Goal: Task Accomplishment & Management: Manage account settings

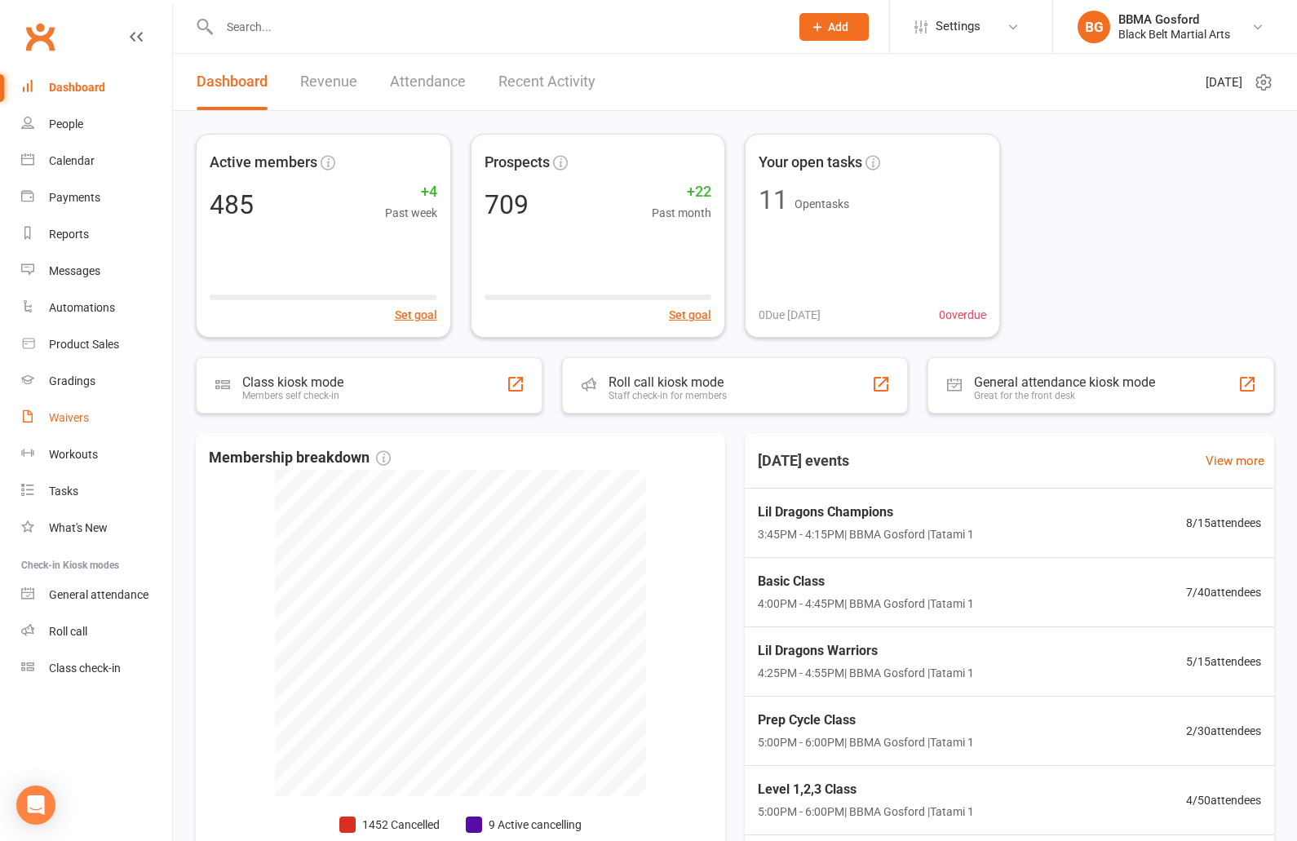
click at [71, 422] on div "Waivers" at bounding box center [69, 417] width 40 height 13
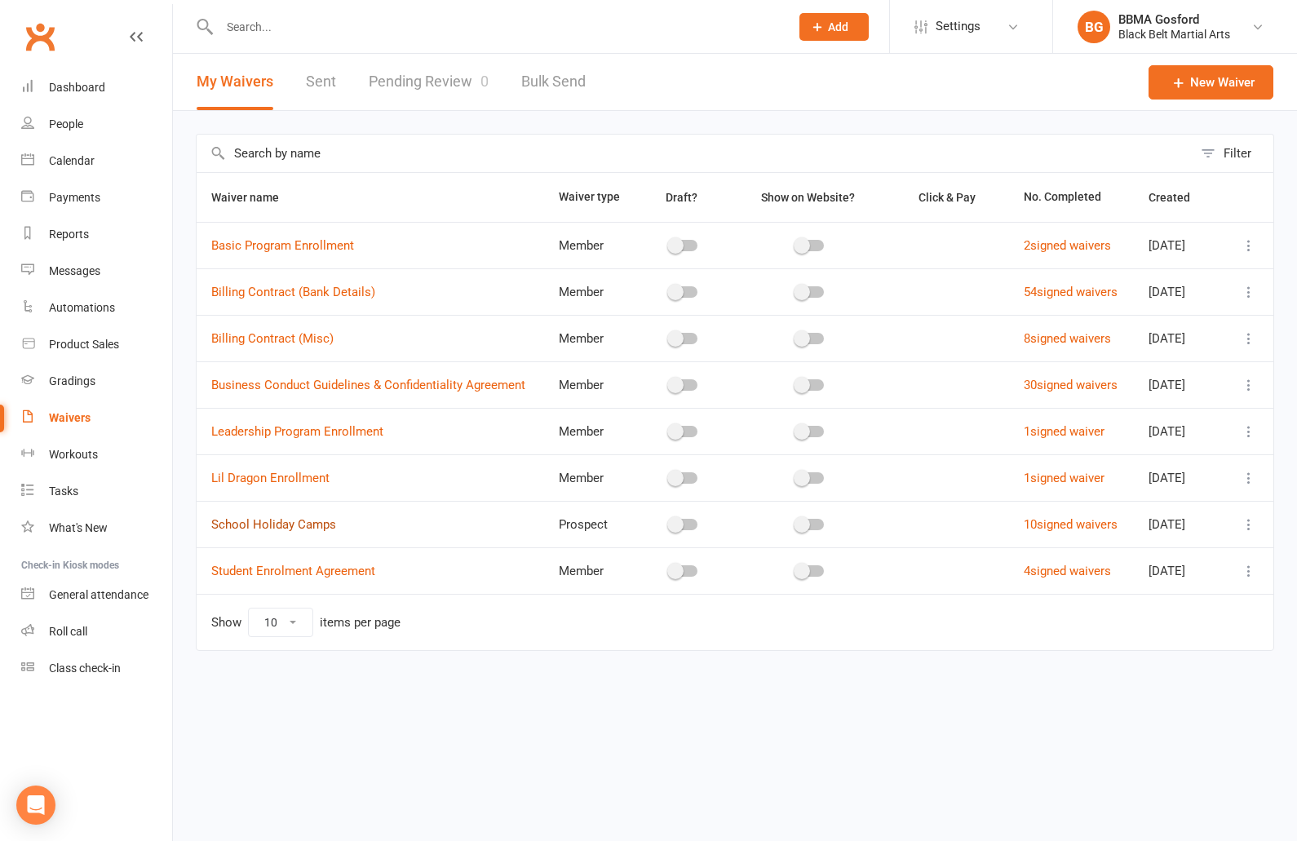
click at [294, 526] on link "School Holiday Camps" at bounding box center [273, 524] width 125 height 15
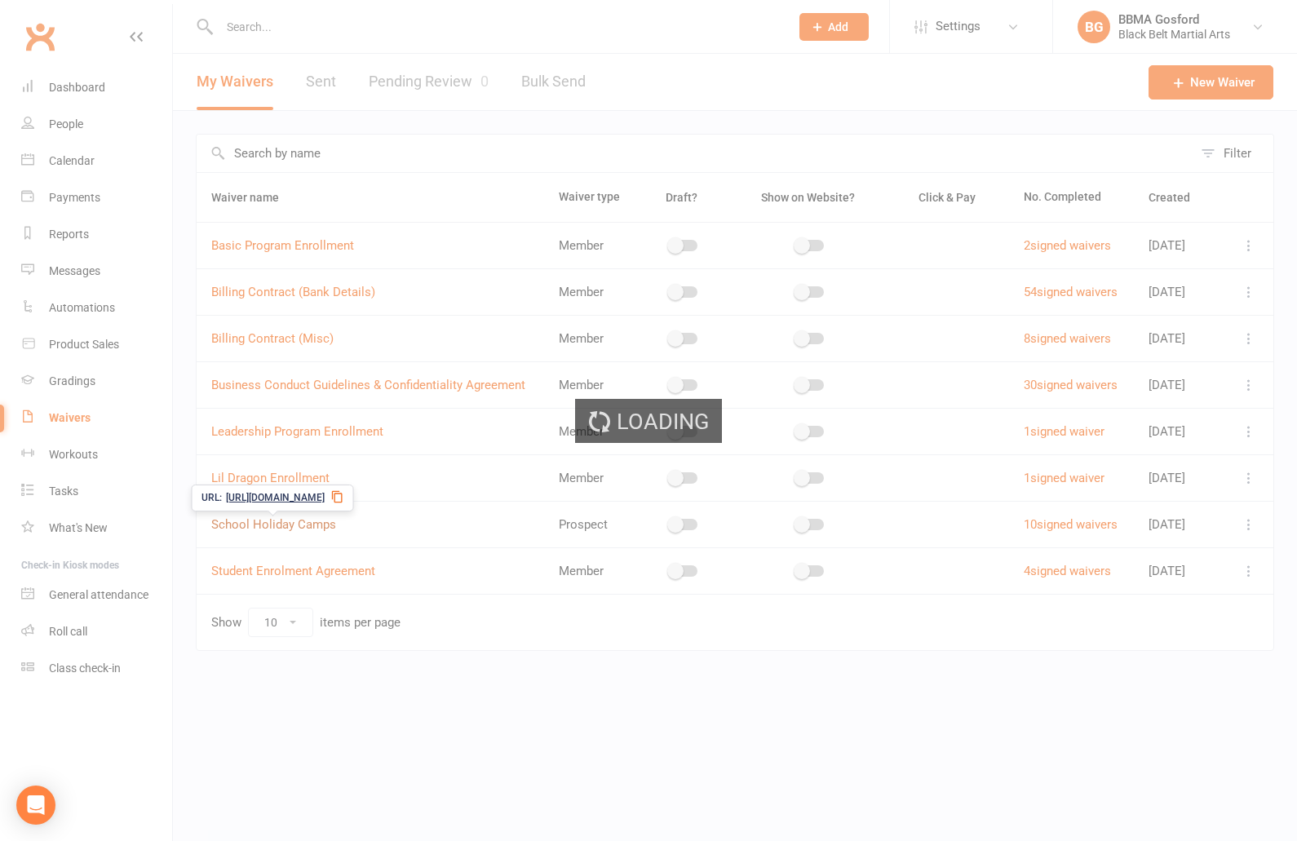
select select "applies_to_all_signees"
select select "checkbox"
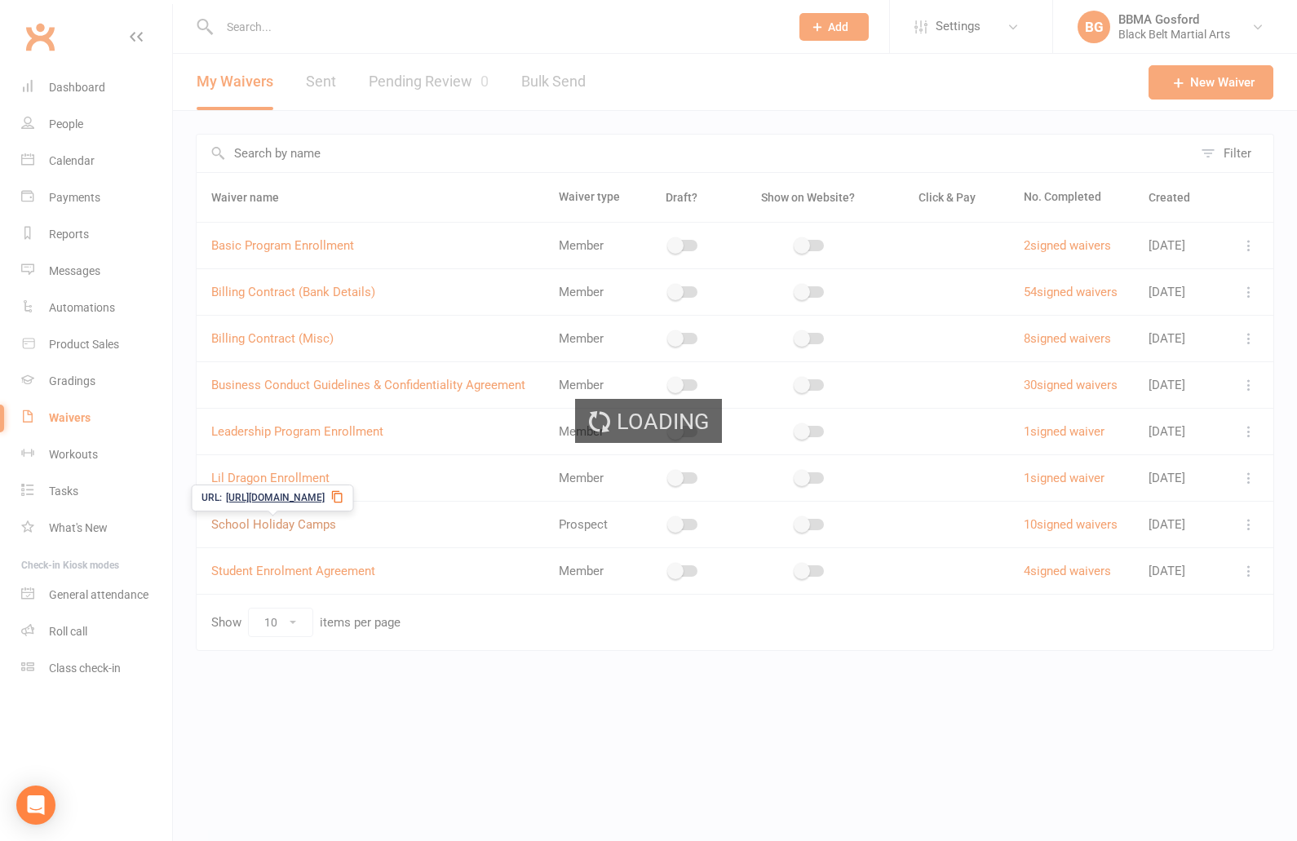
select select "select"
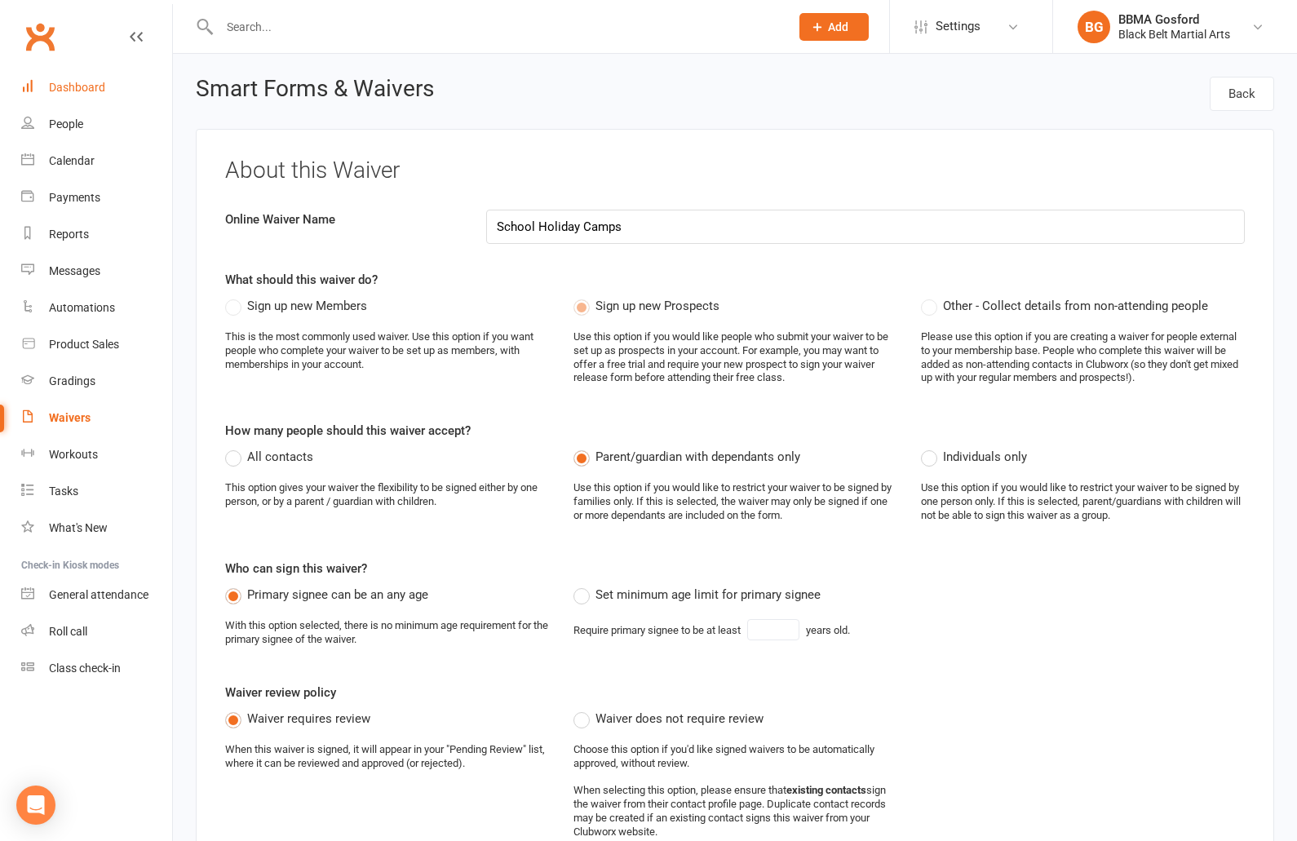
click at [64, 86] on div "Dashboard" at bounding box center [77, 87] width 56 height 13
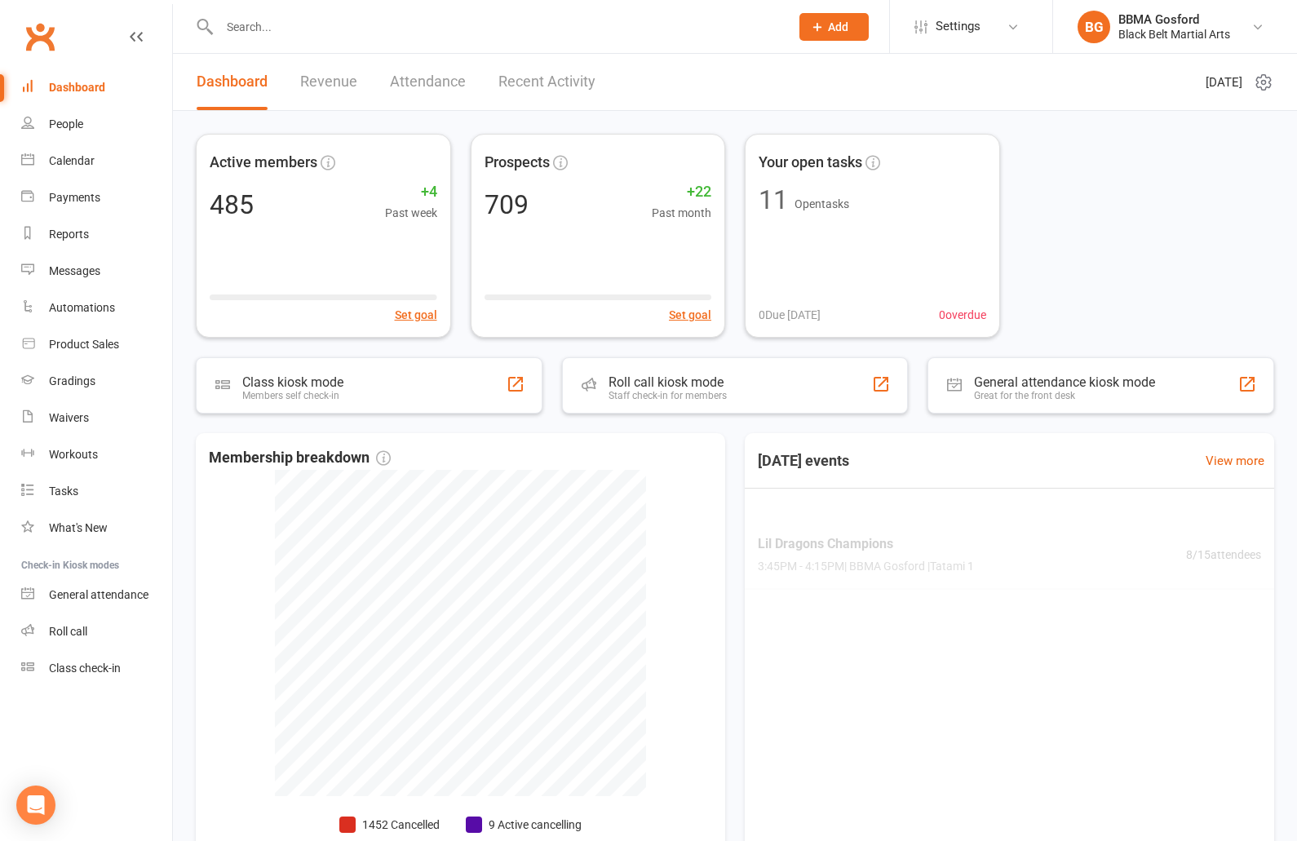
click at [283, 32] on input "text" at bounding box center [495, 26] width 563 height 23
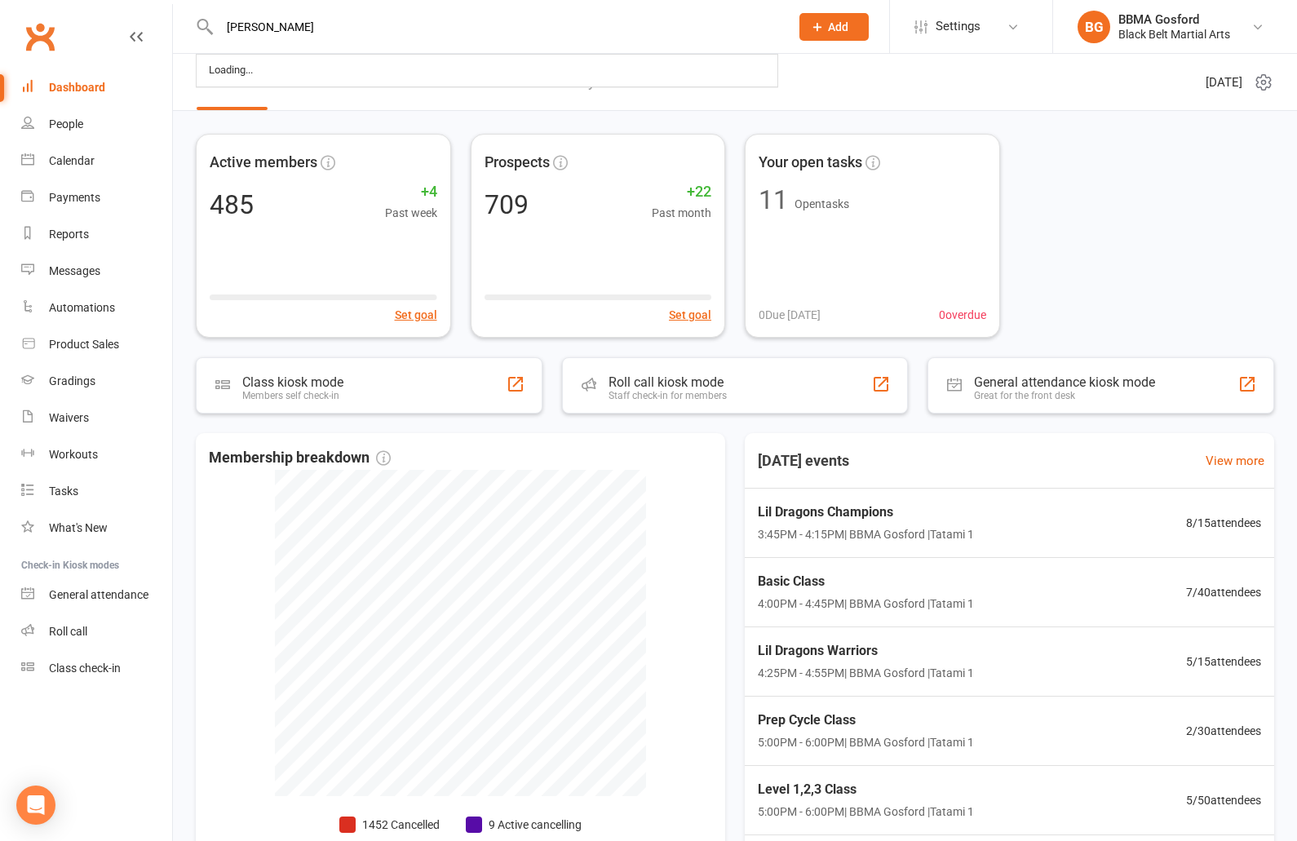
type input "harwood"
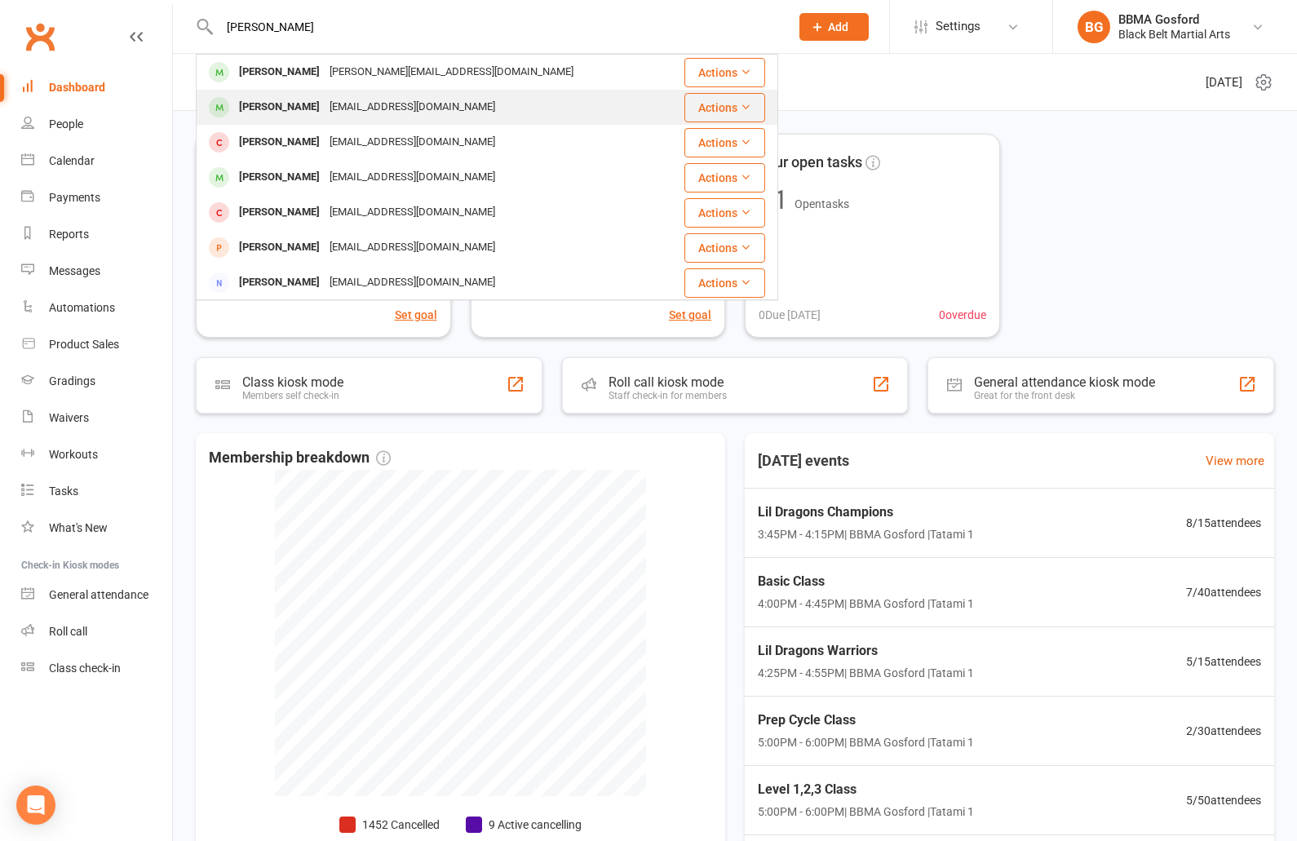
click at [312, 108] on div "Allison Harwood" at bounding box center [279, 107] width 91 height 24
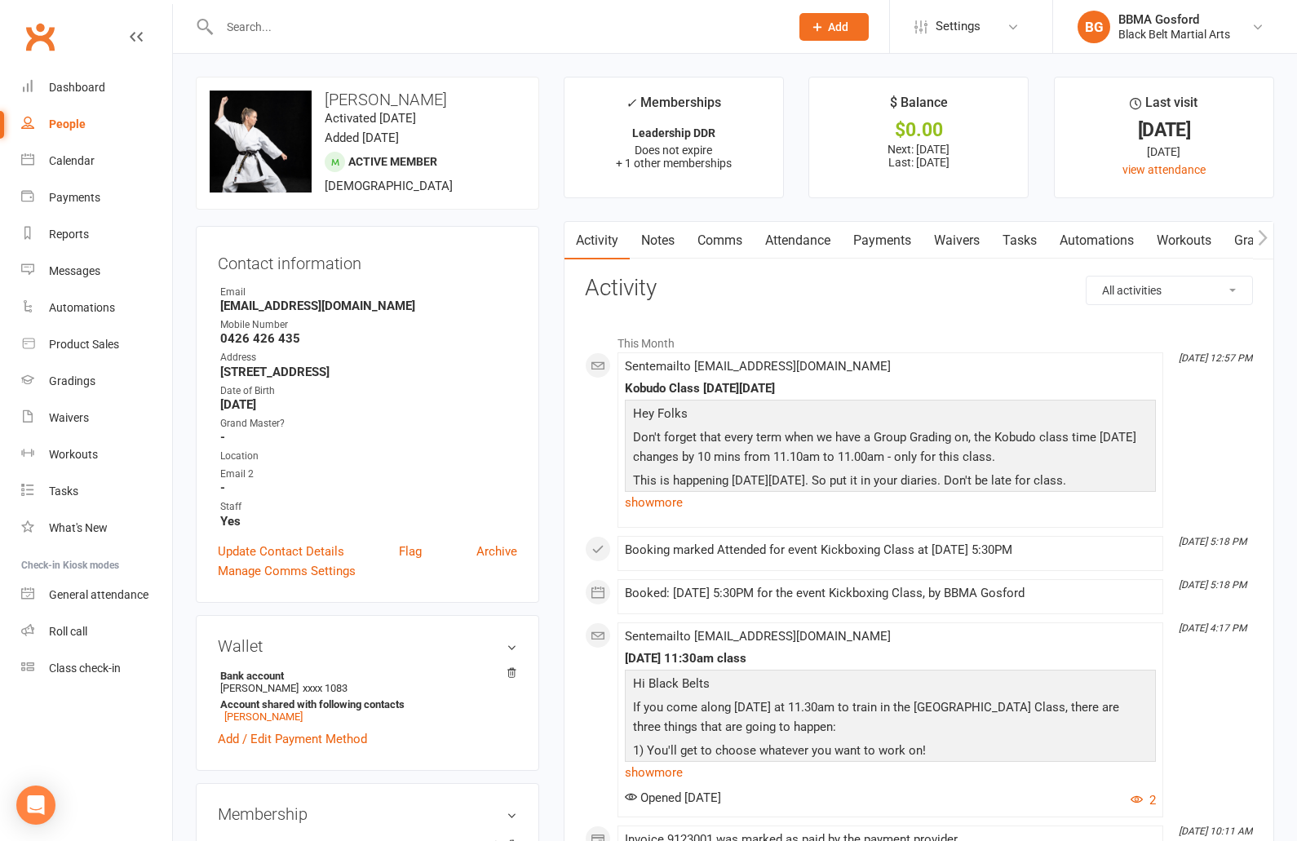
click at [1027, 238] on link "Tasks" at bounding box center [1019, 241] width 57 height 38
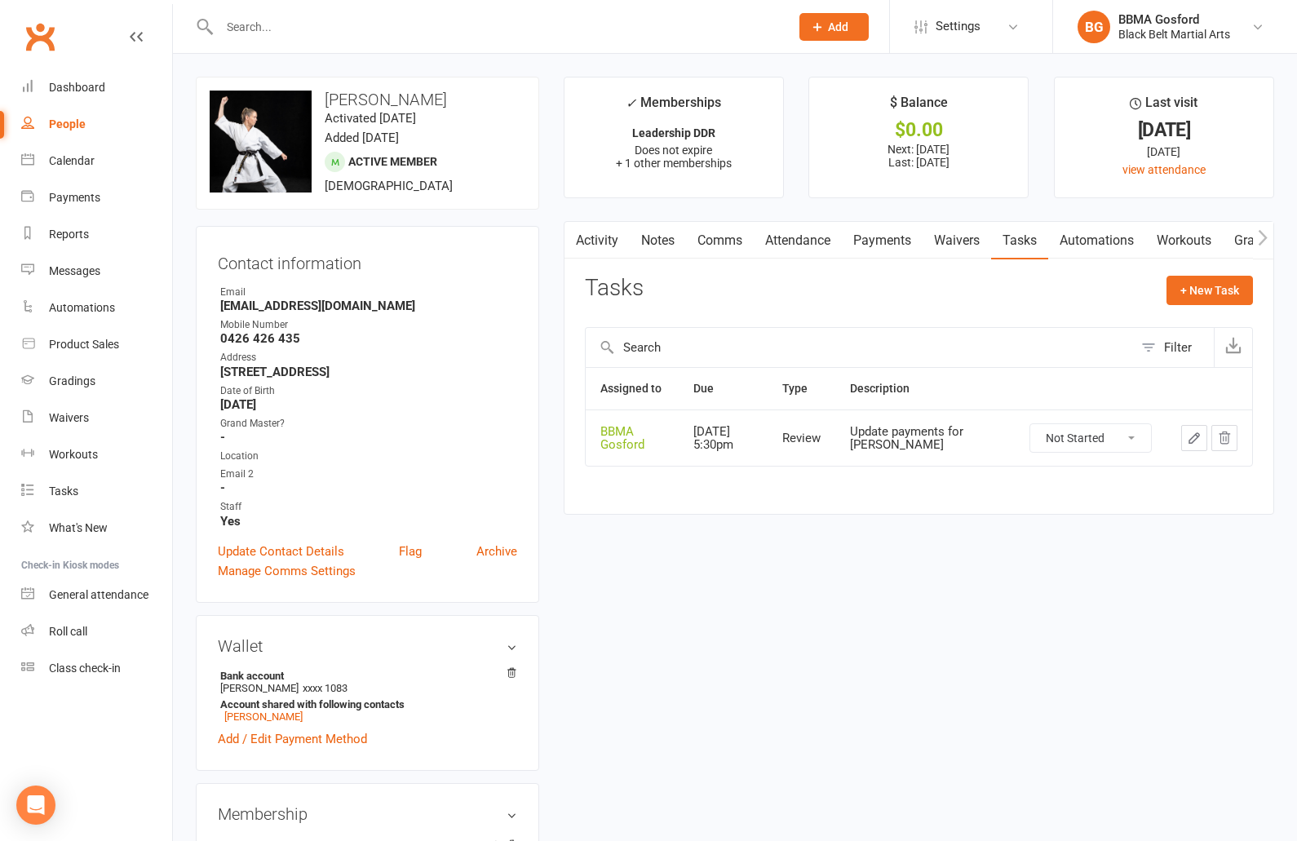
click at [887, 237] on link "Payments" at bounding box center [882, 241] width 81 height 38
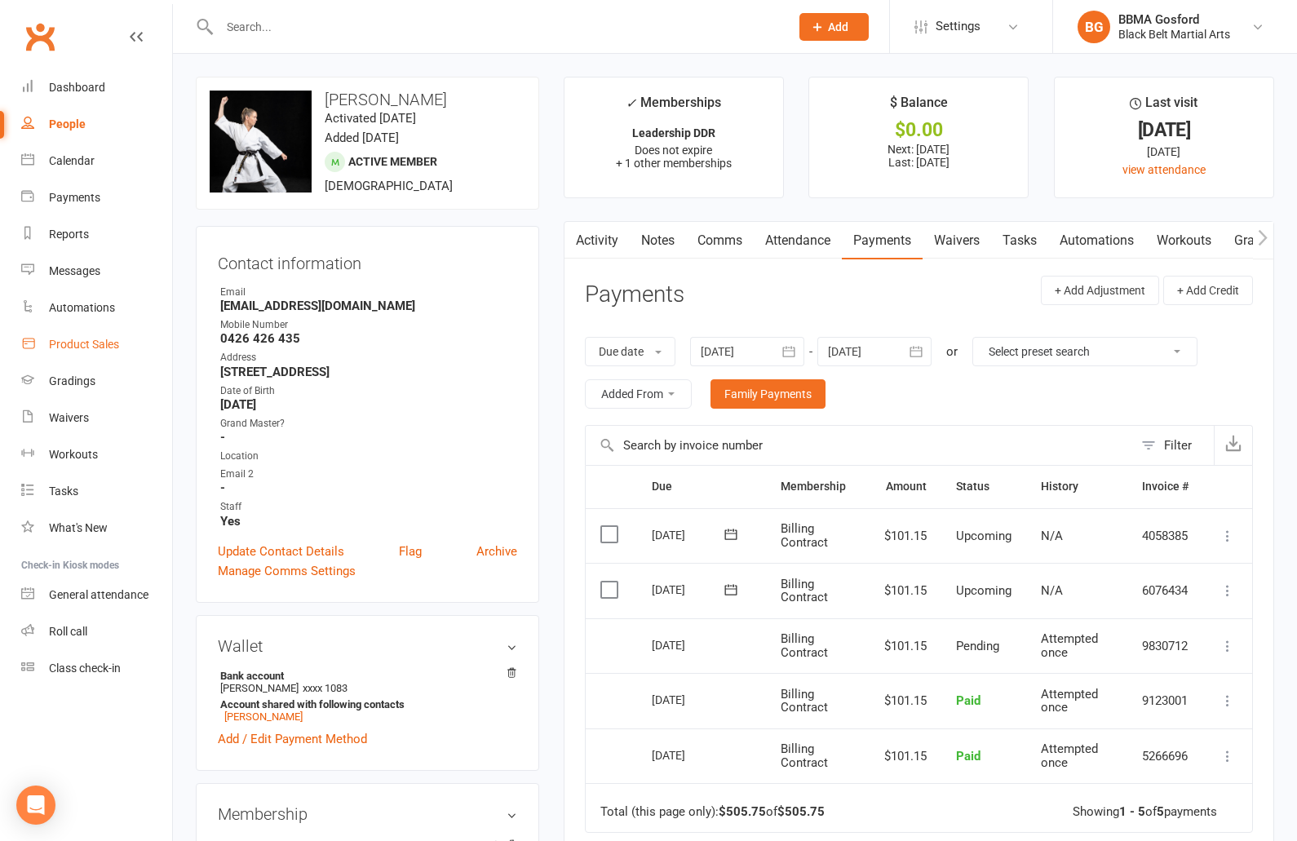
click at [79, 338] on link "Product Sales" at bounding box center [96, 344] width 151 height 37
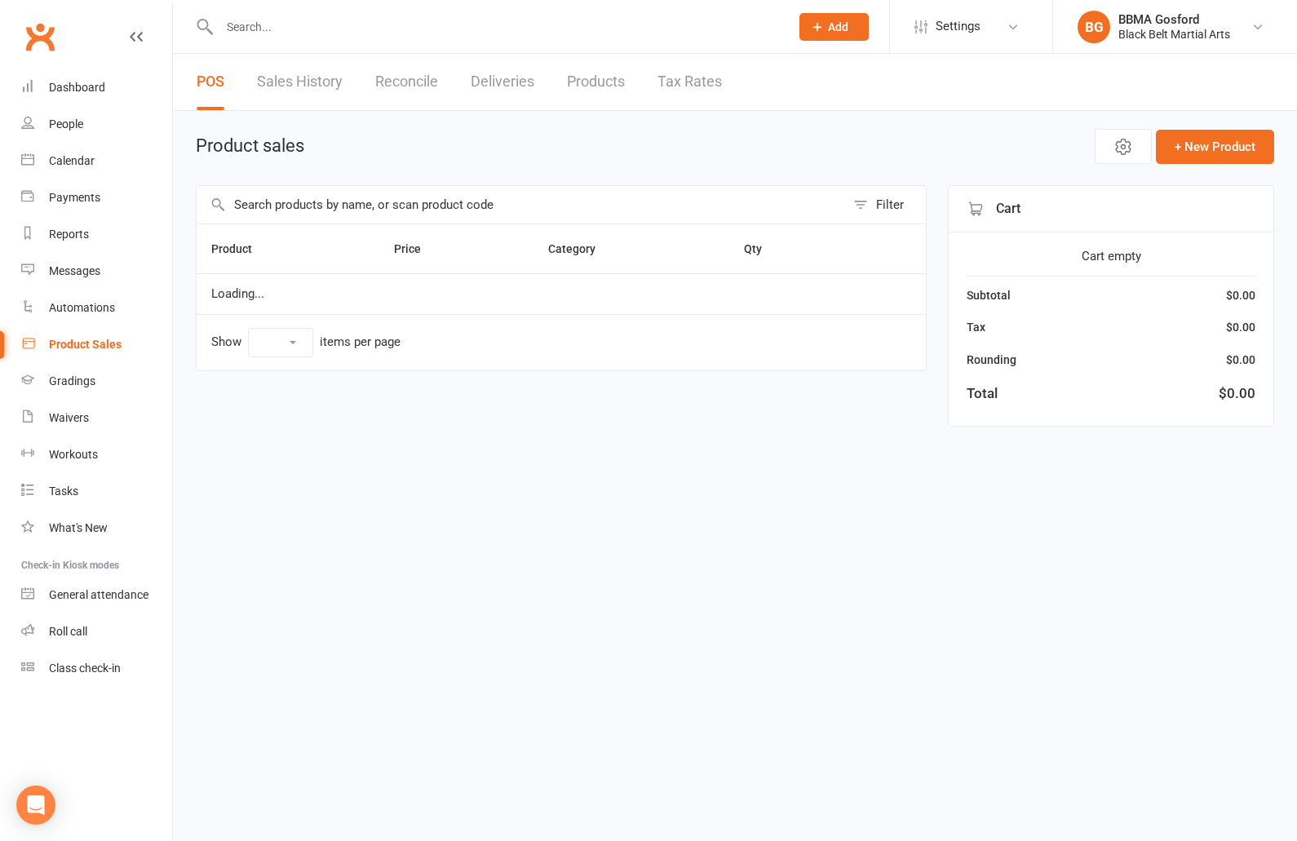
select select "100"
click at [309, 80] on link "Sales History" at bounding box center [300, 82] width 86 height 56
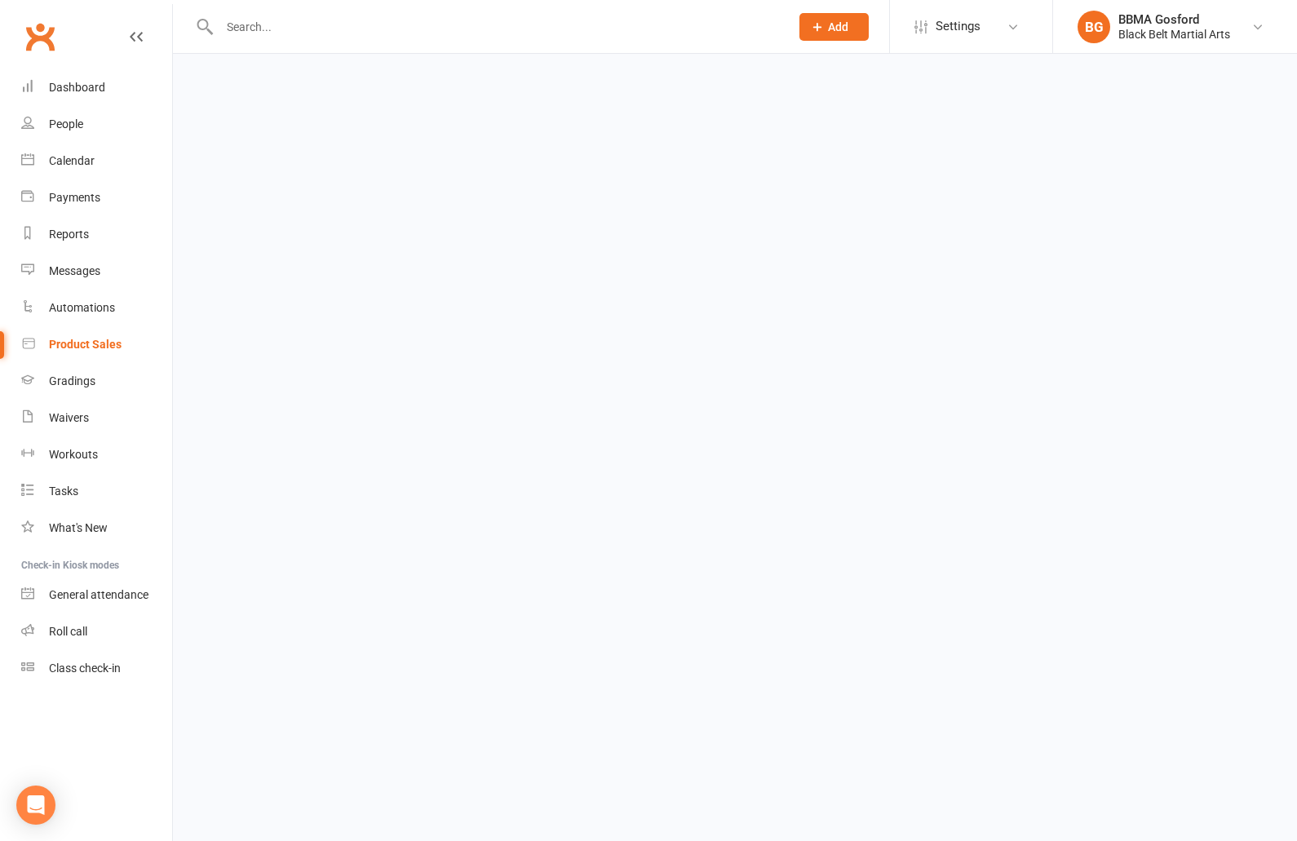
select select "2528"
select select "100"
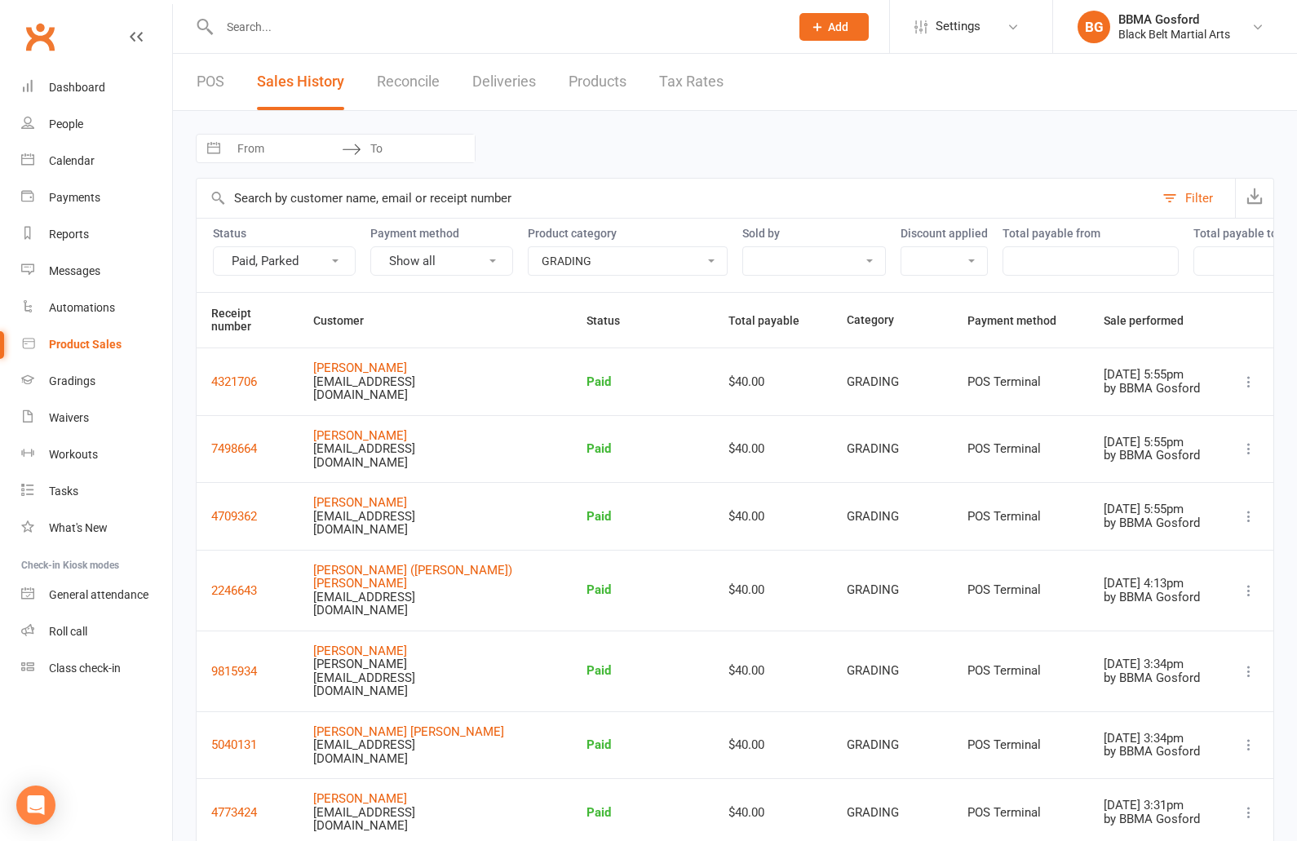
select select
click option at bounding box center [0, 0] width 0 height 0
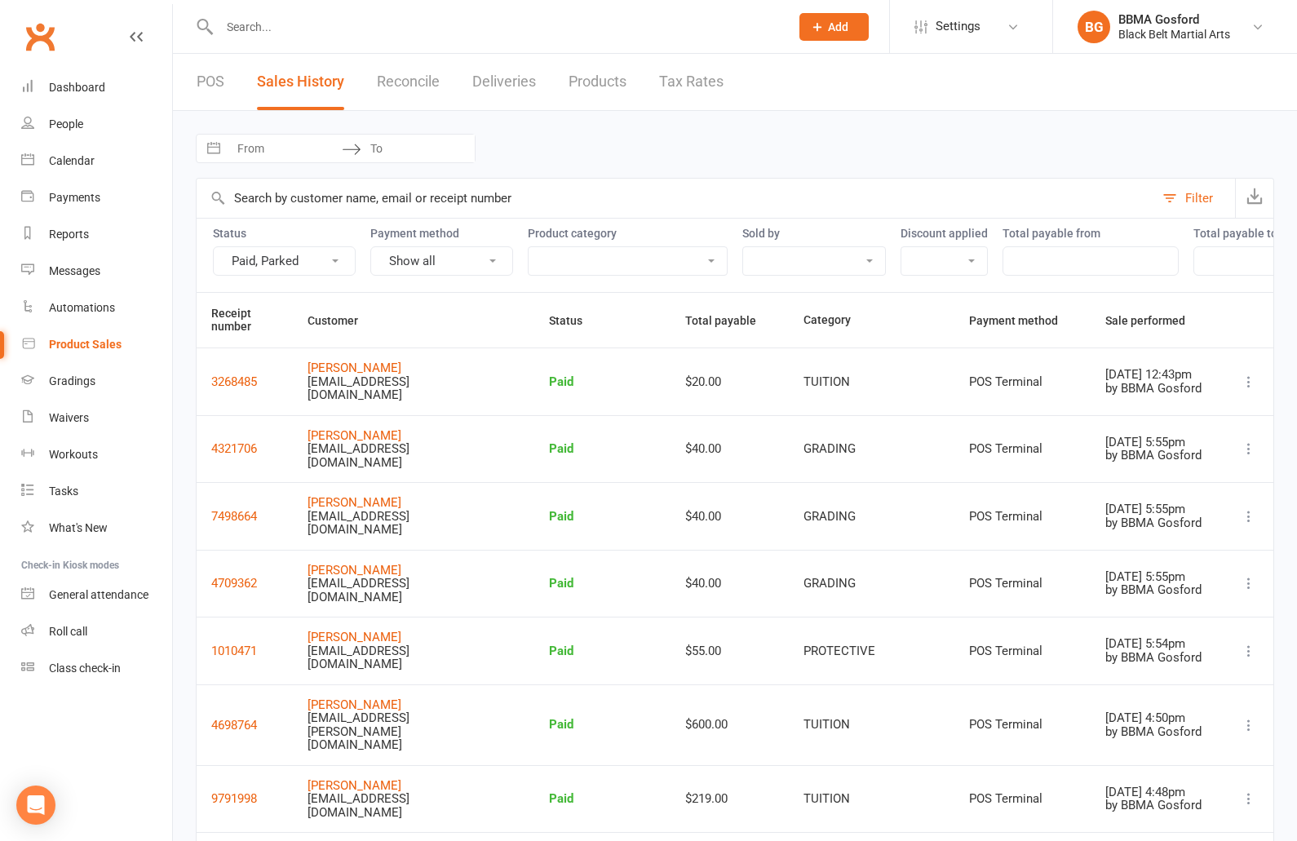
click at [210, 72] on link "POS" at bounding box center [211, 82] width 28 height 56
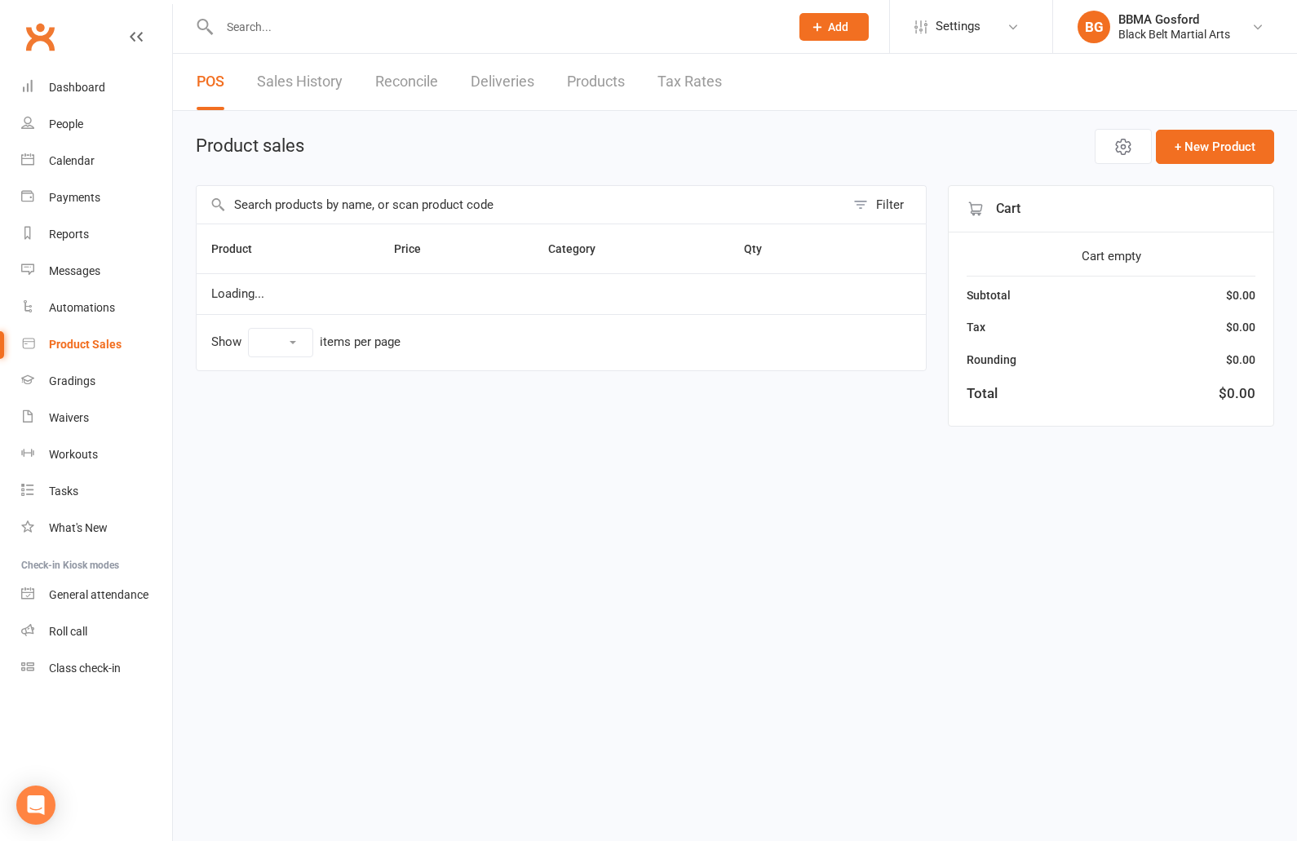
select select "100"
click at [414, 205] on input "text" at bounding box center [521, 205] width 648 height 38
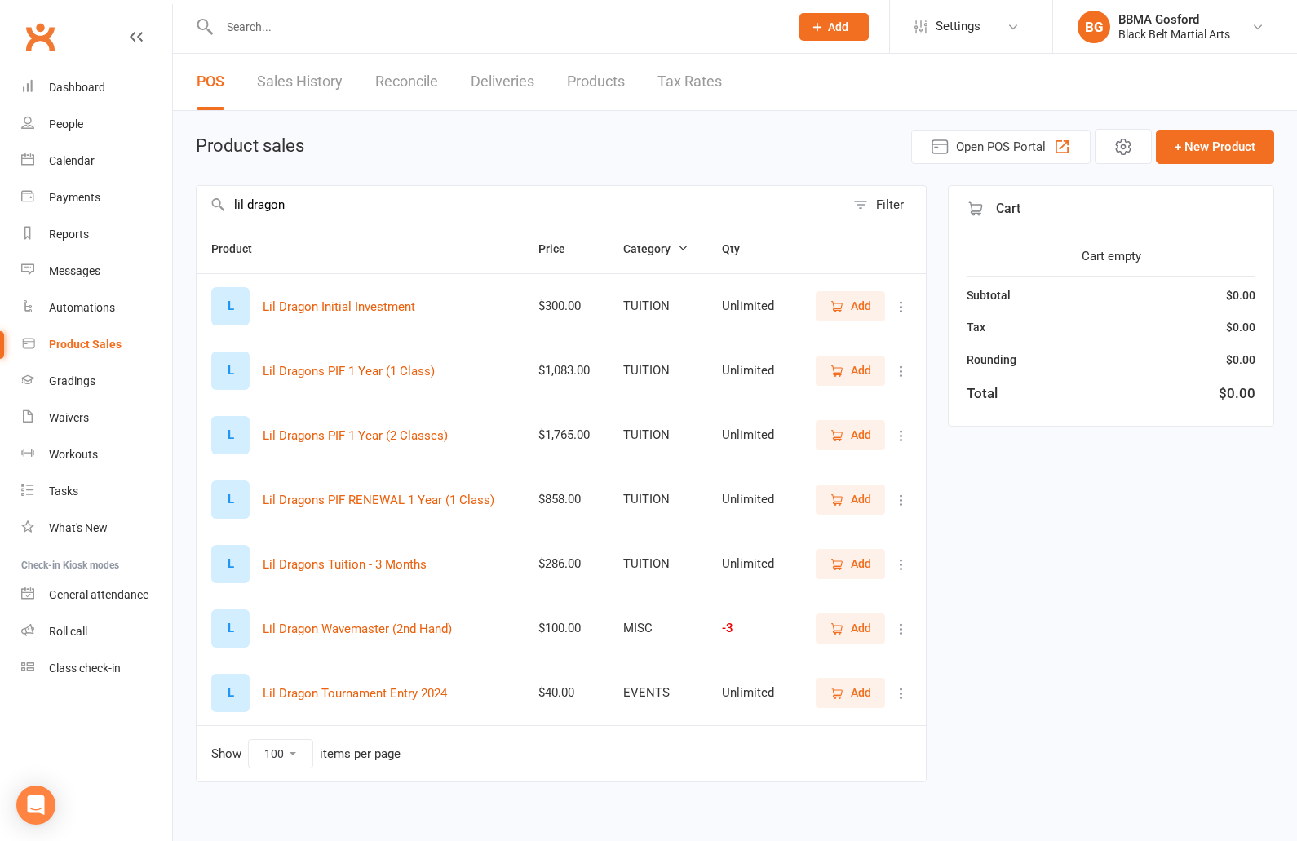
type input "lil dragon"
click at [846, 324] on td "Add" at bounding box center [859, 305] width 133 height 65
click at [845, 310] on span "Add" at bounding box center [850, 306] width 42 height 18
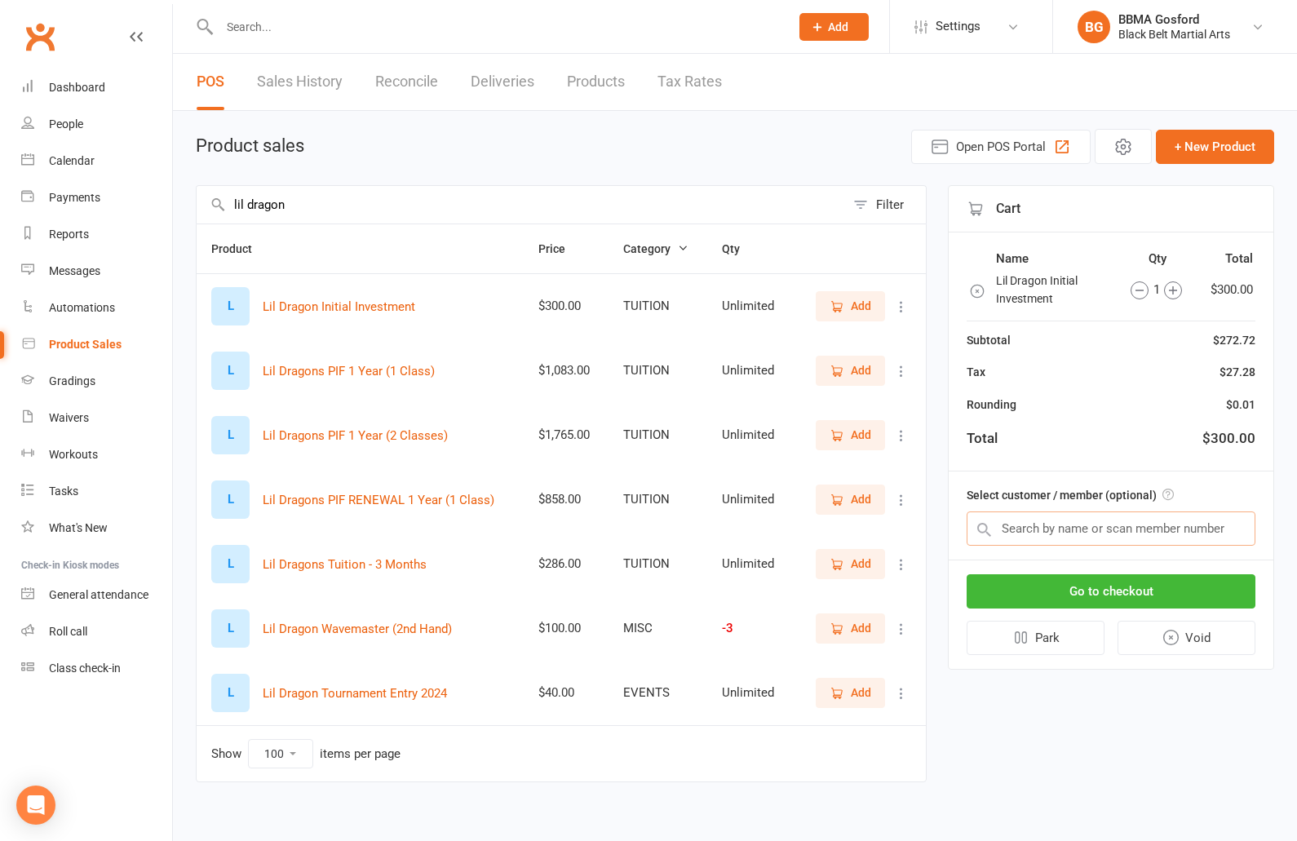
click at [1058, 519] on input "text" at bounding box center [1110, 528] width 289 height 34
type input "hamda"
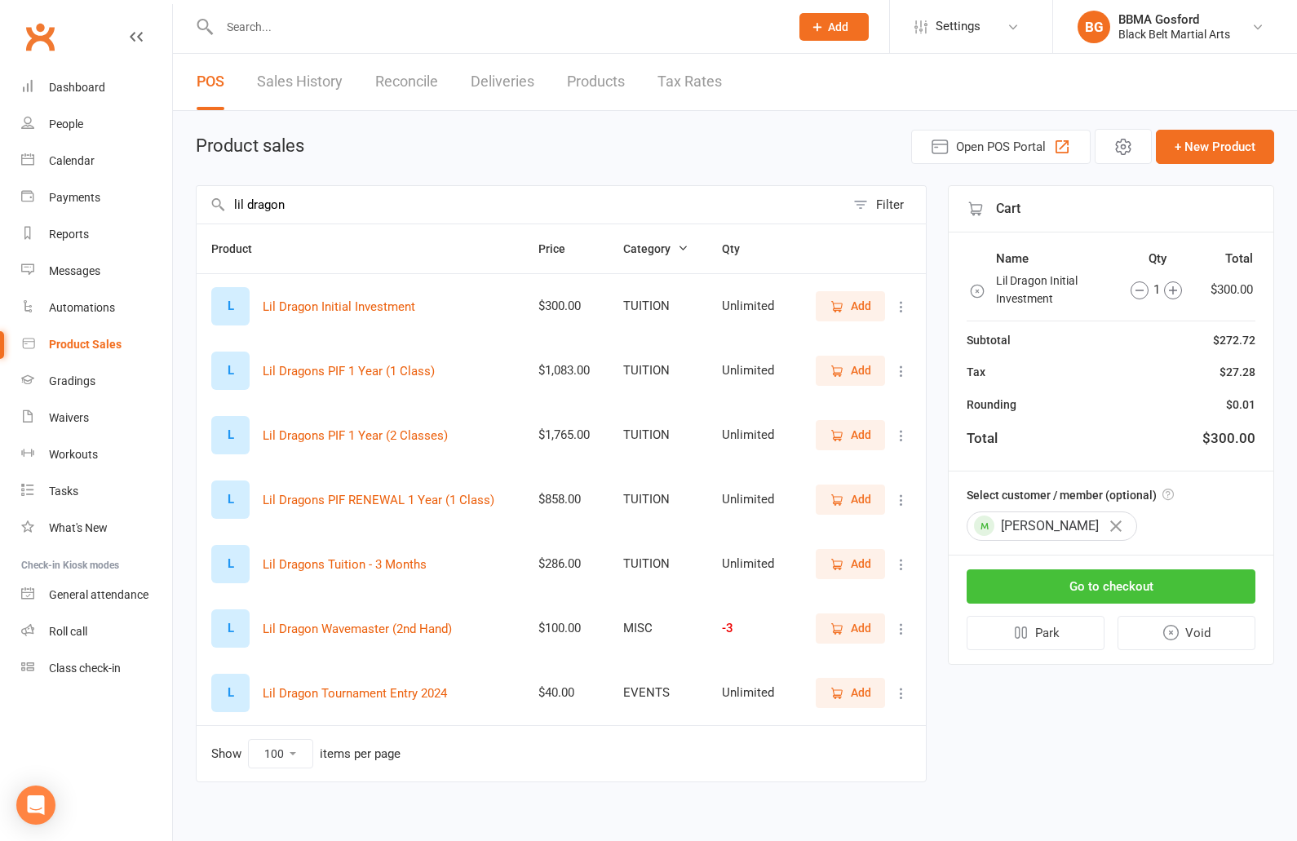
click at [1129, 585] on button "Go to checkout" at bounding box center [1110, 586] width 289 height 34
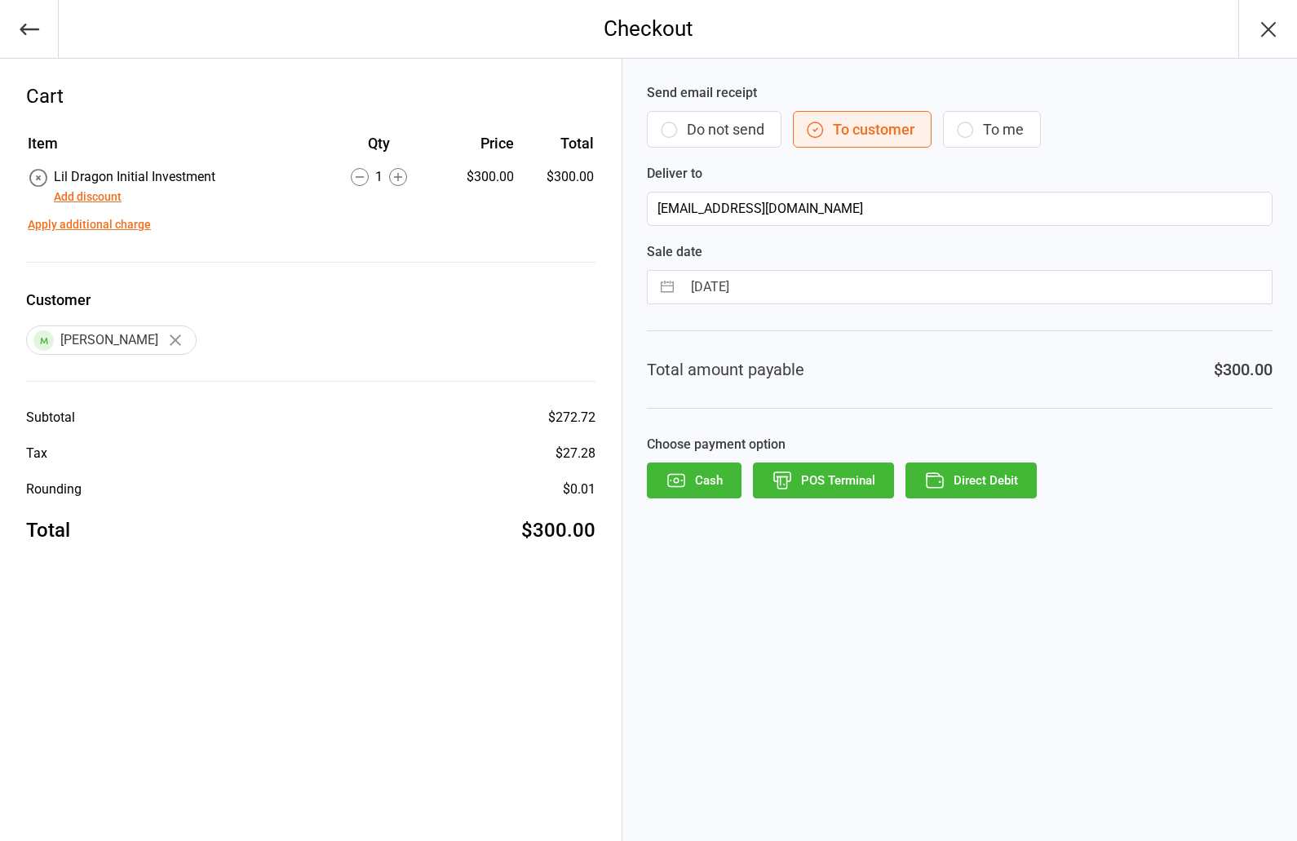
click at [108, 195] on button "Add discount" at bounding box center [88, 196] width 68 height 17
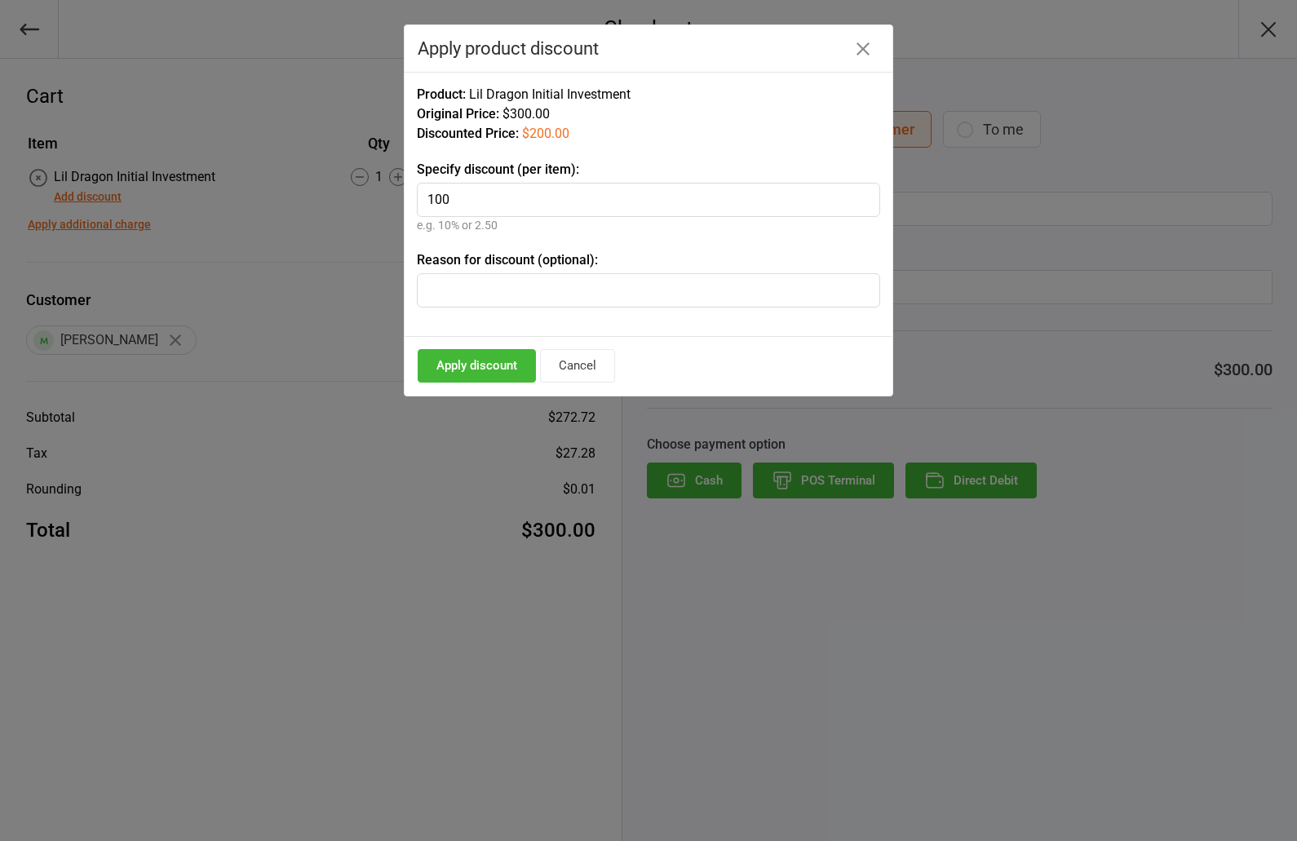
type input "100"
click at [486, 367] on button "Apply discount" at bounding box center [477, 365] width 118 height 33
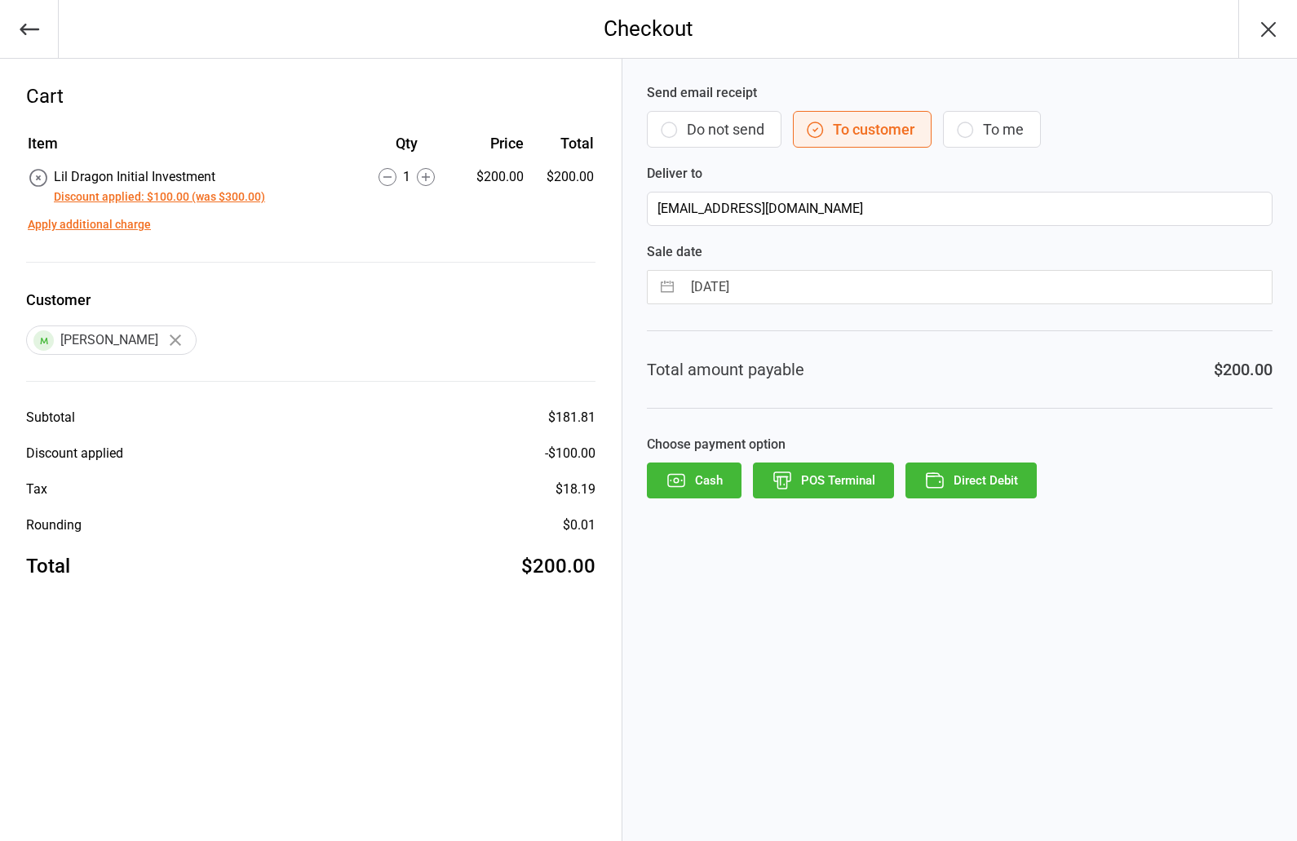
click at [713, 285] on input "12 Sep 2025" at bounding box center [977, 287] width 590 height 33
select select "7"
select select "2025"
select select "8"
select select "2025"
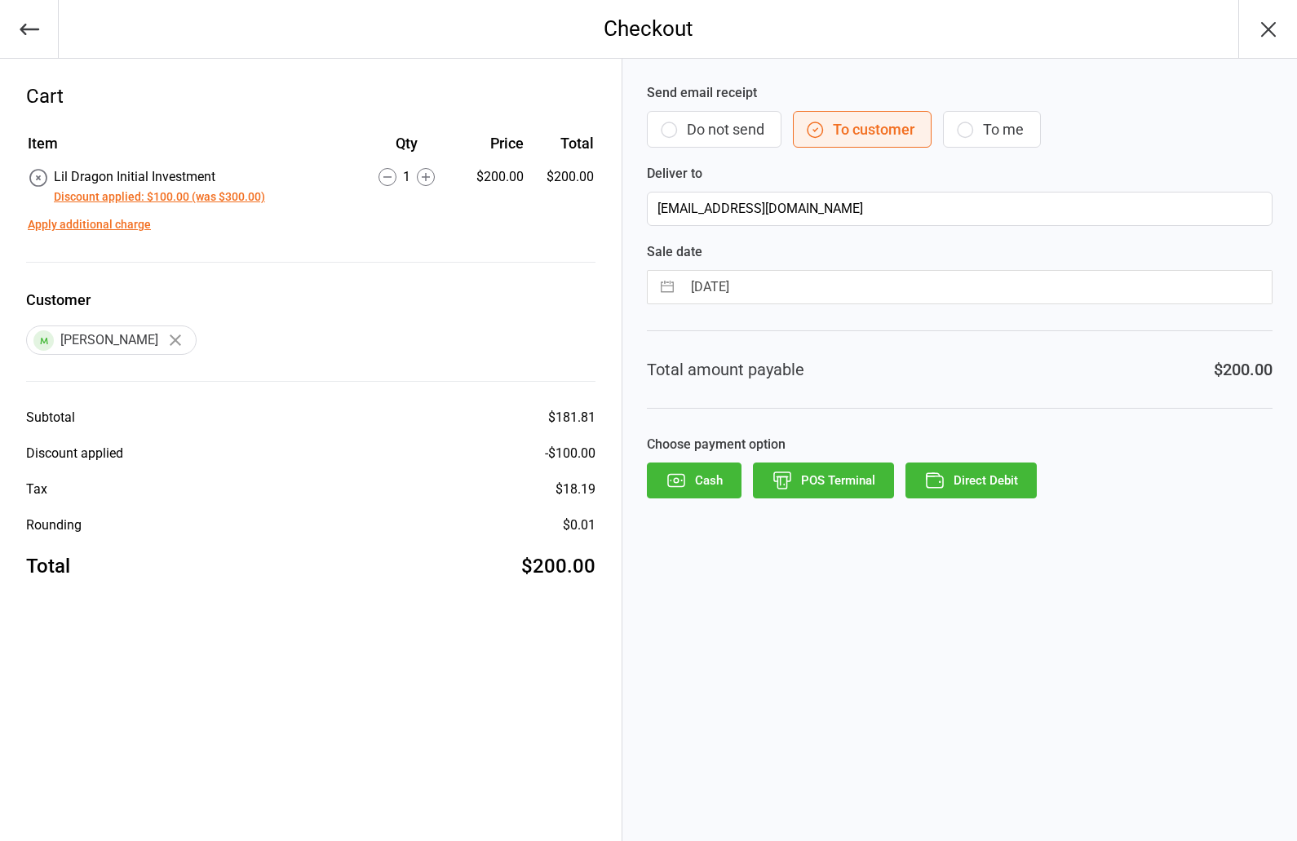
select select "9"
select select "2025"
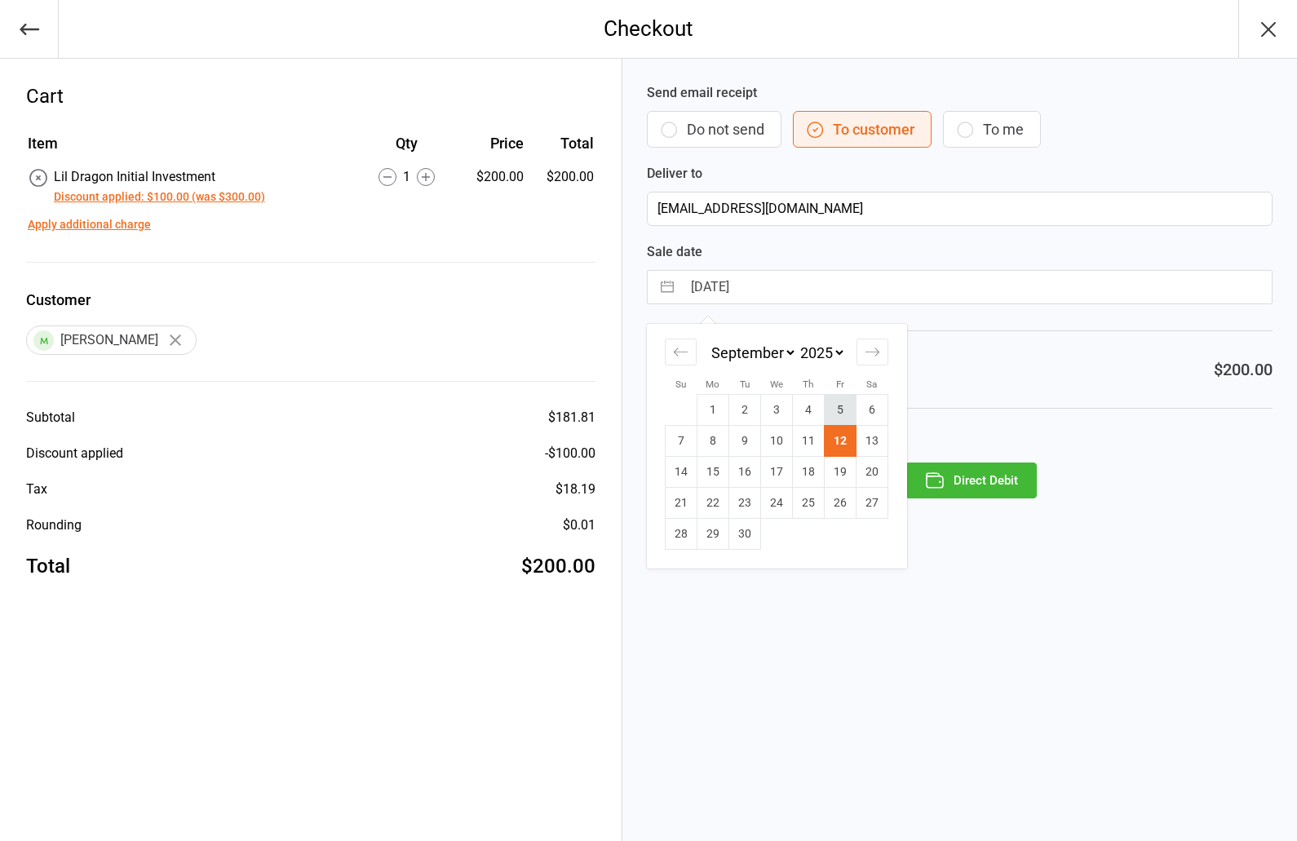
click at [846, 407] on td "5" at bounding box center [840, 410] width 32 height 31
type input "05 Sep 2025"
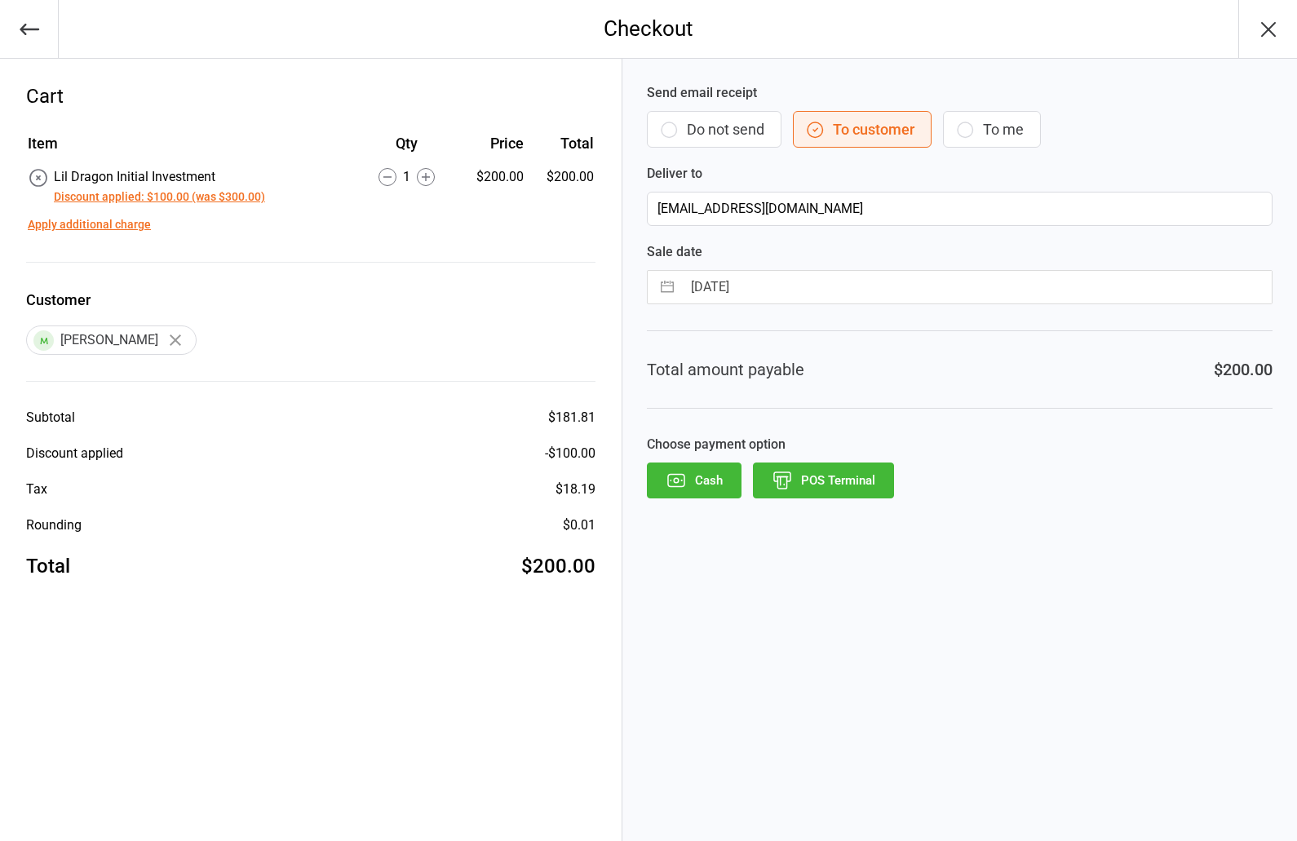
click at [811, 483] on button "POS Terminal" at bounding box center [823, 480] width 141 height 36
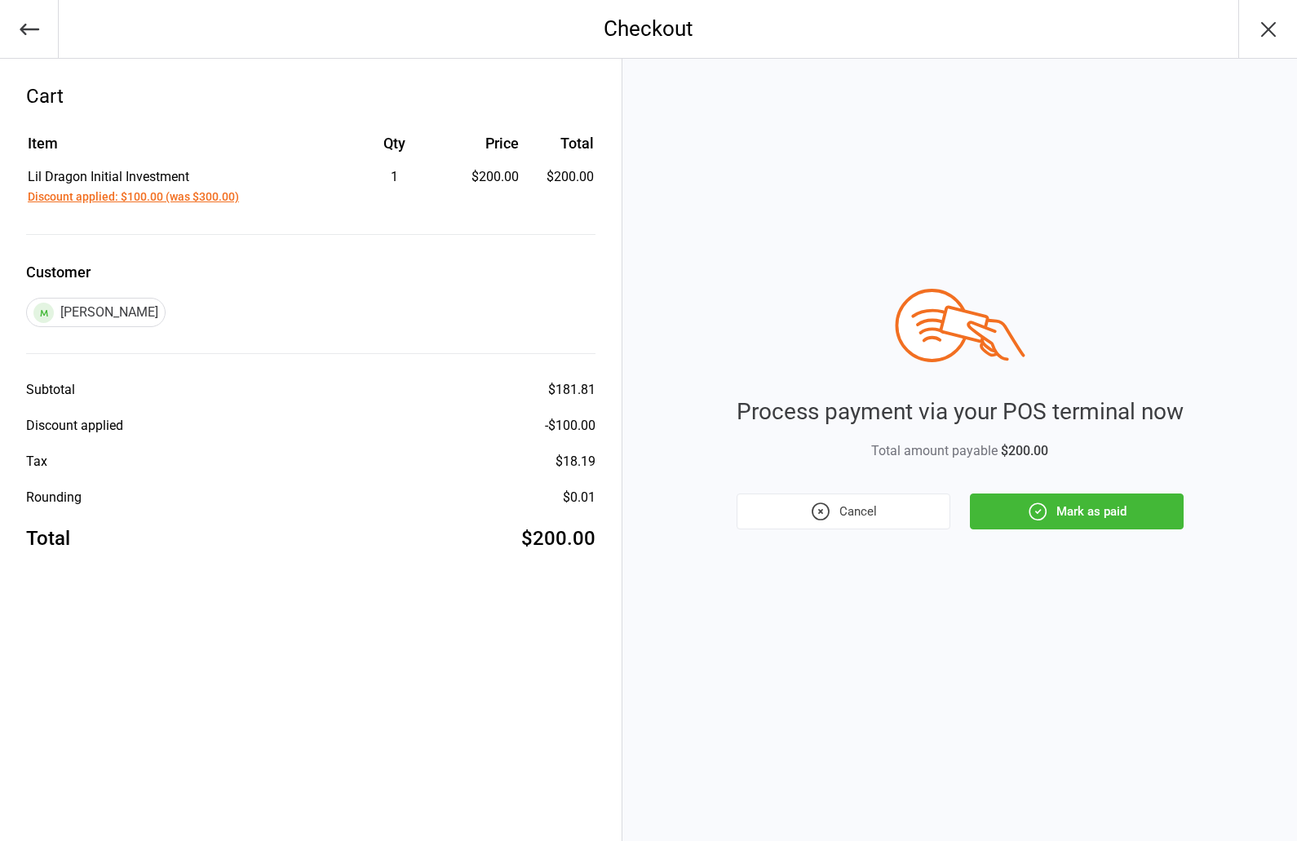
click at [1109, 515] on button "Mark as paid" at bounding box center [1077, 511] width 214 height 36
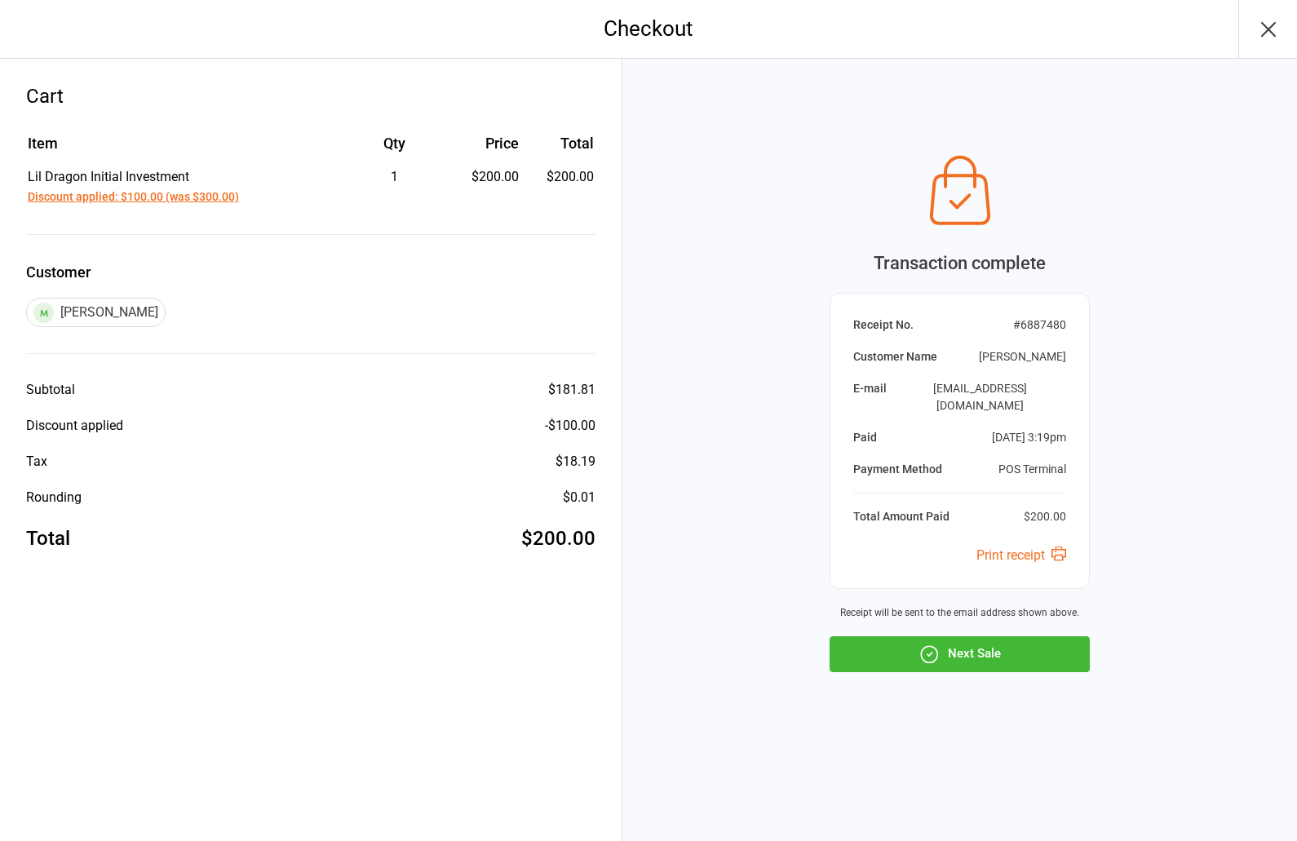
click at [978, 648] on button "Next Sale" at bounding box center [959, 654] width 260 height 36
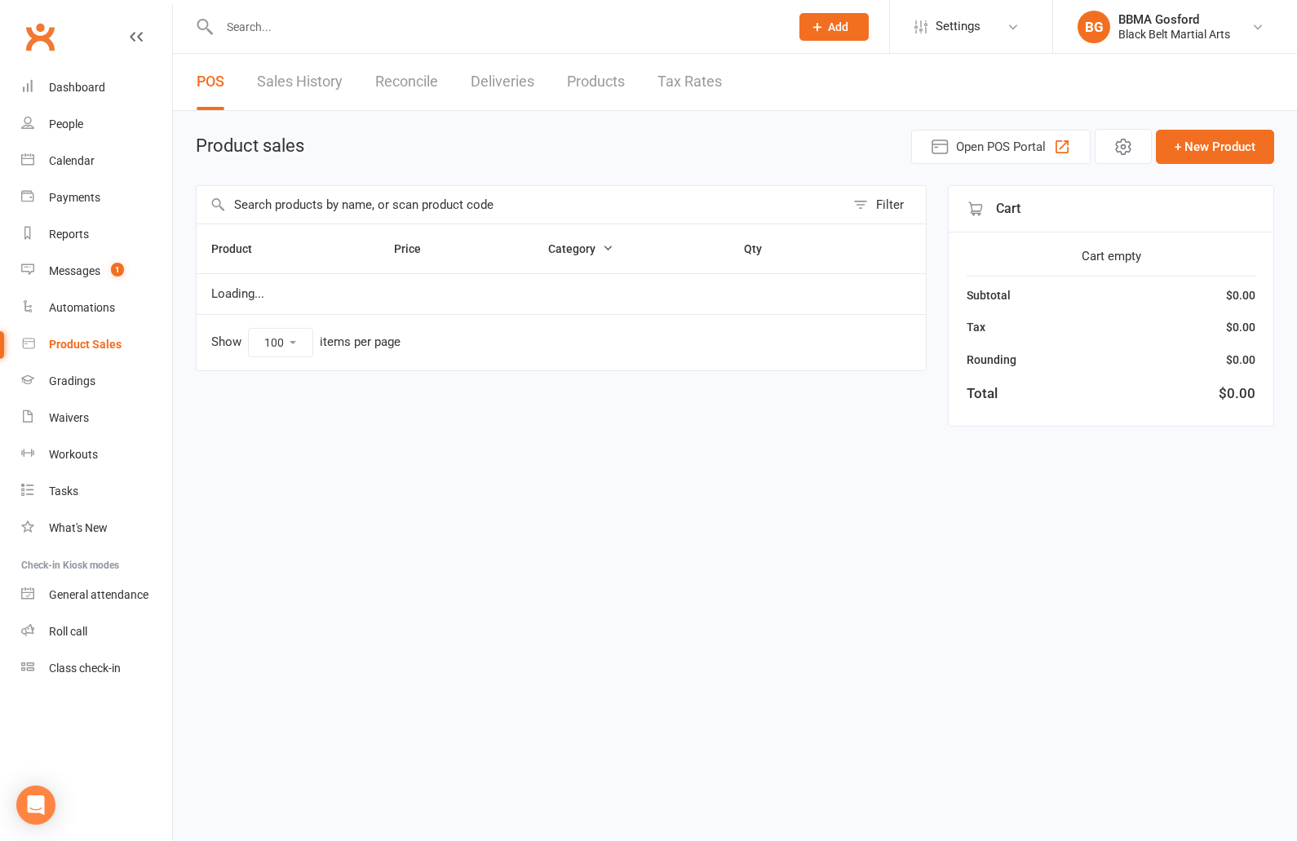
select select "100"
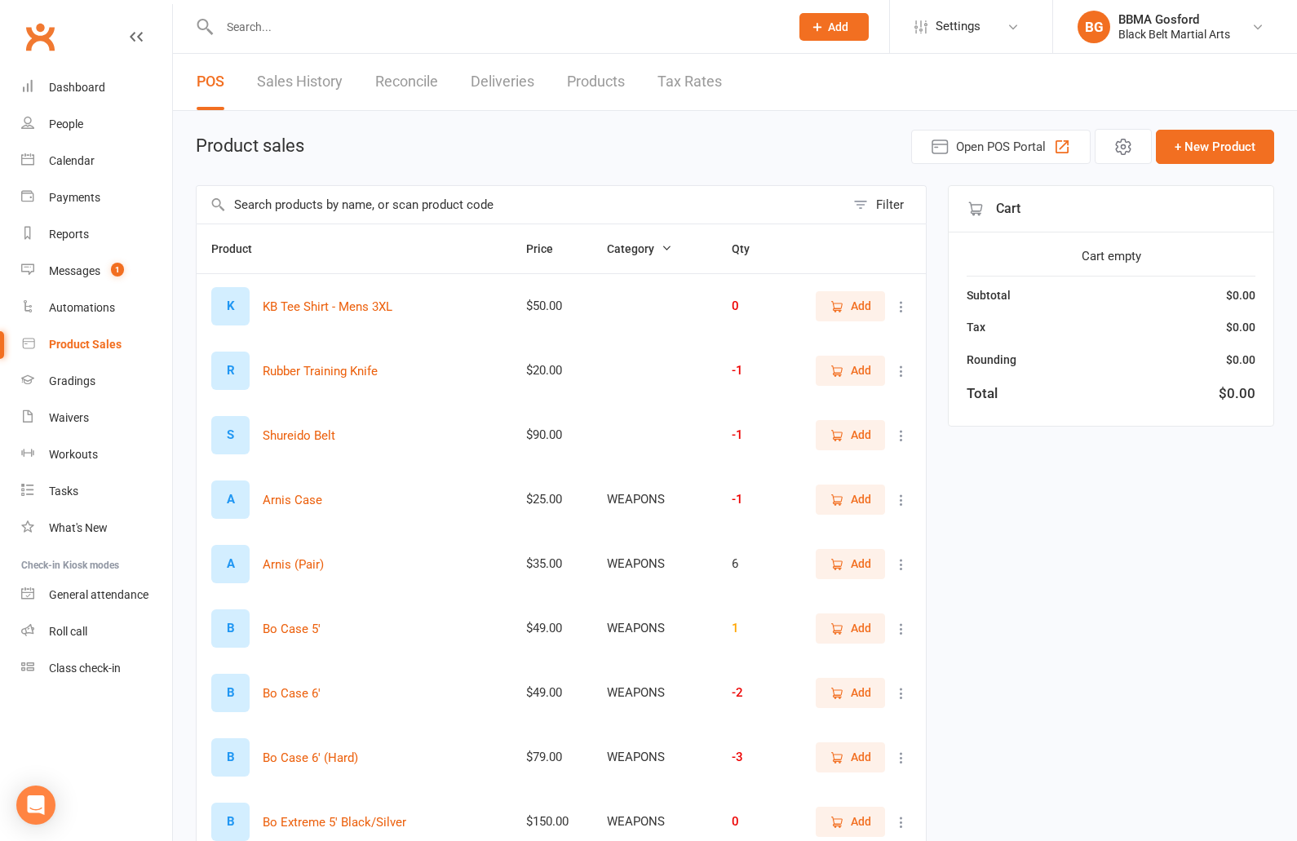
click at [341, 198] on input "text" at bounding box center [521, 205] width 648 height 38
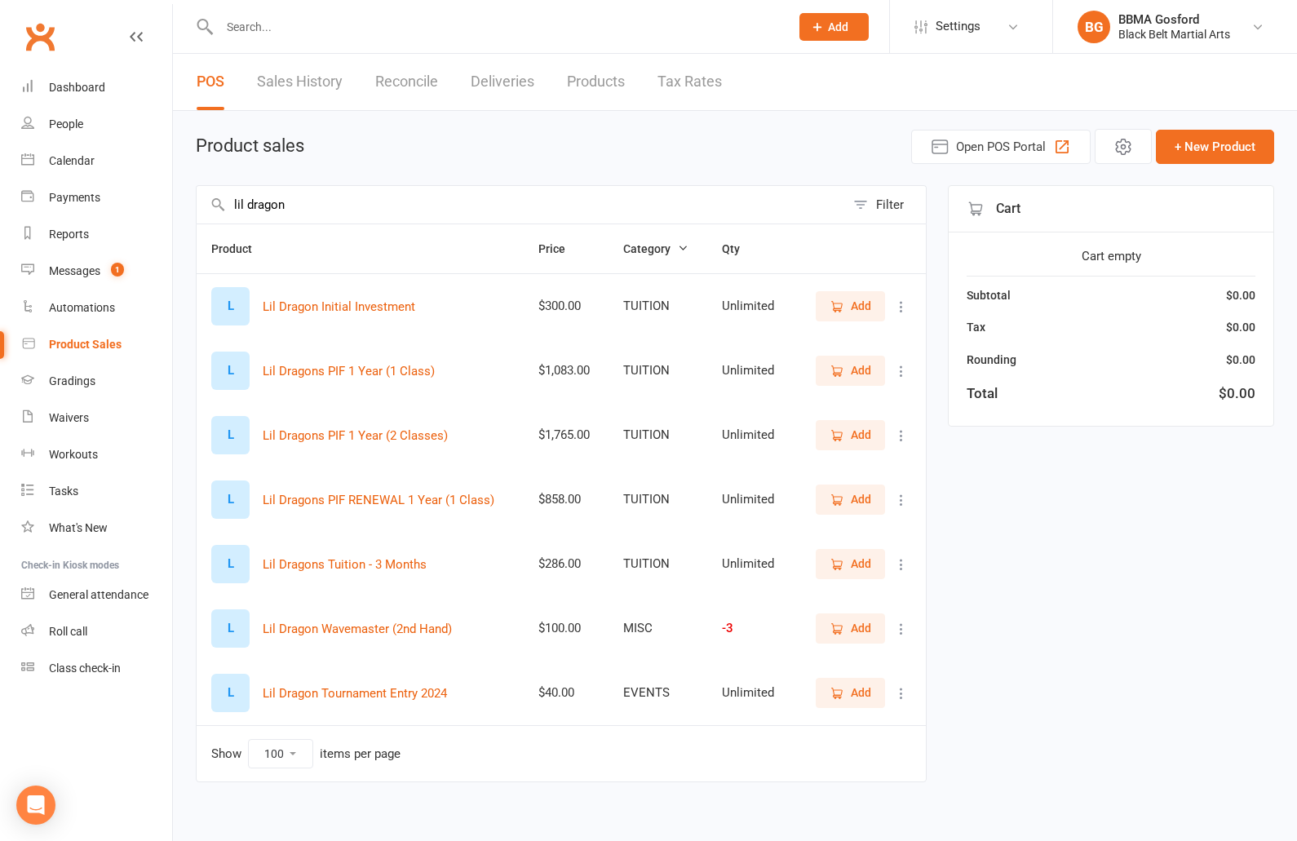
type input "lil dragon"
click at [846, 305] on span "Add" at bounding box center [850, 306] width 42 height 18
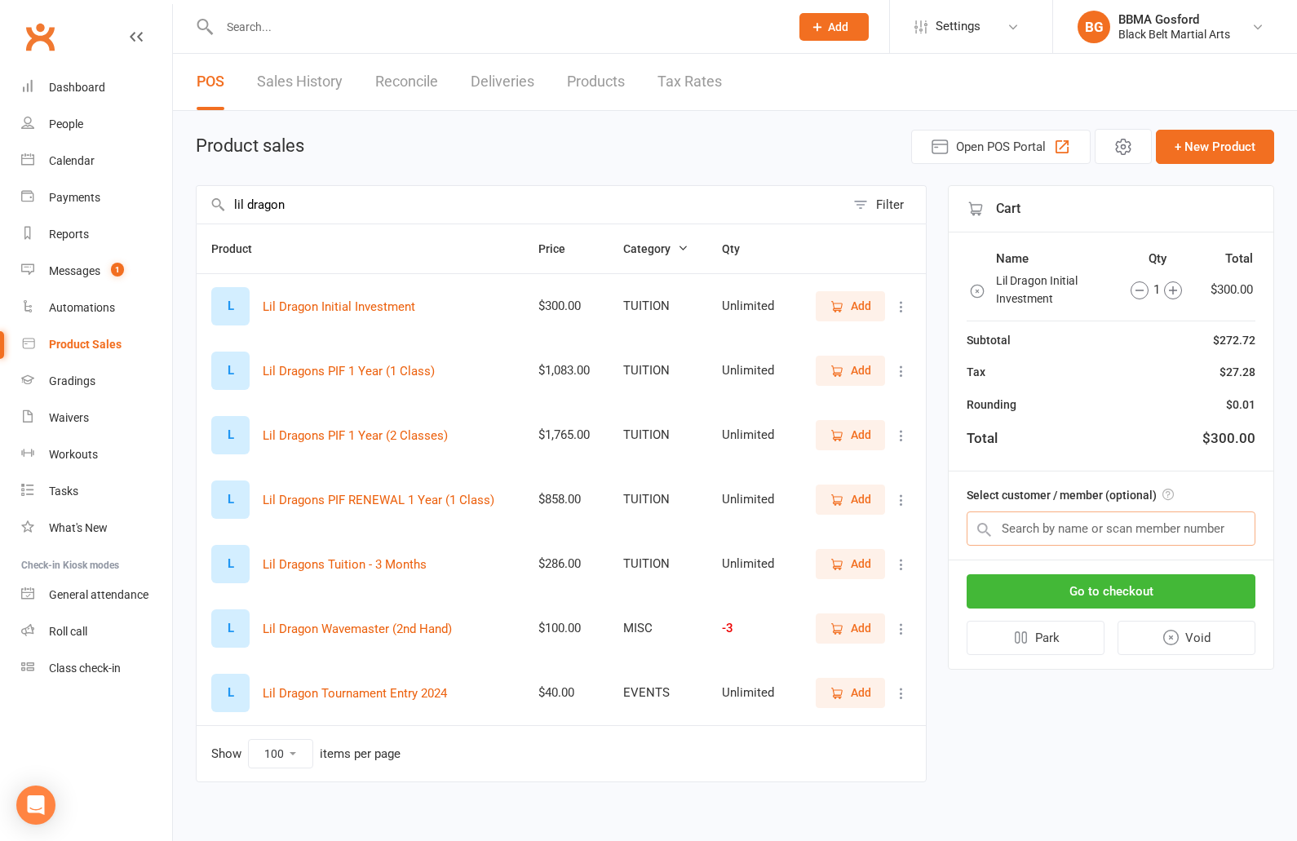
click at [1092, 533] on input "text" at bounding box center [1110, 528] width 289 height 34
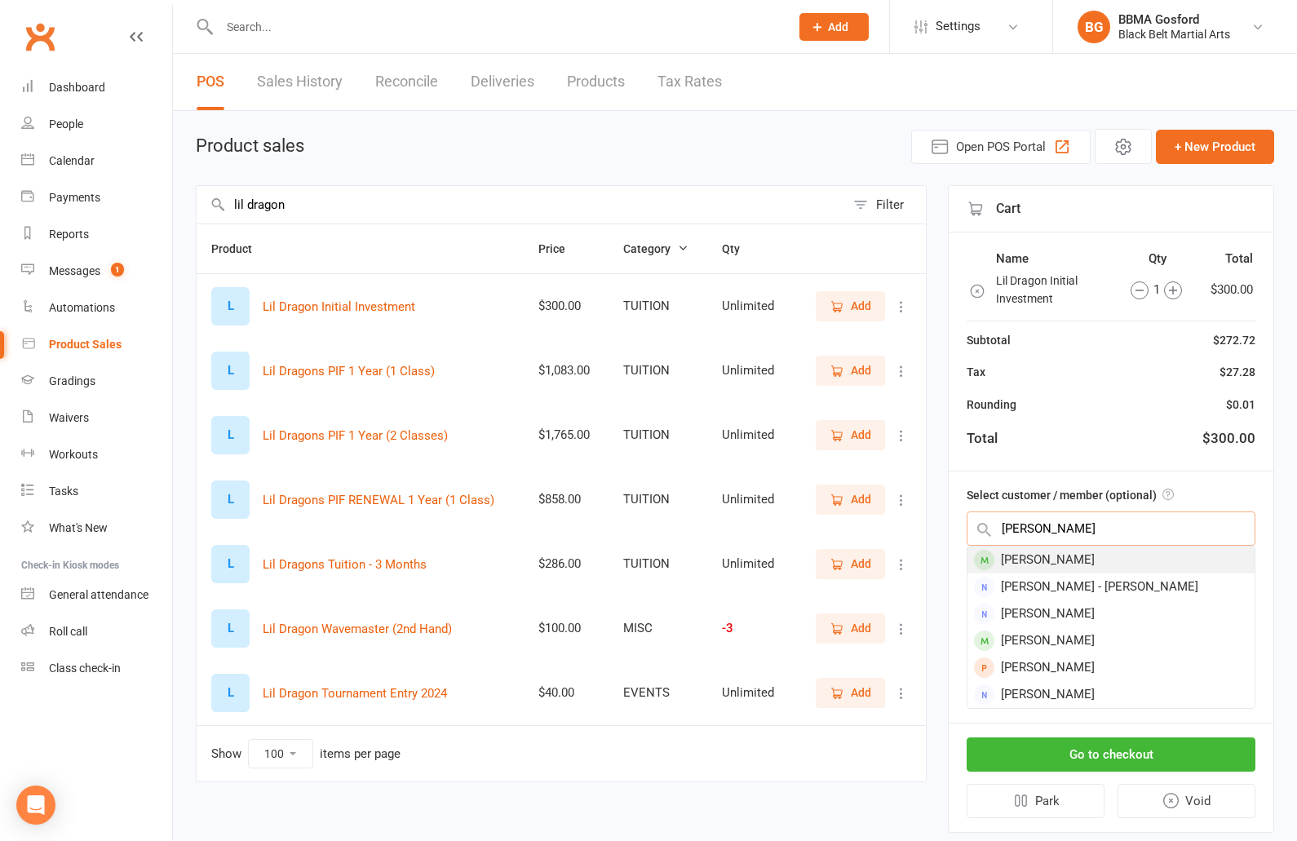
type input "ava benne"
click at [1076, 562] on div "Ava Bennett" at bounding box center [1110, 559] width 287 height 27
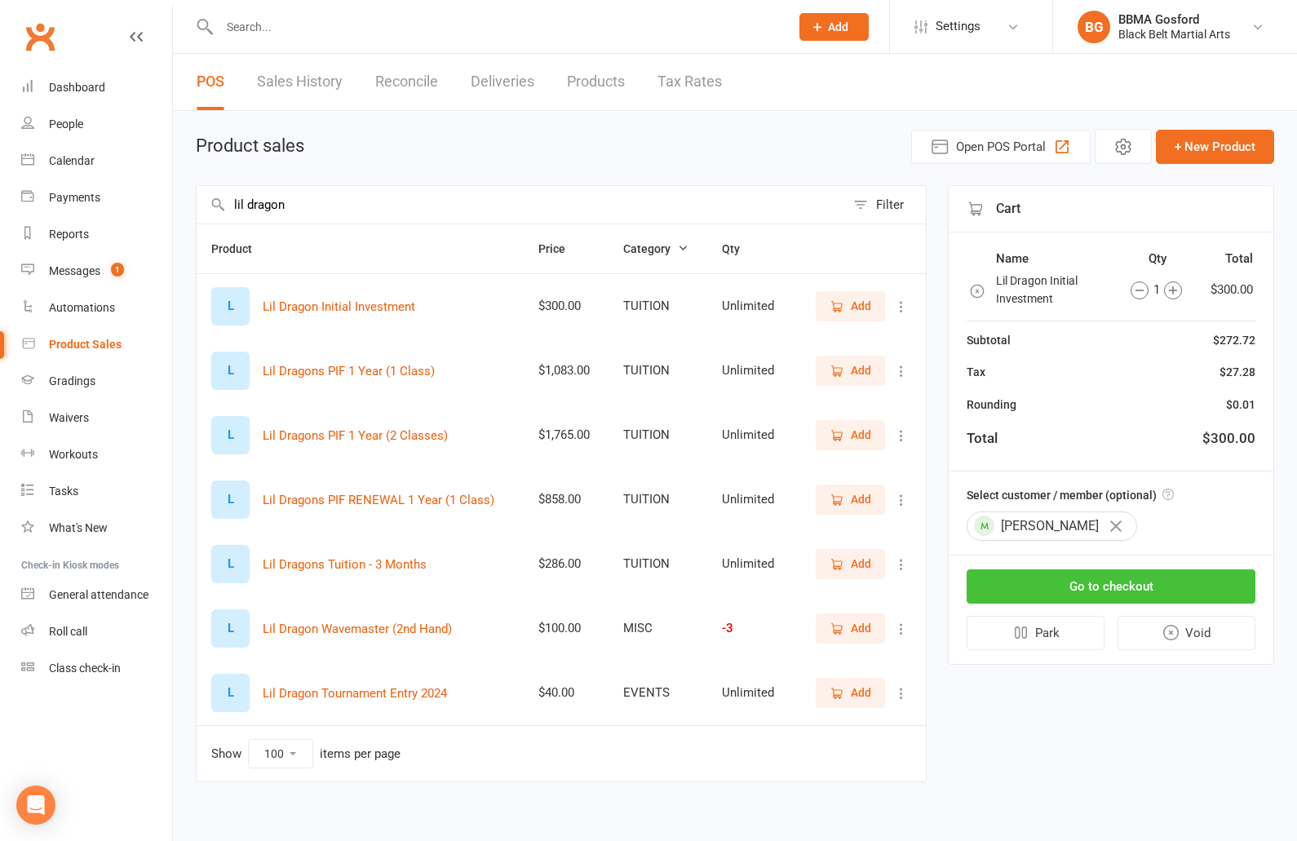
click at [1138, 589] on button "Go to checkout" at bounding box center [1110, 586] width 289 height 34
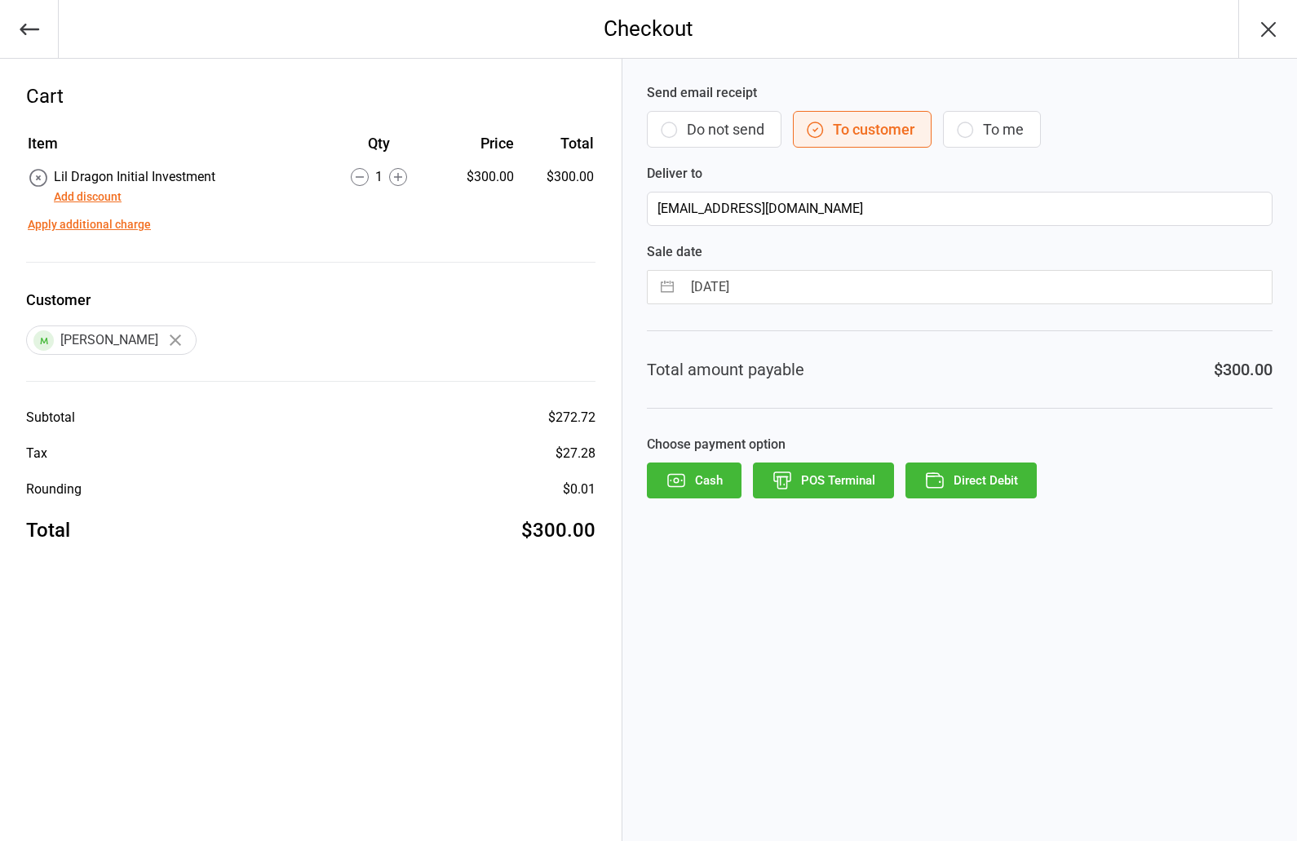
click at [82, 202] on button "Add discount" at bounding box center [88, 196] width 68 height 17
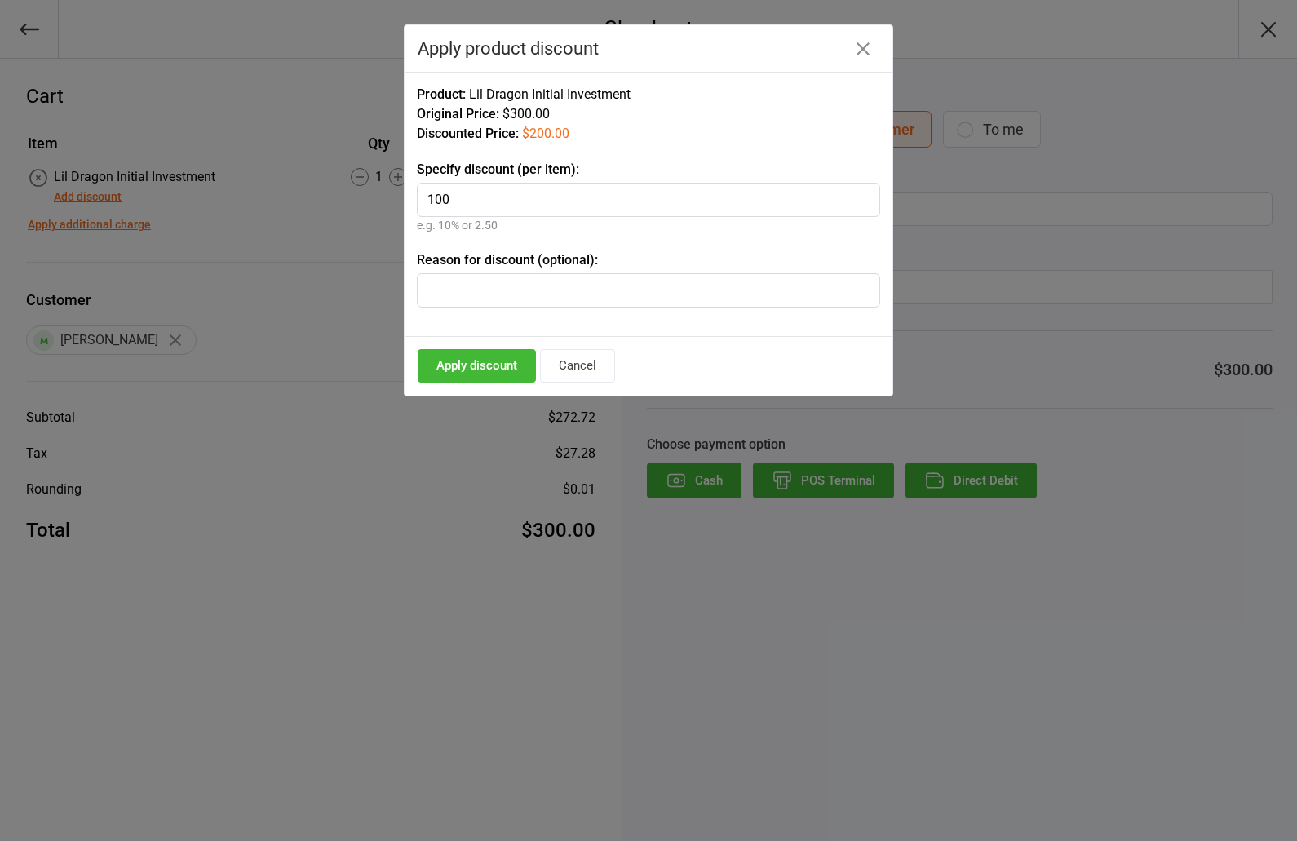
type input "100"
click at [474, 364] on button "Apply discount" at bounding box center [477, 365] width 118 height 33
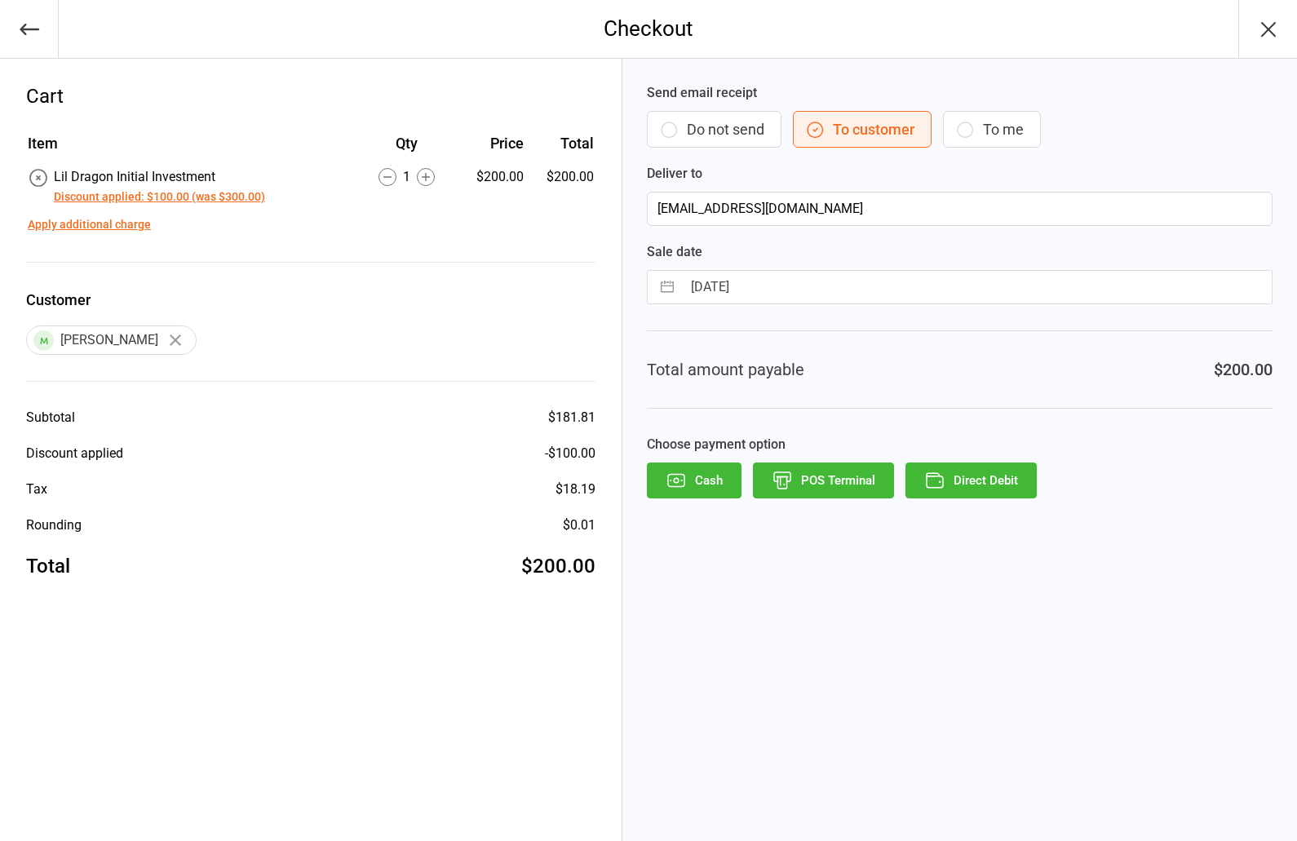
click at [736, 281] on input "12 Sep 2025" at bounding box center [977, 287] width 590 height 33
select select "7"
select select "2025"
select select "8"
select select "2025"
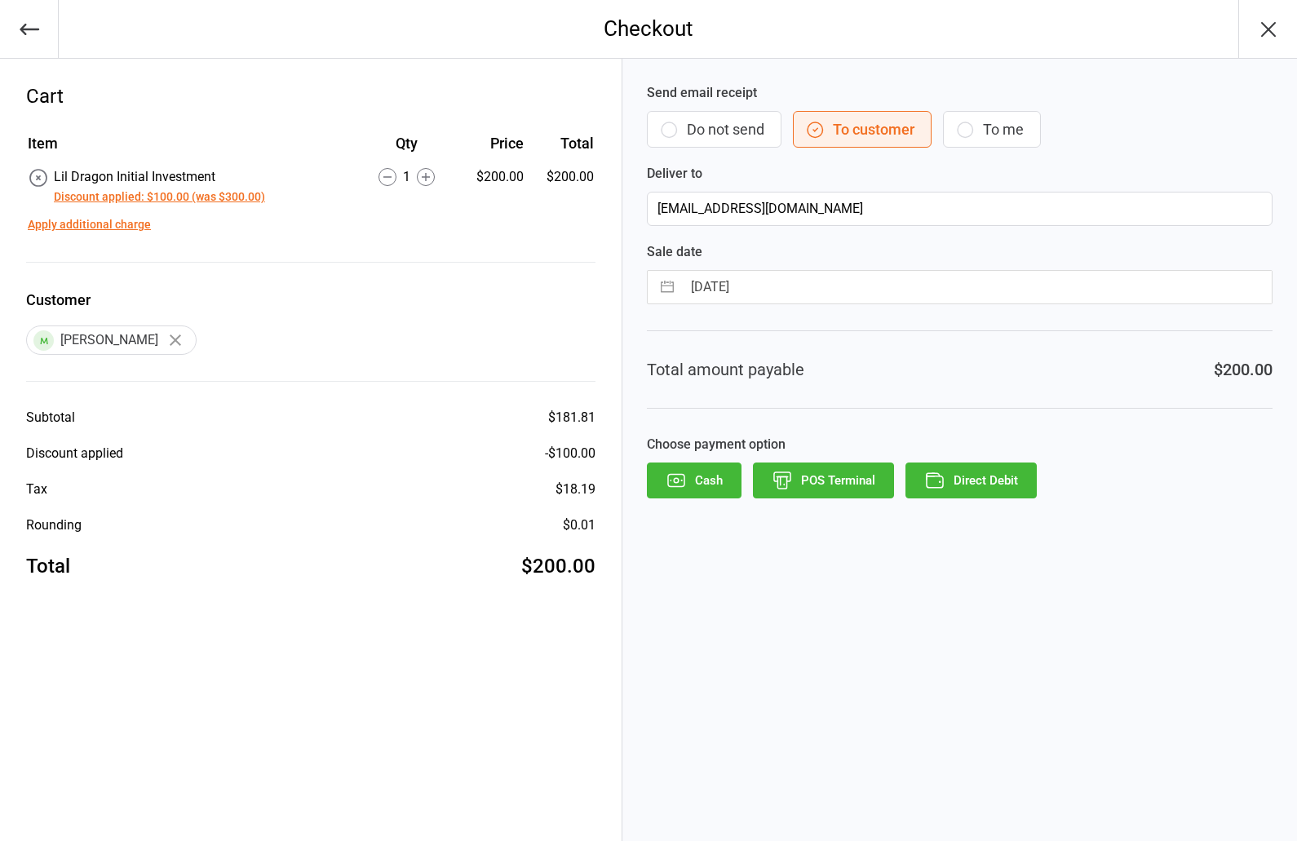
select select "9"
select select "2025"
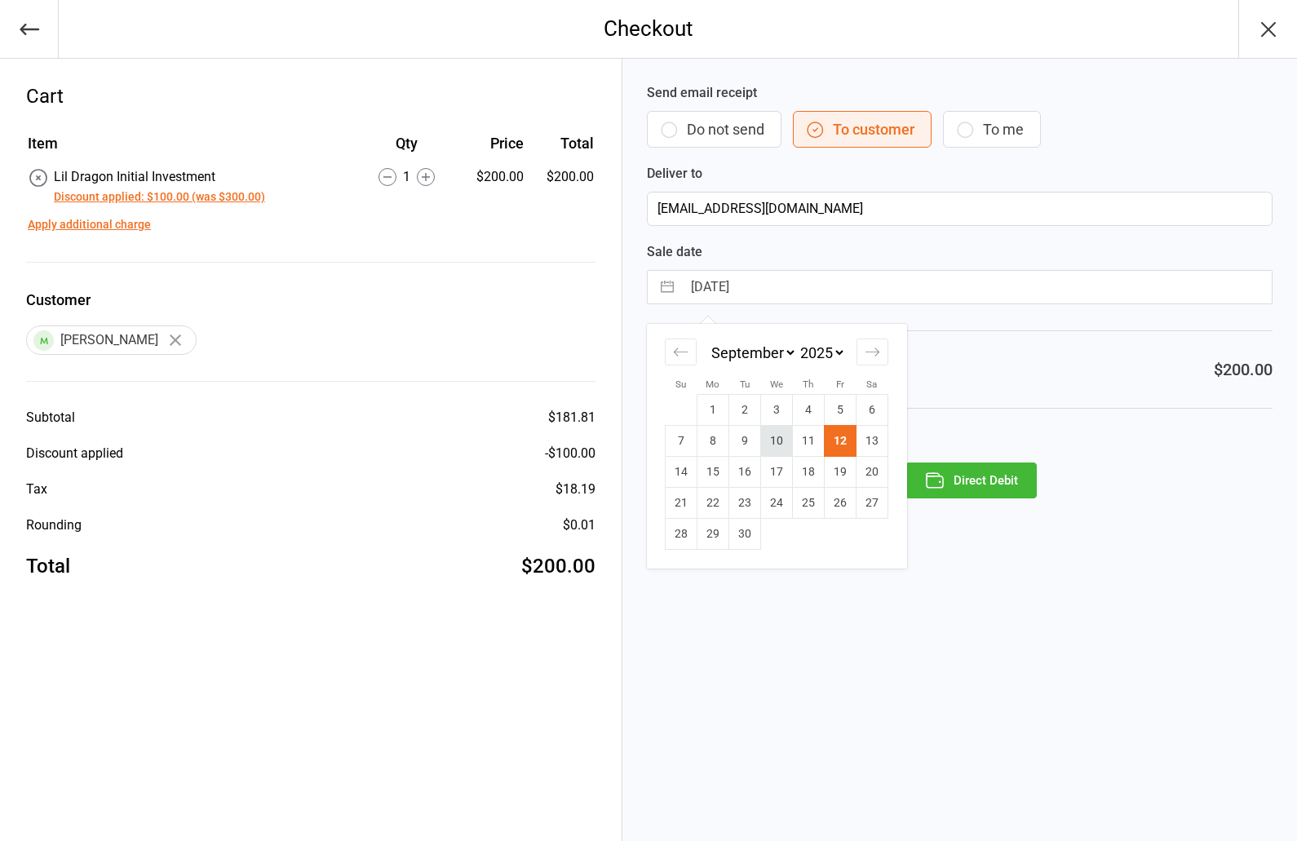
click at [780, 443] on td "10" at bounding box center [777, 441] width 32 height 31
type input "10 Sep 2025"
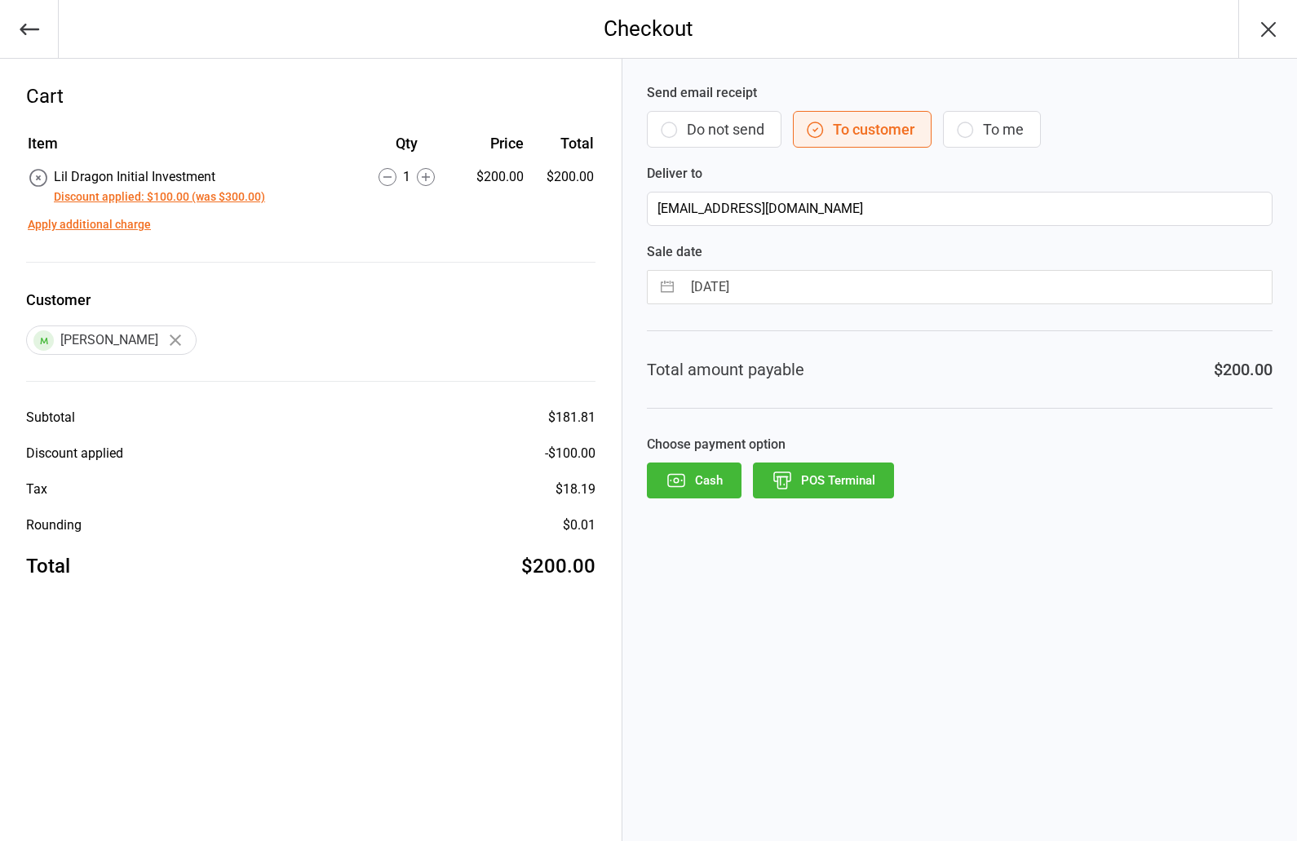
click at [836, 484] on button "POS Terminal" at bounding box center [823, 480] width 141 height 36
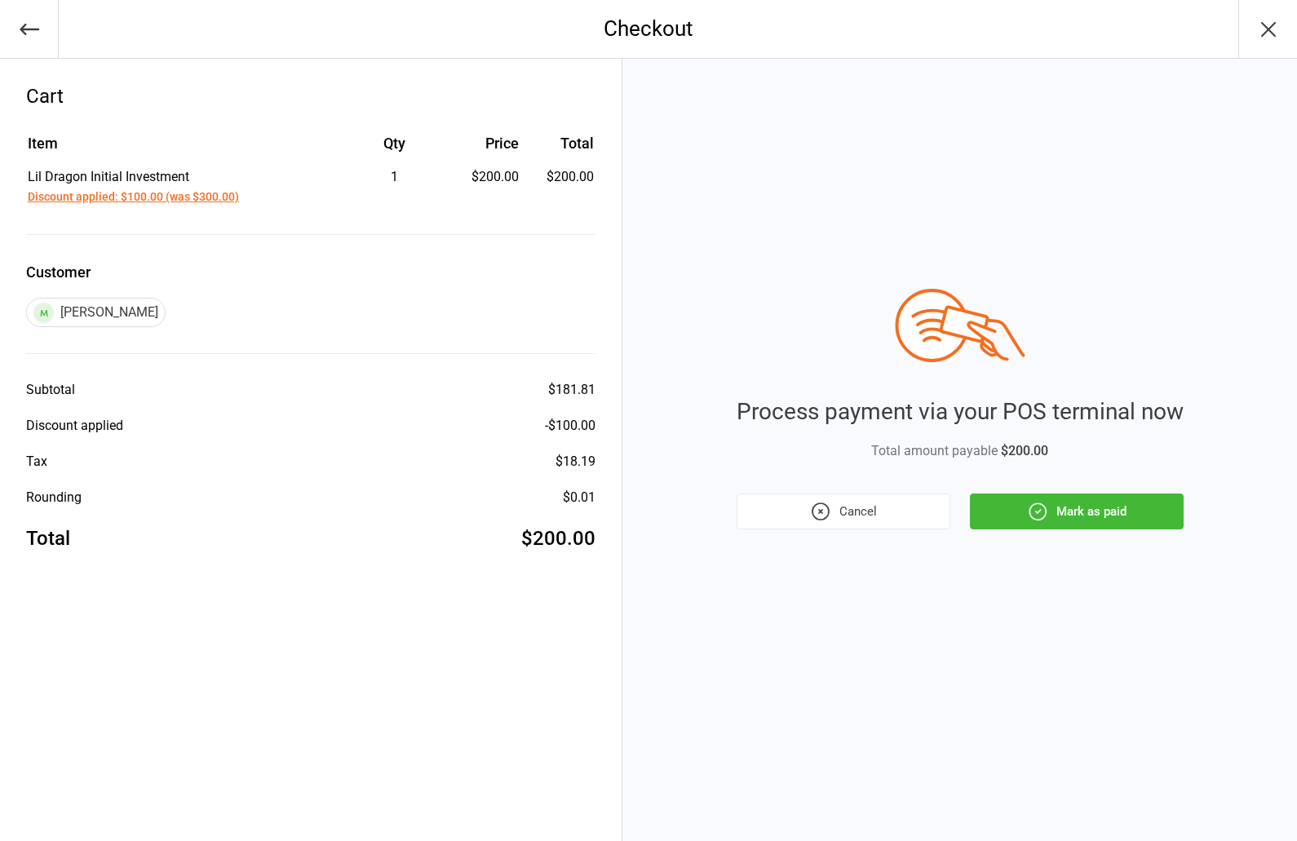
click at [1088, 511] on button "Mark as paid" at bounding box center [1077, 511] width 214 height 36
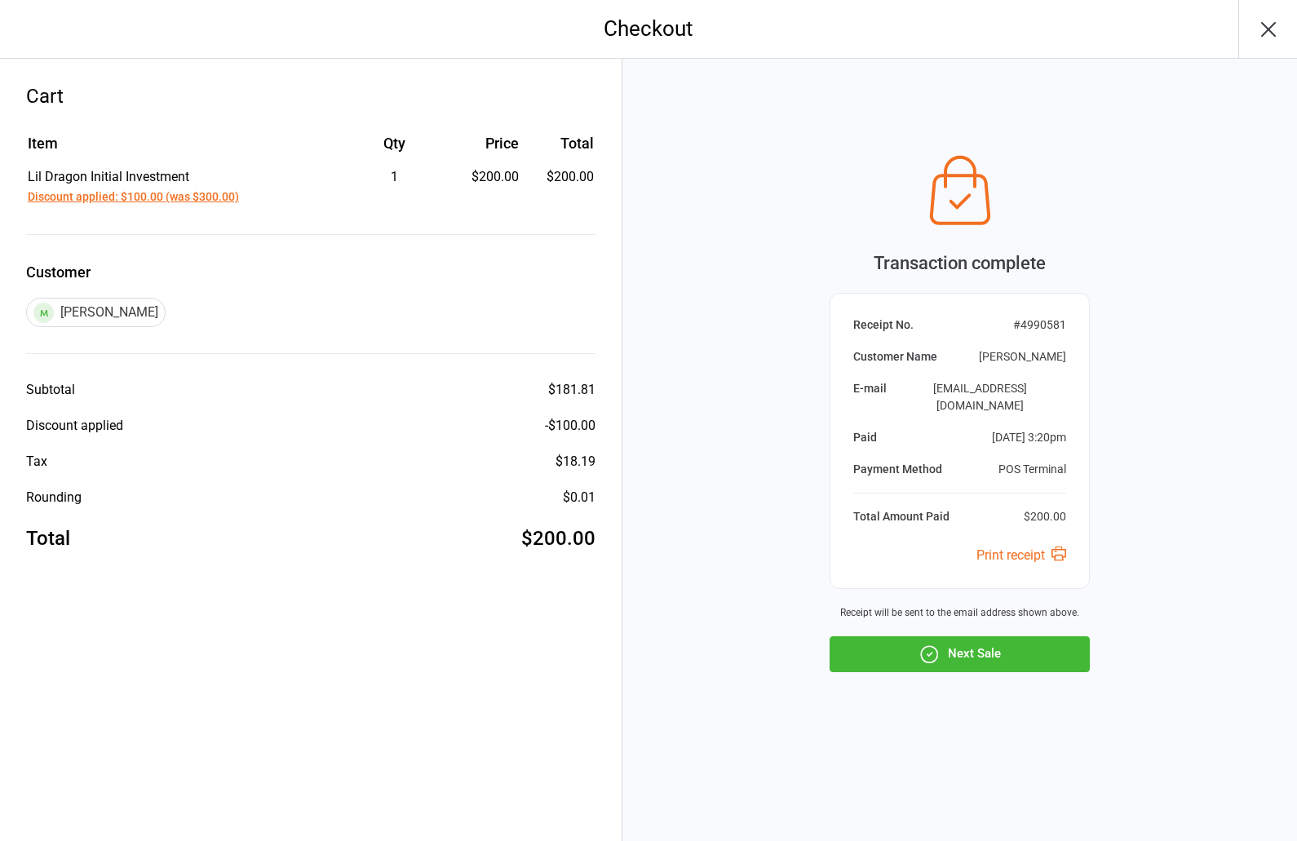
click at [984, 651] on button "Next Sale" at bounding box center [959, 654] width 260 height 36
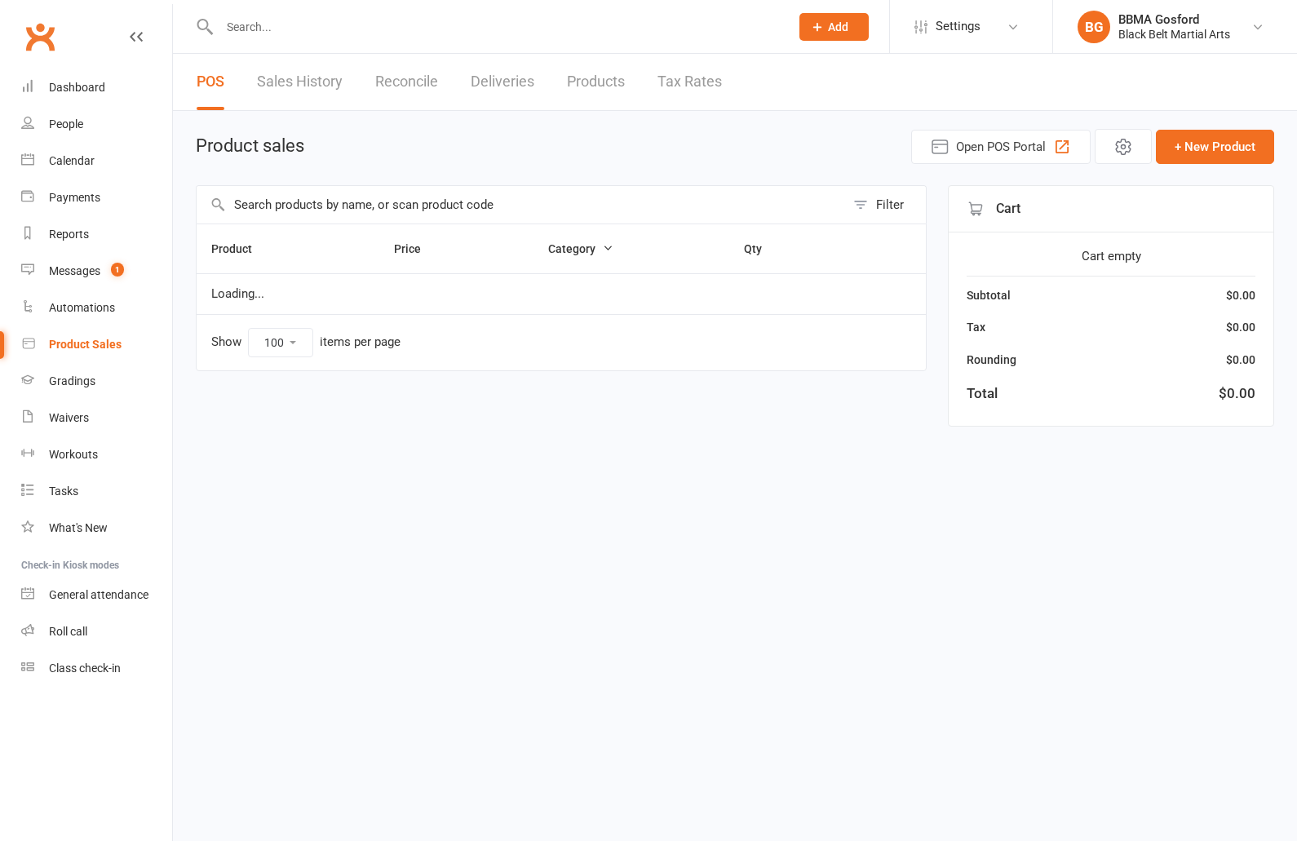
select select "100"
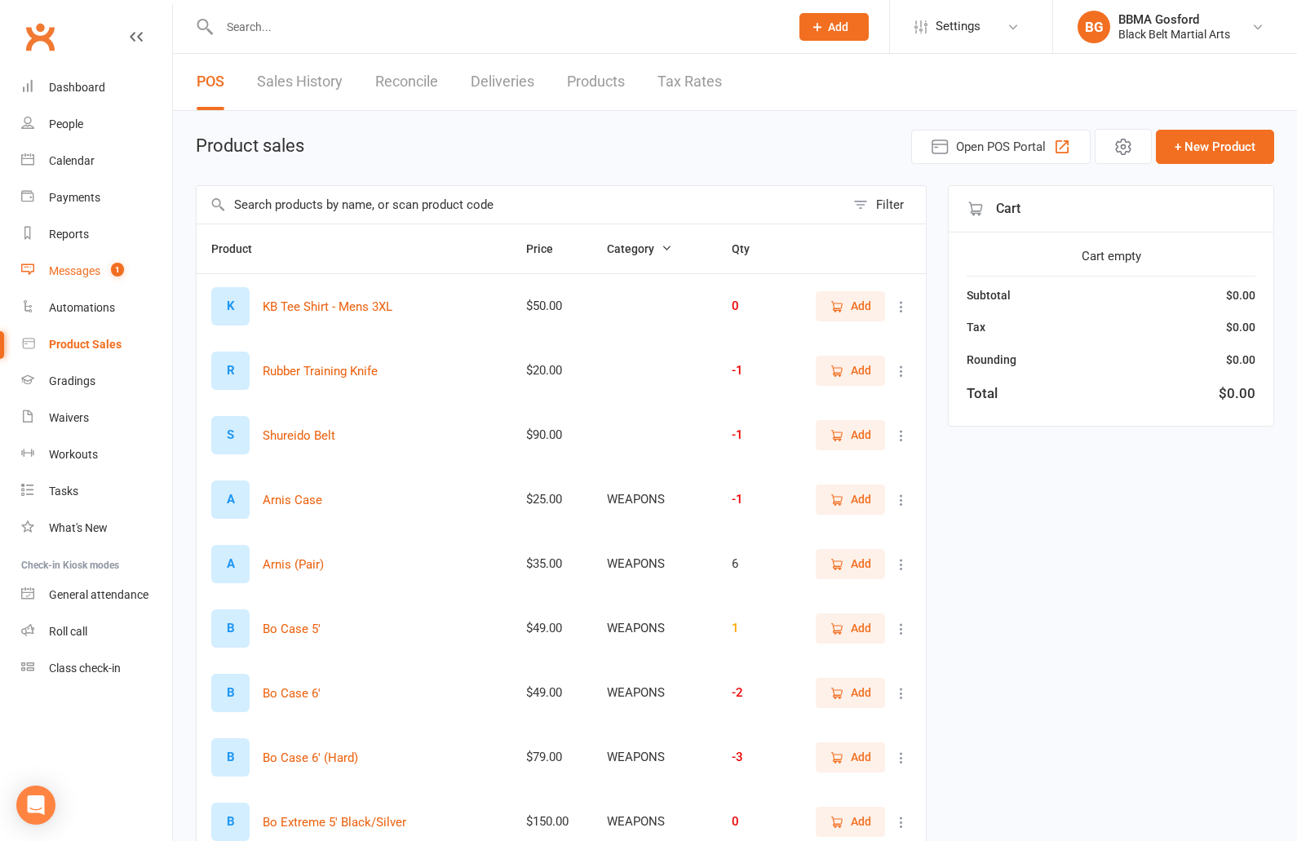
click at [84, 273] on div "Messages" at bounding box center [74, 270] width 51 height 13
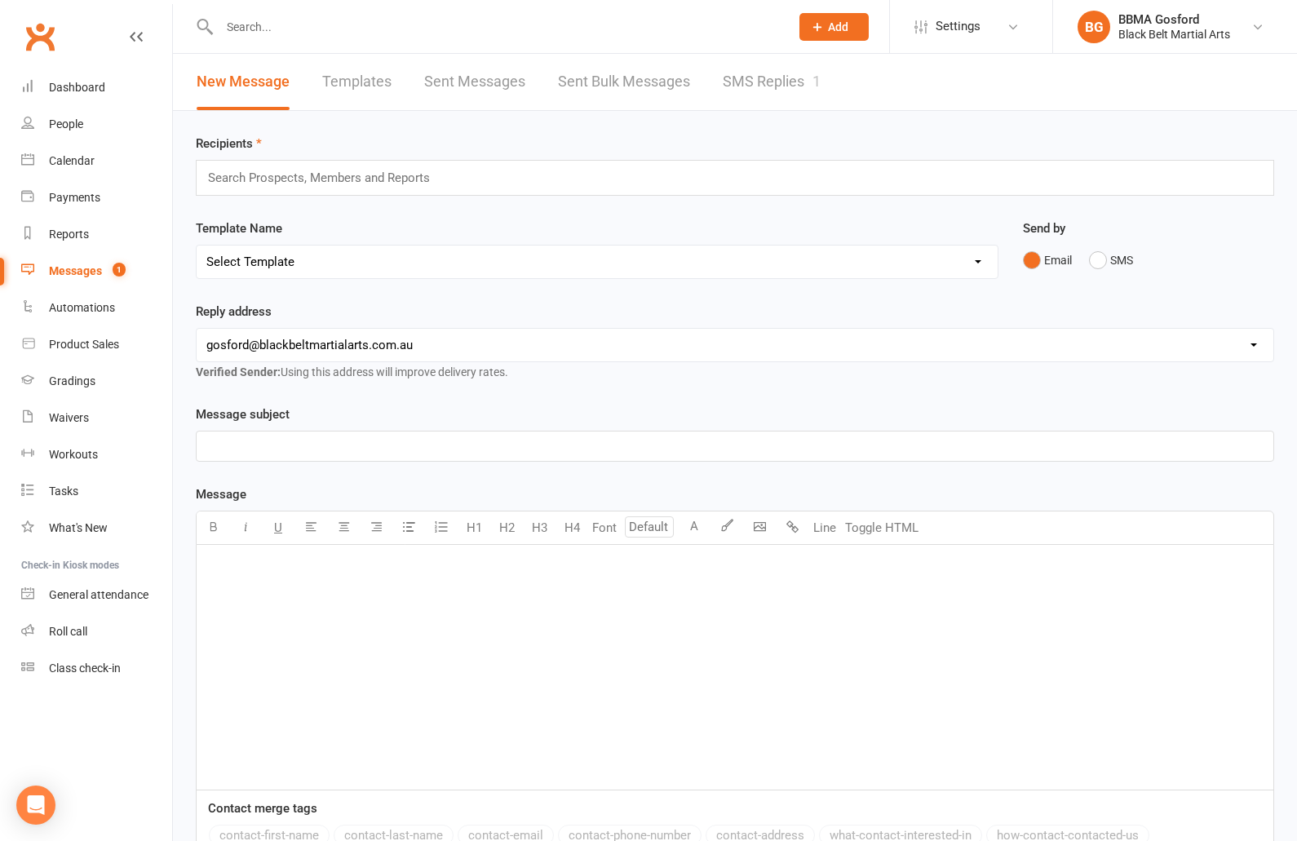
click at [762, 85] on link "SMS Replies 1" at bounding box center [771, 82] width 98 height 56
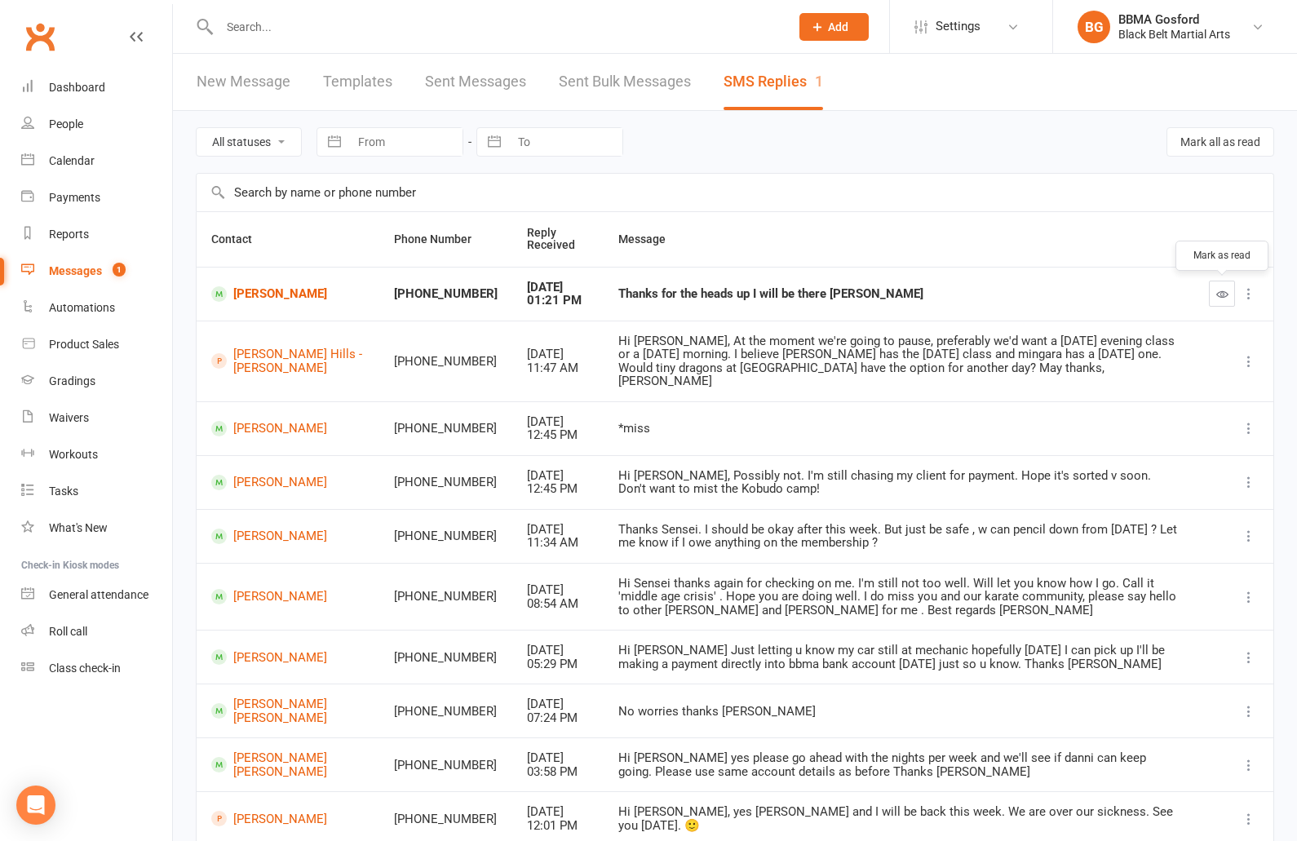
click at [1217, 290] on icon "button" at bounding box center [1222, 294] width 12 height 12
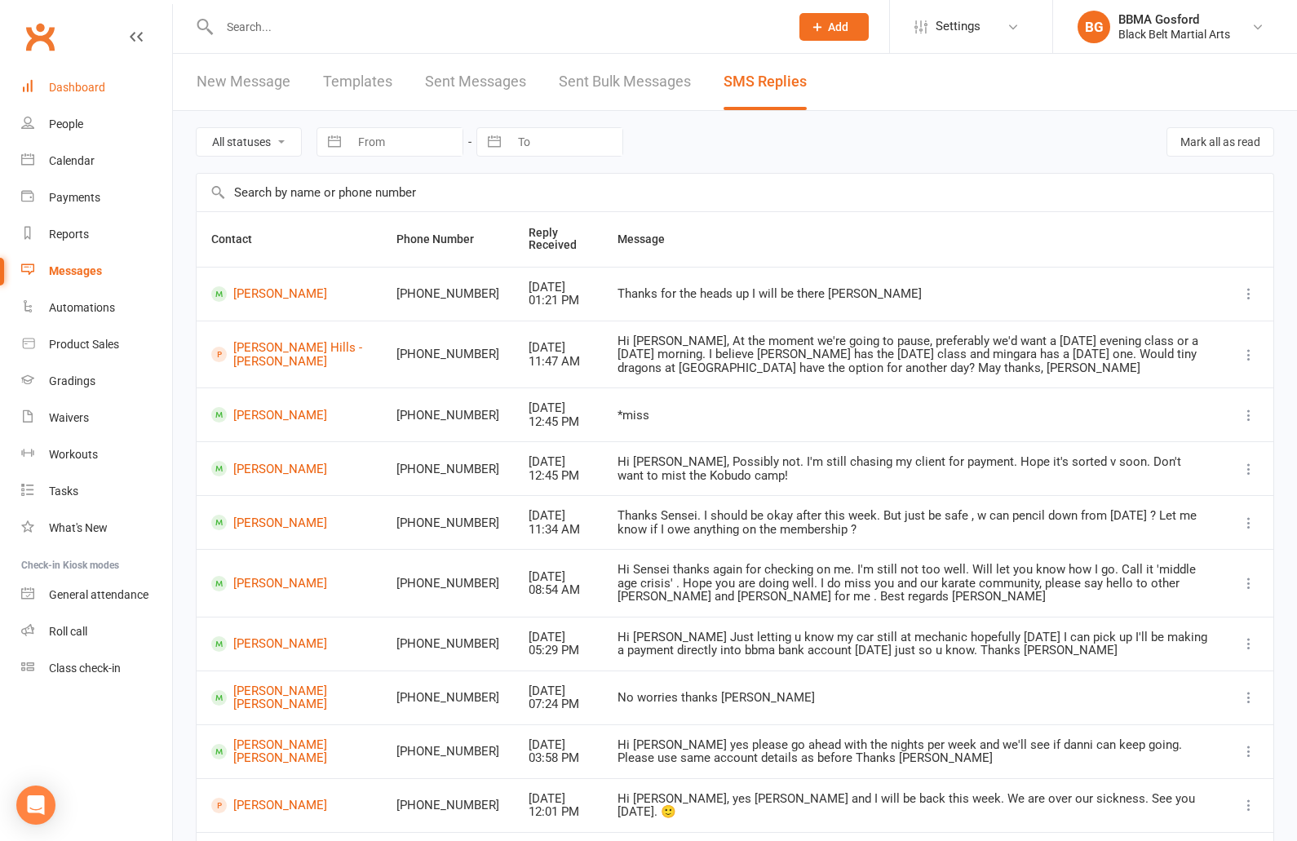
click at [91, 95] on link "Dashboard" at bounding box center [96, 87] width 151 height 37
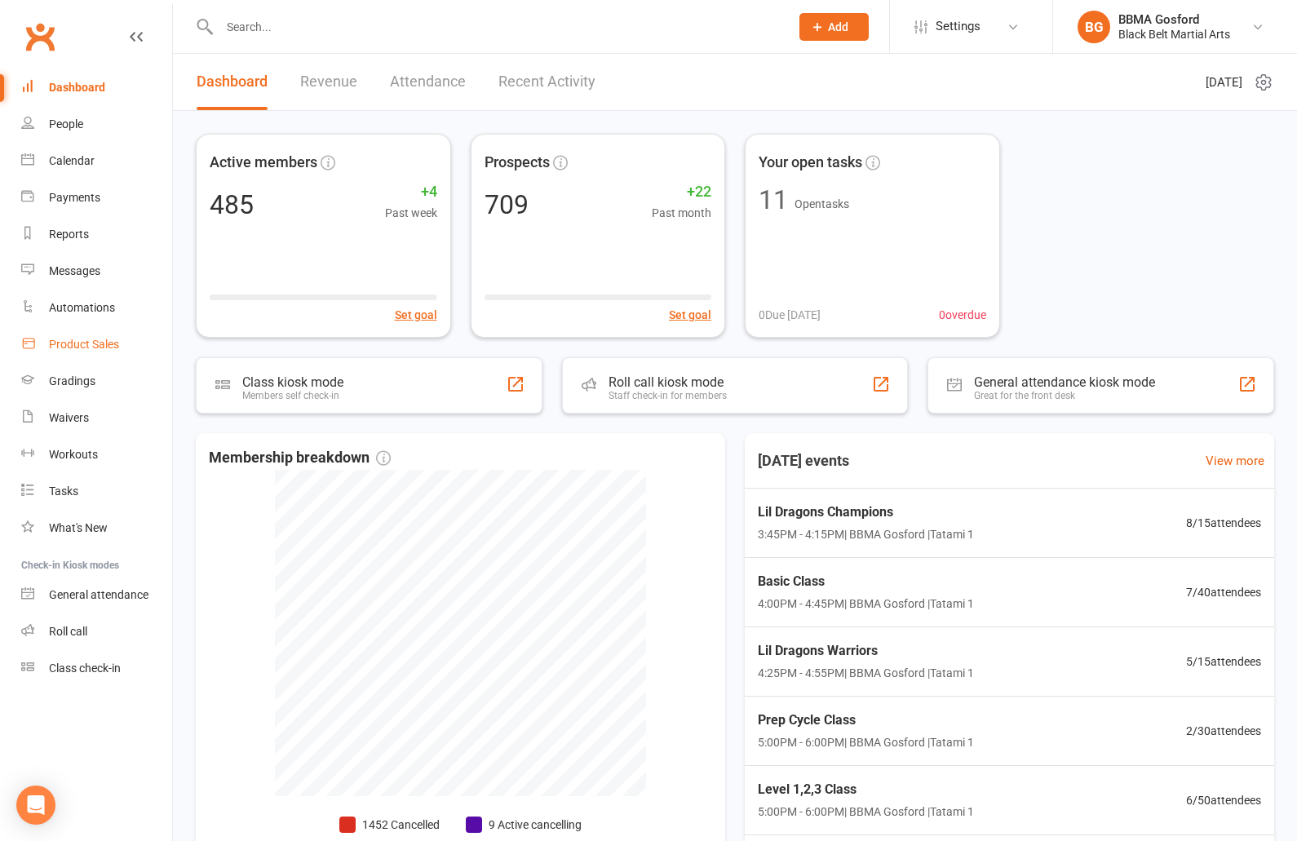
click at [82, 334] on link "Product Sales" at bounding box center [96, 344] width 151 height 37
select select "100"
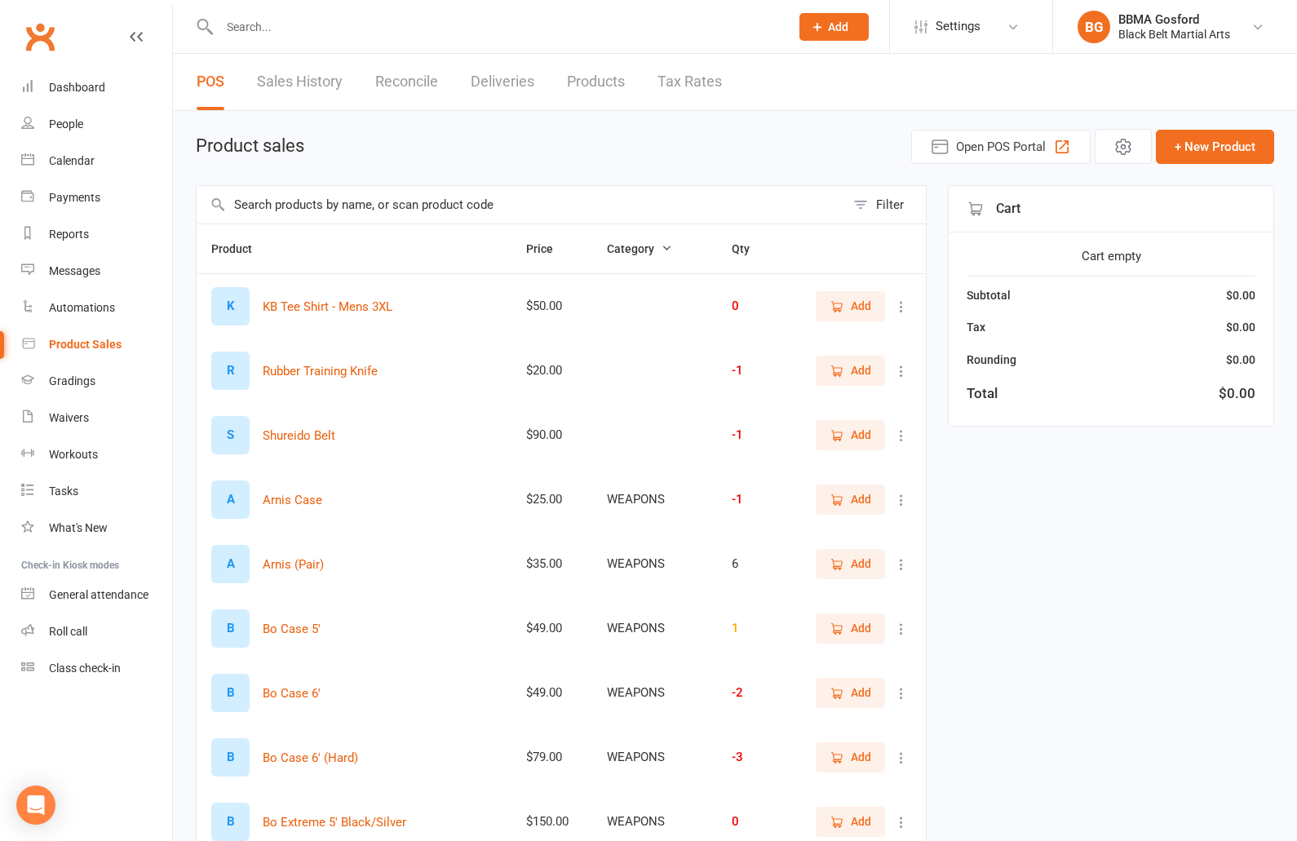
click at [288, 82] on link "Sales History" at bounding box center [300, 82] width 86 height 56
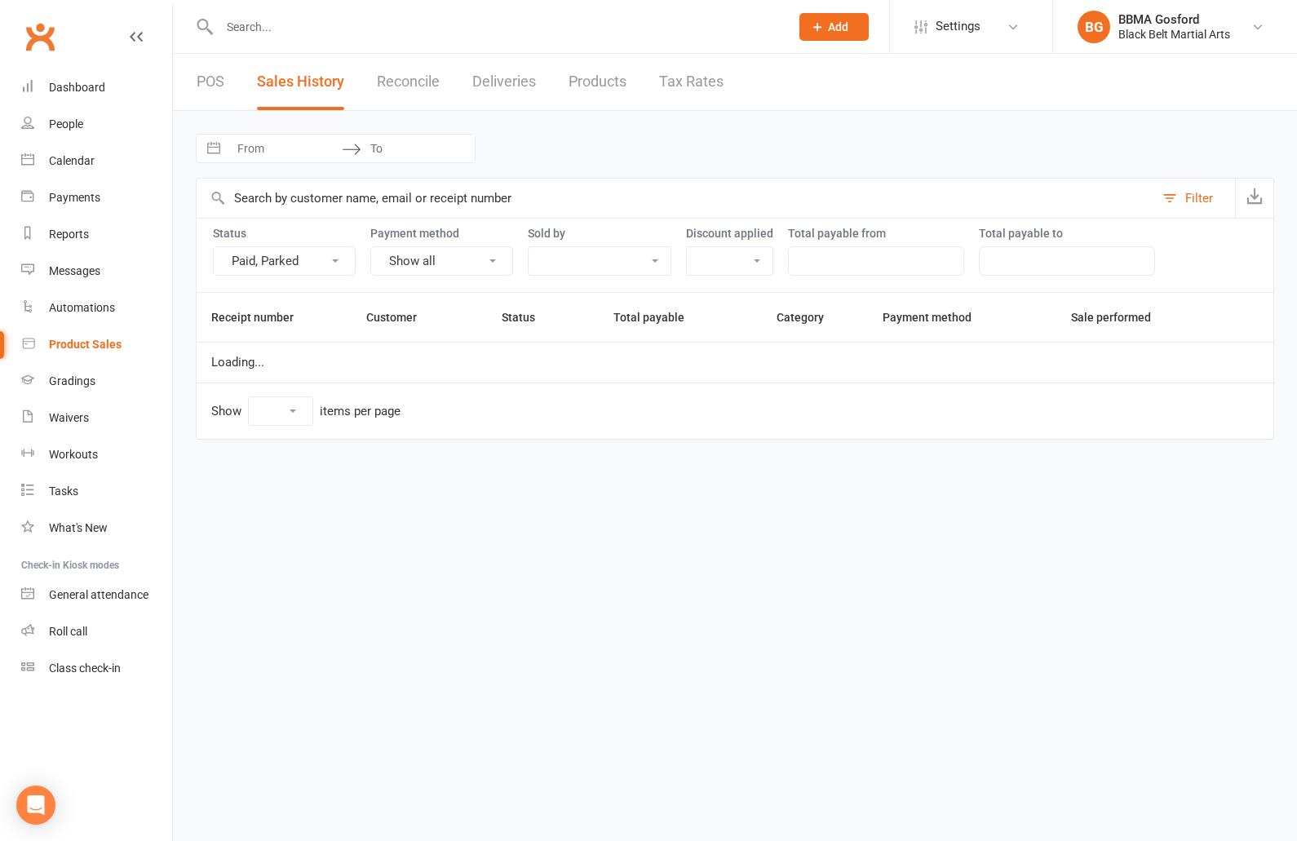
select select "100"
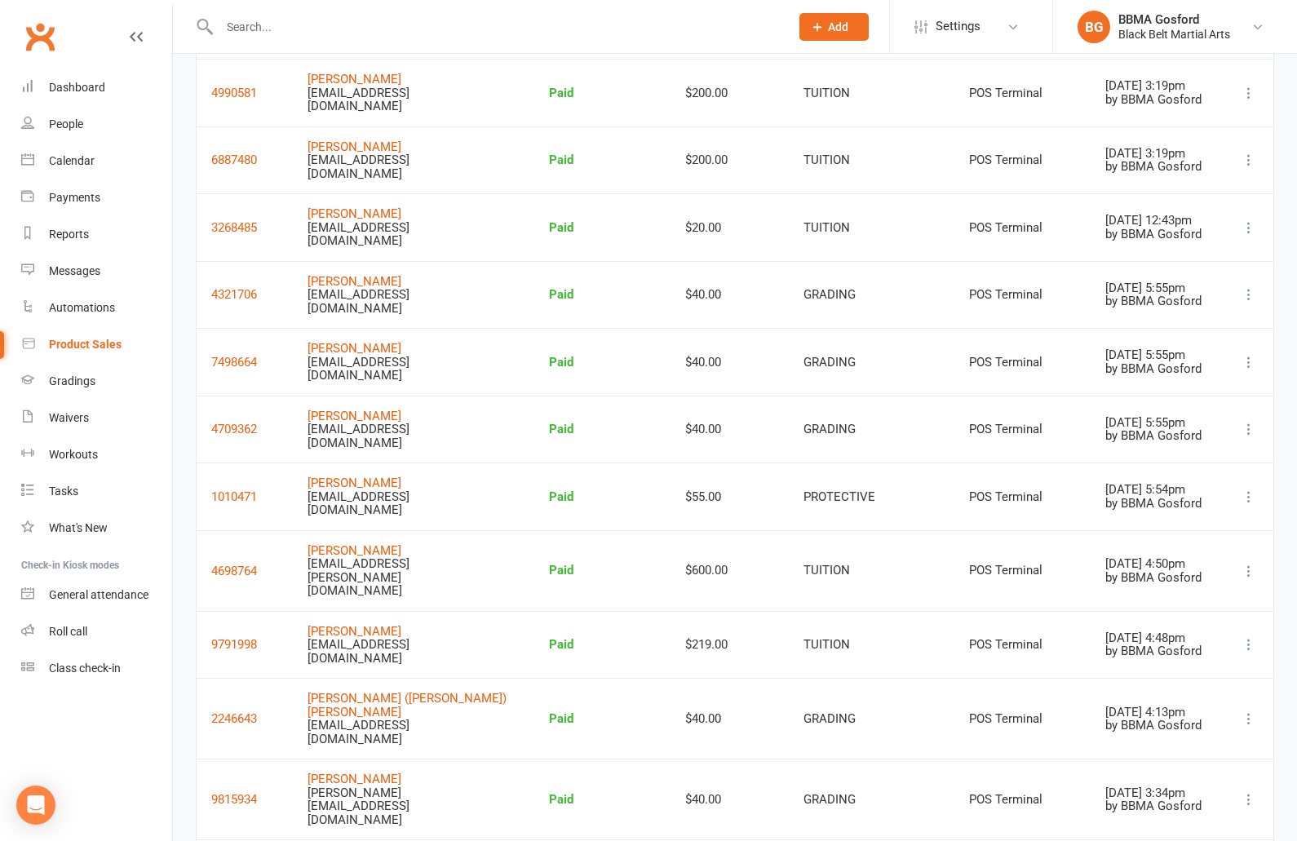
click at [211, 82] on td "4990581" at bounding box center [245, 93] width 96 height 68
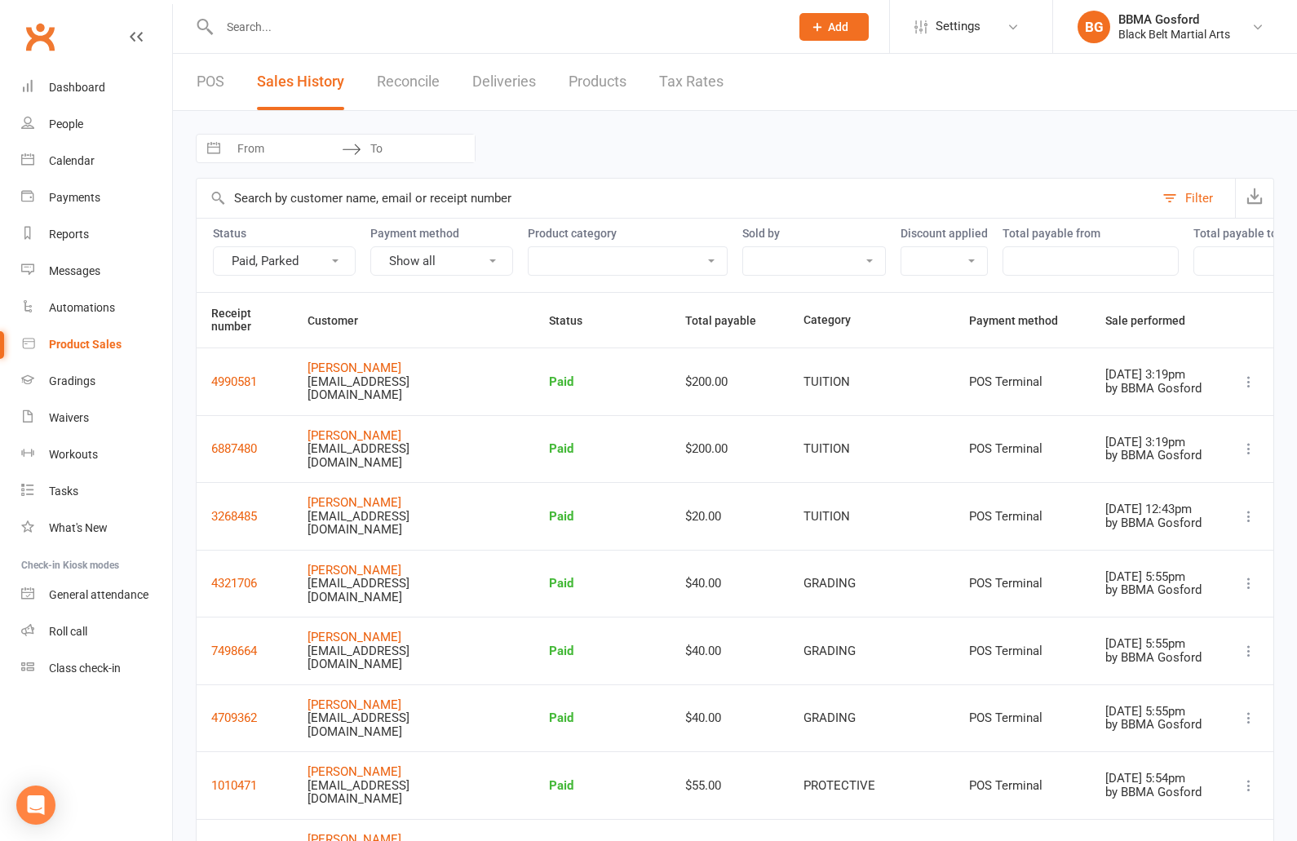
click at [210, 89] on link "POS" at bounding box center [211, 82] width 28 height 56
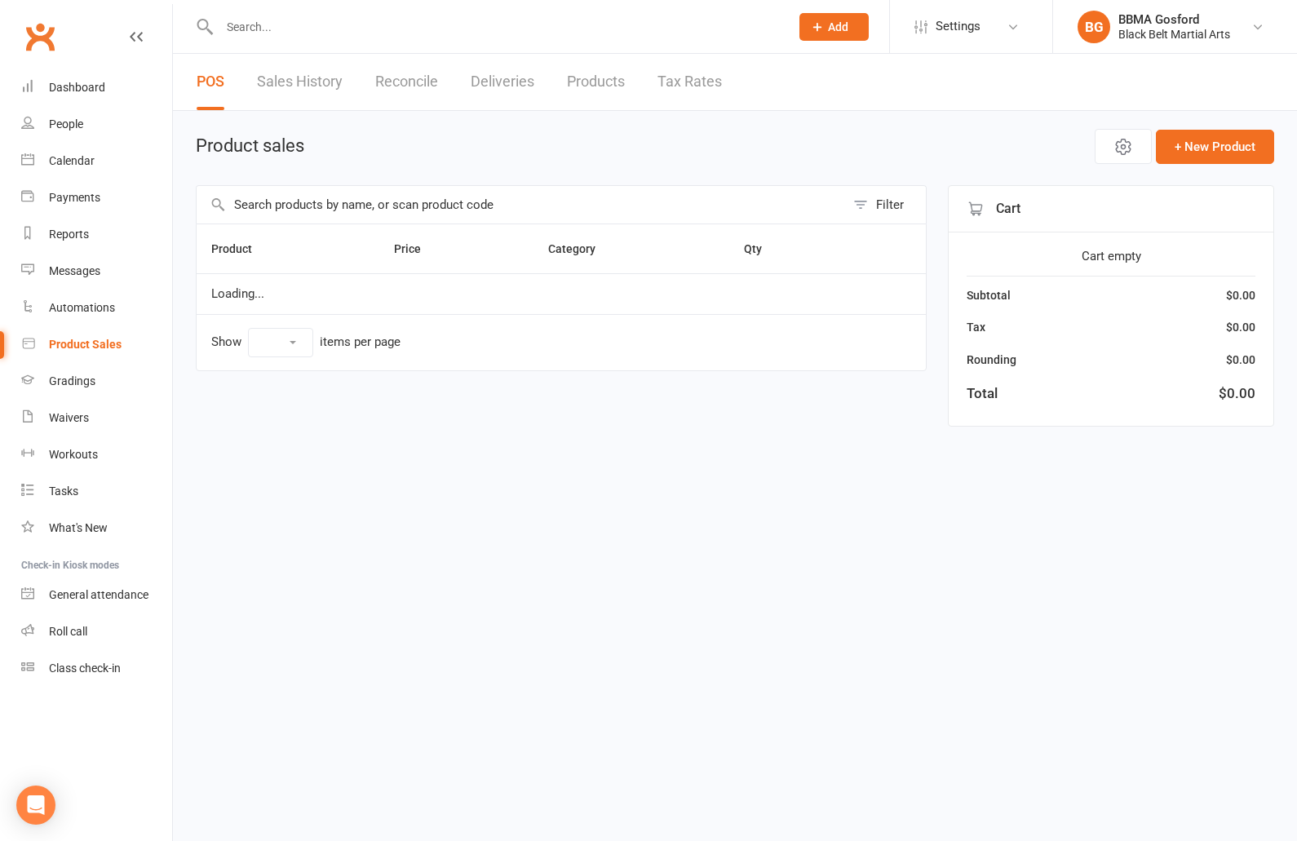
select select "100"
click at [391, 213] on input "text" at bounding box center [521, 205] width 648 height 38
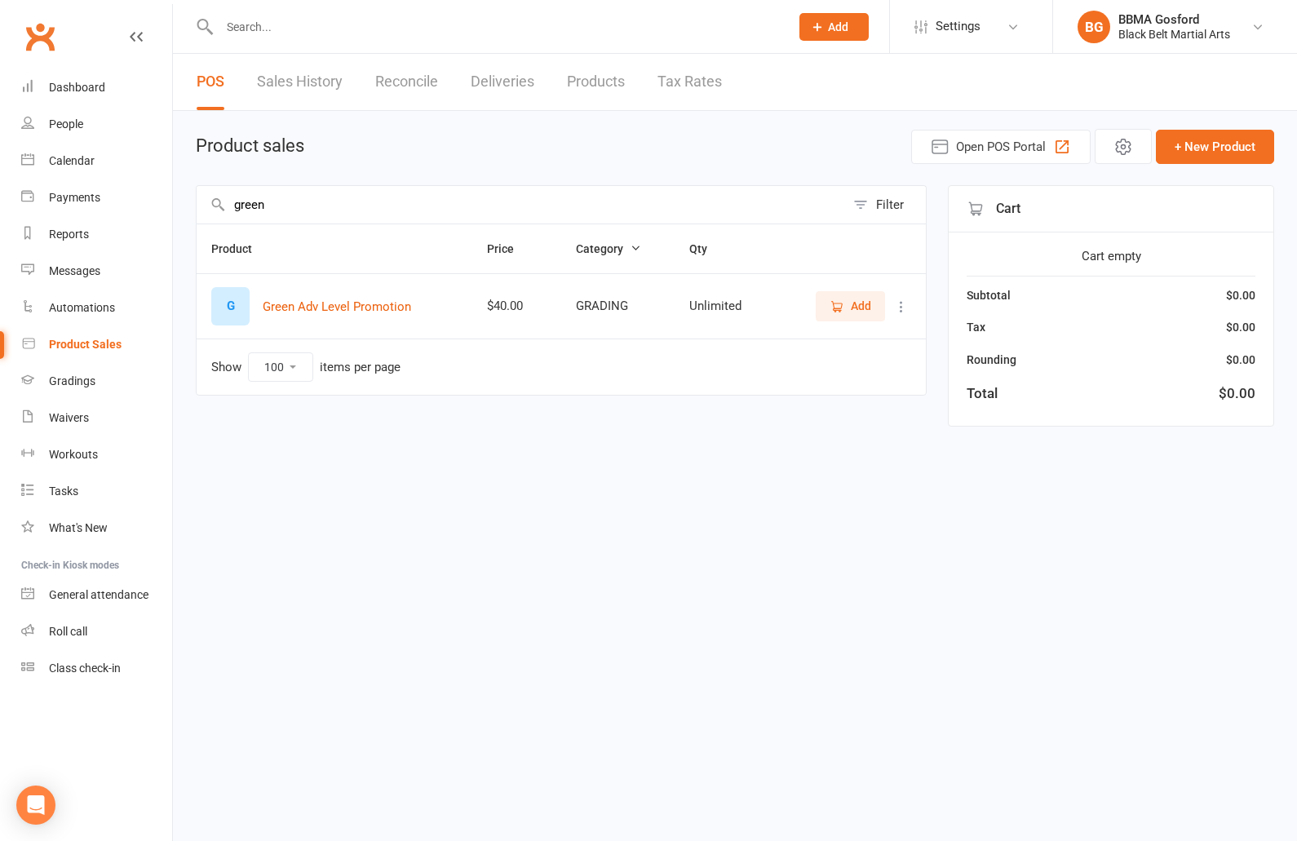
type input "green"
click at [852, 316] on button "Add" at bounding box center [849, 305] width 69 height 29
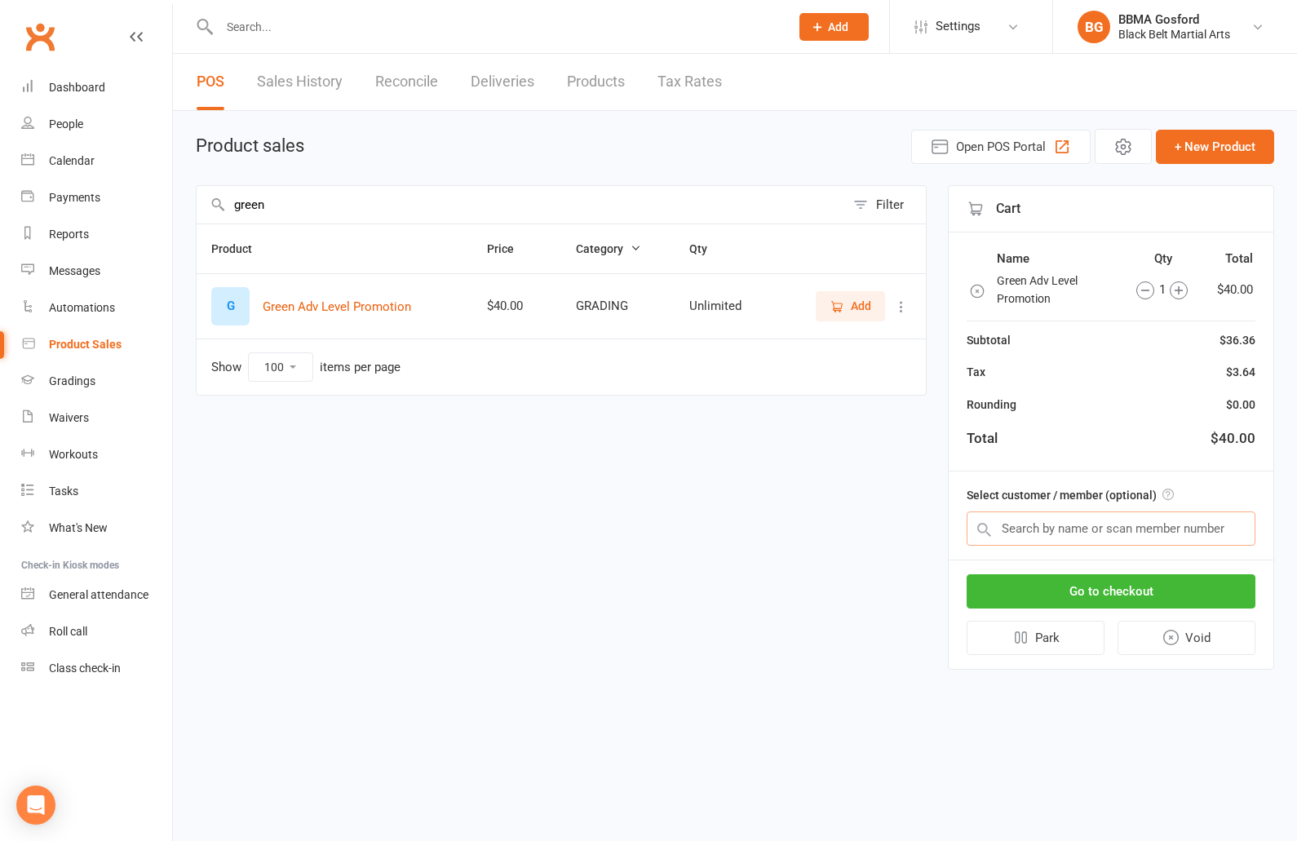
click at [1101, 523] on input "text" at bounding box center [1110, 528] width 289 height 34
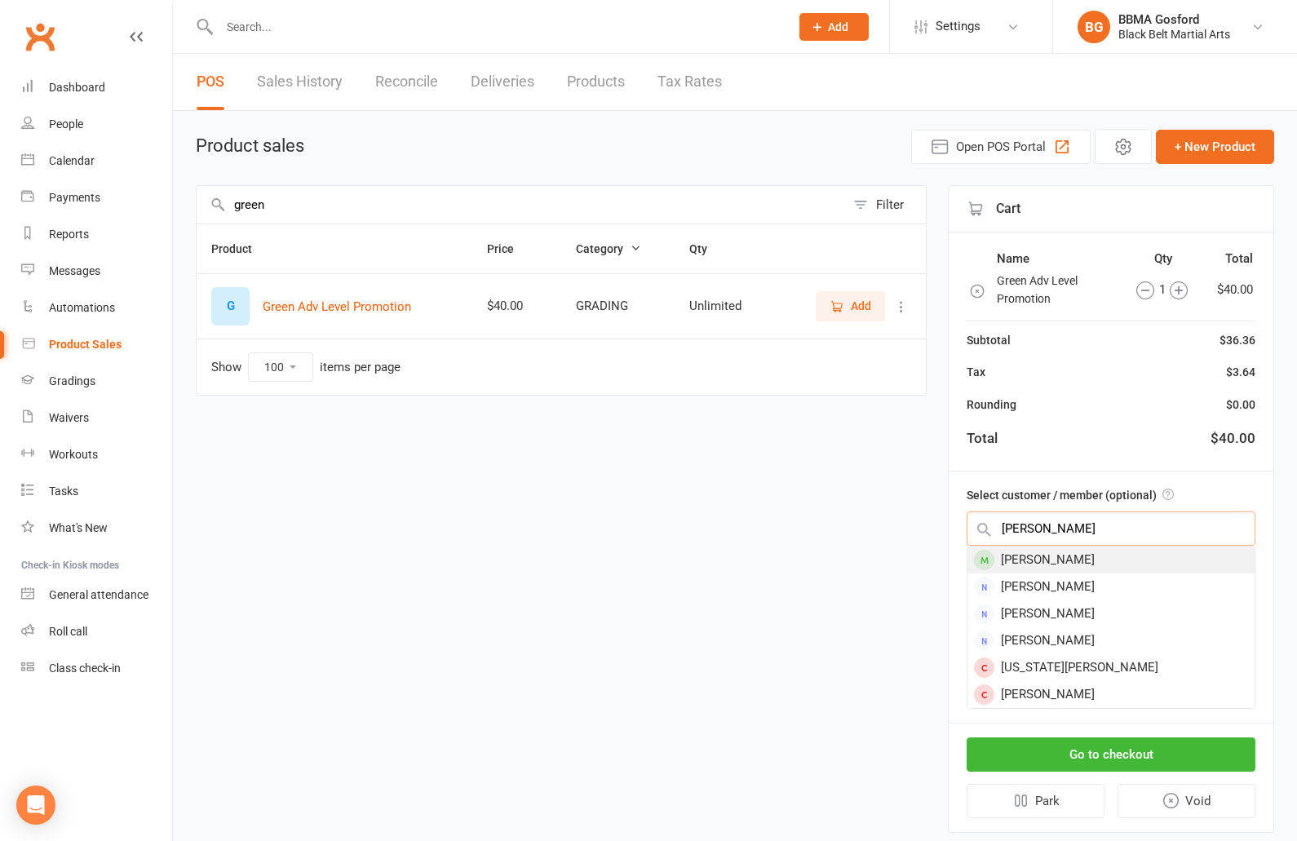
type input "jess jen"
click at [1107, 555] on div "Jess Jenkin" at bounding box center [1110, 559] width 287 height 27
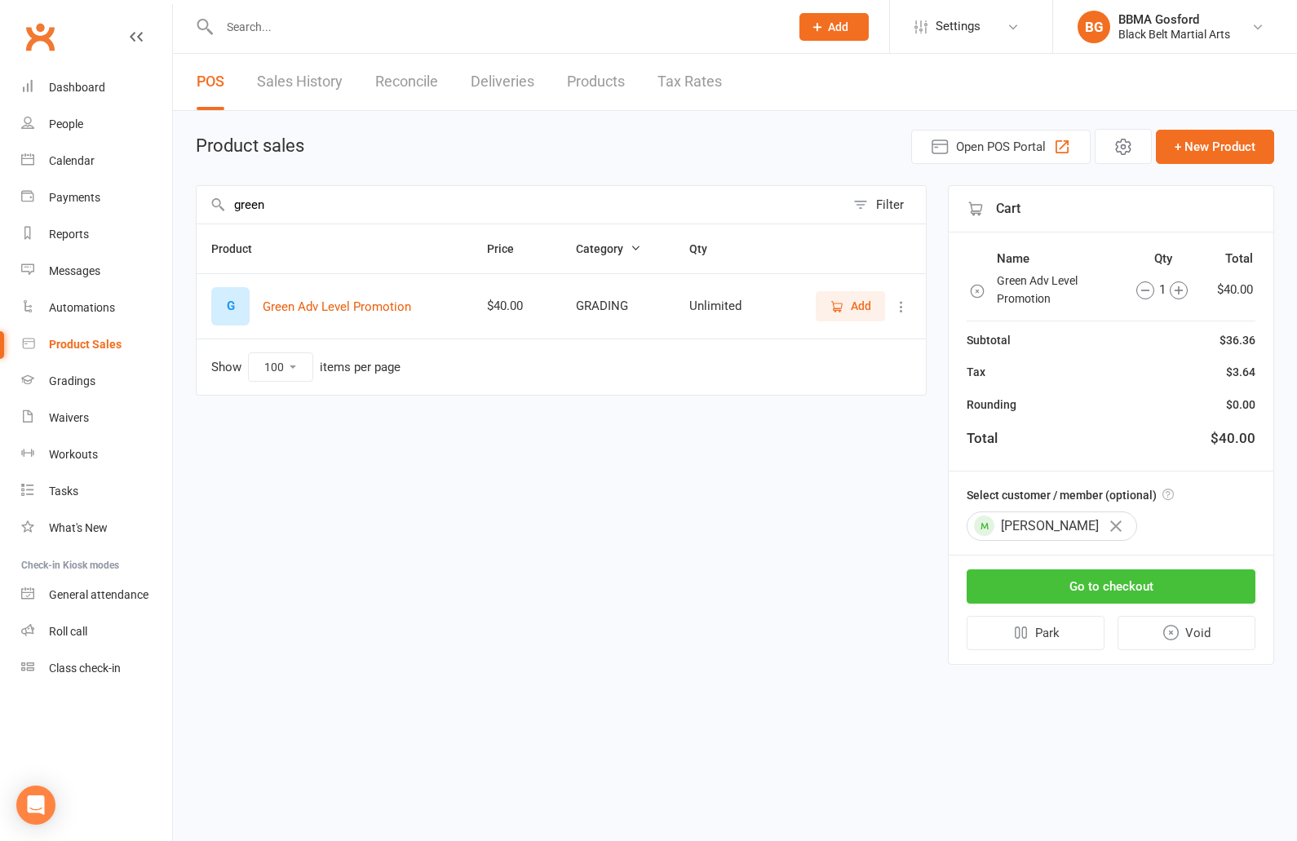
click at [1116, 587] on button "Go to checkout" at bounding box center [1110, 586] width 289 height 34
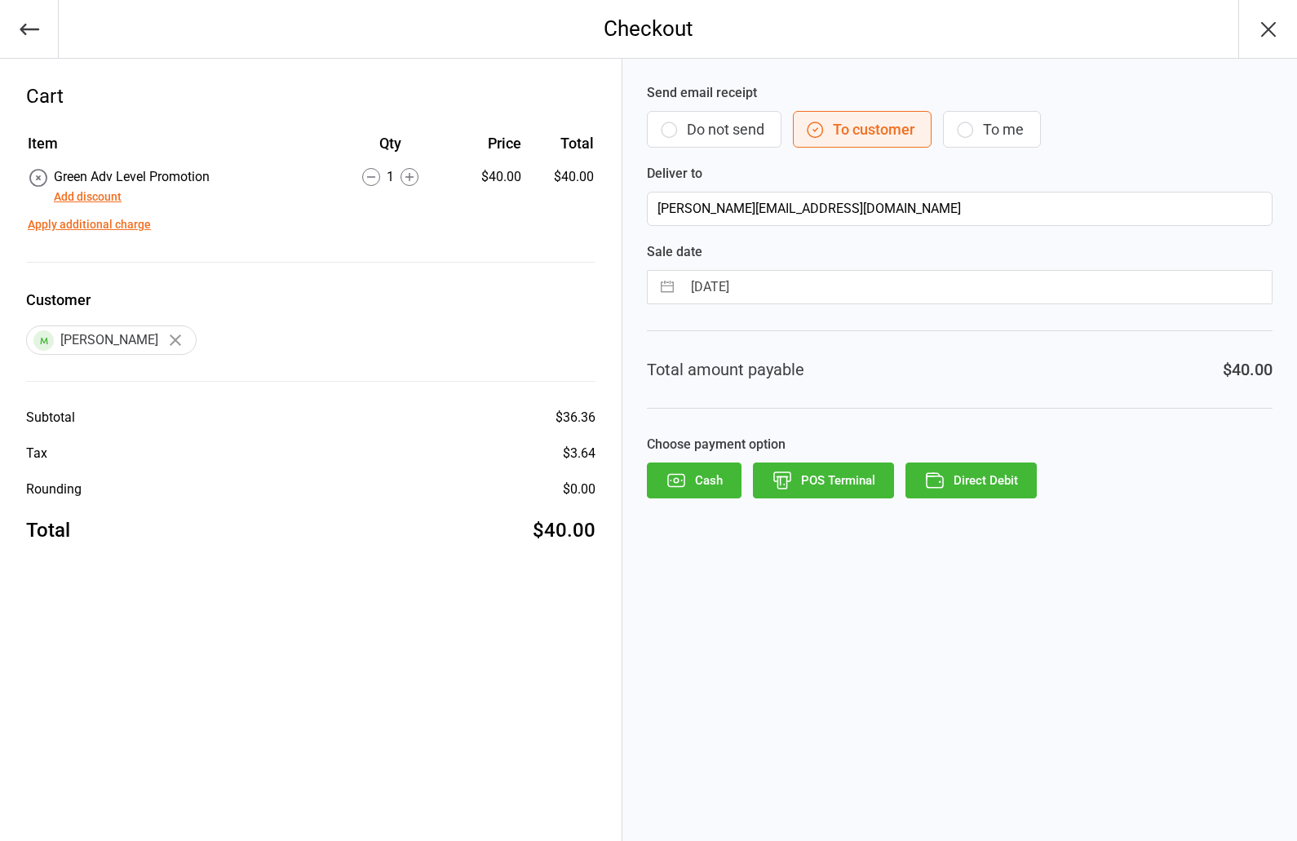
click at [718, 289] on input "[DATE]" at bounding box center [977, 287] width 590 height 33
select select "7"
select select "2025"
select select "8"
select select "2025"
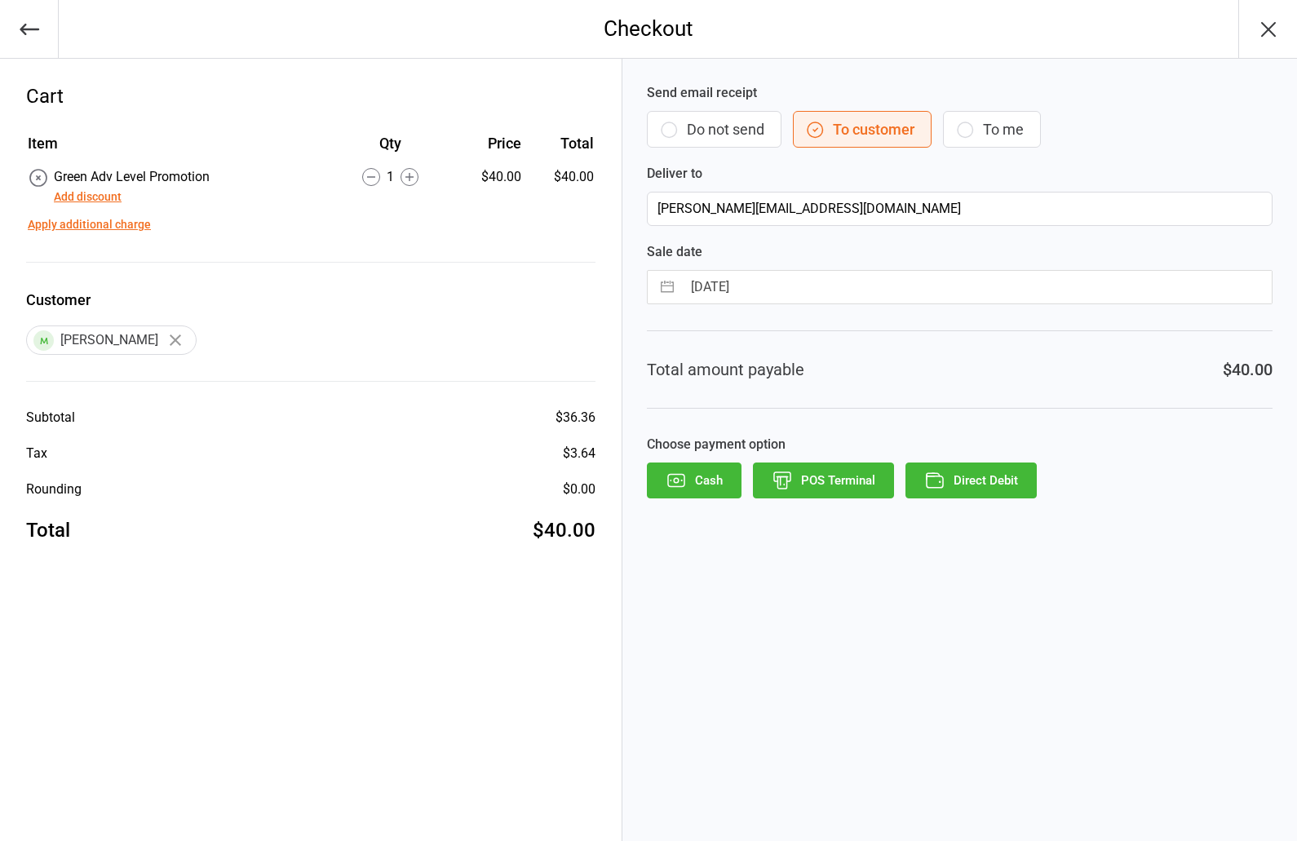
select select "9"
select select "2025"
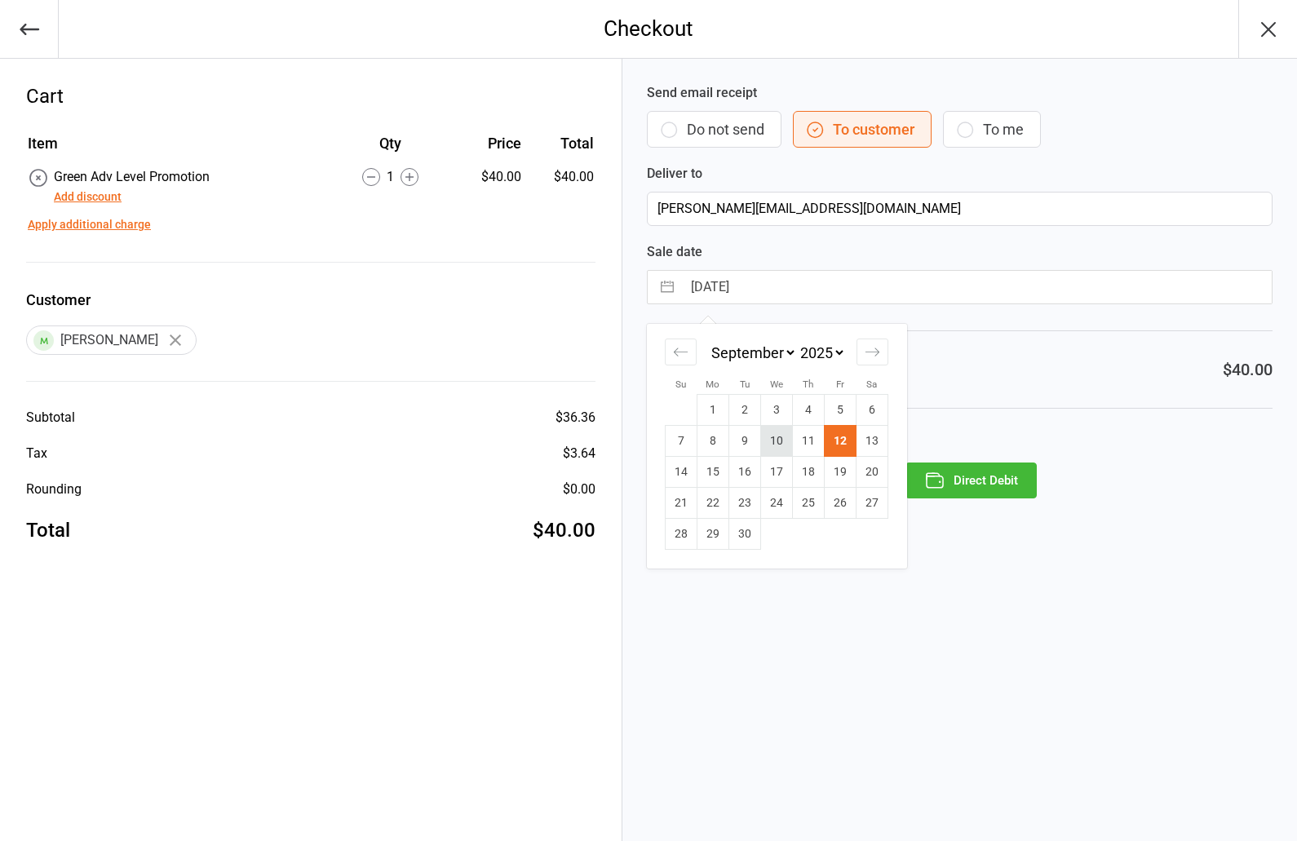
click at [779, 445] on td "10" at bounding box center [777, 441] width 32 height 31
type input "10 Sep 2025"
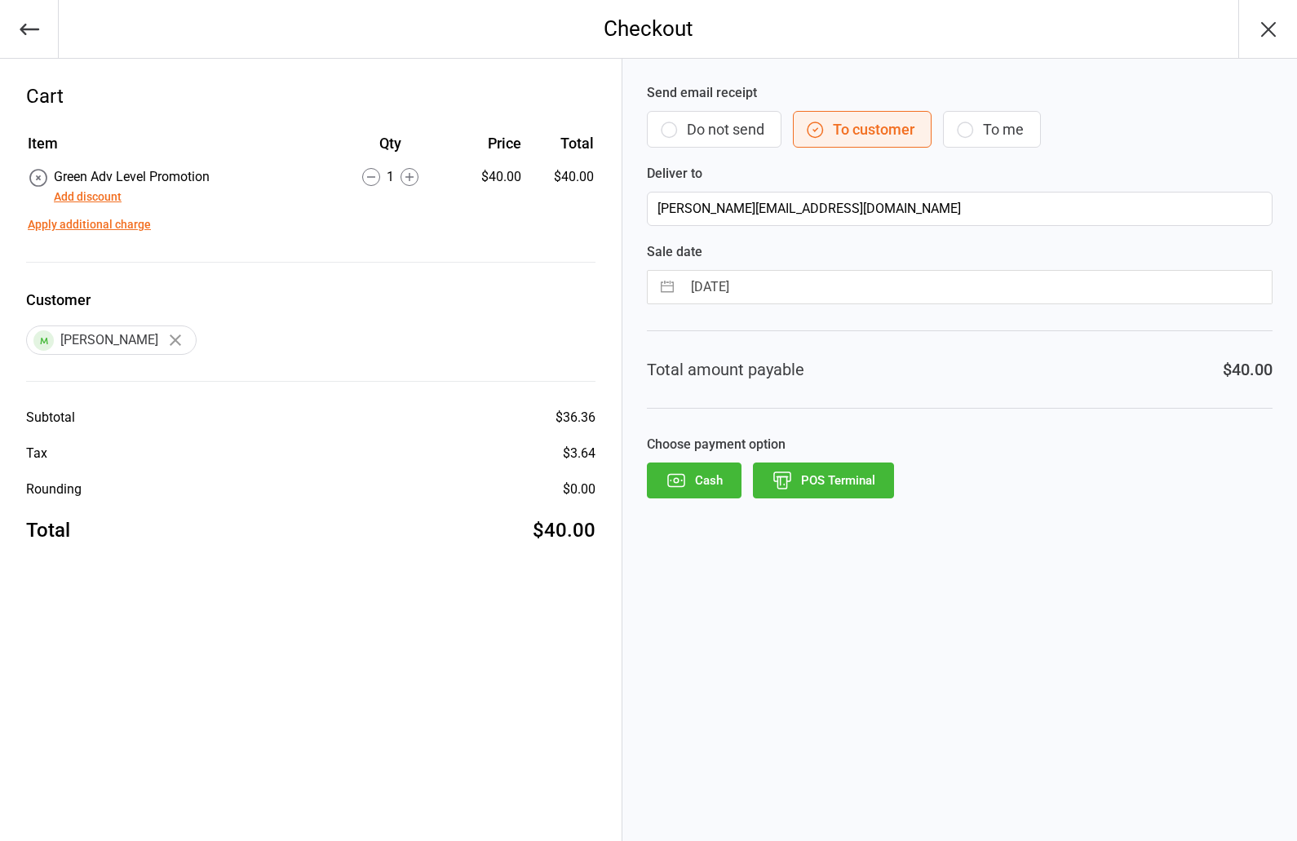
click at [847, 479] on button "POS Terminal" at bounding box center [823, 480] width 141 height 36
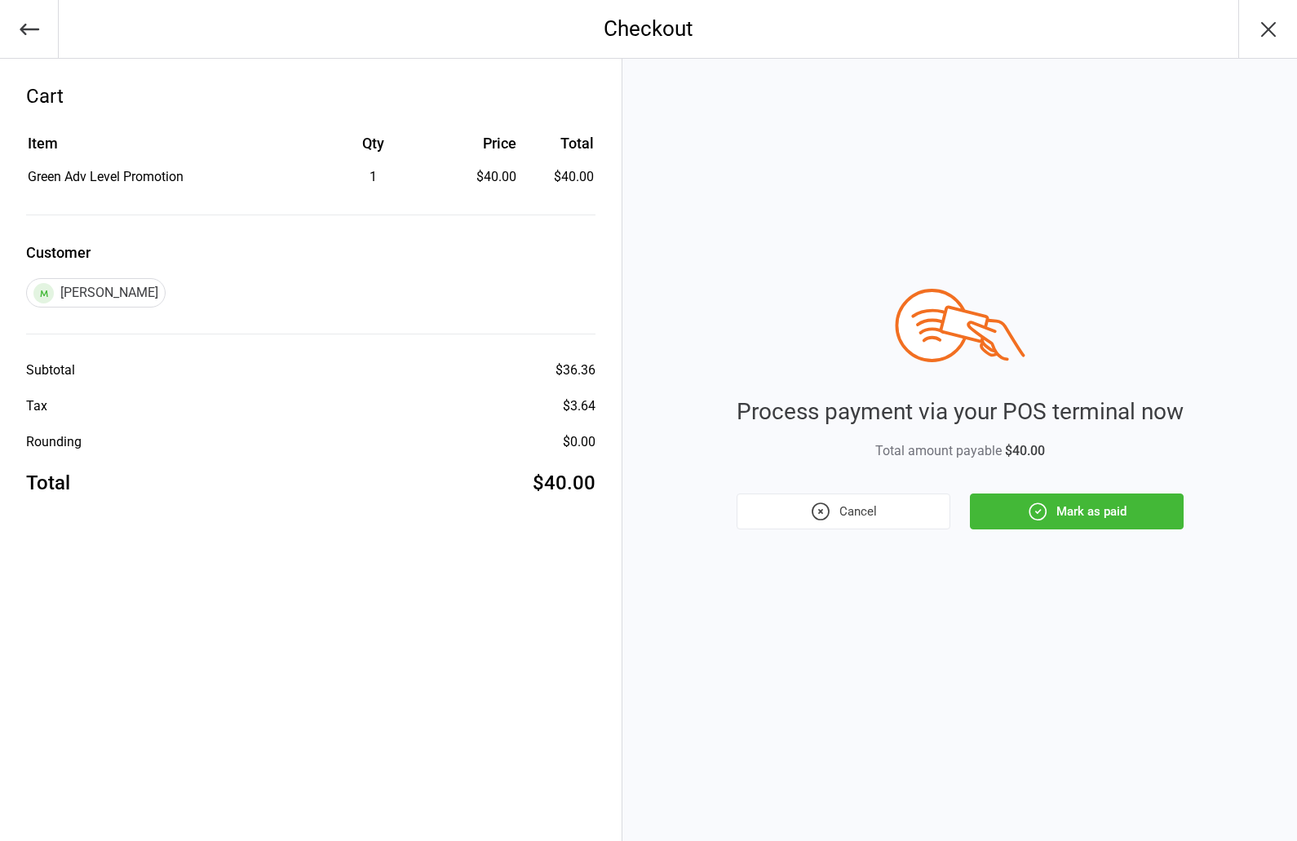
click at [1143, 519] on button "Mark as paid" at bounding box center [1077, 511] width 214 height 36
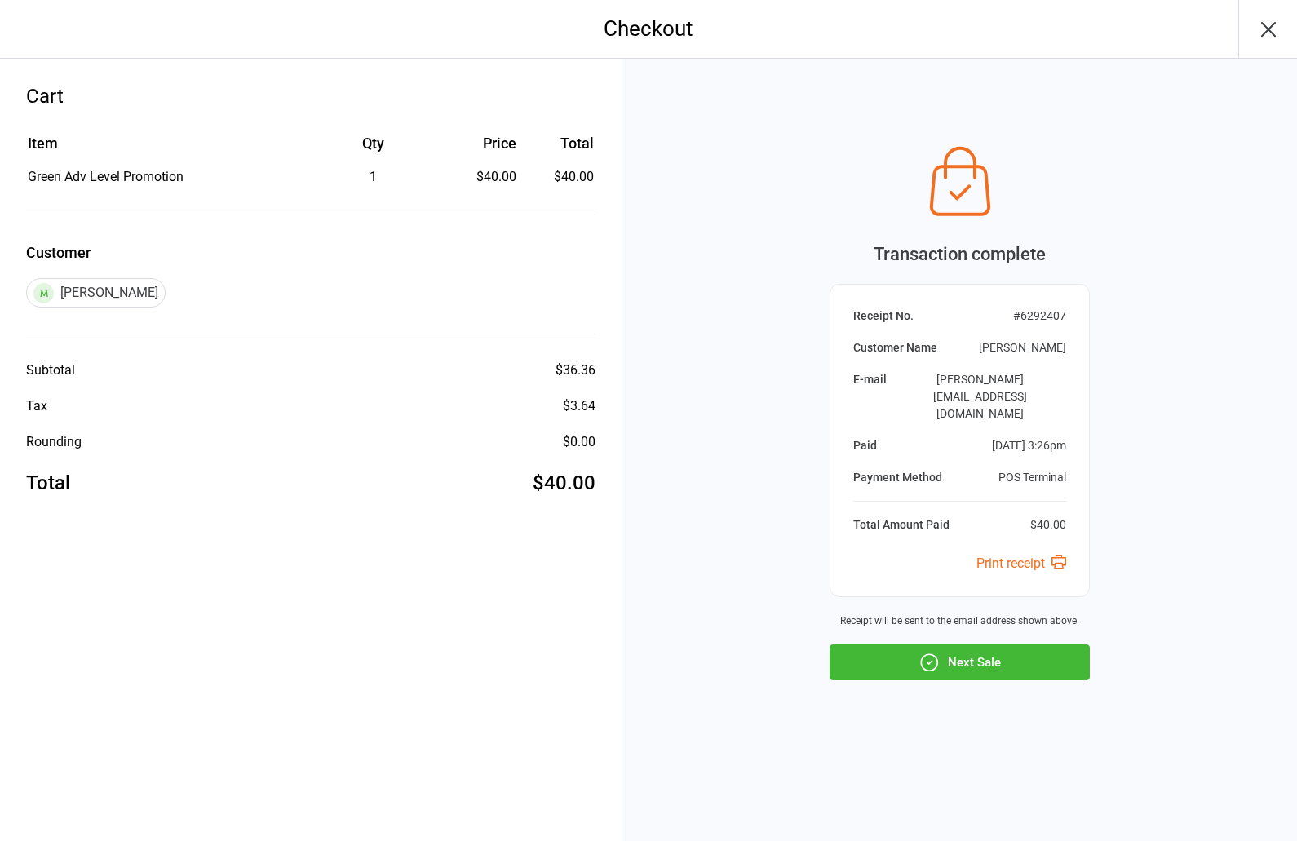
click at [980, 646] on button "Next Sale" at bounding box center [959, 662] width 260 height 36
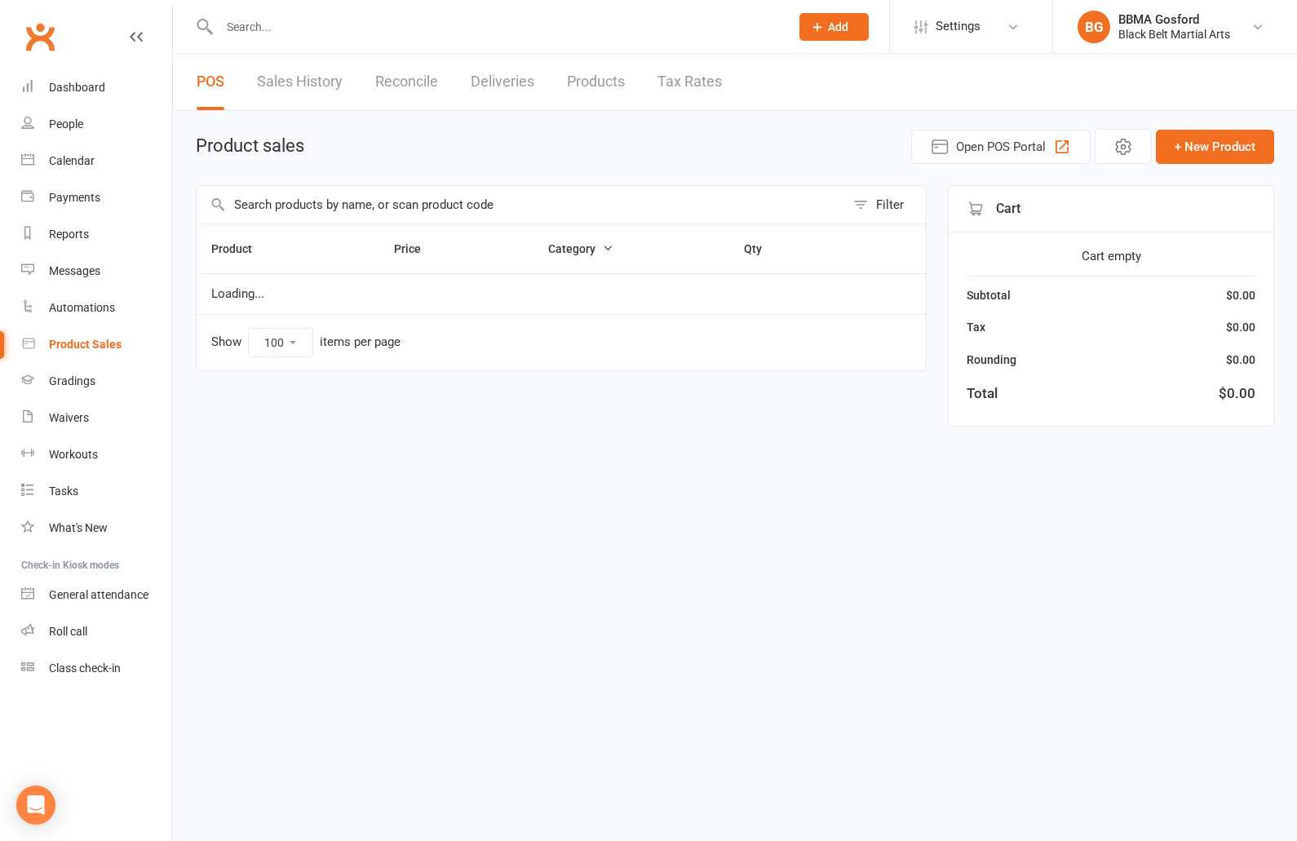
select select "100"
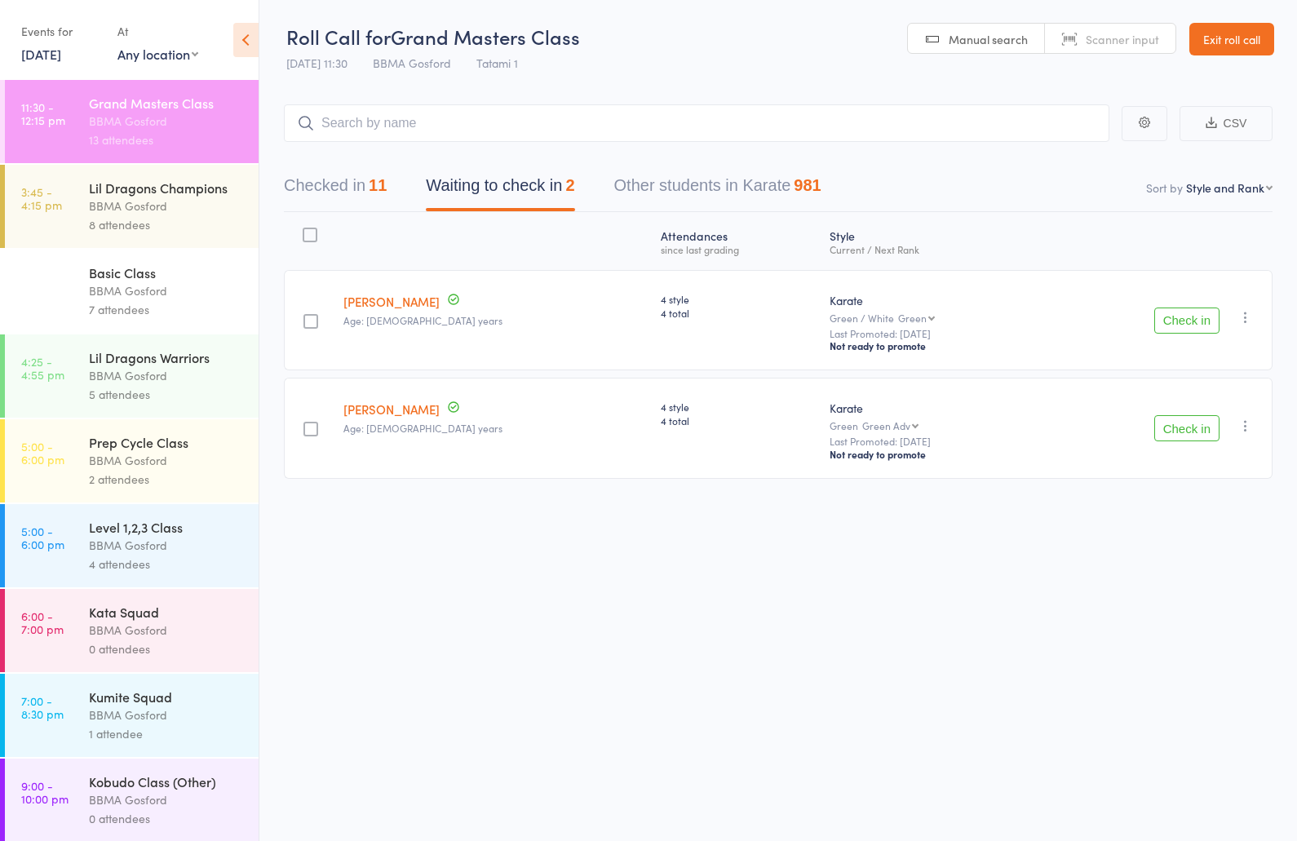
click at [159, 294] on div "BBMA Gosford" at bounding box center [167, 290] width 156 height 19
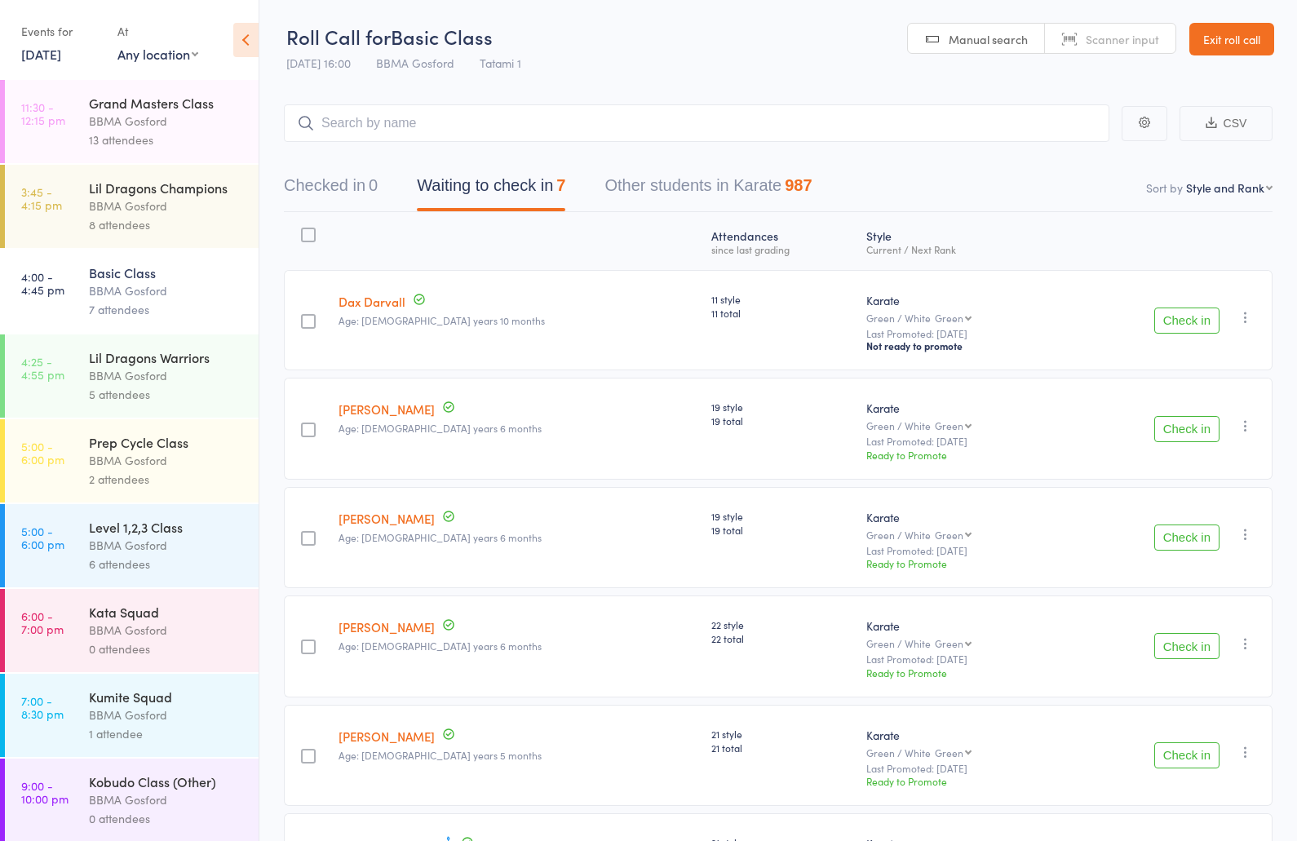
click at [1195, 325] on button "Check in" at bounding box center [1186, 320] width 65 height 26
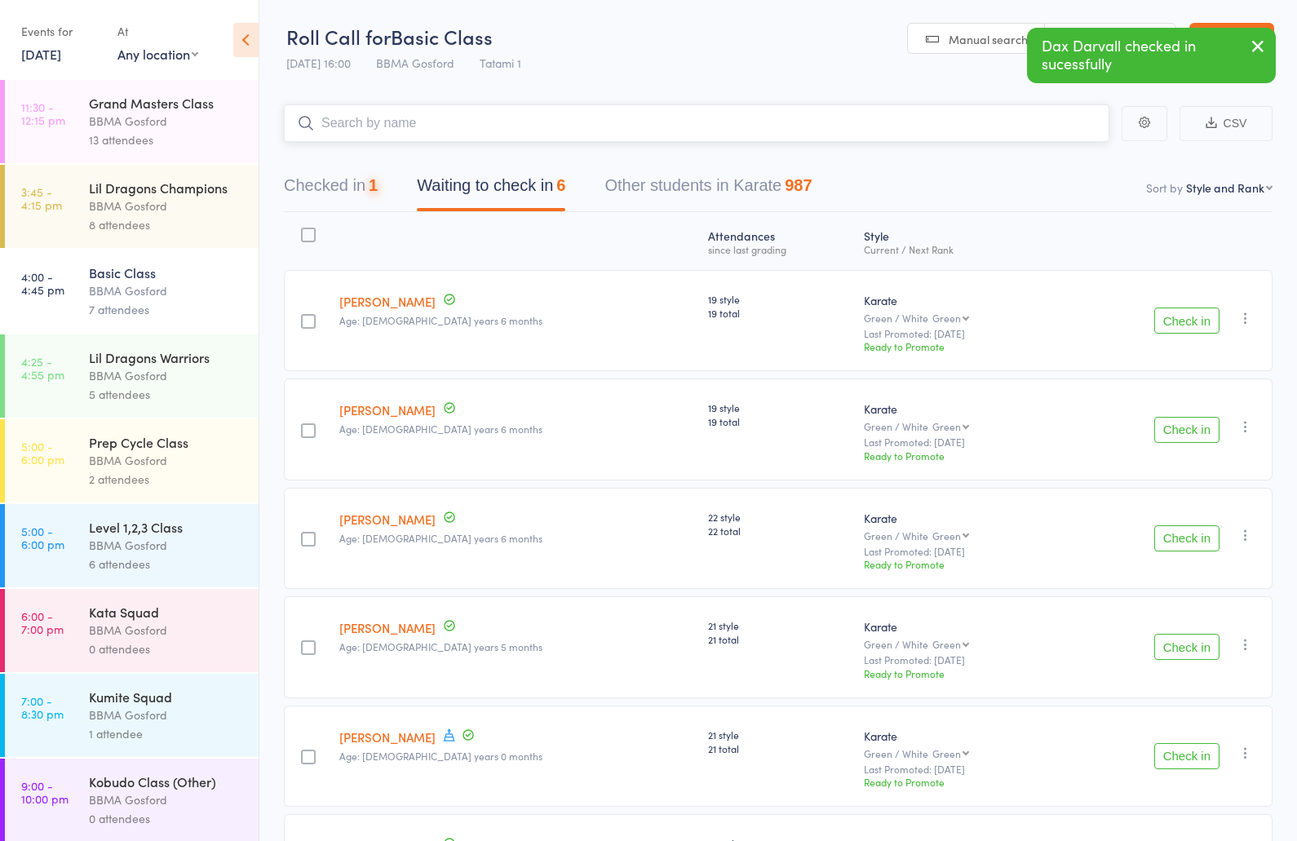
click at [395, 132] on input "search" at bounding box center [696, 123] width 825 height 38
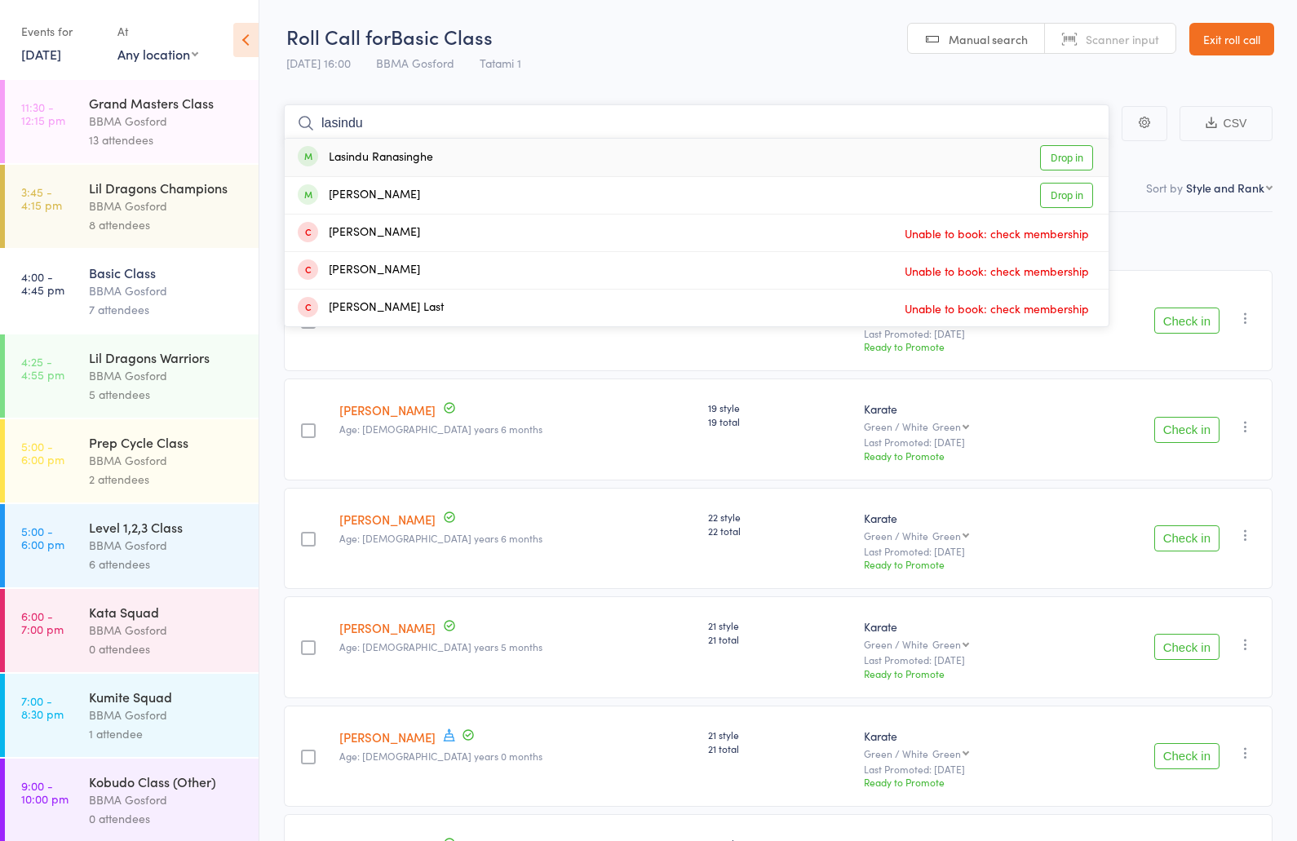
type input "lasindu"
click at [348, 151] on div "Lasindu Ranasinghe" at bounding box center [365, 157] width 135 height 19
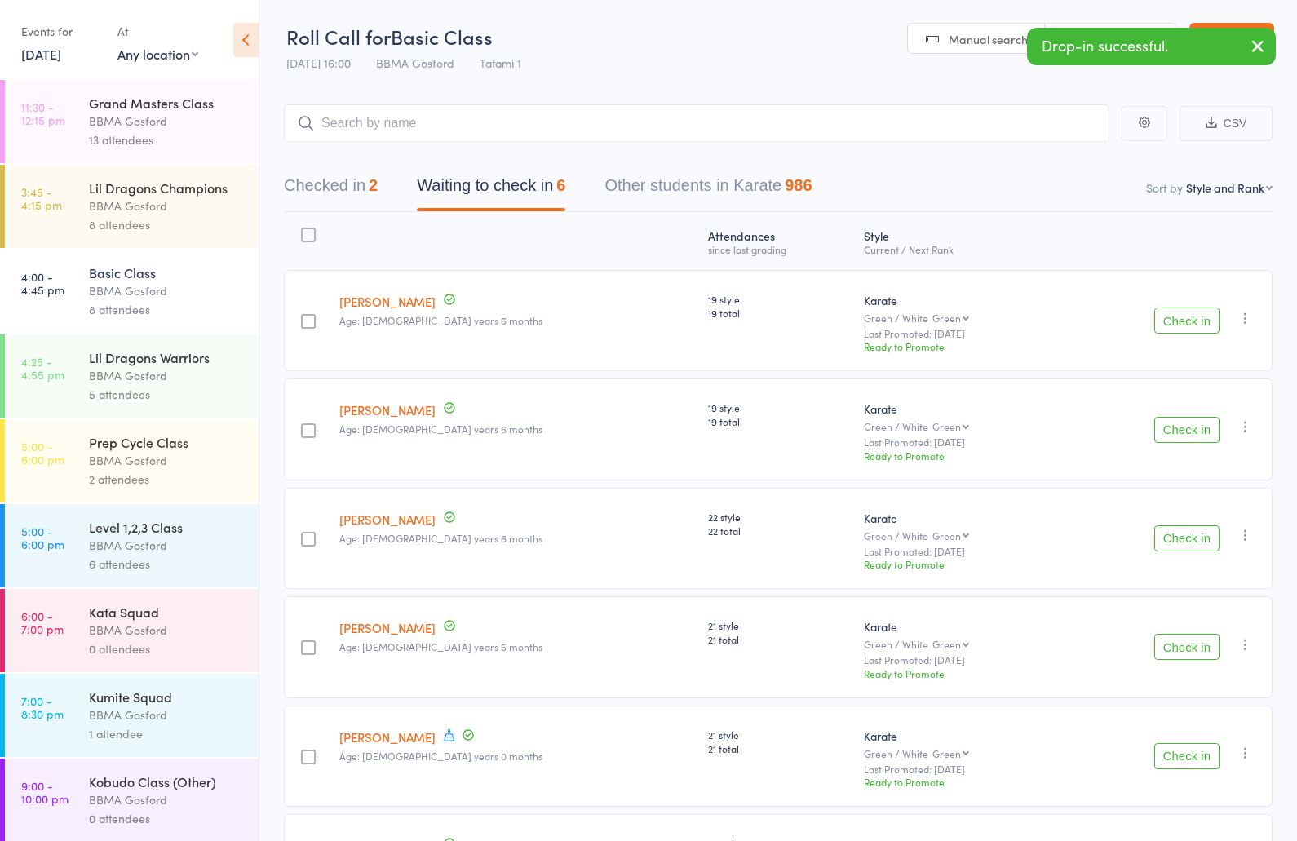
click at [158, 219] on div "8 attendees" at bounding box center [167, 224] width 156 height 19
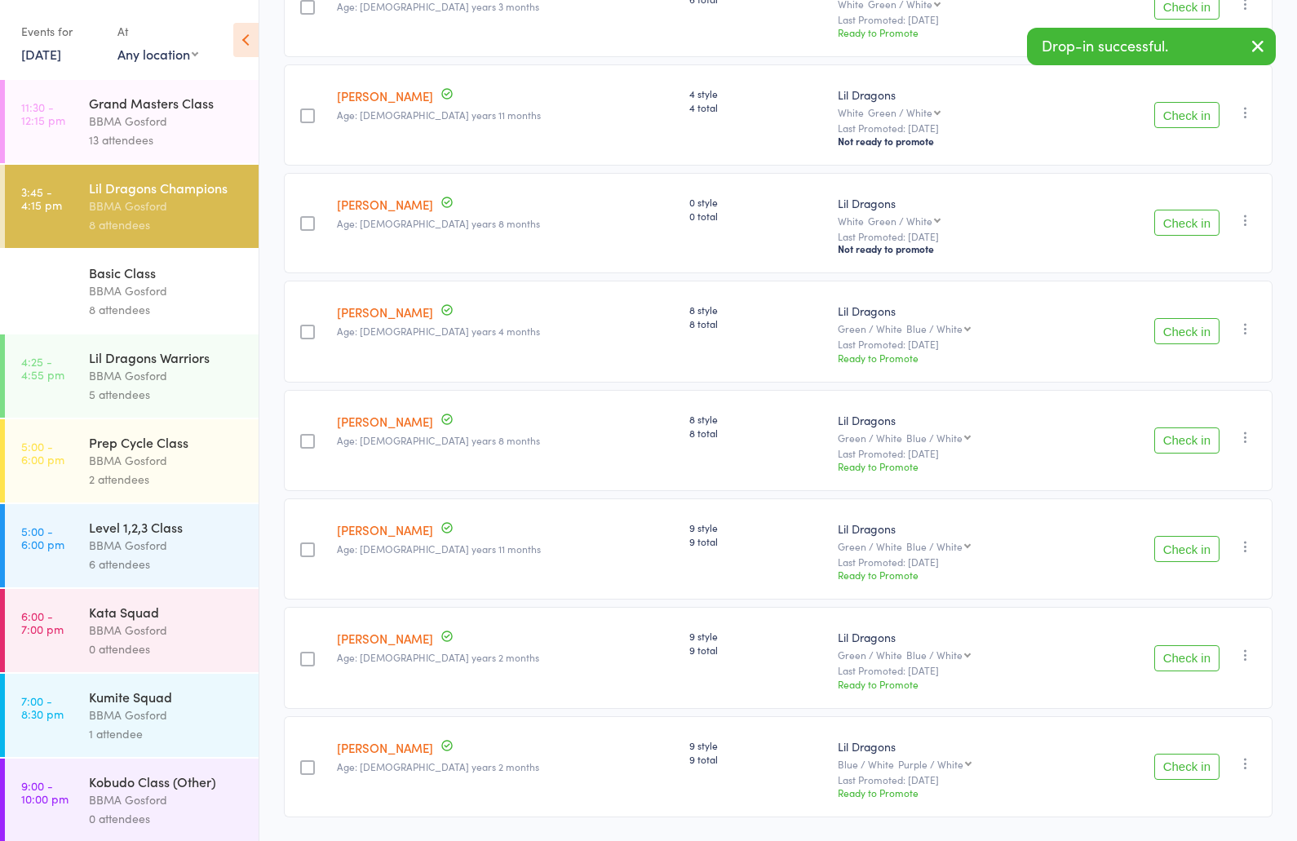
scroll to position [369, 0]
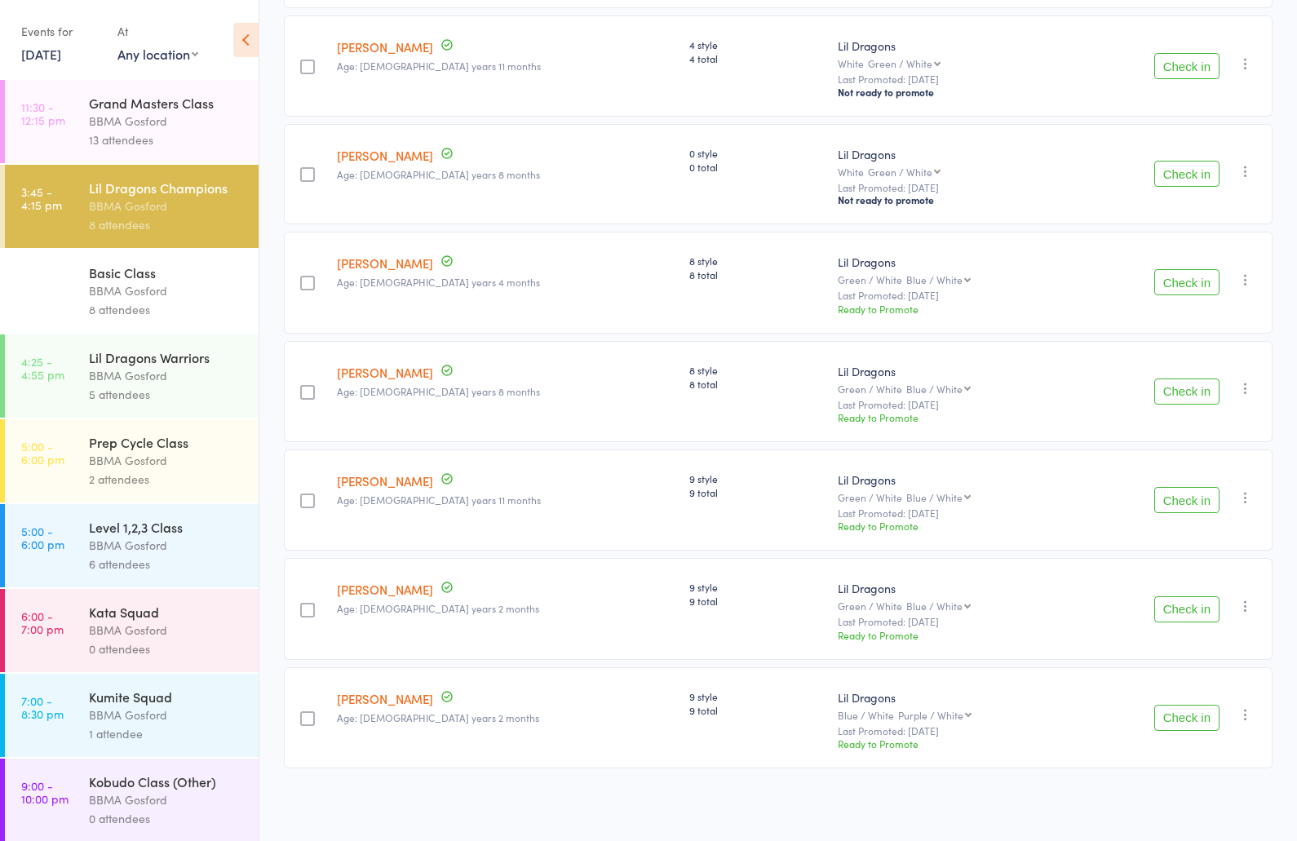
click at [1190, 612] on button "Check in" at bounding box center [1186, 609] width 65 height 26
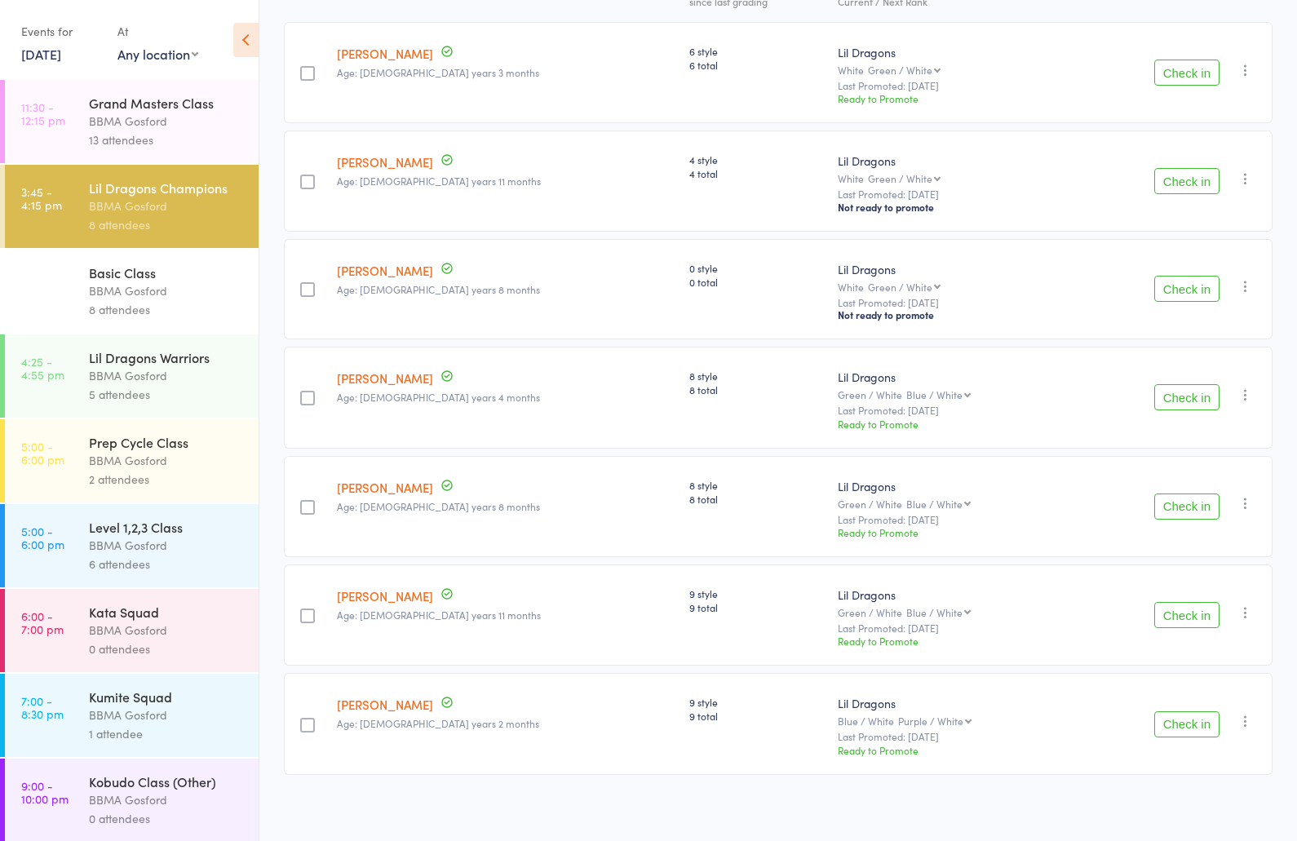
scroll to position [0, 0]
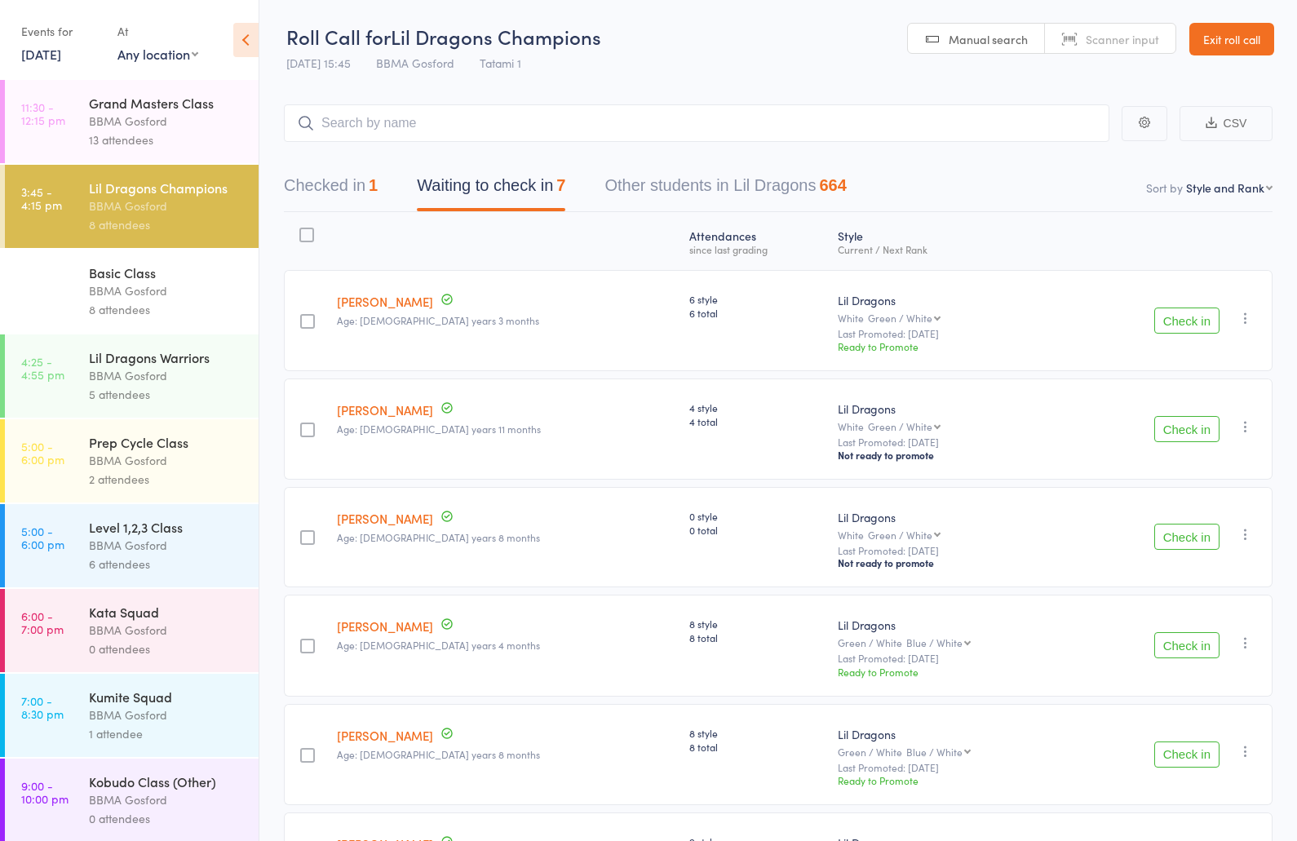
click at [335, 191] on button "Checked in 1" at bounding box center [331, 189] width 94 height 43
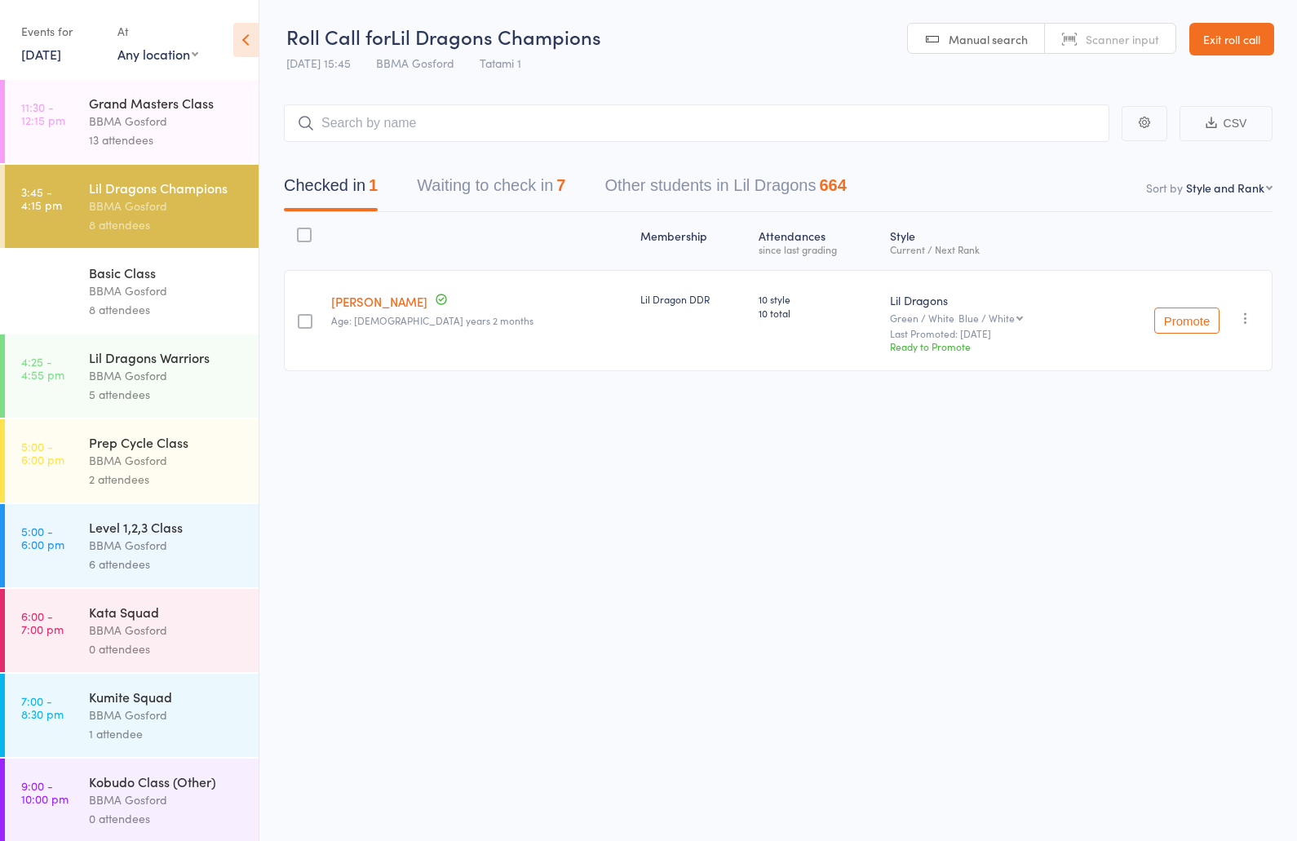
click at [472, 192] on button "Waiting to check in 7" at bounding box center [491, 189] width 148 height 43
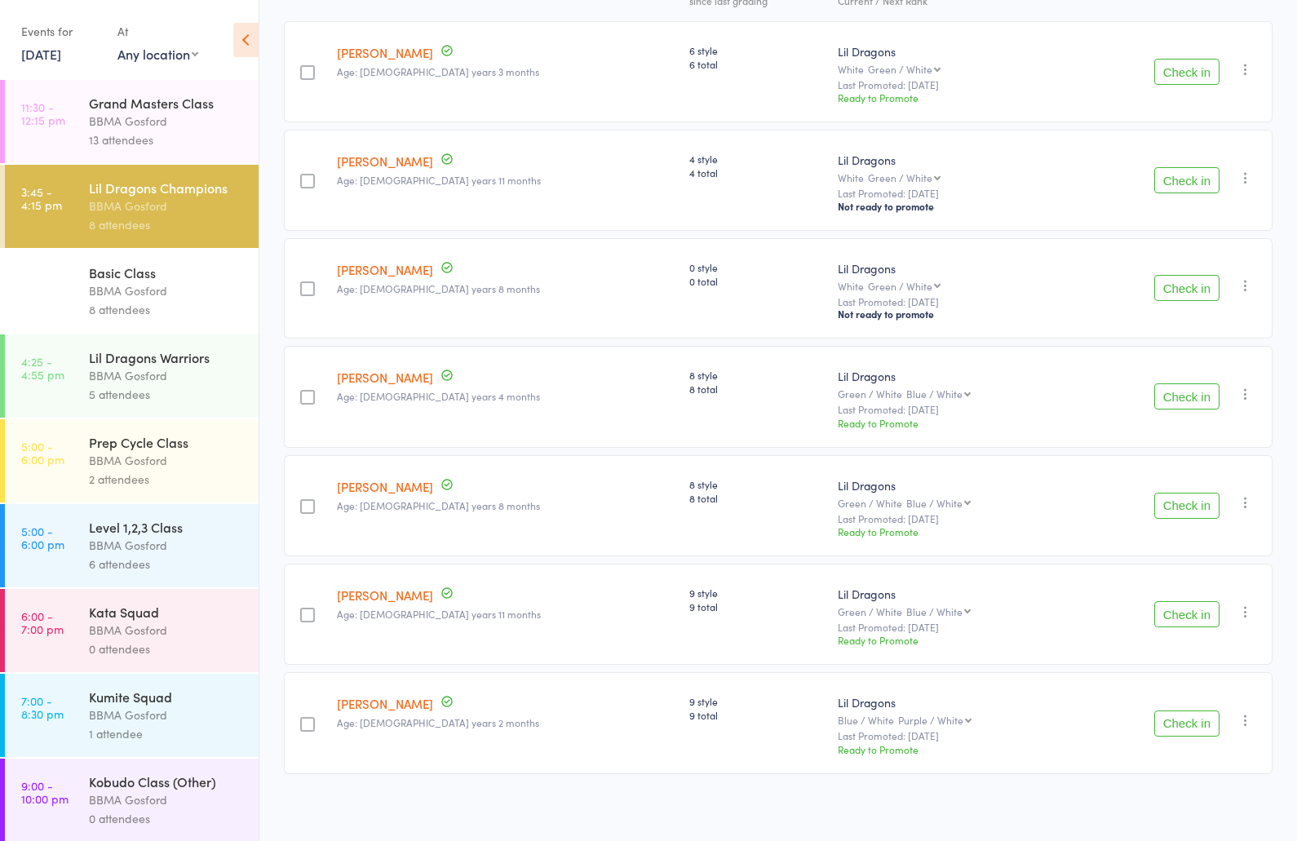
scroll to position [260, 0]
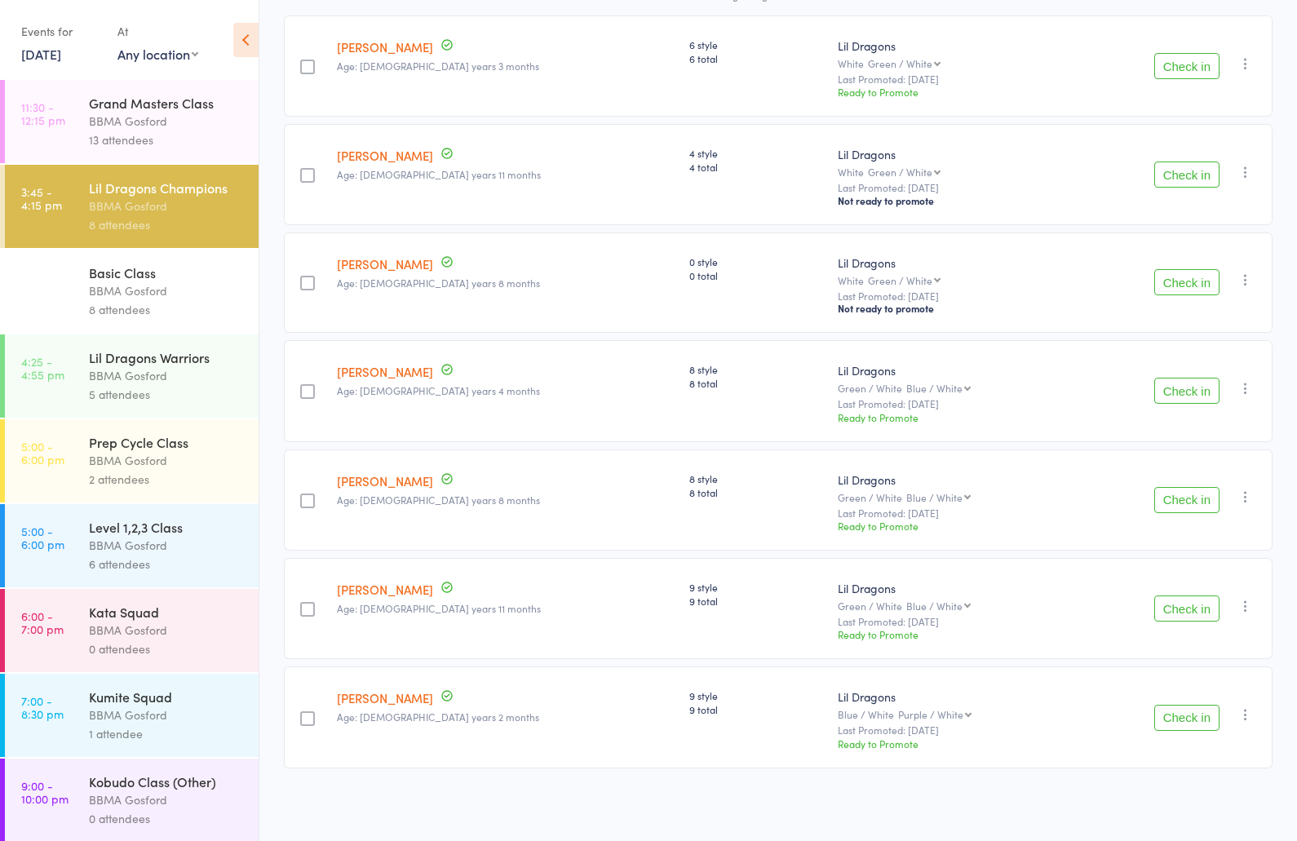
click at [1188, 497] on button "Check in" at bounding box center [1186, 500] width 65 height 26
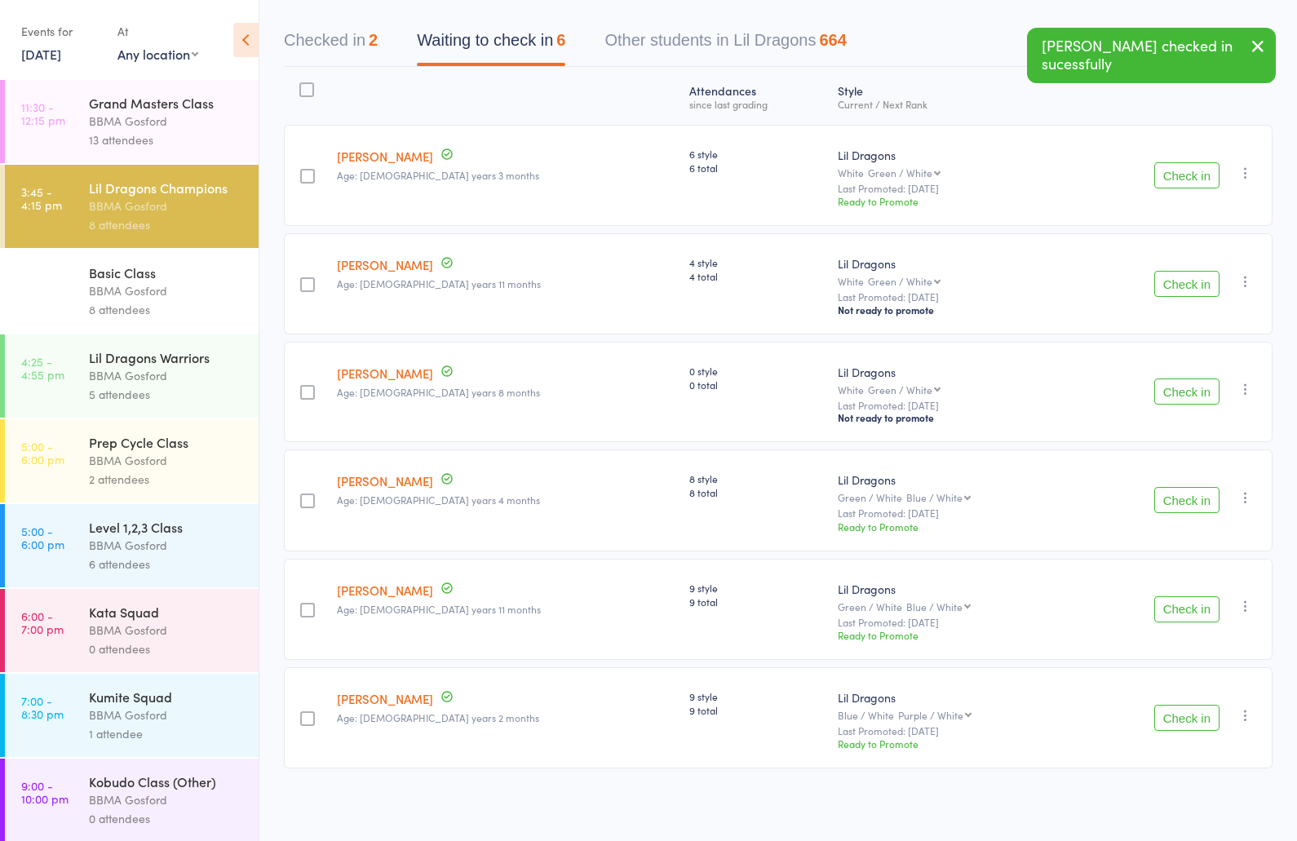
click at [1189, 497] on button "Check in" at bounding box center [1186, 500] width 65 height 26
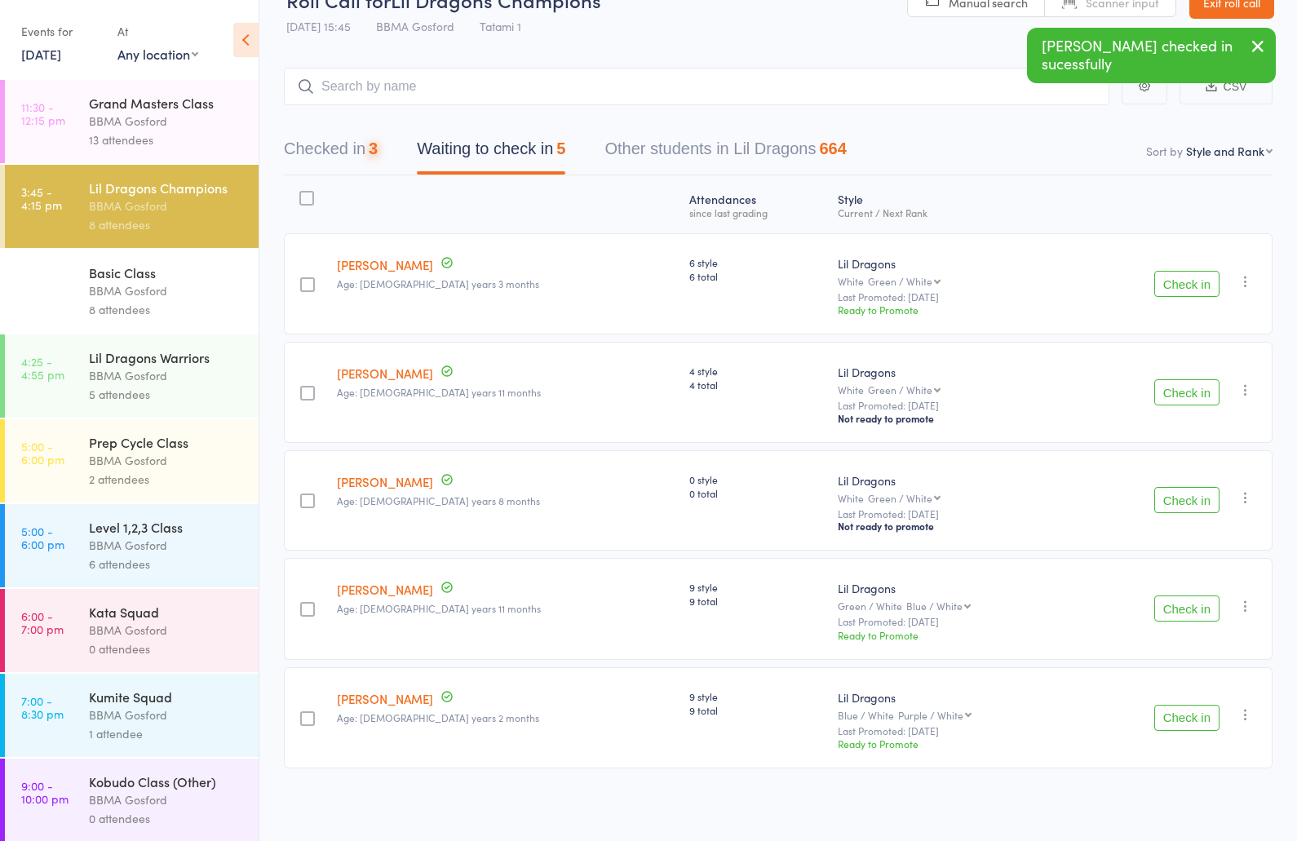
scroll to position [42, 0]
click at [1196, 722] on button "Check in" at bounding box center [1186, 718] width 65 height 26
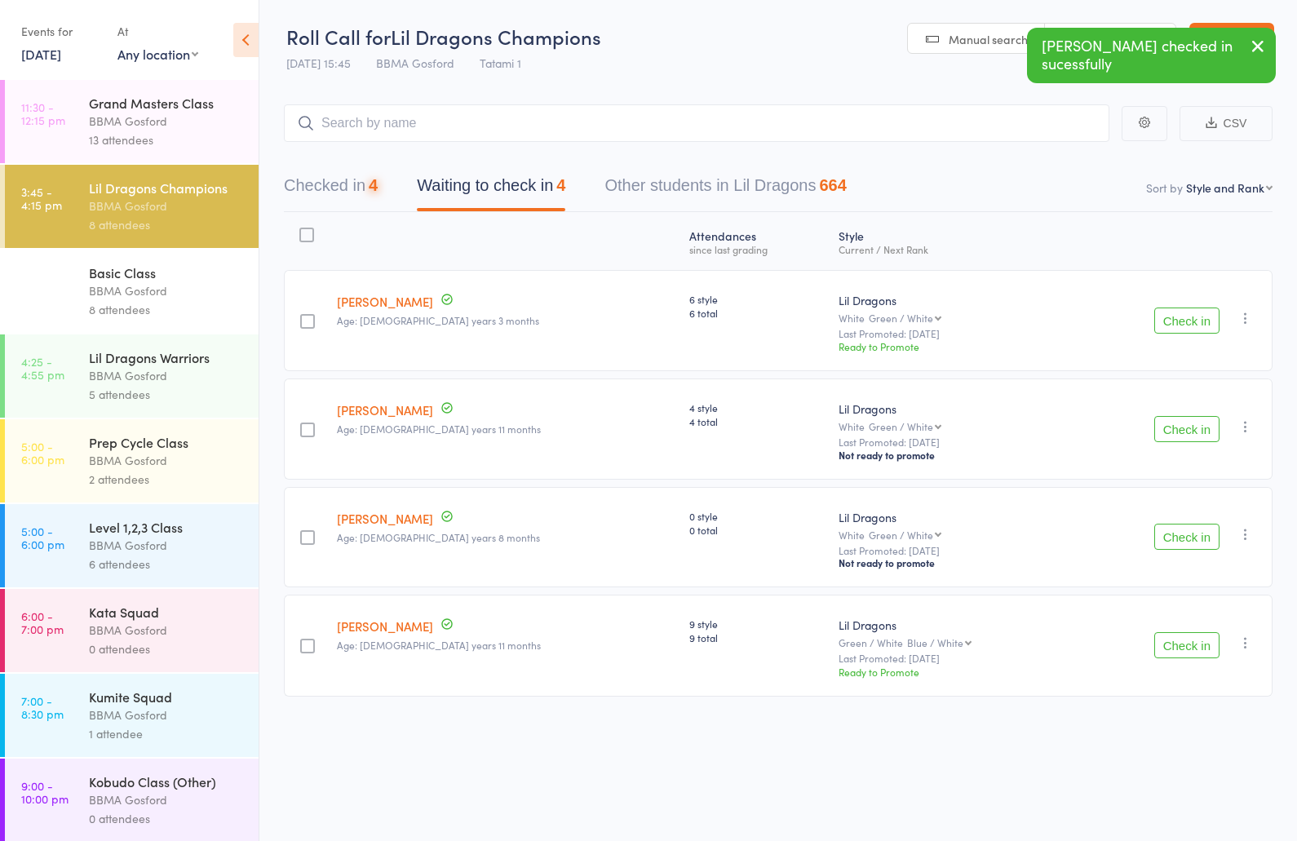
scroll to position [0, 0]
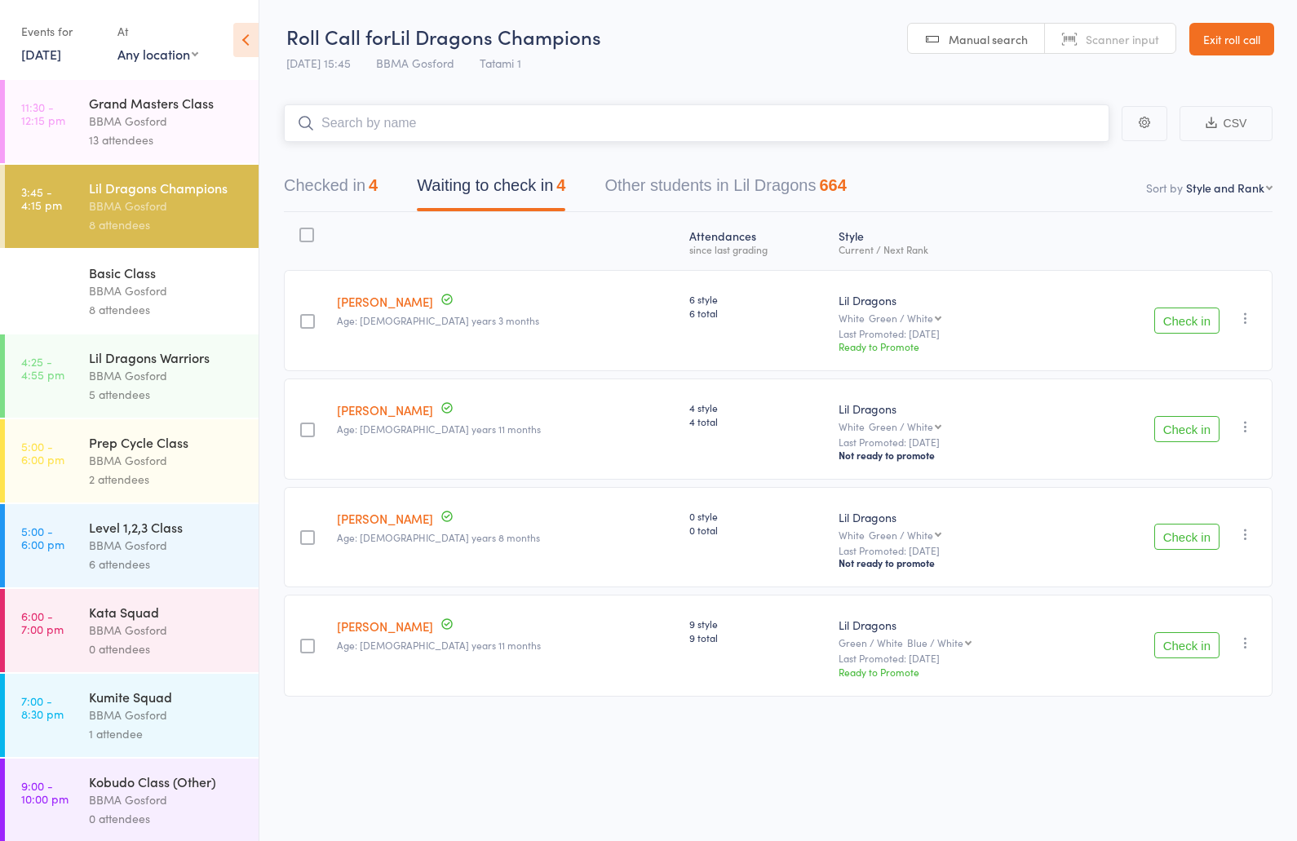
click at [457, 133] on input "search" at bounding box center [696, 123] width 825 height 38
type input "thomas silva"
click at [1186, 432] on button "Check in" at bounding box center [1186, 429] width 65 height 26
click at [129, 373] on div "BBMA Gosford" at bounding box center [167, 375] width 156 height 19
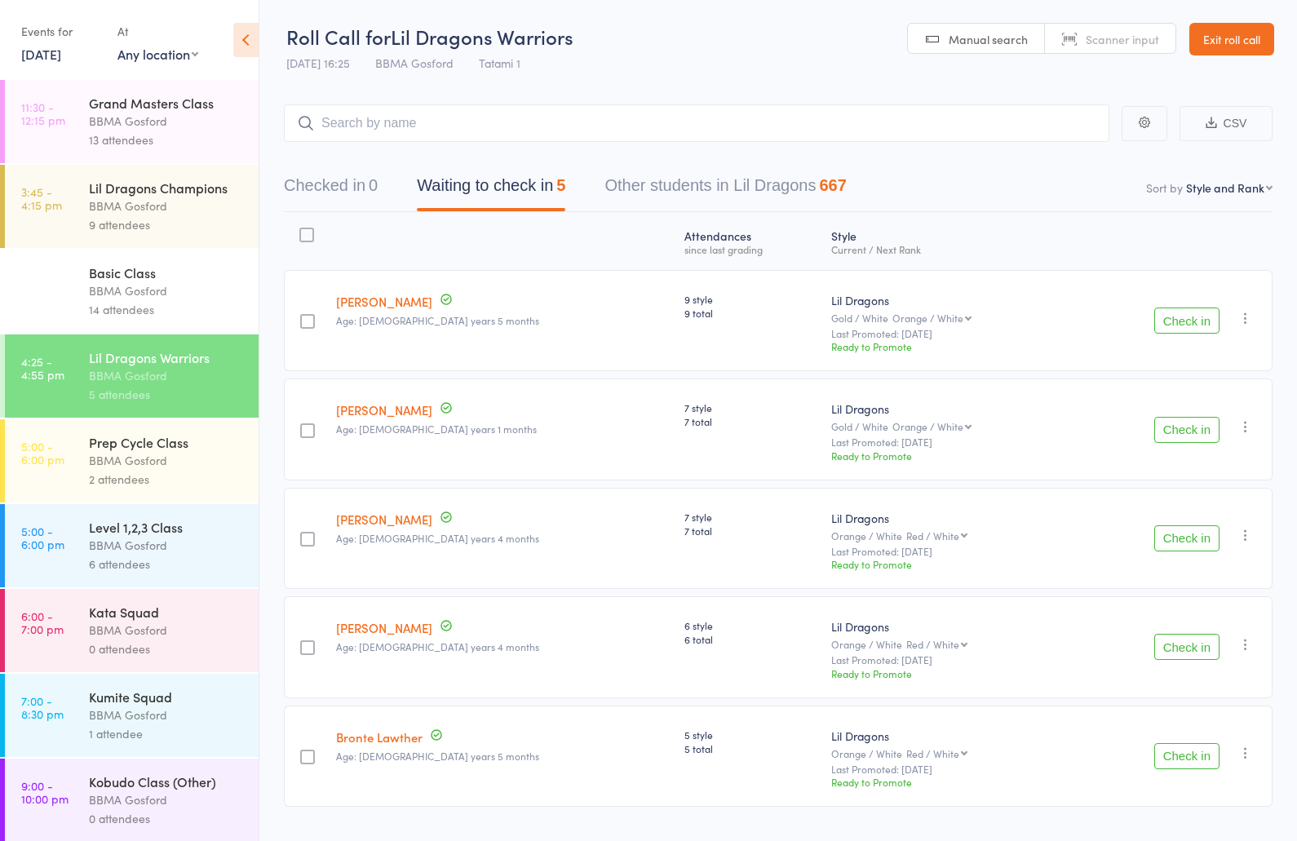
scroll to position [42, 0]
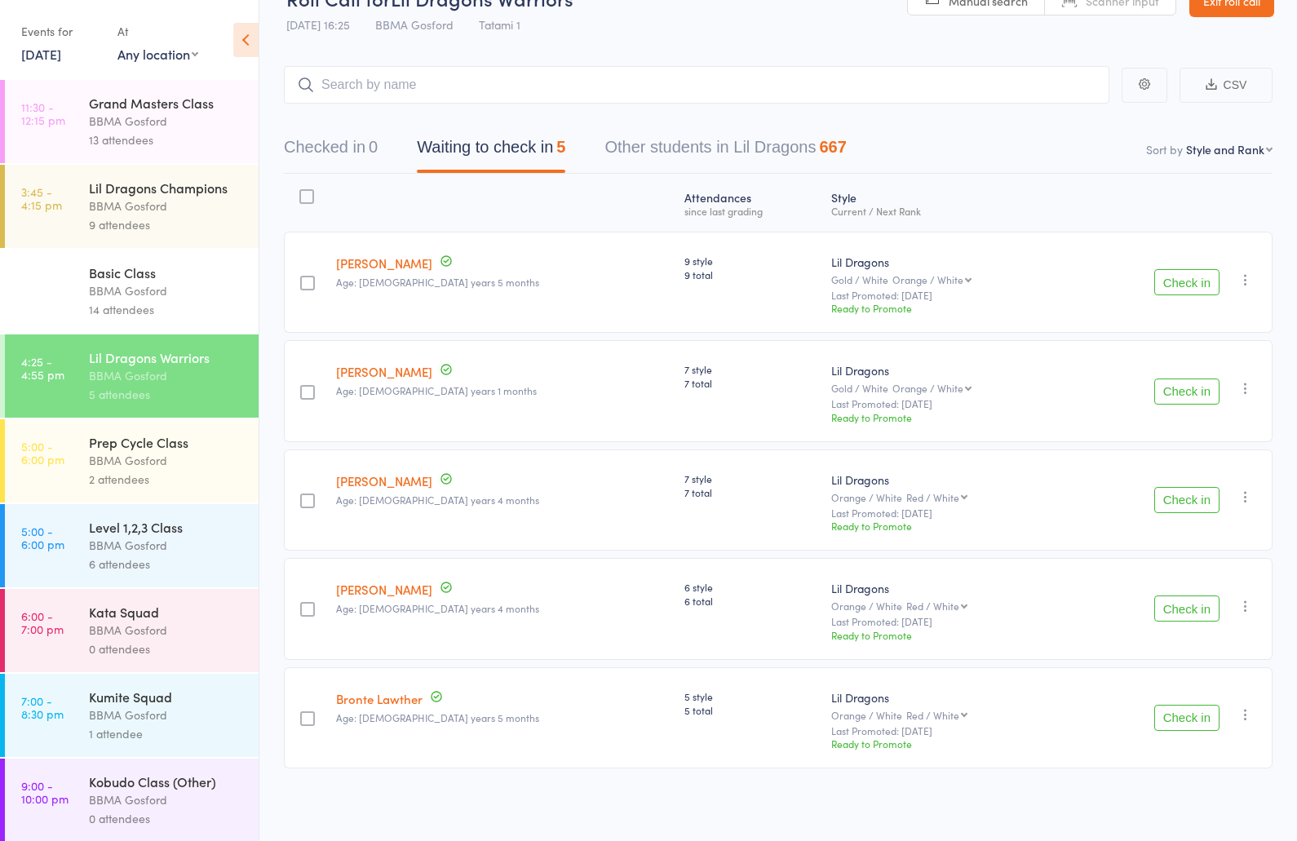
click at [1184, 501] on button "Check in" at bounding box center [1186, 500] width 65 height 26
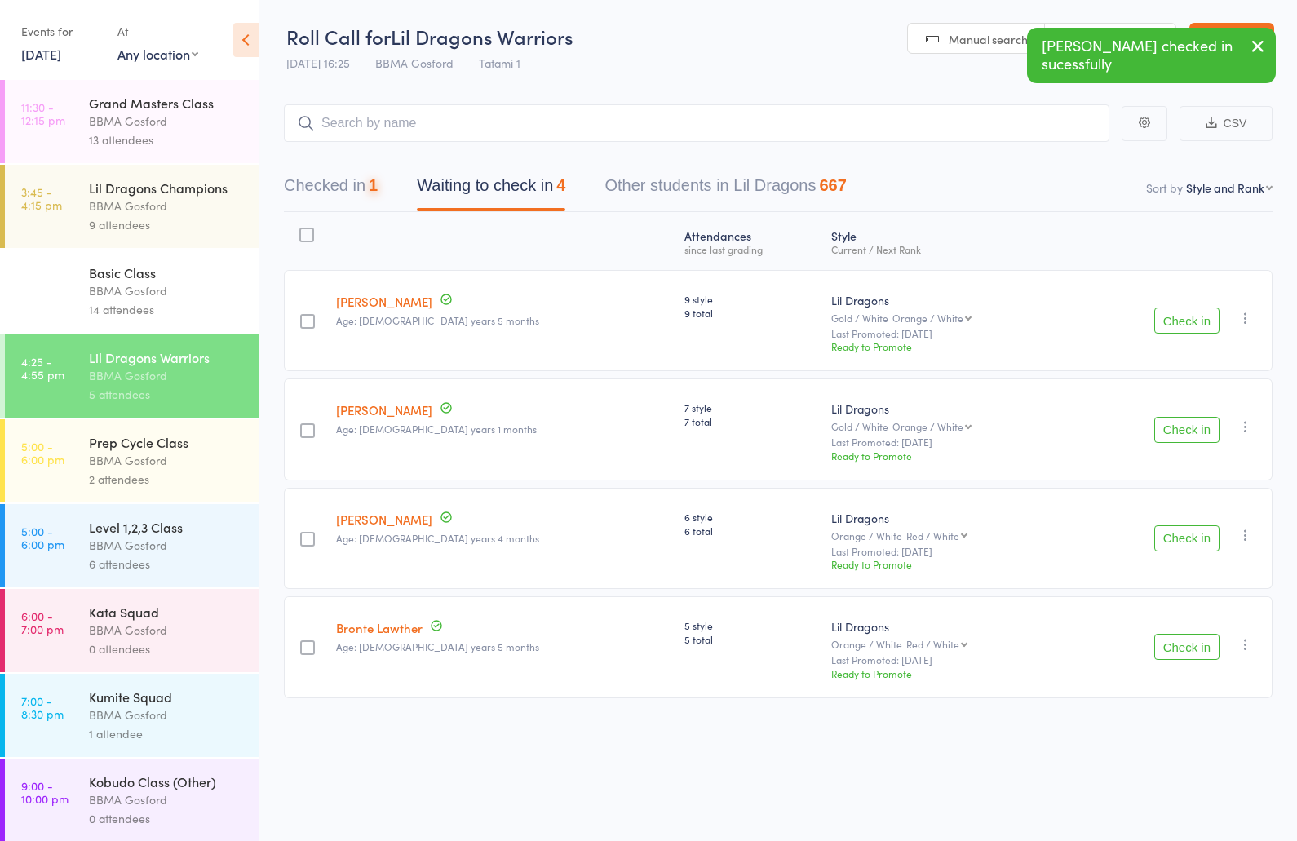
scroll to position [0, 0]
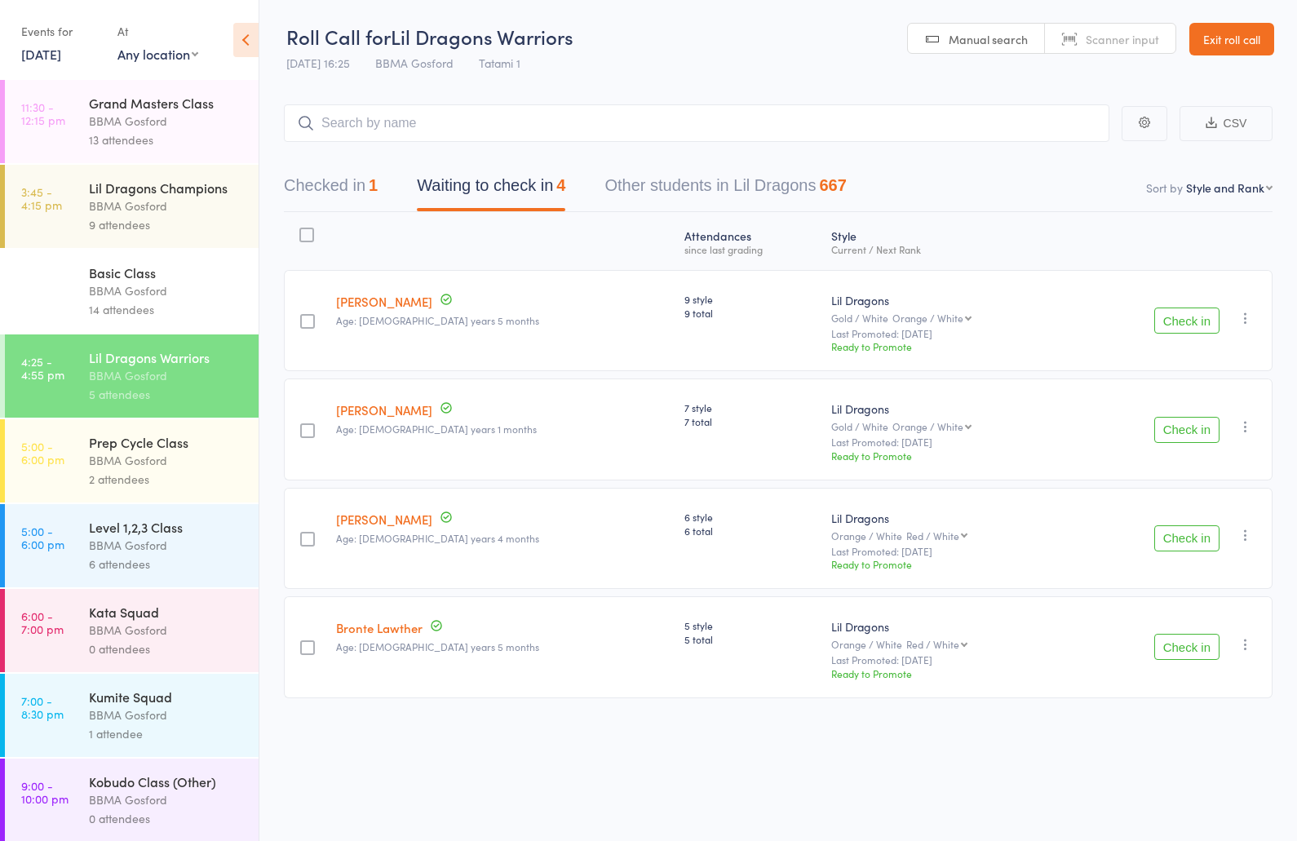
click at [1187, 649] on button "Check in" at bounding box center [1186, 647] width 65 height 26
click at [1186, 325] on button "Check in" at bounding box center [1186, 320] width 65 height 26
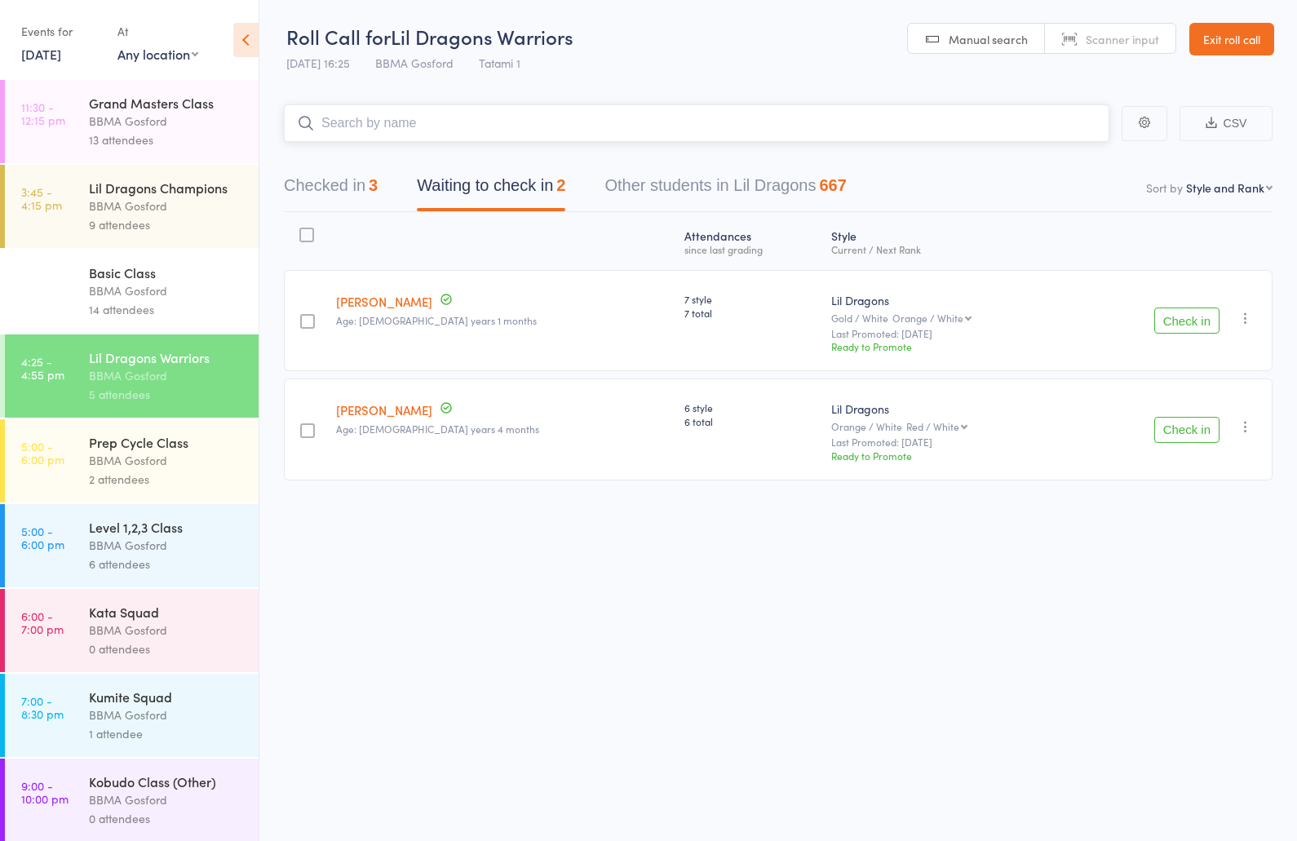
click at [383, 129] on input "search" at bounding box center [696, 123] width 825 height 38
type input "prom"
type input "liam trotter"
click at [1189, 437] on button "Check in" at bounding box center [1186, 430] width 65 height 26
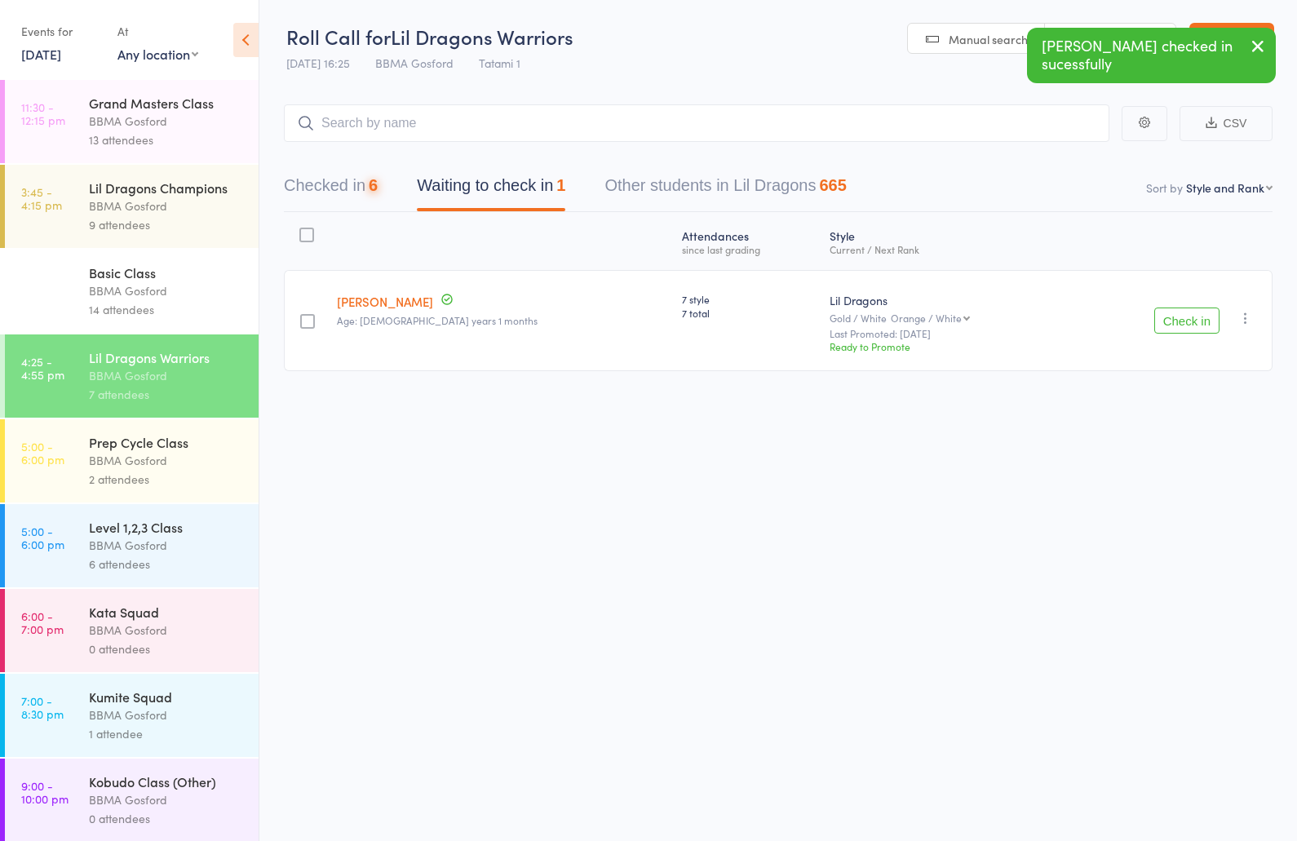
click at [327, 175] on button "Checked in 6" at bounding box center [331, 189] width 94 height 43
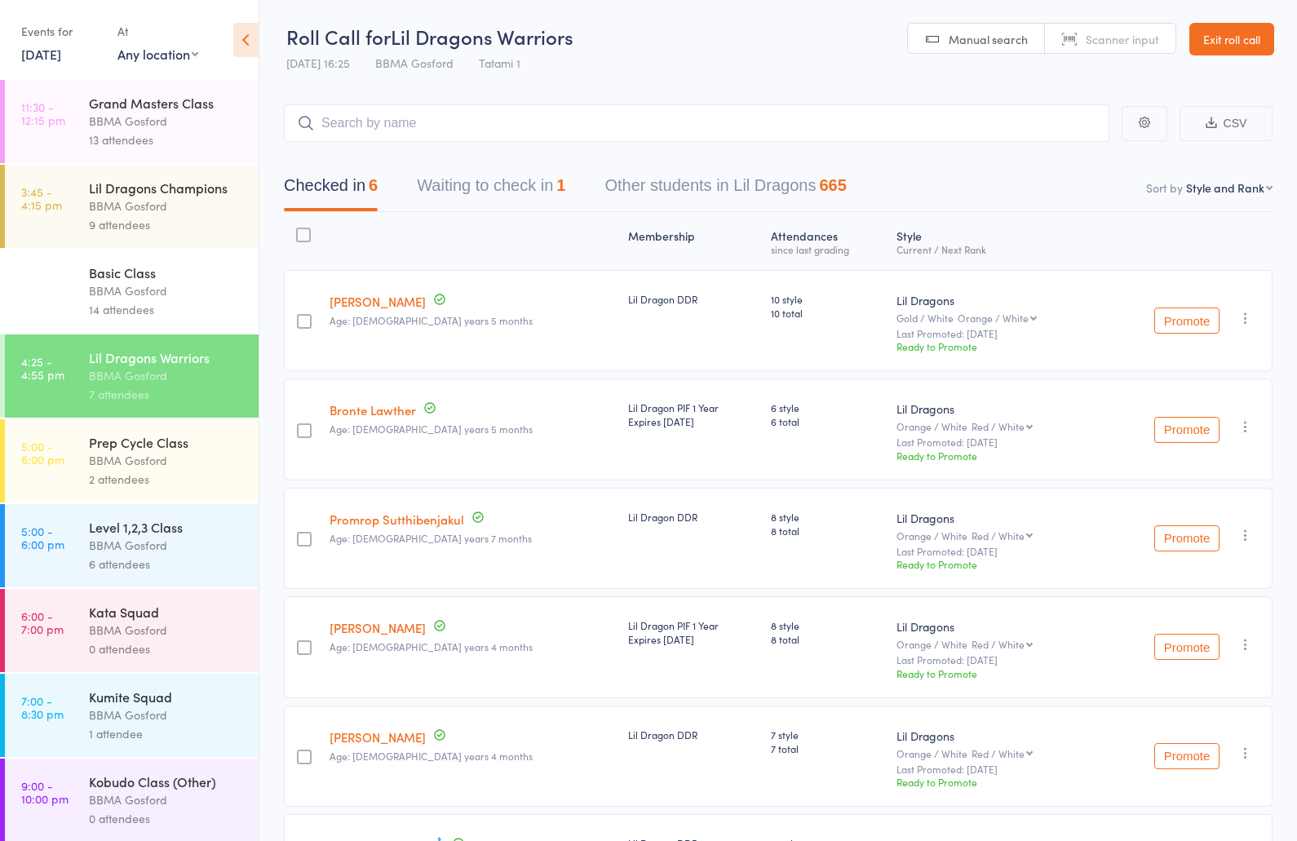
click at [136, 448] on div "Prep Cycle Class" at bounding box center [167, 442] width 156 height 18
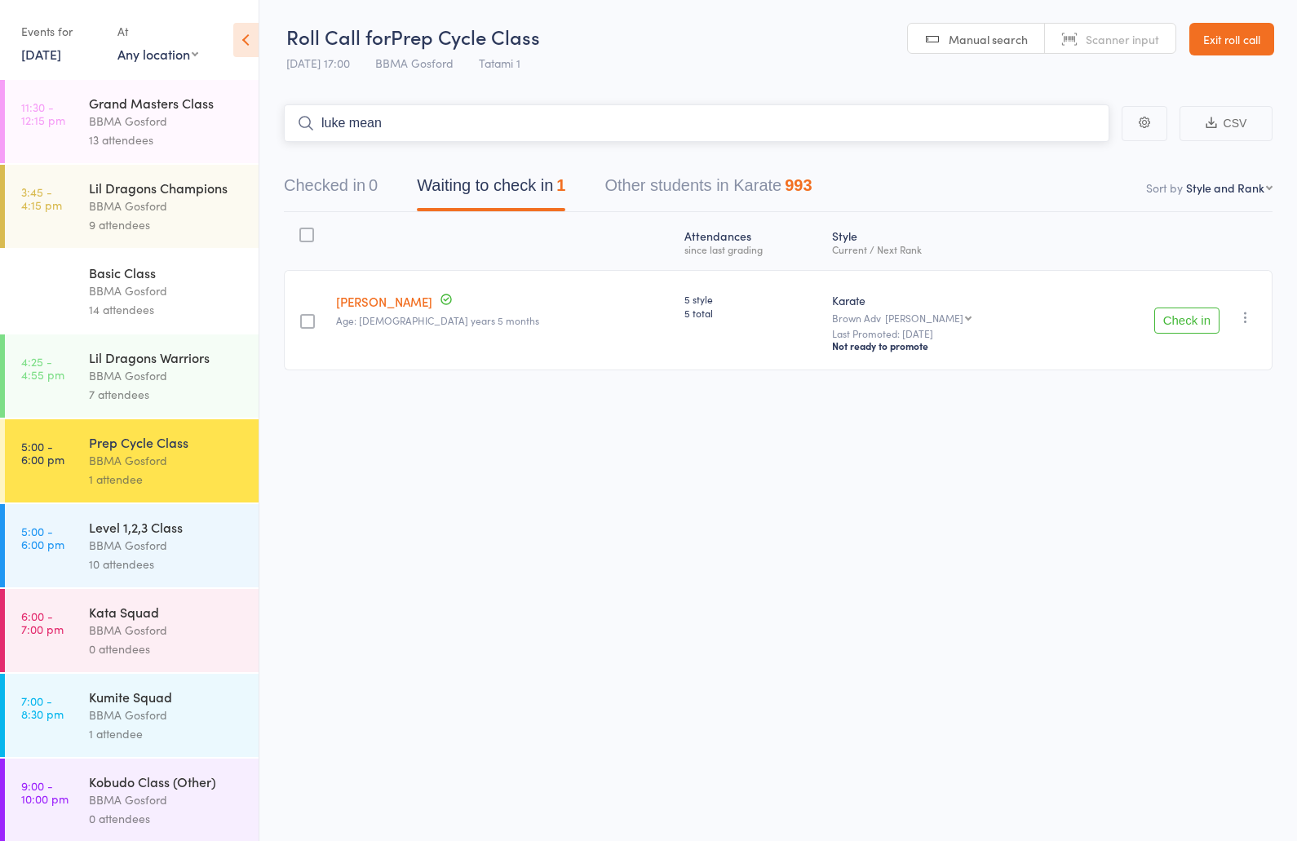
type input "luke meany"
type input "ruby meany"
type input "r"
type input "remy b"
click at [1244, 322] on icon "button" at bounding box center [1245, 317] width 16 height 16
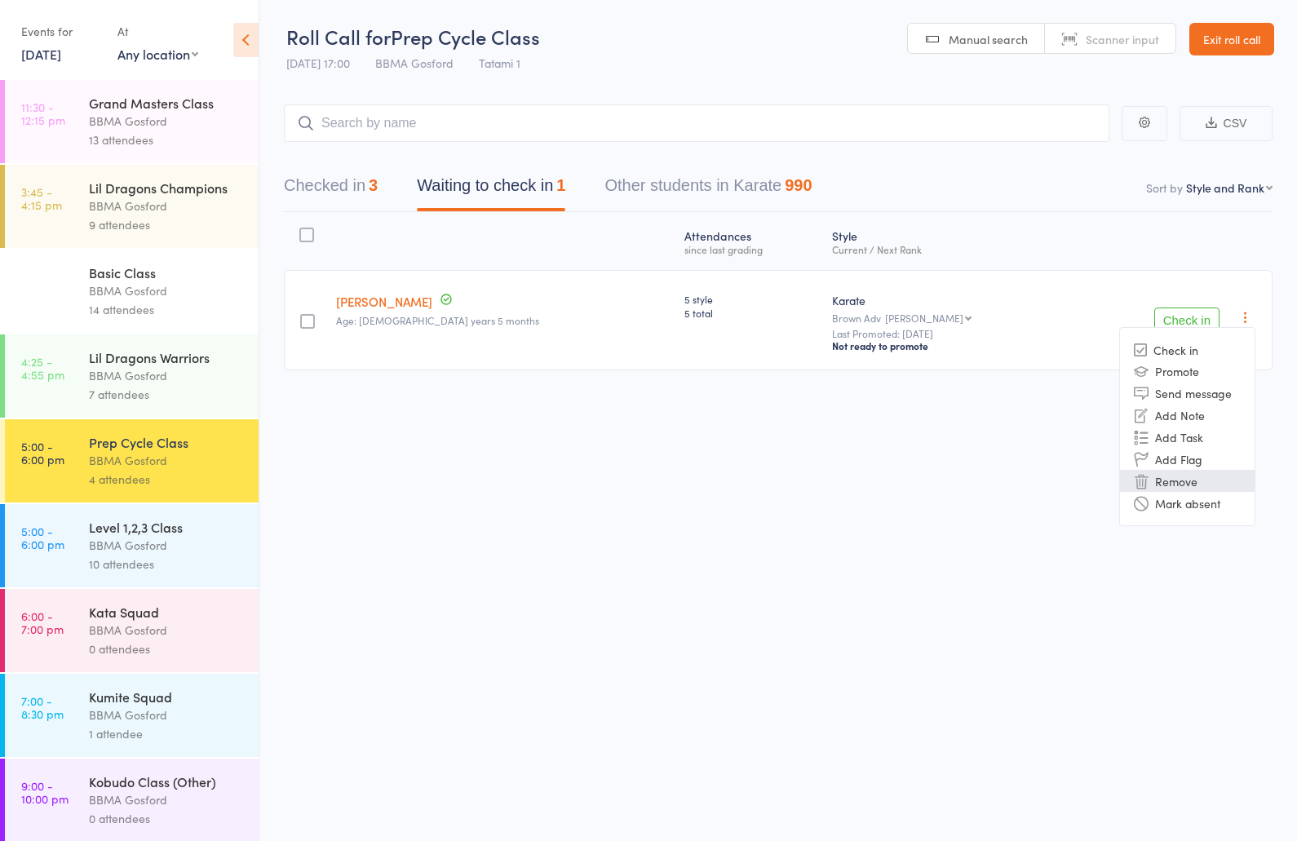
click at [1181, 488] on li "Remove" at bounding box center [1187, 481] width 135 height 22
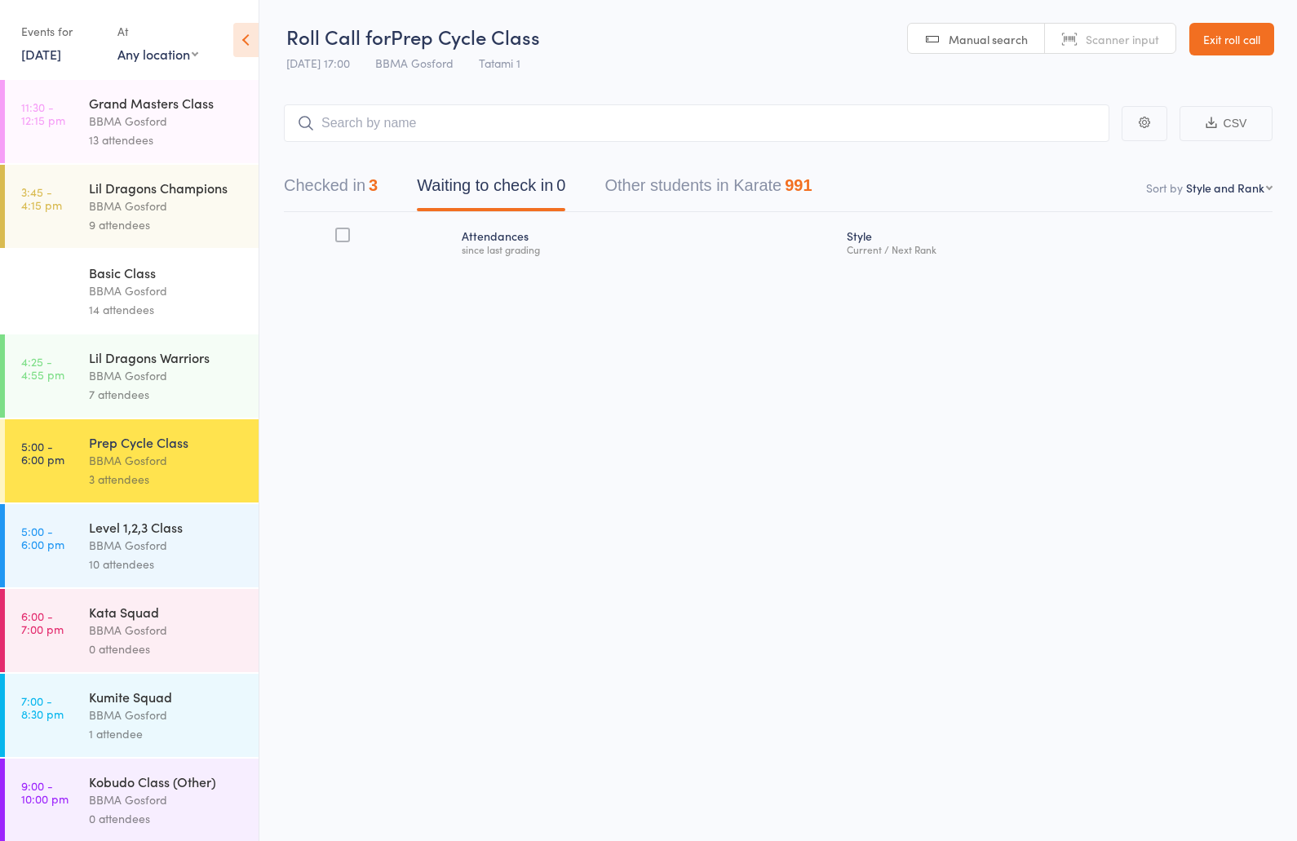
click at [360, 198] on button "Checked in 3" at bounding box center [331, 189] width 94 height 43
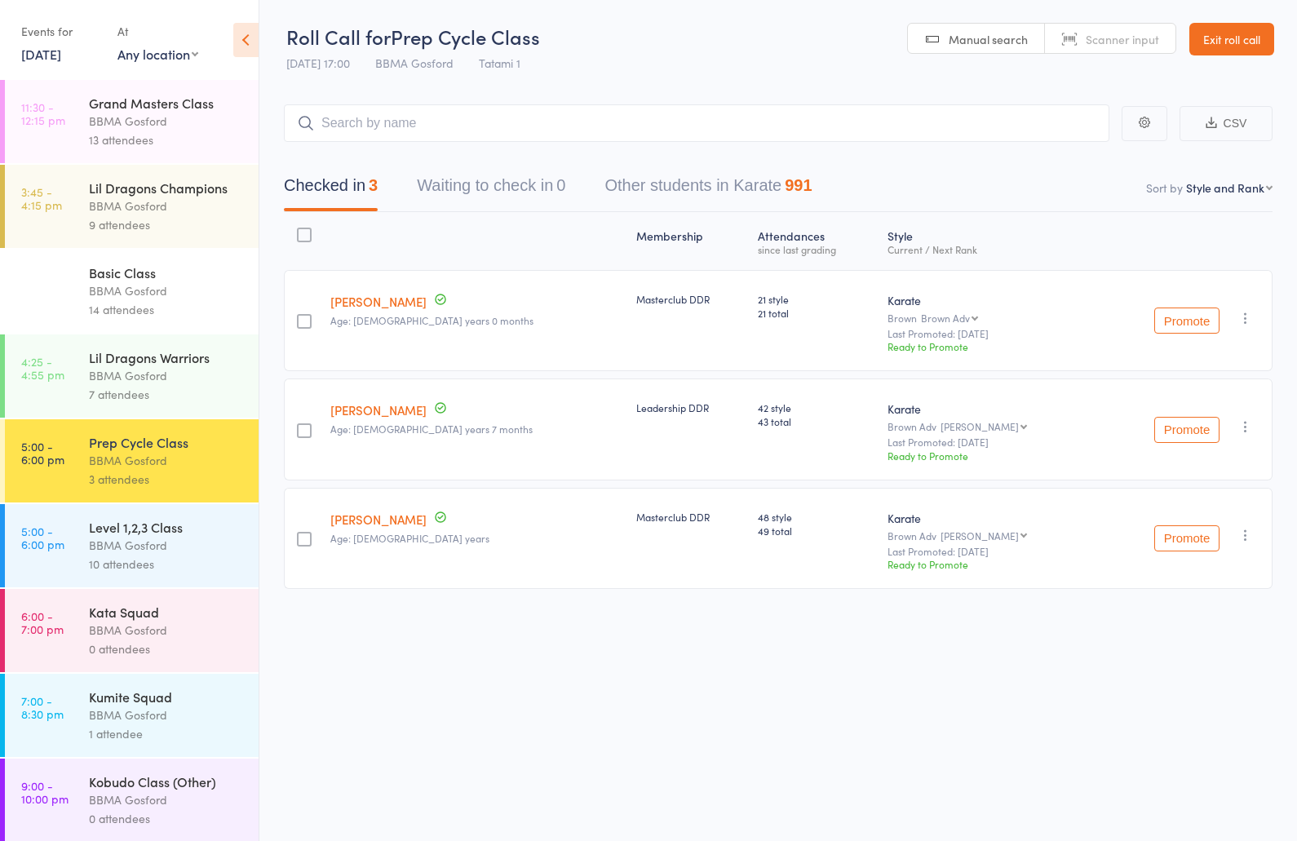
click at [138, 375] on div "BBMA Gosford" at bounding box center [167, 375] width 156 height 19
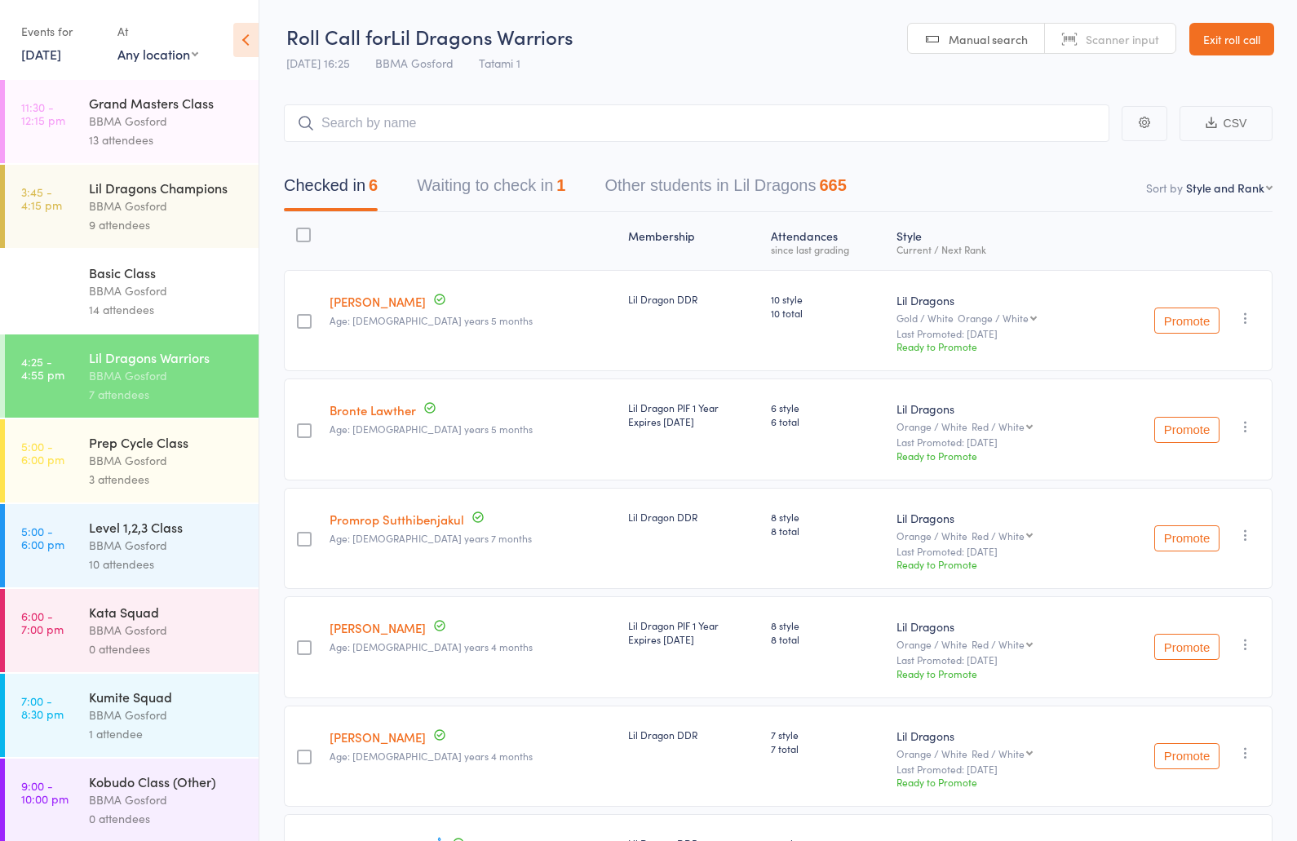
click at [496, 177] on button "Waiting to check in 1" at bounding box center [491, 189] width 148 height 43
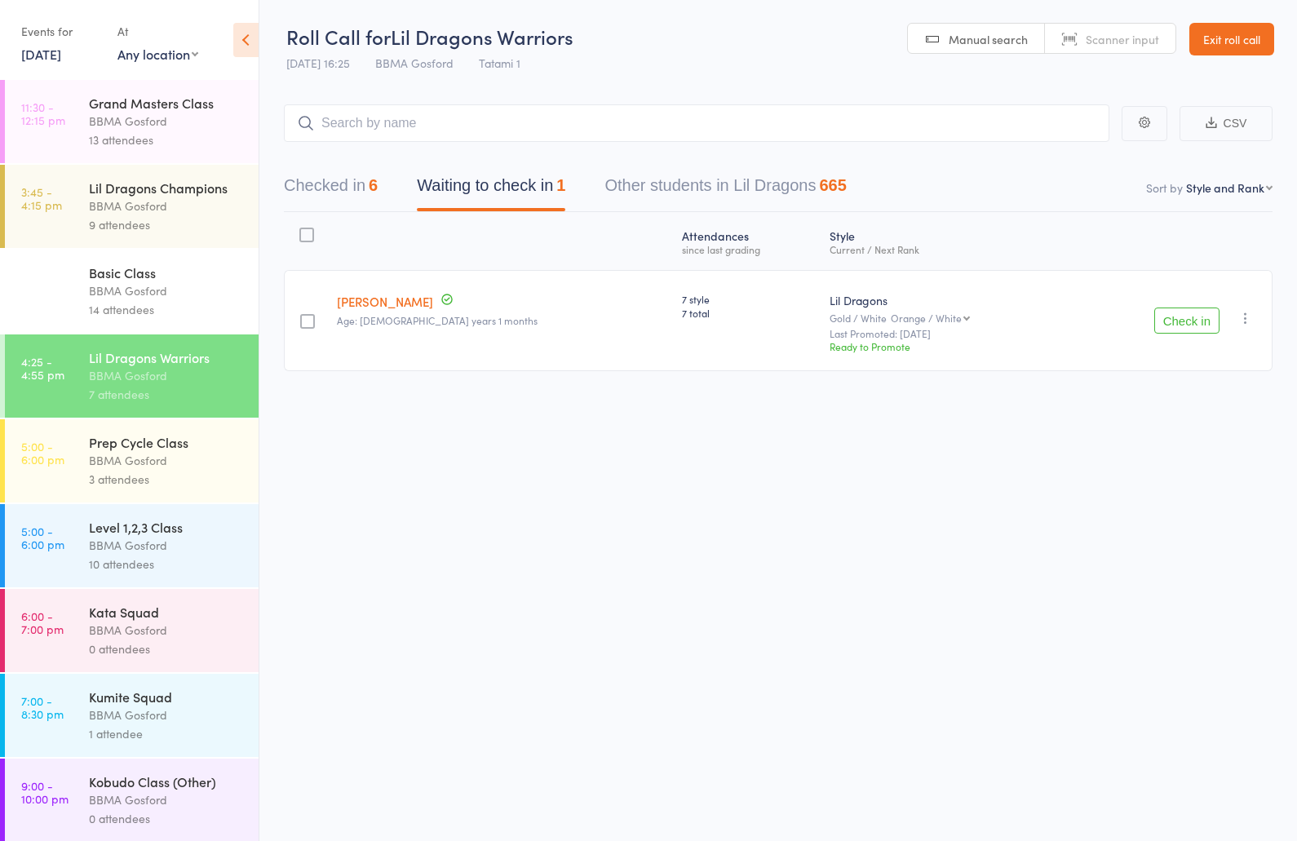
click at [334, 192] on button "Checked in 6" at bounding box center [331, 189] width 94 height 43
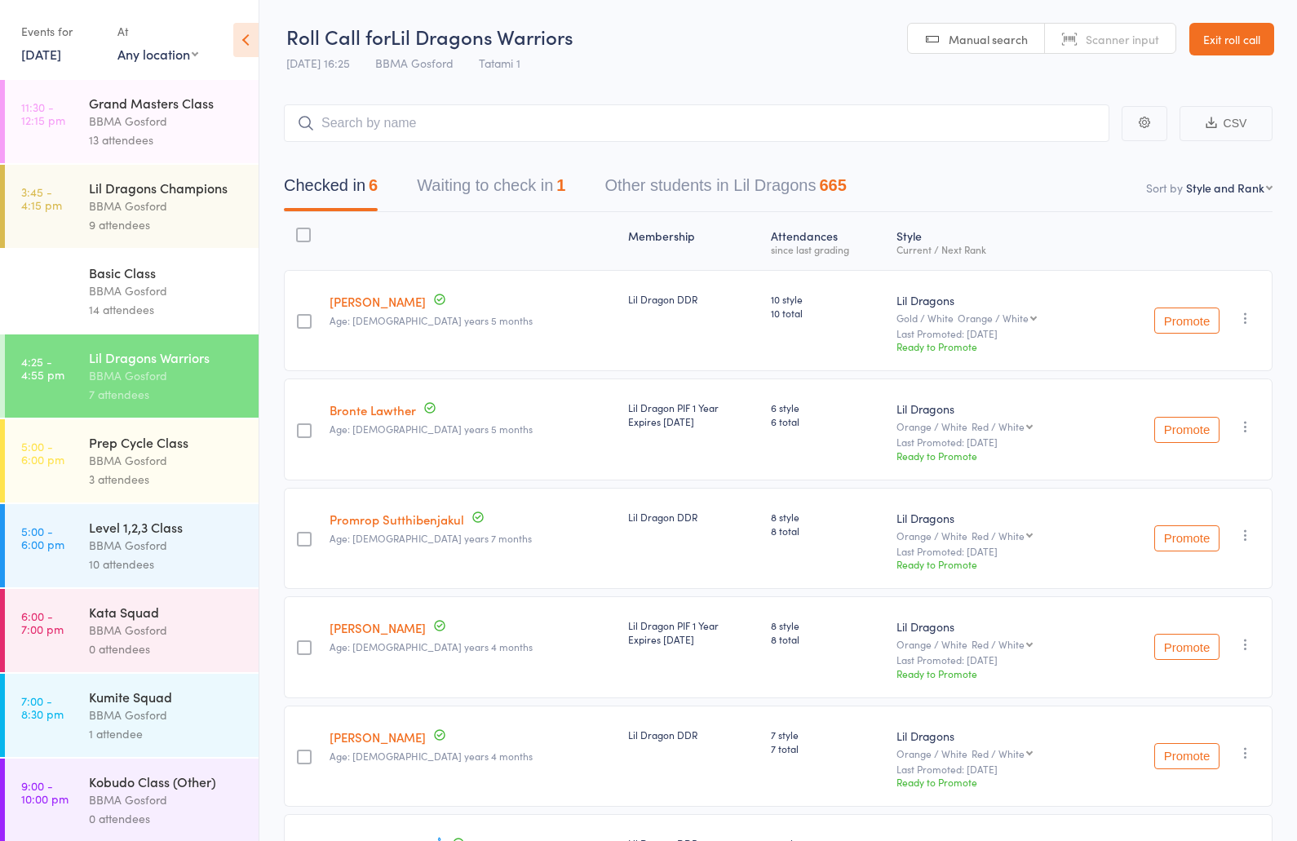
click at [157, 457] on div "BBMA Gosford" at bounding box center [167, 460] width 156 height 19
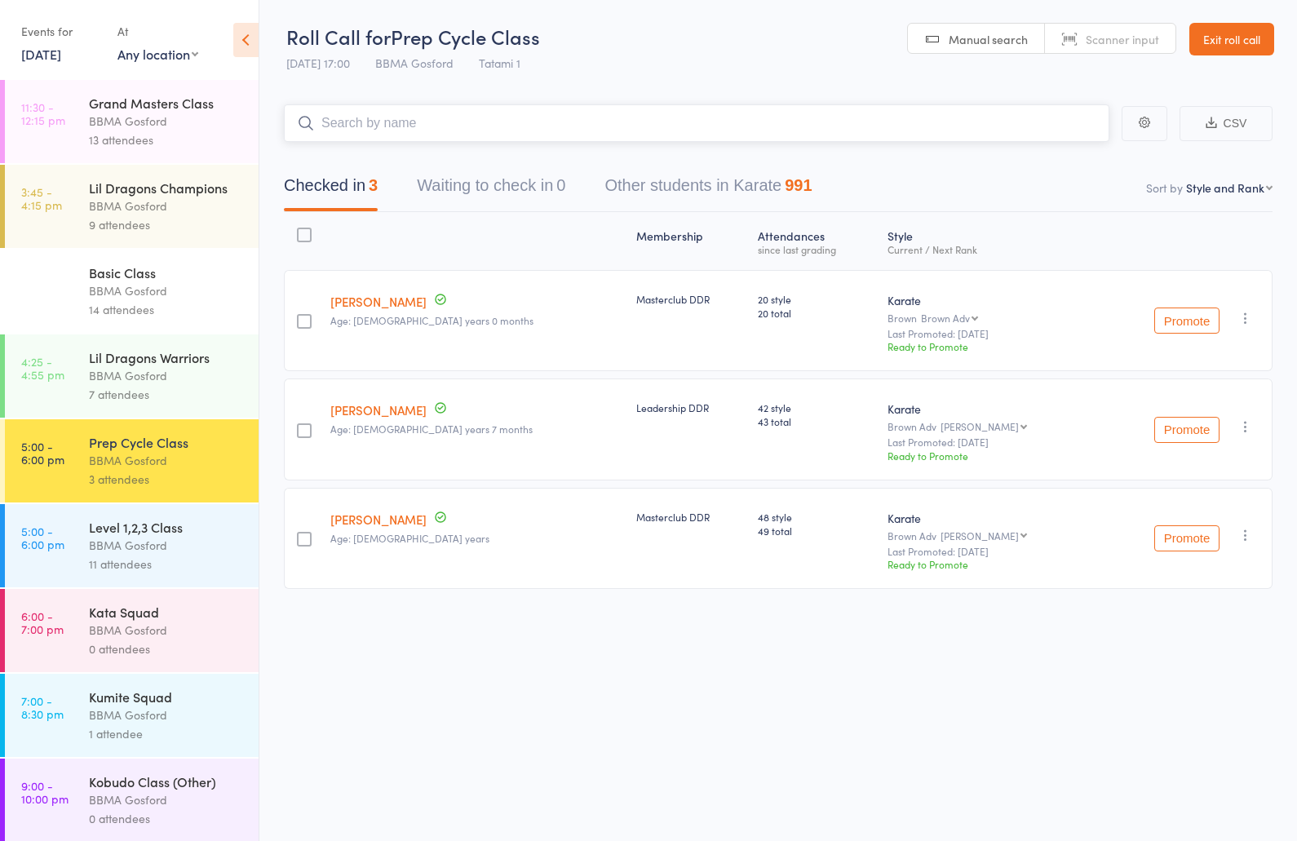
click at [425, 125] on input "search" at bounding box center [696, 123] width 825 height 38
type input "maria voznes"
click at [391, 127] on input "search" at bounding box center [696, 123] width 825 height 38
type input "harrison morris"
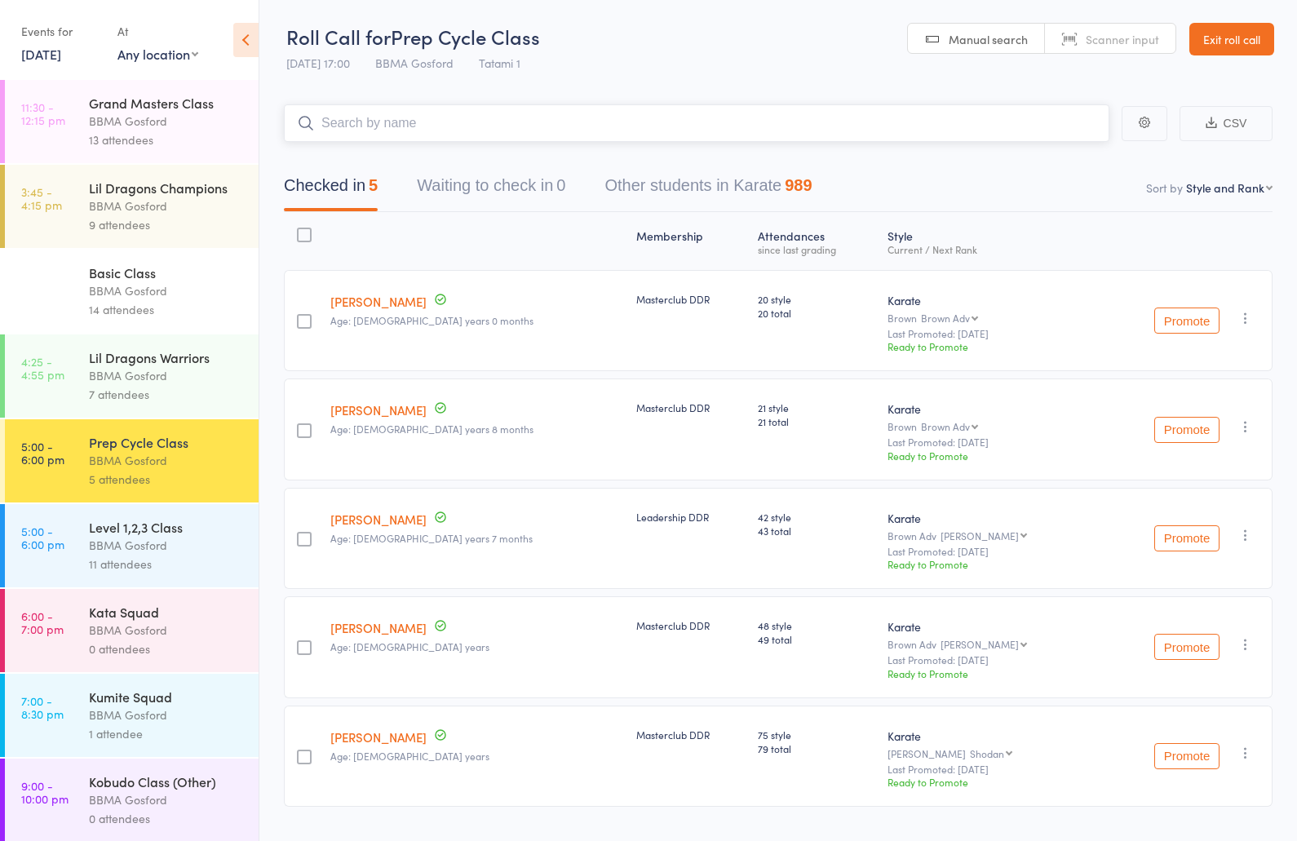
click at [382, 123] on input "search" at bounding box center [696, 123] width 825 height 38
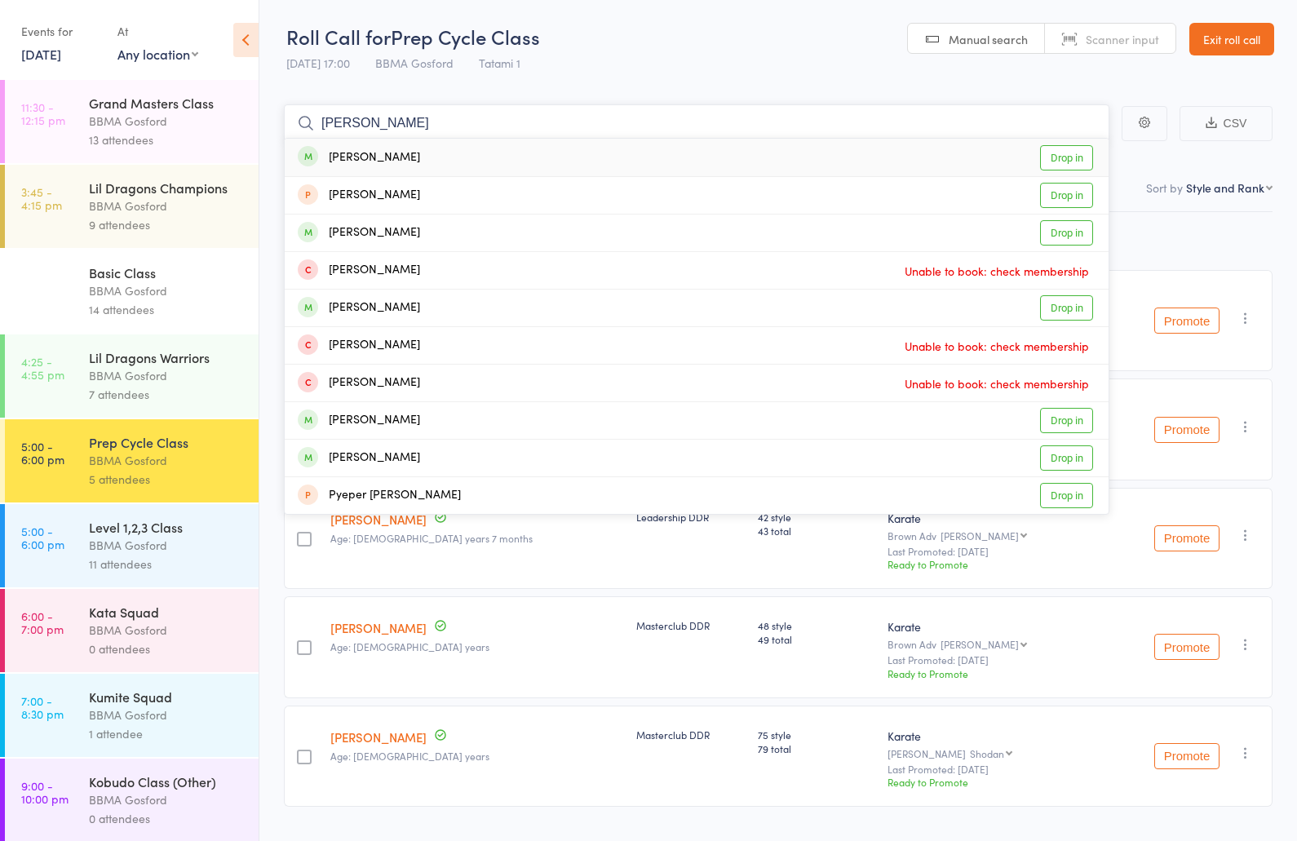
type input "maya andre"
click at [416, 169] on div "Maya Andrews Drop in" at bounding box center [697, 158] width 824 height 38
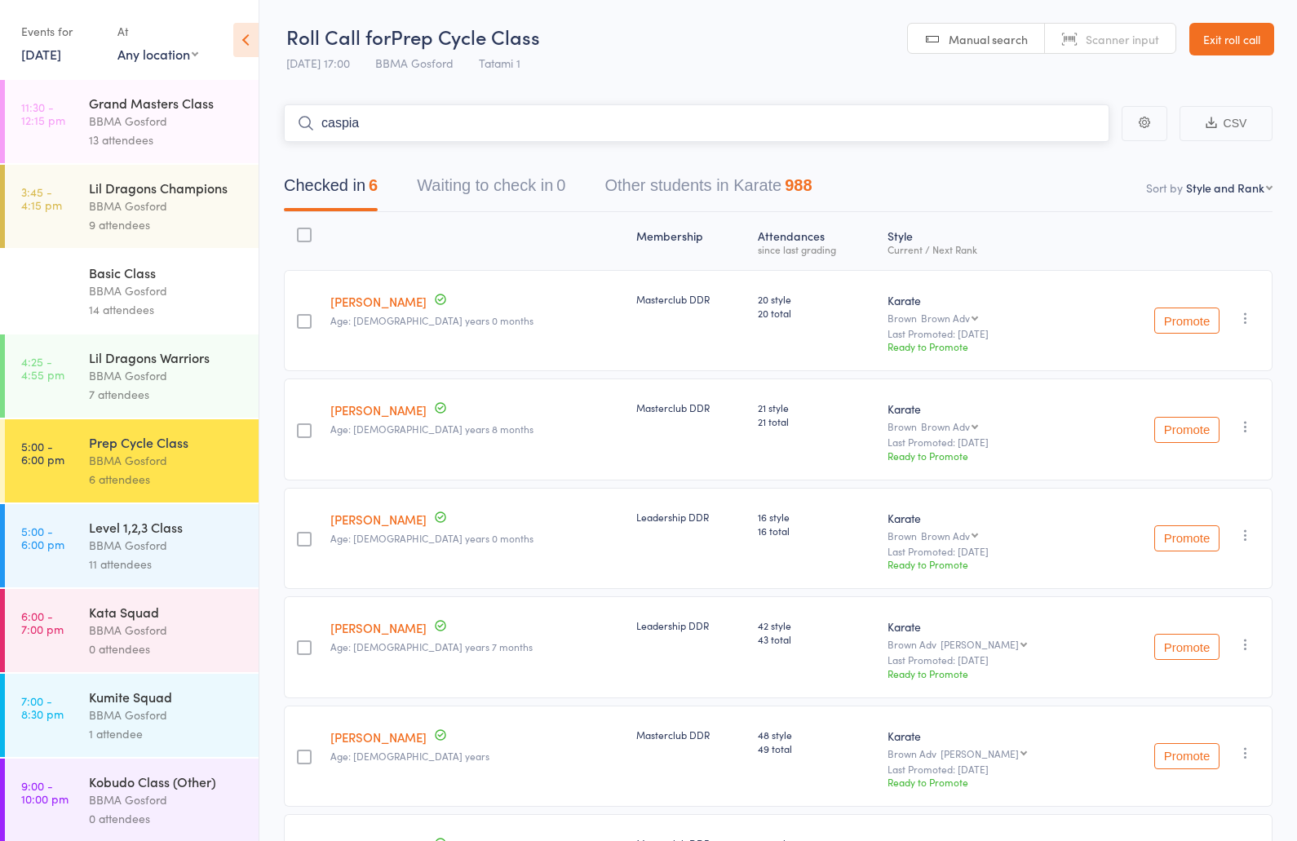
type input "caspian"
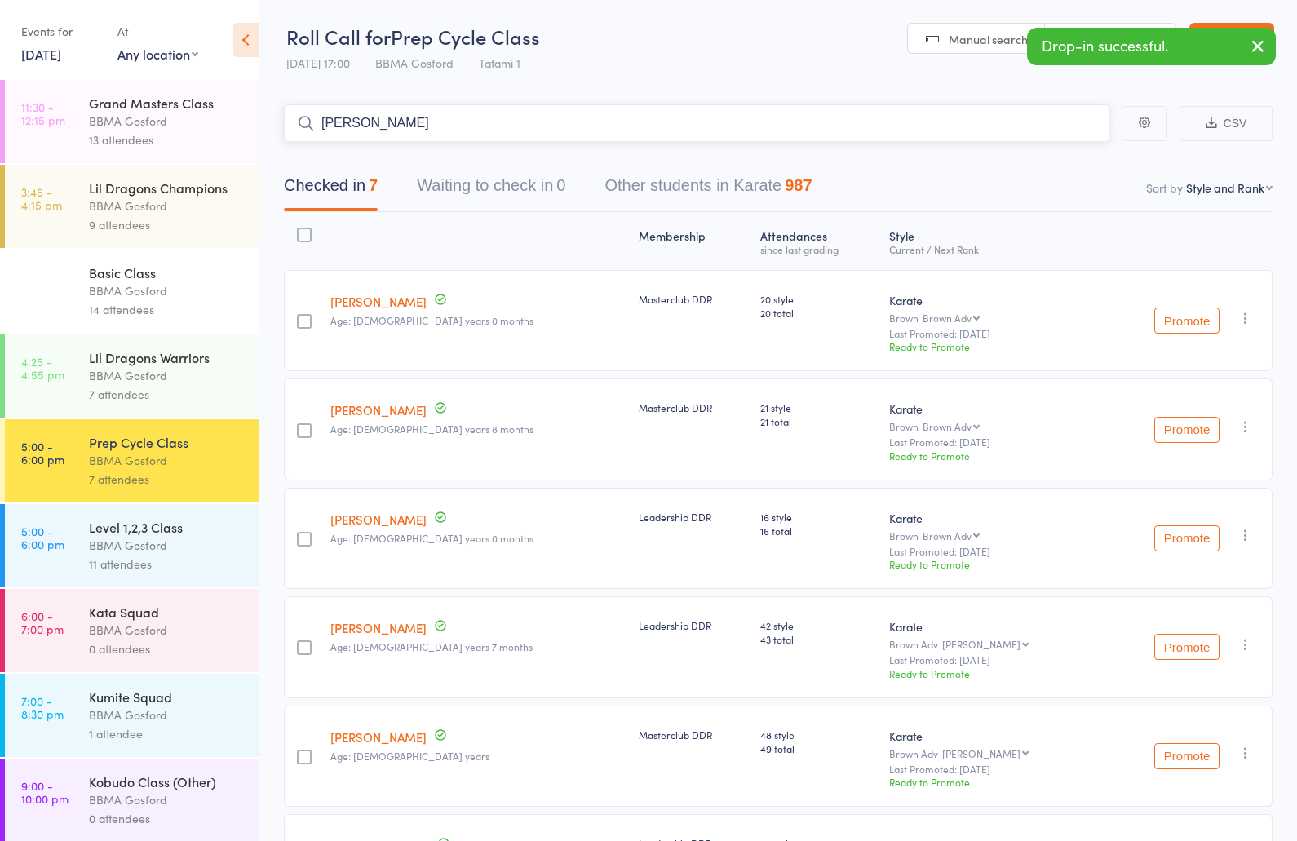
type input "oliver van"
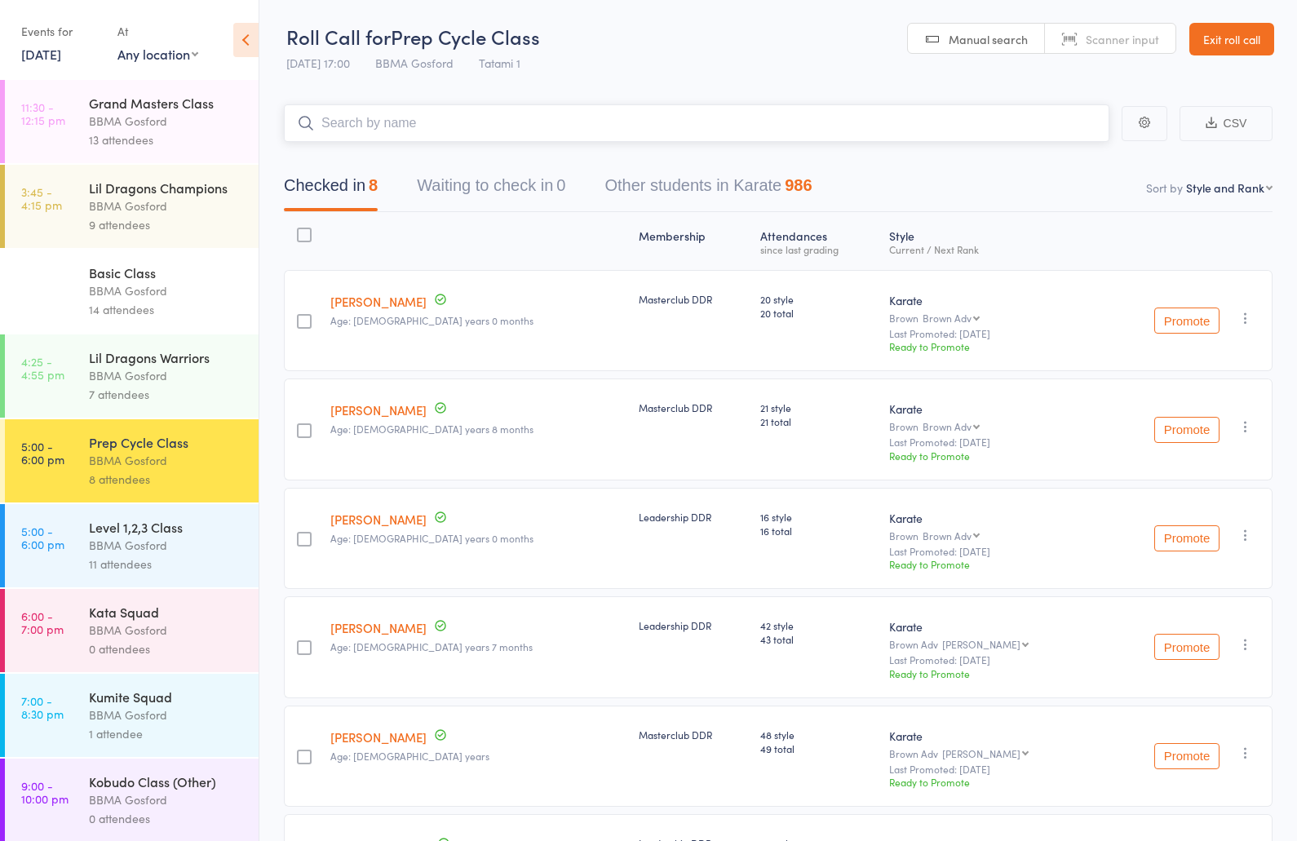
click at [456, 132] on input "search" at bounding box center [696, 123] width 825 height 38
type input "daria barry"
click at [419, 129] on input "search" at bounding box center [696, 123] width 825 height 38
type input "gilbert z"
type input "thomas jones"
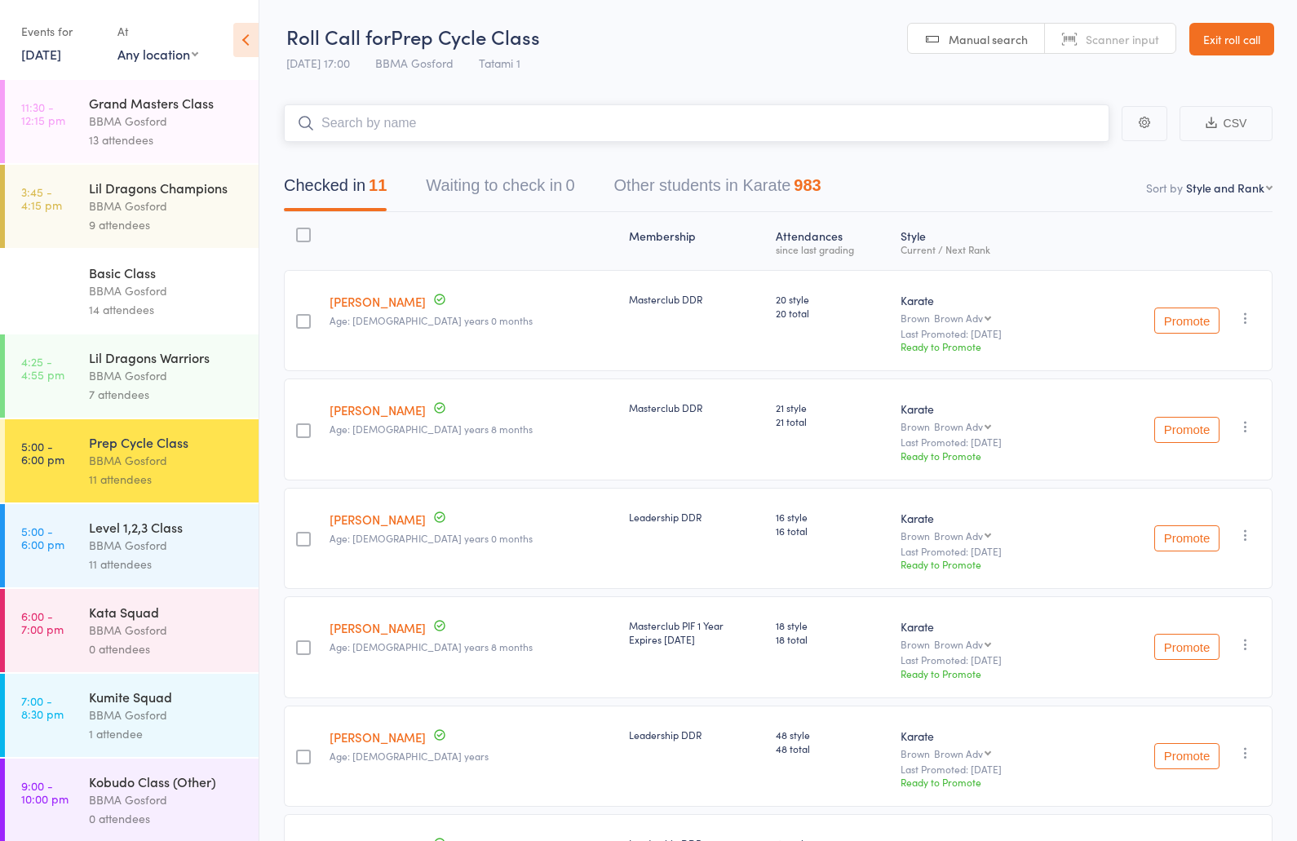
click at [425, 133] on input "search" at bounding box center [696, 123] width 825 height 38
type input "jeremy longe"
click at [145, 665] on div "Kata Squad BBMA Gosford 0 attendees" at bounding box center [174, 630] width 170 height 83
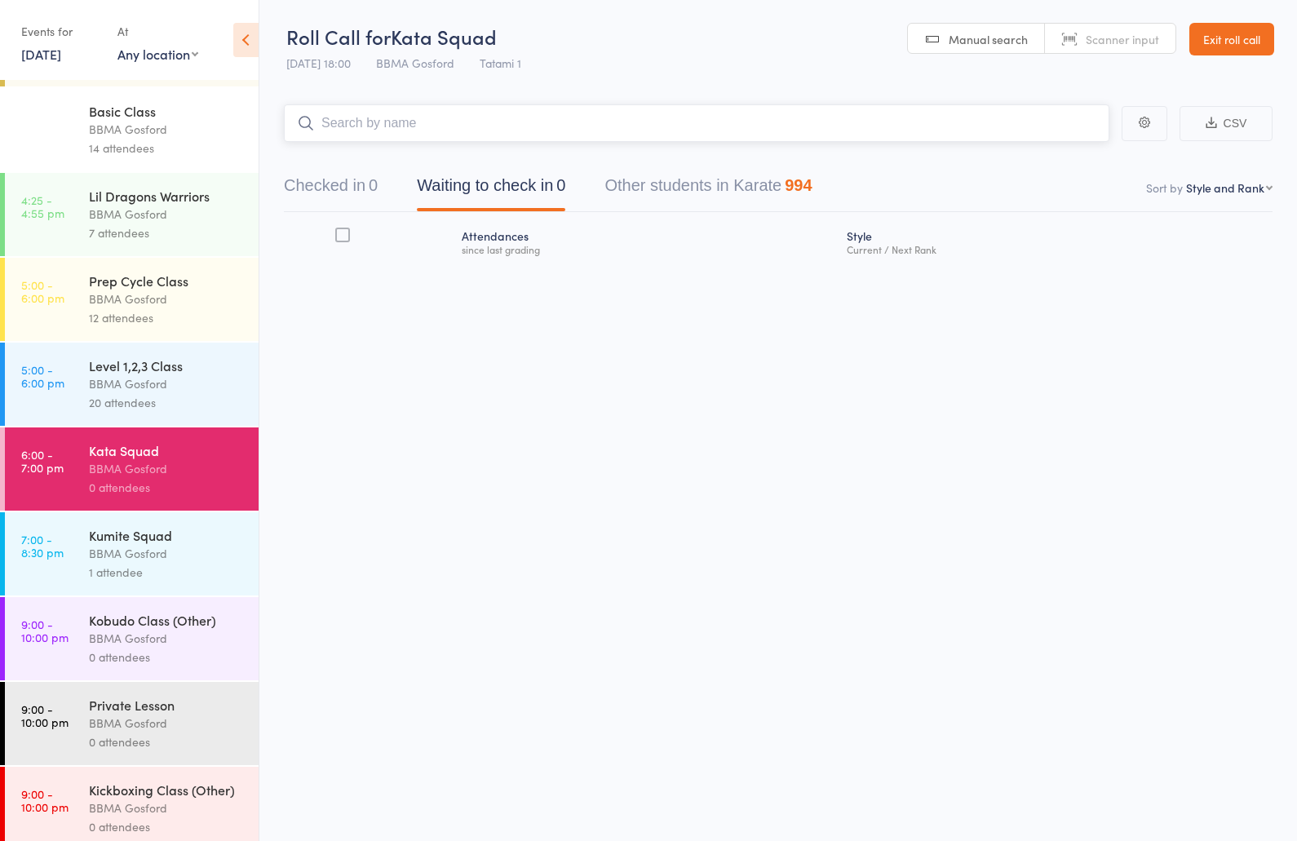
scroll to position [352, 0]
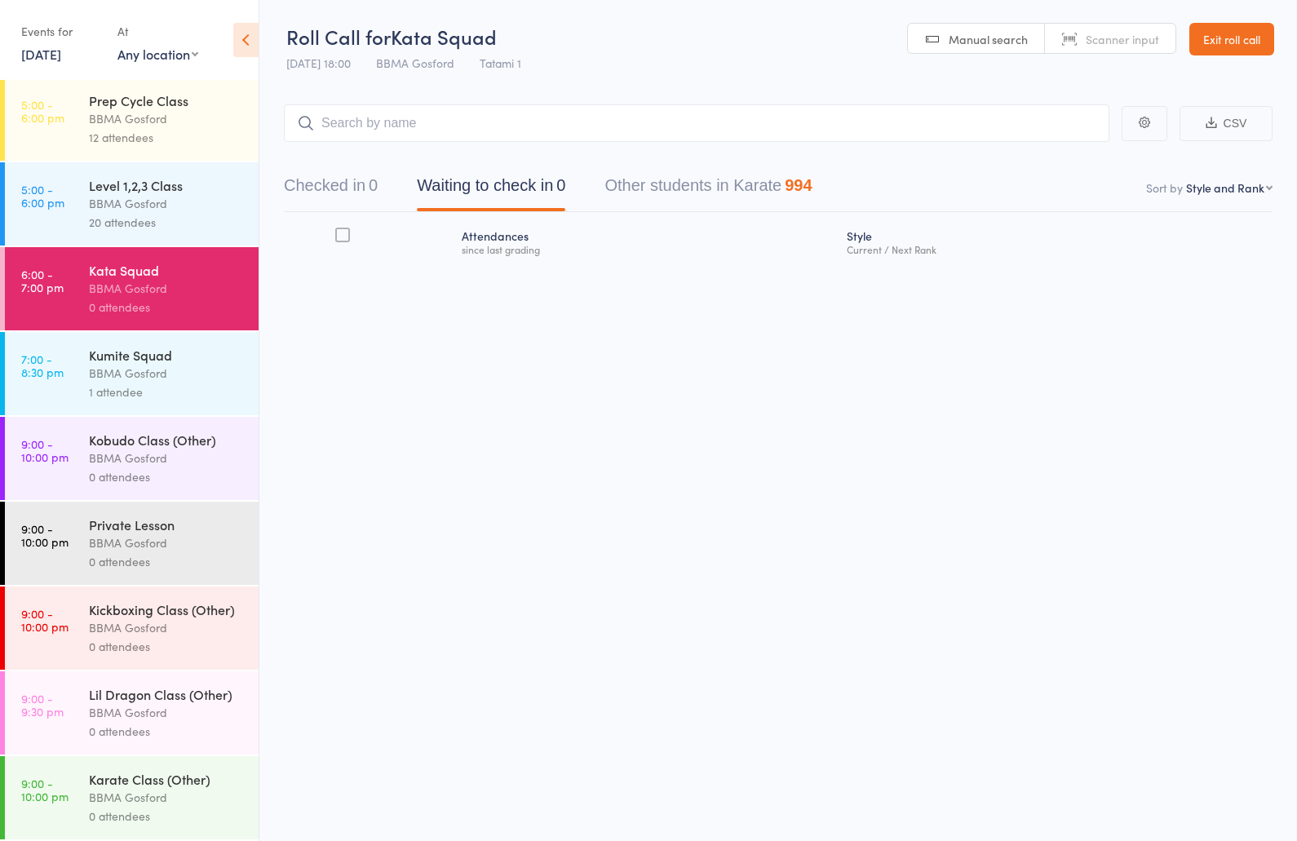
click at [128, 548] on div "BBMA Gosford" at bounding box center [167, 542] width 156 height 19
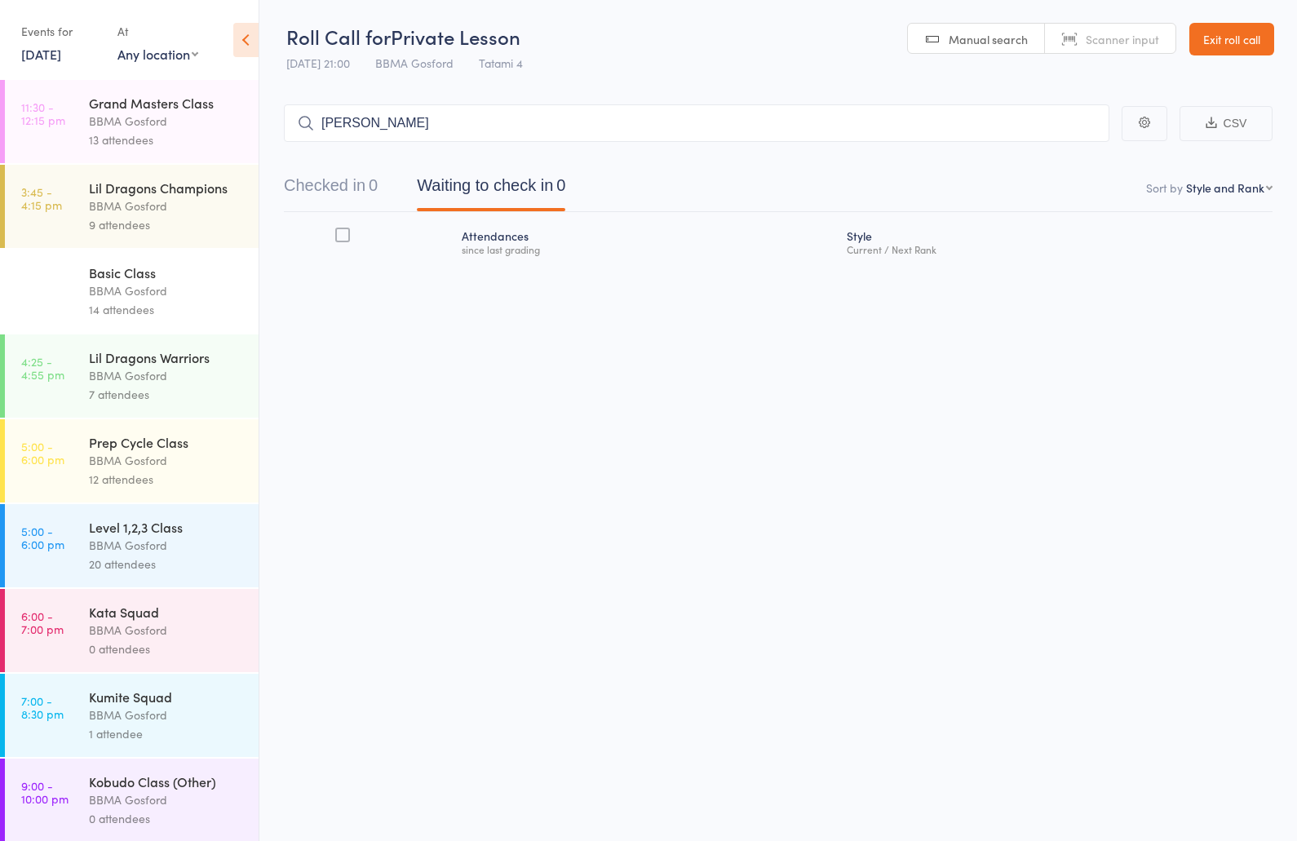
type input "haruko eaton"
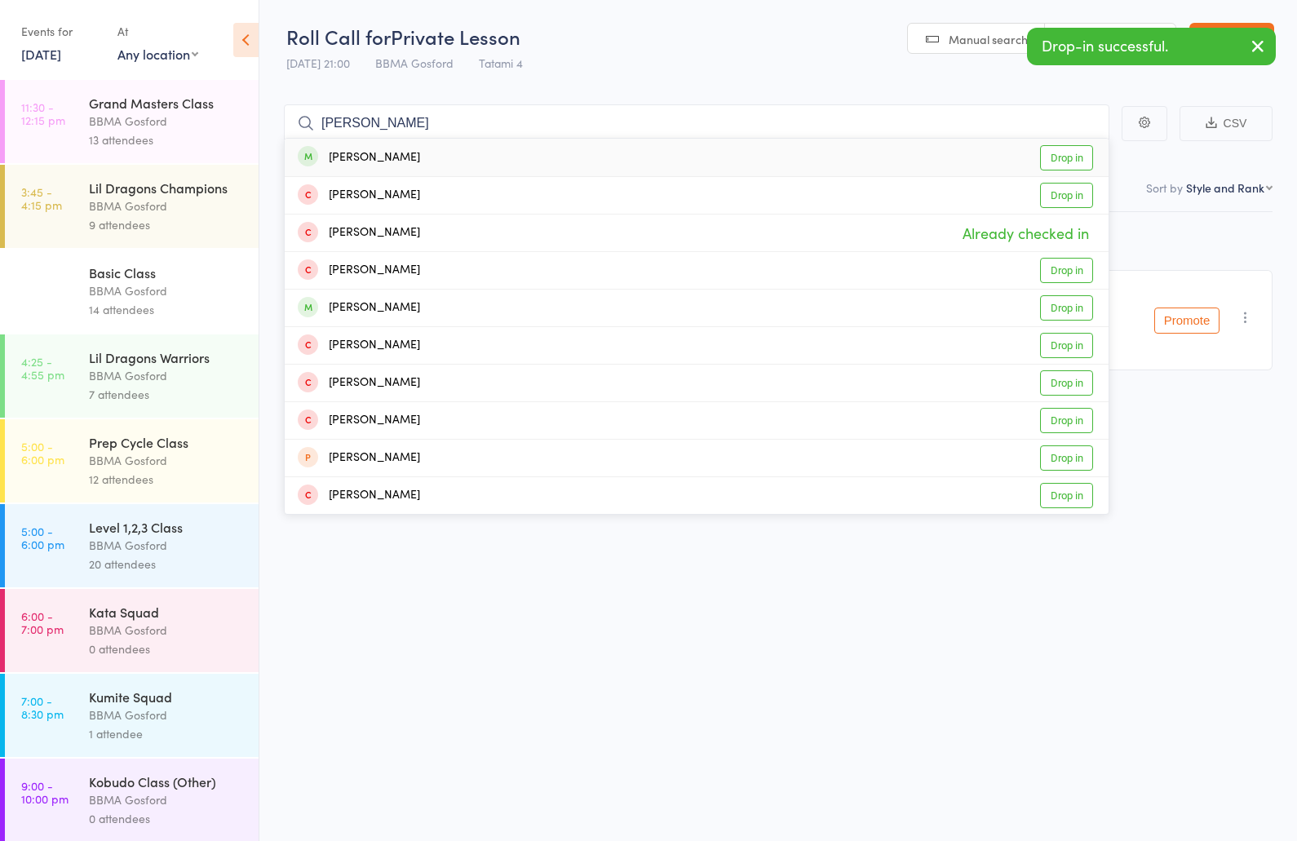
type input "haruko eaton"
click at [397, 153] on div "Haruko Eaton" at bounding box center [359, 157] width 122 height 19
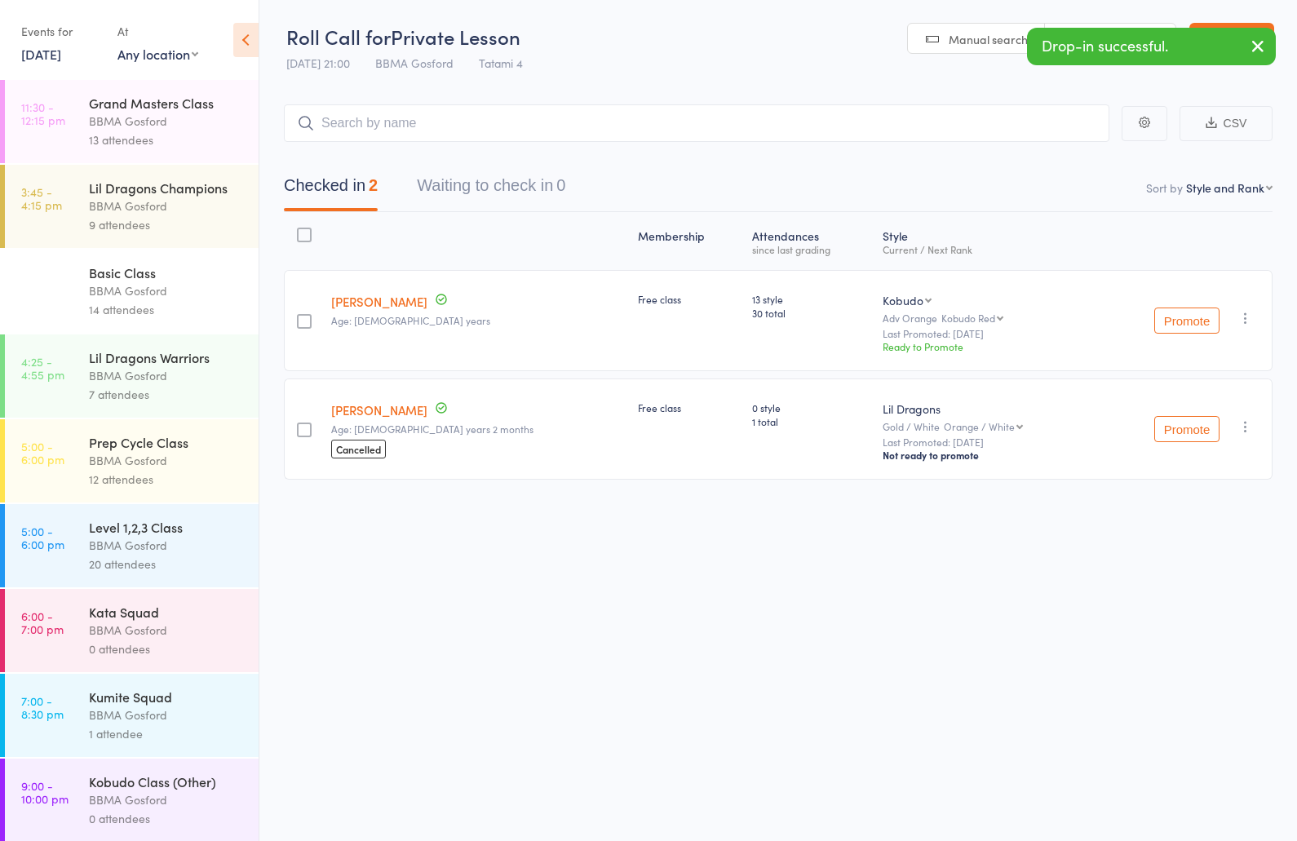
click at [1244, 426] on icon "button" at bounding box center [1245, 426] width 16 height 16
click at [1181, 591] on li "Remove" at bounding box center [1187, 590] width 135 height 22
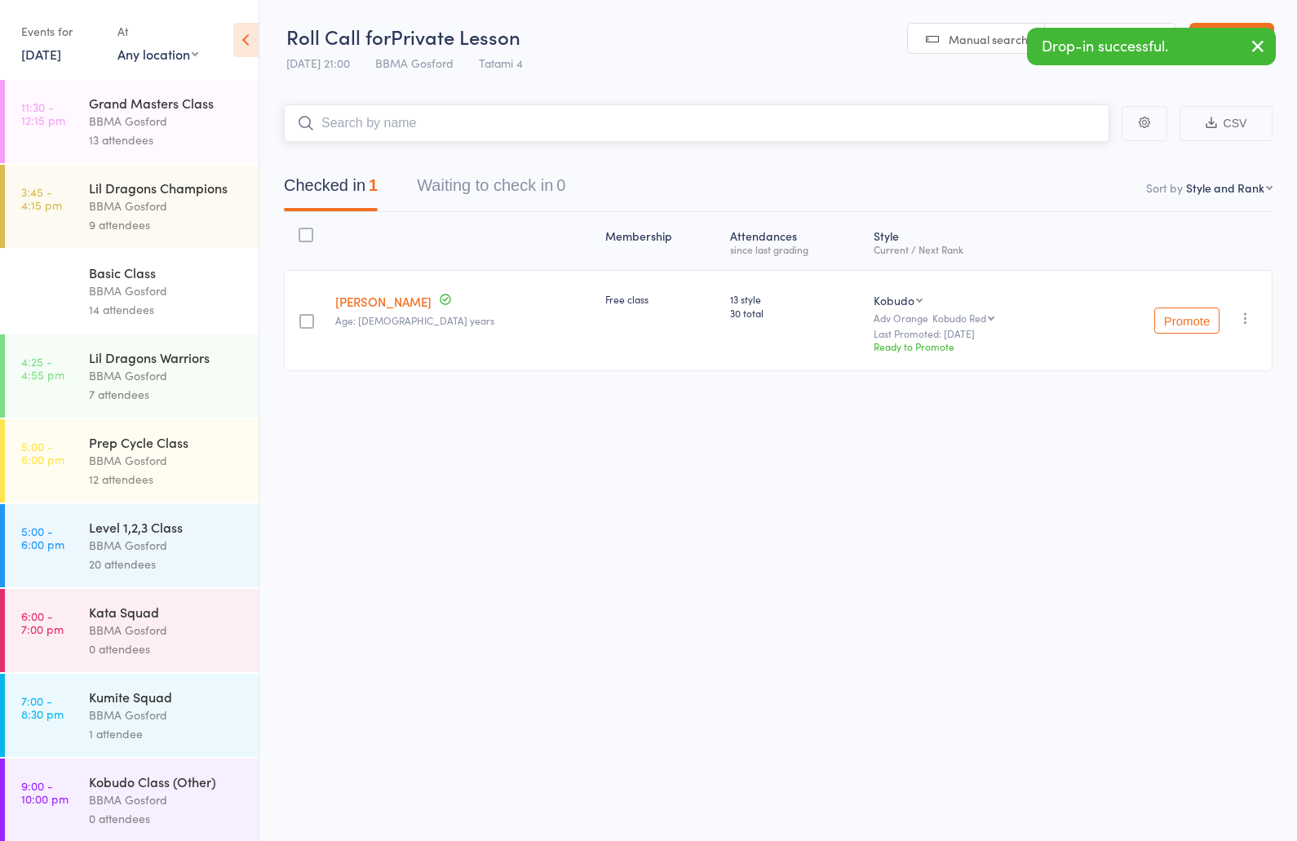
click at [420, 124] on input "search" at bounding box center [696, 123] width 825 height 38
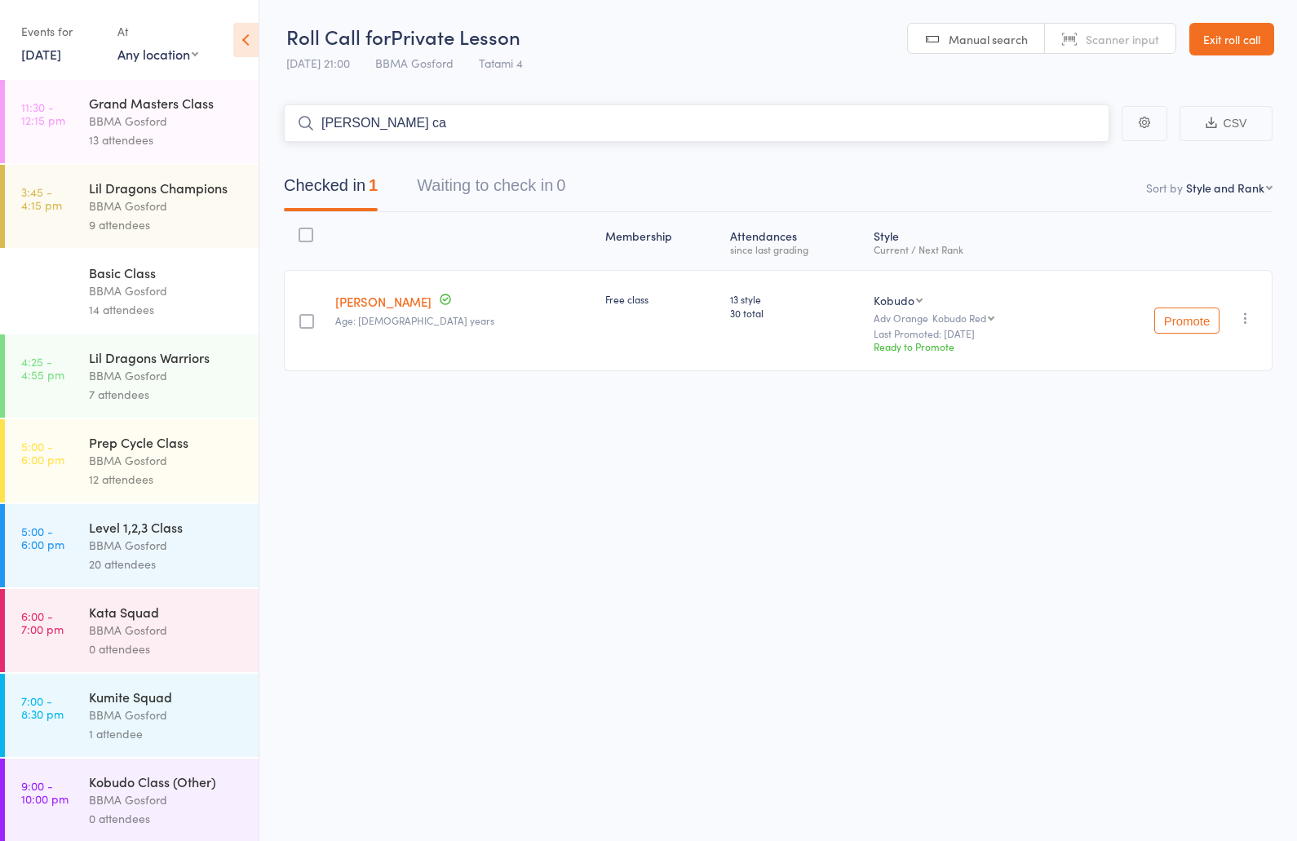
type input "leo cas"
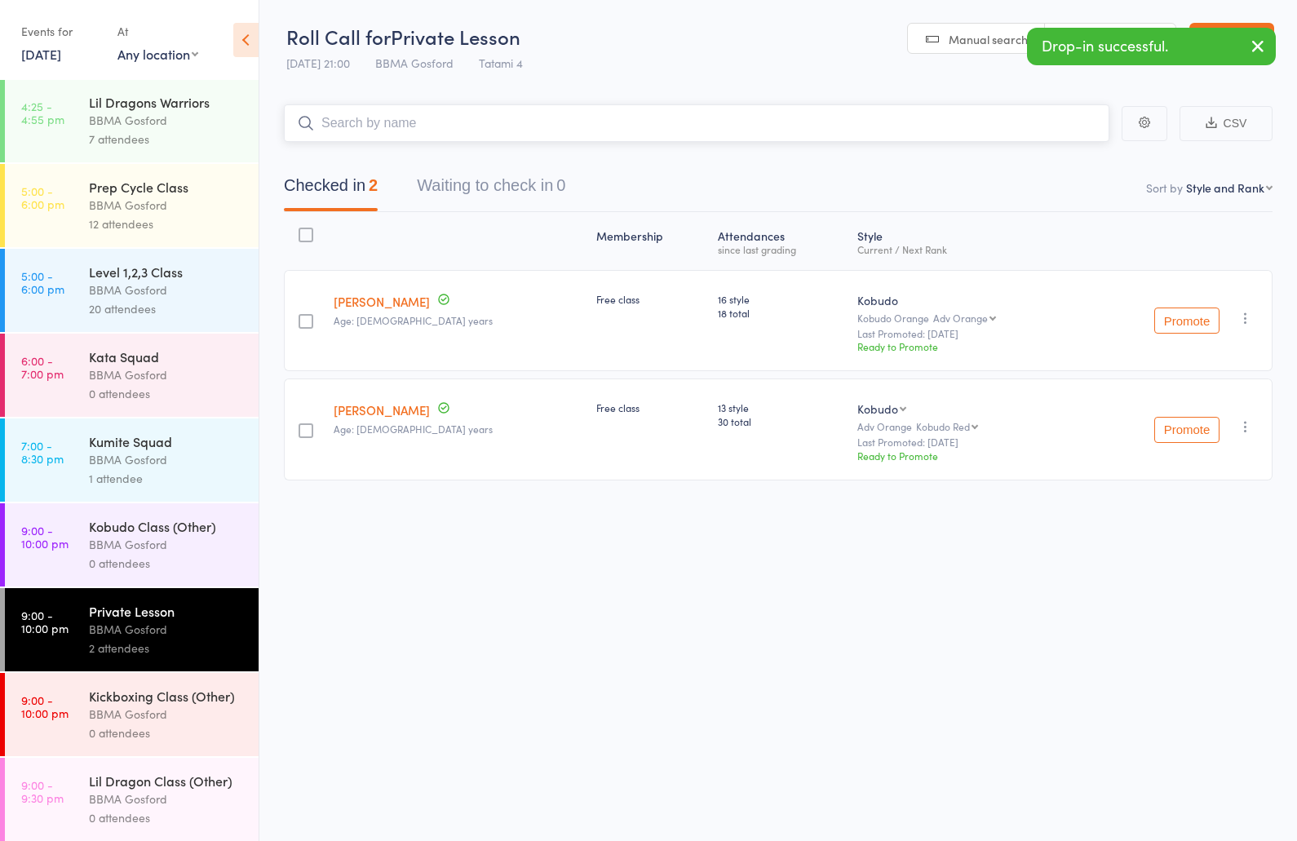
scroll to position [263, 0]
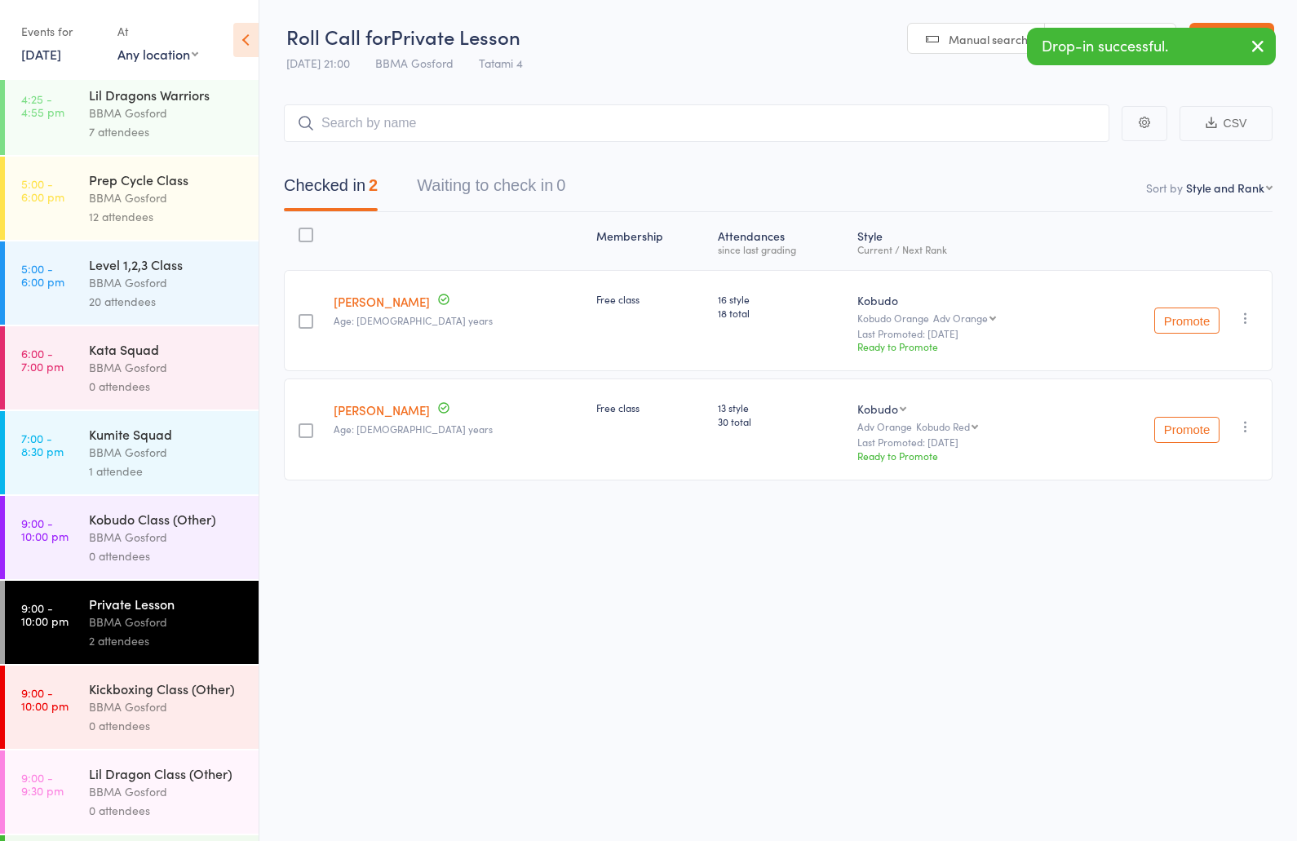
click at [104, 443] on div "Kumite Squad" at bounding box center [167, 434] width 156 height 18
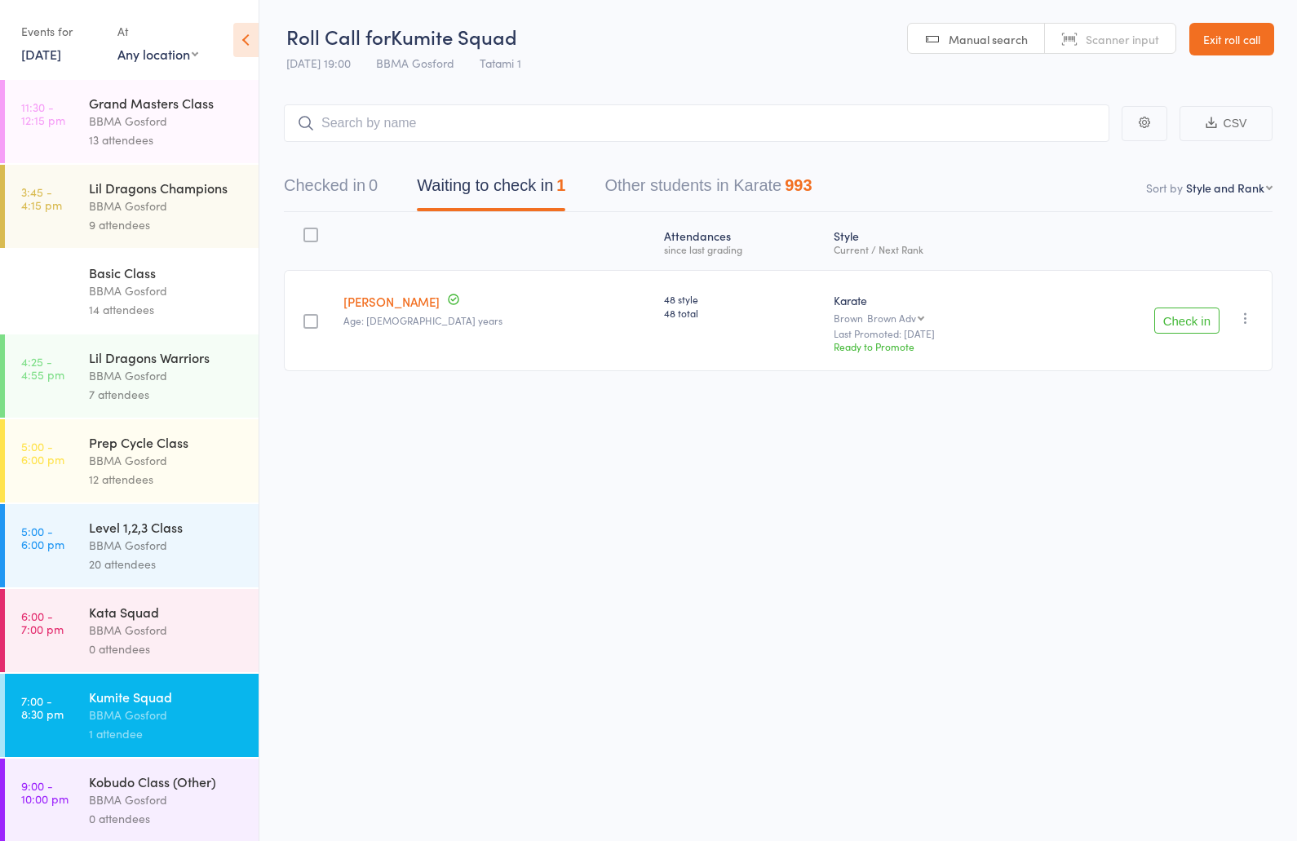
click at [1246, 320] on icon "button" at bounding box center [1245, 318] width 16 height 16
click at [1187, 481] on li "Remove" at bounding box center [1187, 482] width 135 height 22
click at [160, 629] on div "BBMA Gosford" at bounding box center [167, 630] width 156 height 19
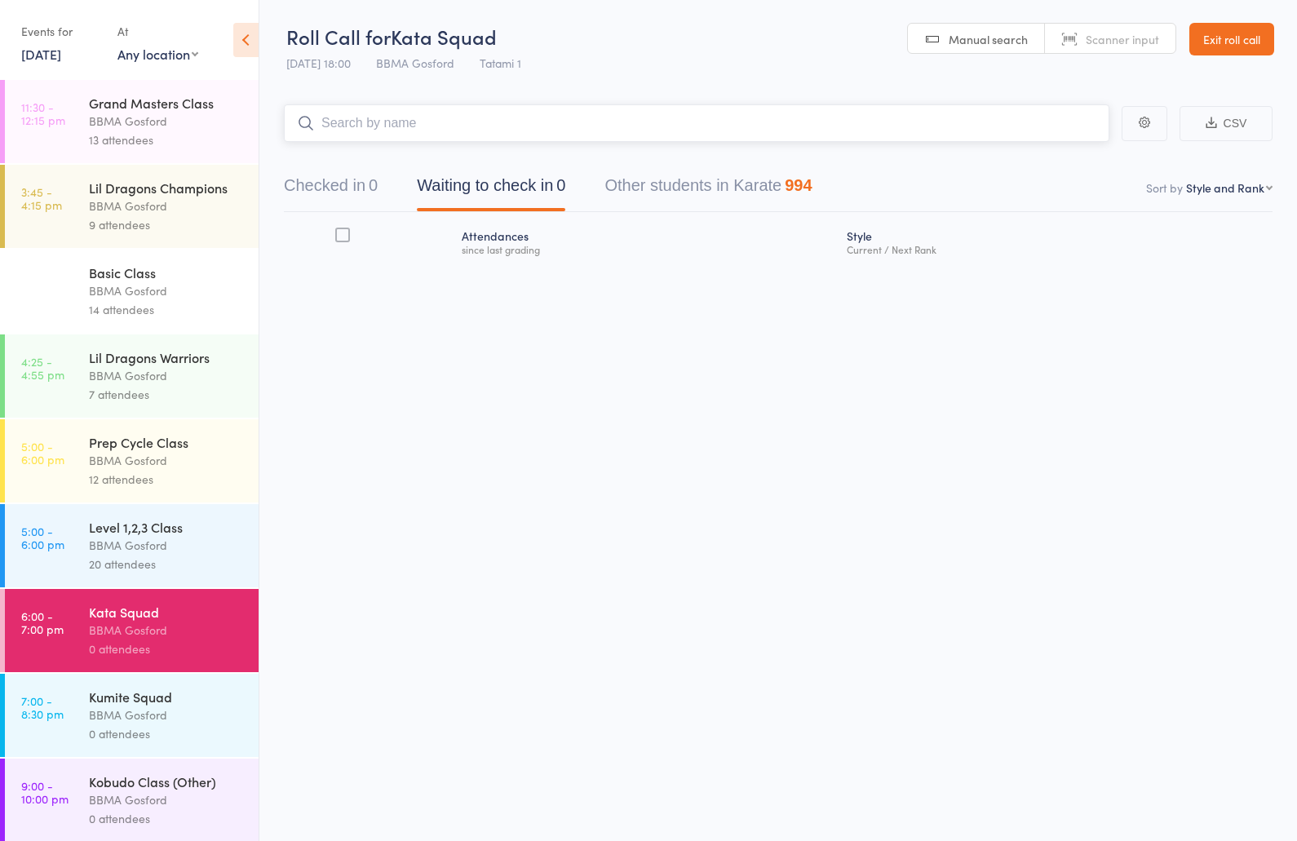
click at [422, 124] on input "search" at bounding box center [696, 123] width 825 height 38
type input "grace raman"
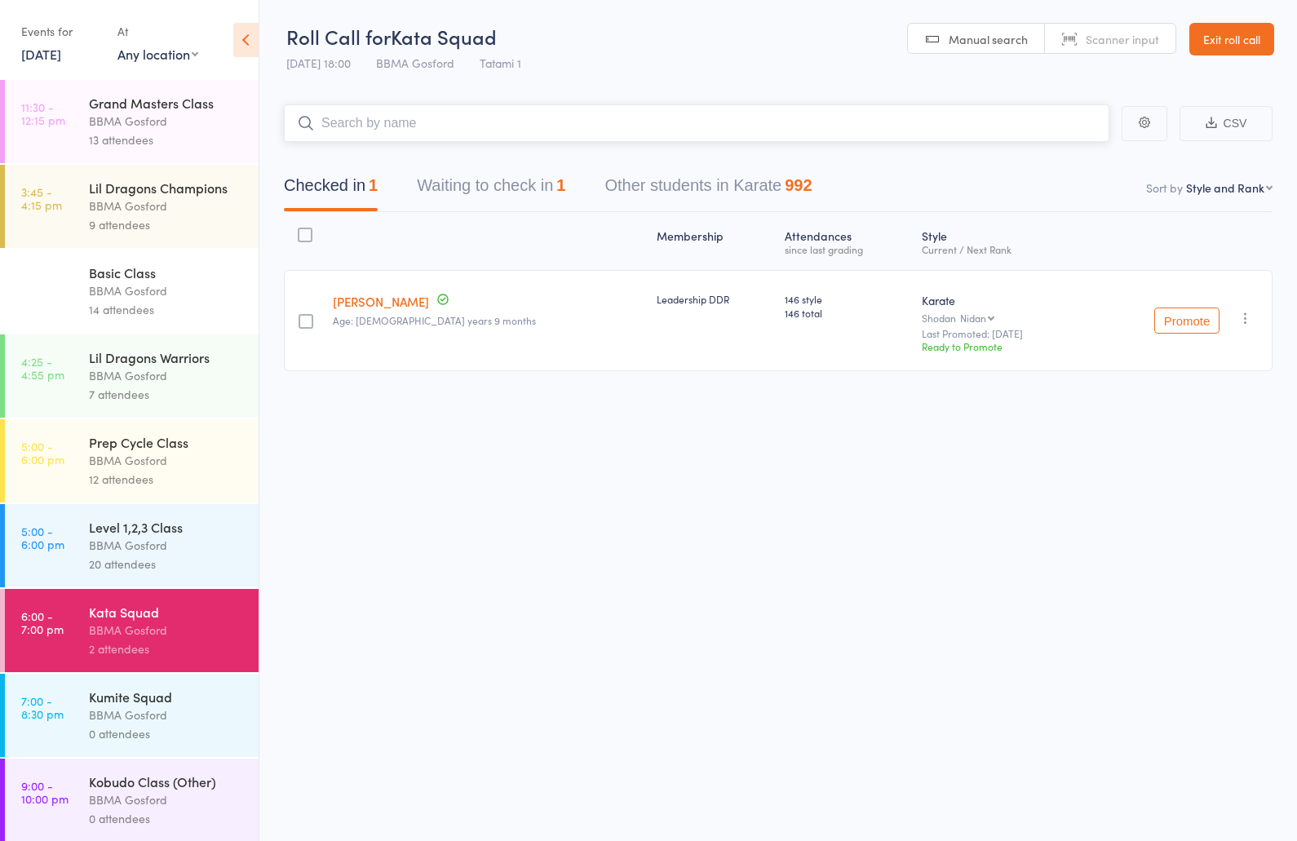
click at [496, 179] on button "Waiting to check in 1" at bounding box center [491, 189] width 148 height 43
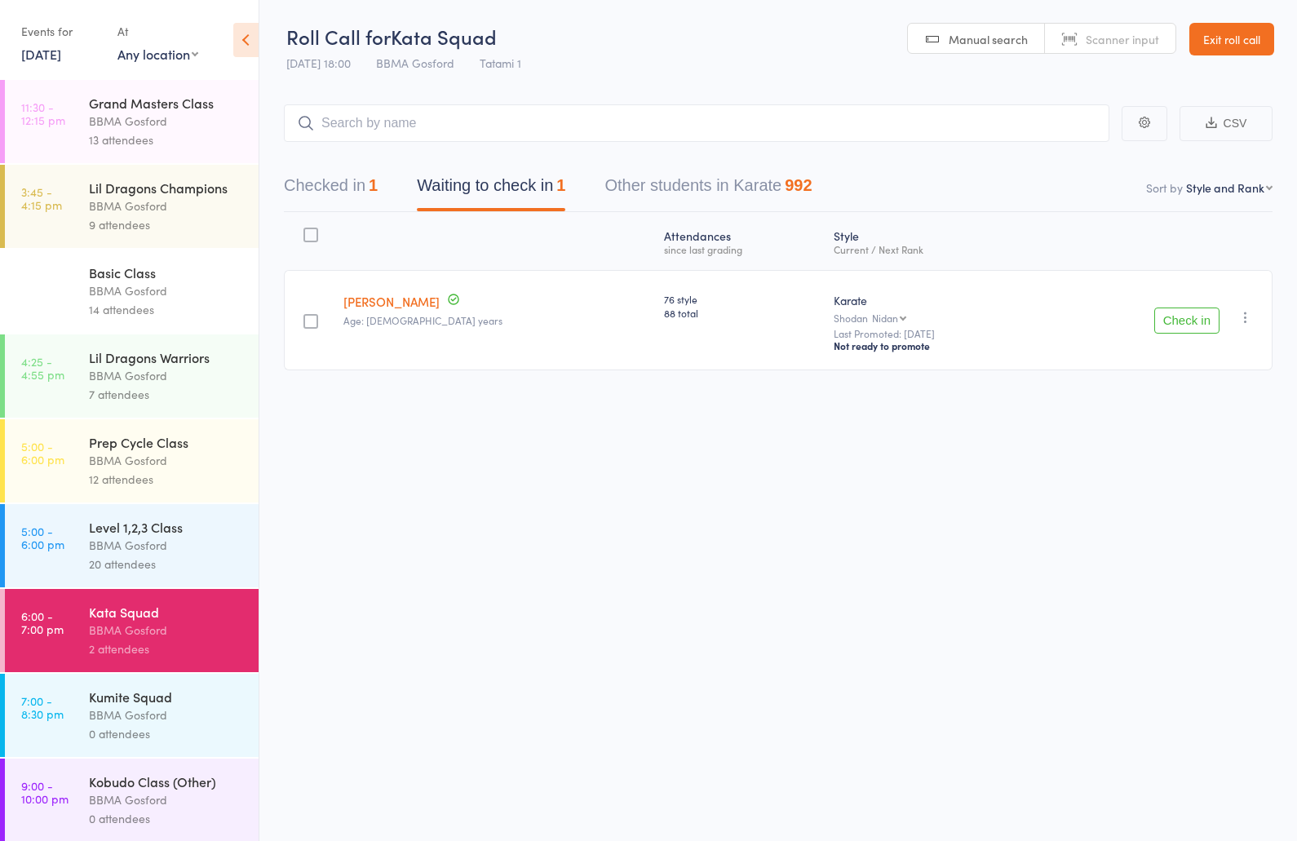
click at [1160, 320] on button "Check in" at bounding box center [1186, 320] width 65 height 26
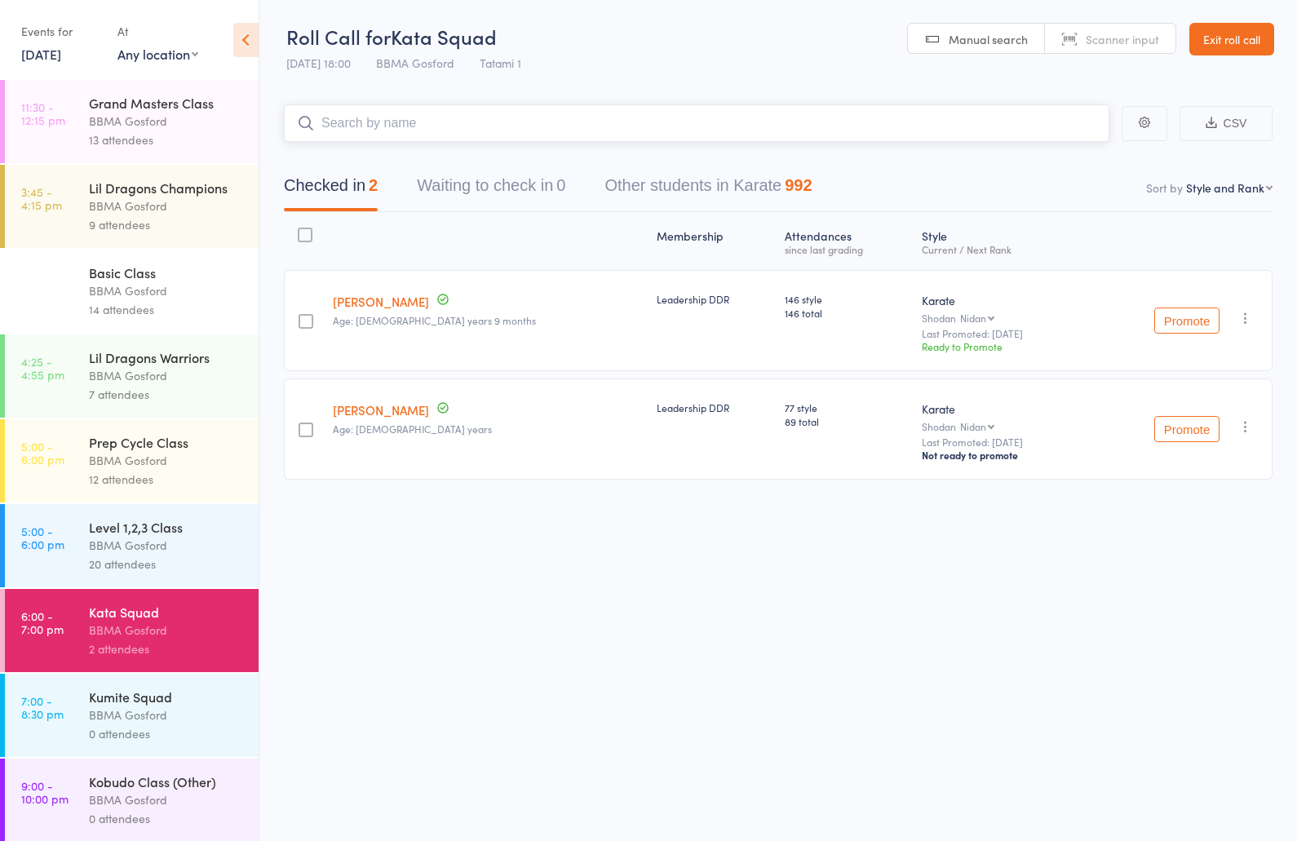
click at [391, 120] on input "search" at bounding box center [696, 123] width 825 height 38
type input "lily heran"
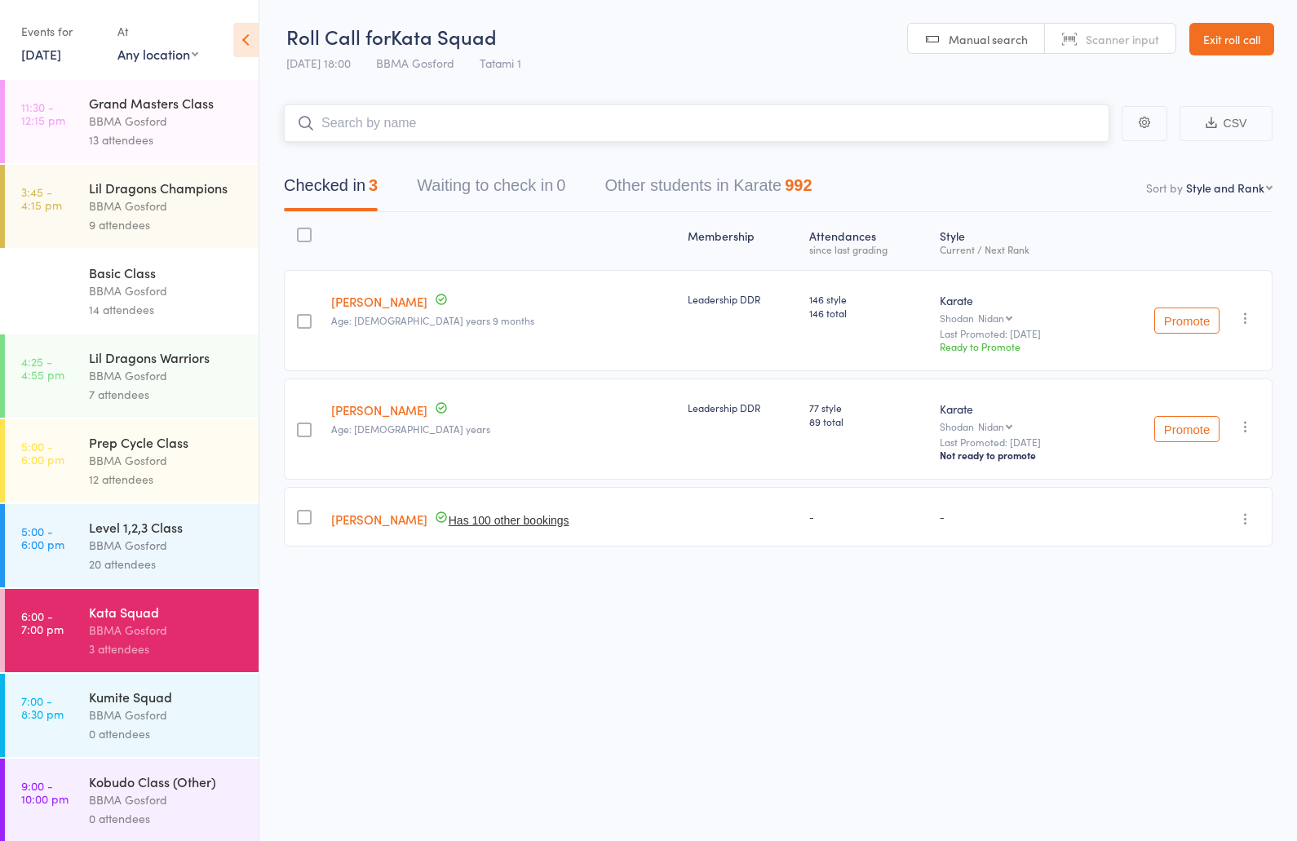
click at [396, 122] on input "search" at bounding box center [696, 123] width 825 height 38
type input "wilheim hieber"
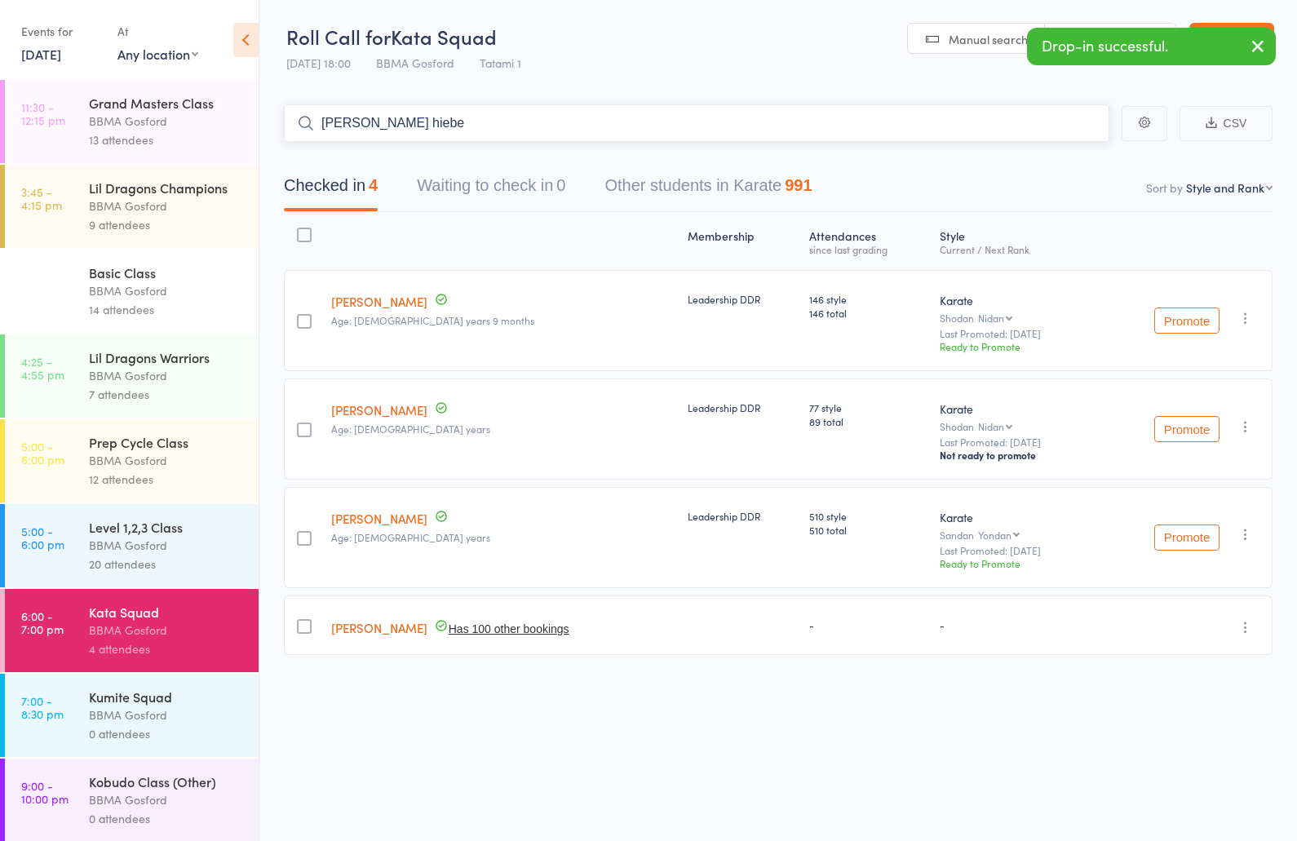
type input "tatem hieber"
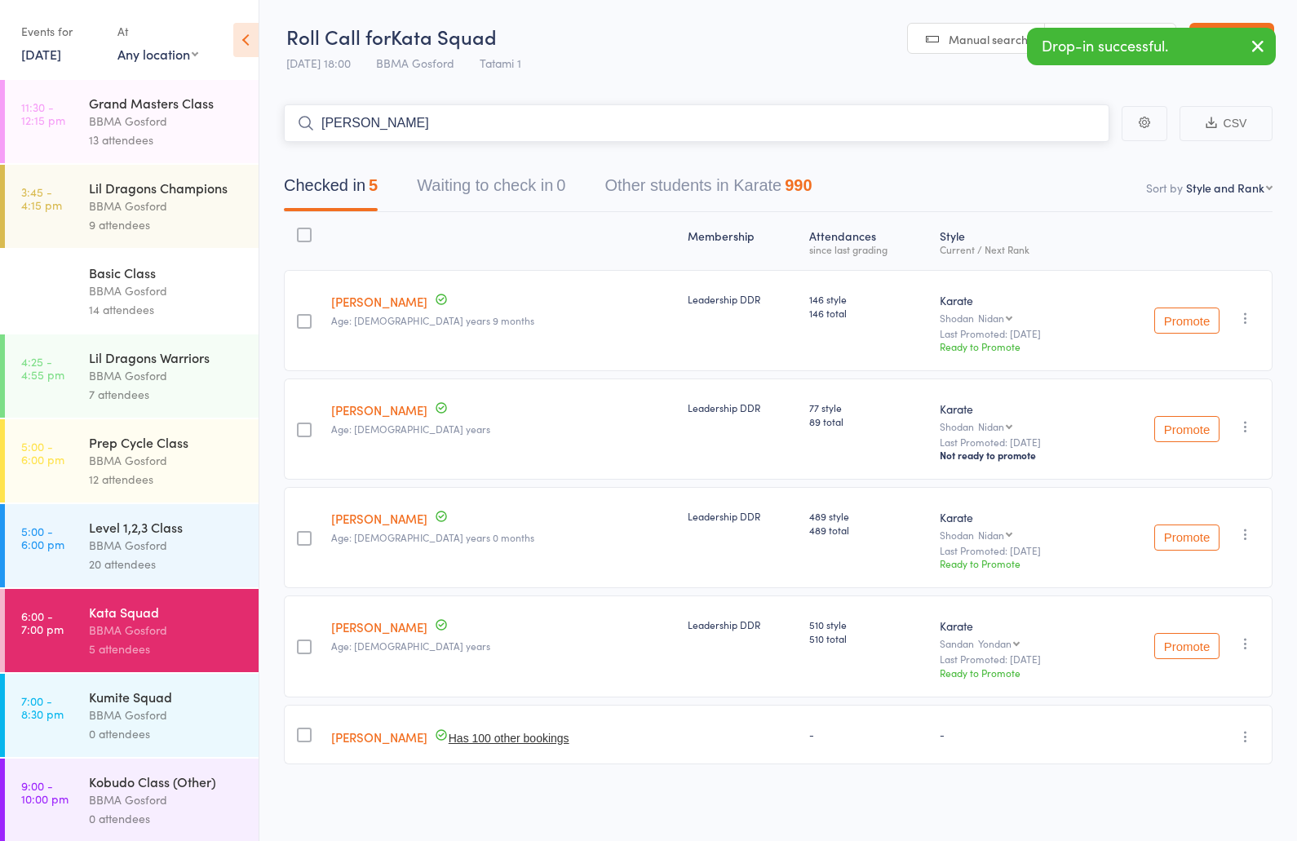
type input "jen knev"
type input "aiden knev"
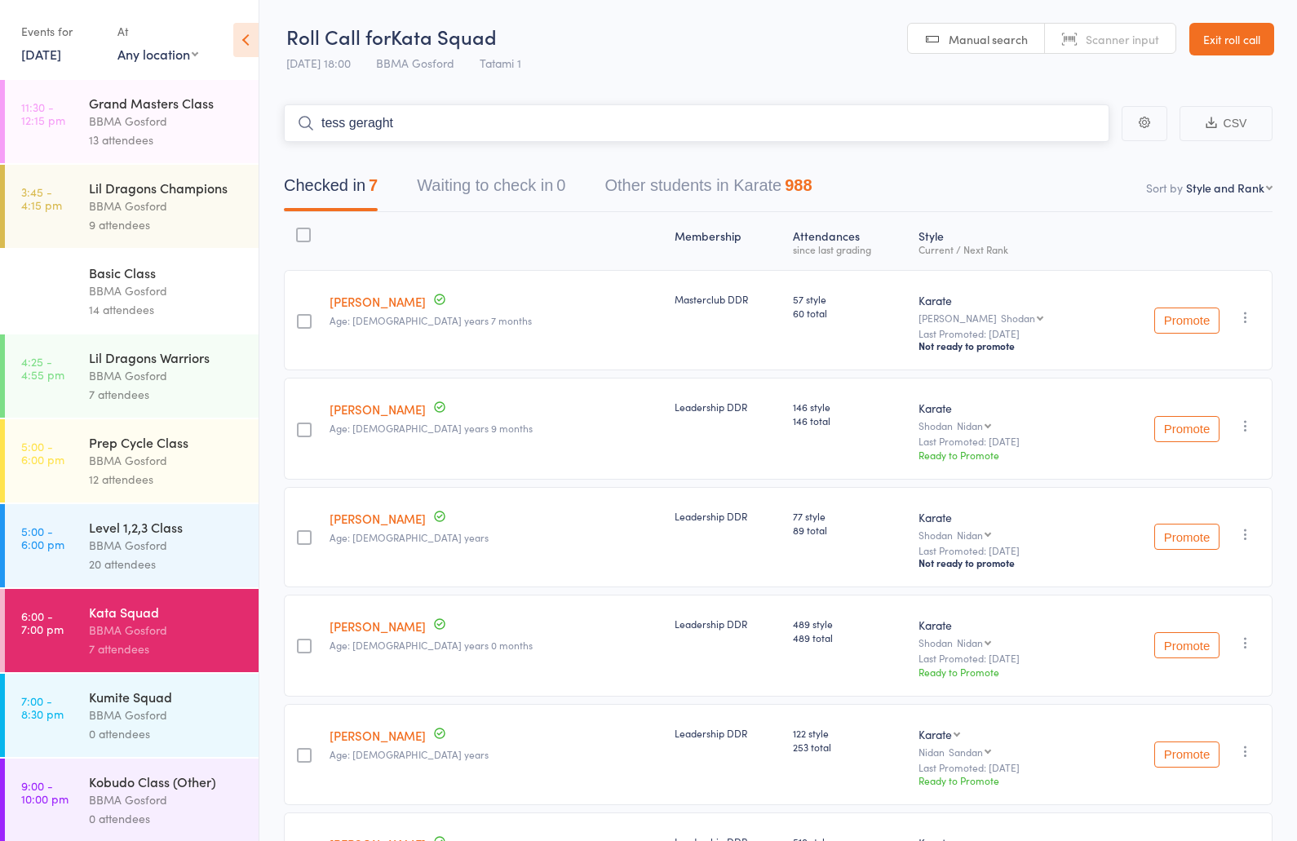
type input "tess geraghty"
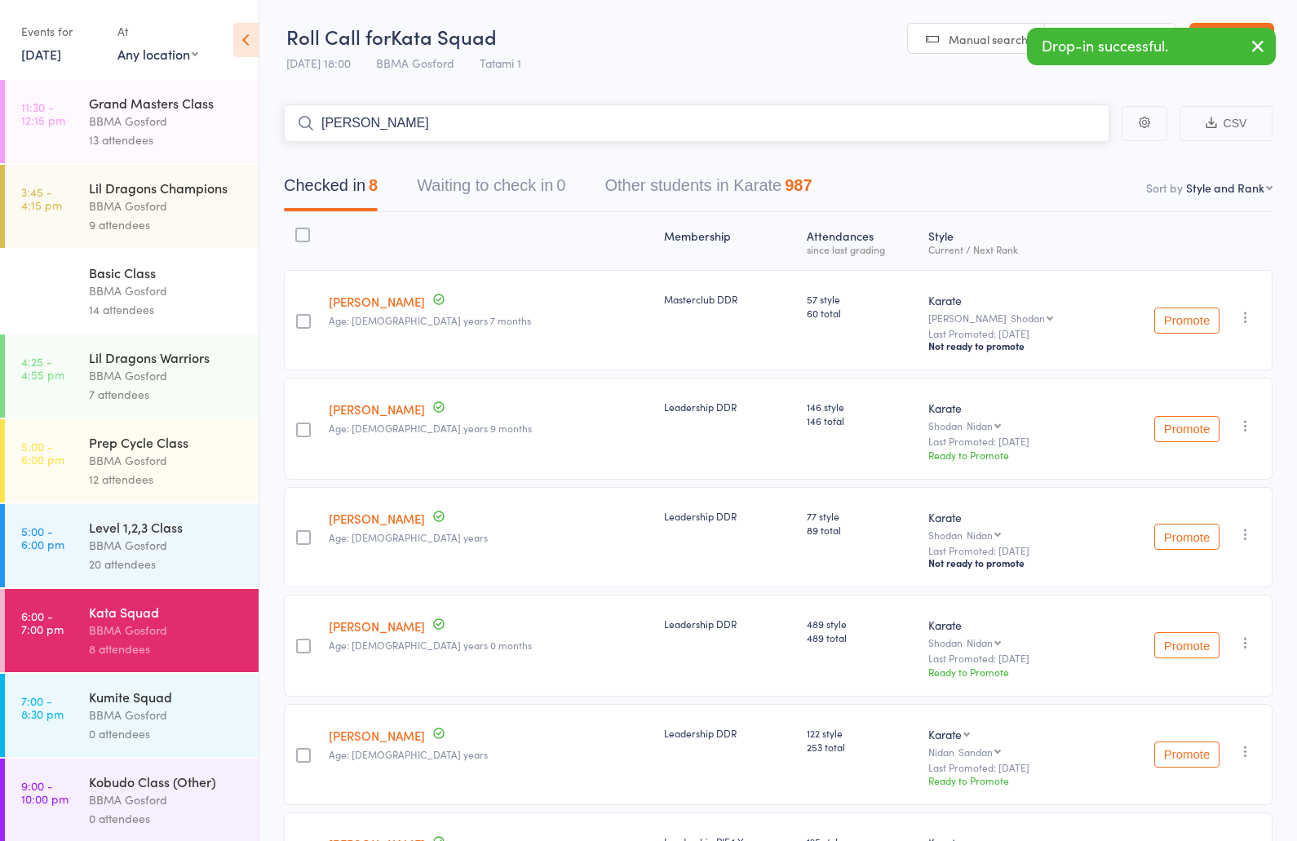
type input "ethan mclean"
type input "drew ravey"
type input "david ravey"
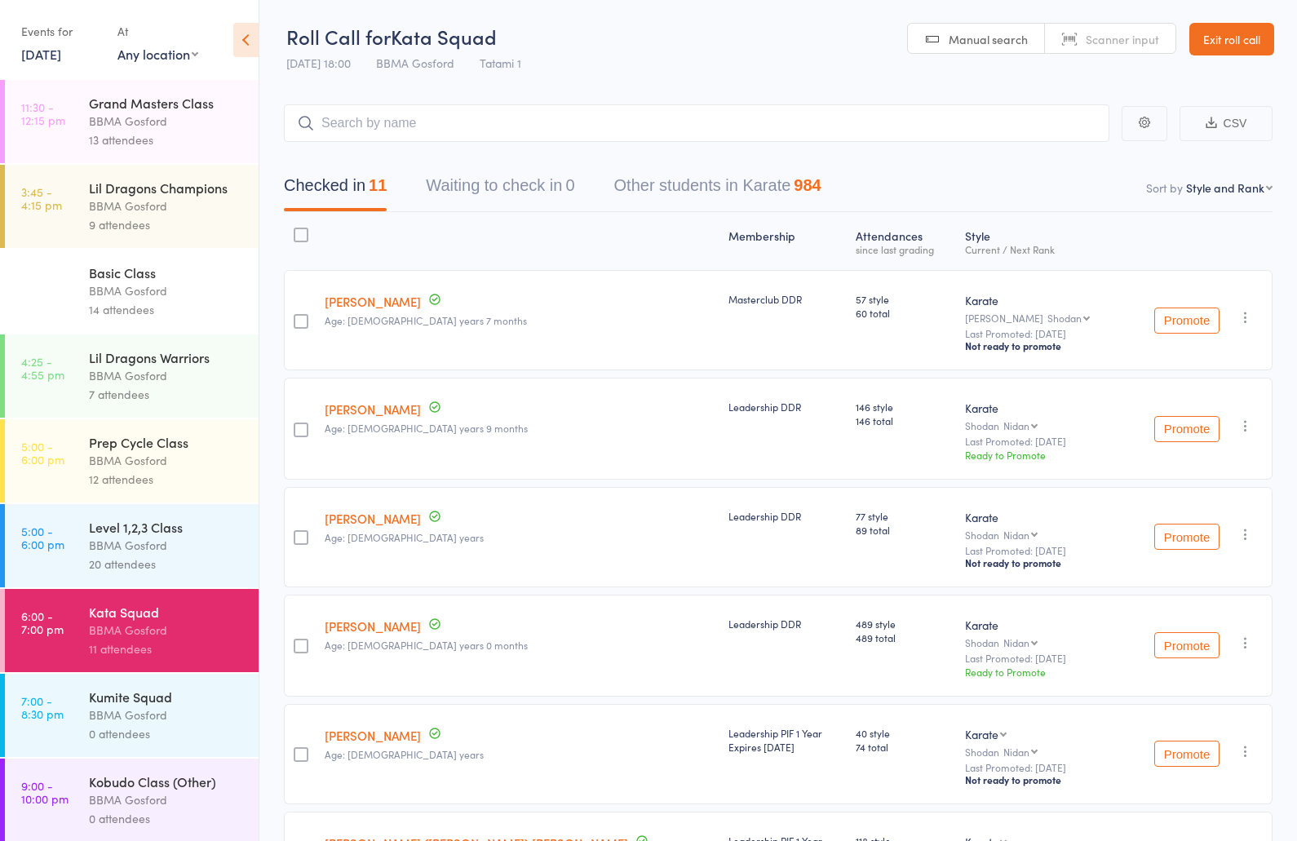
click at [184, 739] on div "0 attendees" at bounding box center [167, 733] width 156 height 19
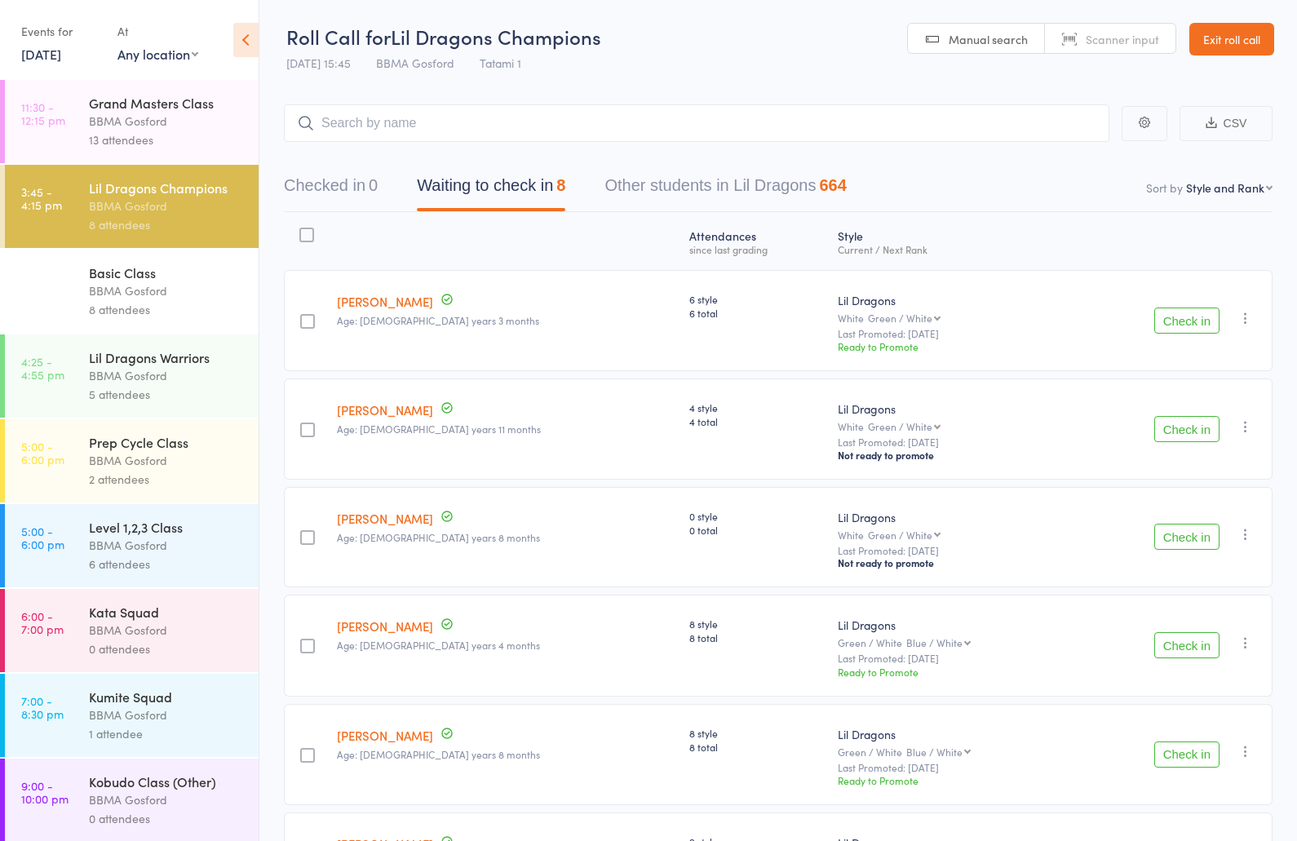
click at [150, 281] on div "Basic Class" at bounding box center [167, 272] width 156 height 18
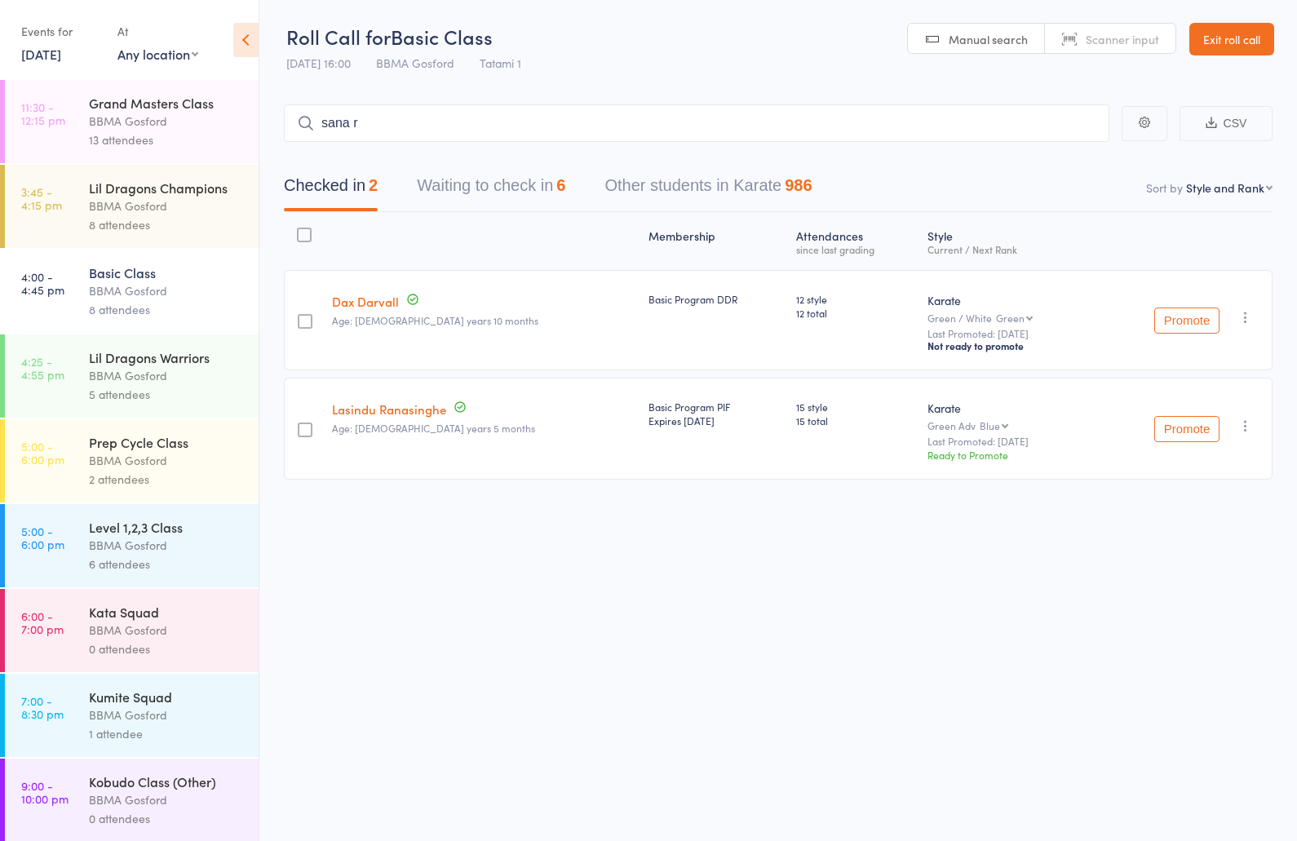
type input "sana ra"
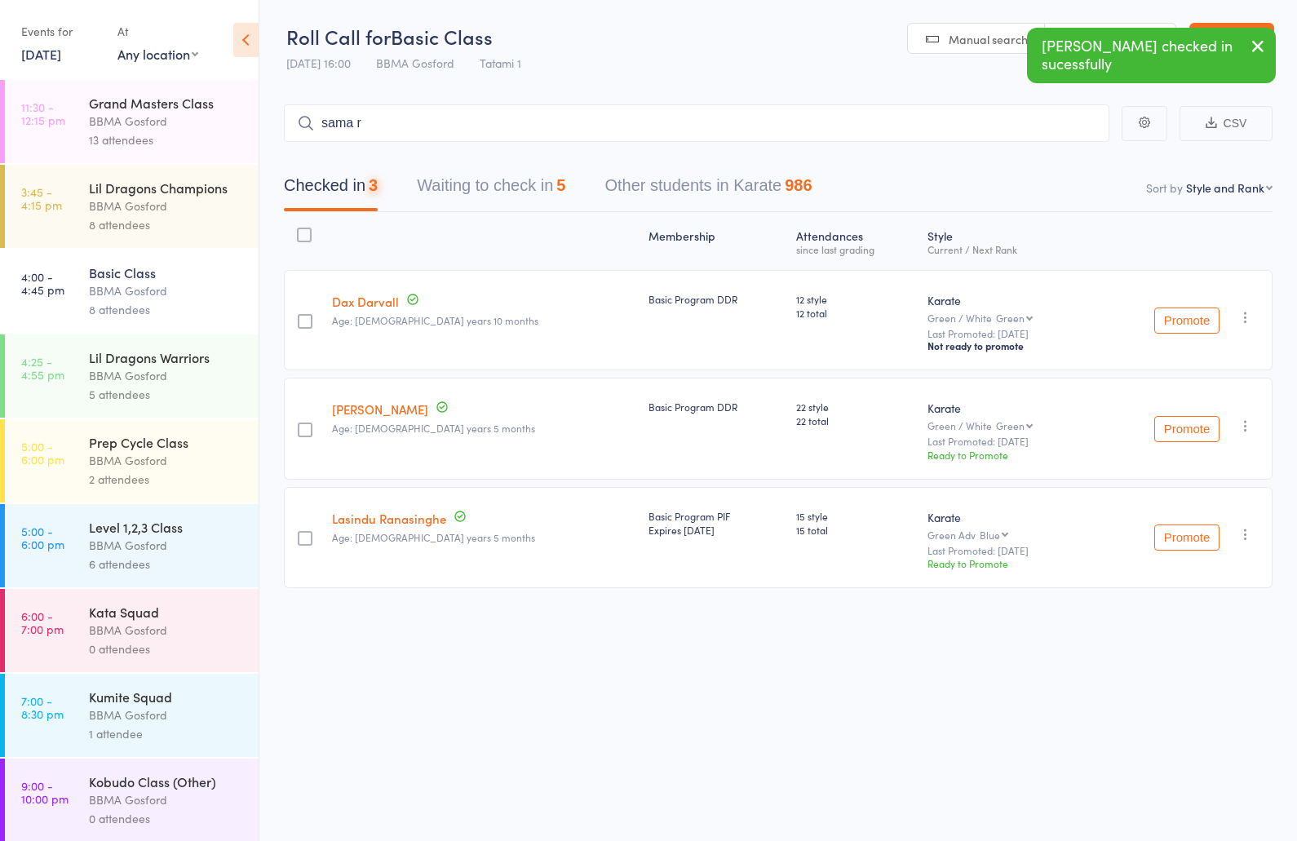
type input "sama ra"
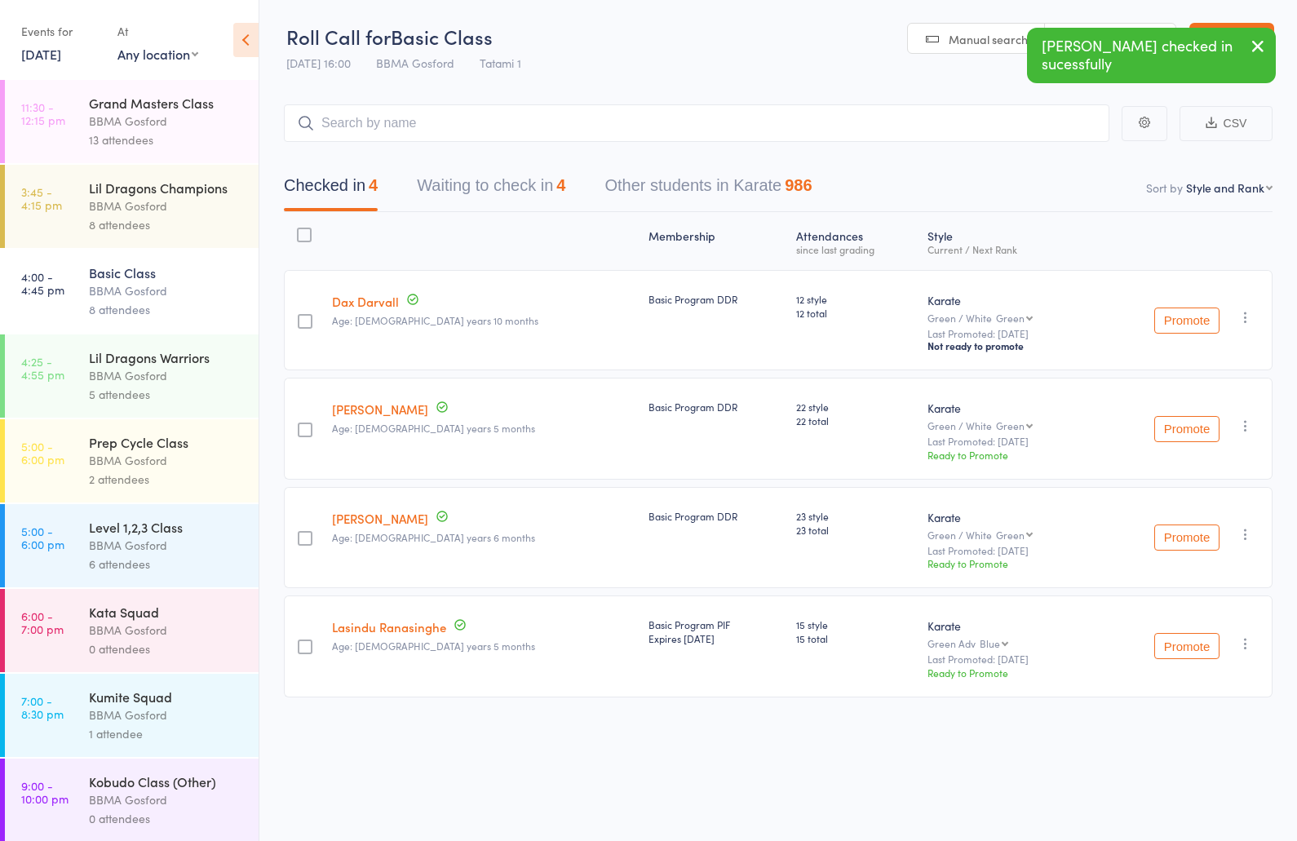
click at [493, 188] on button "Waiting to check in 4" at bounding box center [491, 189] width 148 height 43
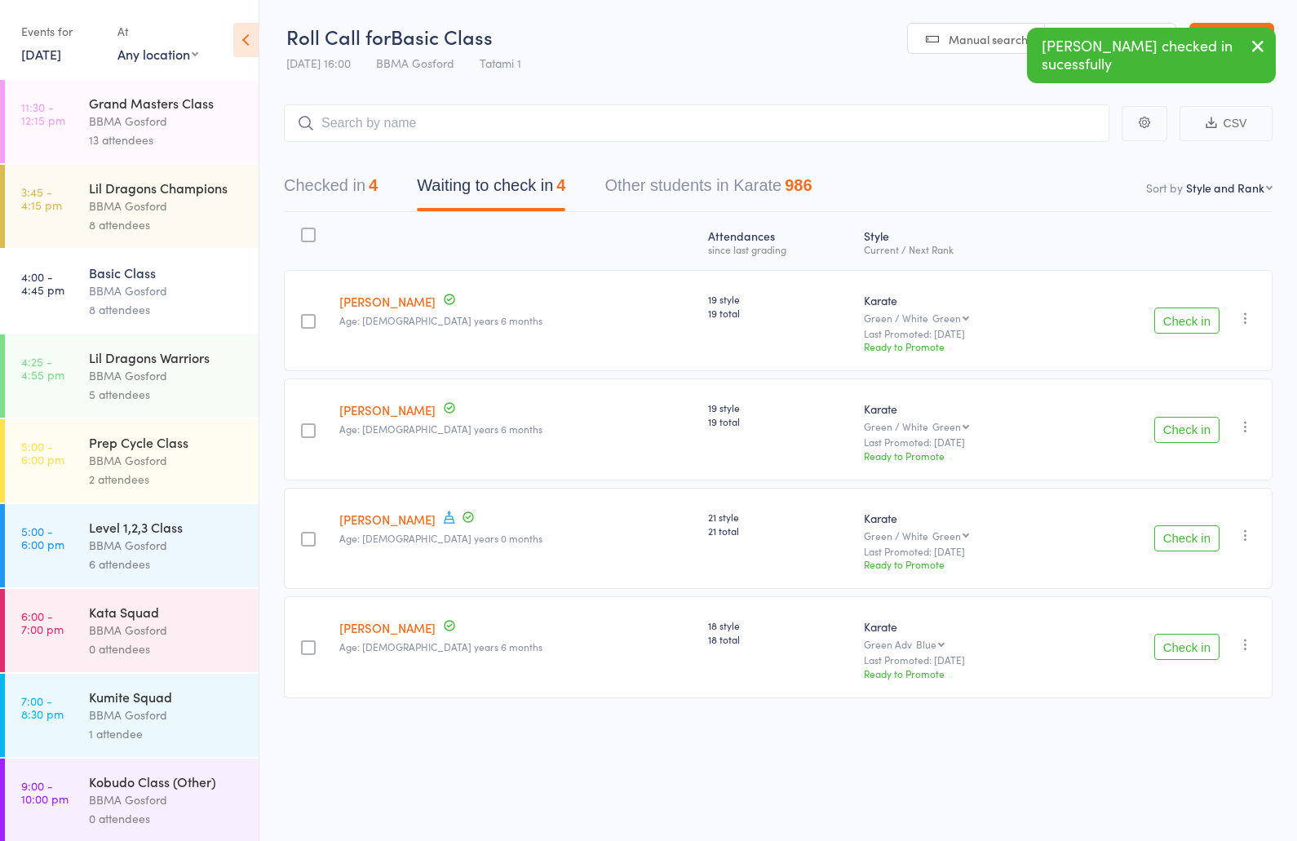
click at [328, 194] on button "Checked in 4" at bounding box center [331, 189] width 94 height 43
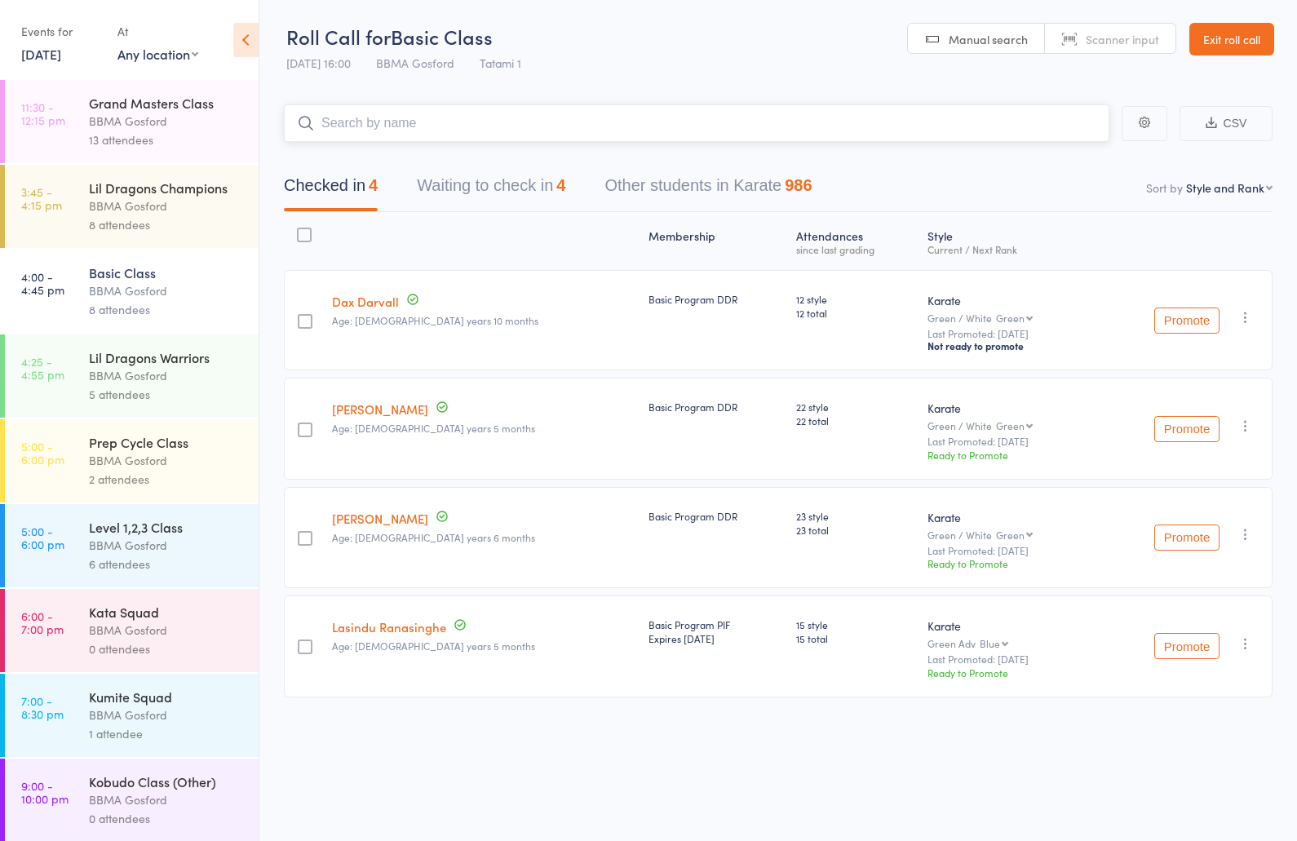
click at [483, 192] on button "Waiting to check in 4" at bounding box center [491, 189] width 148 height 43
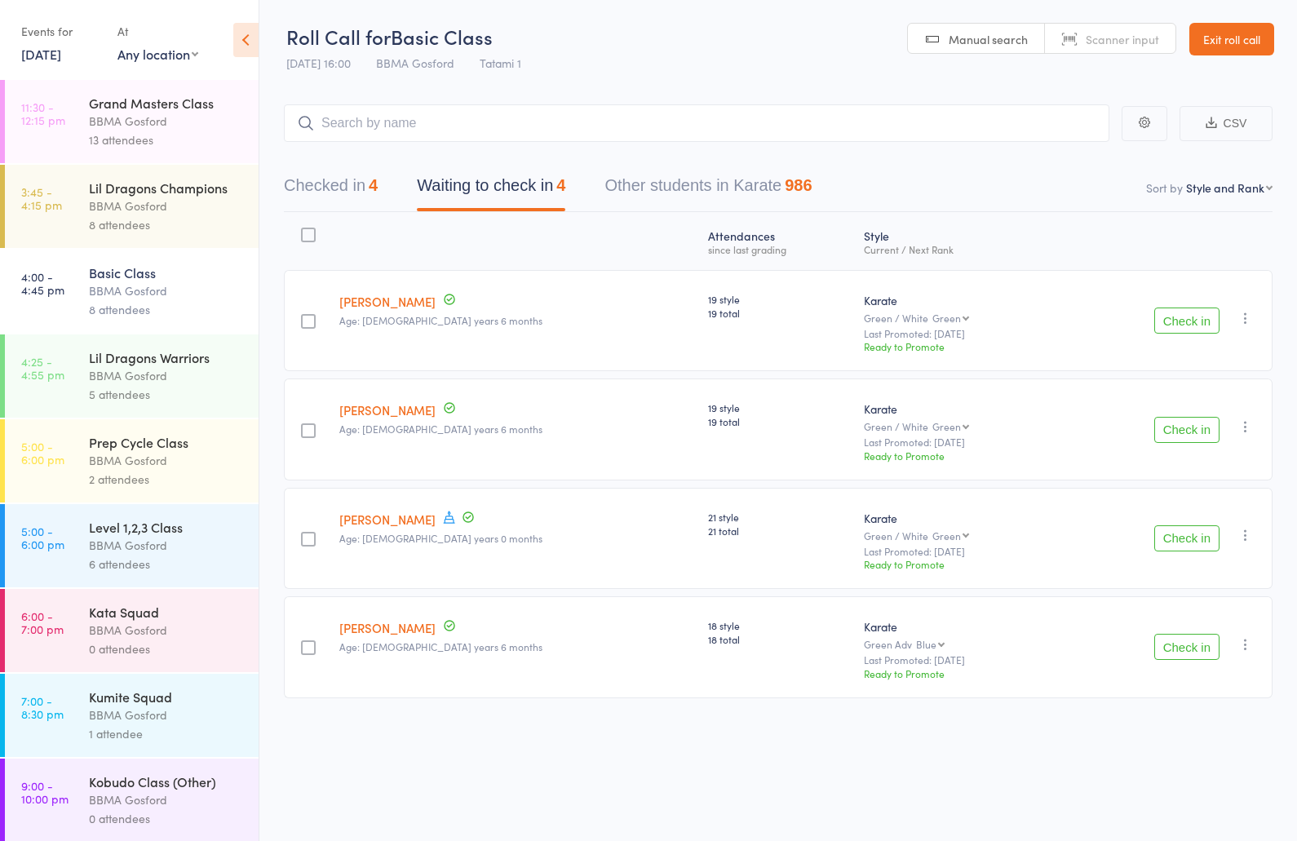
click at [1205, 321] on button "Check in" at bounding box center [1186, 320] width 65 height 26
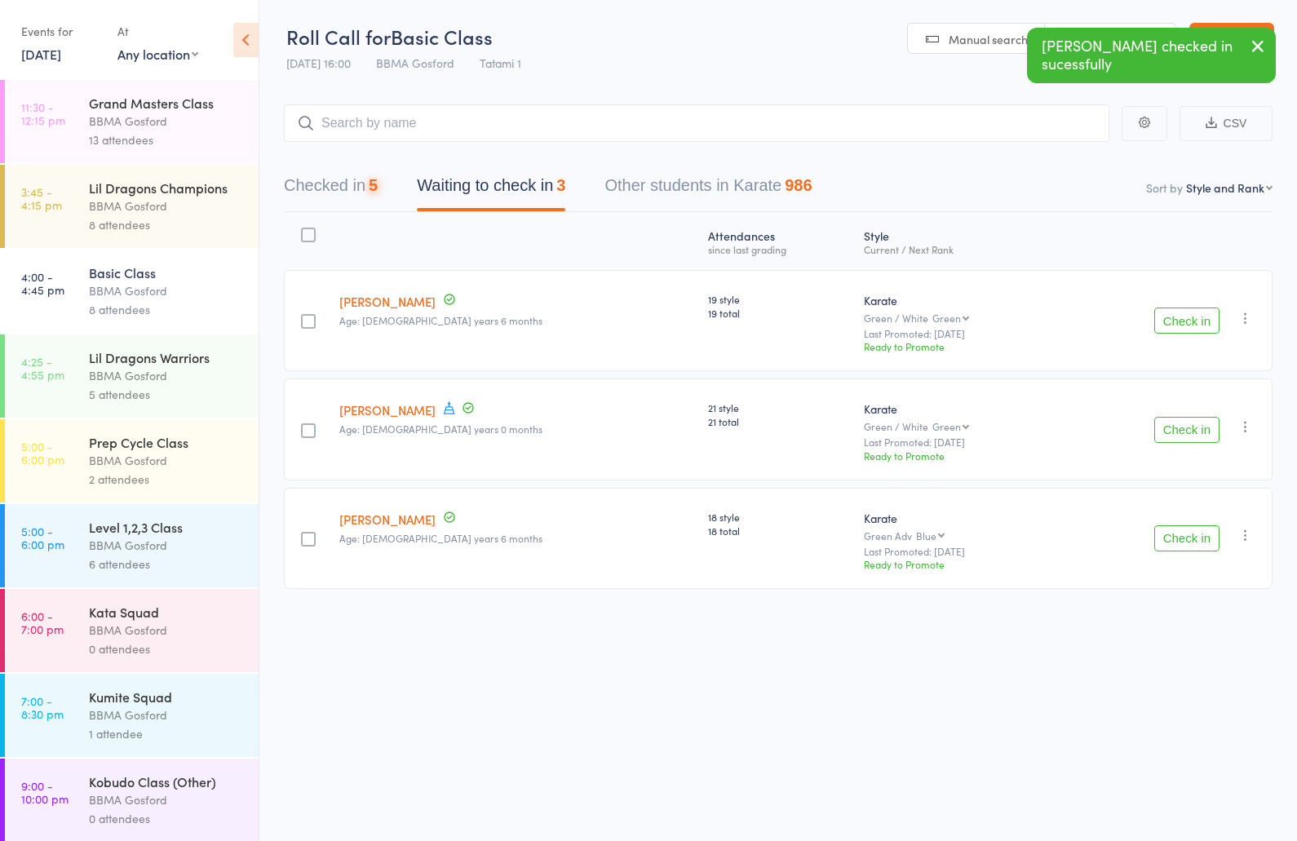
click at [1205, 321] on button "Check in" at bounding box center [1186, 320] width 65 height 26
click at [363, 119] on input "search" at bounding box center [696, 123] width 825 height 38
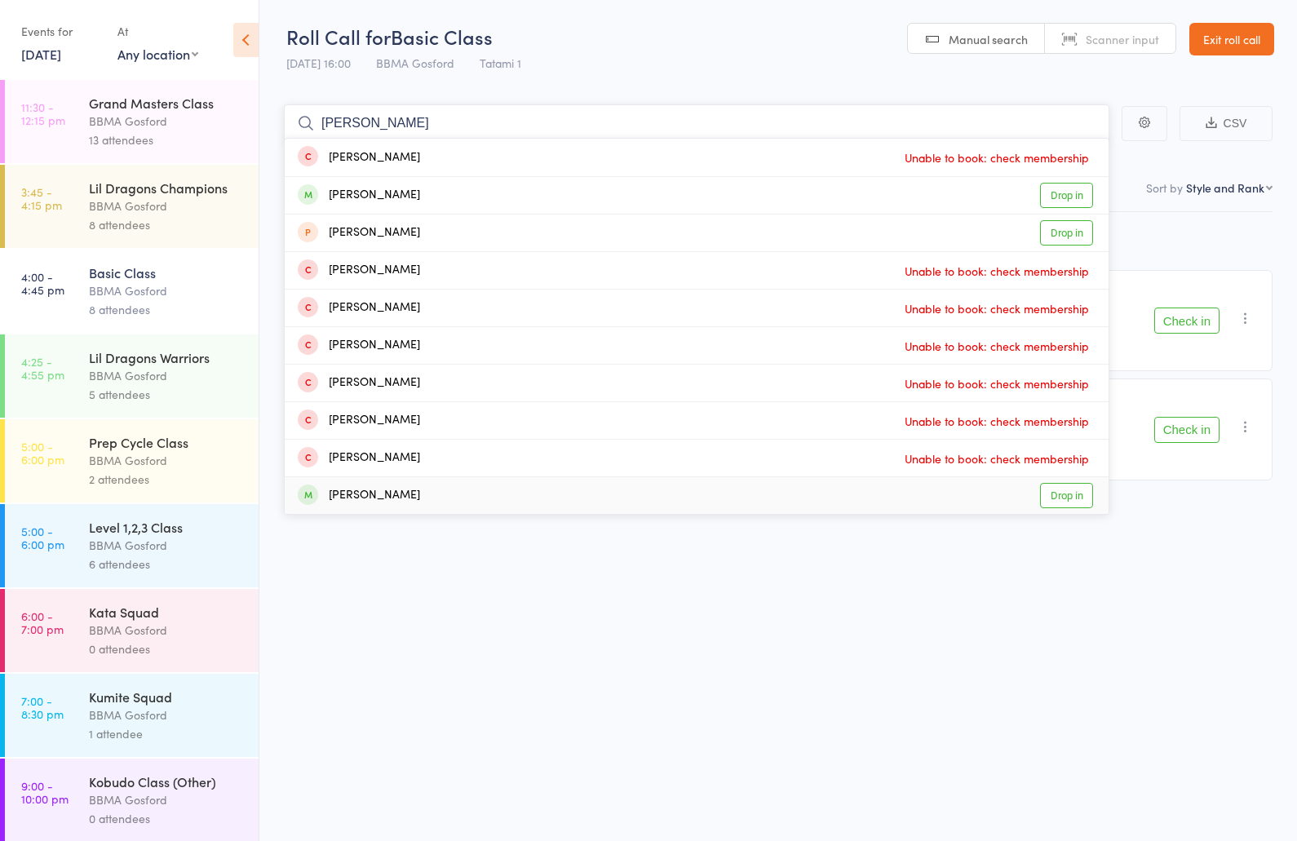
type input "riley"
click at [395, 502] on div "Riley Calahi Drop in" at bounding box center [697, 495] width 824 height 37
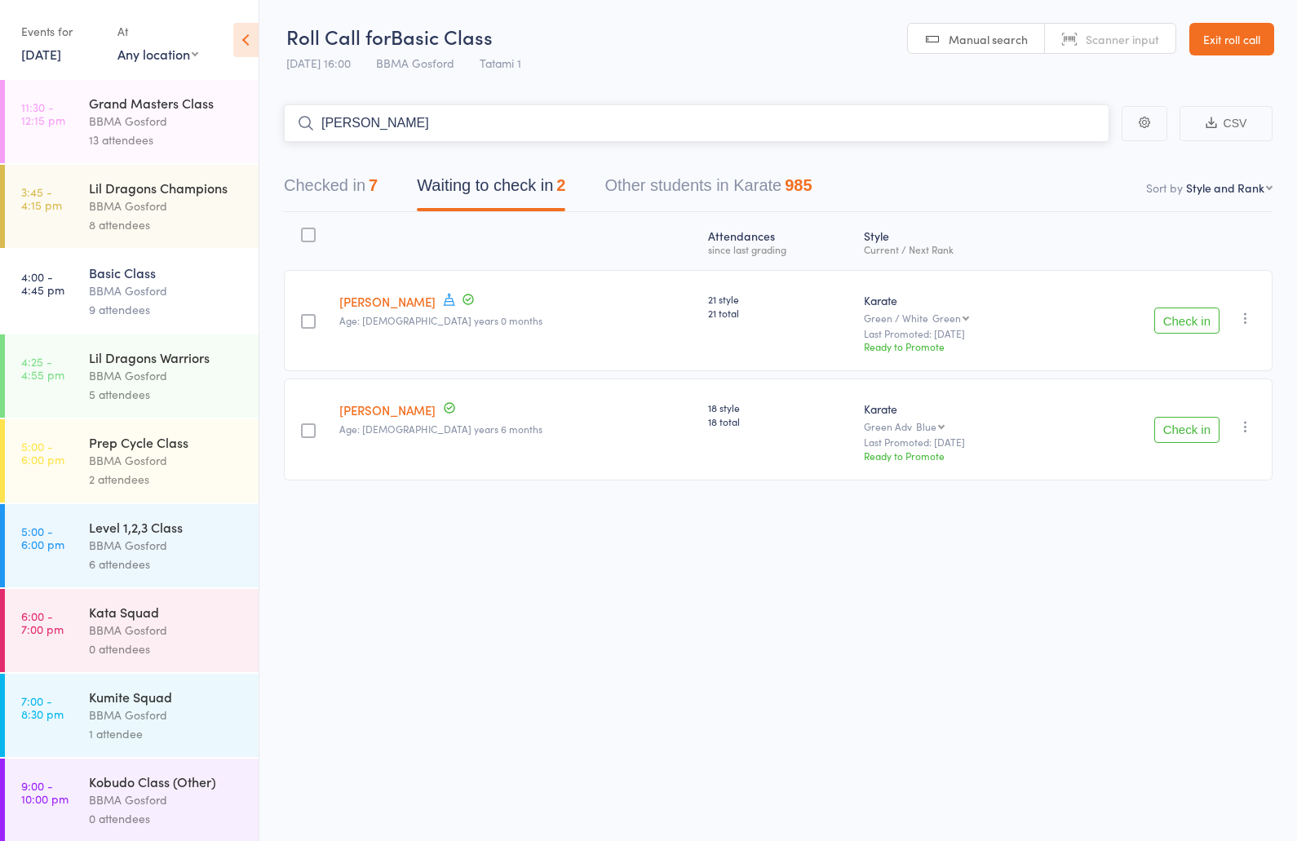
type input "riley lyon"
type input "kye lawther"
click at [1178, 434] on button "Check in" at bounding box center [1186, 430] width 65 height 26
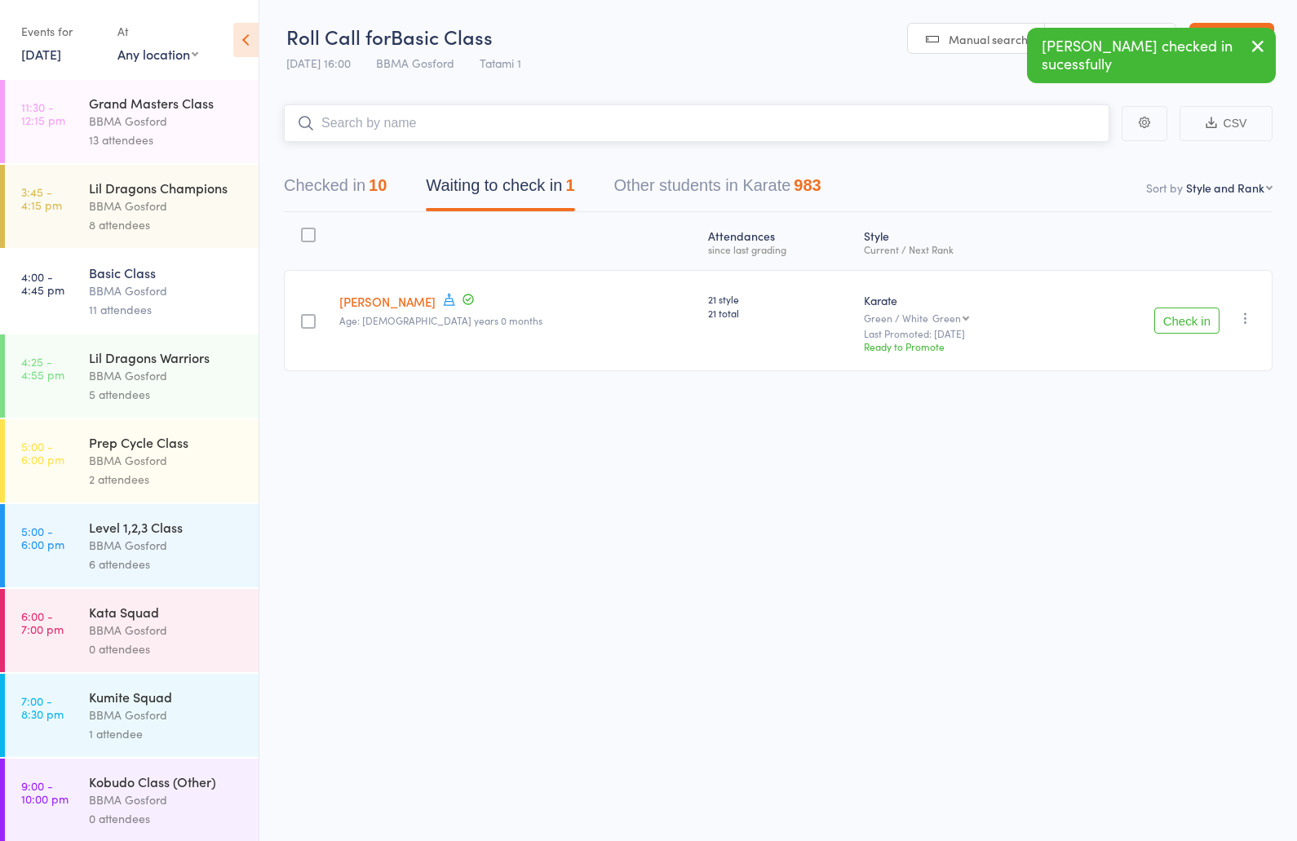
click at [506, 120] on input "search" at bounding box center [696, 123] width 825 height 38
type input "carla ralston"
click at [368, 192] on button "Checked in 11" at bounding box center [335, 189] width 103 height 43
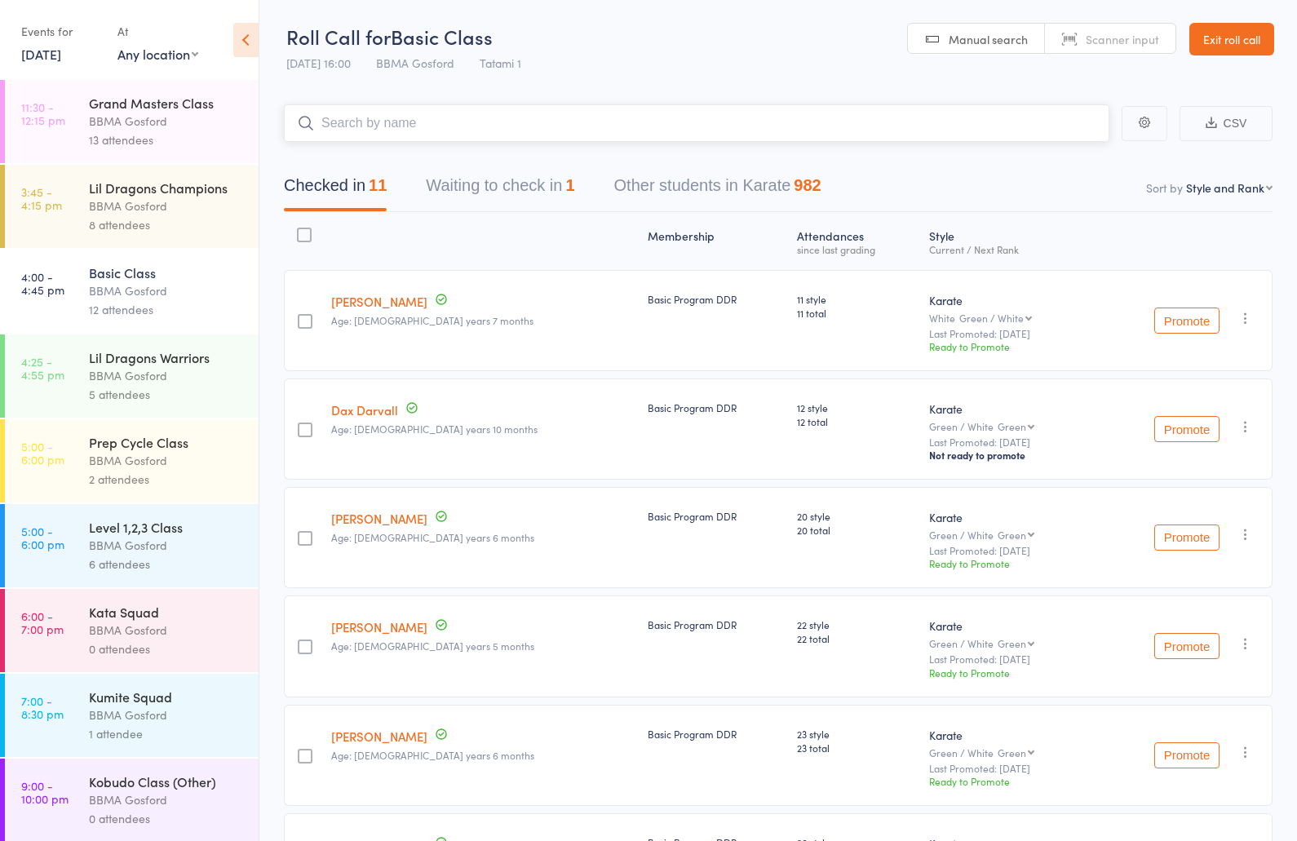
click at [385, 135] on input "search" at bounding box center [696, 123] width 825 height 38
type input "kobi"
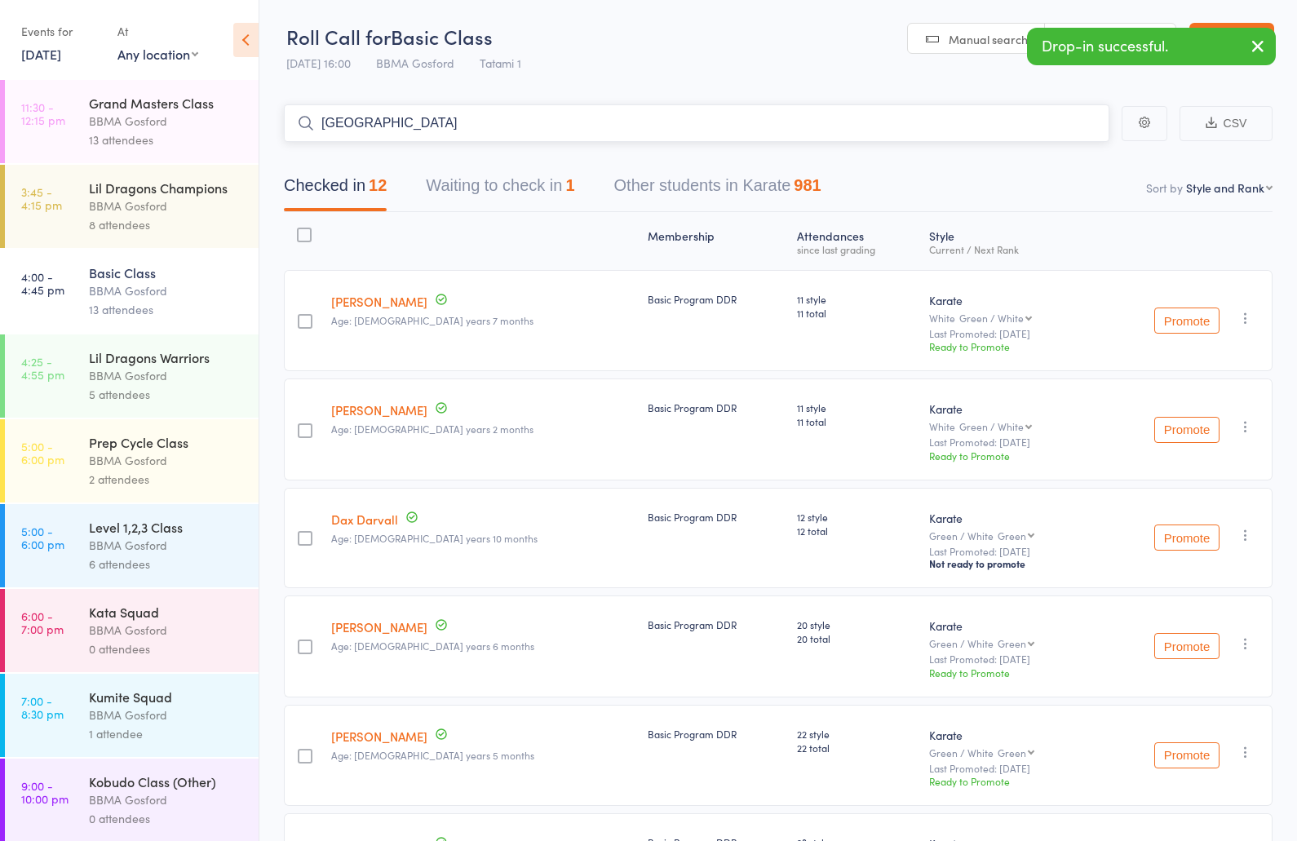
type input "kingston c"
click at [493, 194] on button "Waiting to check in 1" at bounding box center [500, 189] width 148 height 43
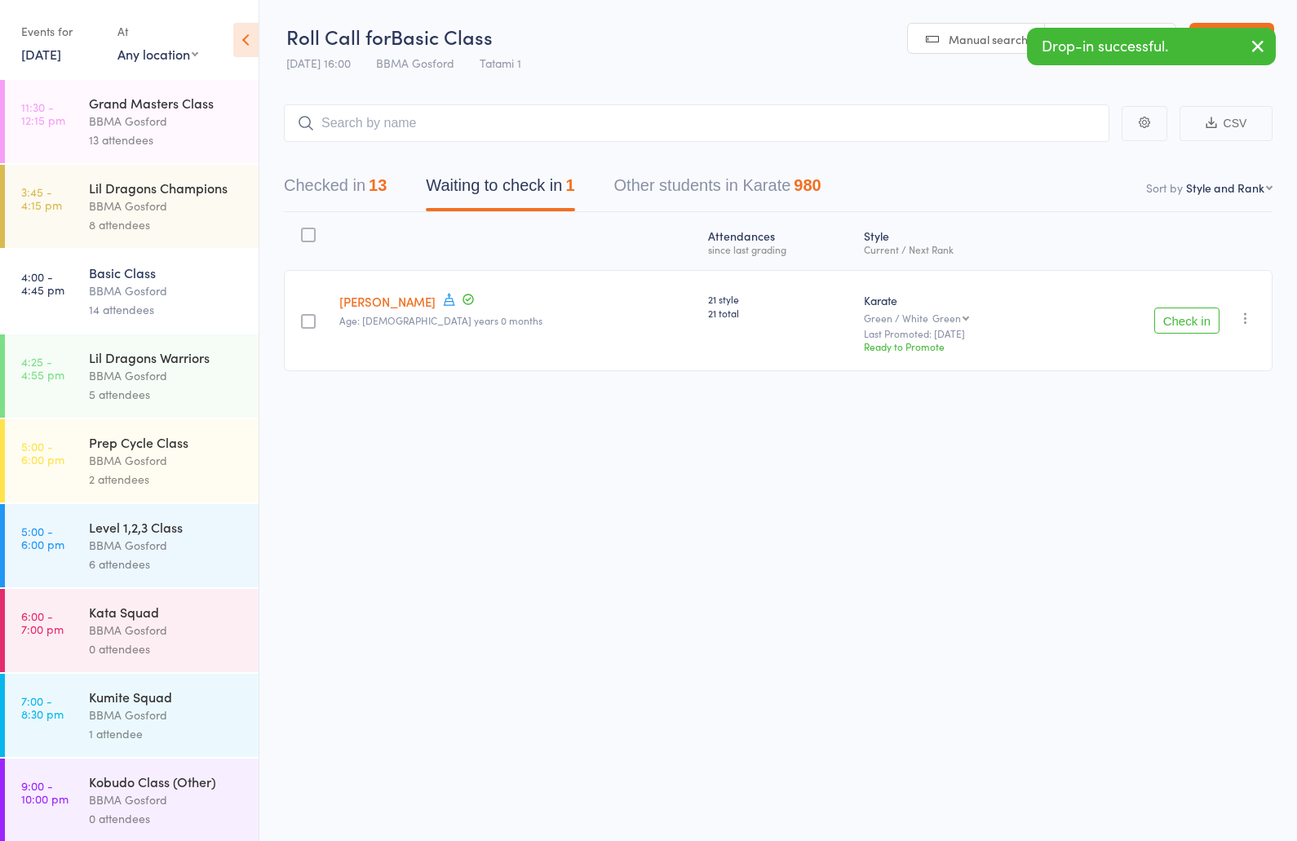
click at [1246, 314] on icon "button" at bounding box center [1245, 318] width 16 height 16
click at [1188, 485] on li "Remove" at bounding box center [1187, 482] width 135 height 22
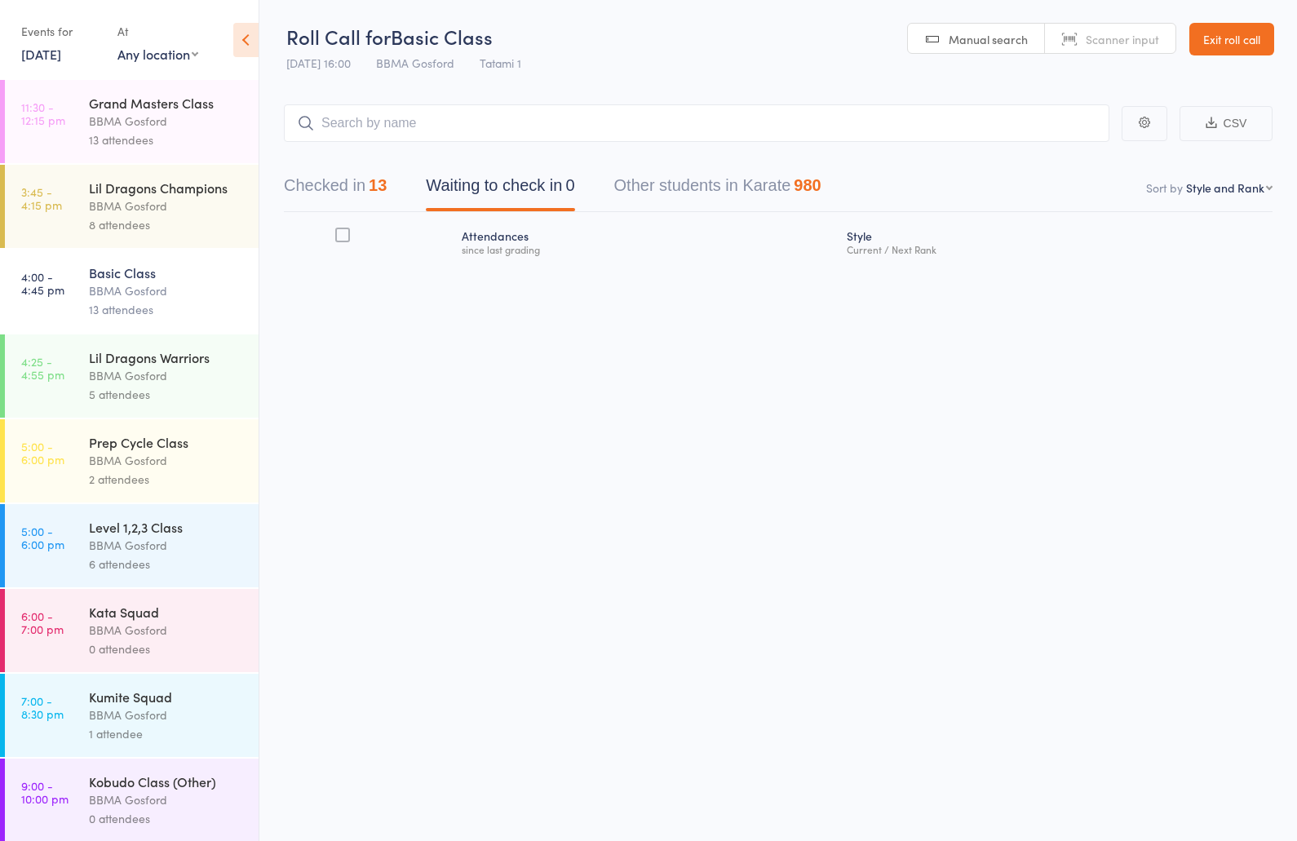
click at [351, 184] on button "Checked in 13" at bounding box center [335, 189] width 103 height 43
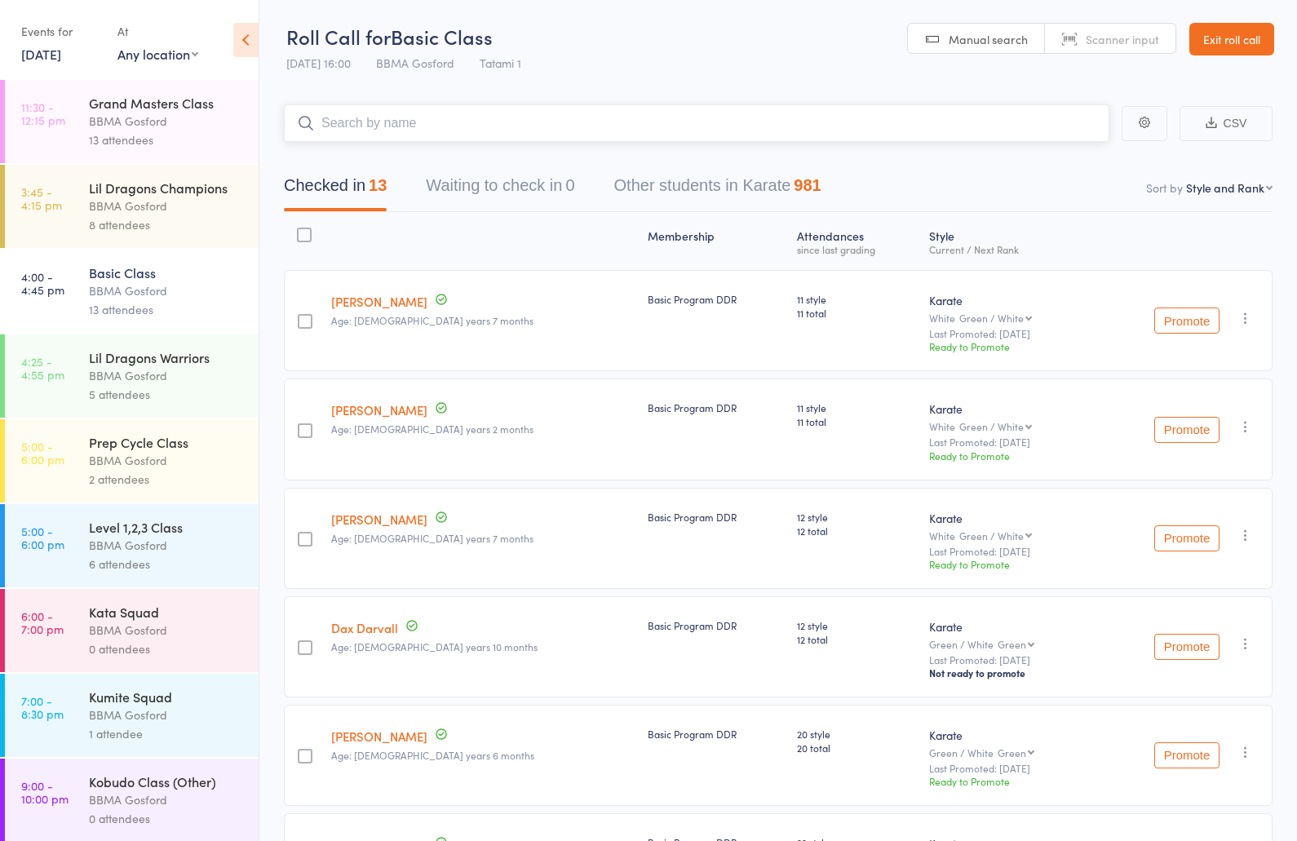
click at [395, 128] on input "search" at bounding box center [696, 123] width 825 height 38
type input "adam dwyer"
click at [159, 544] on div "BBMA Gosford" at bounding box center [167, 545] width 156 height 19
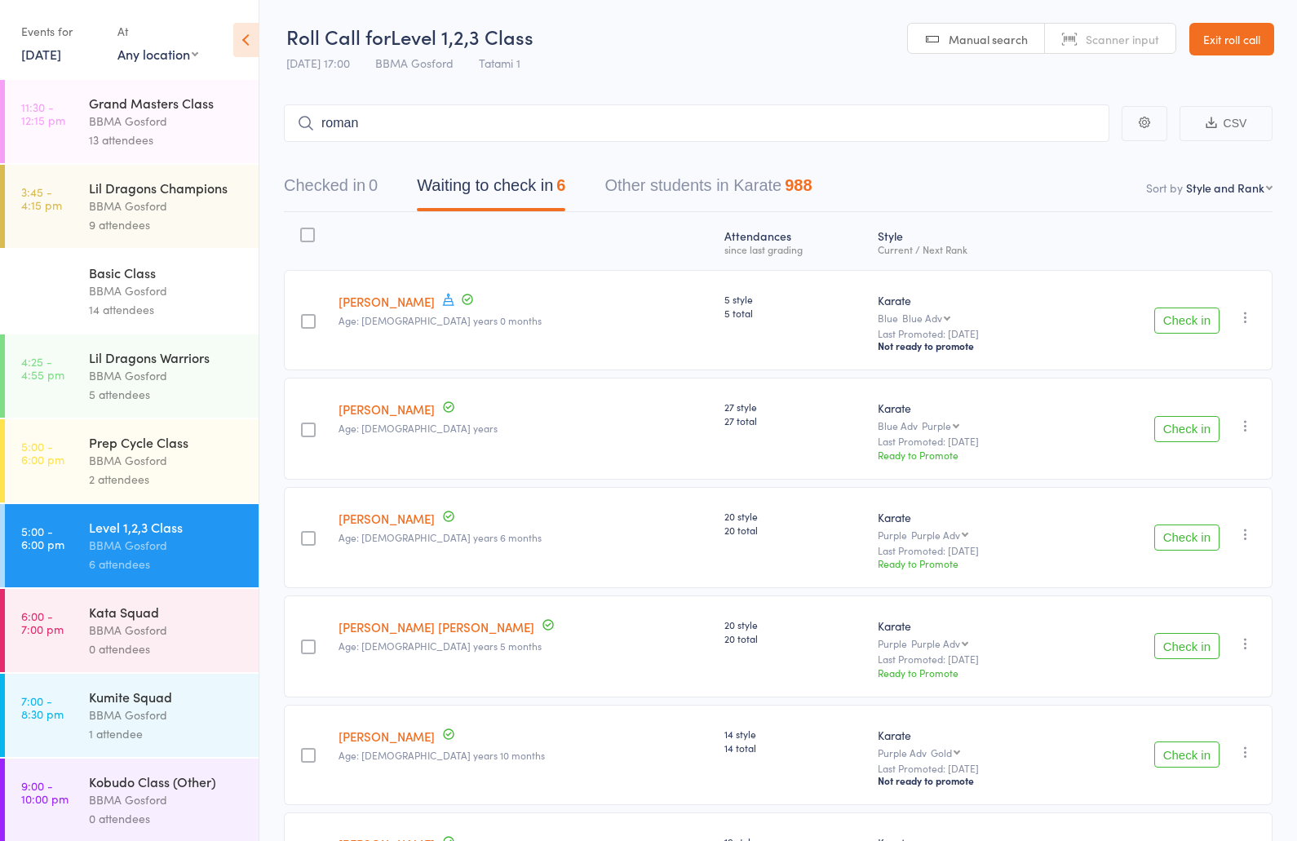
type input "romano"
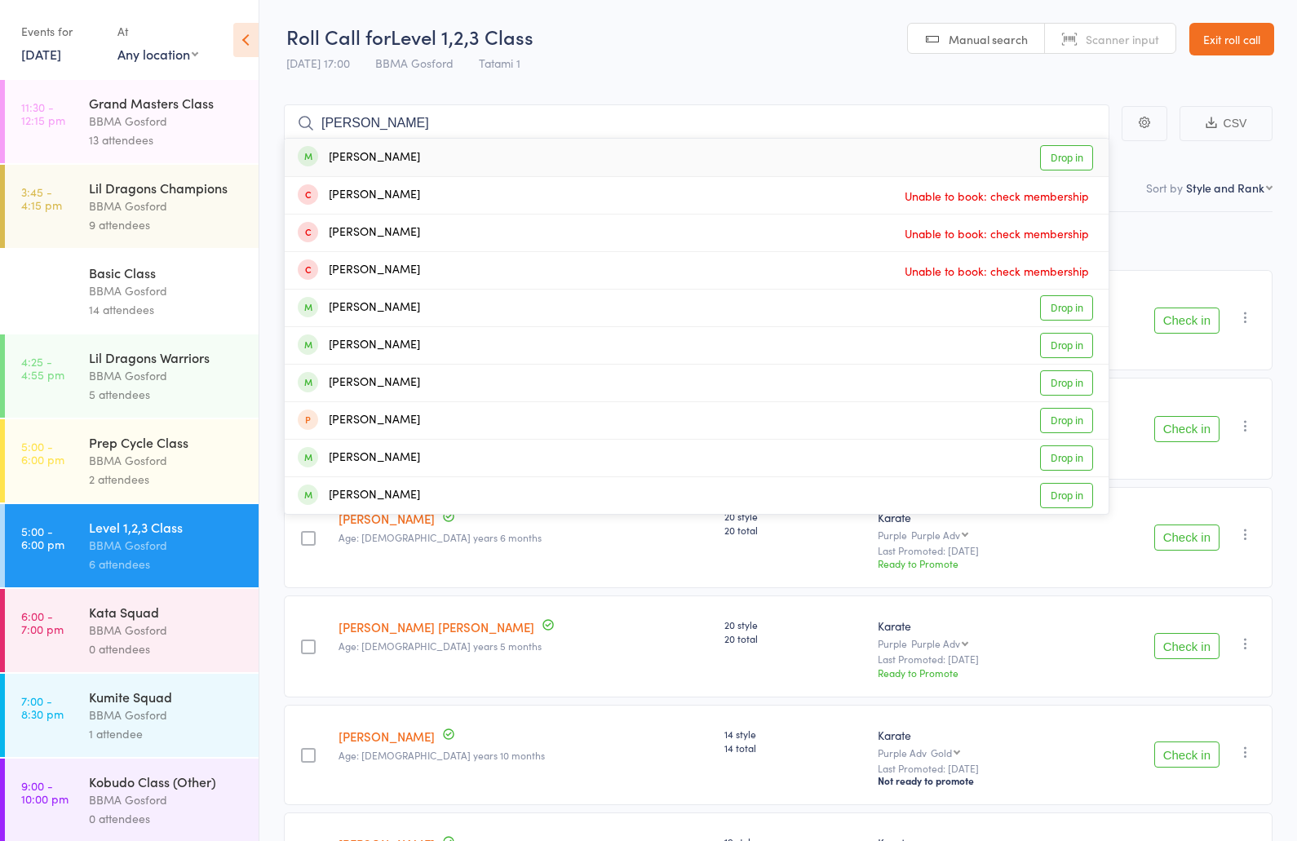
type input "romano cal"
click at [499, 157] on div "Romano Calnan Drop in" at bounding box center [697, 158] width 824 height 38
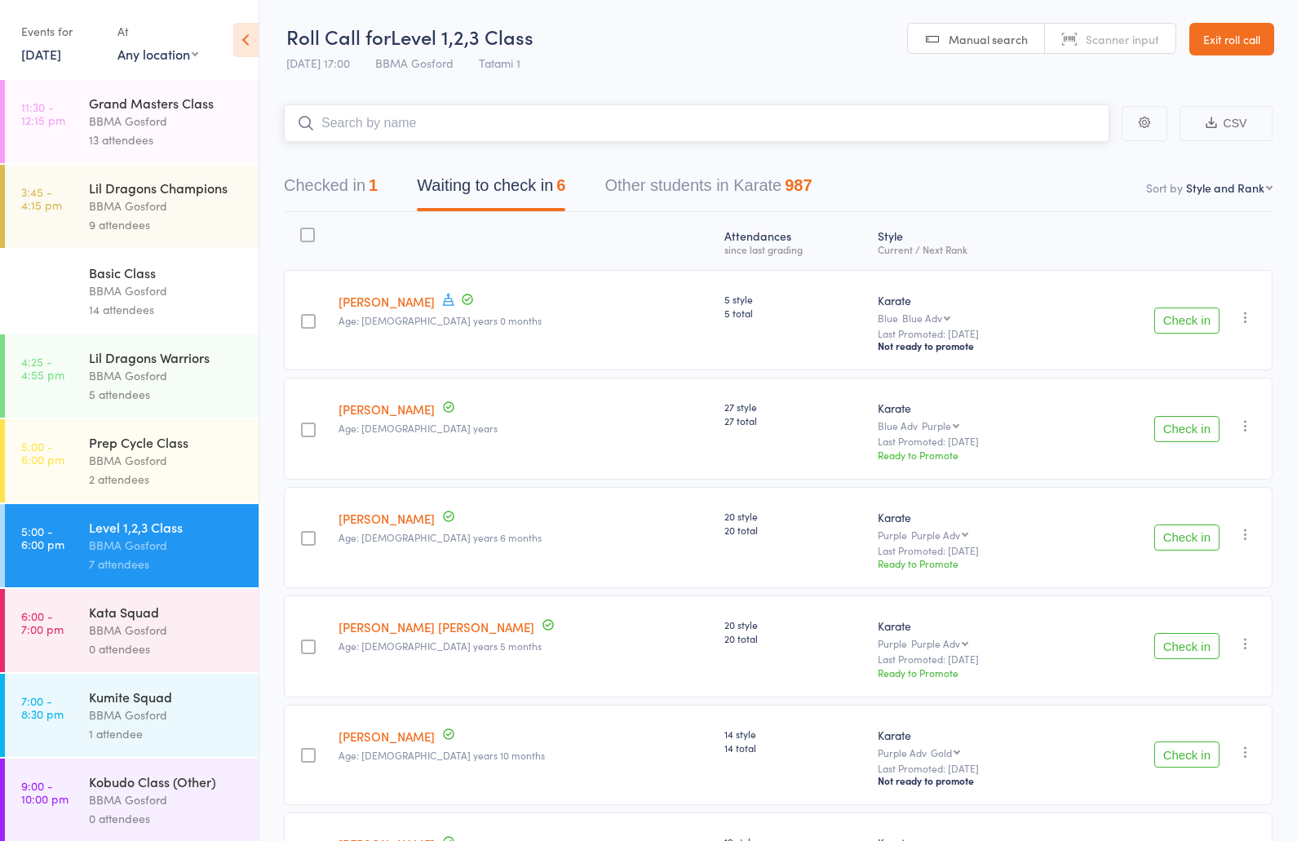
click at [399, 128] on input "search" at bounding box center [696, 123] width 825 height 38
type input "remy"
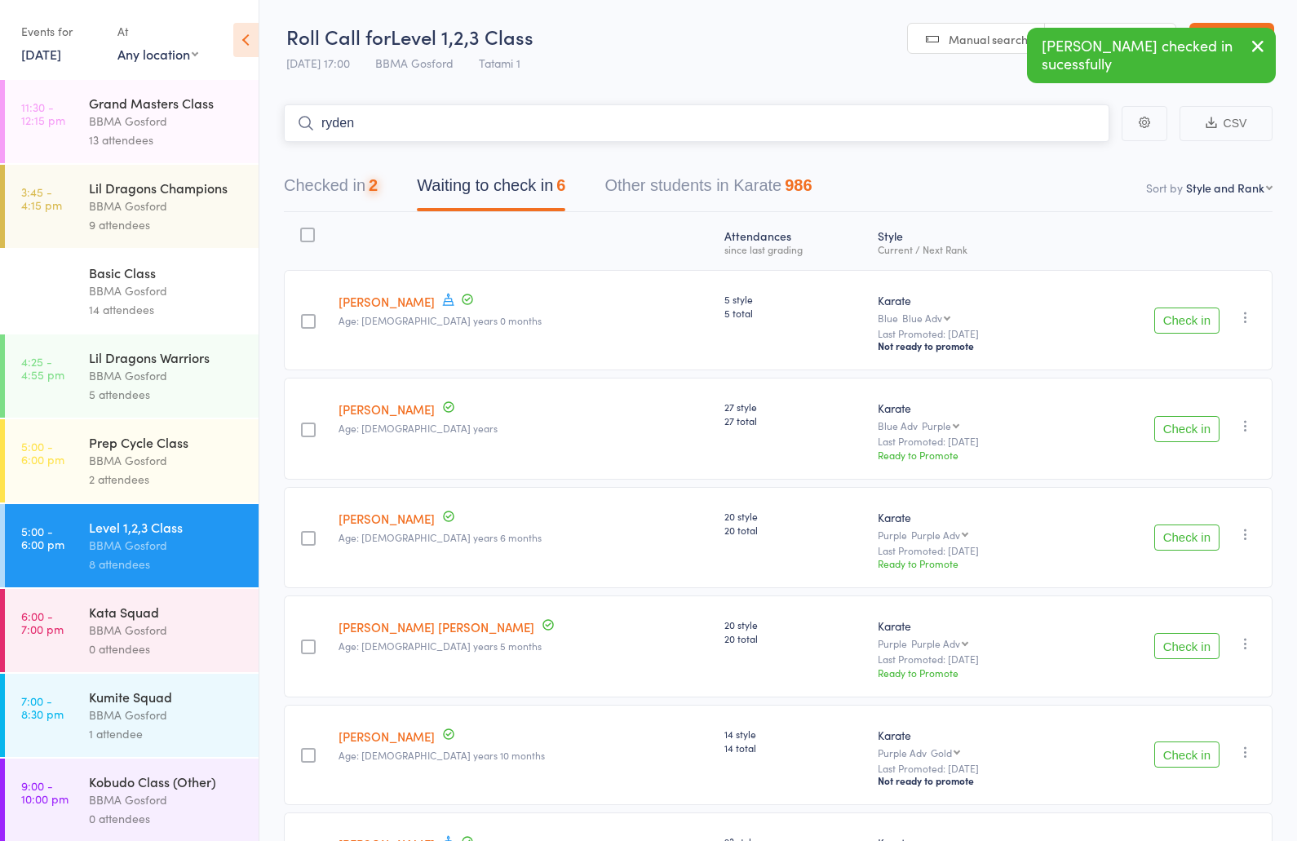
type input "ryden"
type input "charmain"
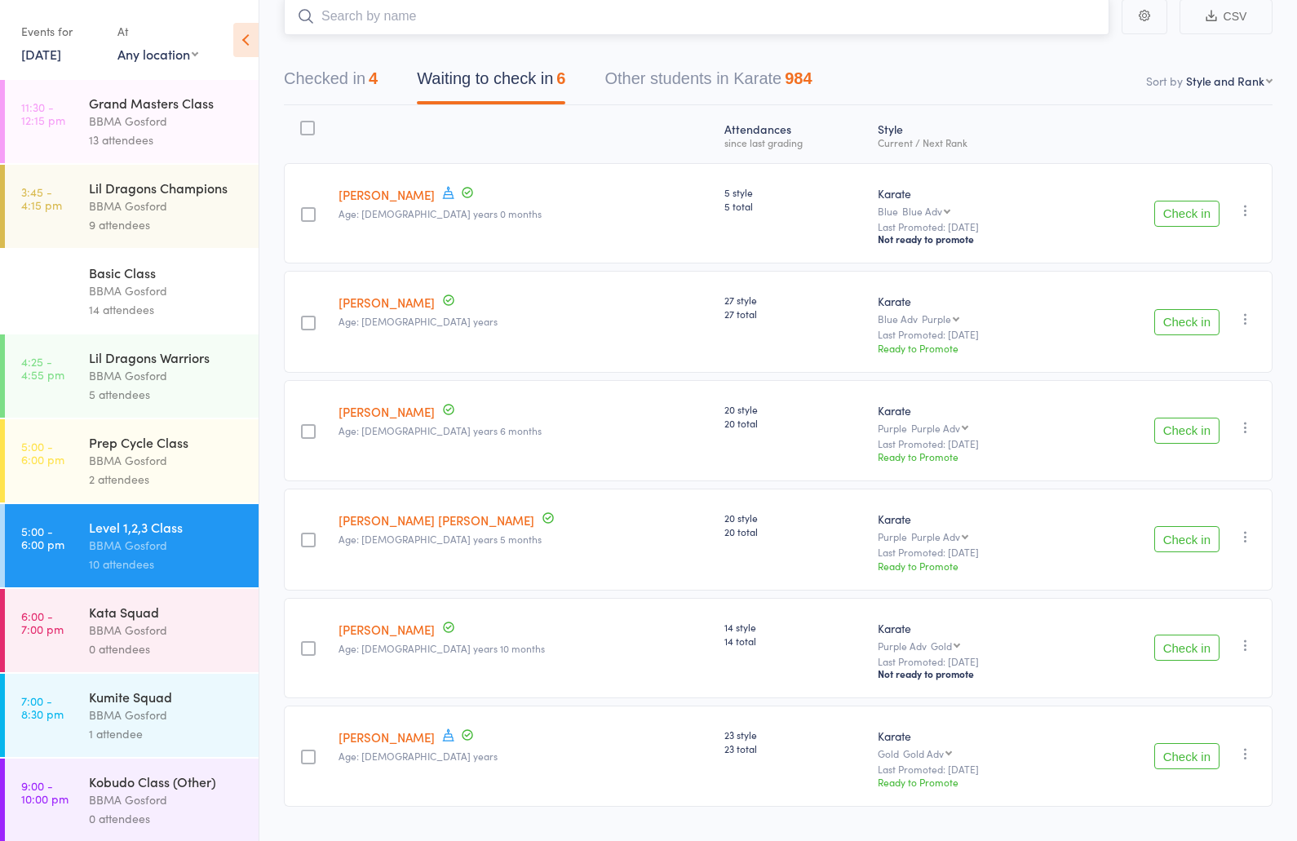
scroll to position [151, 0]
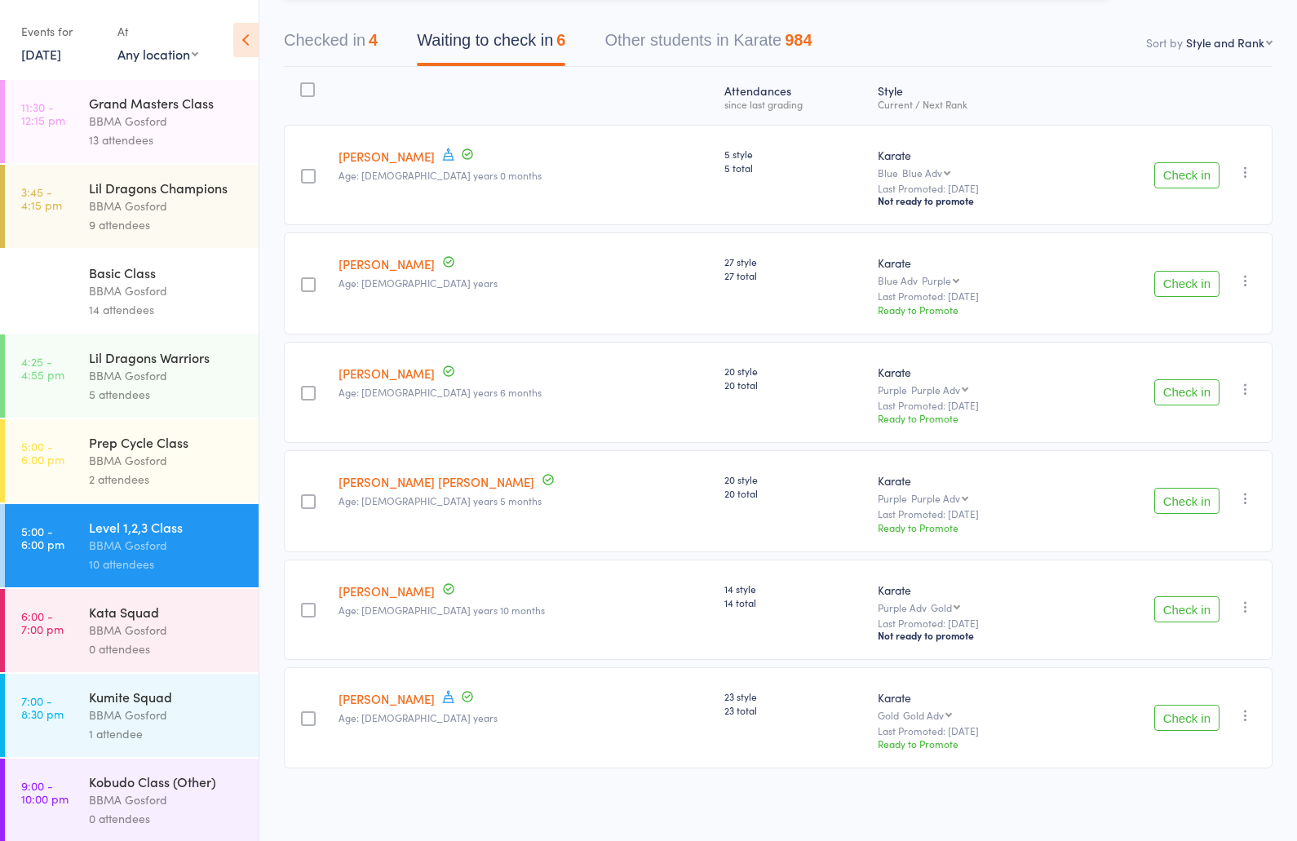
drag, startPoint x: 334, startPoint y: 46, endPoint x: 342, endPoint y: 55, distance: 11.5
click at [334, 46] on button "Checked in 4" at bounding box center [331, 44] width 94 height 43
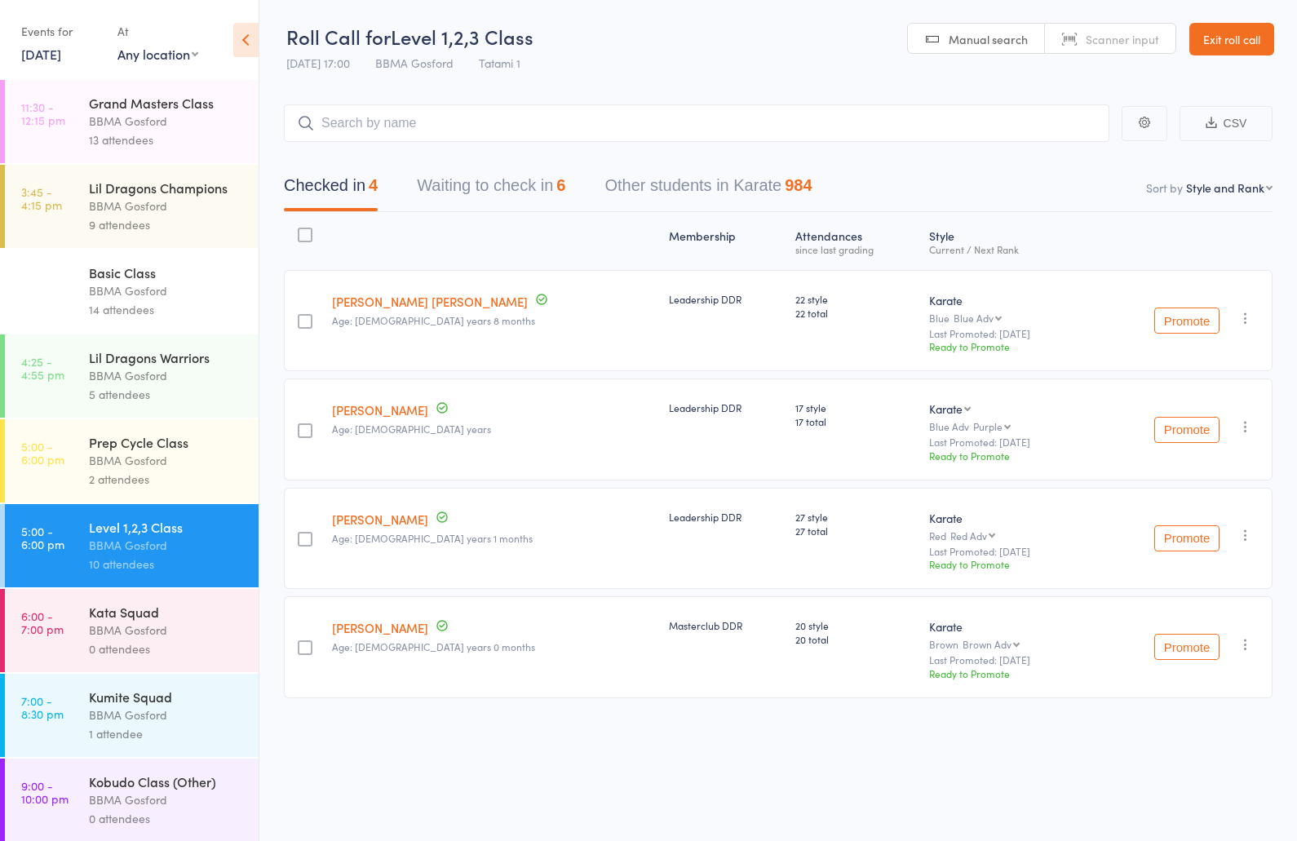
click at [1248, 646] on icon "button" at bounding box center [1245, 644] width 16 height 16
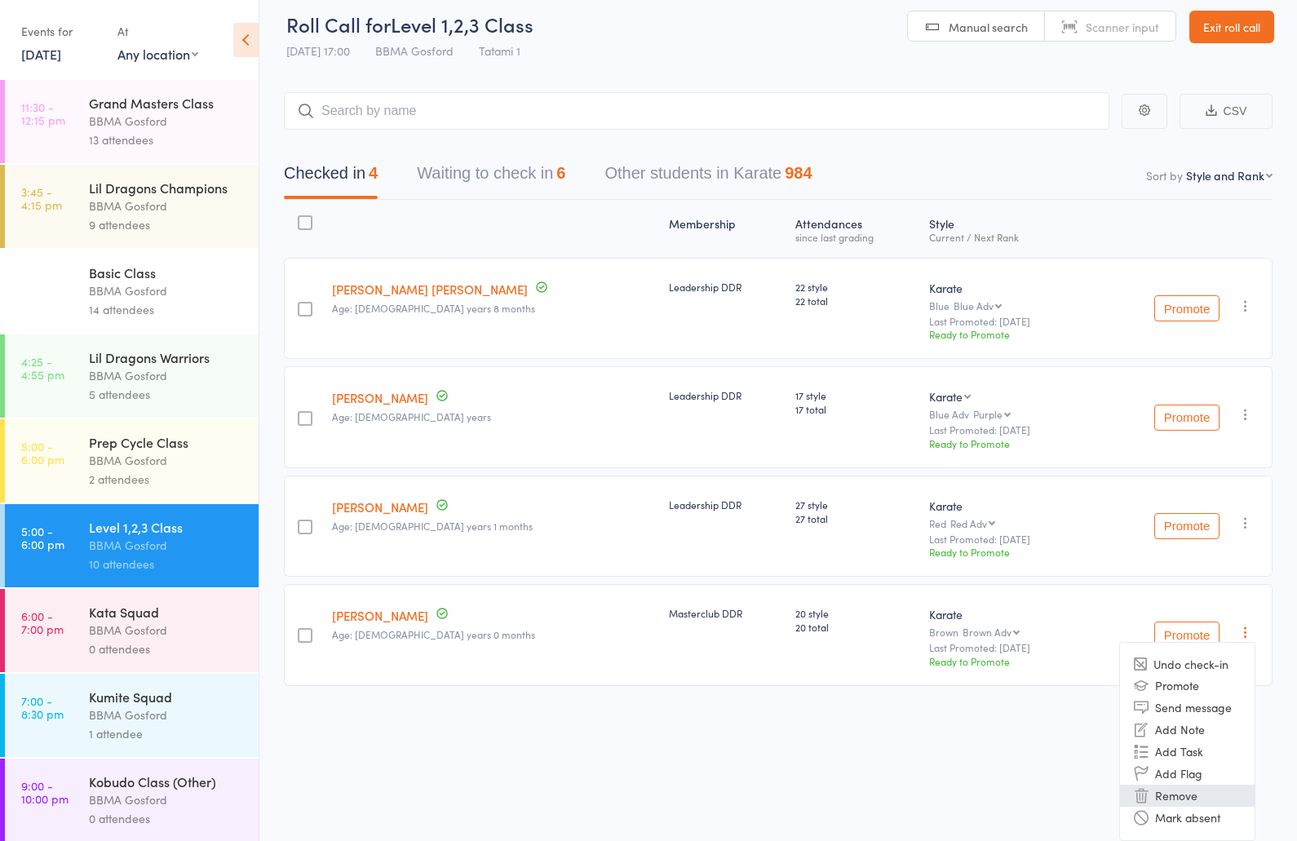
click at [1187, 797] on li "Remove" at bounding box center [1187, 795] width 135 height 22
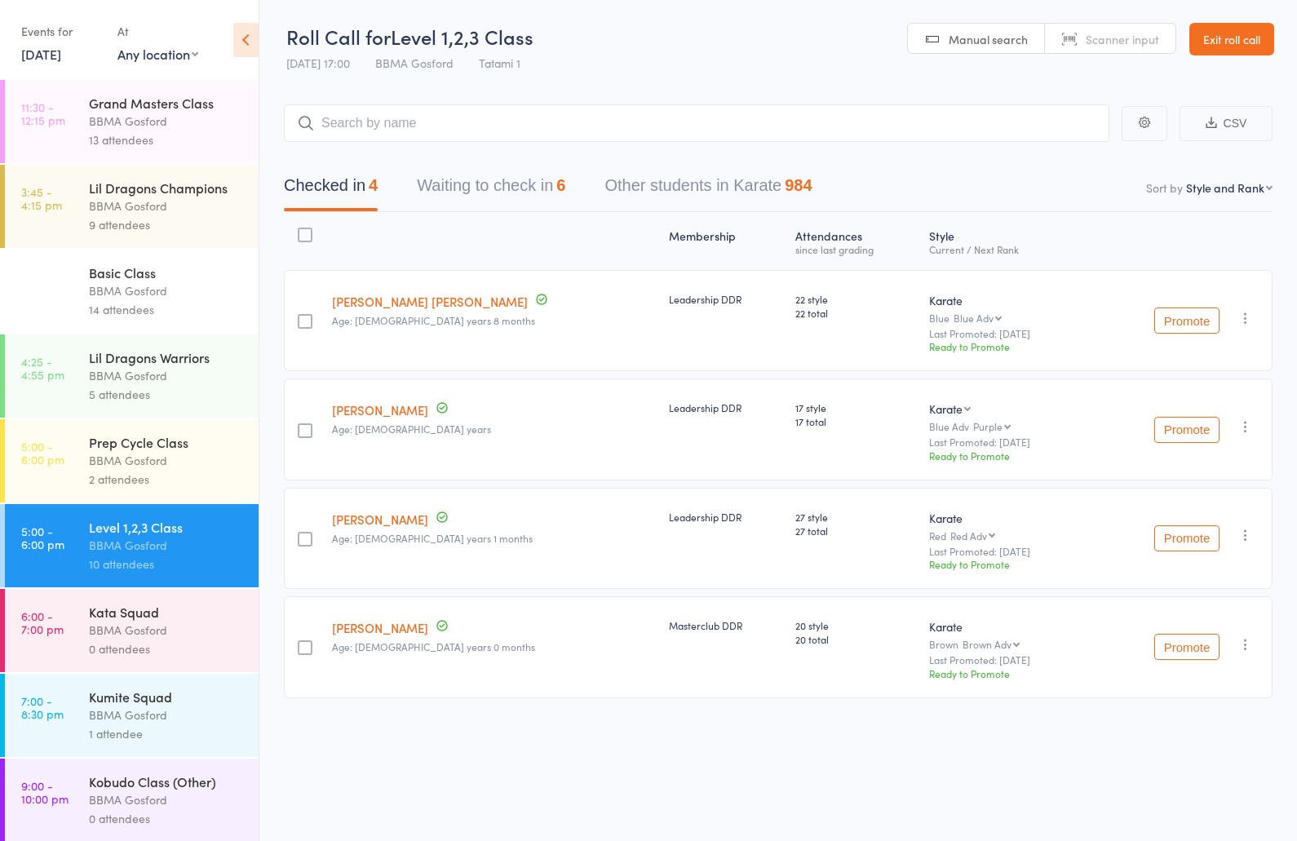
scroll to position [0, 0]
click at [401, 139] on input "search" at bounding box center [696, 123] width 825 height 38
type input "lillyana reyndo"
click at [507, 187] on button "Waiting to check in 6" at bounding box center [491, 189] width 148 height 43
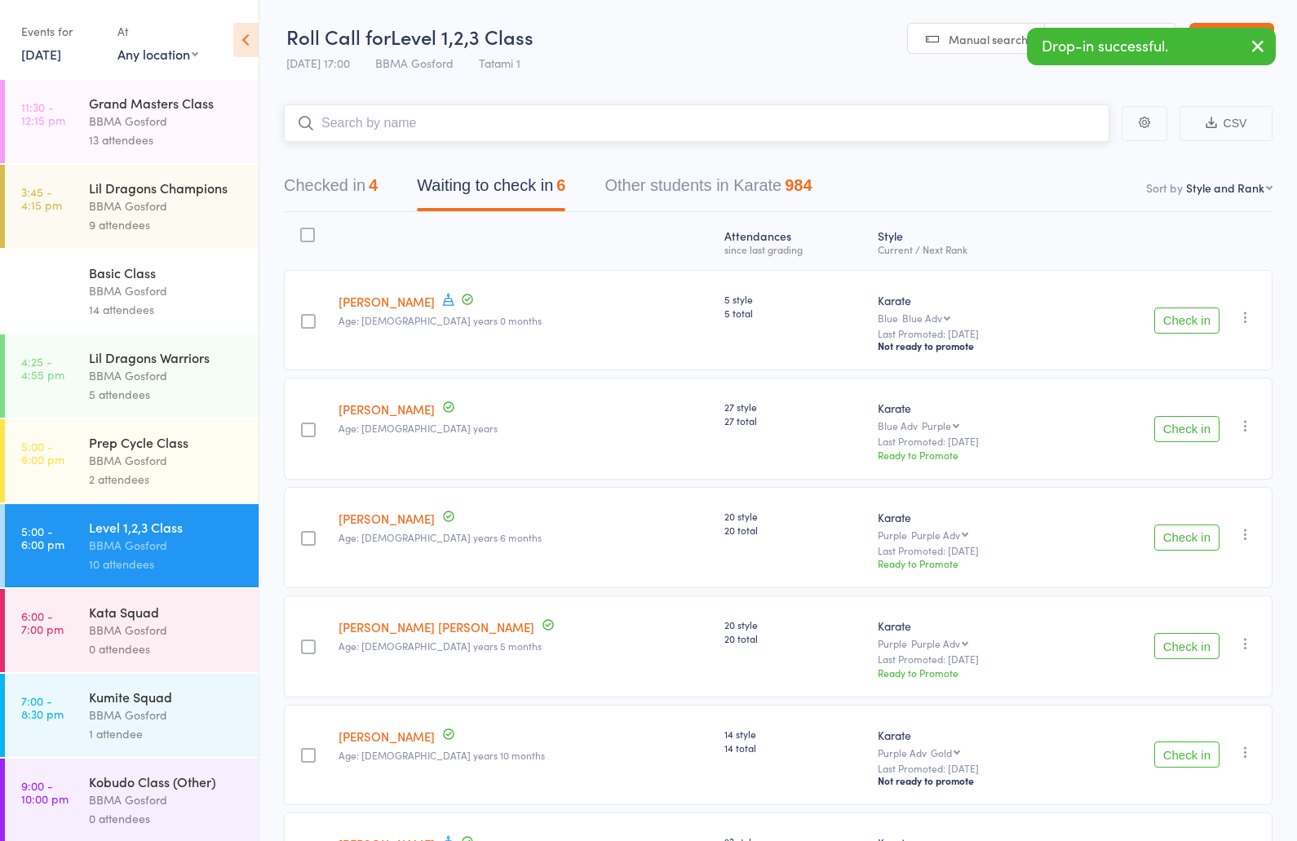
click at [352, 192] on button "Checked in 4" at bounding box center [331, 189] width 94 height 43
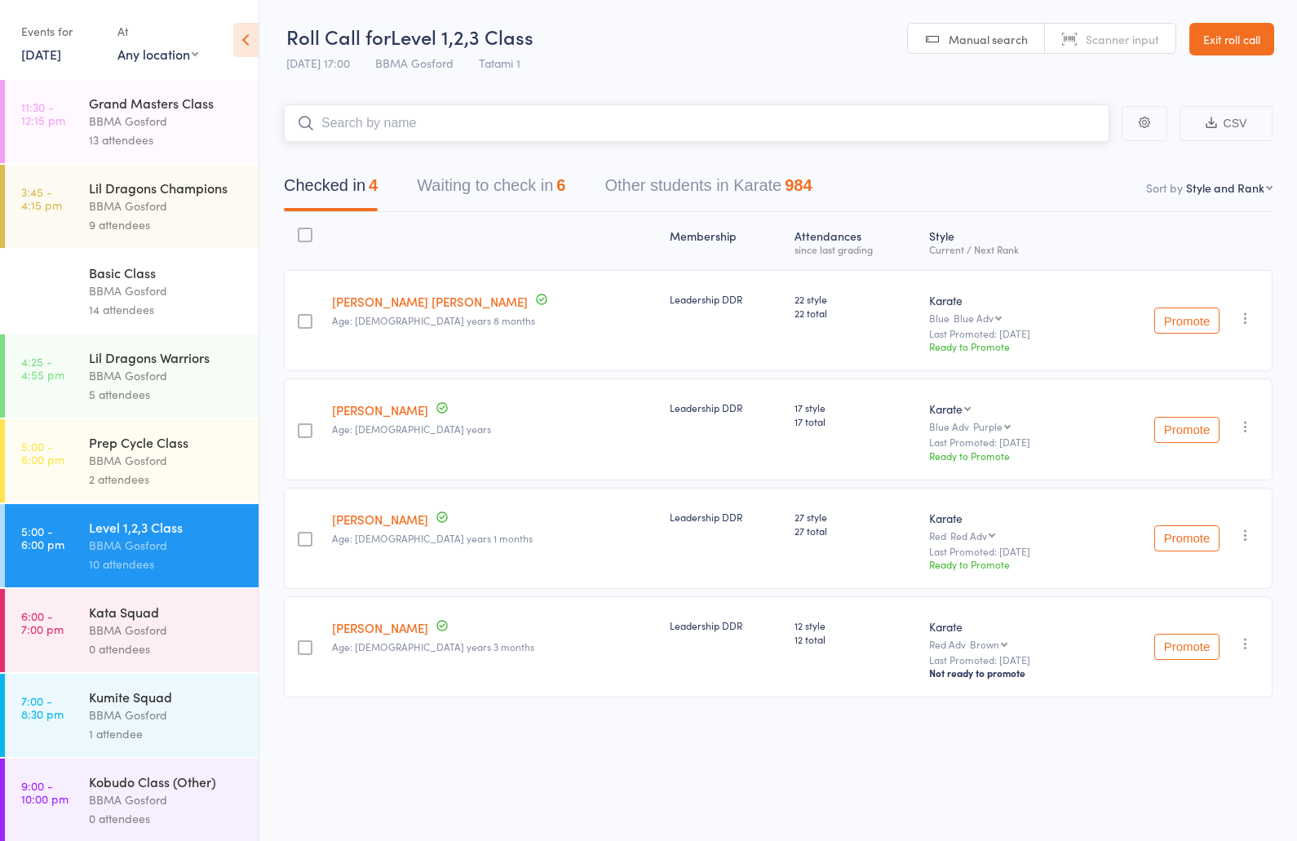
click at [453, 125] on input "search" at bounding box center [696, 123] width 825 height 38
type input "jense"
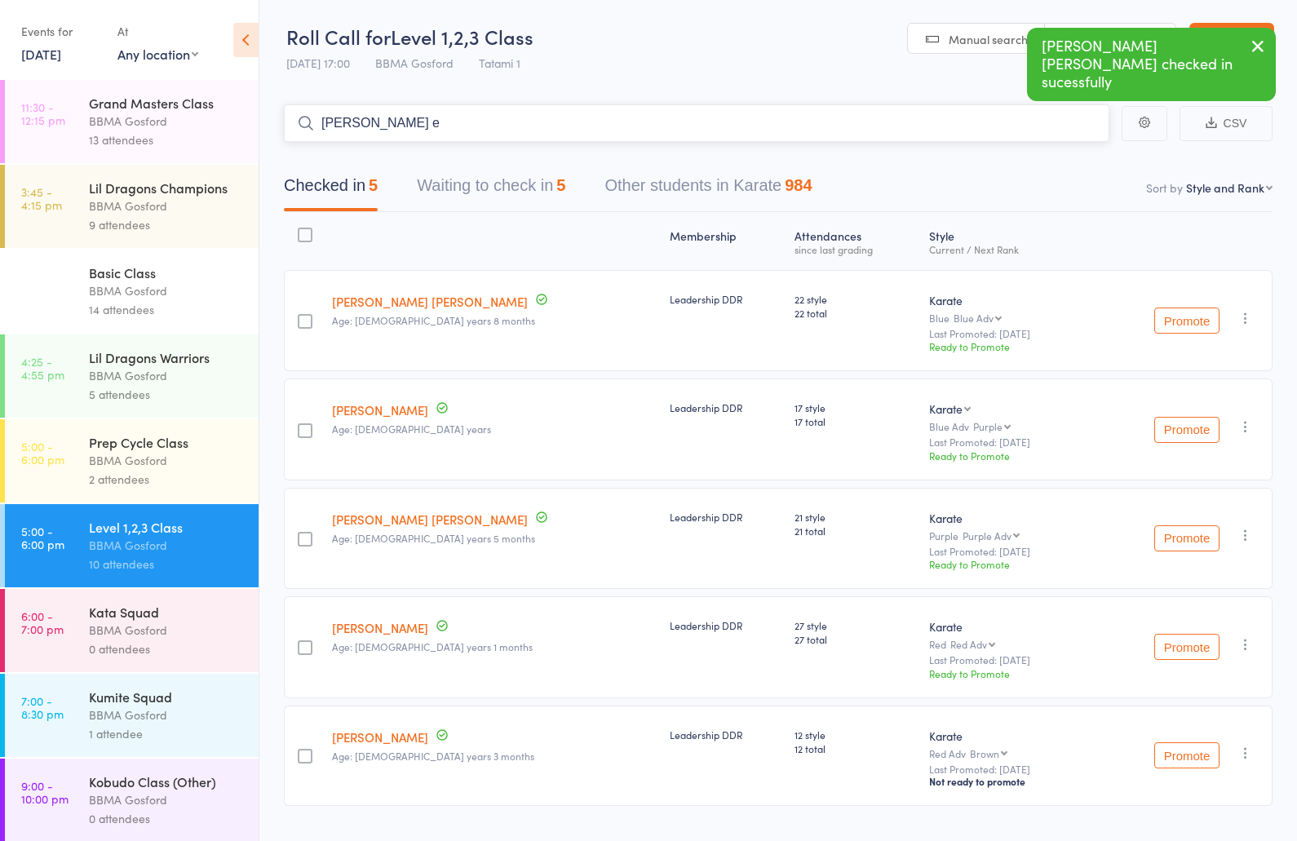
type input "janine el"
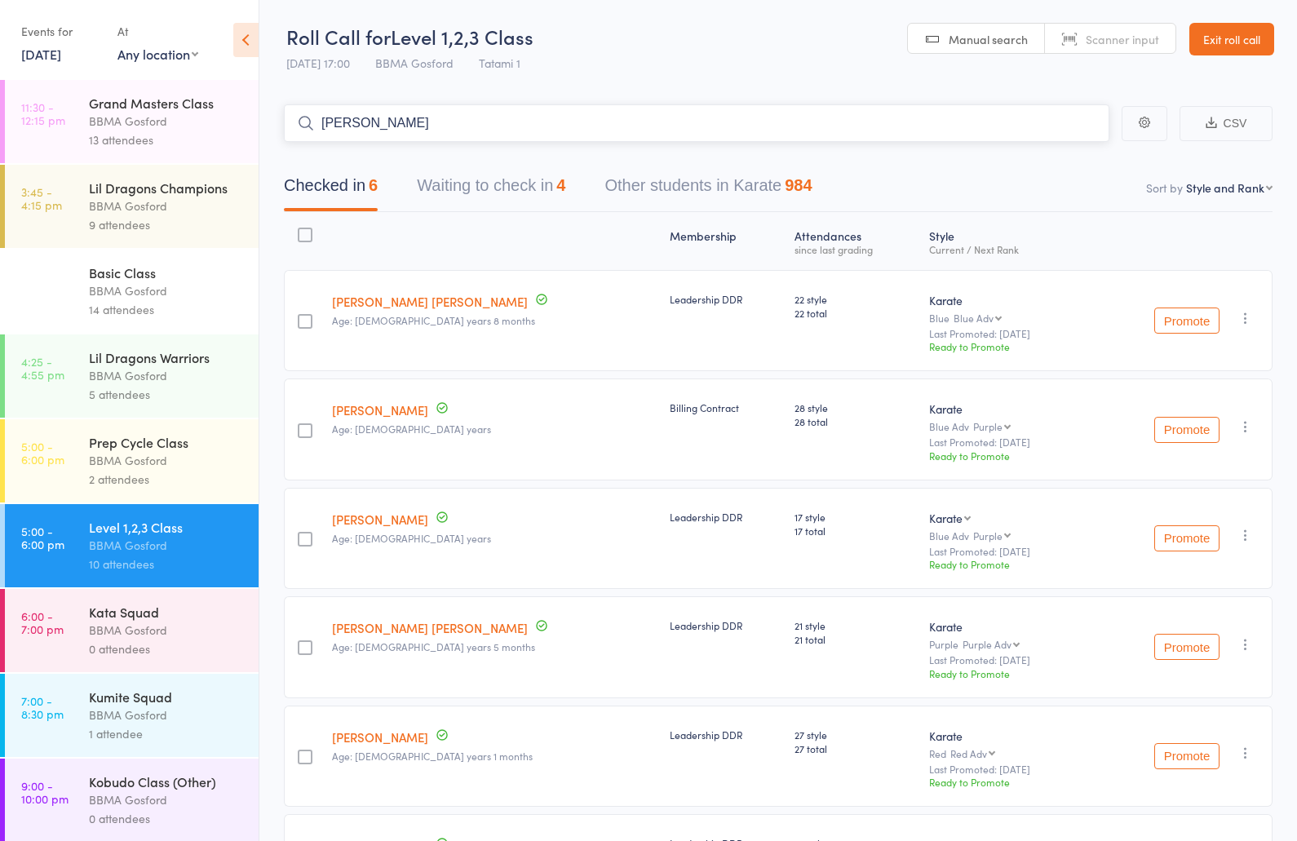
type input "angelo tambasco"
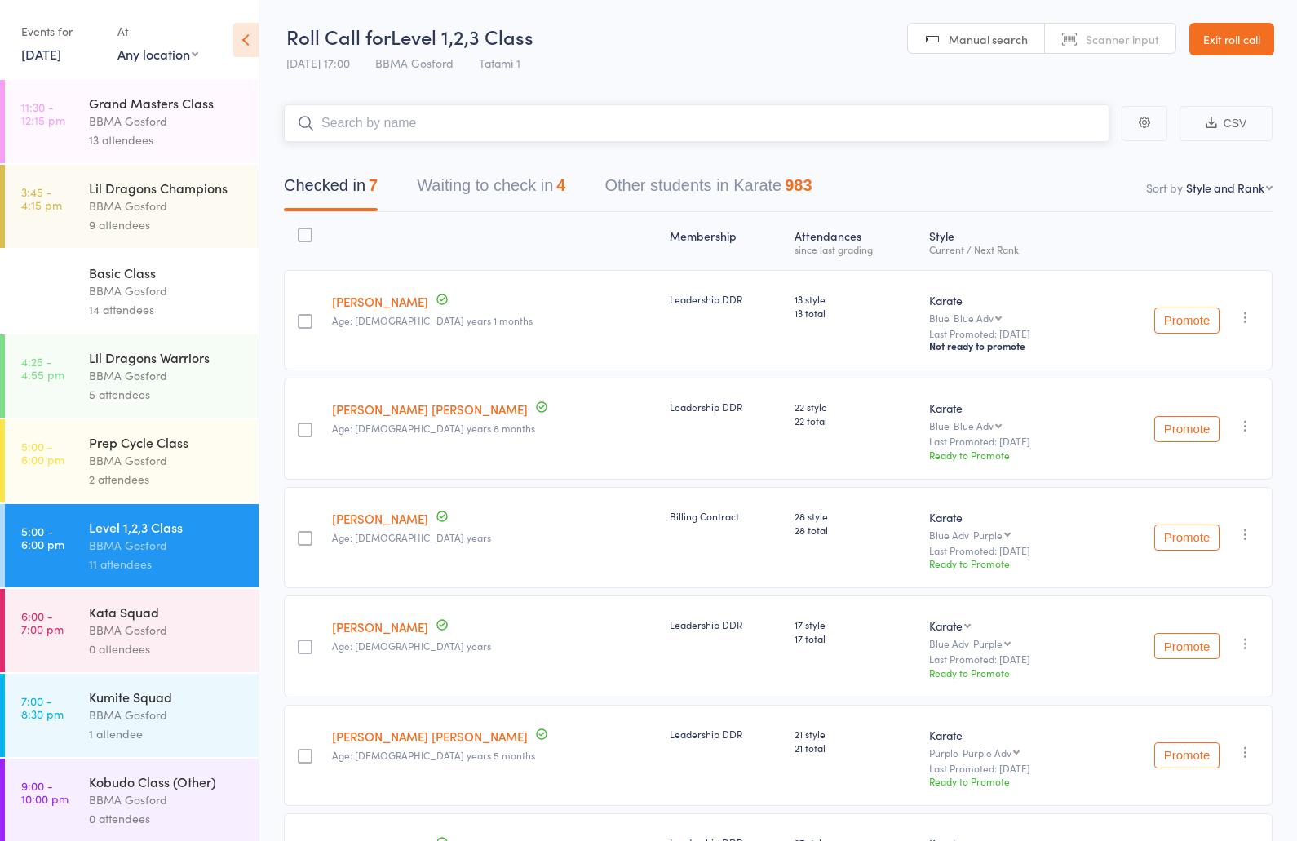
click at [456, 114] on input "search" at bounding box center [696, 123] width 825 height 38
type input "john nash"
click at [419, 128] on input "search" at bounding box center [696, 123] width 825 height 38
type input "oliver bignell"
type input "zayd kam"
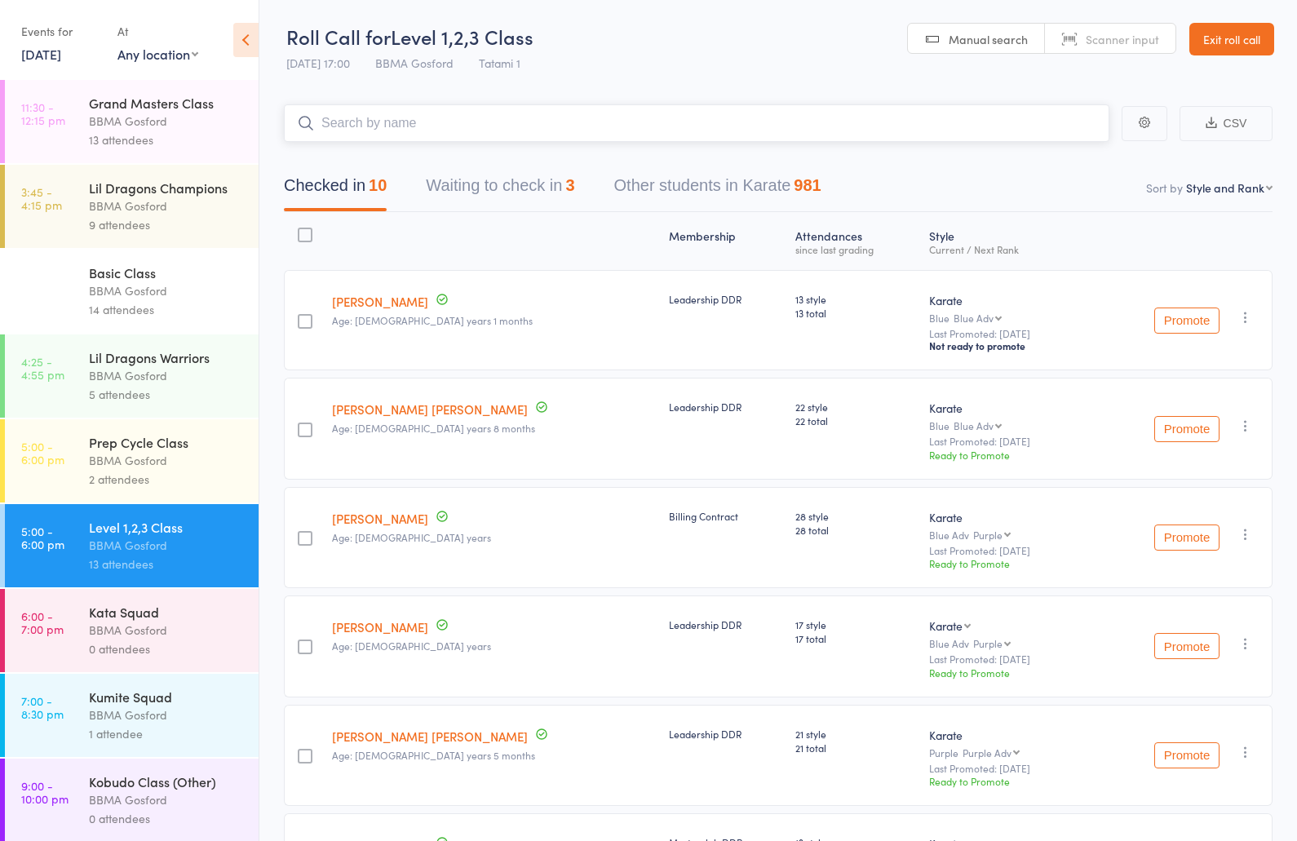
click at [541, 183] on button "Waiting to check in 3" at bounding box center [500, 189] width 148 height 43
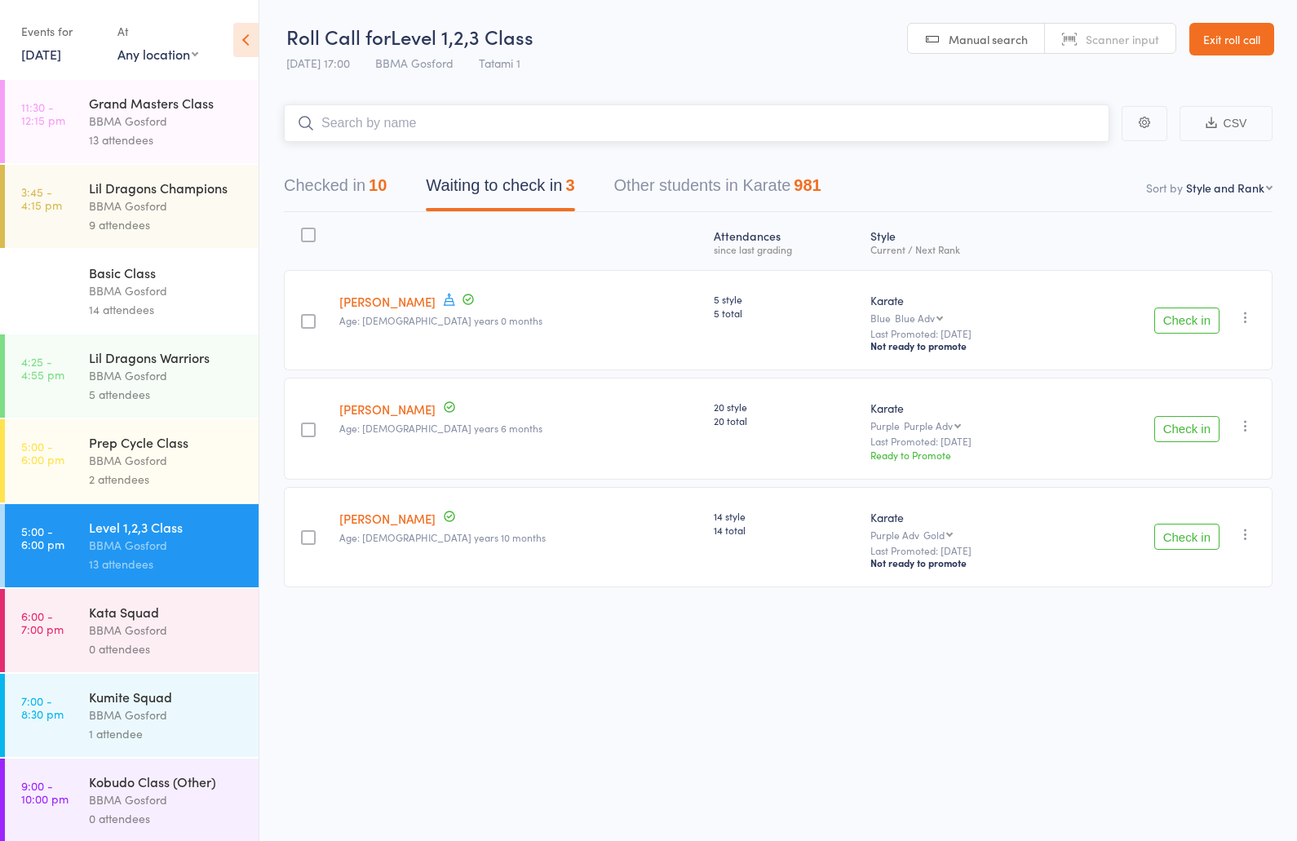
click at [346, 193] on button "Checked in 10" at bounding box center [335, 189] width 103 height 43
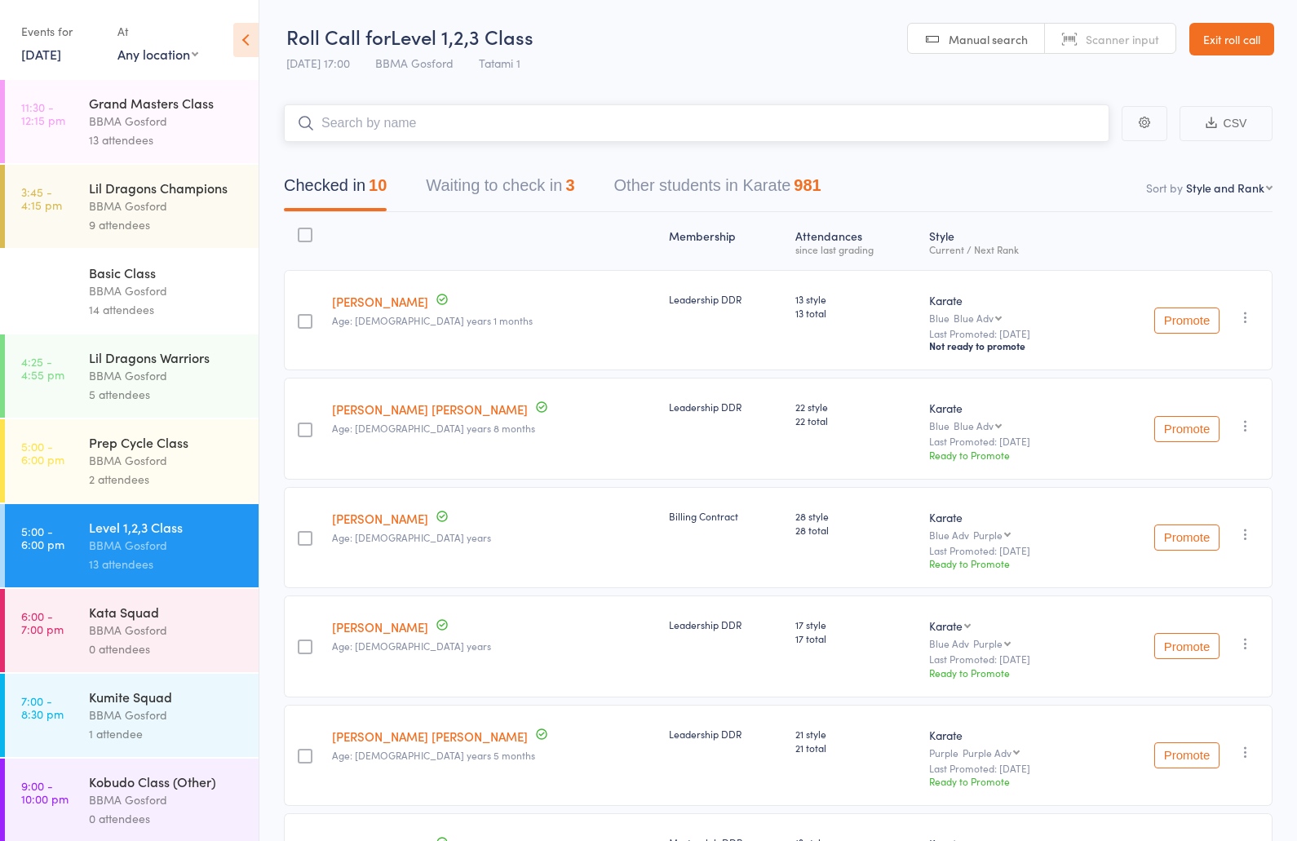
click at [453, 128] on input "search" at bounding box center [696, 123] width 825 height 38
type input "ezra sag"
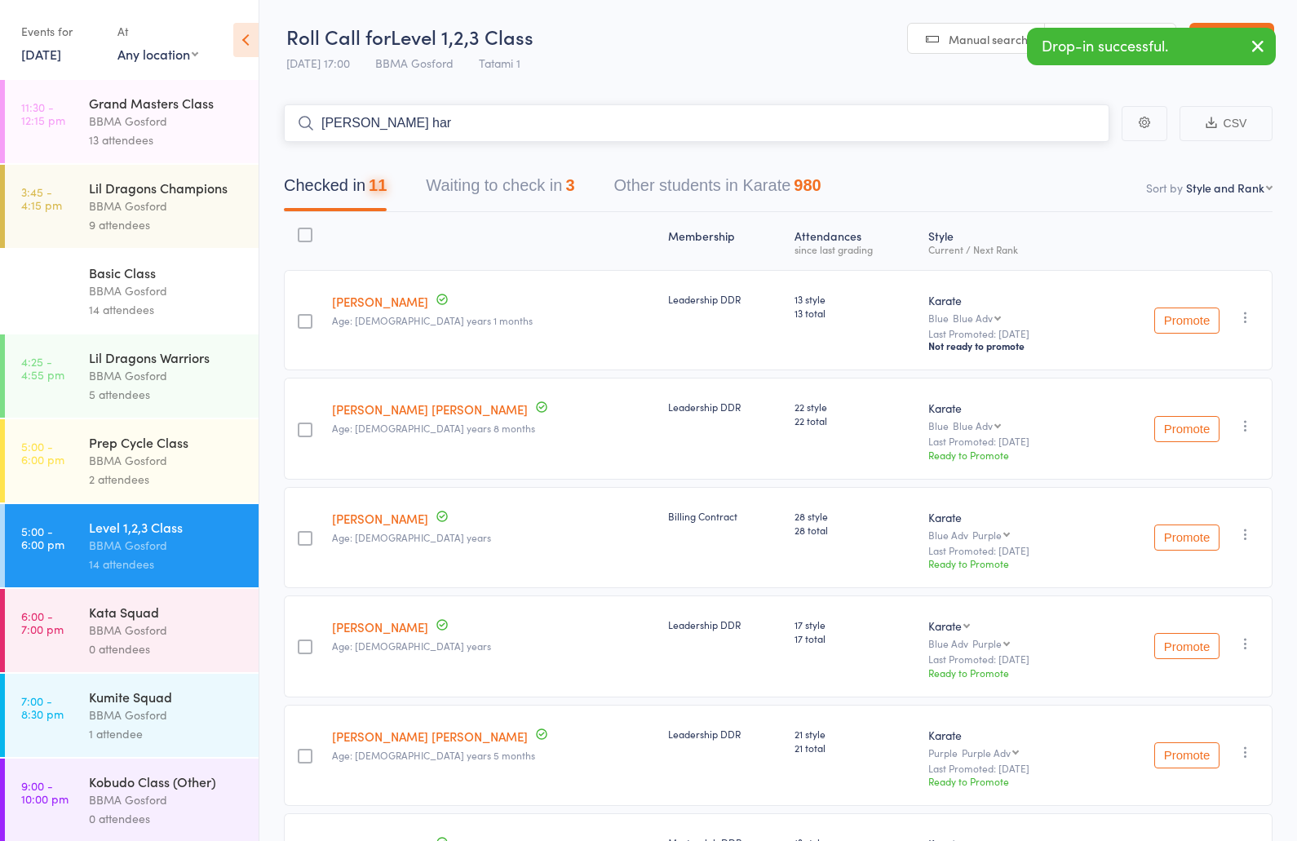
type input "brodie hart"
type input "ellie hart"
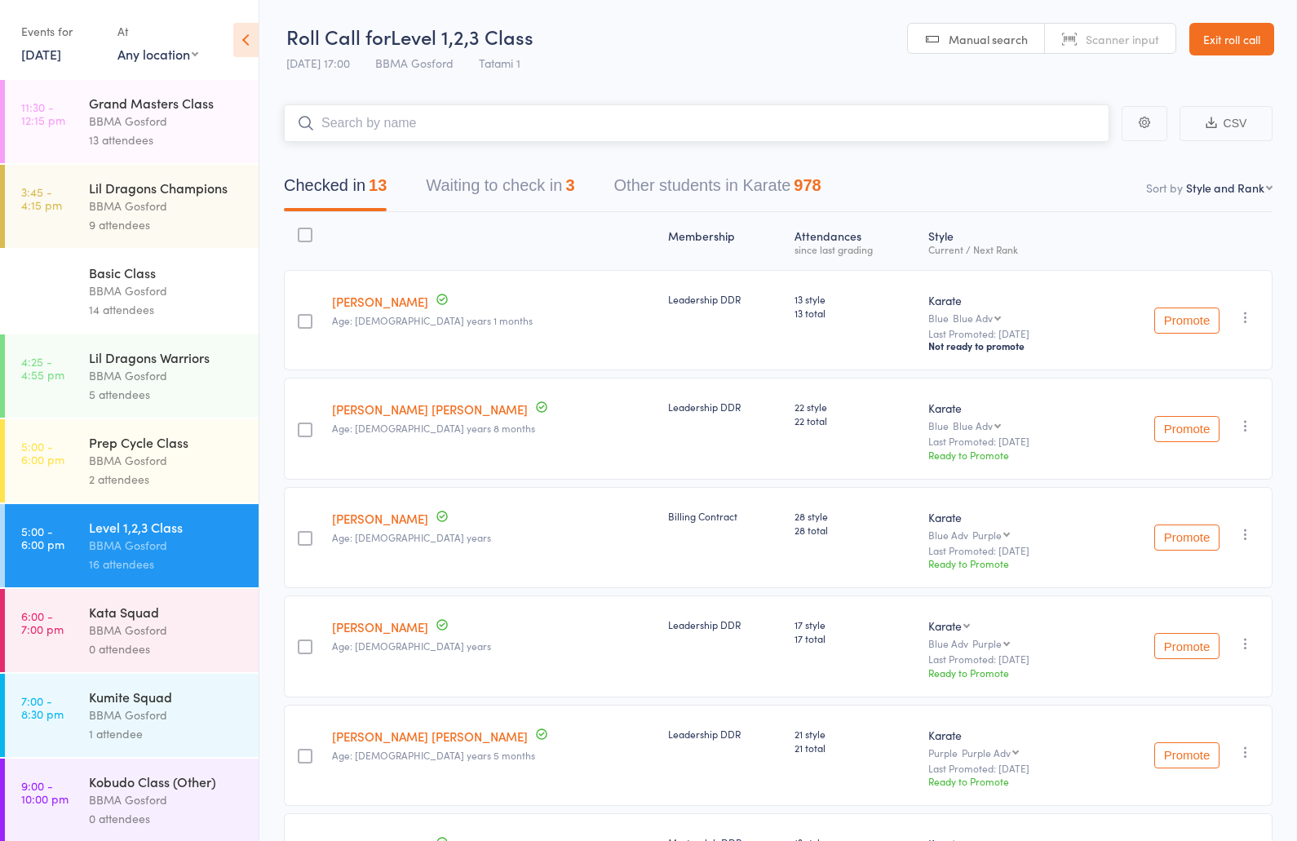
click at [466, 130] on input "search" at bounding box center [696, 123] width 825 height 38
type input "lilly jenkin"
click at [466, 126] on input "search" at bounding box center [696, 123] width 825 height 38
type input "jess ayres"
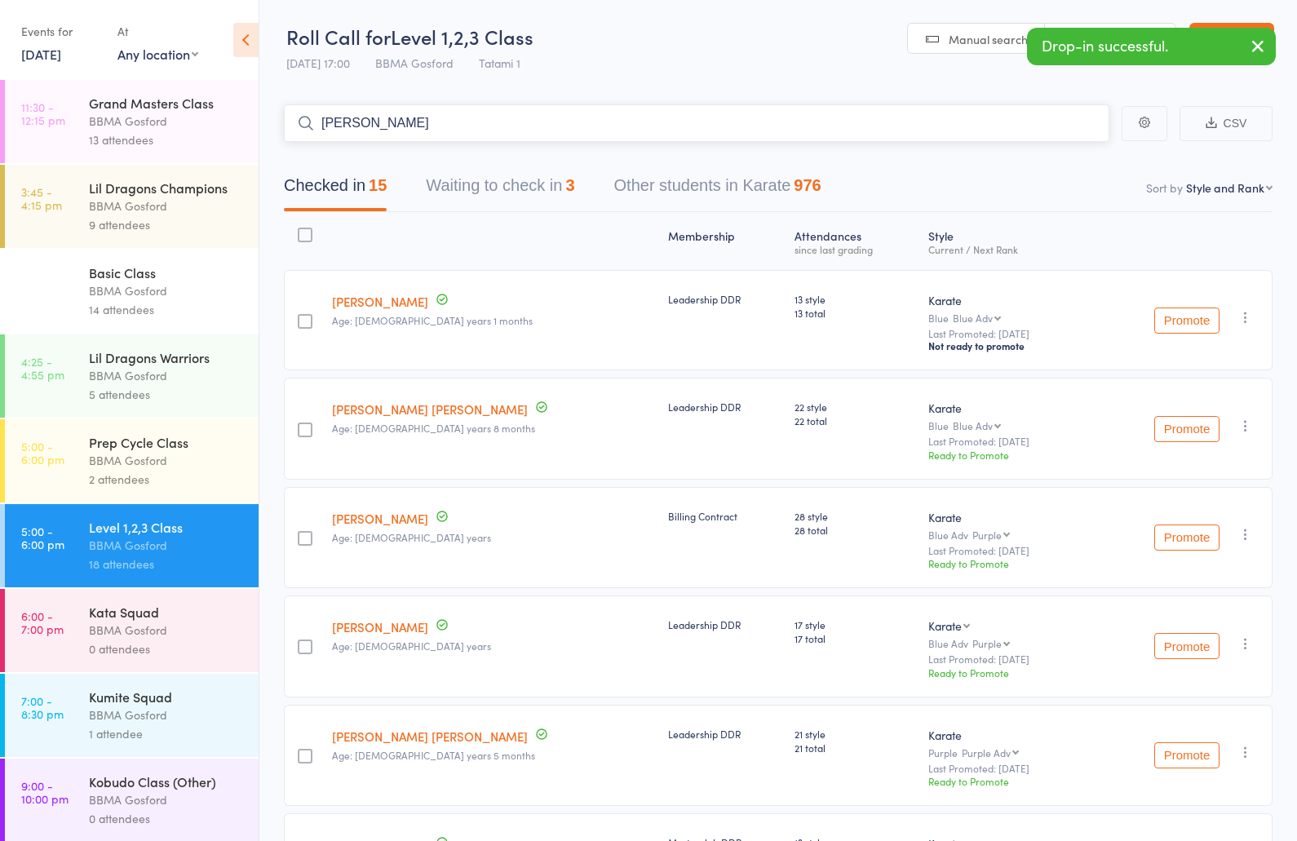
type input "owen ayres"
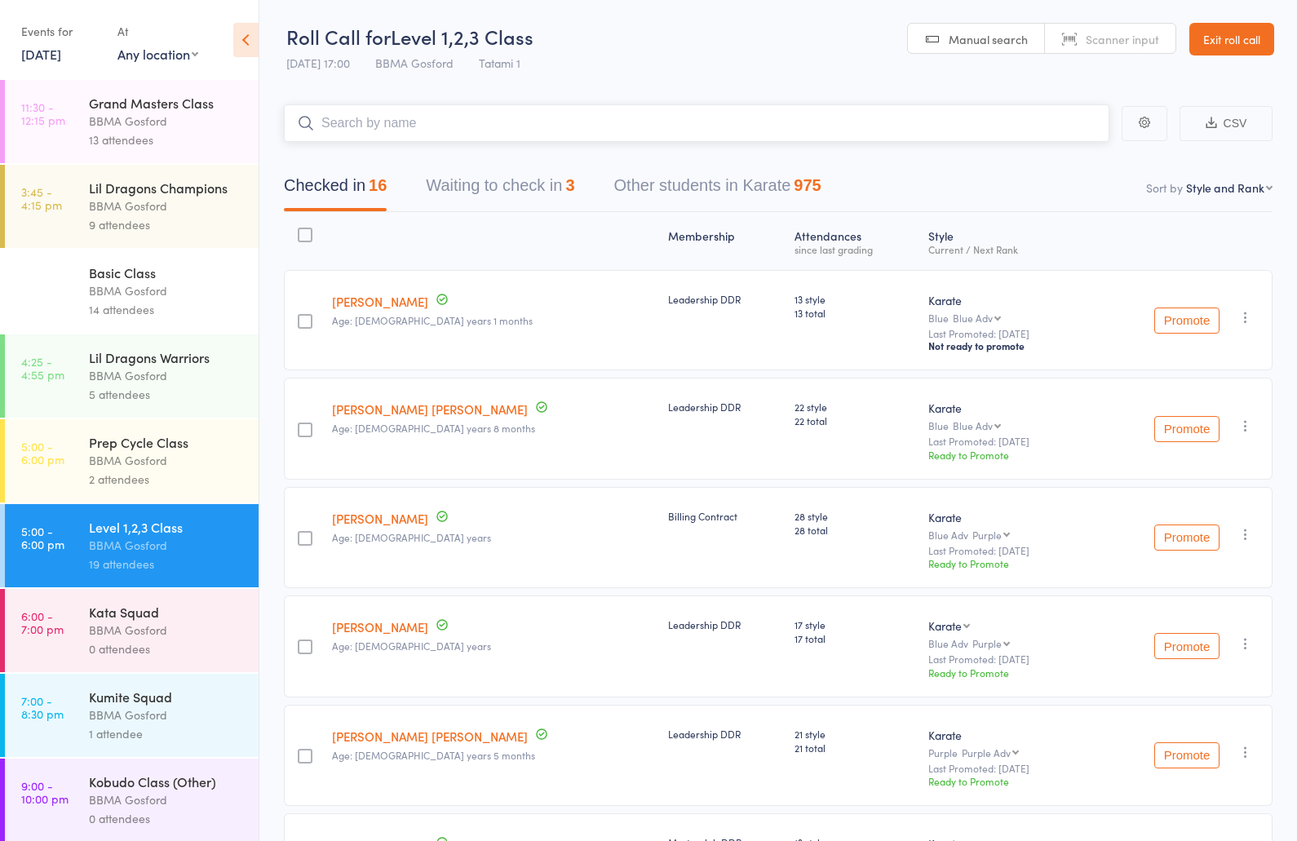
click at [457, 118] on input "search" at bounding box center [696, 123] width 825 height 38
type input "chinmayi"
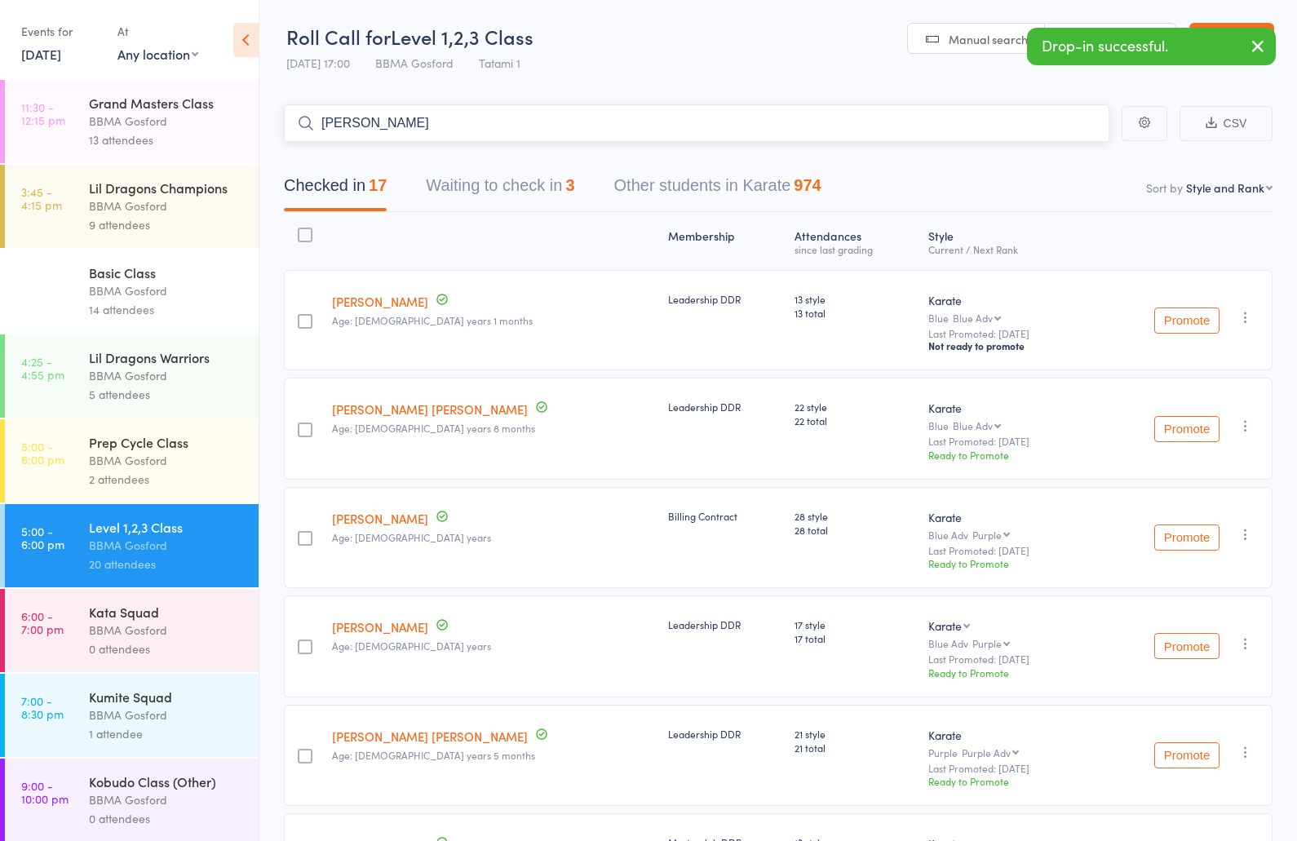
type input "elysse gallo"
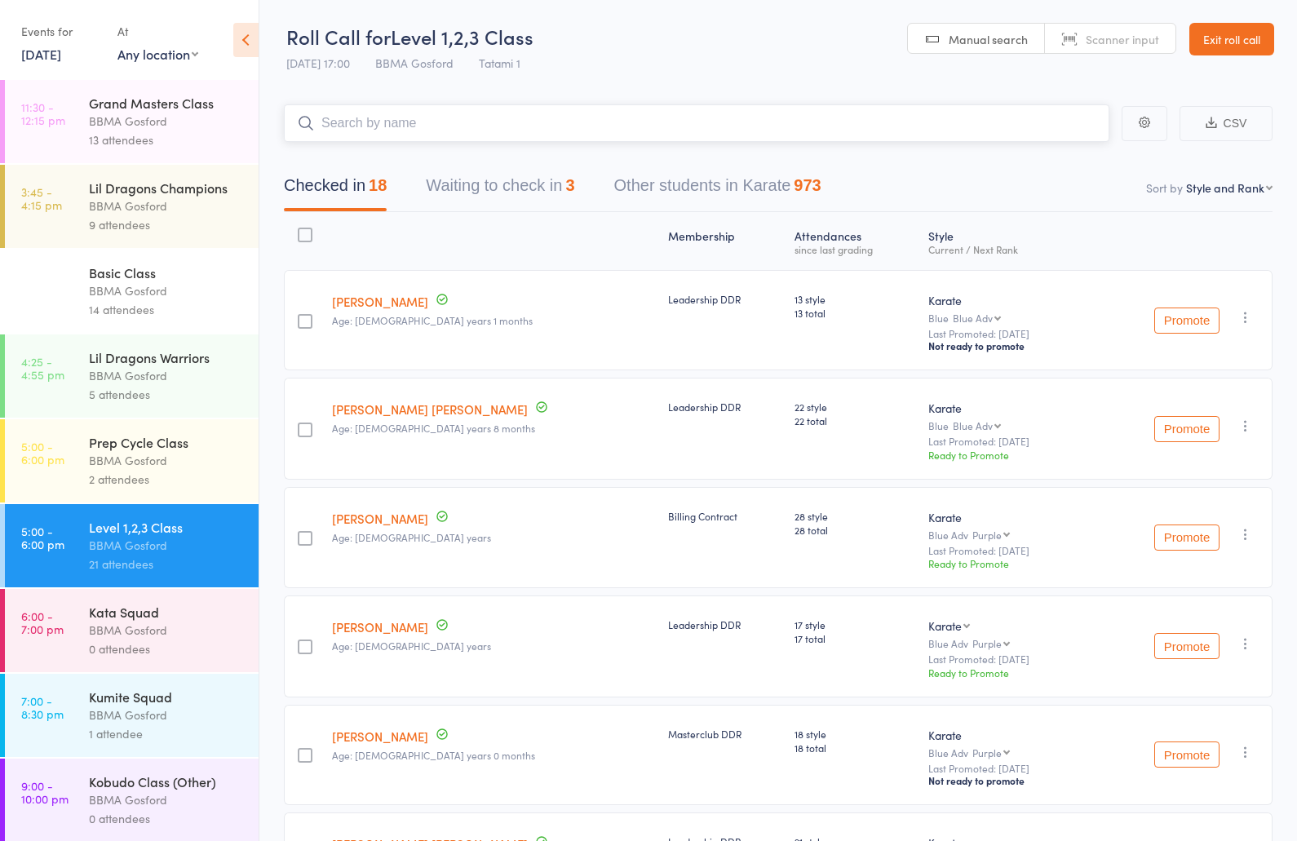
click at [526, 188] on button "Waiting to check in 3" at bounding box center [500, 189] width 148 height 43
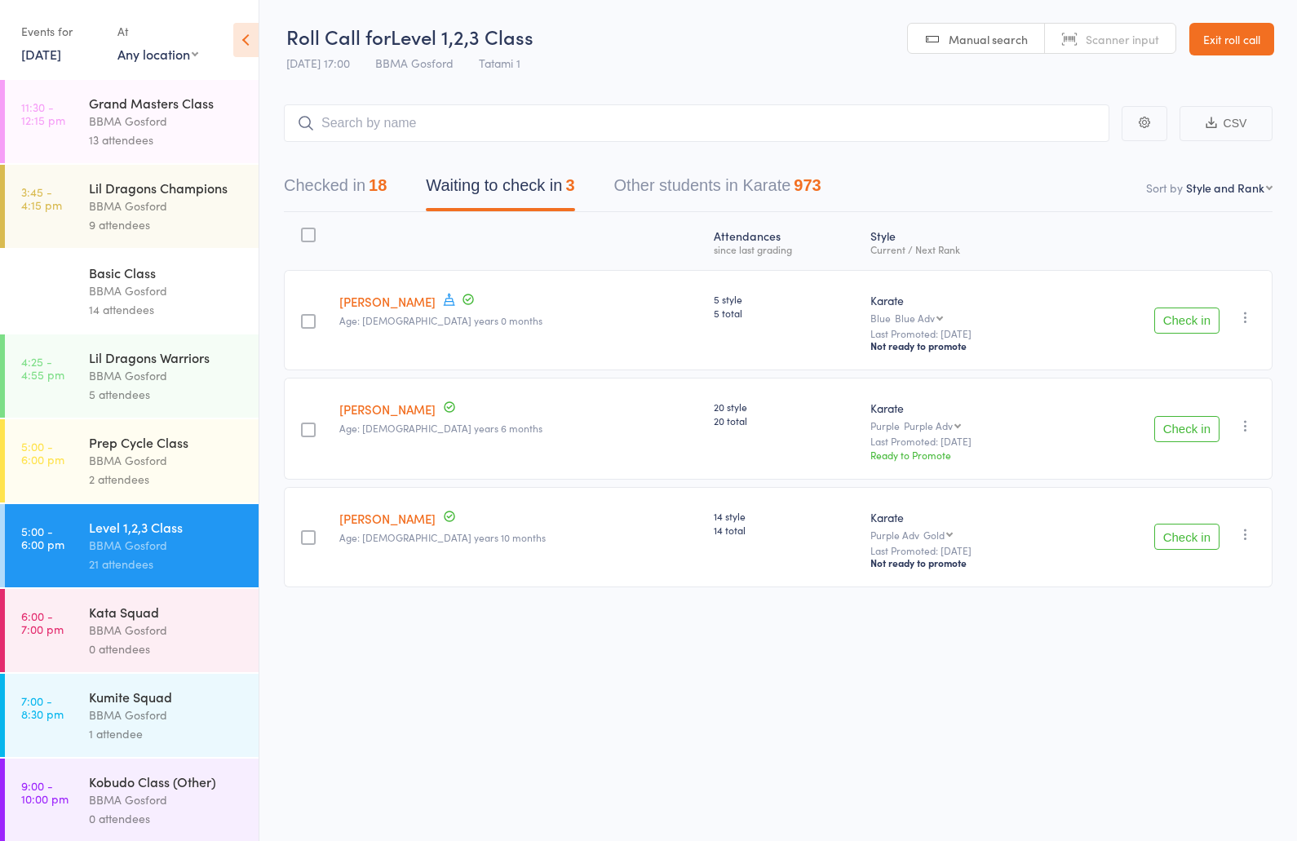
click at [1214, 544] on button "Check in" at bounding box center [1186, 537] width 65 height 26
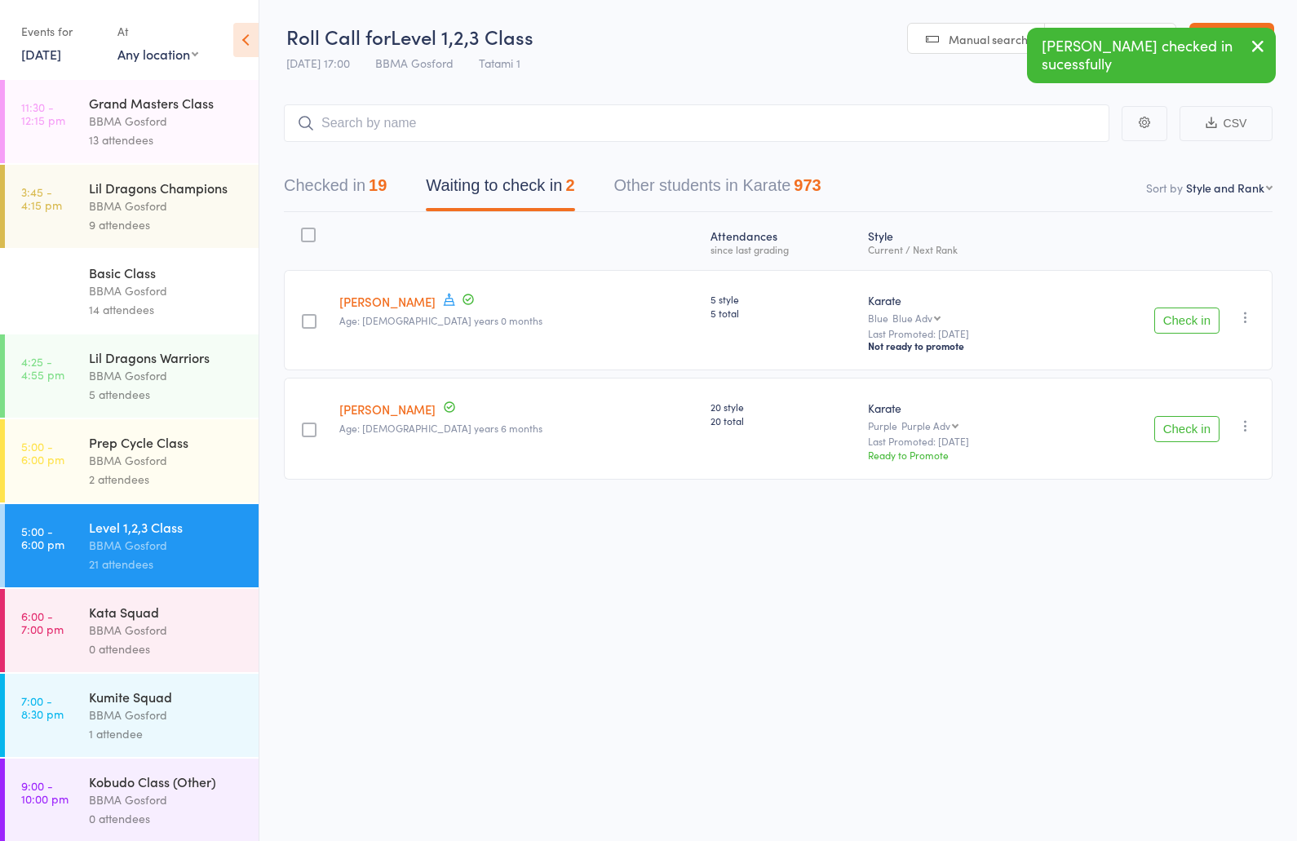
click at [363, 188] on button "Checked in 19" at bounding box center [335, 189] width 103 height 43
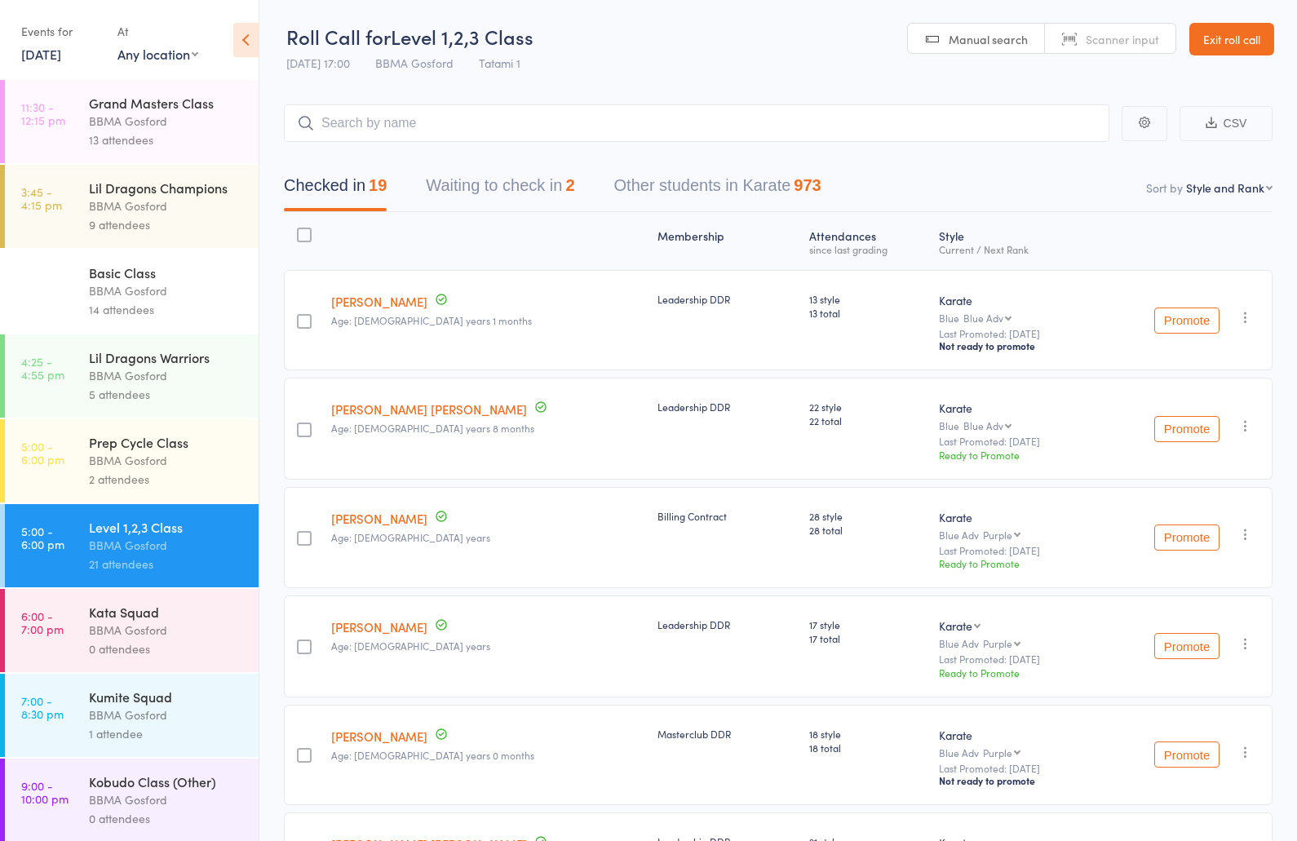
click at [507, 188] on button "Waiting to check in 2" at bounding box center [500, 189] width 148 height 43
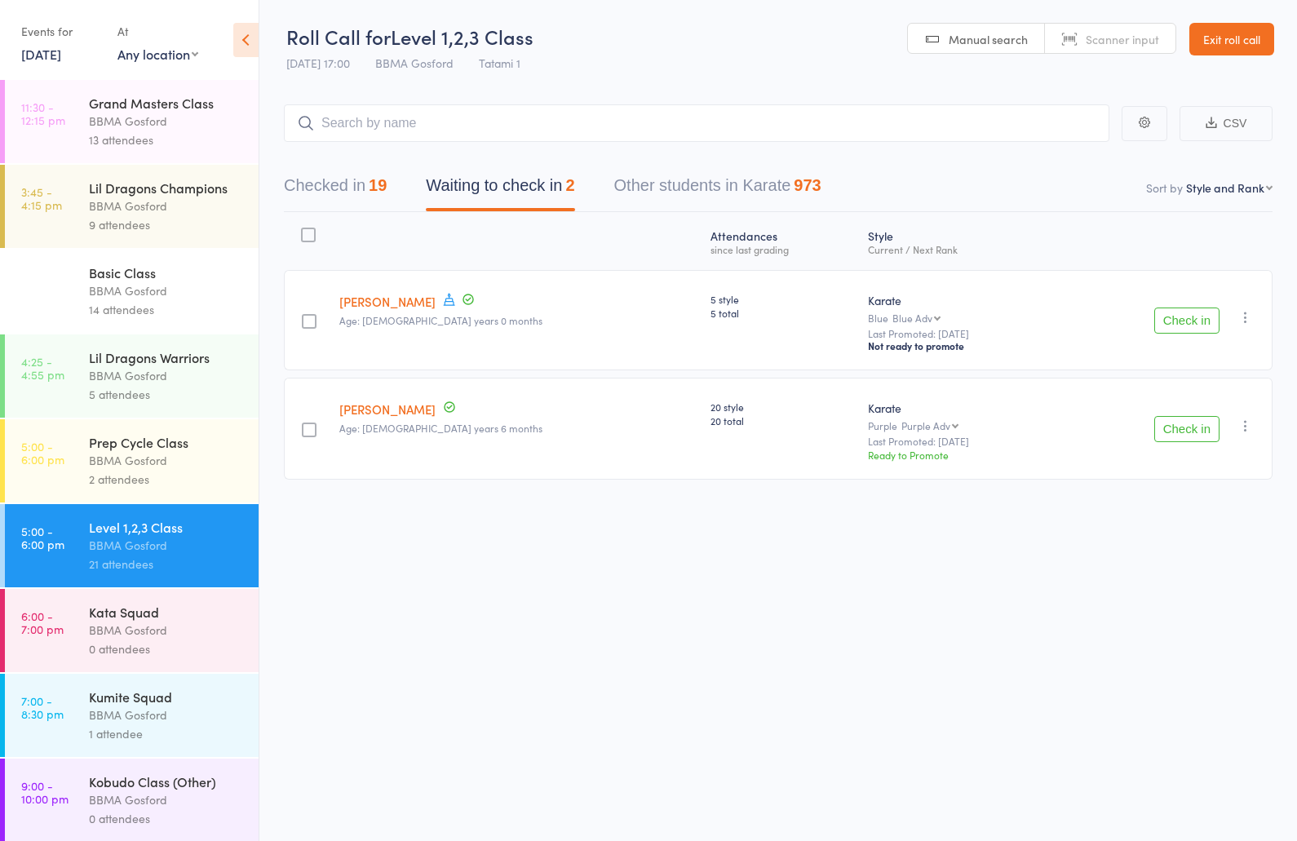
click at [1185, 324] on button "Check in" at bounding box center [1186, 320] width 65 height 26
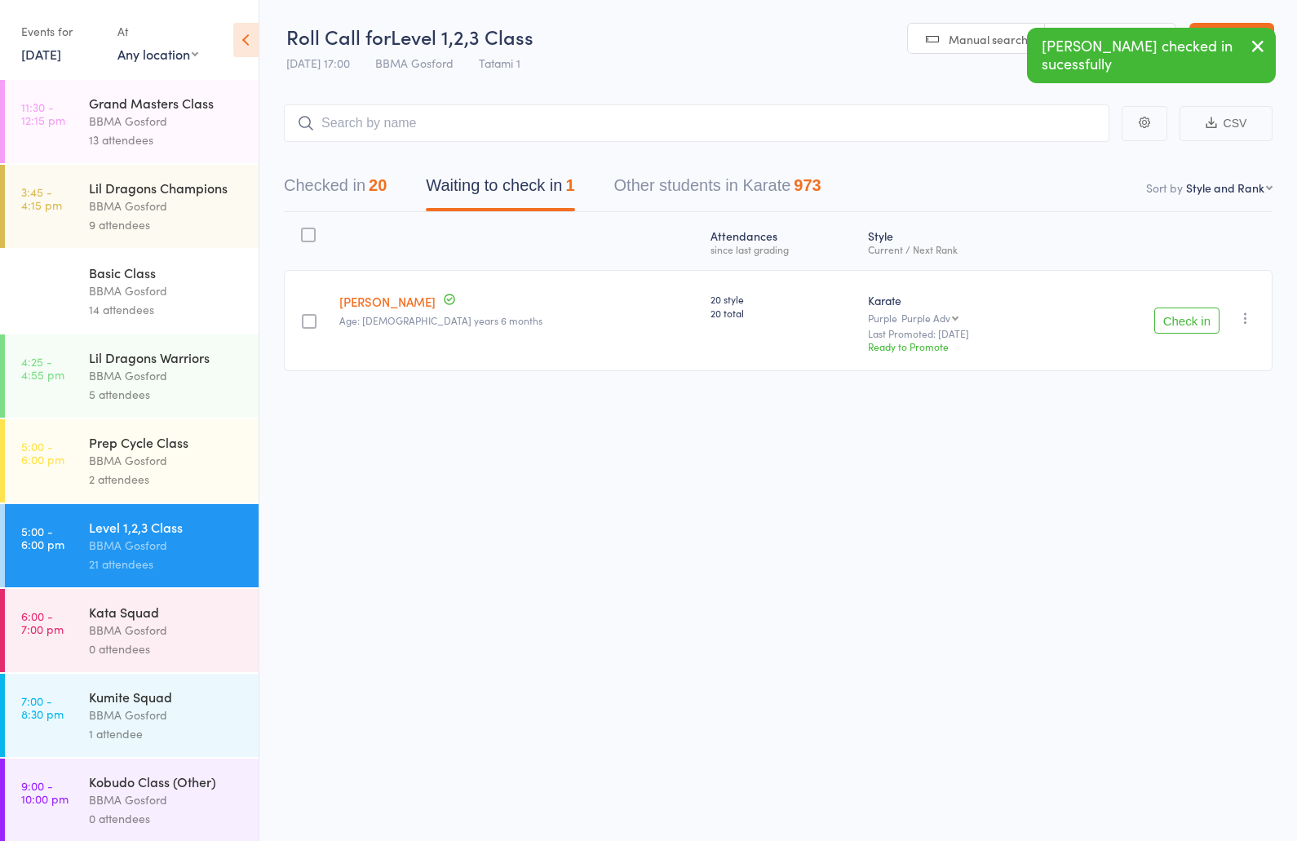
click at [1246, 315] on icon "button" at bounding box center [1245, 318] width 16 height 16
click at [1191, 484] on li "Remove" at bounding box center [1187, 482] width 135 height 22
click at [356, 193] on button "Checked in 20" at bounding box center [335, 189] width 103 height 43
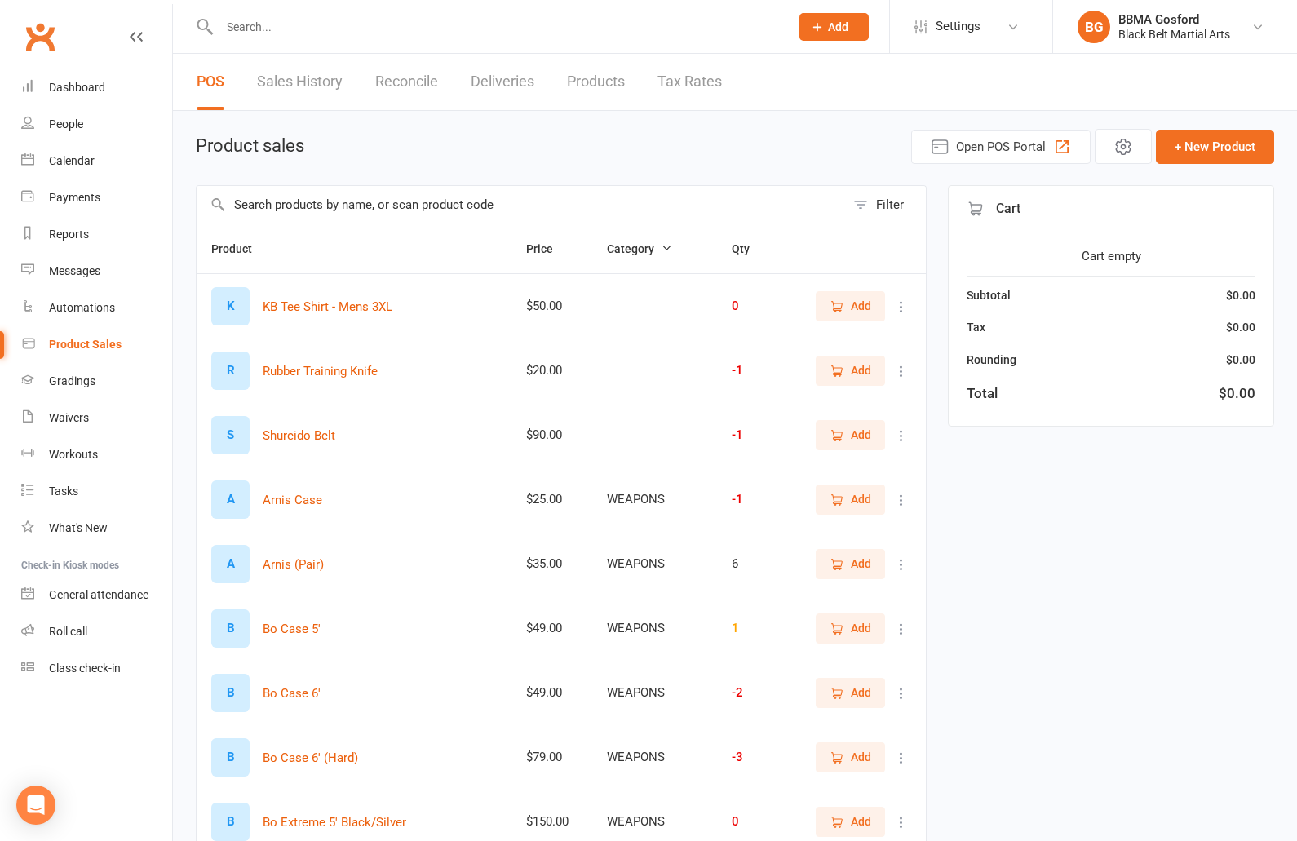
select select "100"
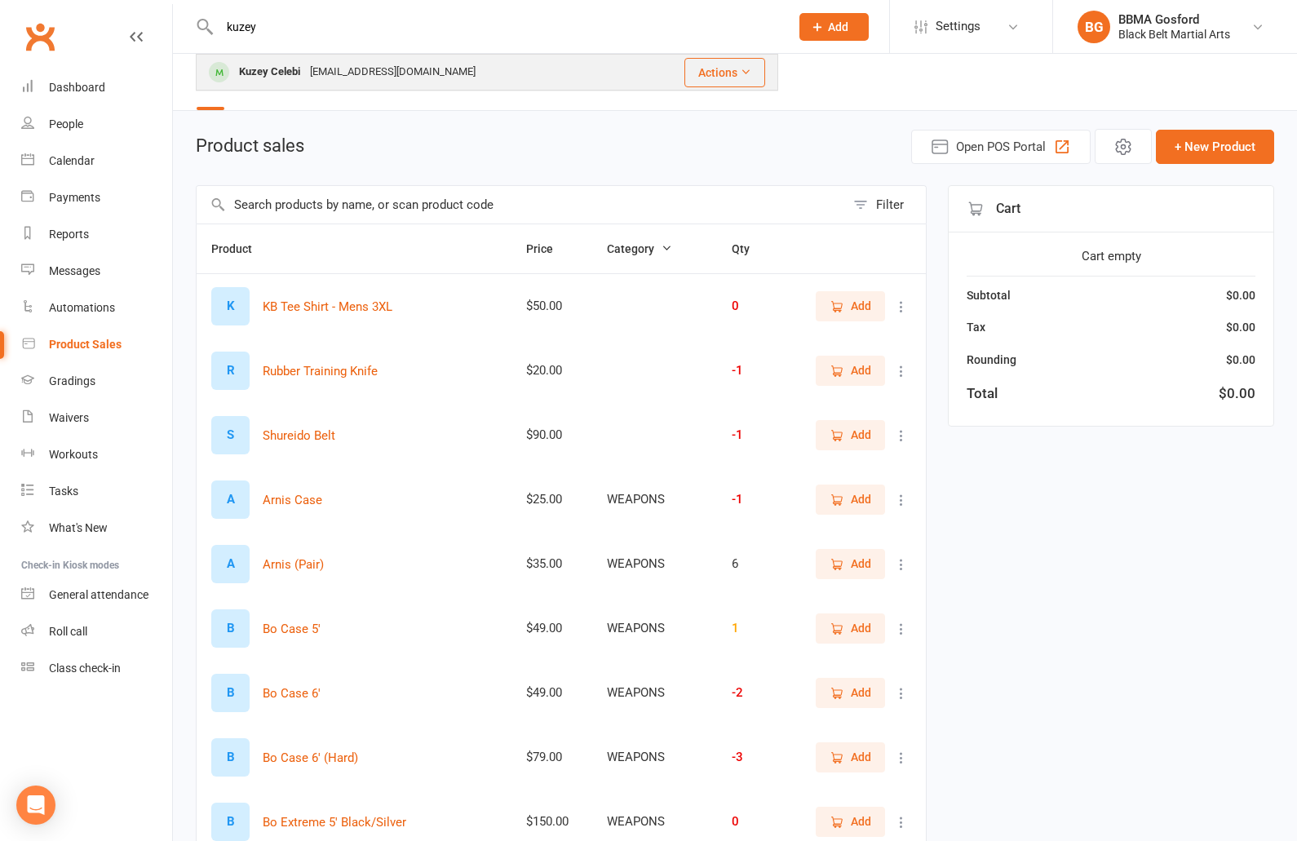
type input "kuzey"
click at [292, 76] on div "Kuzey Celebi" at bounding box center [269, 72] width 71 height 24
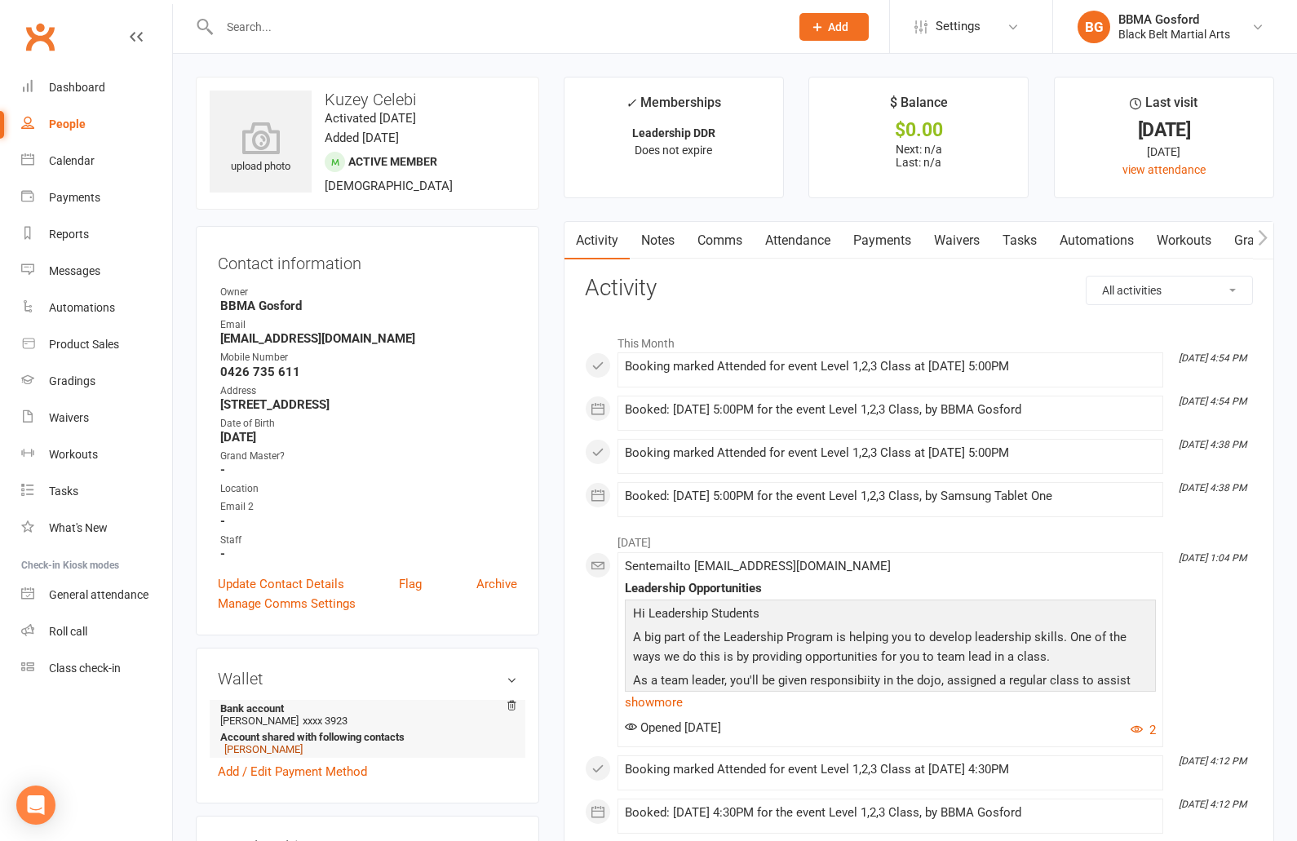
click at [248, 753] on link "Isil Celebi" at bounding box center [263, 749] width 78 height 12
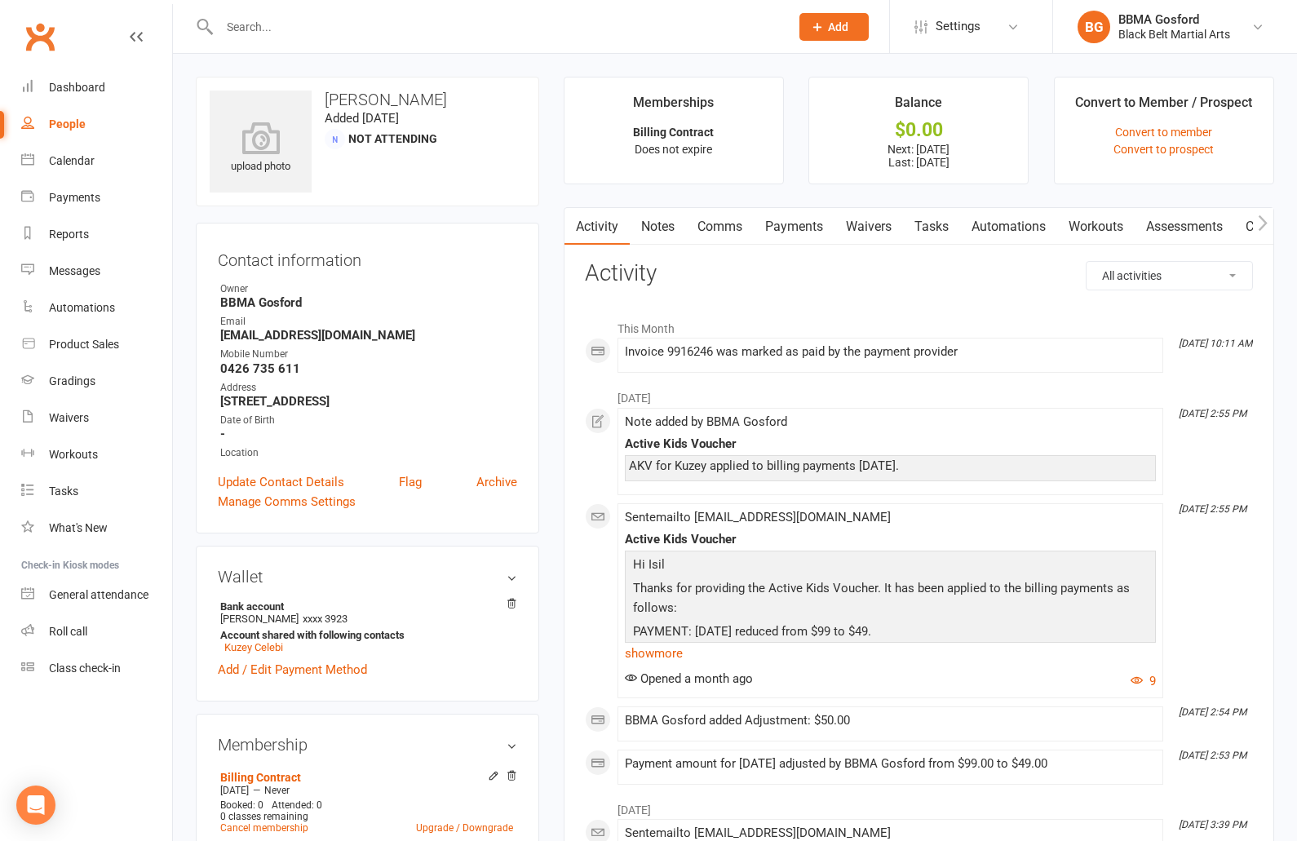
click at [813, 228] on link "Payments" at bounding box center [793, 227] width 81 height 38
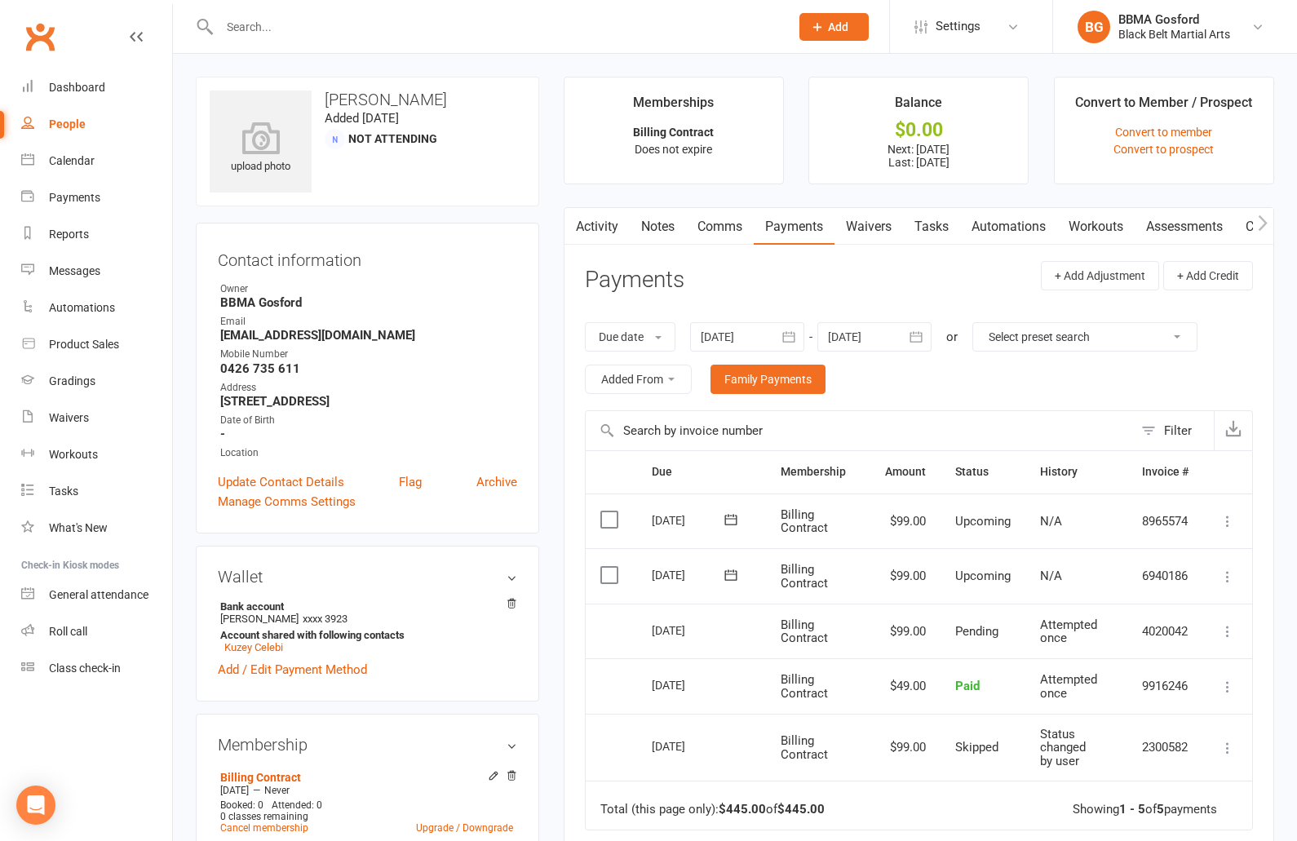
click at [286, 30] on input "text" at bounding box center [495, 26] width 563 height 23
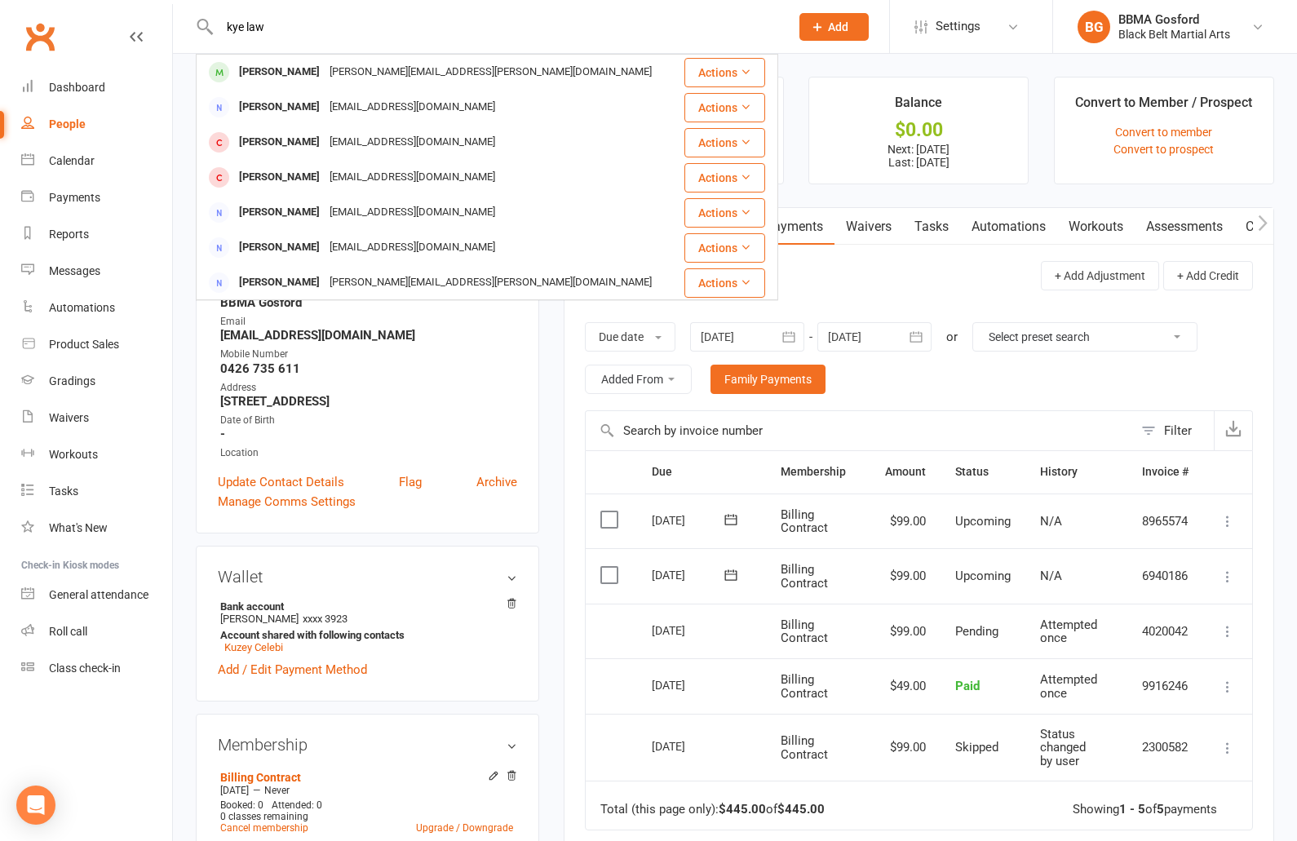
type input "kye law"
click at [272, 93] on div "Ben Law benlaw1977@hotmail.com" at bounding box center [438, 107] width 482 height 33
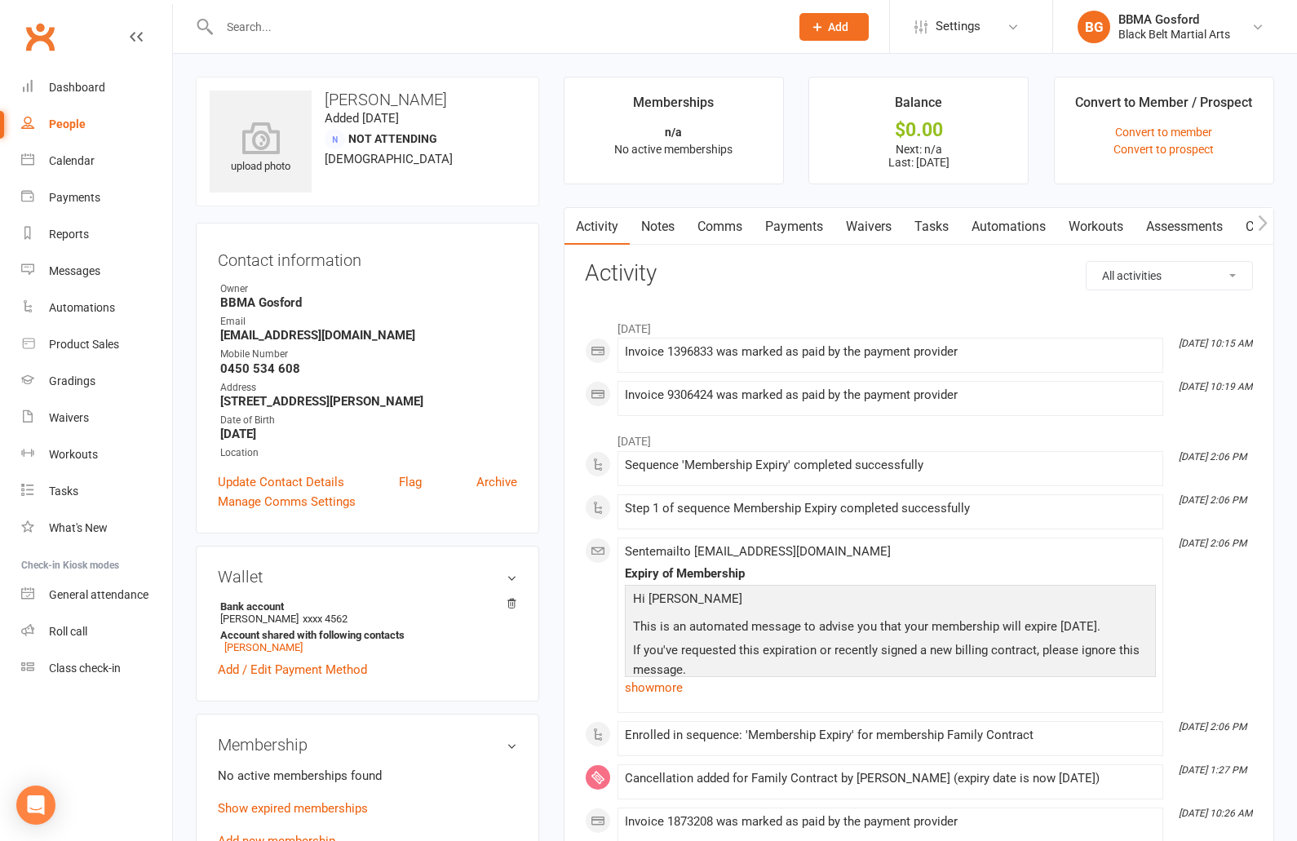
click at [298, 31] on input "text" at bounding box center [495, 26] width 563 height 23
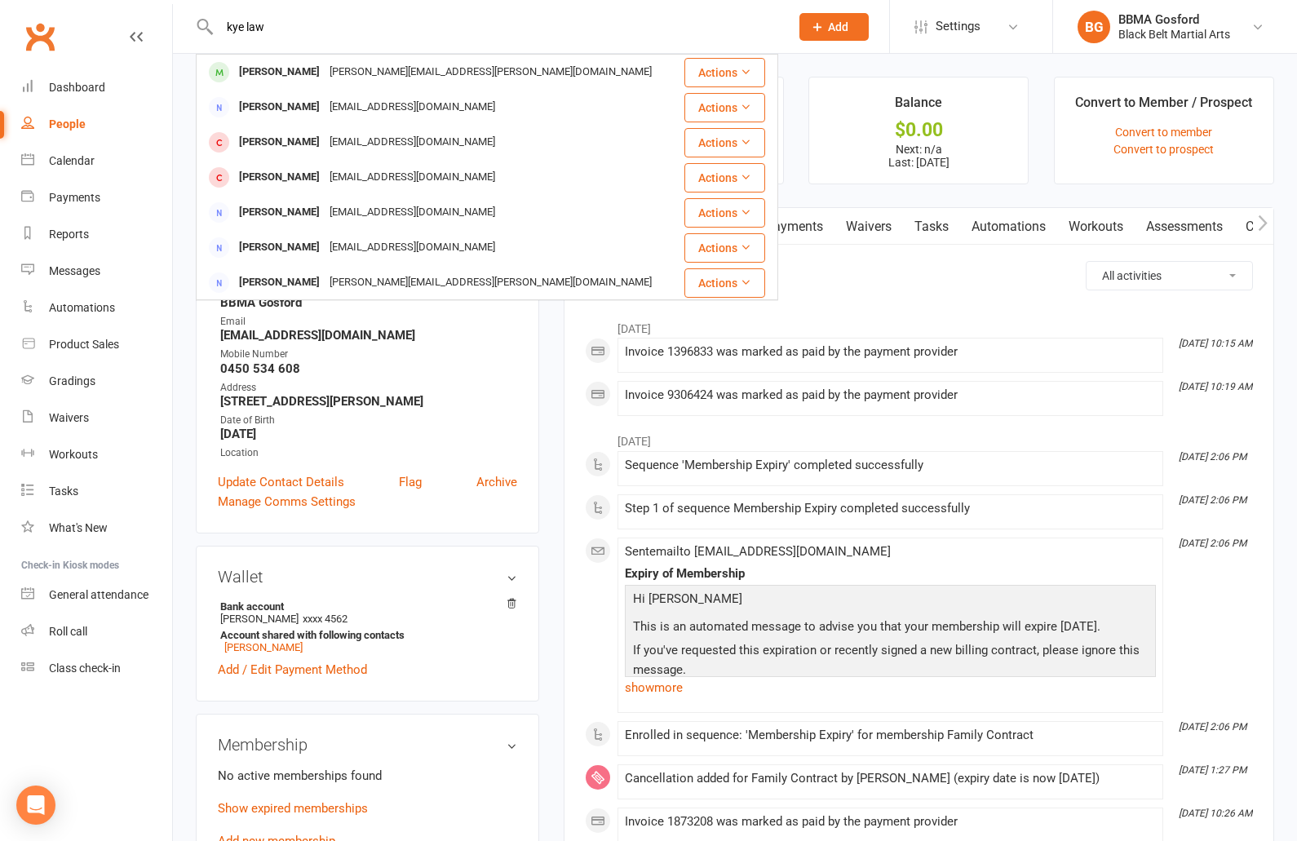
type input "kye law"
click at [279, 64] on div "Kye Lawther" at bounding box center [279, 72] width 91 height 24
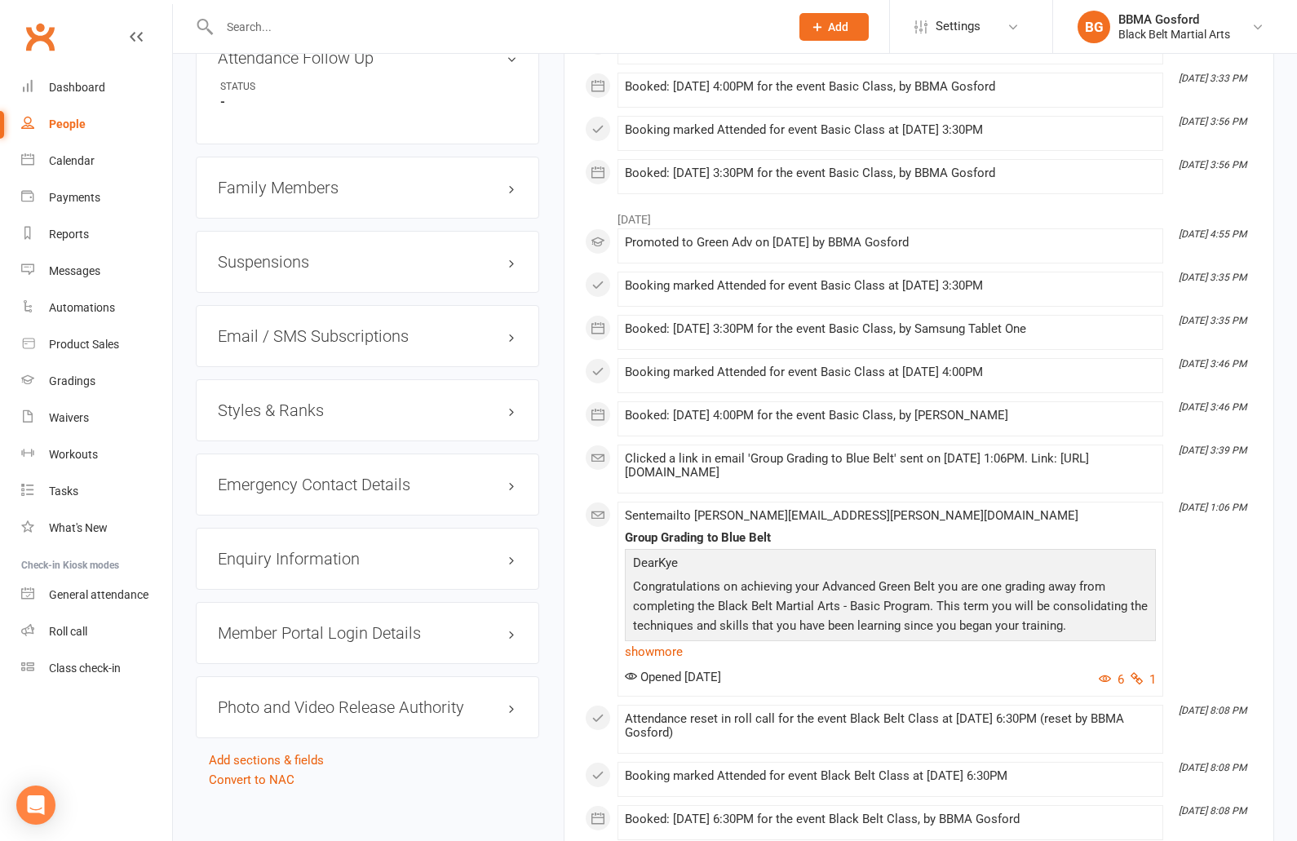
scroll to position [1333, 0]
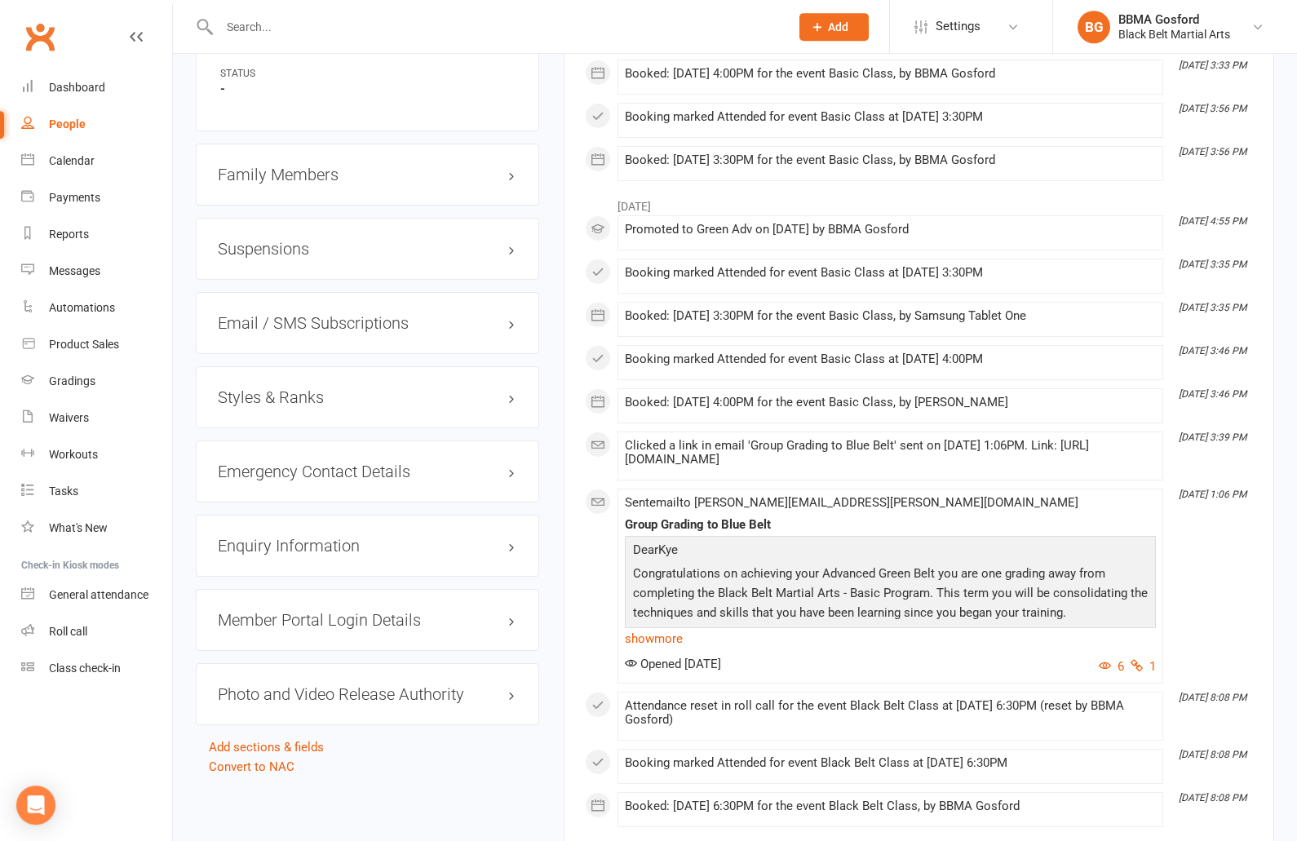
click at [282, 388] on h3 "Styles & Ranks" at bounding box center [367, 397] width 299 height 18
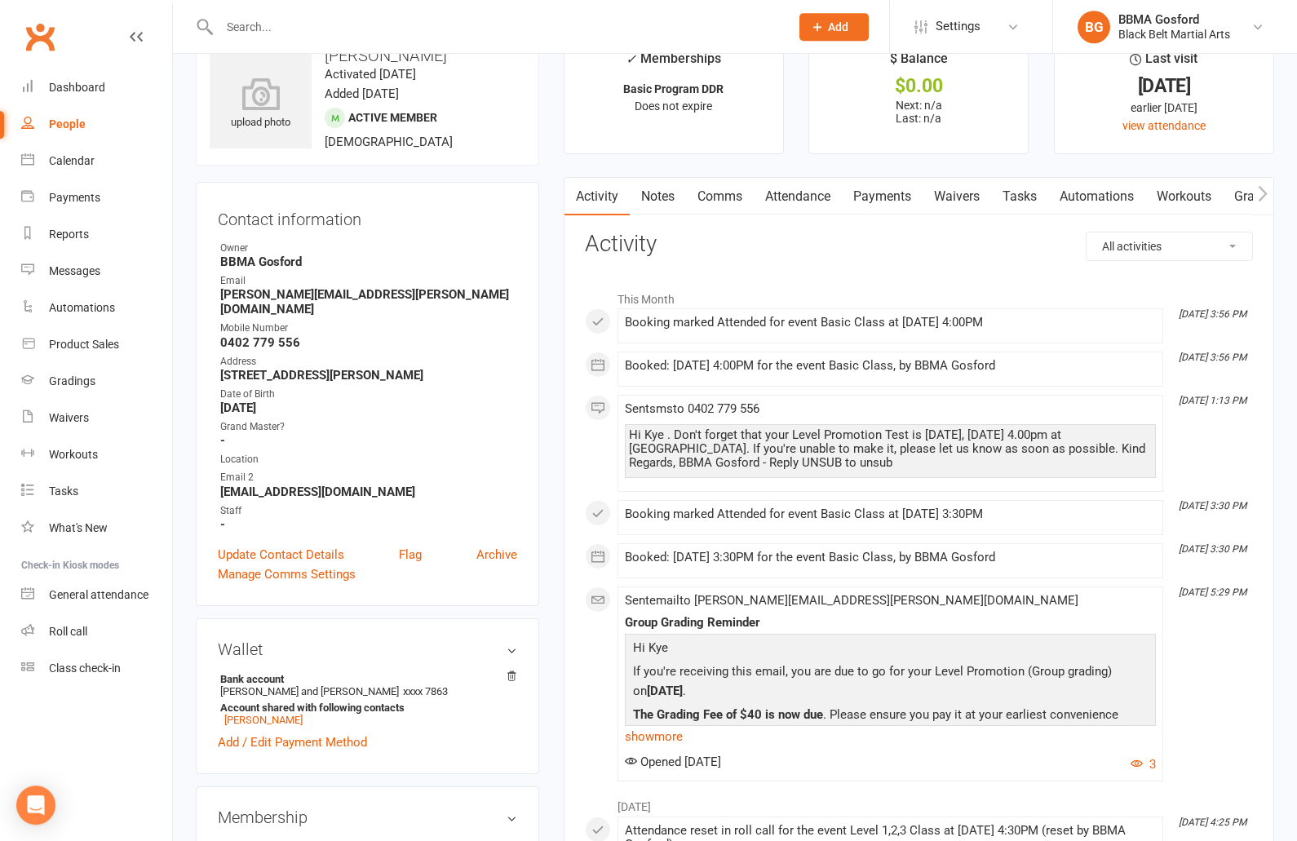
scroll to position [0, 0]
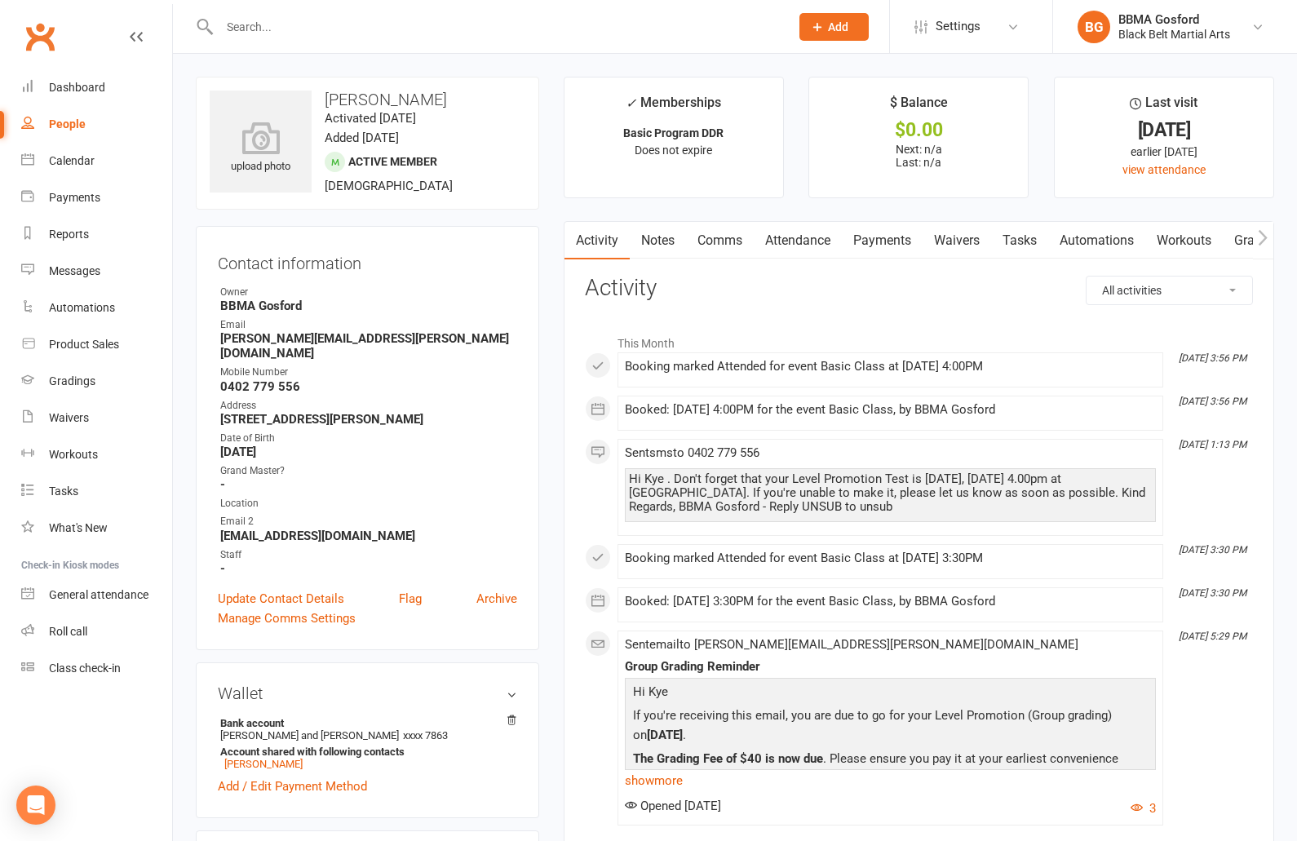
click at [294, 27] on input "text" at bounding box center [495, 26] width 563 height 23
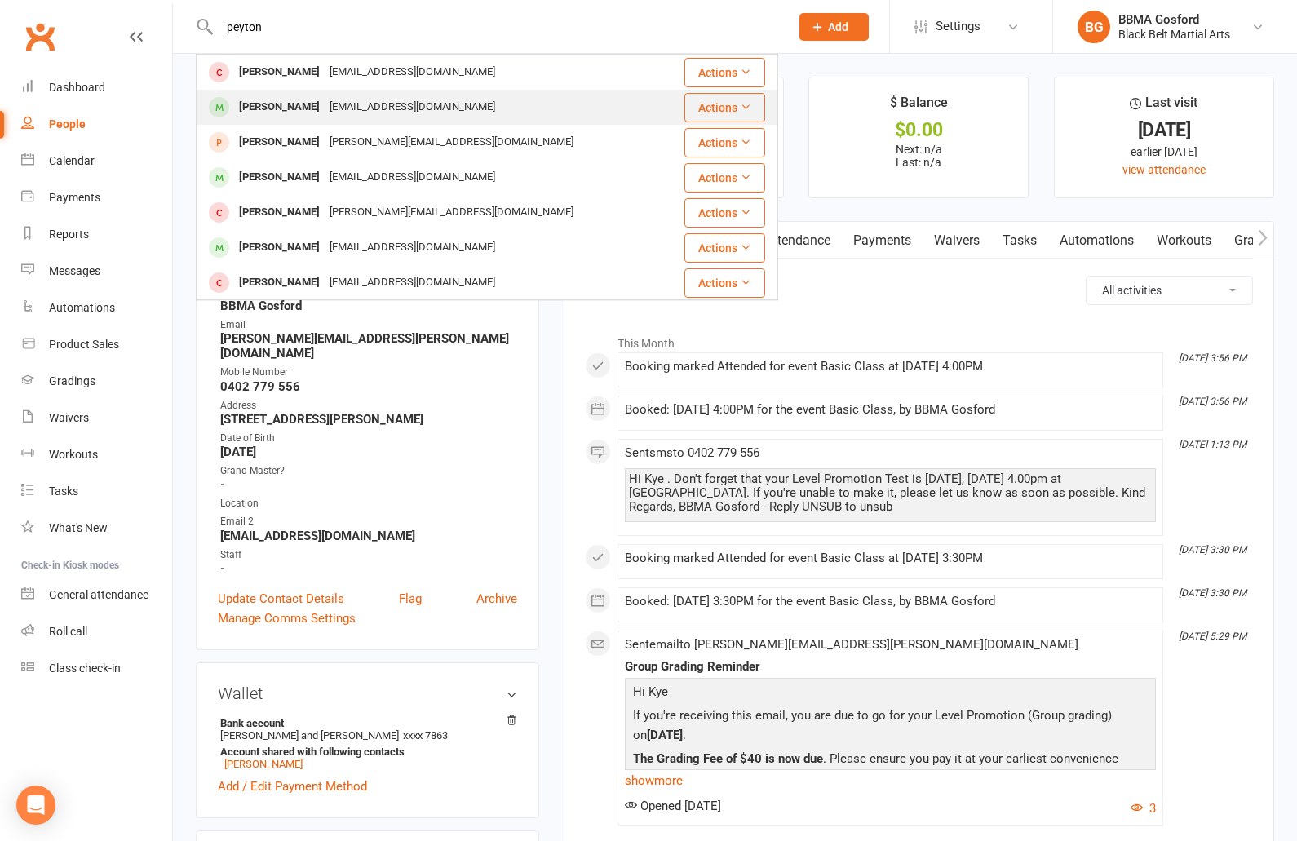
type input "peyton"
click at [297, 104] on div "Peyton Scott" at bounding box center [279, 107] width 91 height 24
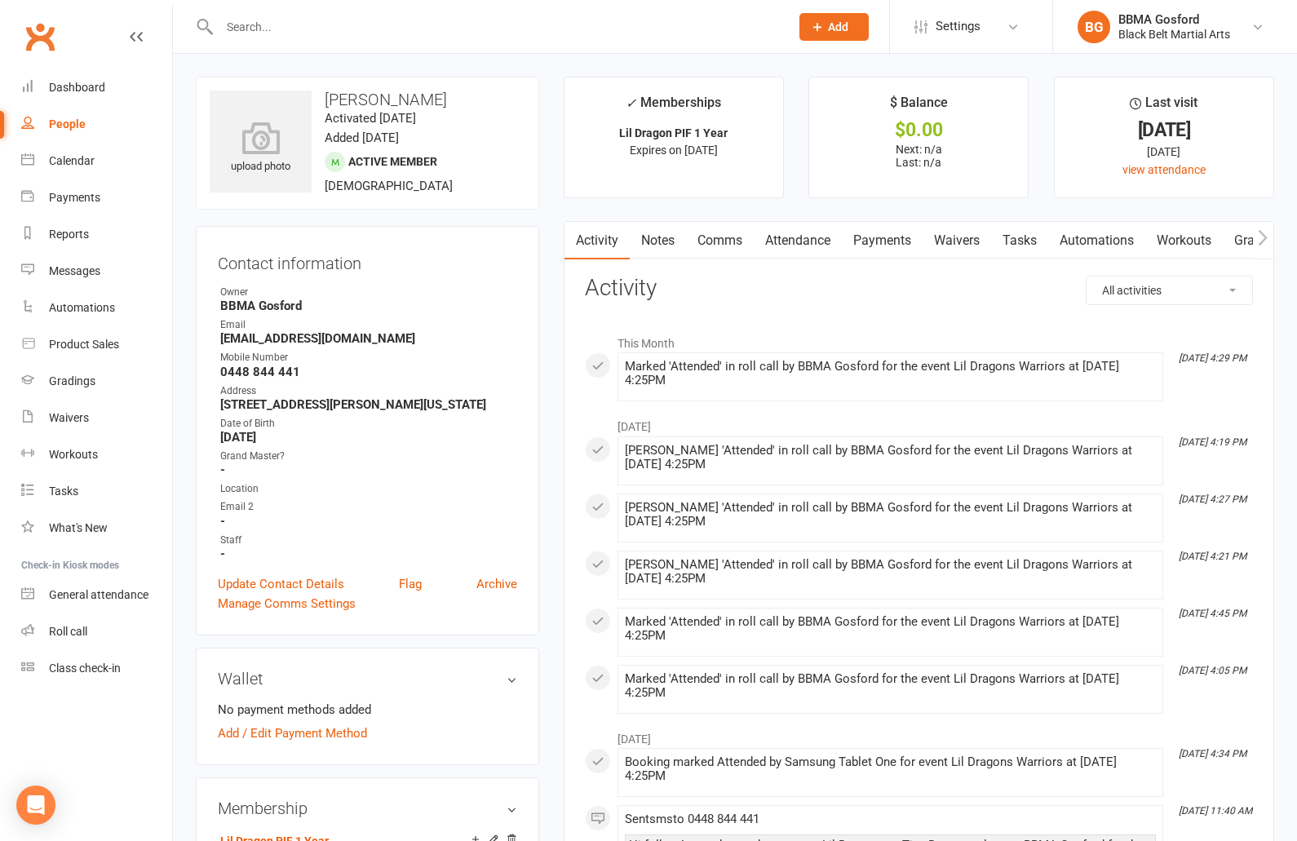
click at [253, 24] on input "text" at bounding box center [495, 26] width 563 height 23
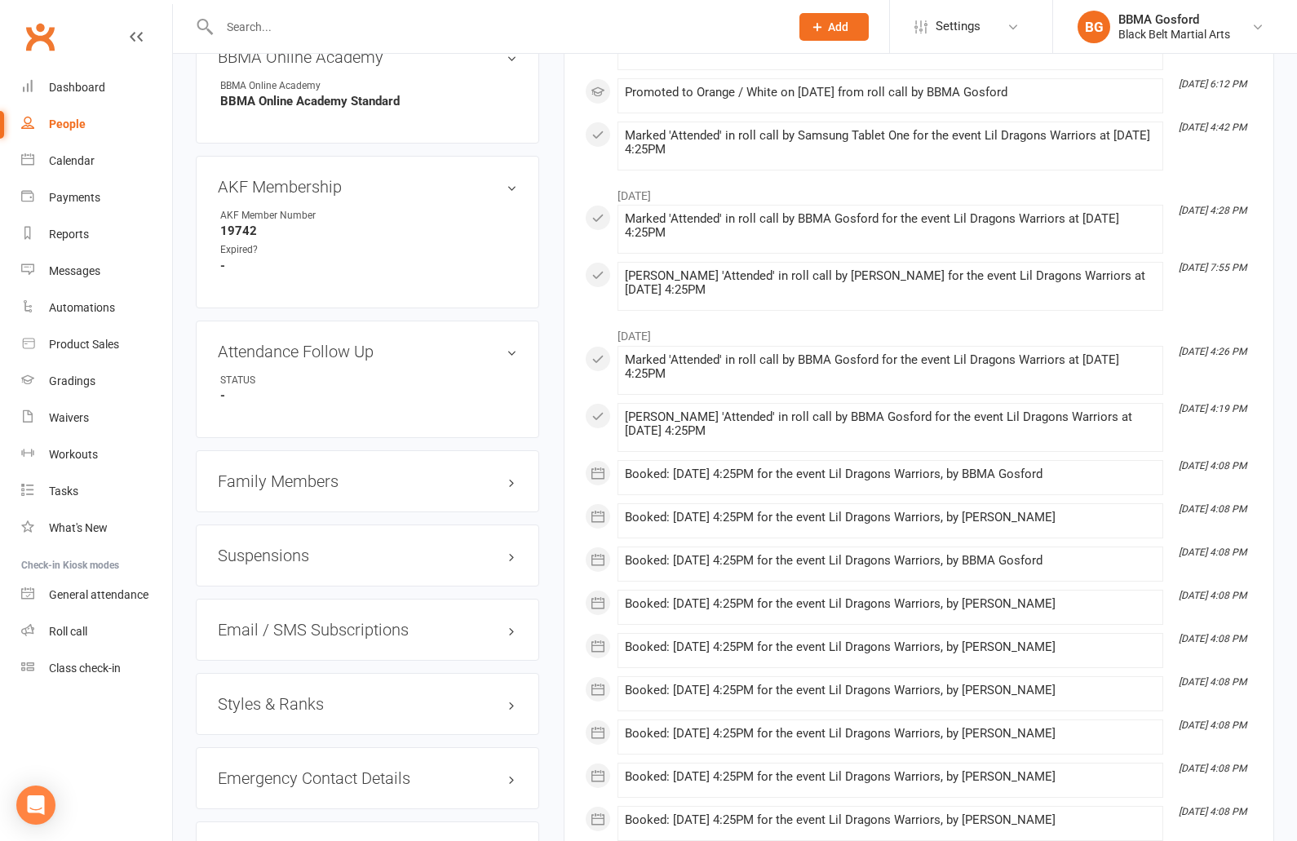
scroll to position [983, 0]
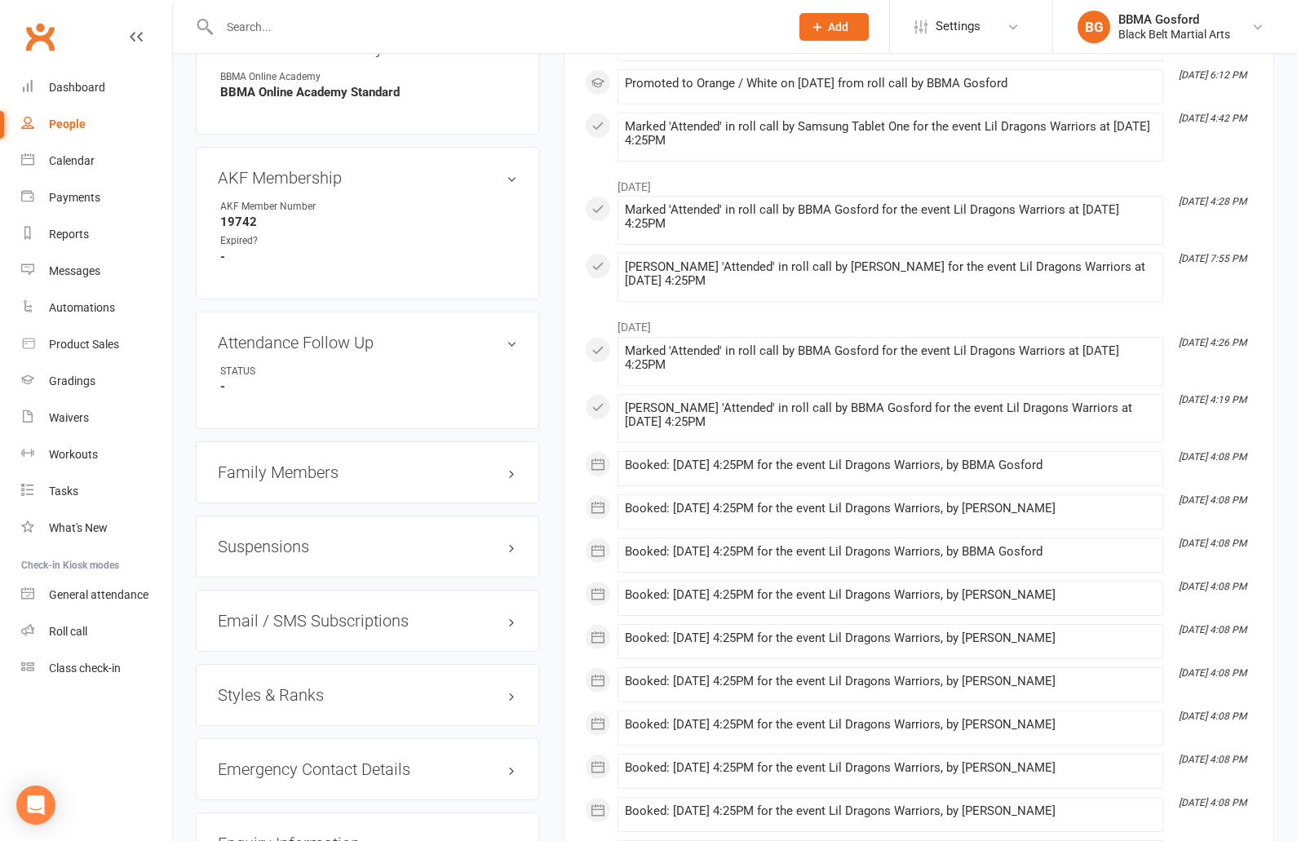
click at [281, 696] on h3 "Styles & Ranks" at bounding box center [367, 695] width 299 height 18
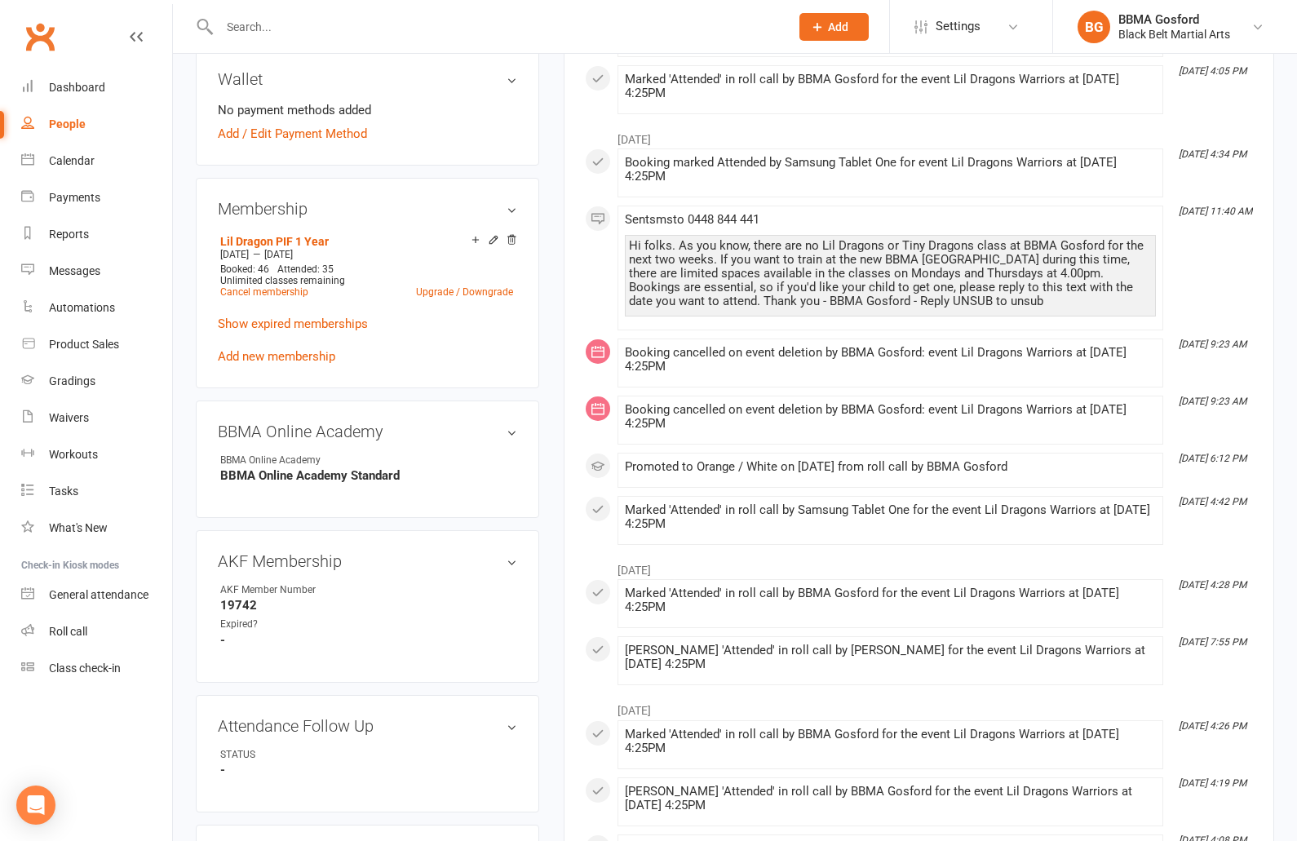
scroll to position [0, 0]
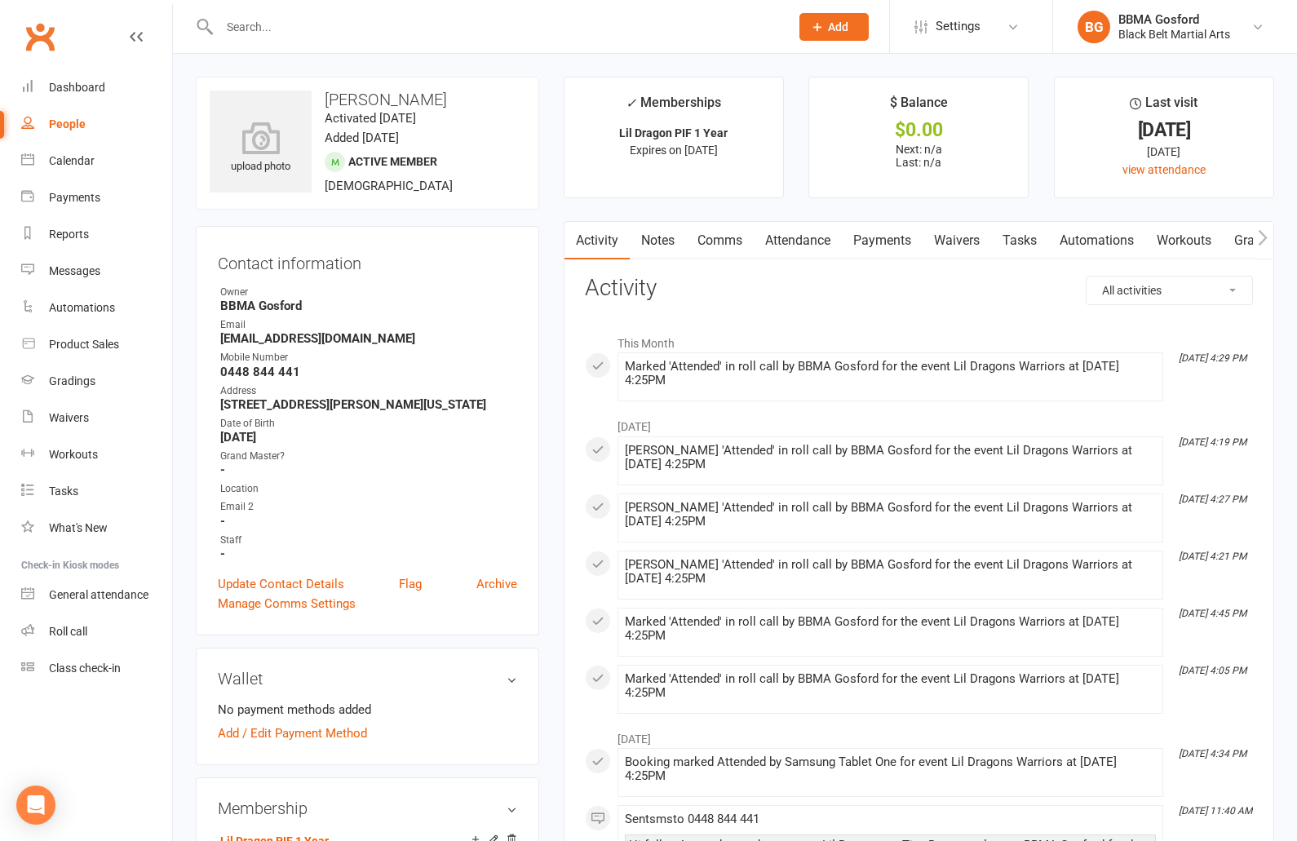
click at [280, 27] on input "text" at bounding box center [495, 26] width 563 height 23
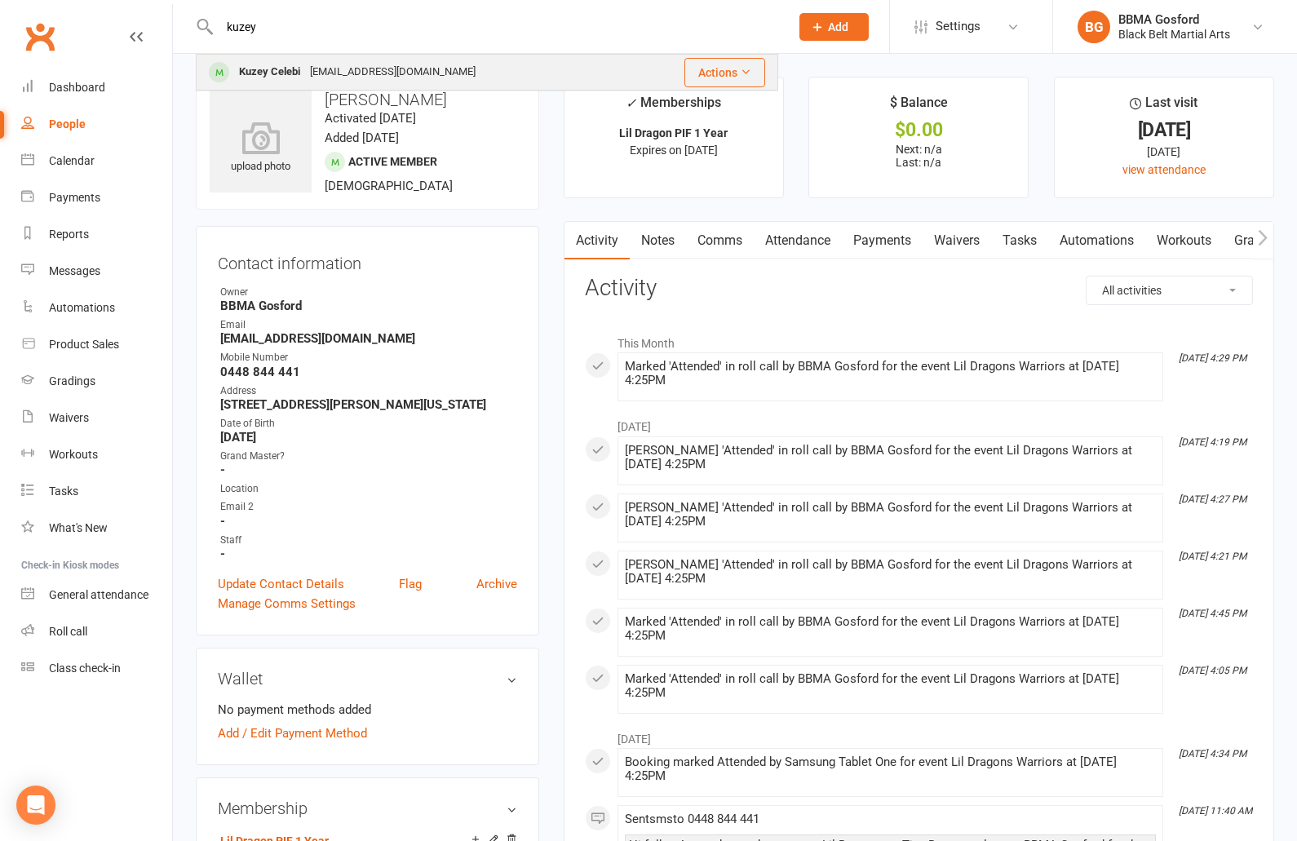
type input "kuzey"
click at [274, 82] on div "Kuzey Celebi" at bounding box center [269, 72] width 71 height 24
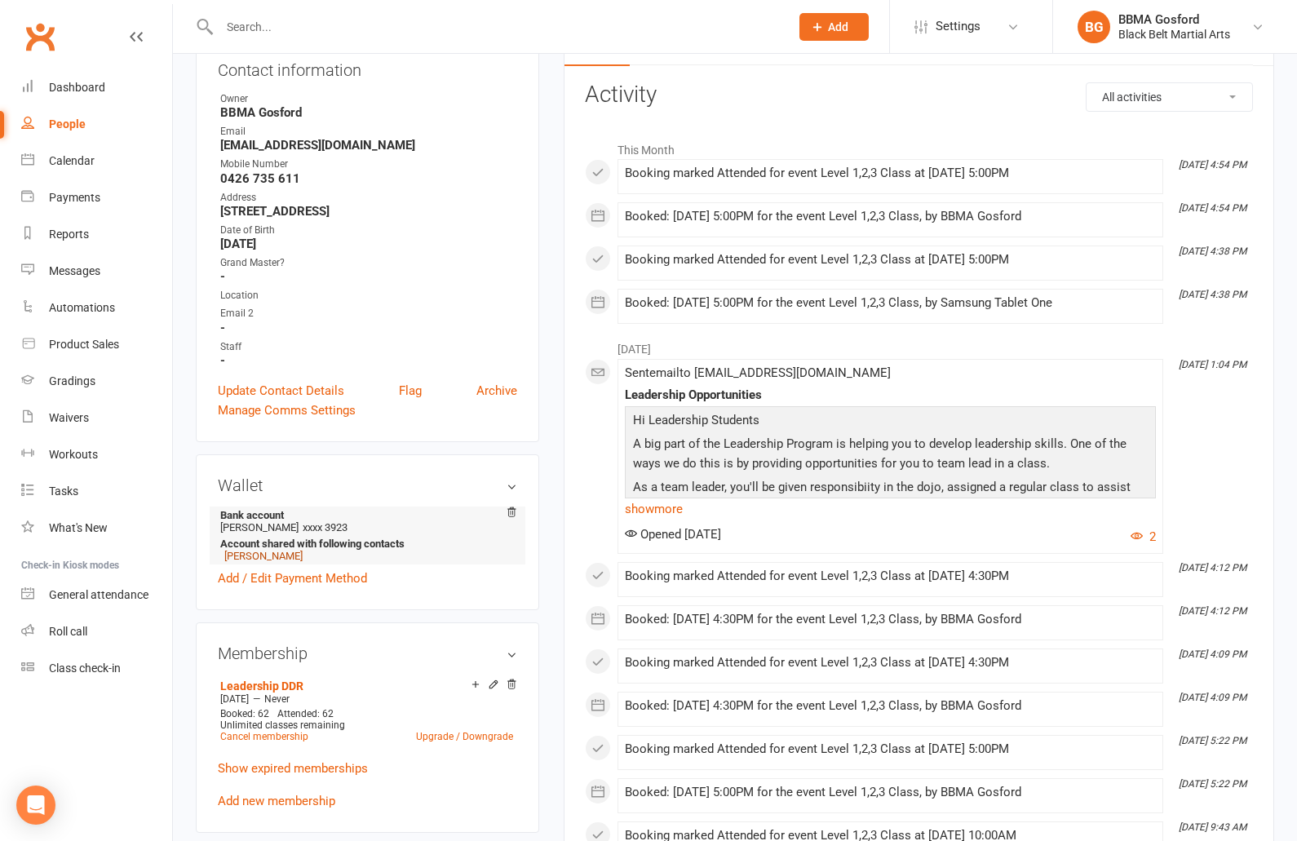
scroll to position [194, 0]
click at [233, 557] on link "Isil Celebi" at bounding box center [263, 555] width 78 height 12
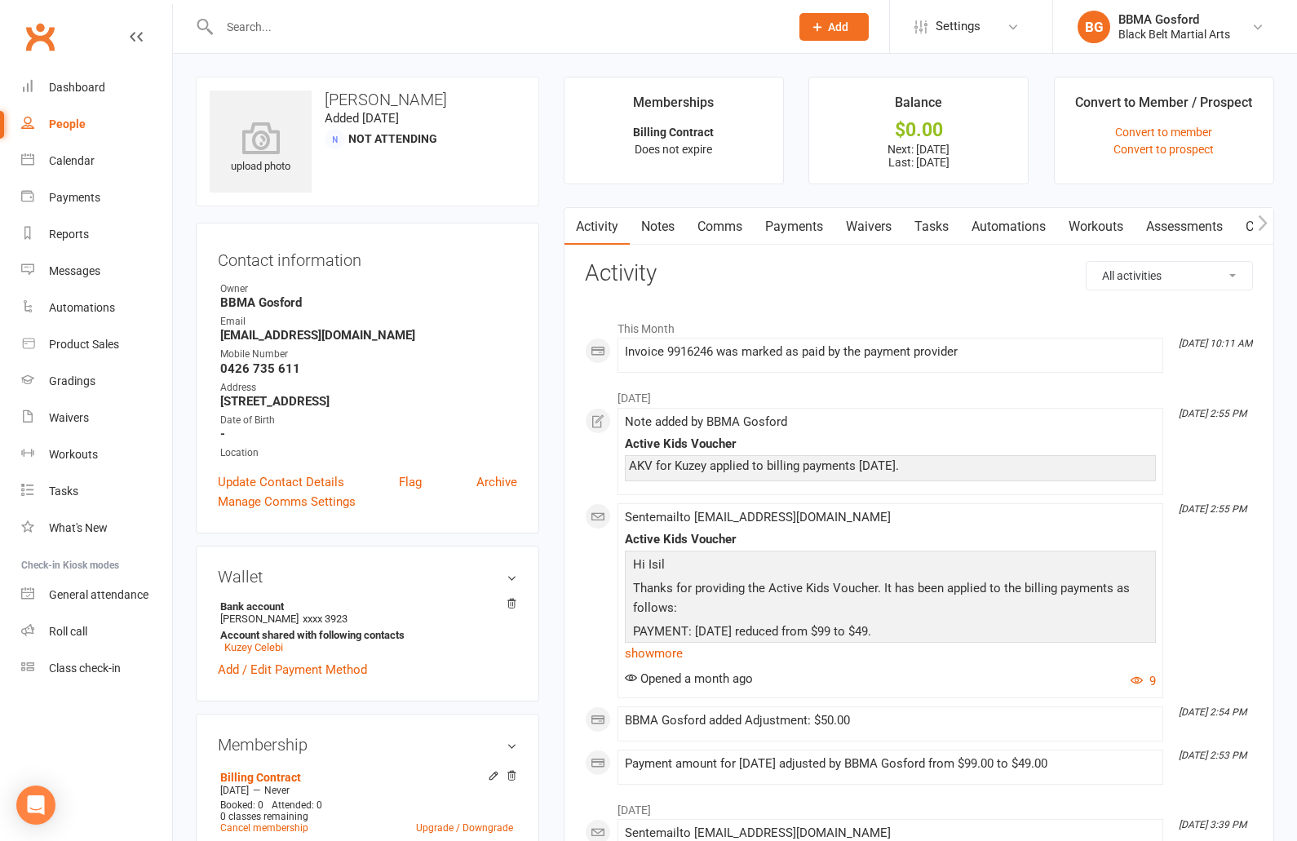
click at [799, 221] on link "Payments" at bounding box center [793, 227] width 81 height 38
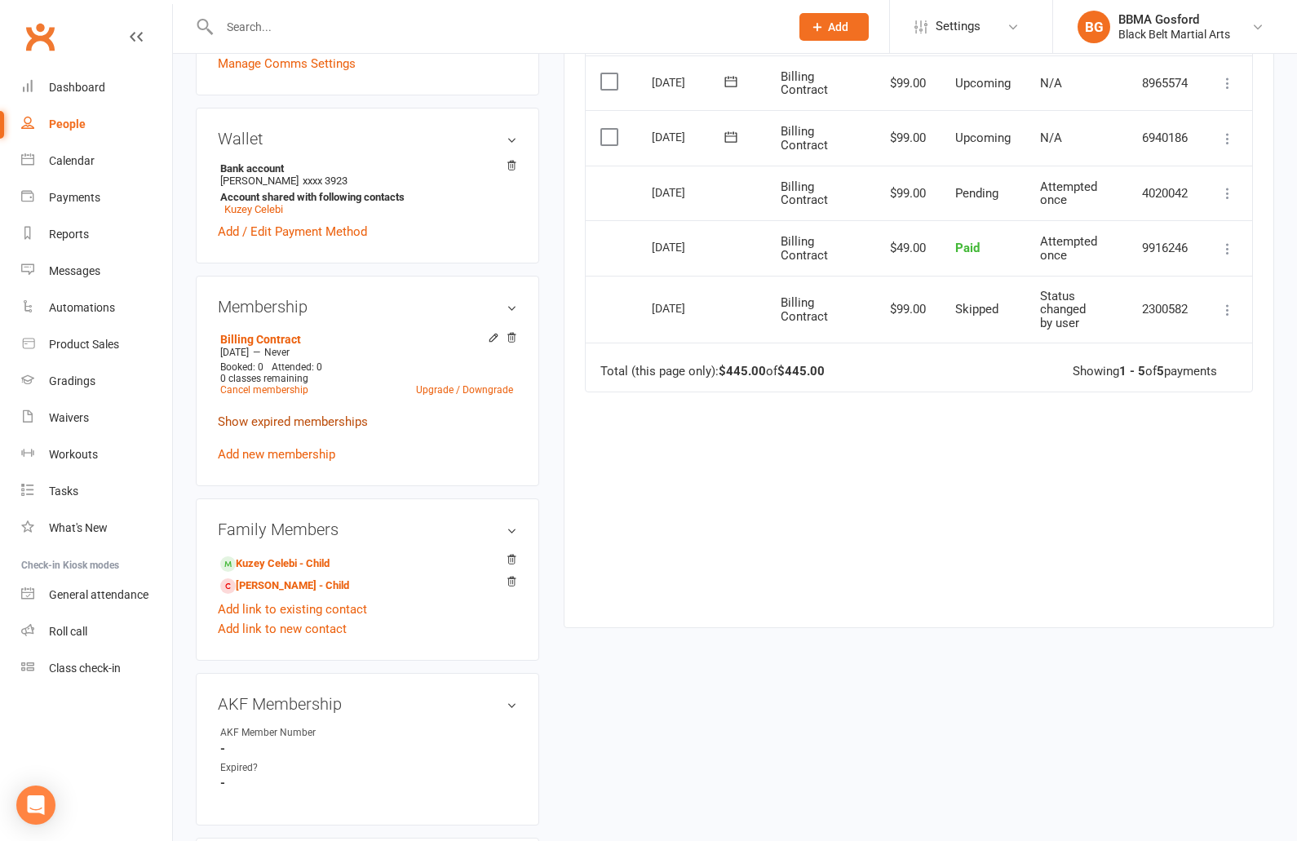
scroll to position [442, 0]
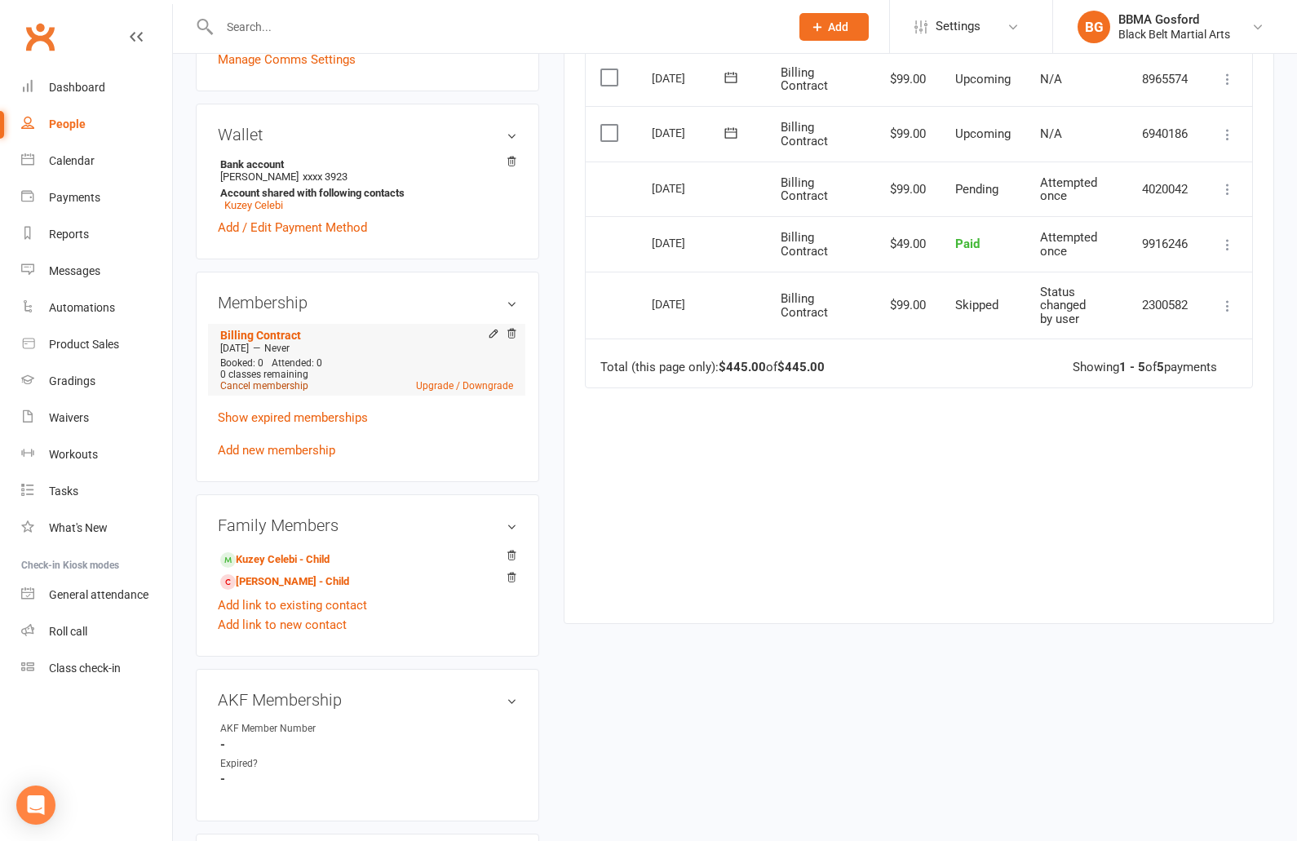
click at [254, 391] on link "Cancel membership" at bounding box center [264, 385] width 88 height 11
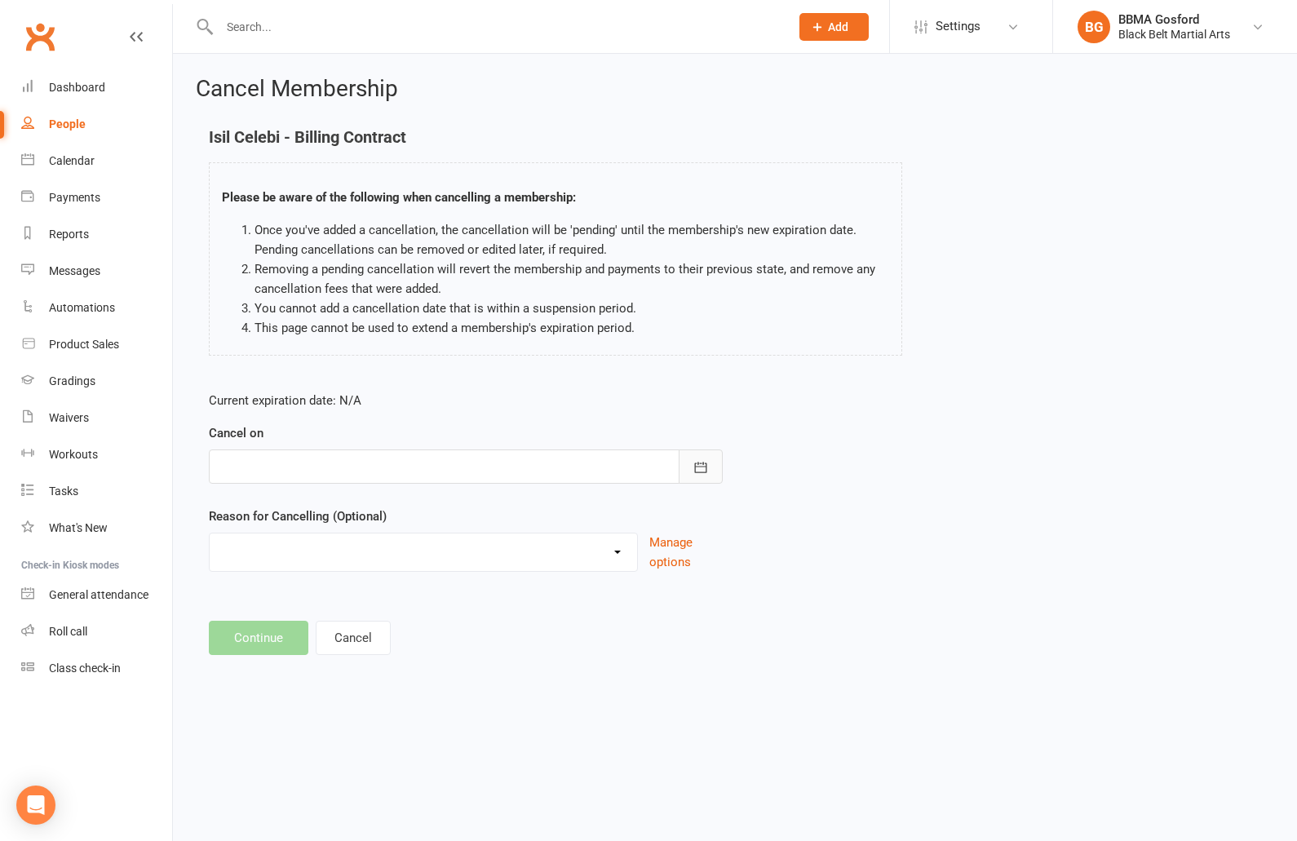
click at [680, 462] on button "button" at bounding box center [700, 466] width 44 height 34
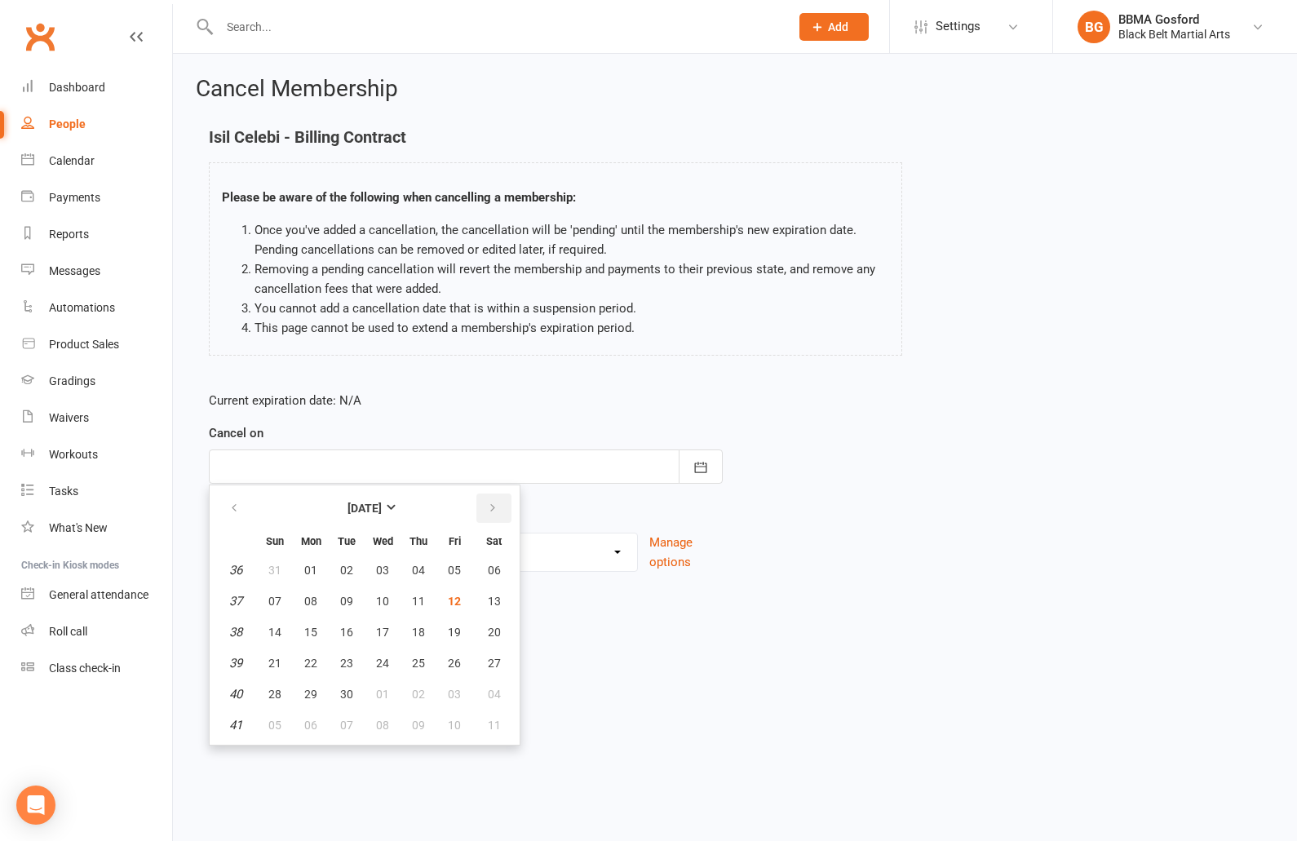
click at [493, 511] on icon "button" at bounding box center [492, 507] width 11 height 13
click at [503, 603] on button "11" at bounding box center [494, 600] width 42 height 29
type input "11 Oct 2025"
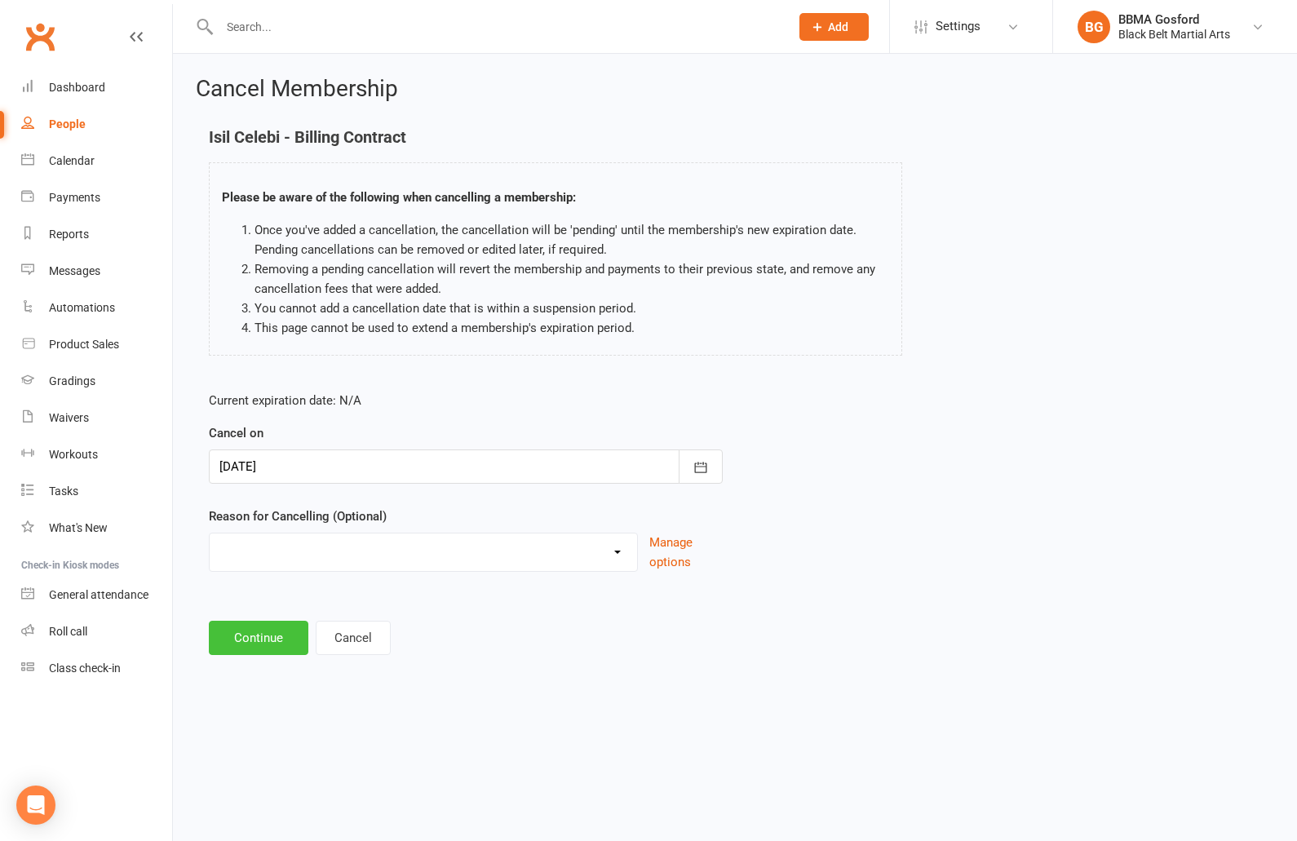
click at [264, 630] on button "Continue" at bounding box center [258, 638] width 99 height 34
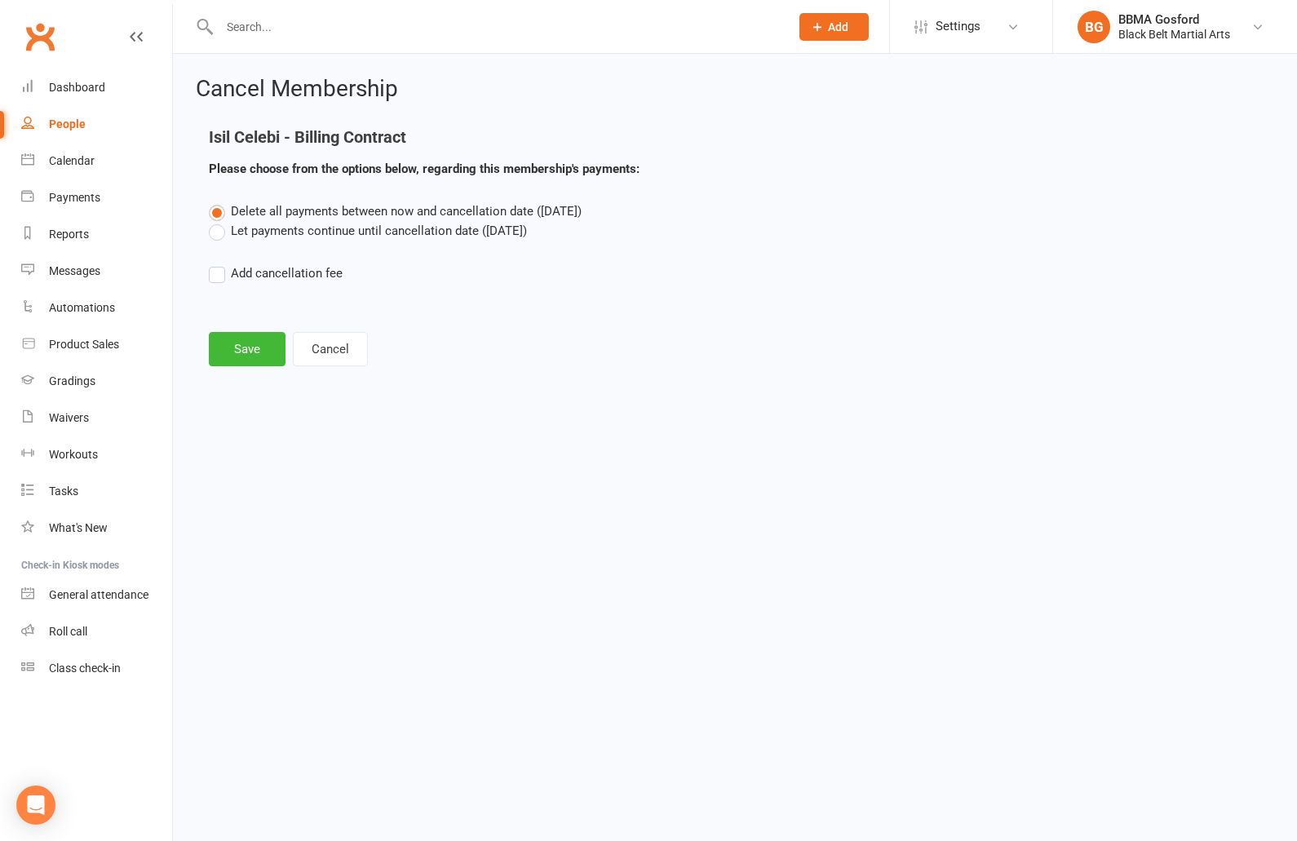
click at [218, 231] on label "Let payments continue until cancellation date (Oct 11, 2025)" at bounding box center [368, 231] width 318 height 20
click at [218, 221] on input "Let payments continue until cancellation date (Oct 11, 2025)" at bounding box center [214, 221] width 11 height 0
radio input "true"
radio input "false"
click at [244, 355] on button "Save" at bounding box center [247, 349] width 77 height 34
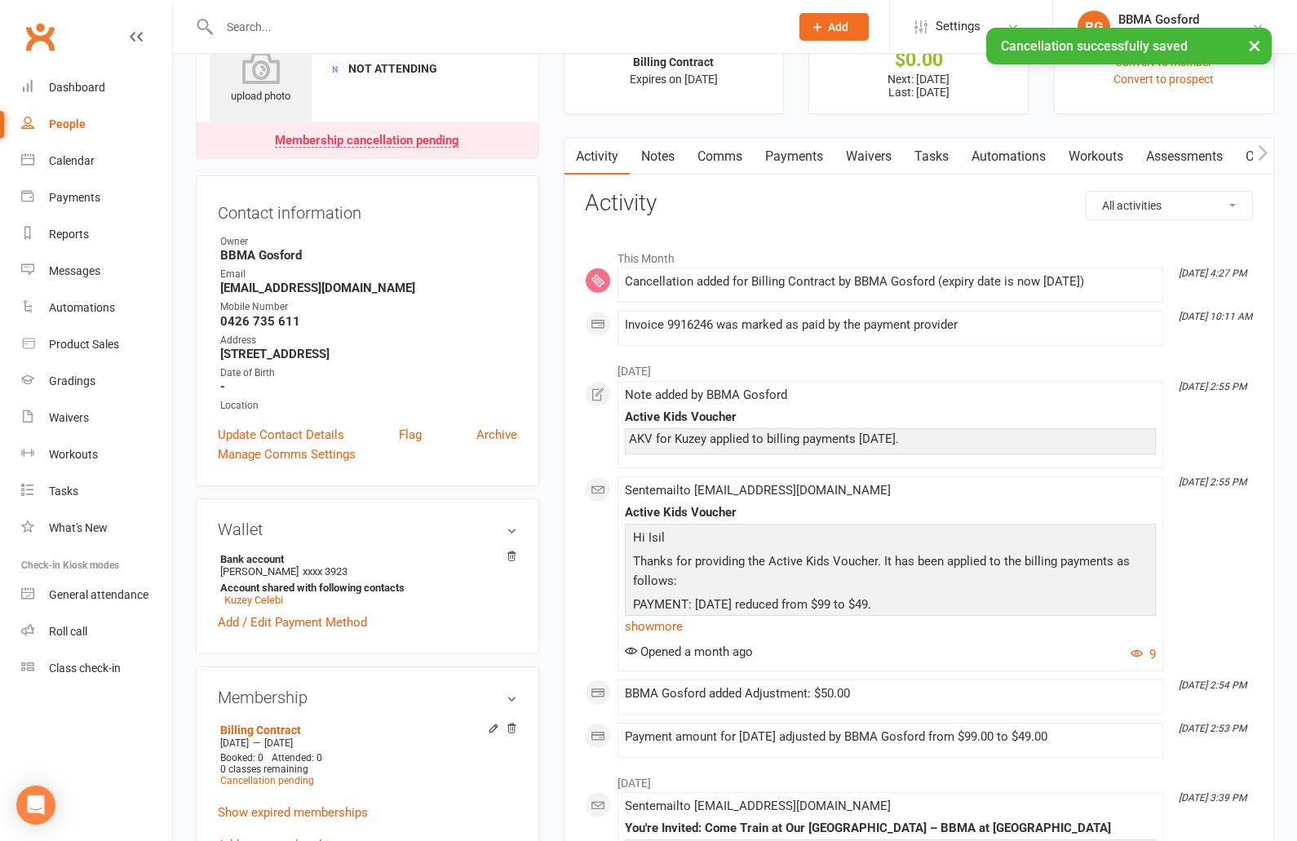
scroll to position [78, 0]
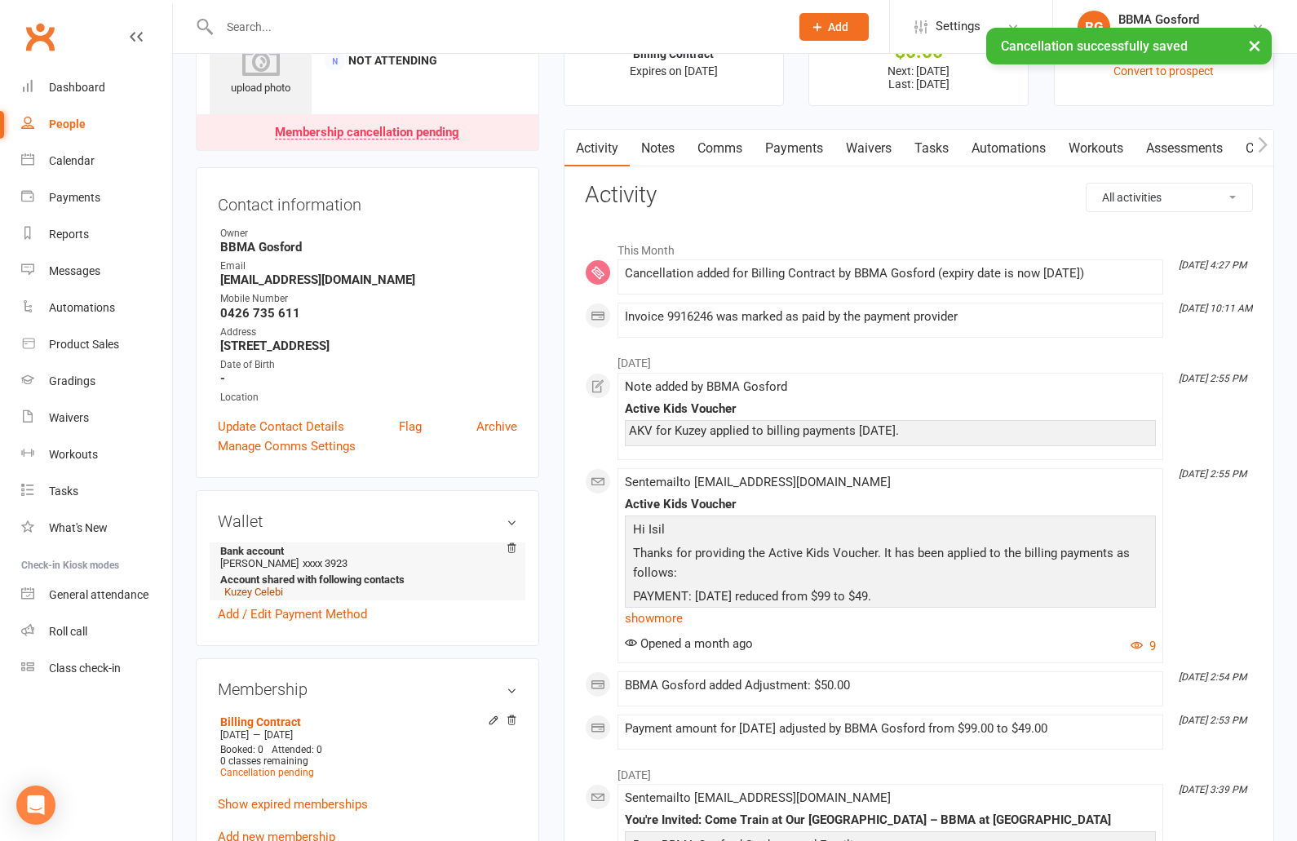
click at [241, 596] on link "Kuzey Celebi" at bounding box center [253, 591] width 59 height 12
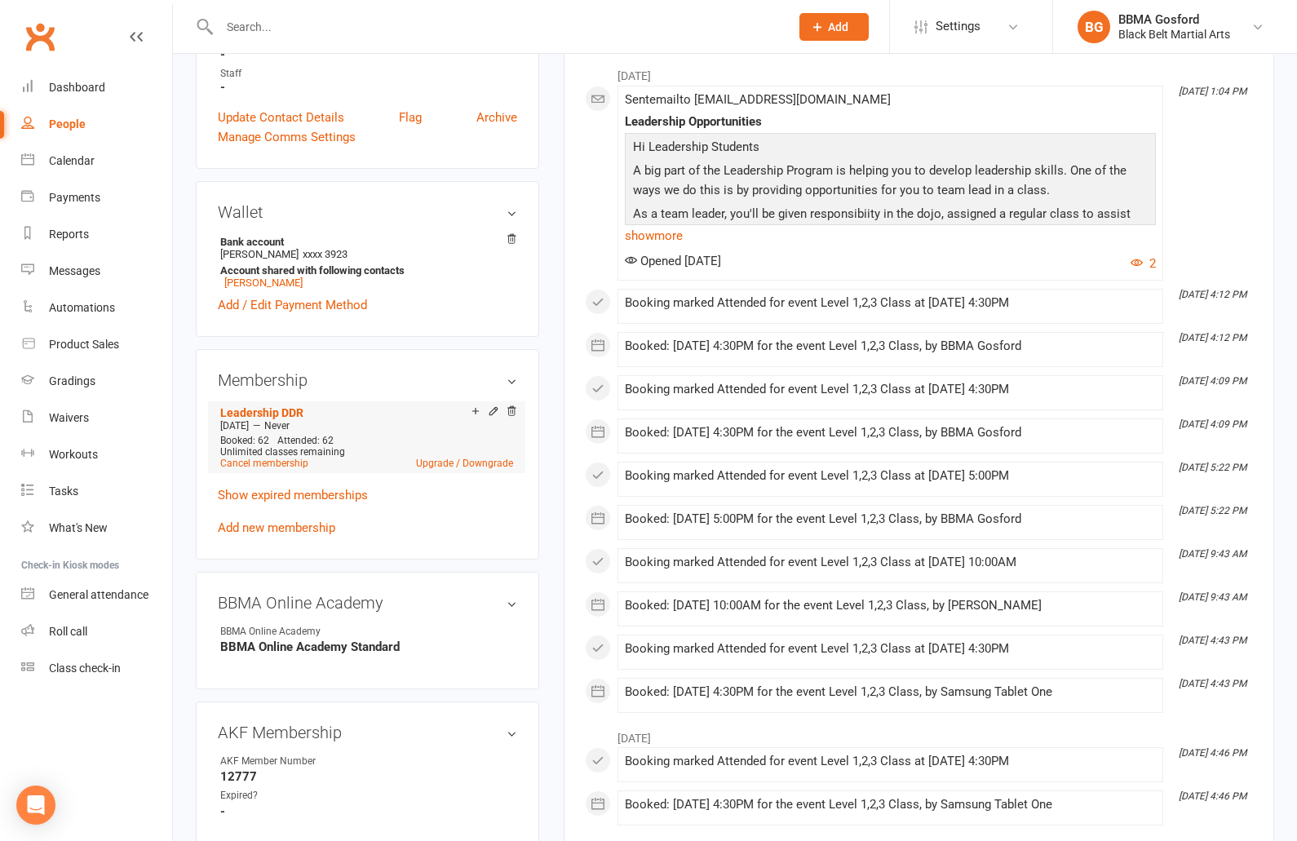
scroll to position [470, 0]
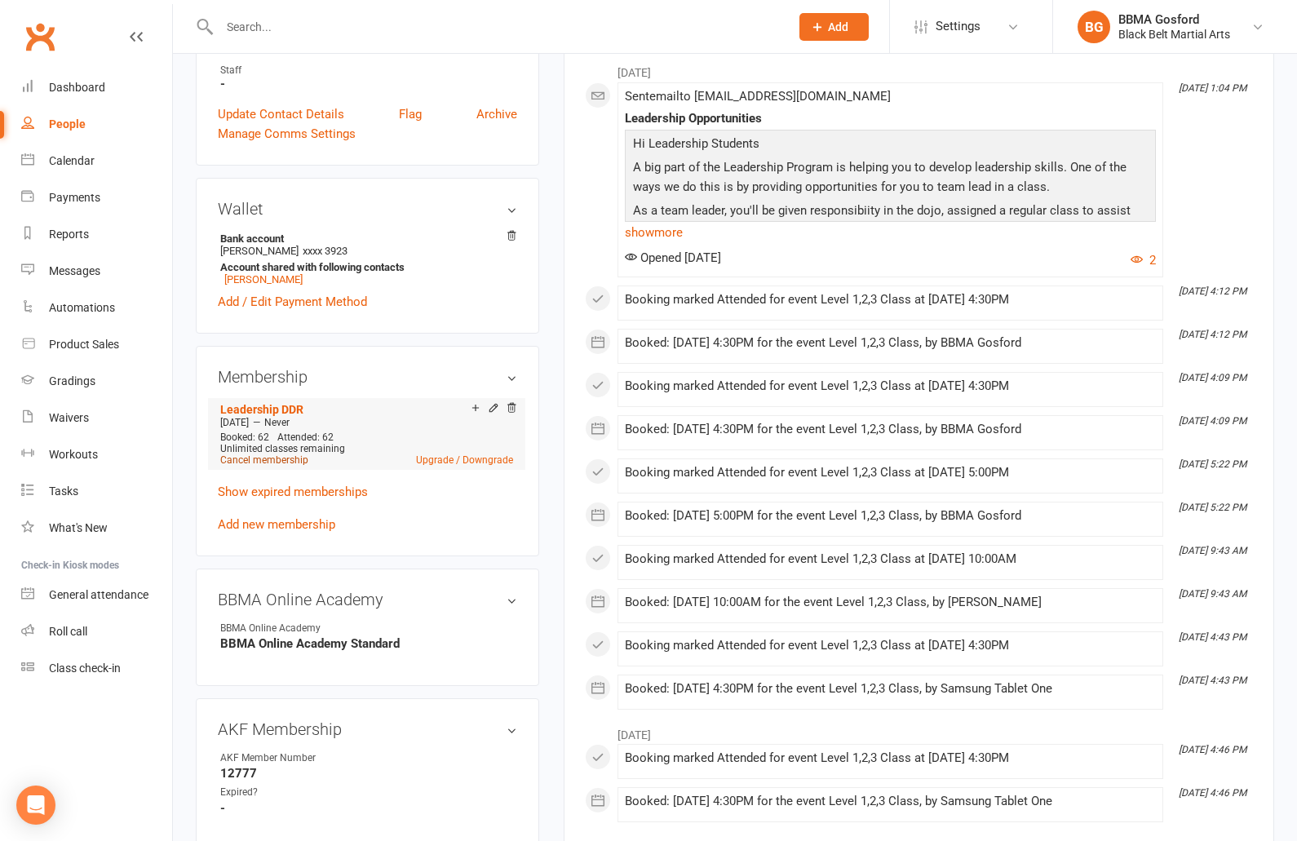
click at [270, 463] on link "Cancel membership" at bounding box center [264, 459] width 88 height 11
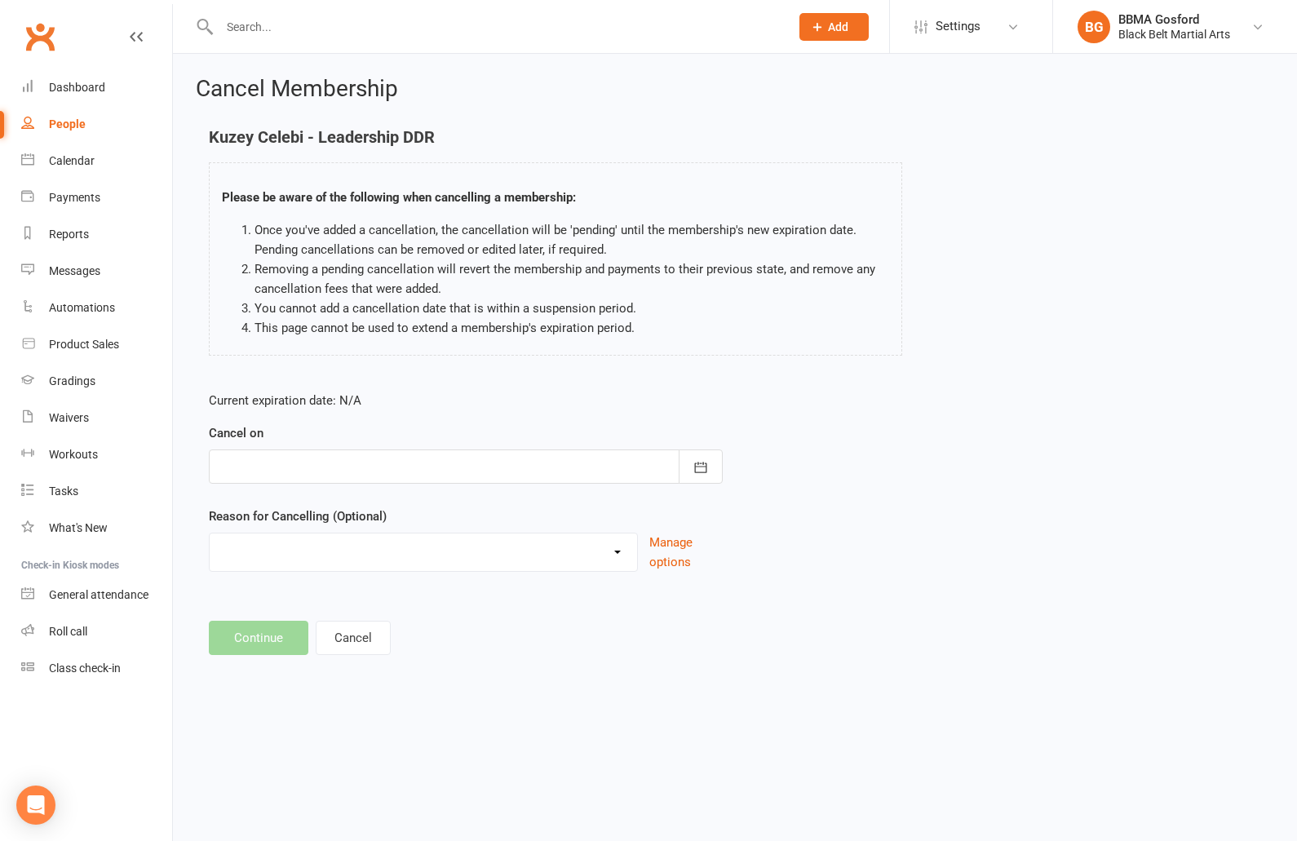
click at [467, 471] on div at bounding box center [466, 466] width 514 height 34
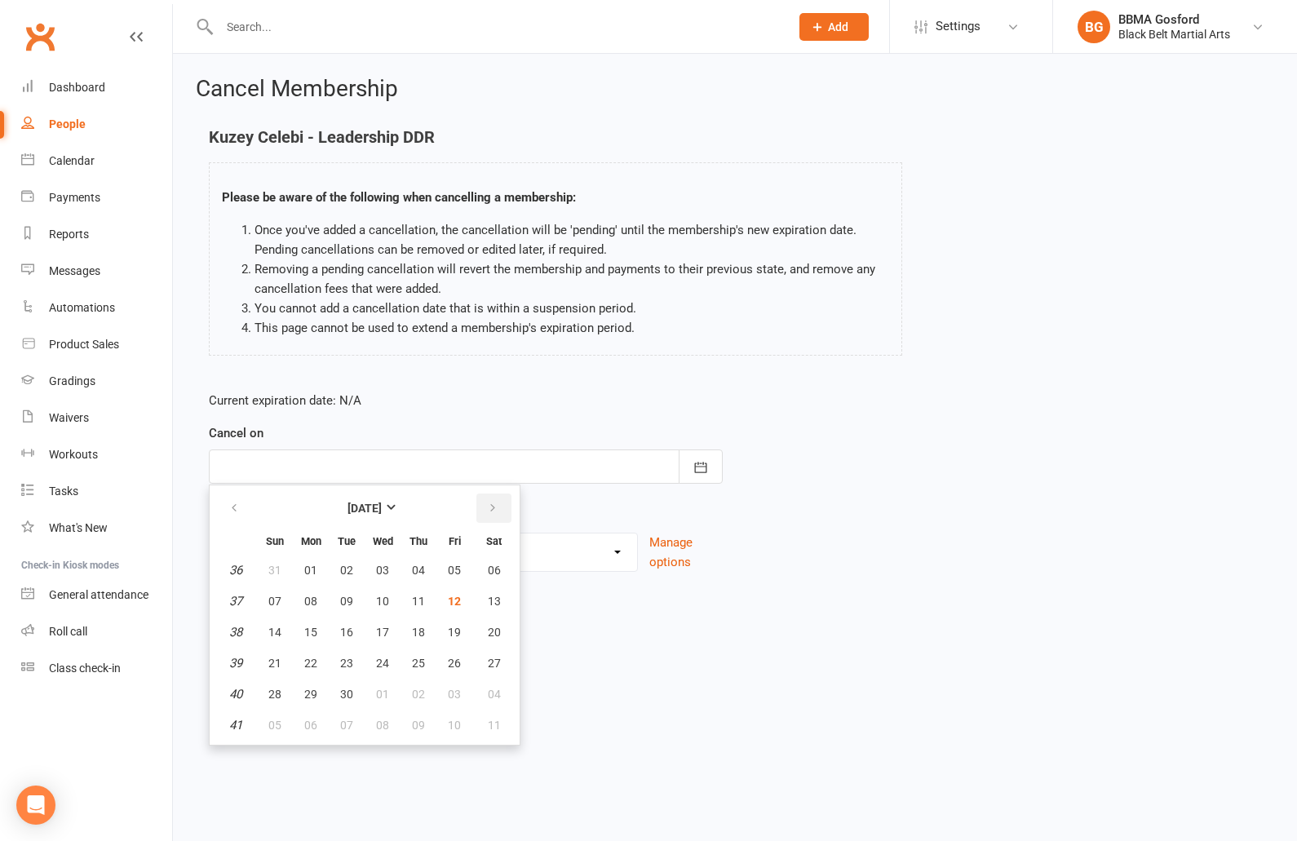
click at [489, 510] on icon "button" at bounding box center [492, 507] width 11 height 13
click at [495, 609] on button "11" at bounding box center [494, 600] width 42 height 29
type input "11 Oct 2025"
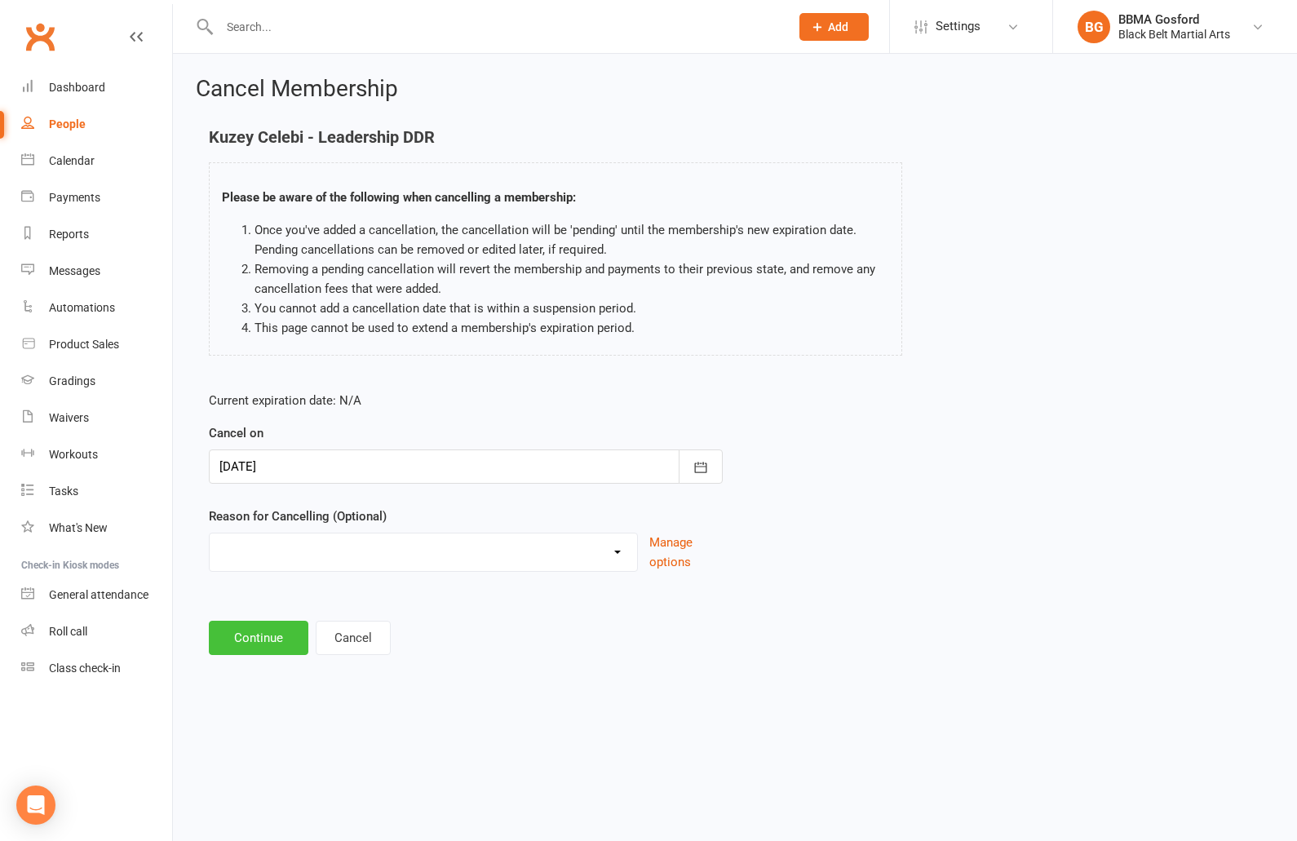
click at [258, 636] on button "Continue" at bounding box center [258, 638] width 99 height 34
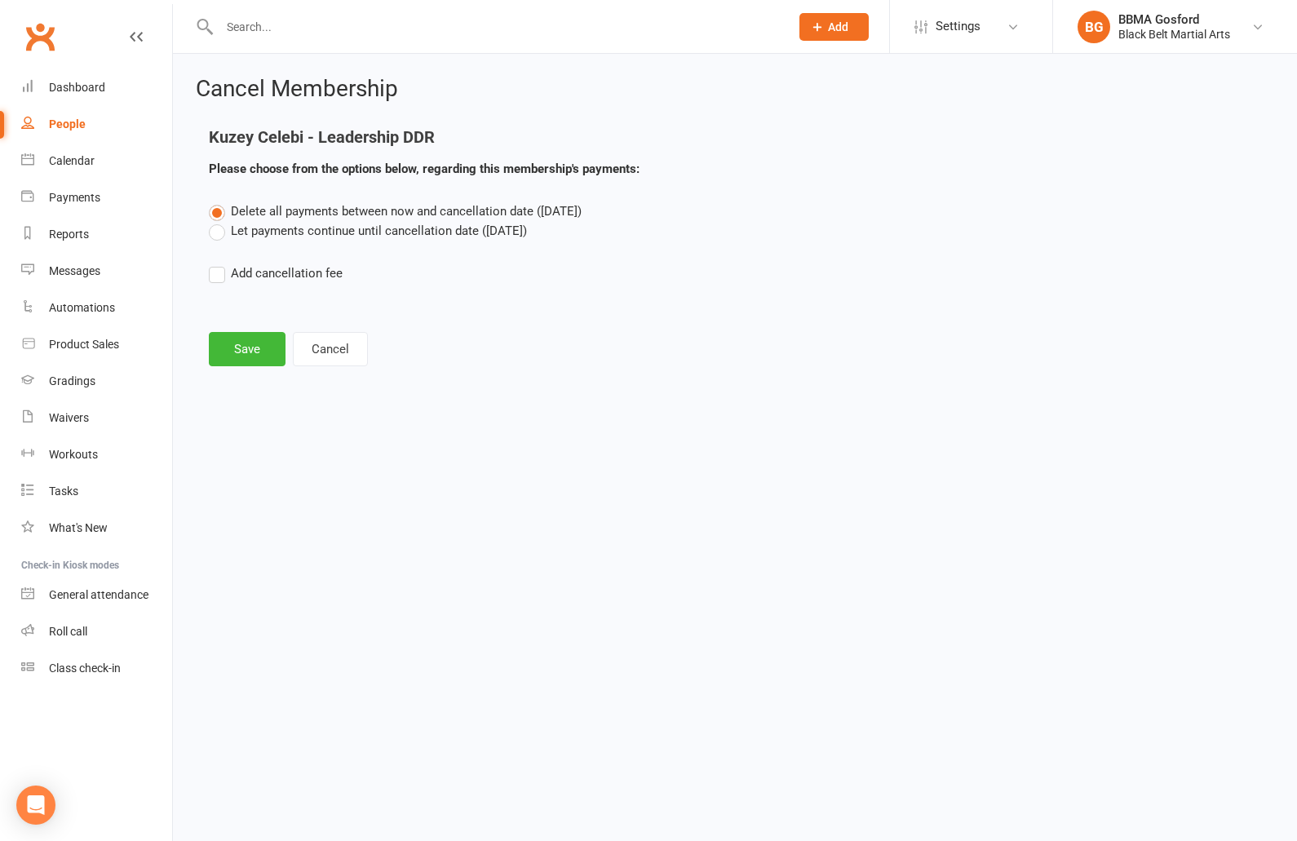
click at [214, 234] on label "Let payments continue until cancellation date (Oct 11, 2025)" at bounding box center [368, 231] width 318 height 20
click at [214, 221] on input "Let payments continue until cancellation date (Oct 11, 2025)" at bounding box center [214, 221] width 11 height 0
radio input "true"
radio input "false"
click at [245, 358] on button "Save" at bounding box center [247, 349] width 77 height 34
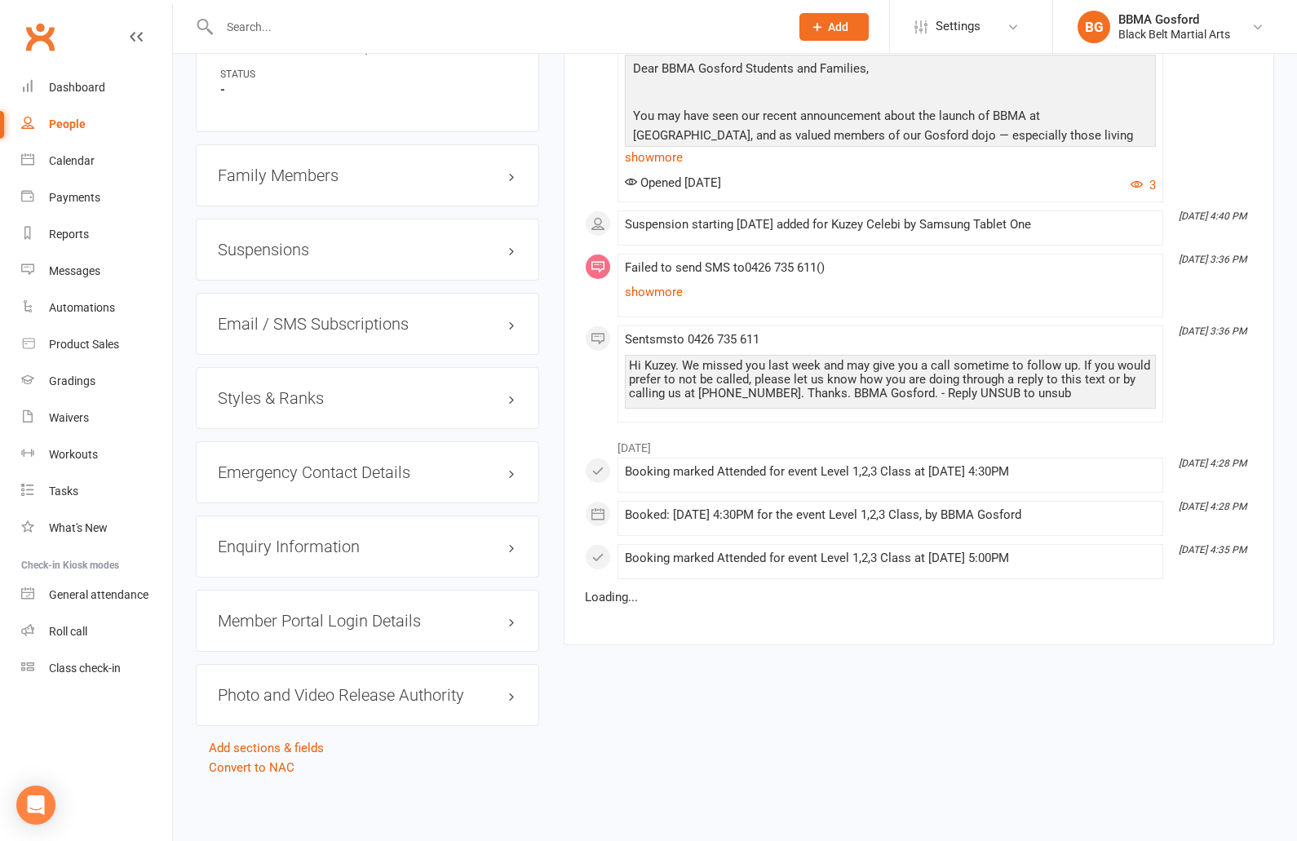
scroll to position [1382, 0]
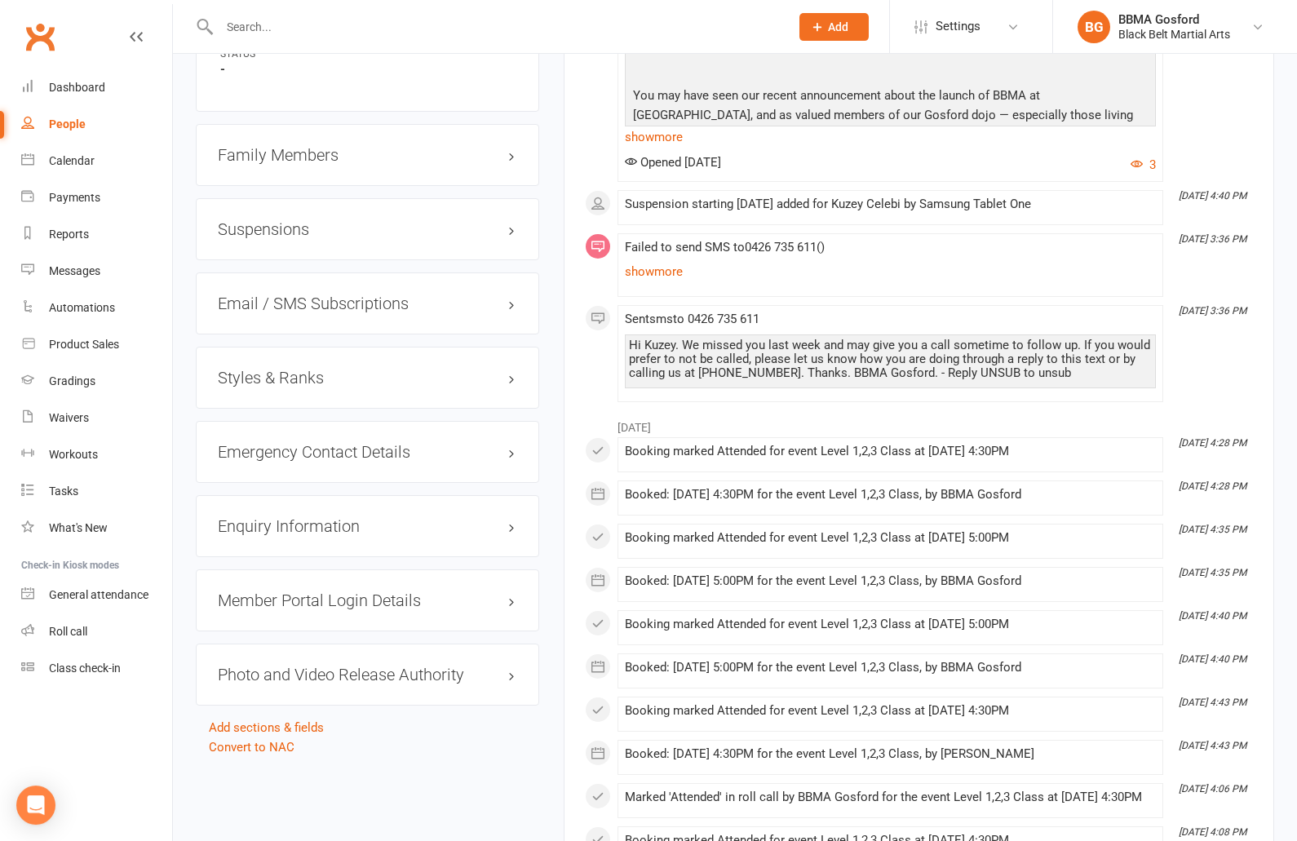
click at [258, 378] on h3 "Styles & Ranks" at bounding box center [367, 378] width 299 height 18
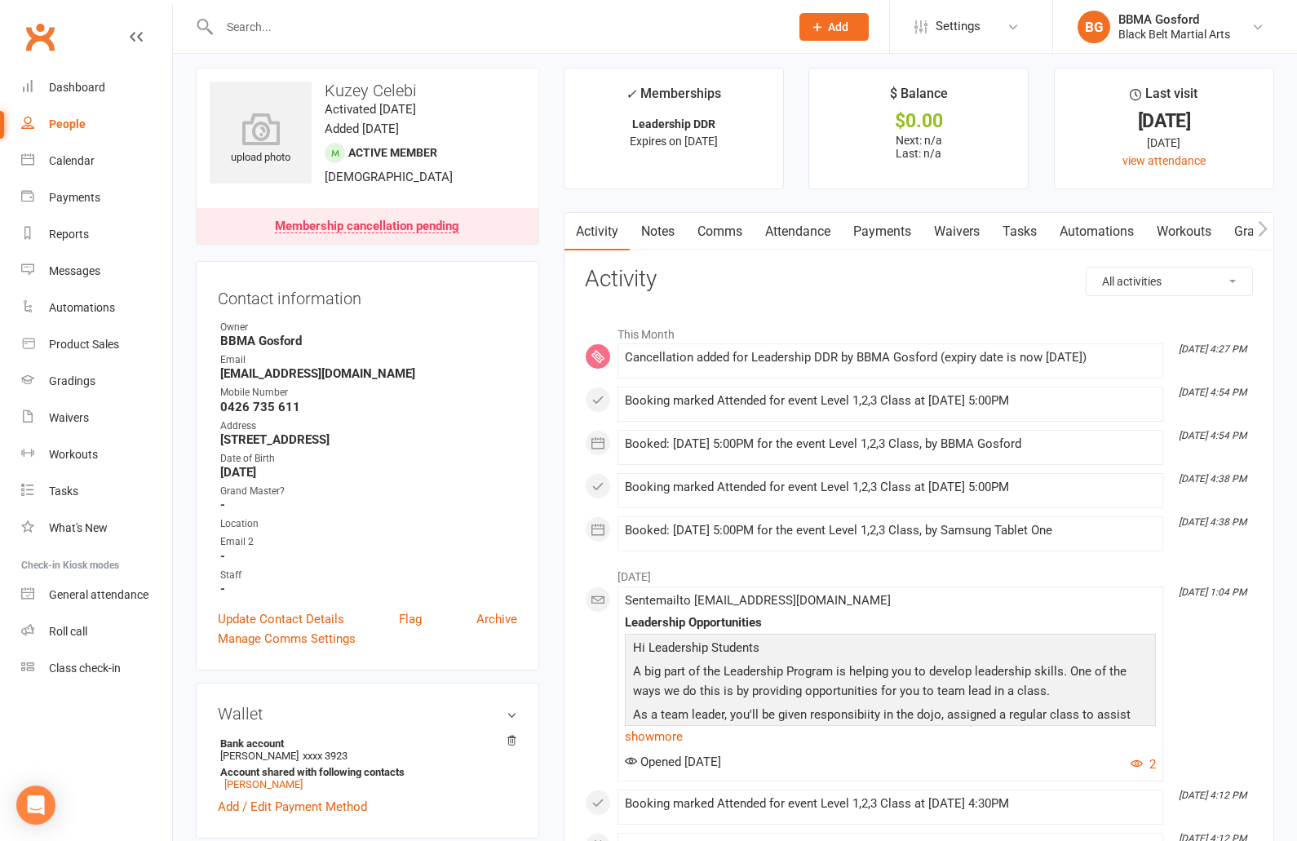
scroll to position [0, 0]
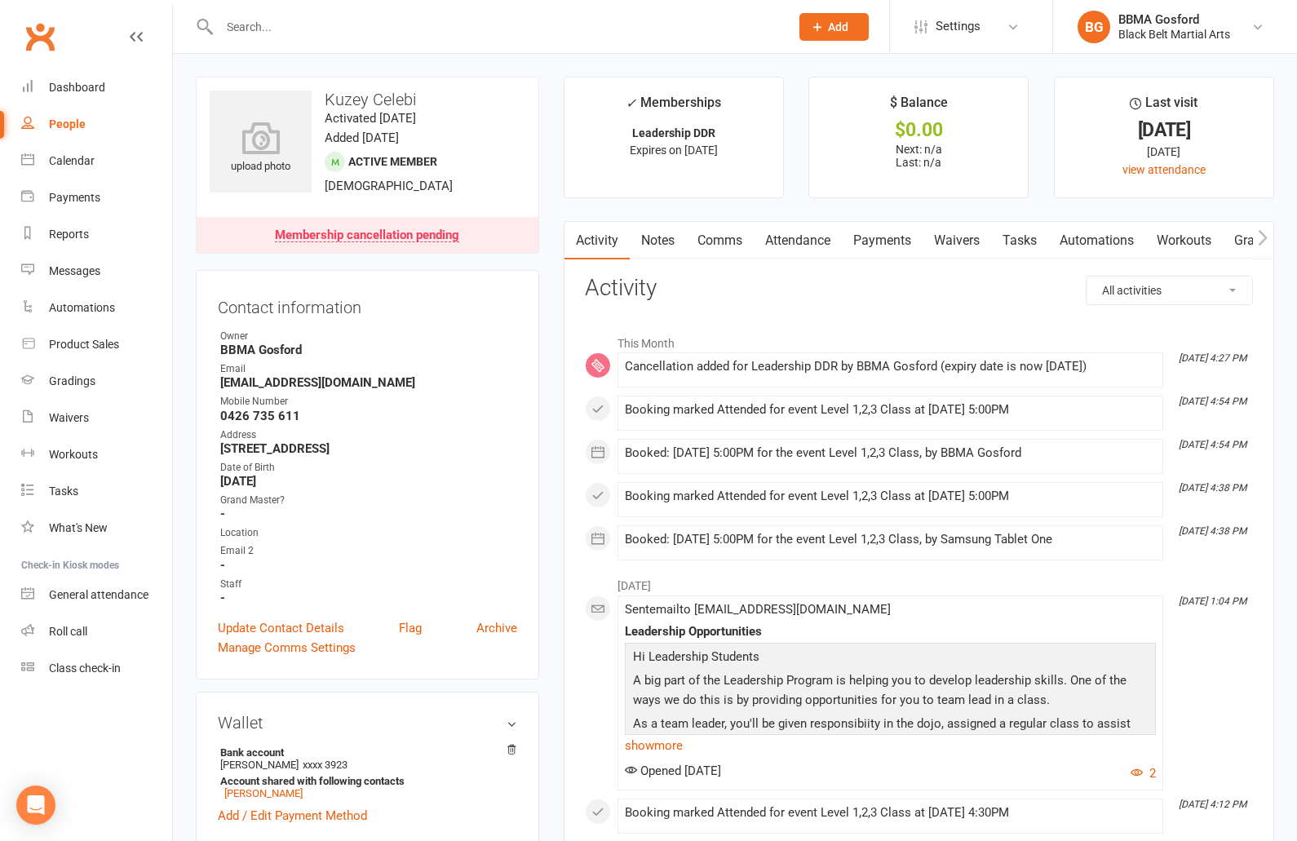
click at [812, 233] on link "Attendance" at bounding box center [797, 241] width 88 height 38
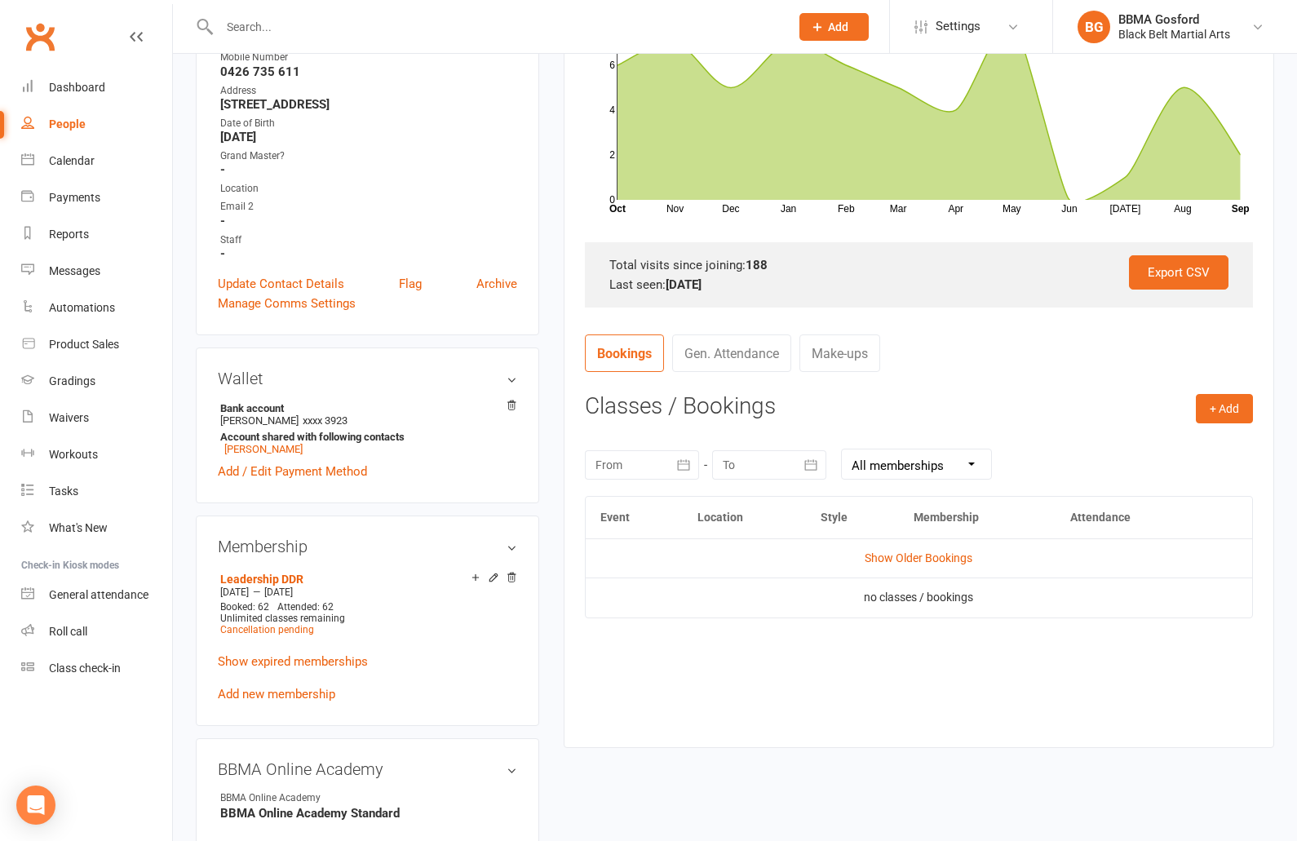
scroll to position [347, 0]
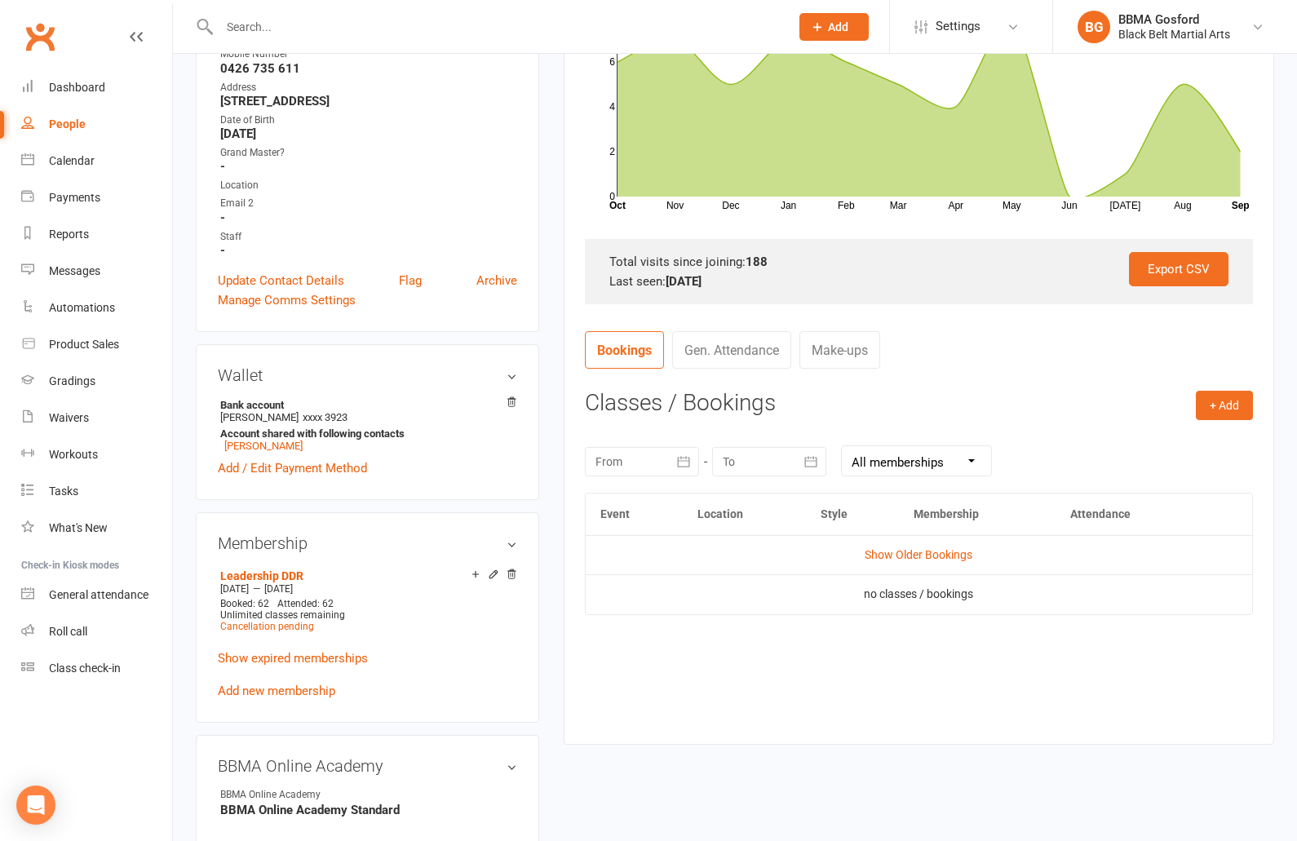
click at [681, 460] on icon "button" at bounding box center [684, 461] width 12 height 11
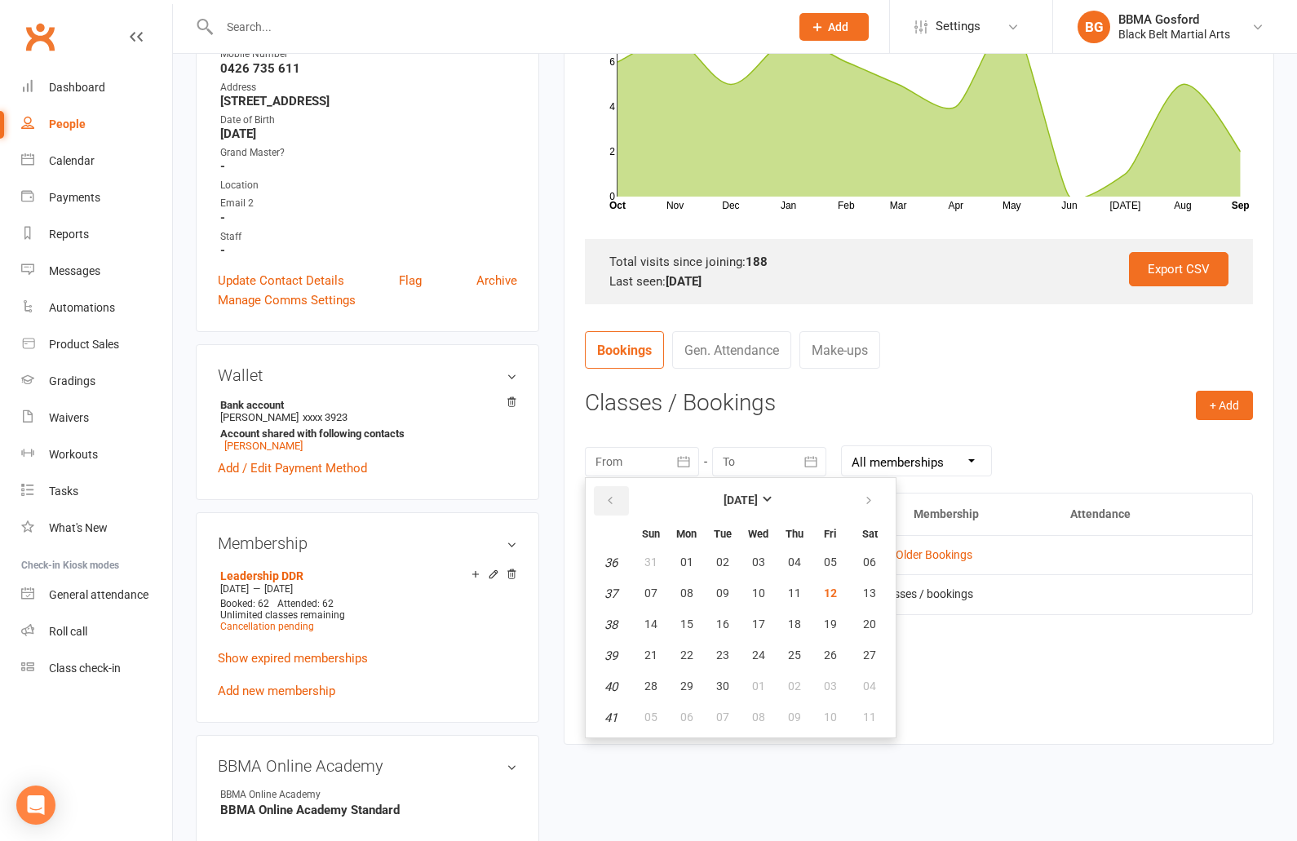
click at [598, 502] on button "button" at bounding box center [611, 500] width 35 height 29
click at [834, 563] on span "01" at bounding box center [830, 561] width 13 height 13
type input "01 Aug 2025"
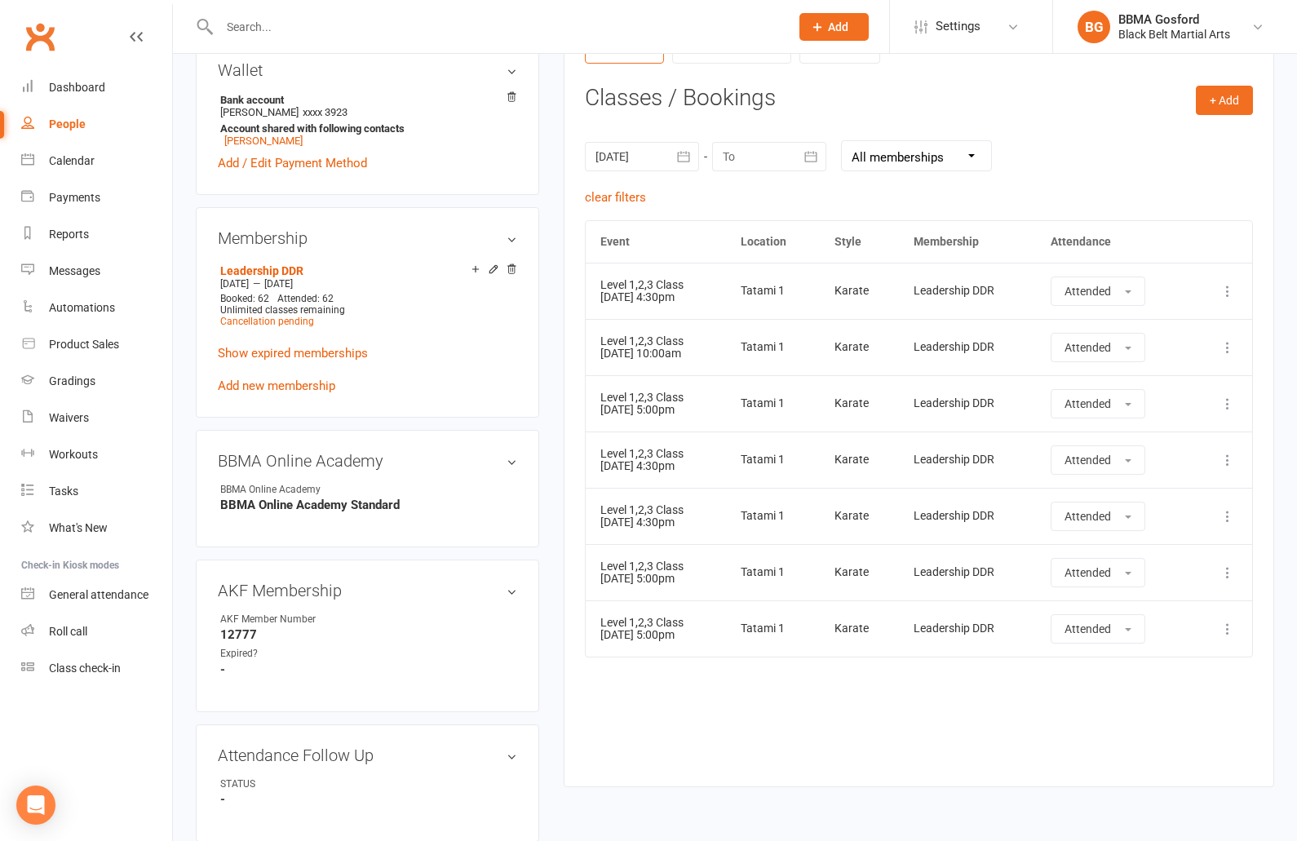
scroll to position [648, 0]
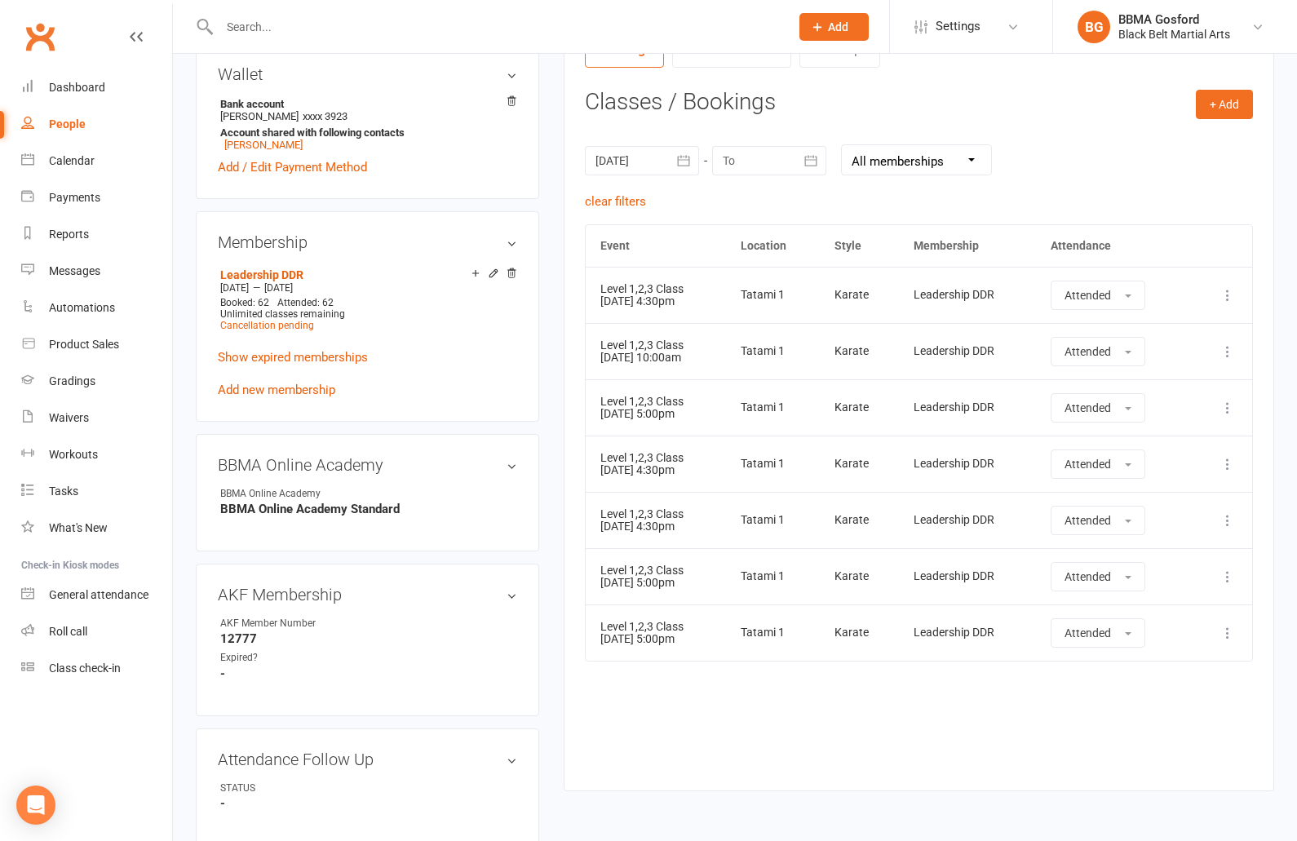
click at [275, 30] on input "text" at bounding box center [495, 26] width 563 height 23
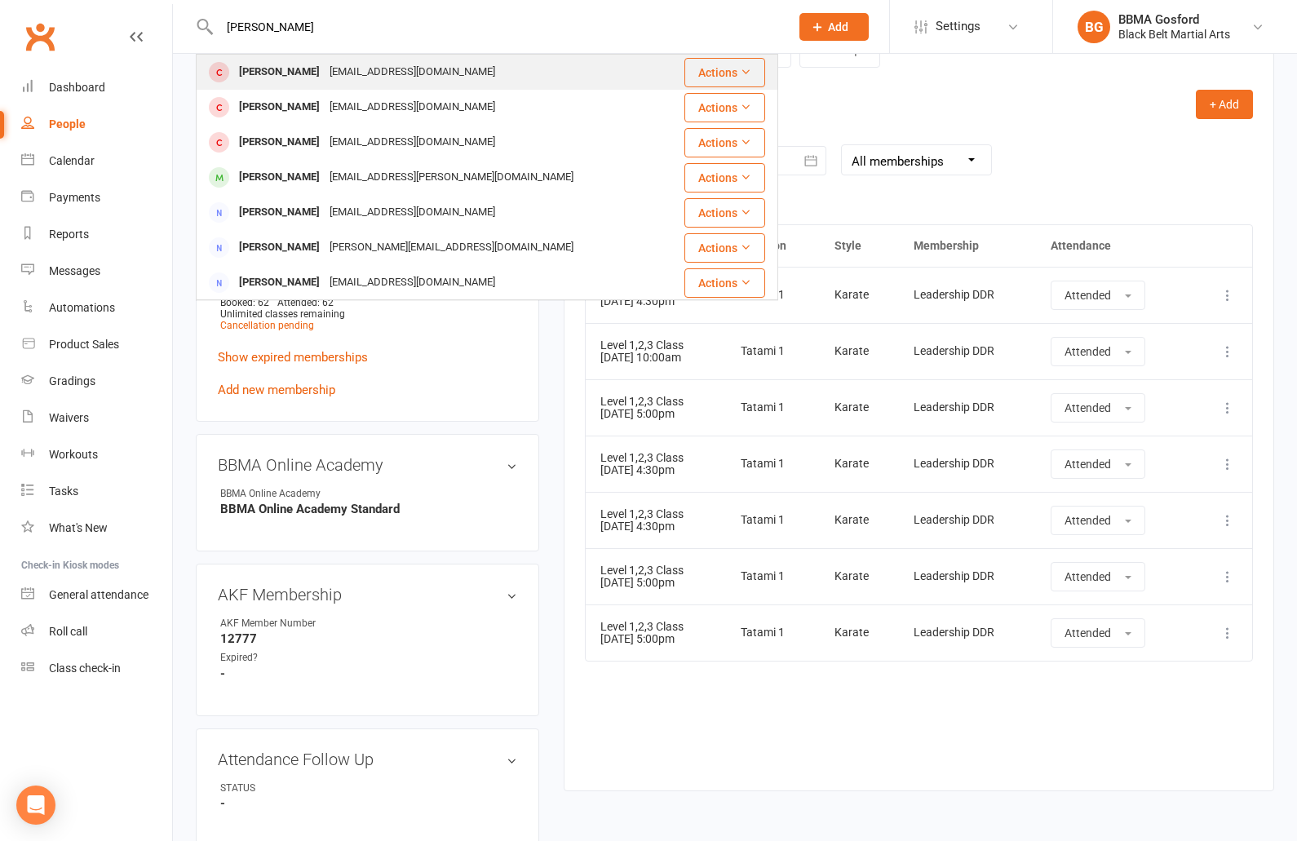
type input "liah robinson"
click at [299, 77] on div "Liah Robinson" at bounding box center [279, 72] width 91 height 24
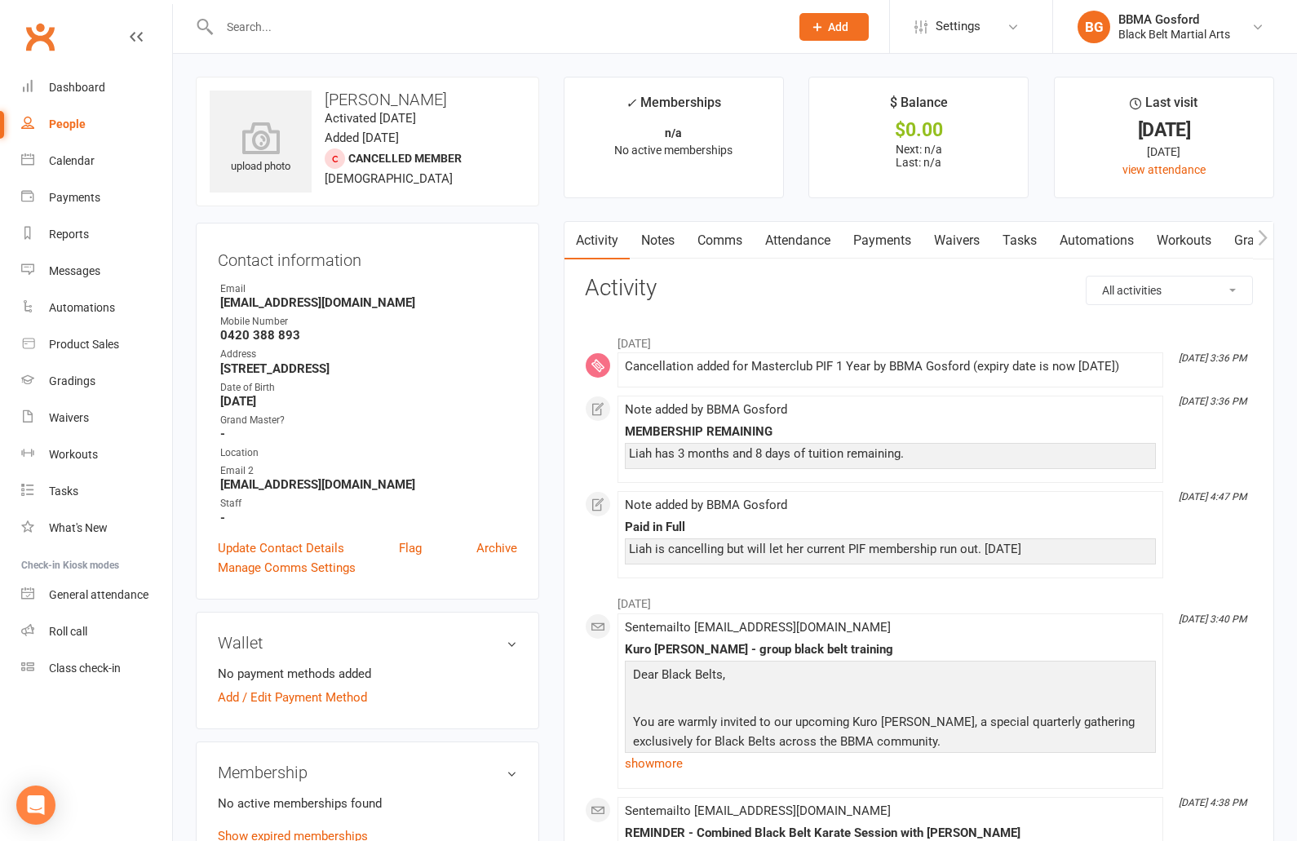
click at [251, 24] on input "text" at bounding box center [495, 26] width 563 height 23
type input "chatman"
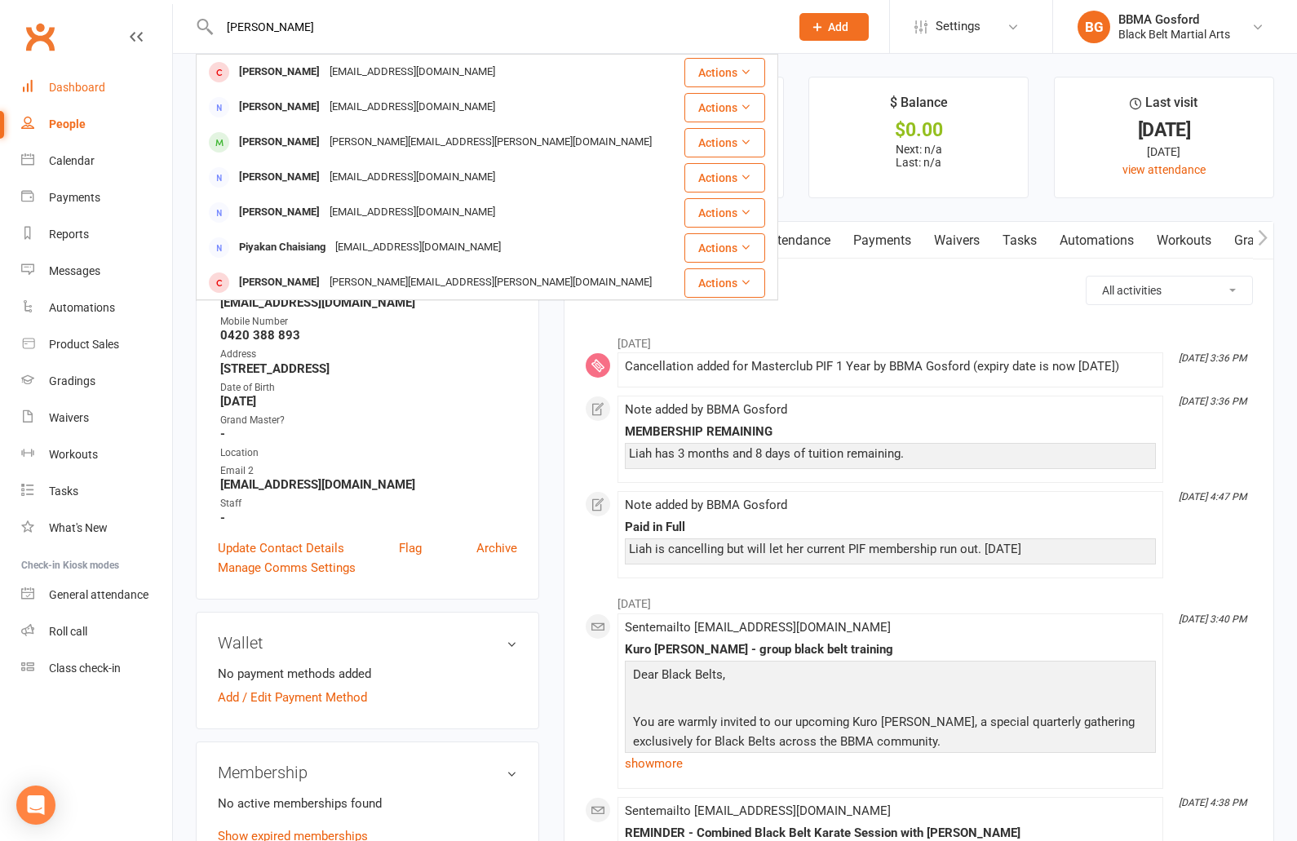
click at [97, 89] on div "Dashboard" at bounding box center [77, 87] width 56 height 13
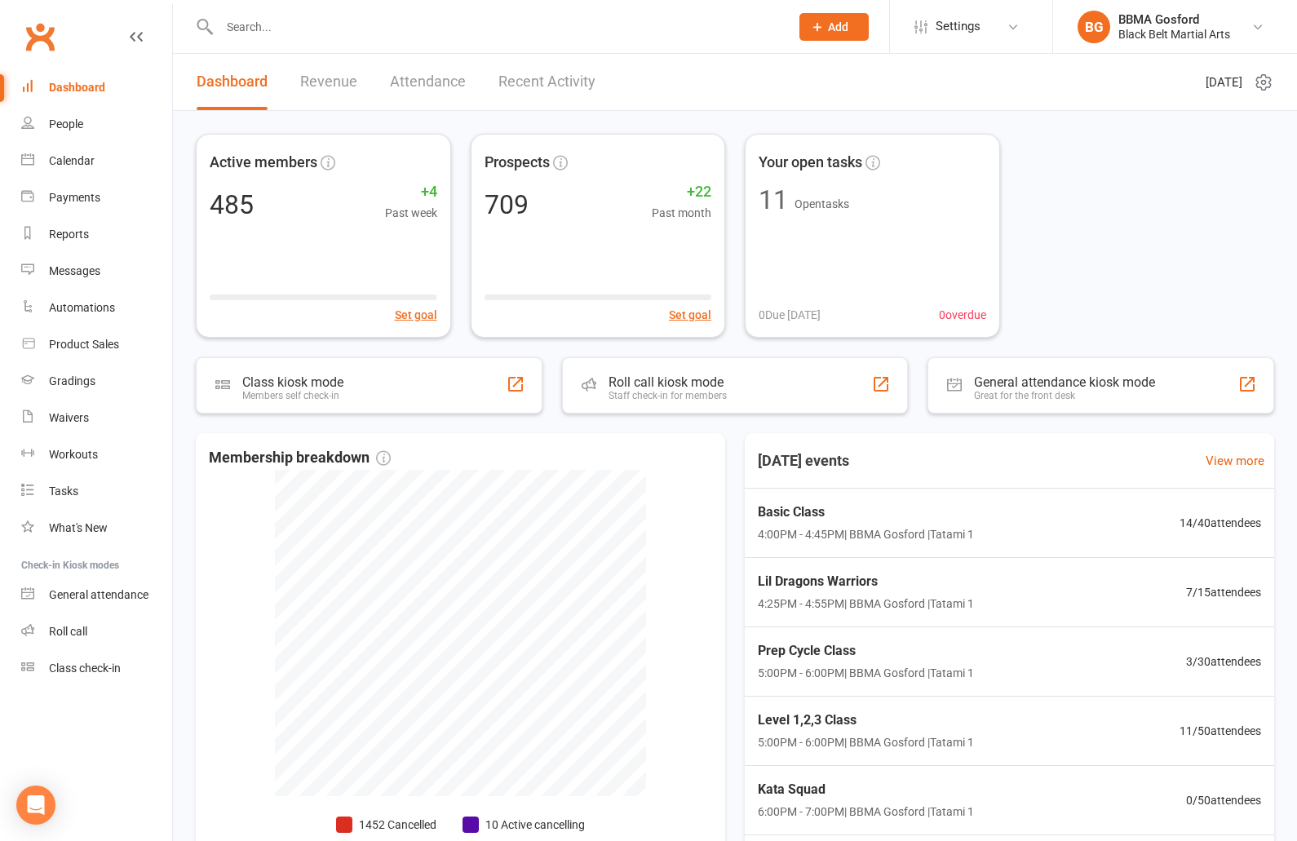
click at [285, 28] on input "text" at bounding box center [495, 26] width 563 height 23
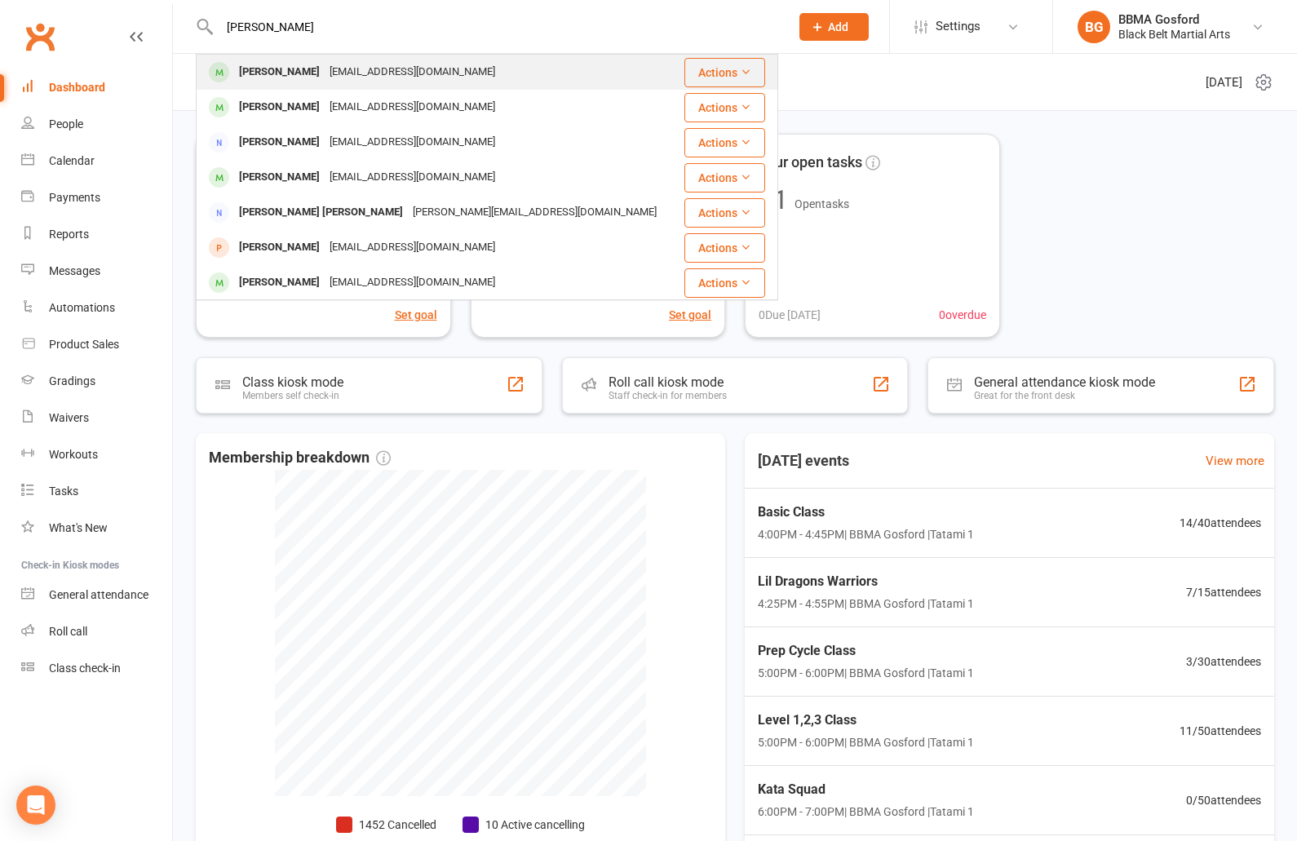
type input "naomi gregory"
click at [291, 80] on div "Naomi Gregory" at bounding box center [279, 72] width 91 height 24
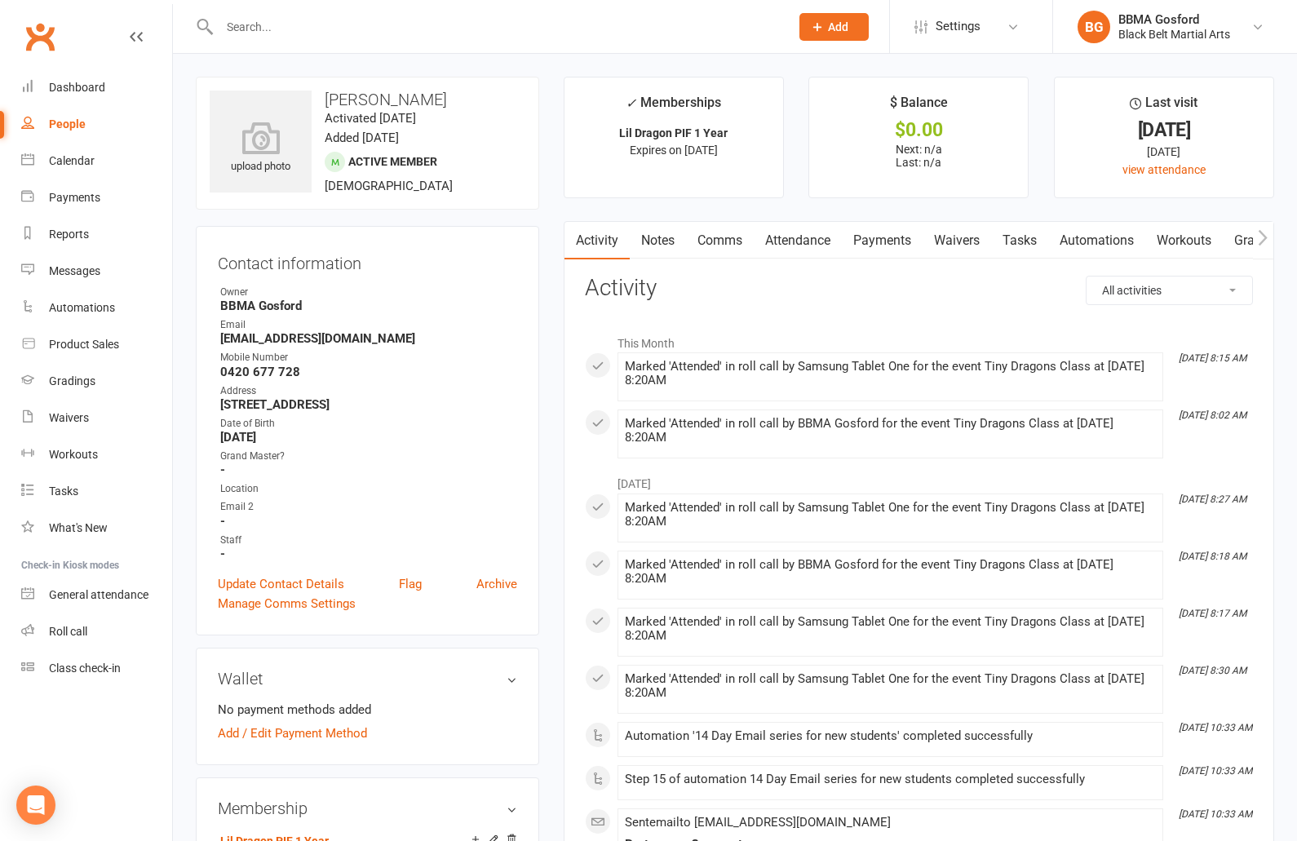
click at [886, 239] on link "Payments" at bounding box center [882, 241] width 81 height 38
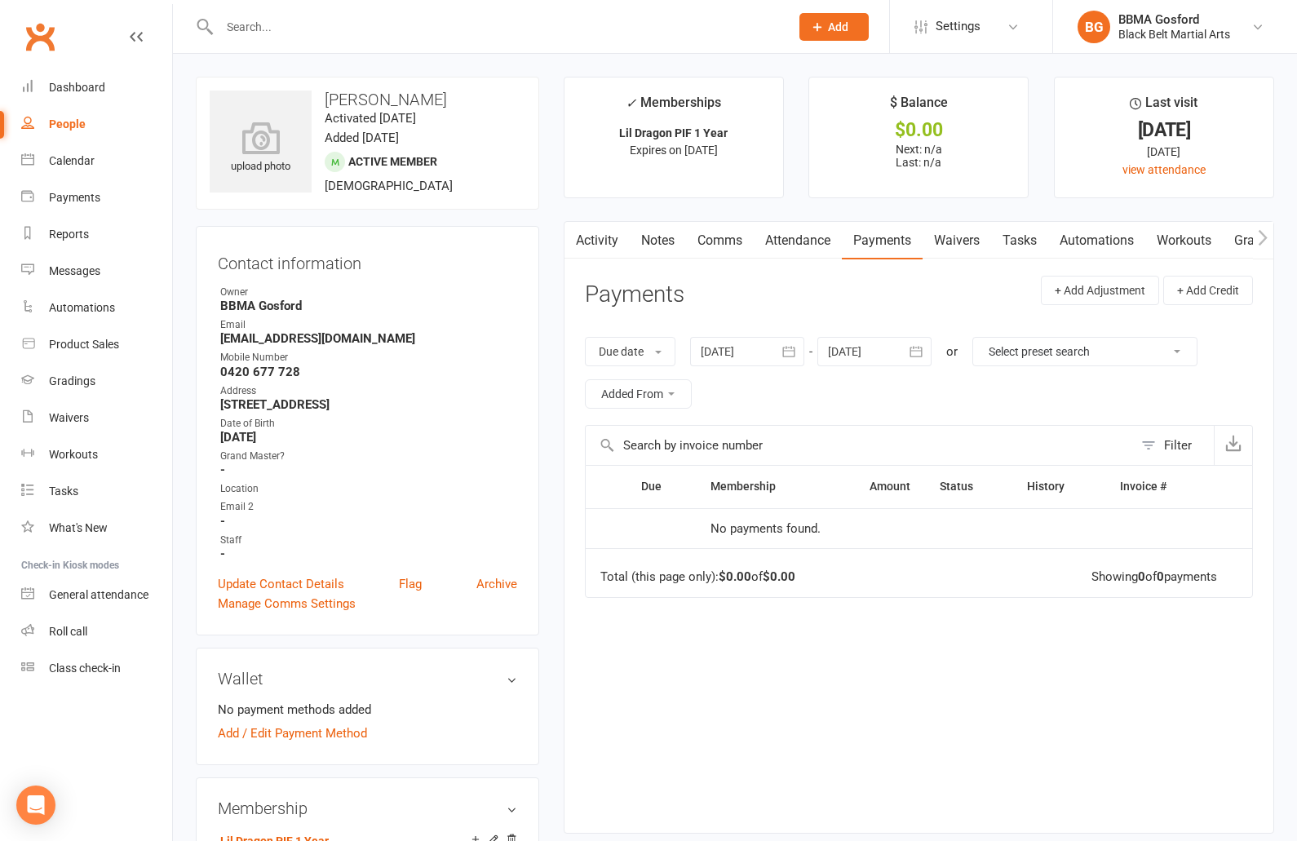
click at [789, 240] on link "Attendance" at bounding box center [797, 241] width 88 height 38
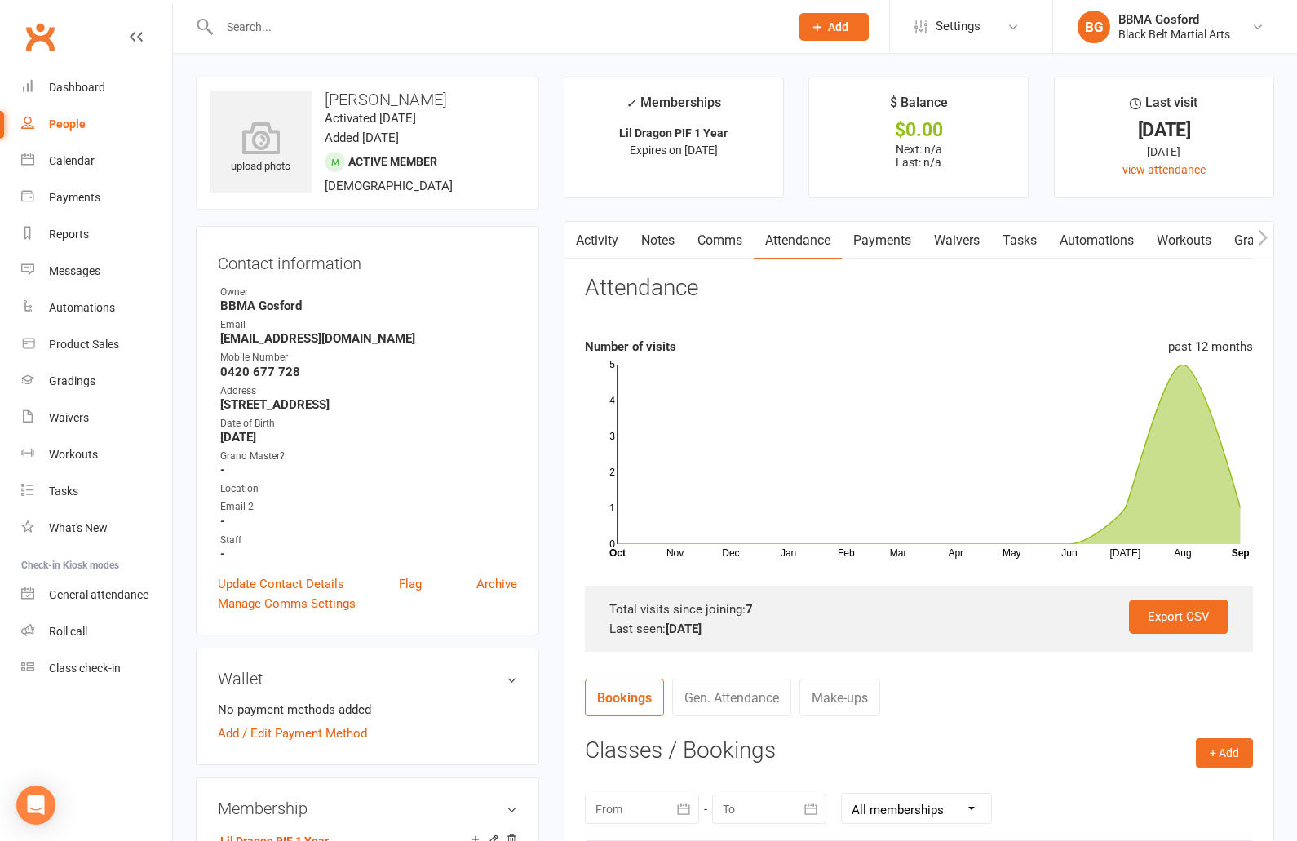
click at [1030, 240] on link "Tasks" at bounding box center [1019, 241] width 57 height 38
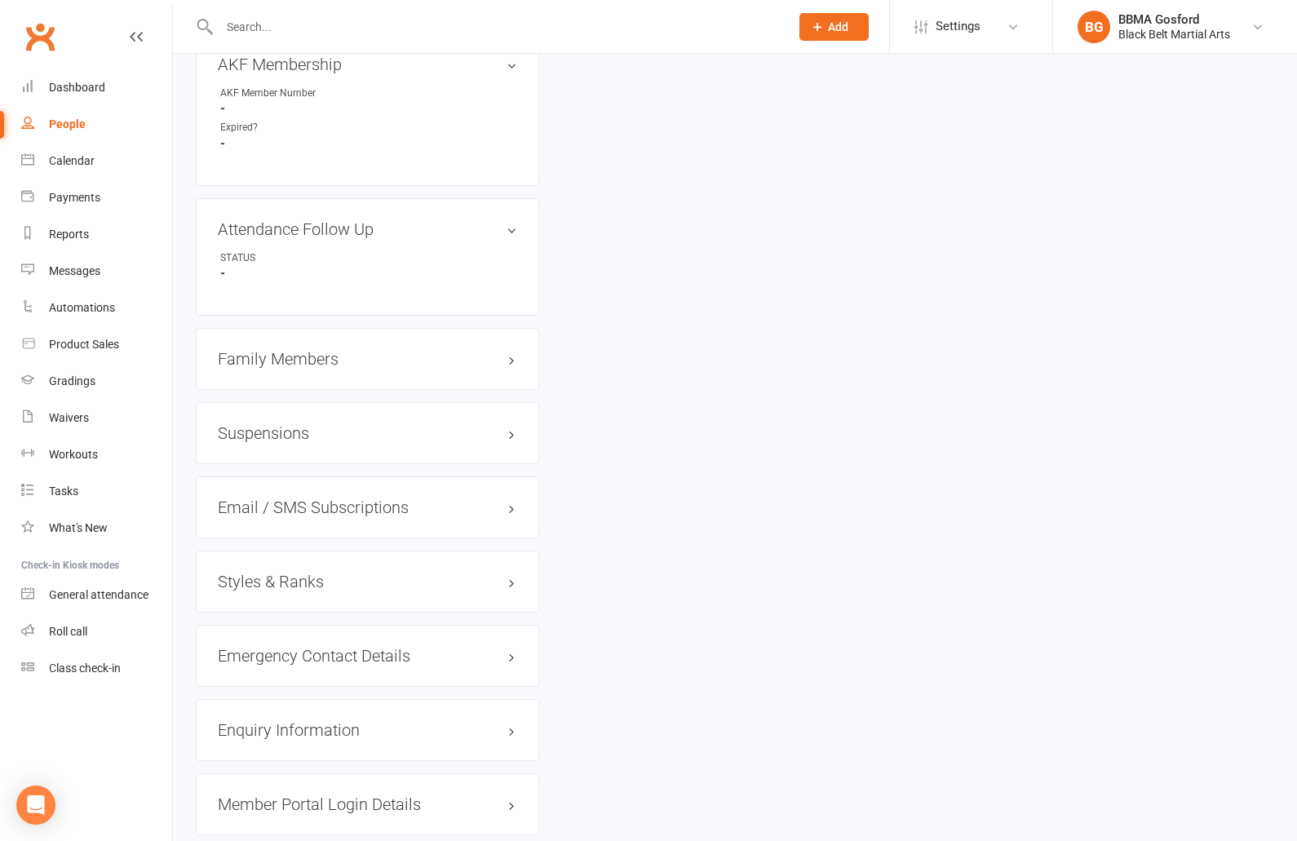
scroll to position [1060, 0]
click at [298, 357] on h3 "Family Members" at bounding box center [367, 356] width 299 height 18
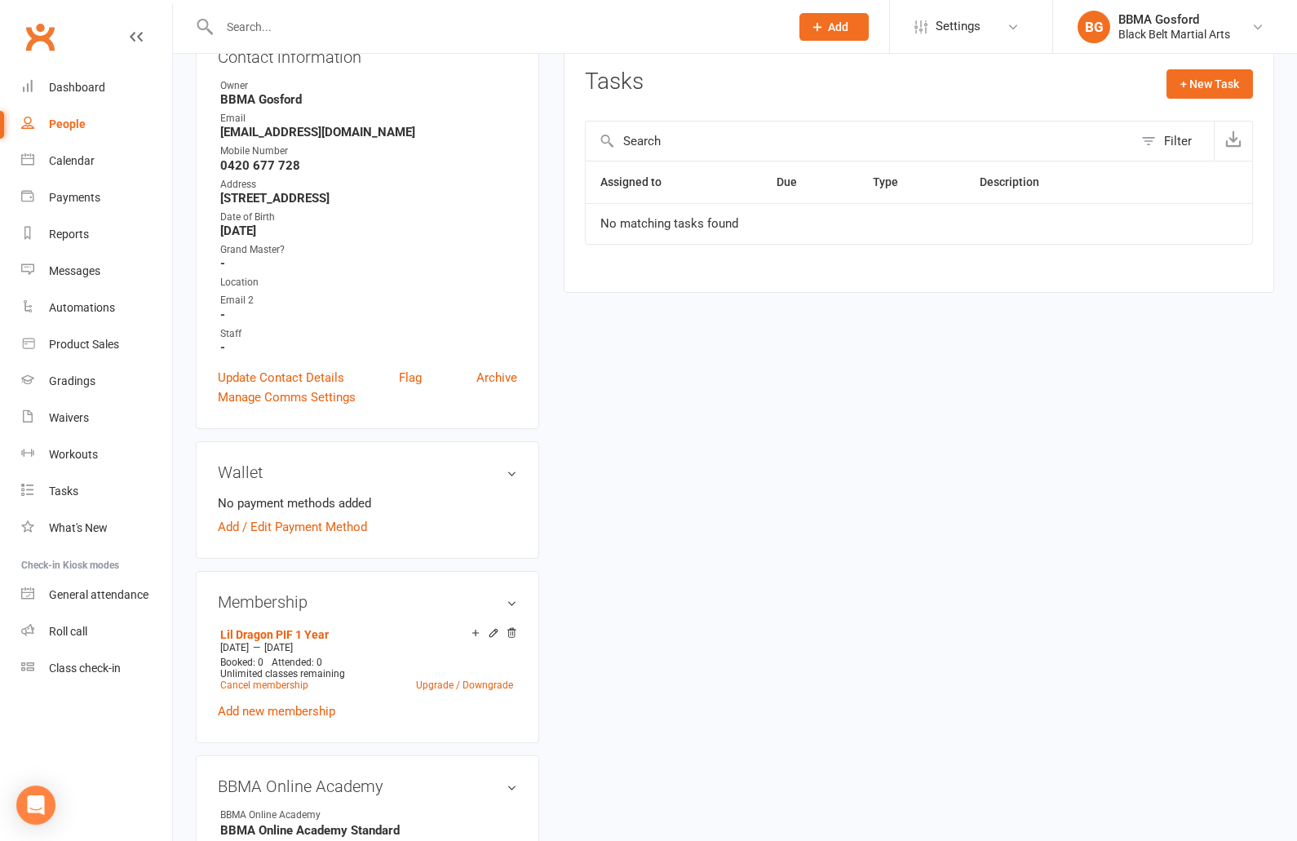
scroll to position [208, 0]
click at [303, 527] on link "Add / Edit Payment Method" at bounding box center [292, 525] width 149 height 20
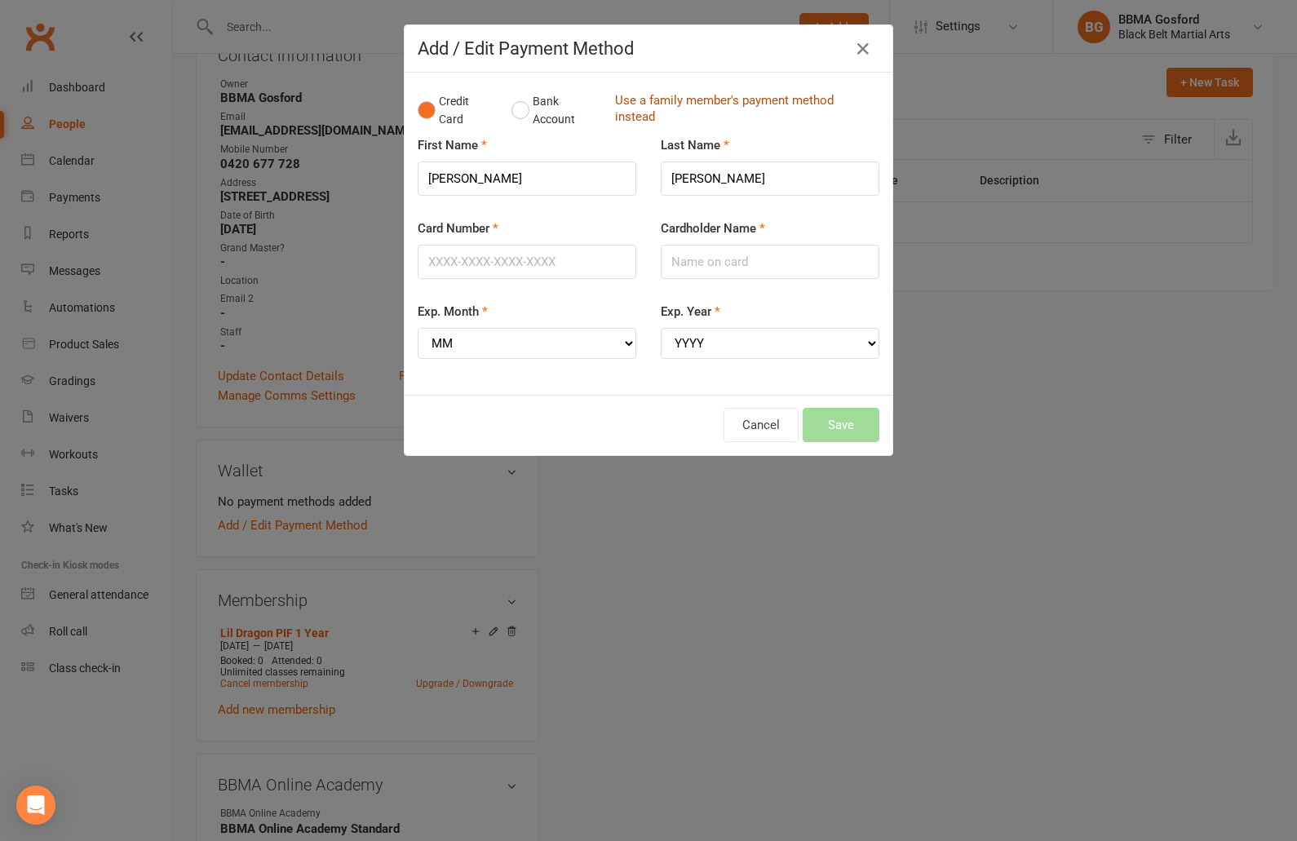
click at [652, 103] on link "Use a family member's payment method instead" at bounding box center [743, 110] width 256 height 37
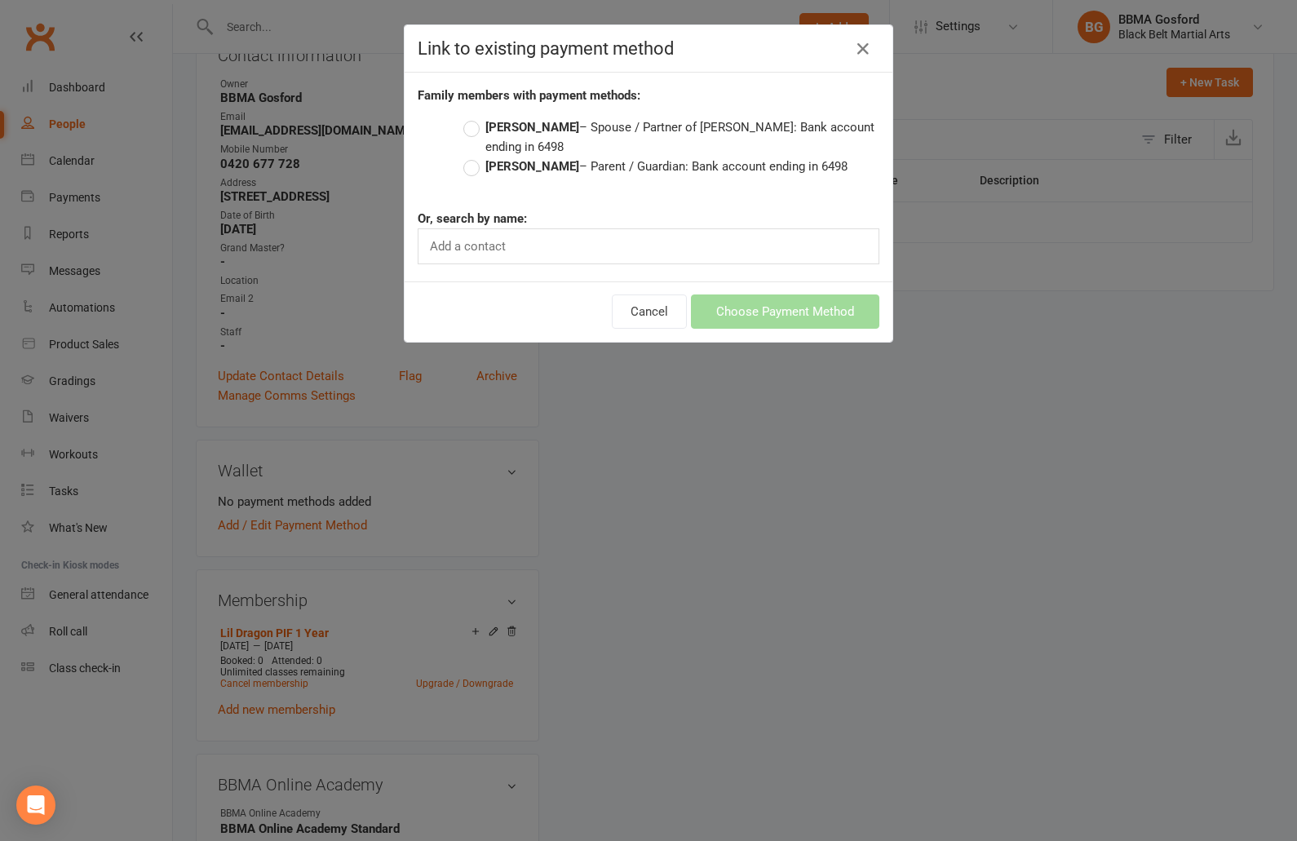
click at [479, 128] on label "Stephen Gregory – Spouse / Partner of Julie Gregory: Bank account ending in 6498" at bounding box center [671, 136] width 416 height 39
click at [474, 117] on input "Stephen Gregory – Spouse / Partner of Julie Gregory: Bank account ending in 6498" at bounding box center [468, 117] width 11 height 0
radio input "true"
click at [468, 169] on label "Julie Gregory – Parent / Guardian: Bank account ending in 6498" at bounding box center [655, 167] width 384 height 20
click at [468, 157] on input "Julie Gregory – Parent / Guardian: Bank account ending in 6498" at bounding box center [468, 157] width 11 height 0
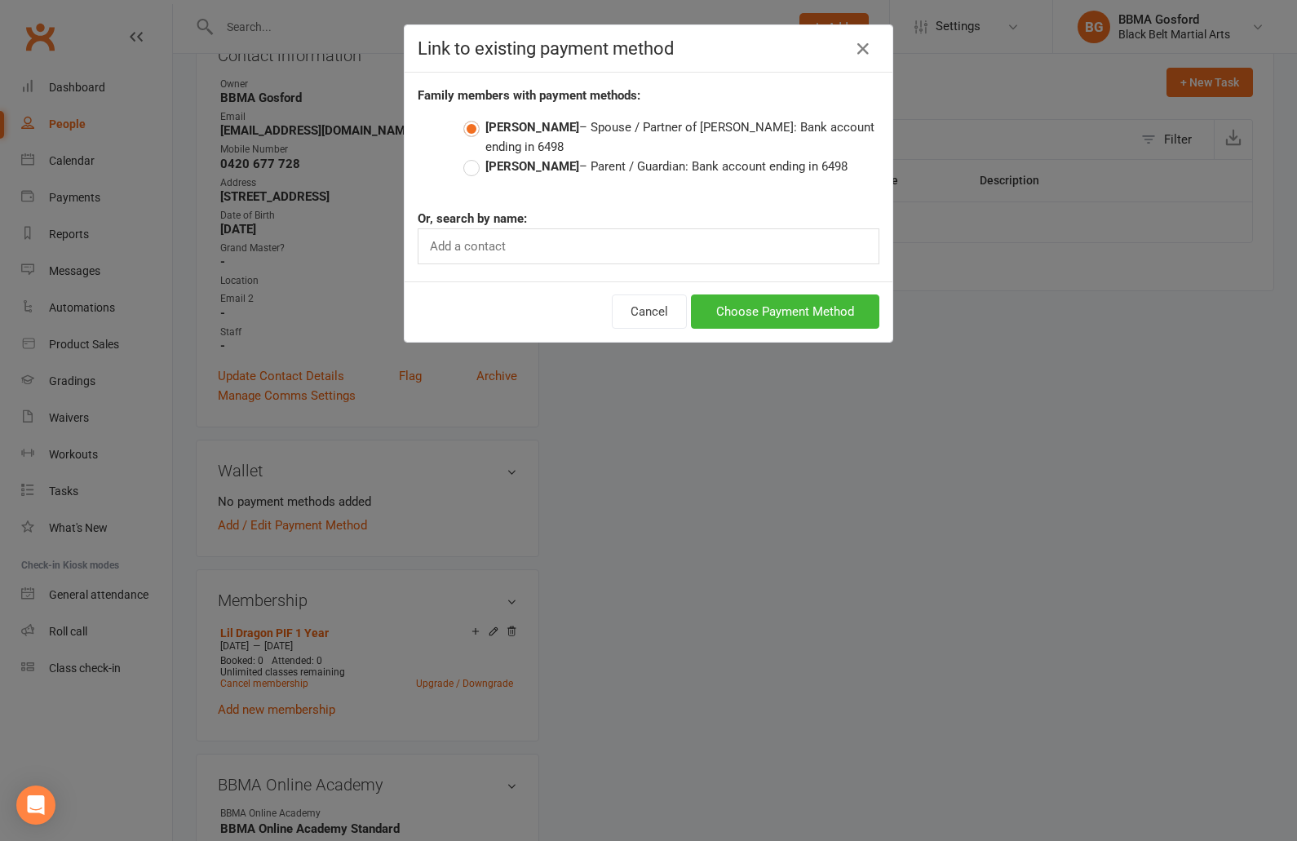
radio input "true"
click at [814, 307] on button "Choose Payment Method" at bounding box center [785, 311] width 188 height 34
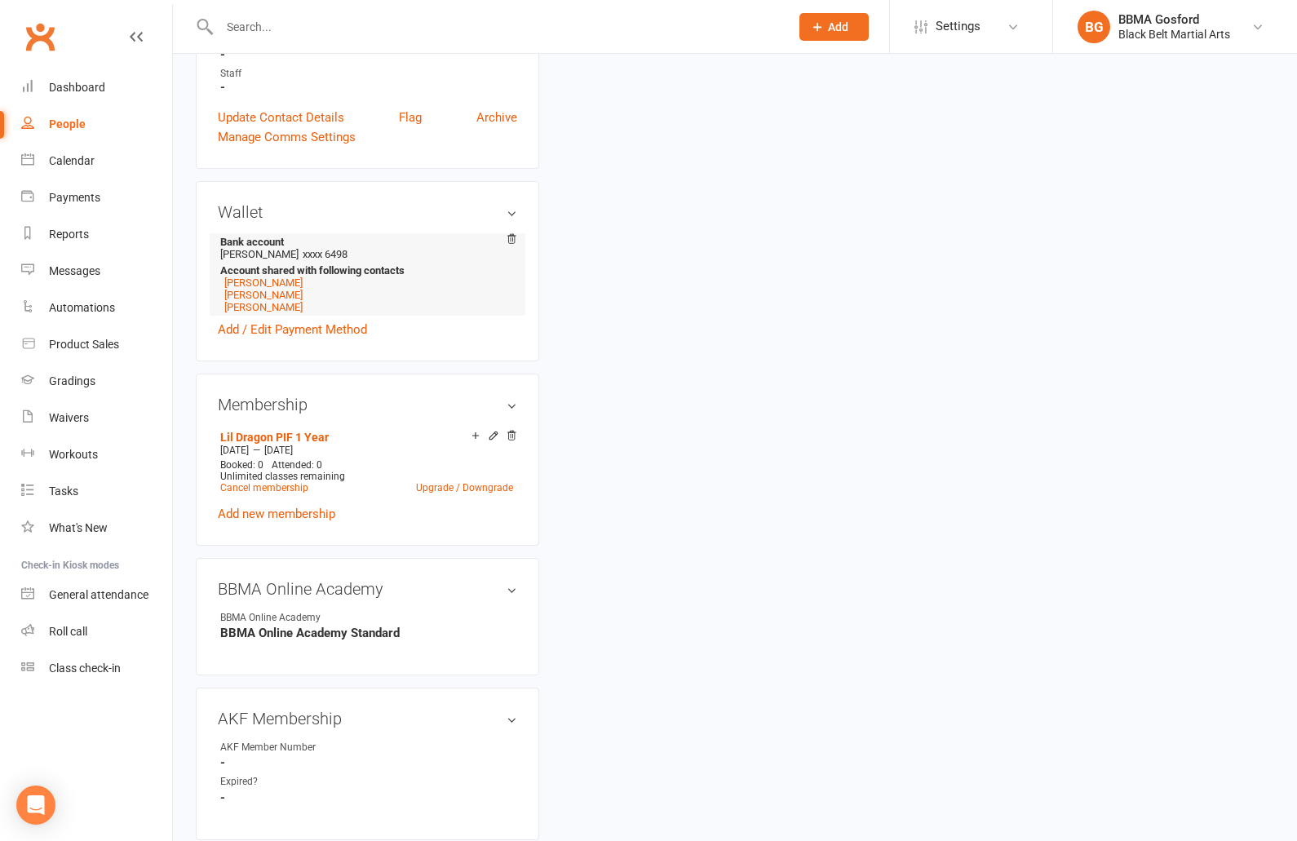
scroll to position [474, 0]
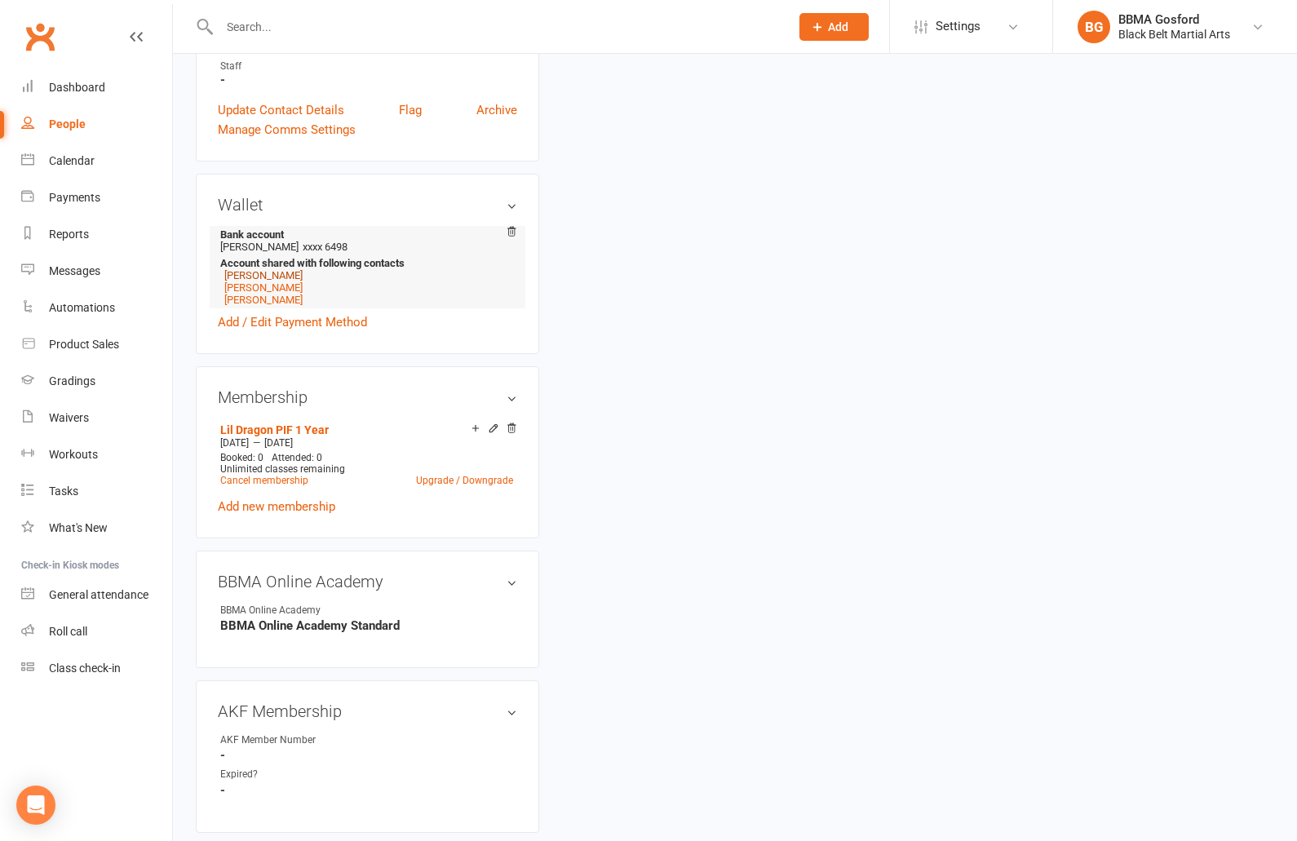
click at [263, 276] on link "Julie Gregory" at bounding box center [263, 275] width 78 height 12
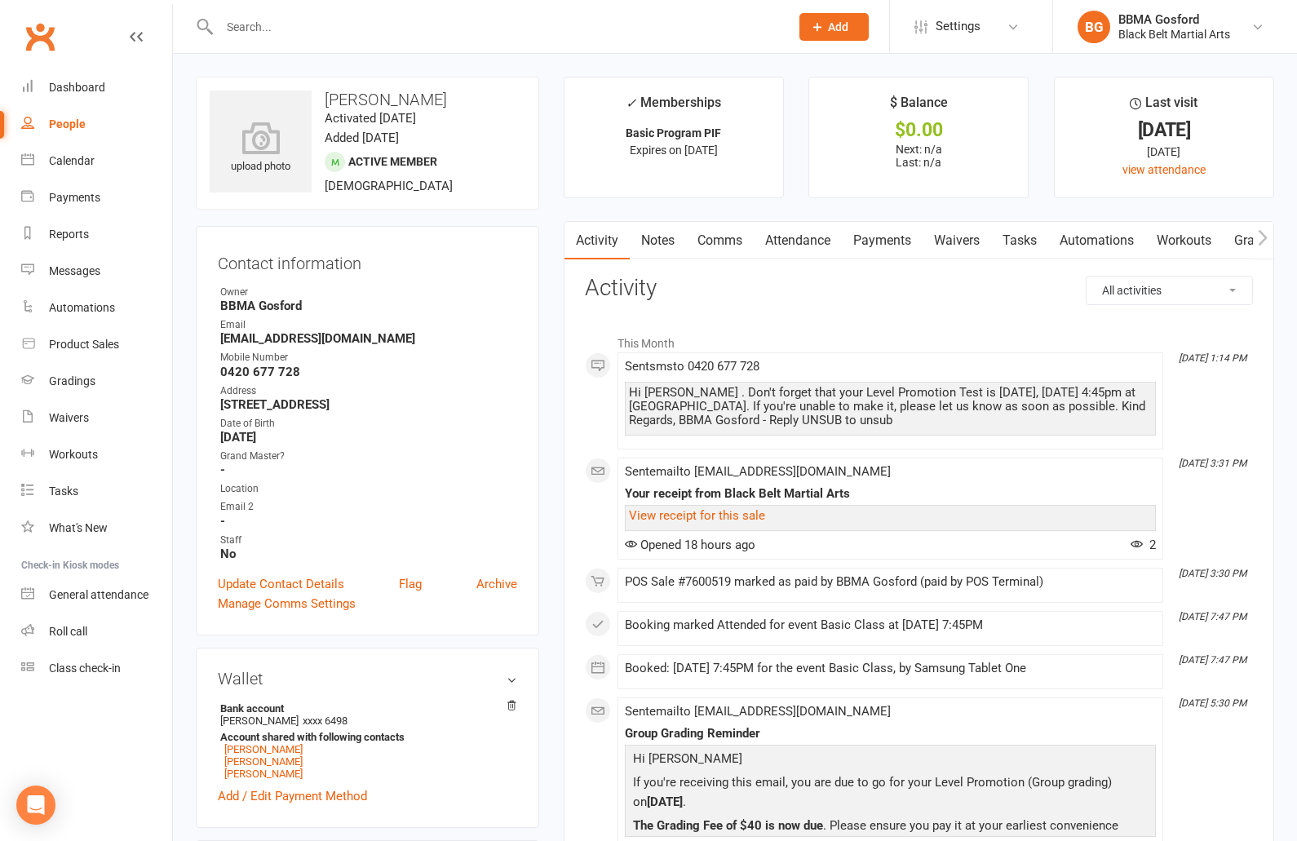
click at [899, 250] on link "Payments" at bounding box center [882, 241] width 81 height 38
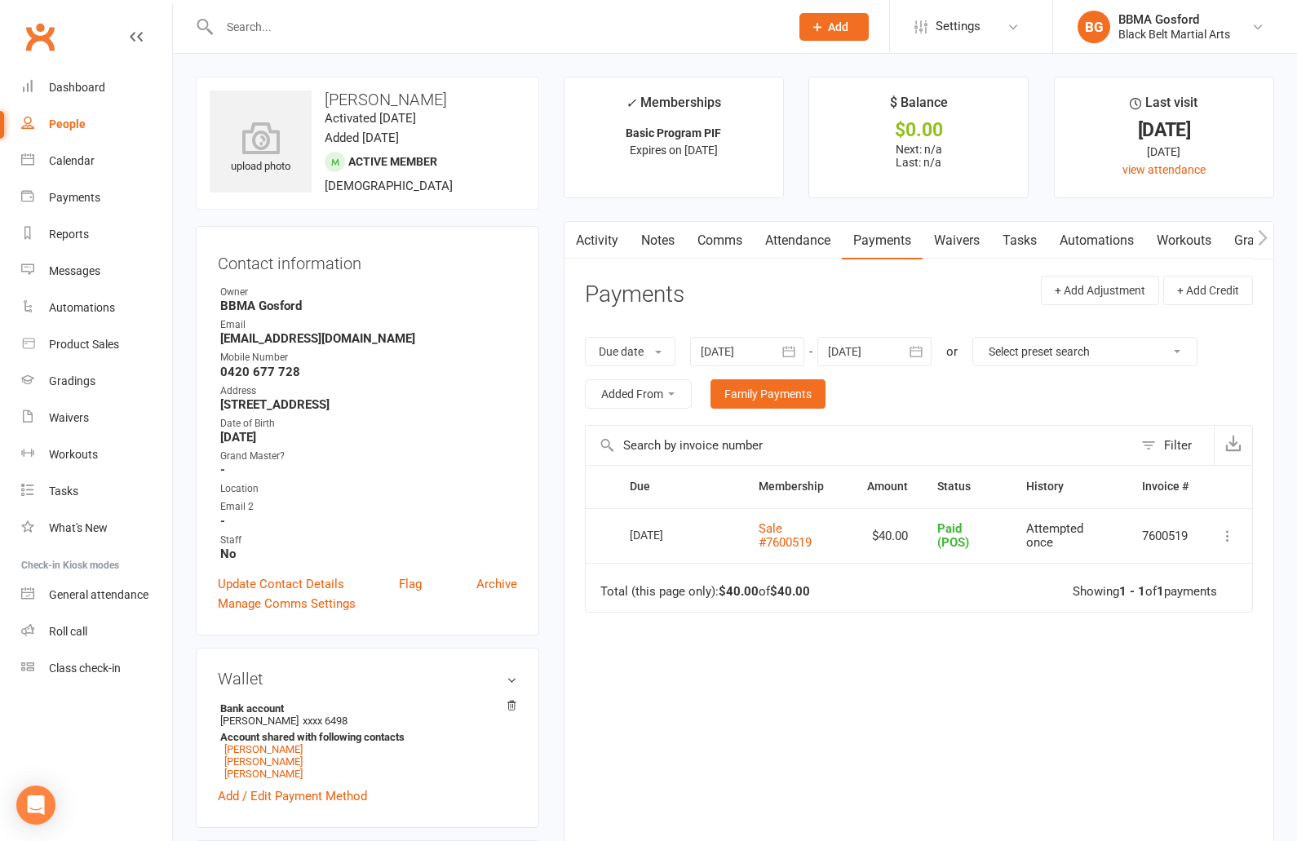
click at [590, 238] on link "Activity" at bounding box center [596, 241] width 65 height 38
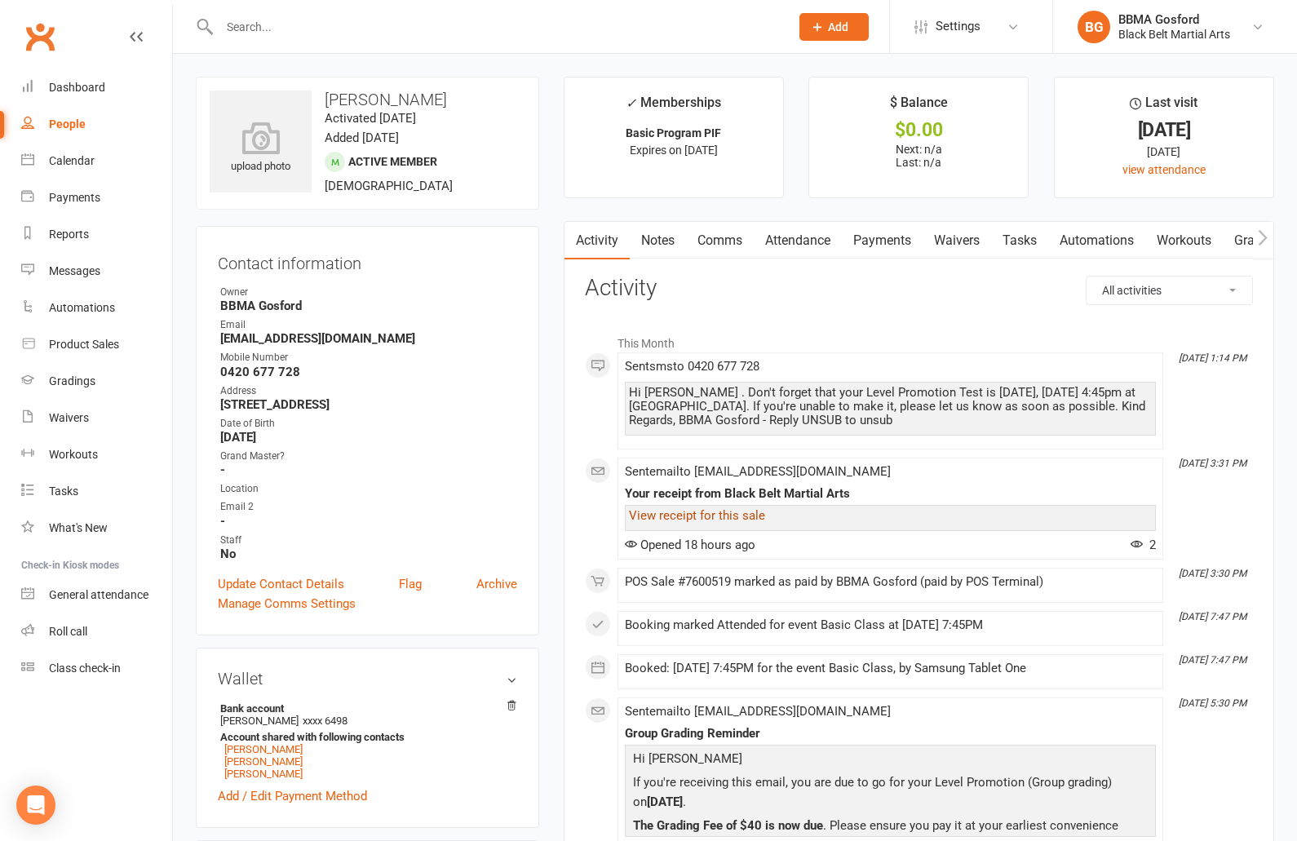
click at [703, 510] on link "View receipt for this sale" at bounding box center [697, 515] width 136 height 15
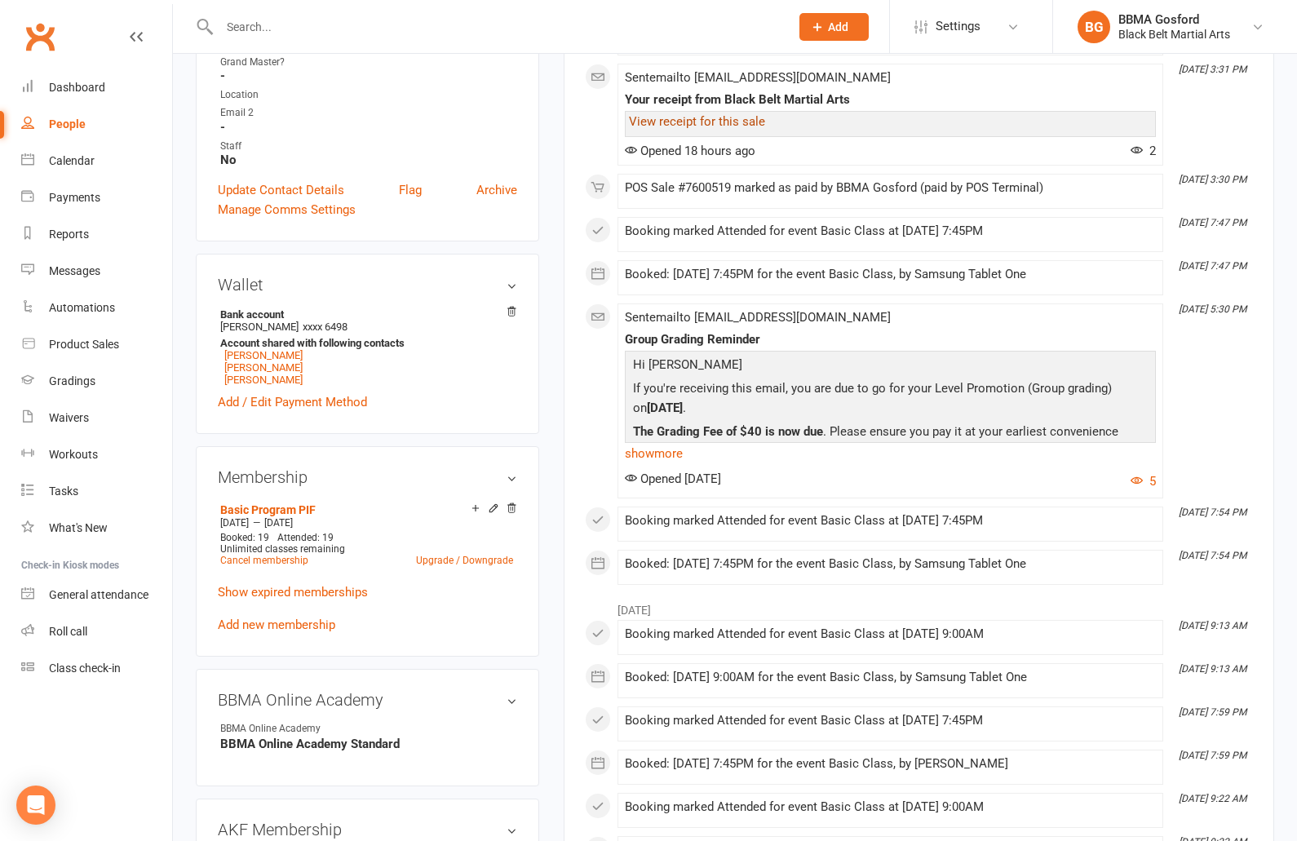
scroll to position [399, 0]
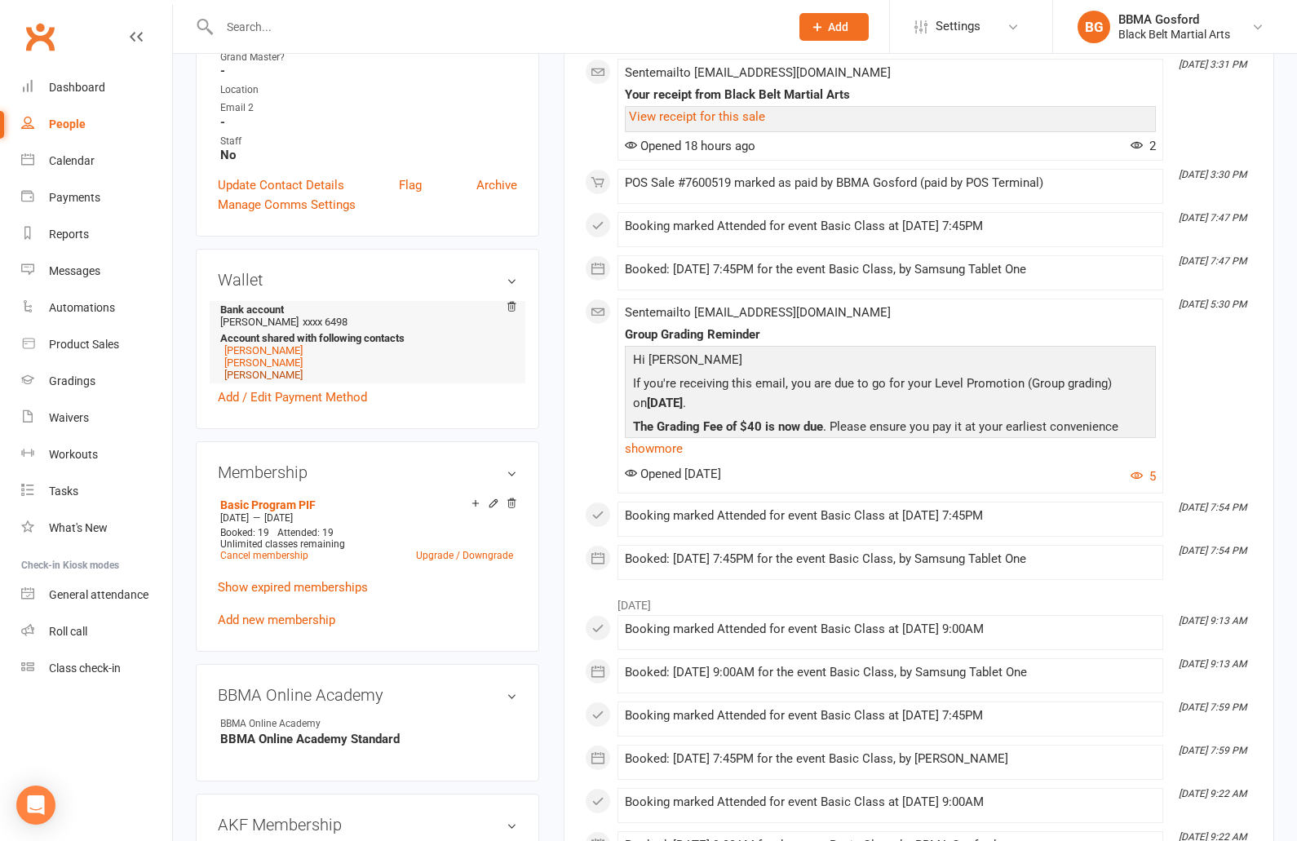
click at [278, 381] on link "Naomi Gregory" at bounding box center [263, 375] width 78 height 12
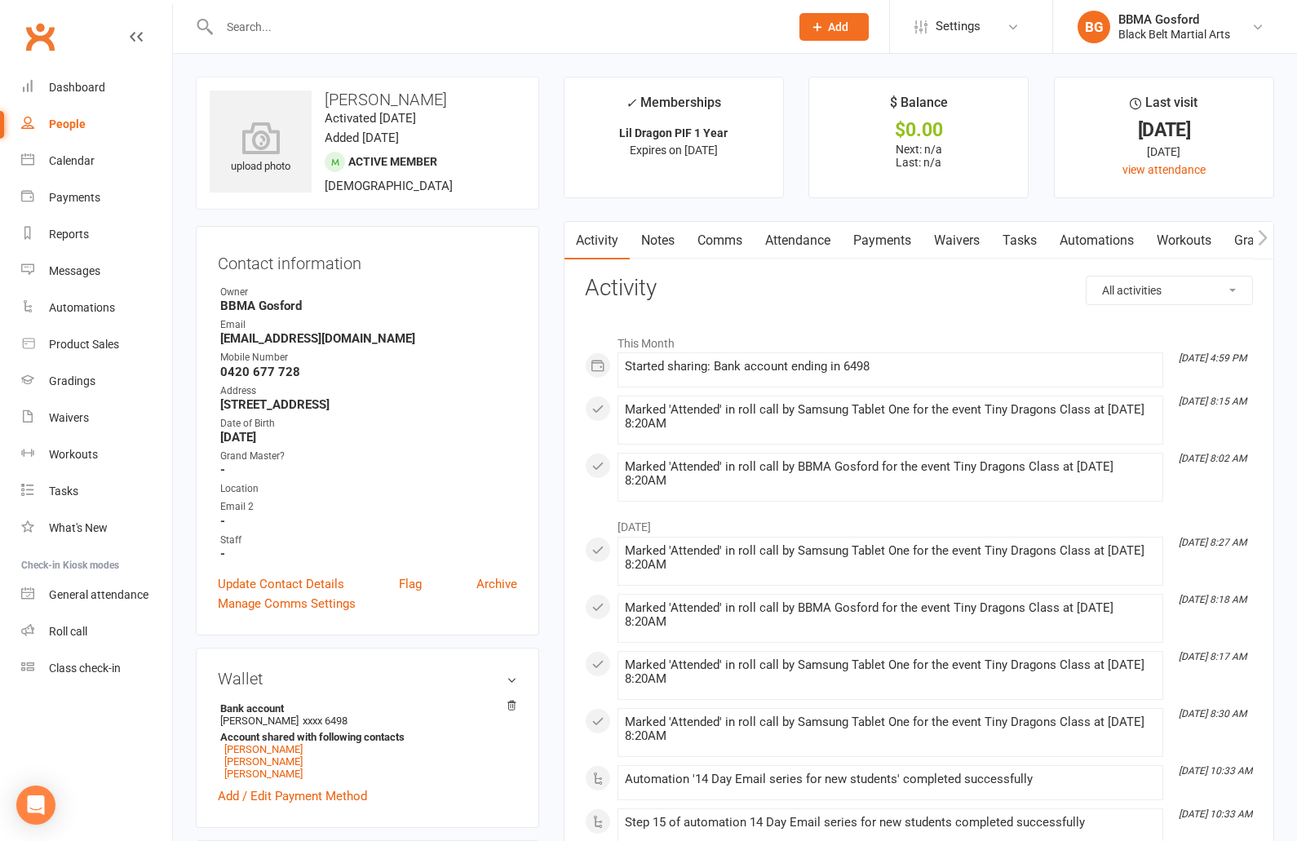
click at [902, 225] on link "Payments" at bounding box center [882, 241] width 81 height 38
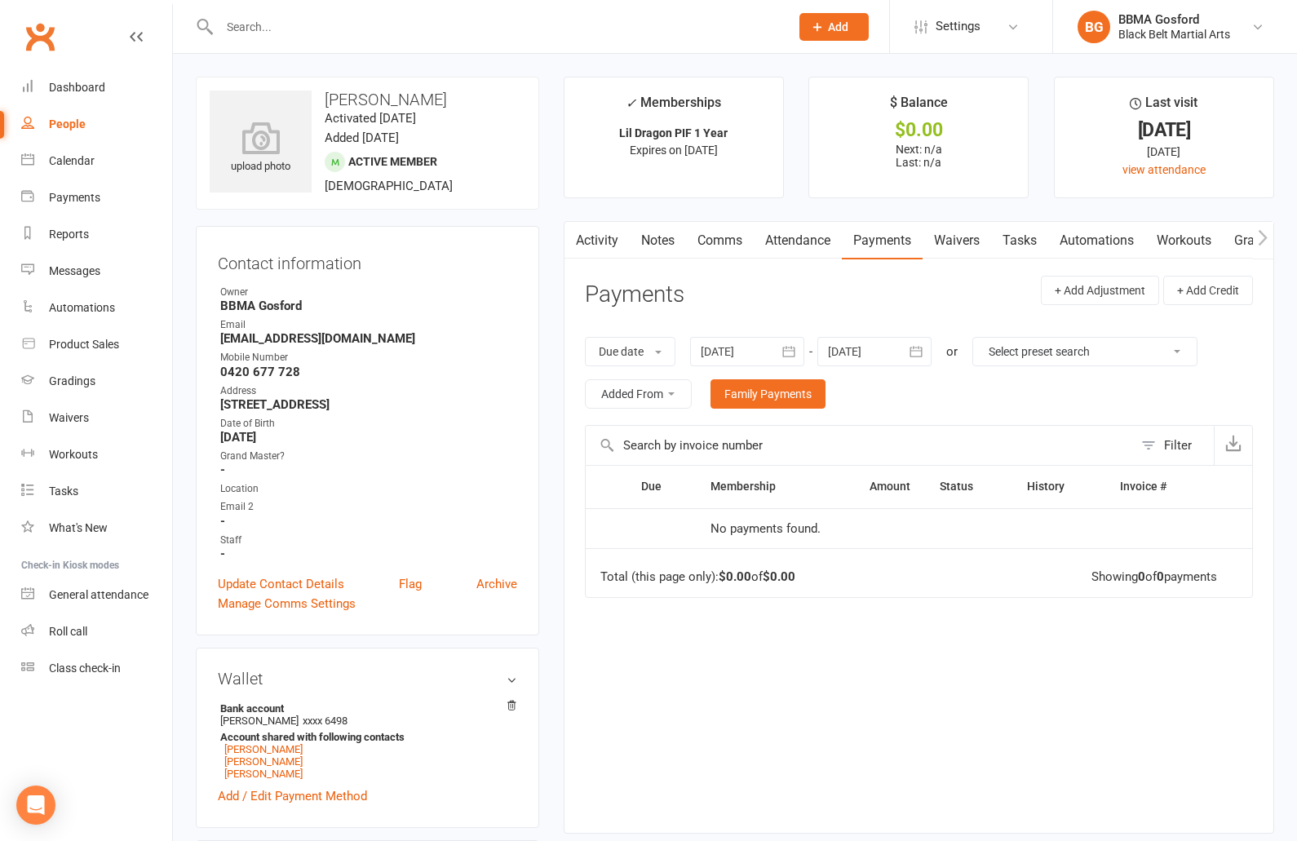
click at [781, 349] on button "button" at bounding box center [789, 351] width 29 height 29
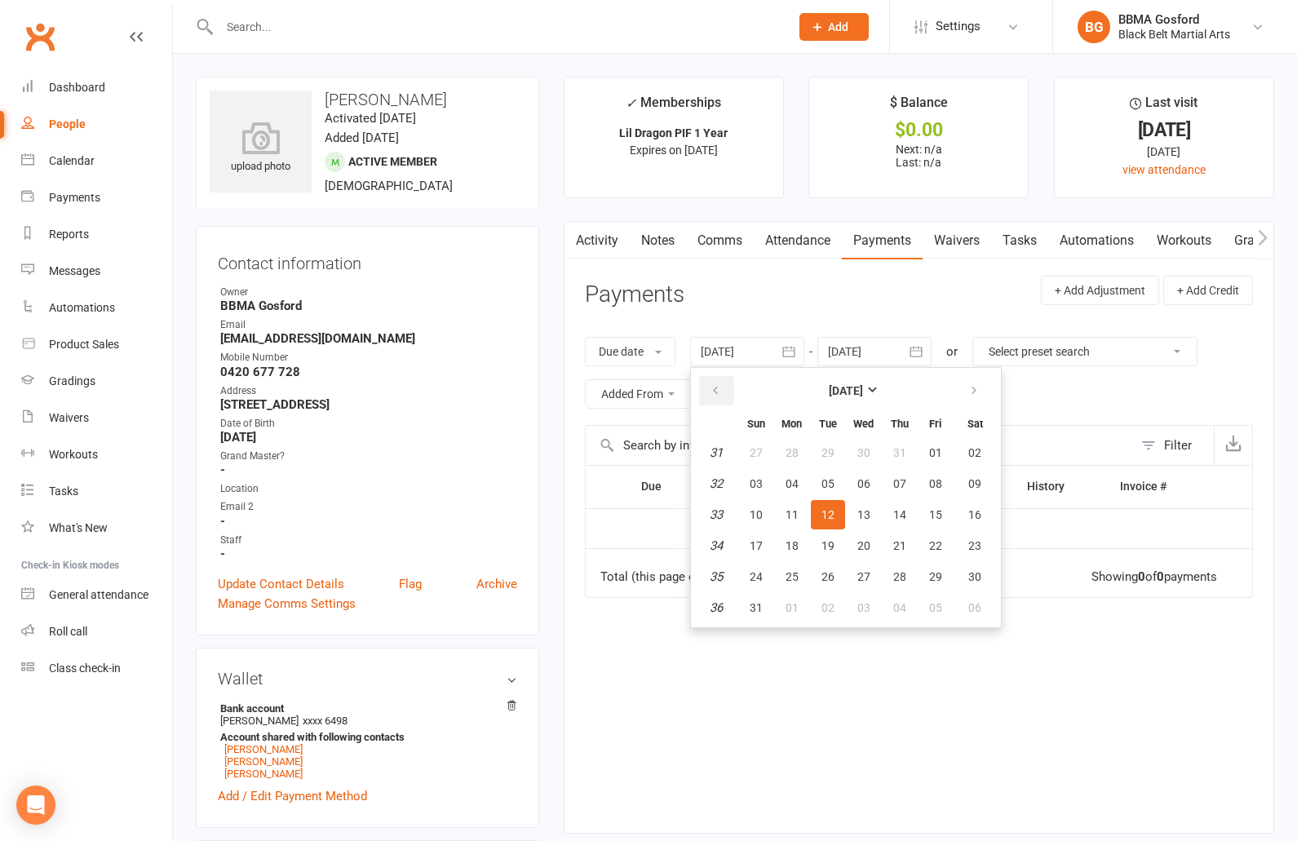
click at [713, 389] on icon "button" at bounding box center [714, 390] width 11 height 13
click at [832, 452] on span "01" at bounding box center [827, 452] width 13 height 13
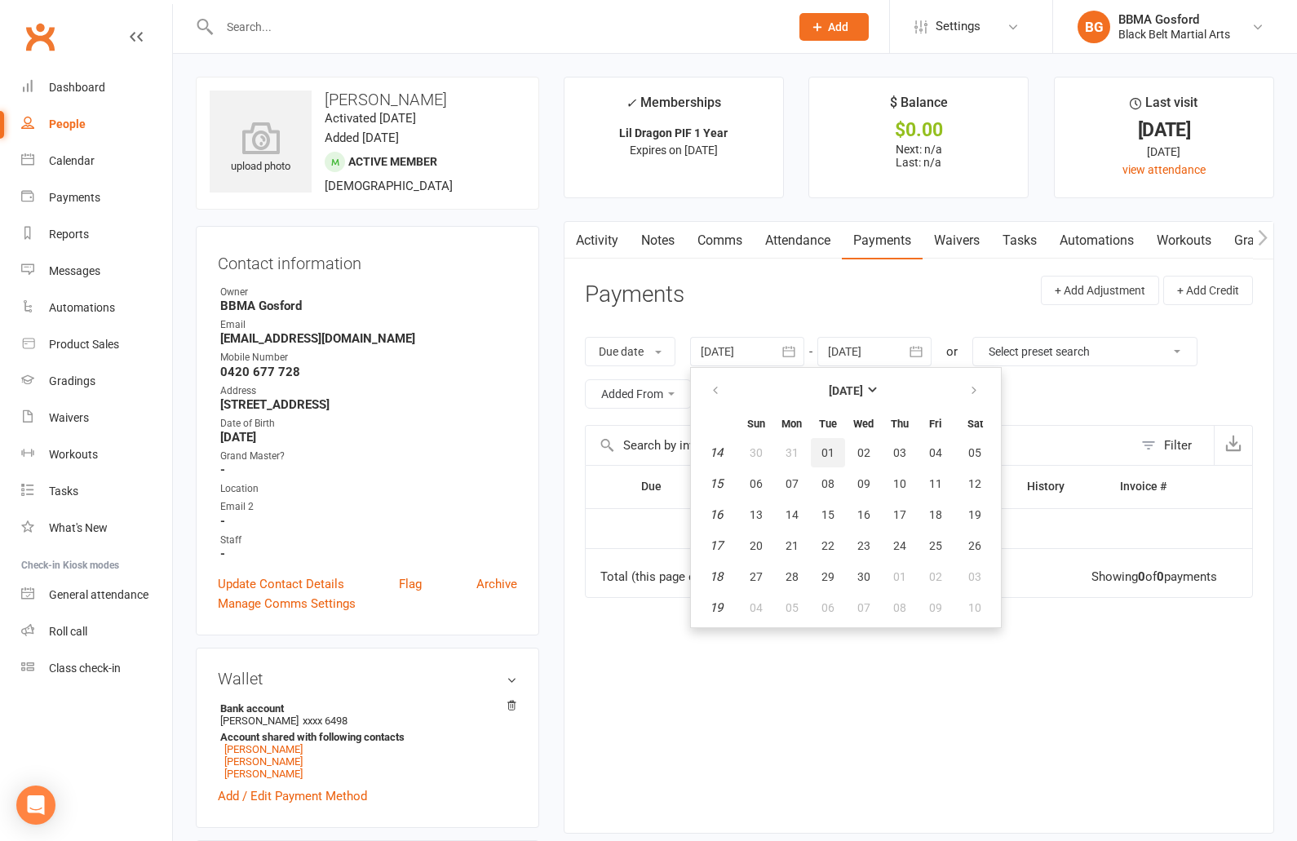
type input "01 Apr 2025"
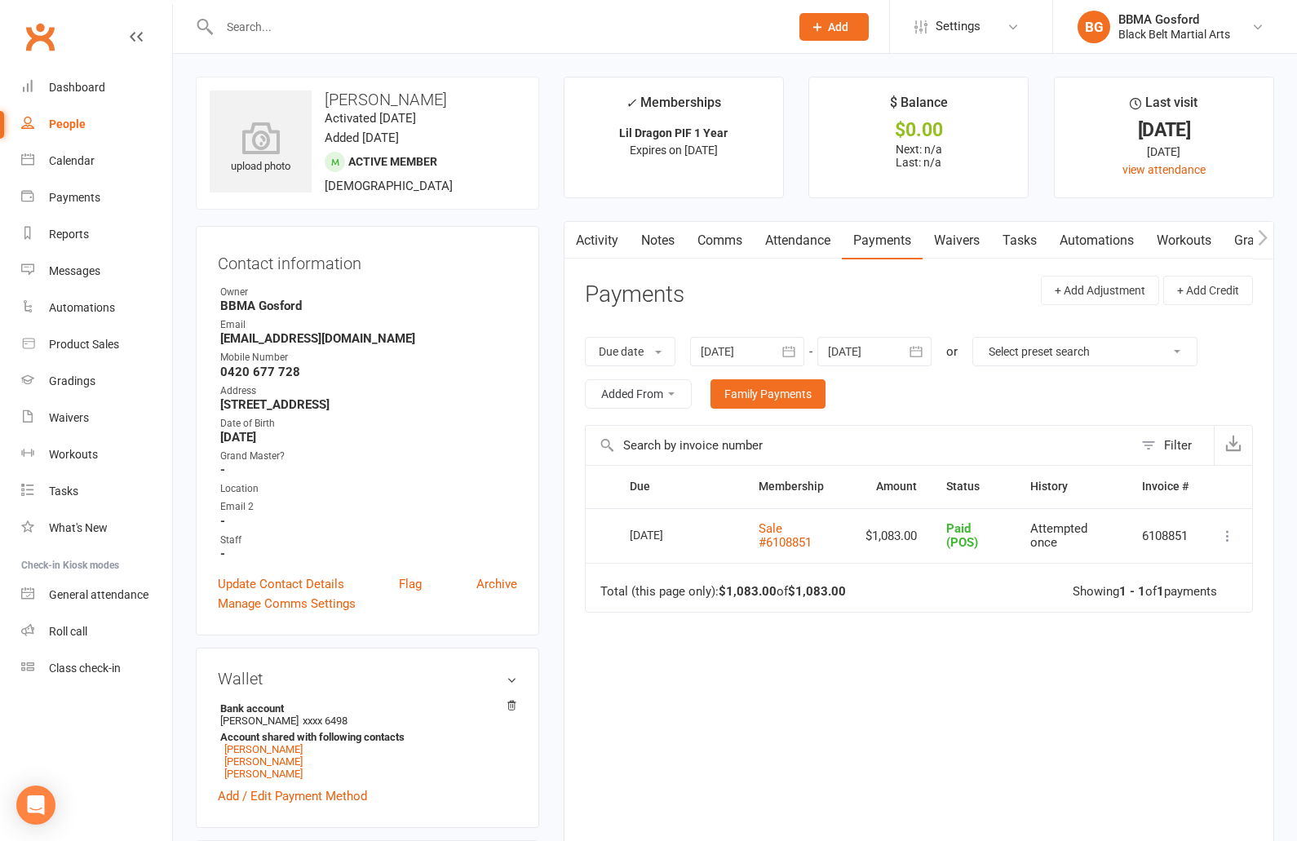
click at [296, 35] on input "text" at bounding box center [495, 26] width 563 height 23
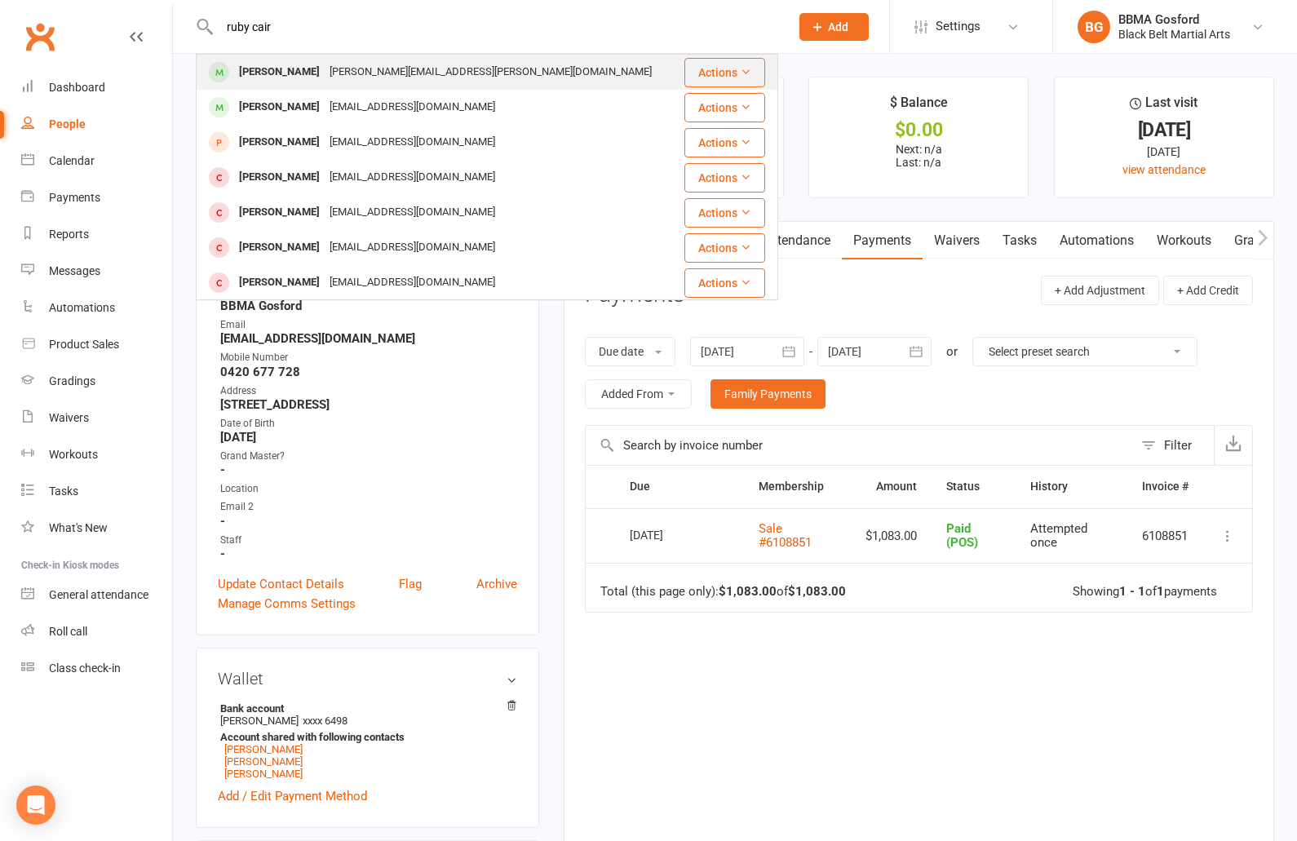
type input "ruby cair"
click at [297, 70] on div "Ruby Cairncross" at bounding box center [279, 72] width 91 height 24
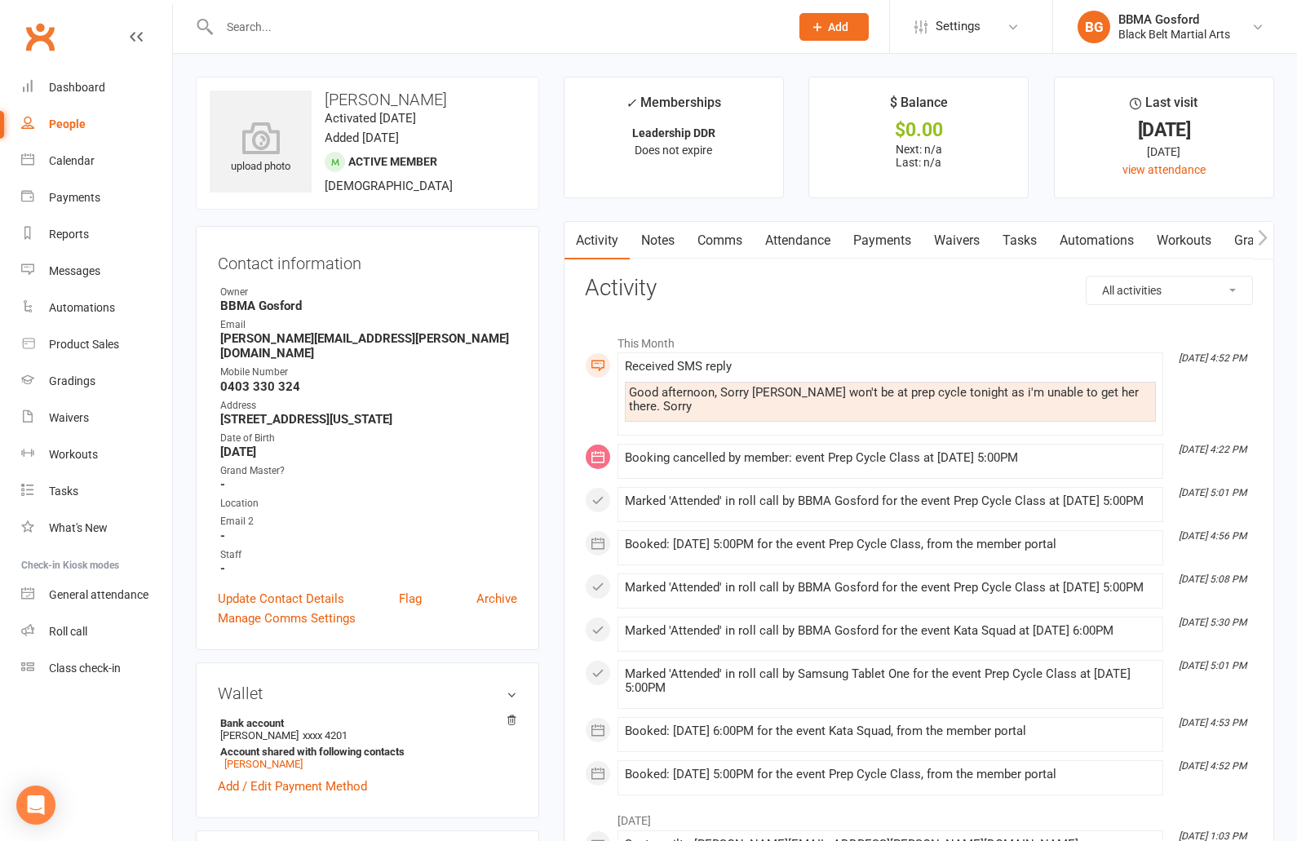
click at [716, 243] on link "Comms" at bounding box center [720, 241] width 68 height 38
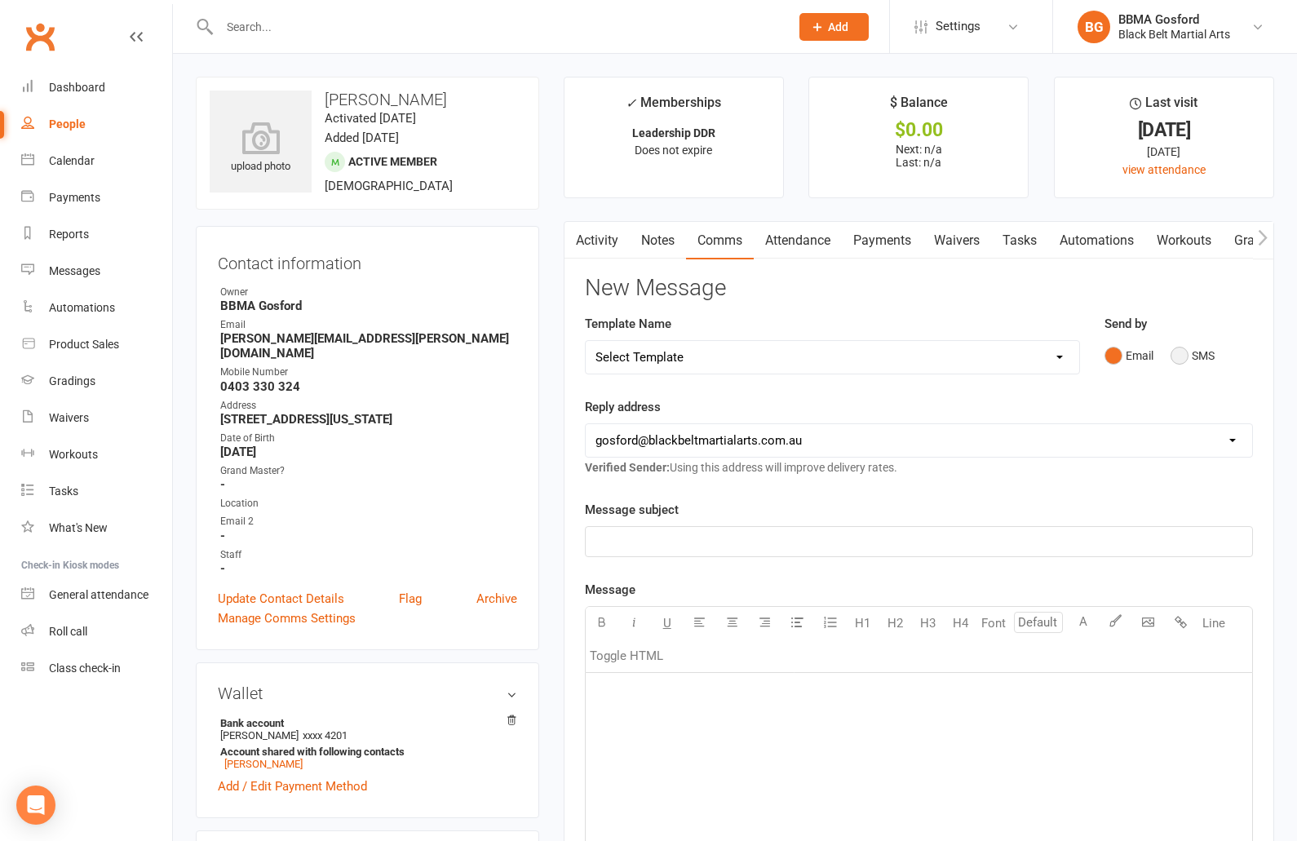
click at [1177, 355] on button "SMS" at bounding box center [1192, 355] width 44 height 31
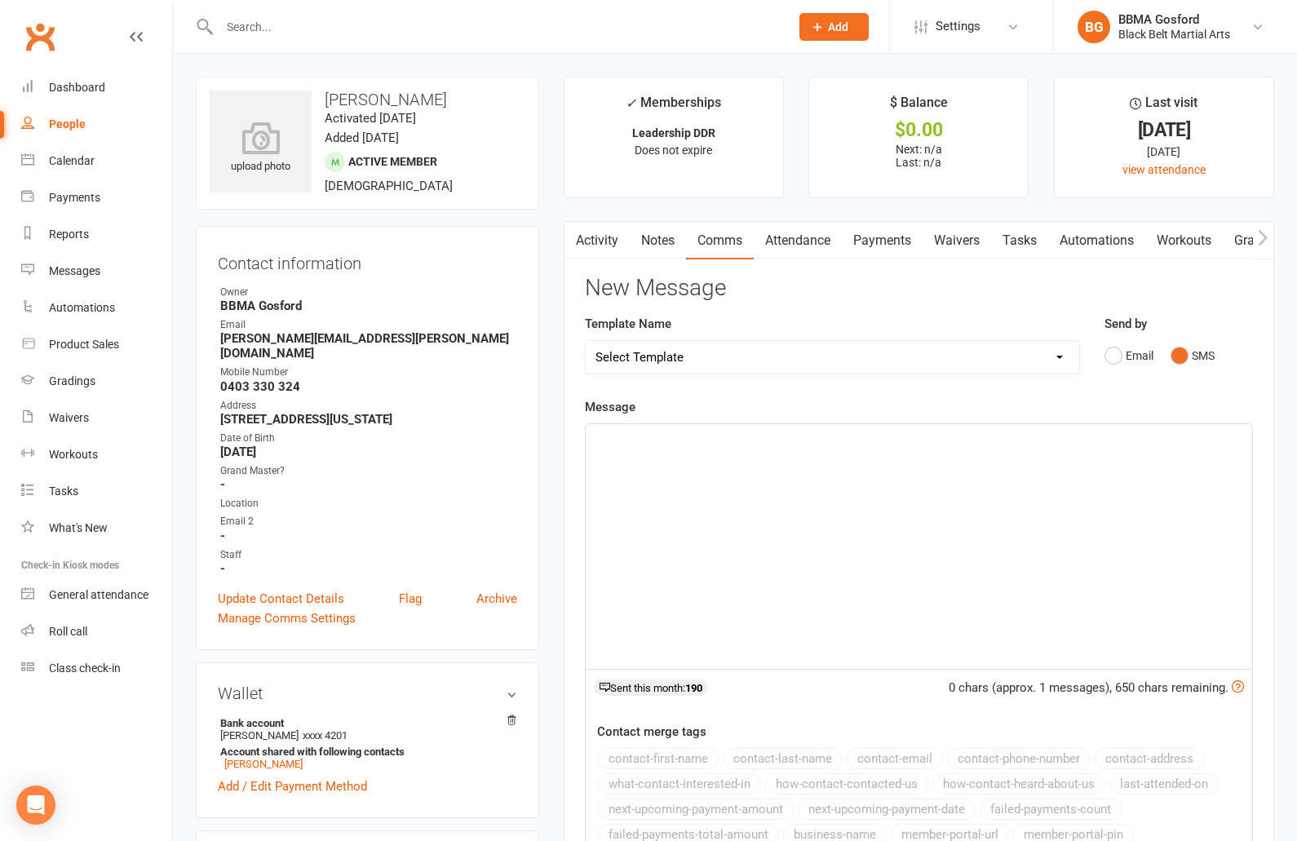
click at [752, 450] on div "﻿" at bounding box center [918, 546] width 666 height 245
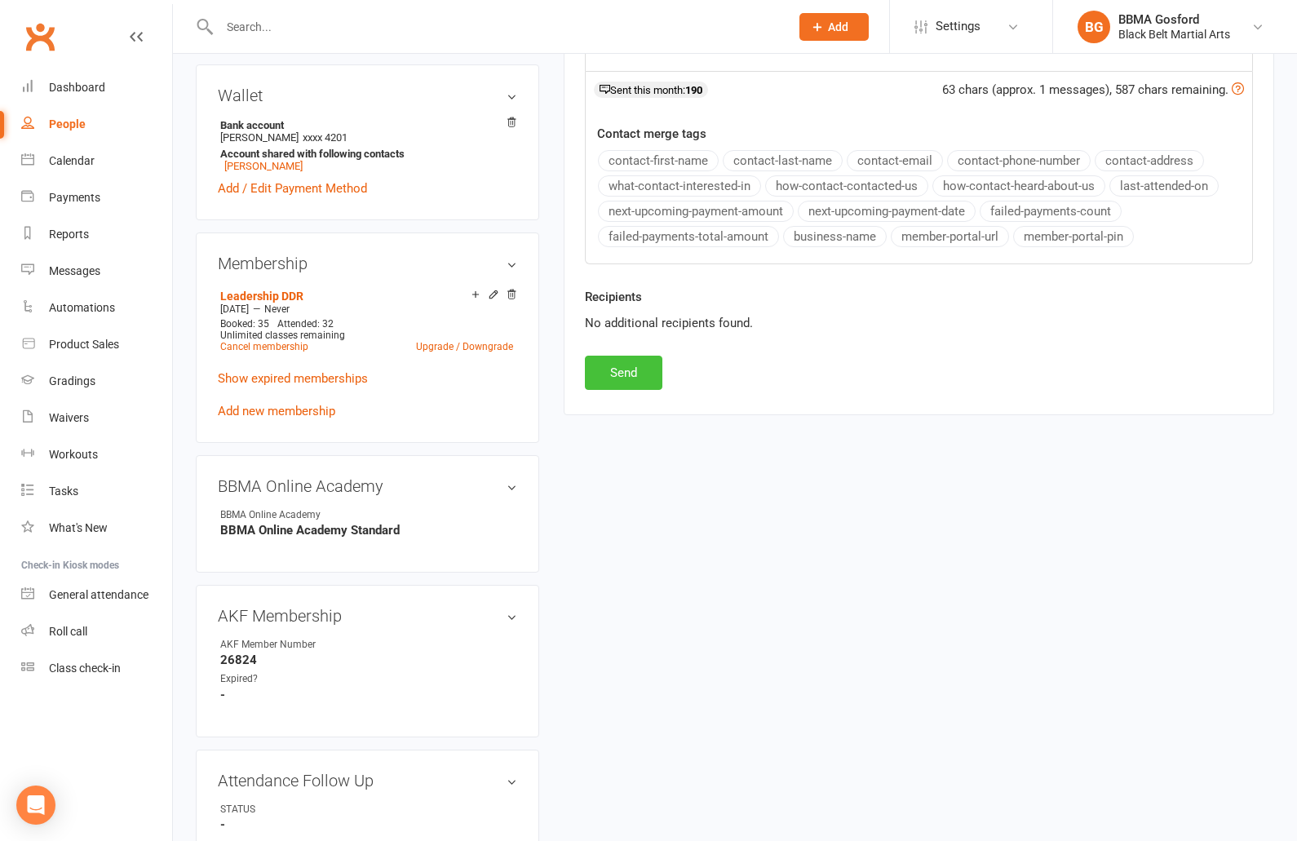
scroll to position [601, 0]
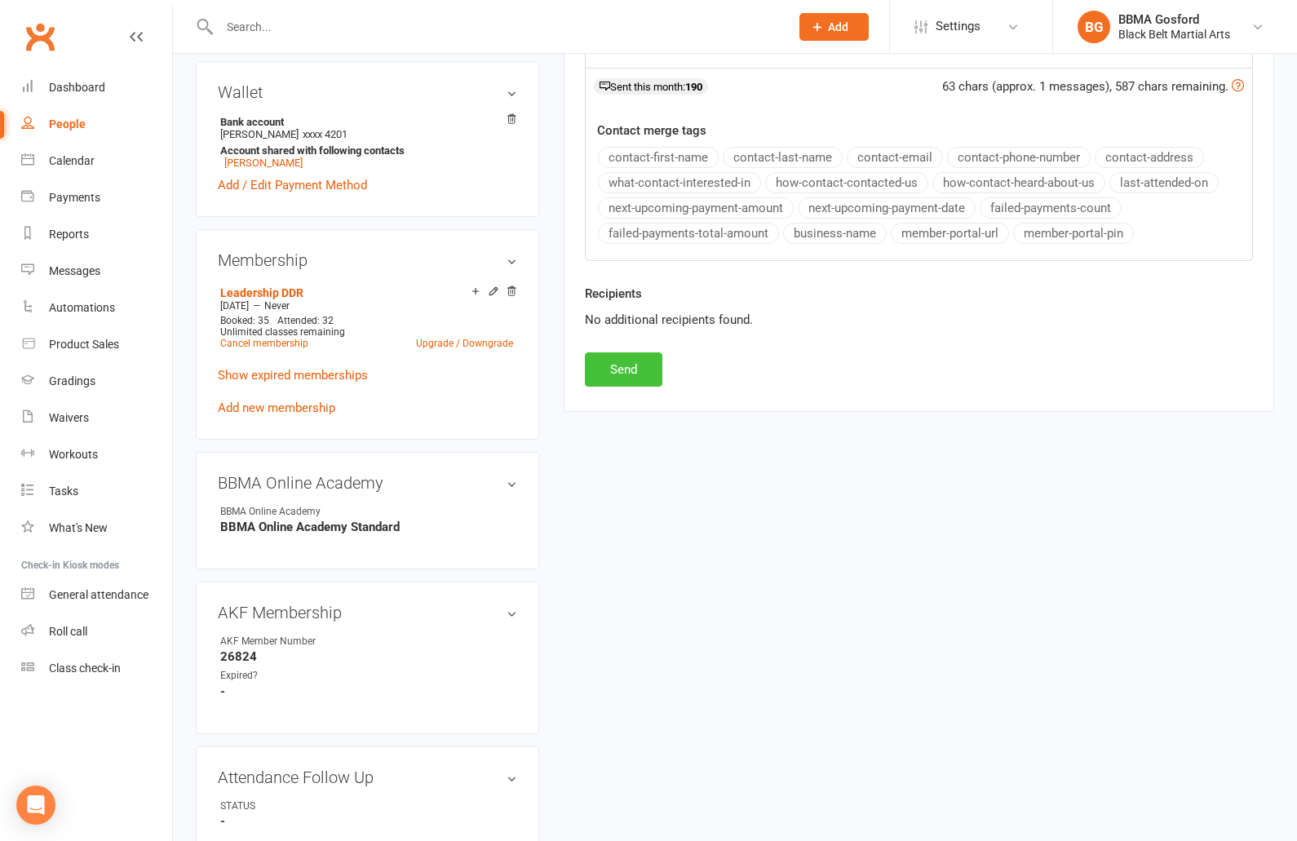
click at [632, 382] on button "Send" at bounding box center [623, 369] width 77 height 34
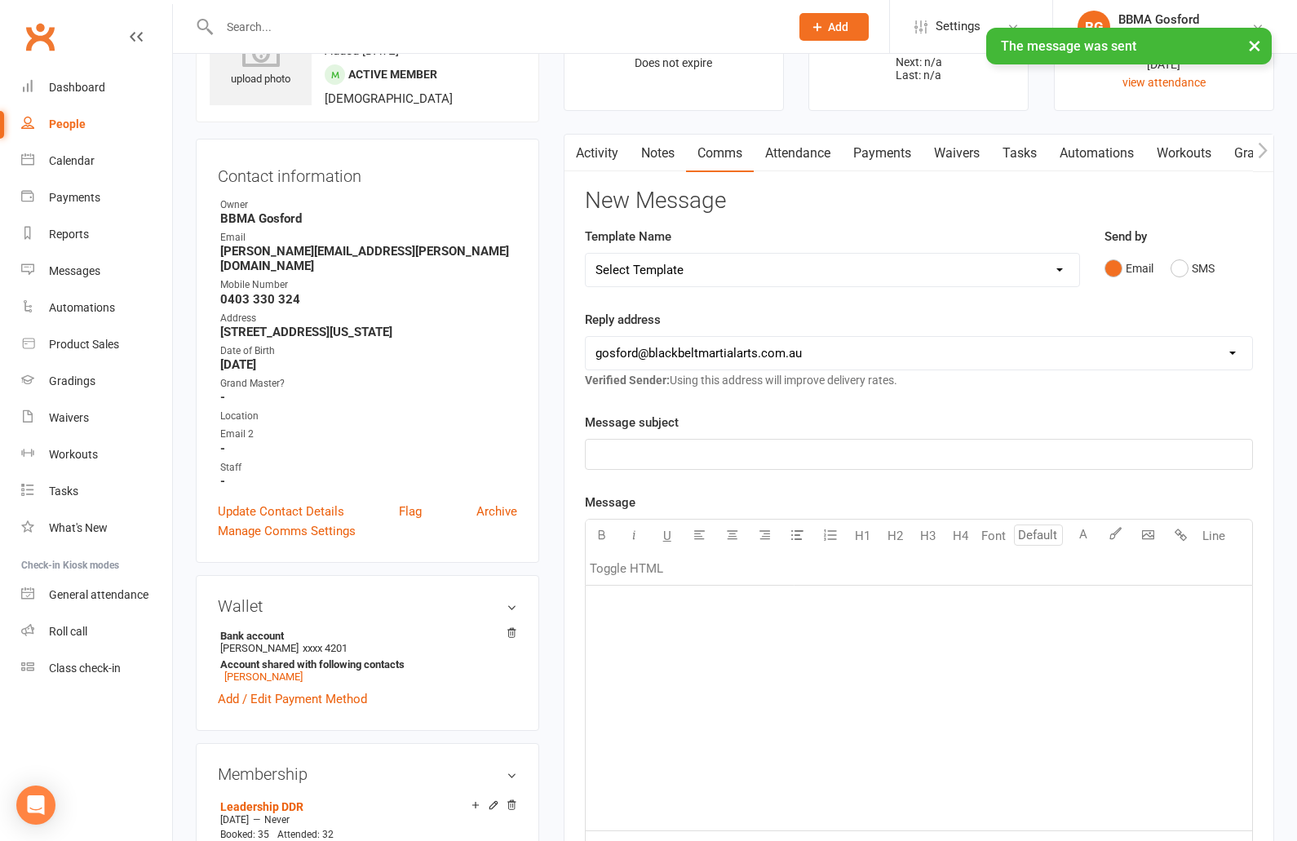
scroll to position [0, 0]
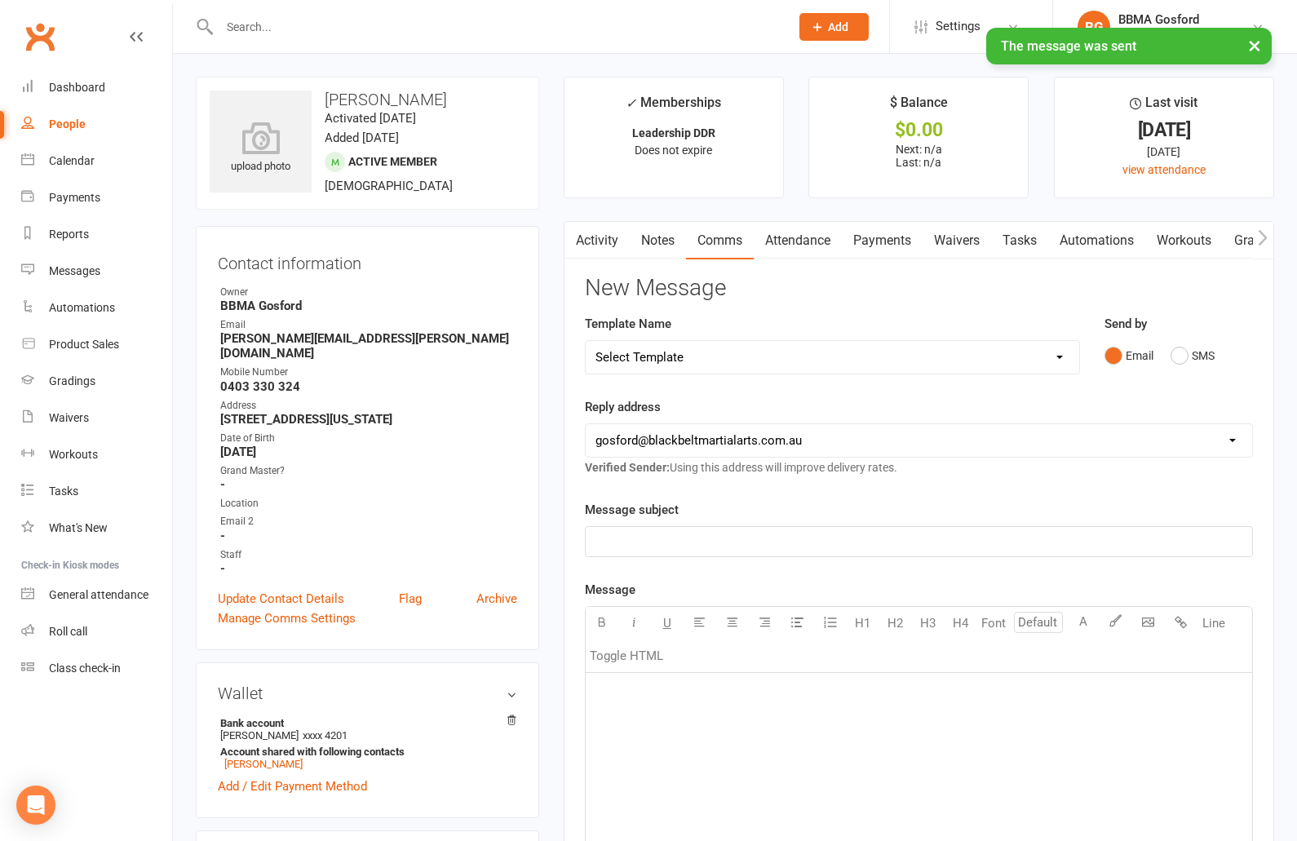
click at [604, 241] on link "Activity" at bounding box center [596, 241] width 65 height 38
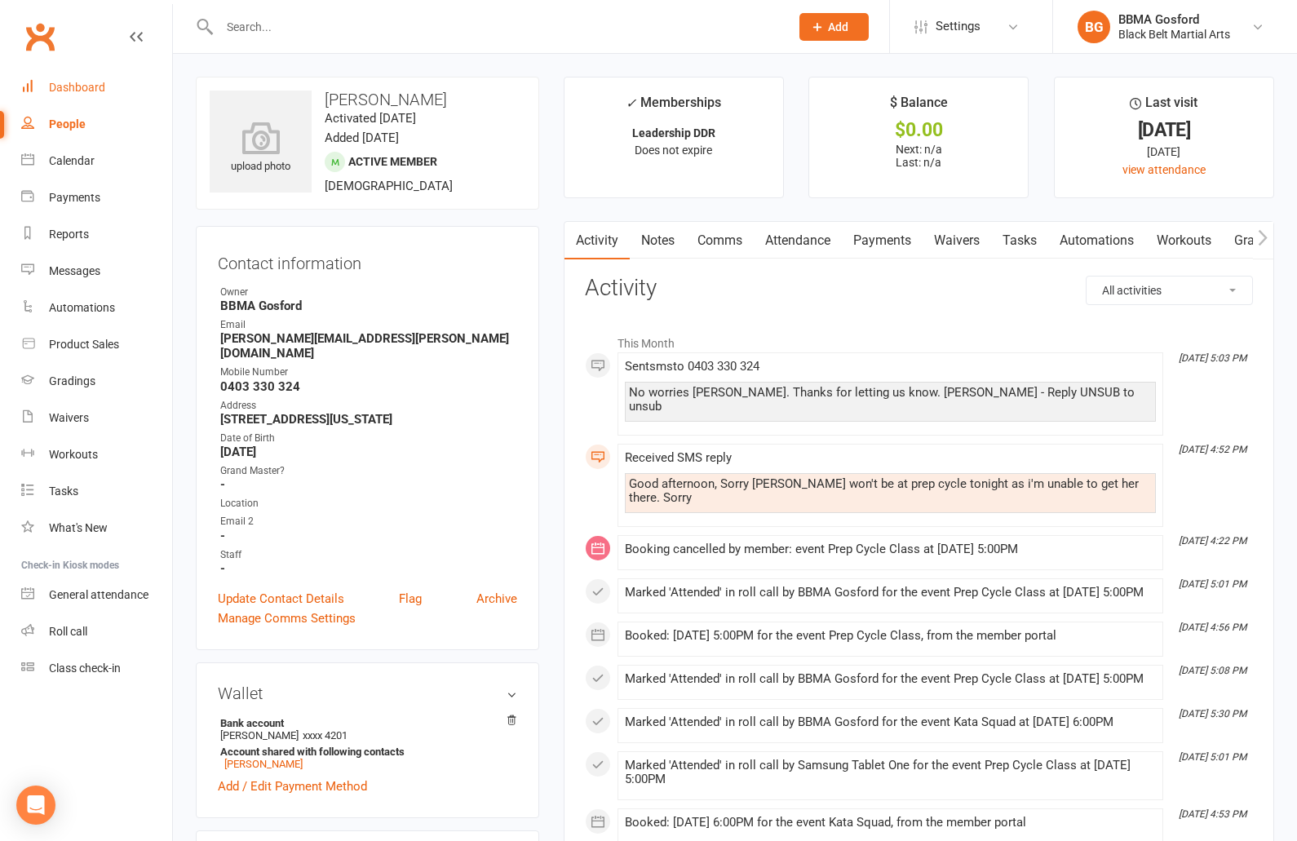
click at [78, 90] on div "Dashboard" at bounding box center [77, 87] width 56 height 13
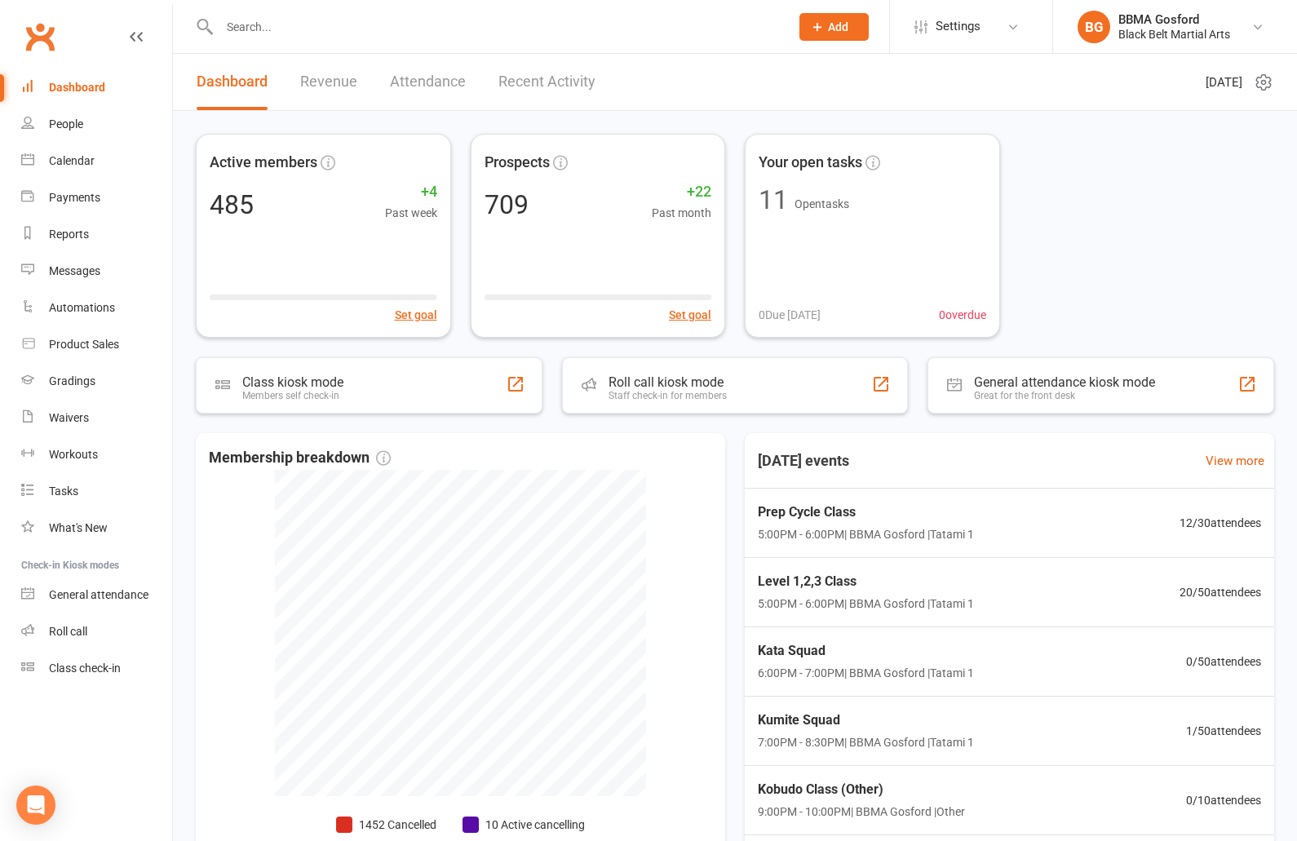
click at [252, 24] on input "text" at bounding box center [495, 26] width 563 height 23
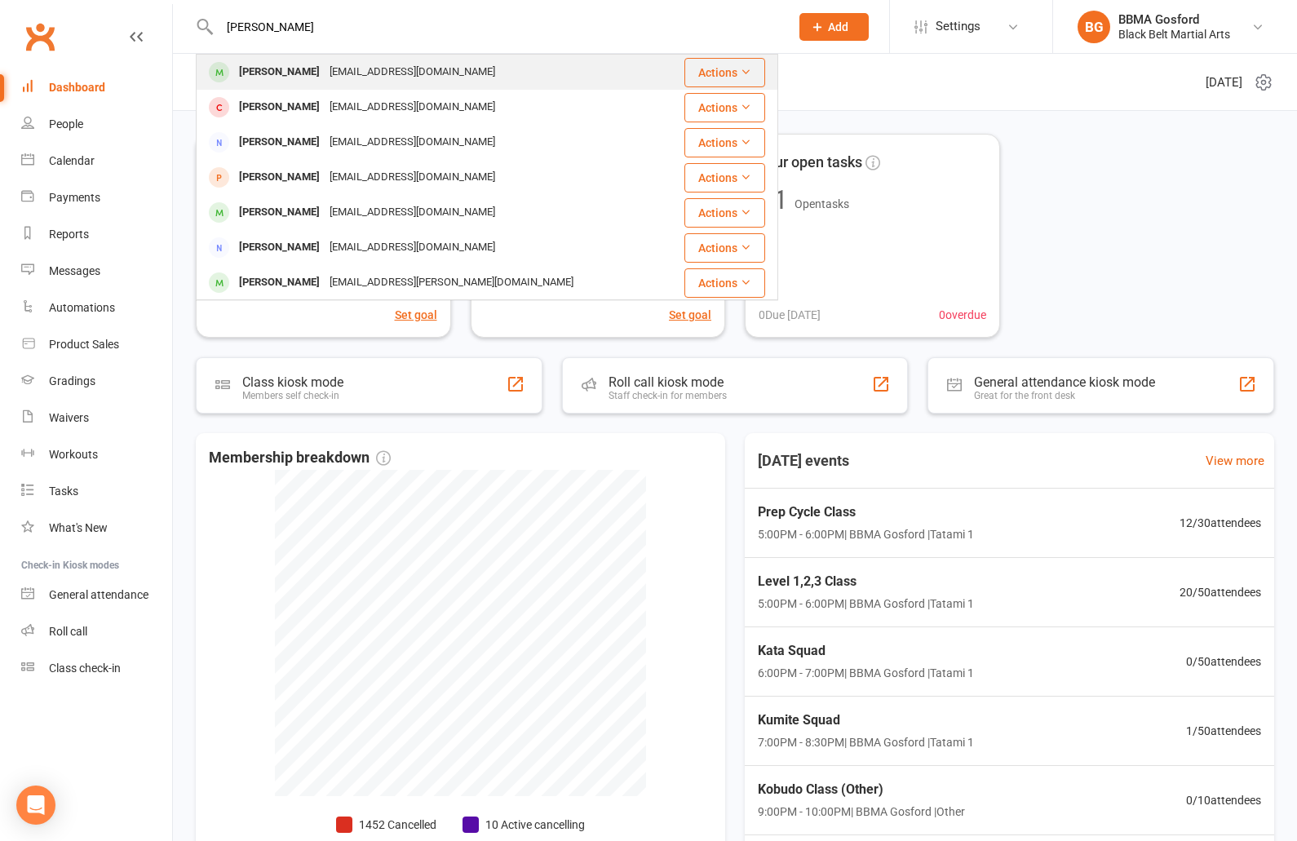
type input "lewis barrett"
click at [294, 80] on div "Lewis Barrett" at bounding box center [279, 72] width 91 height 24
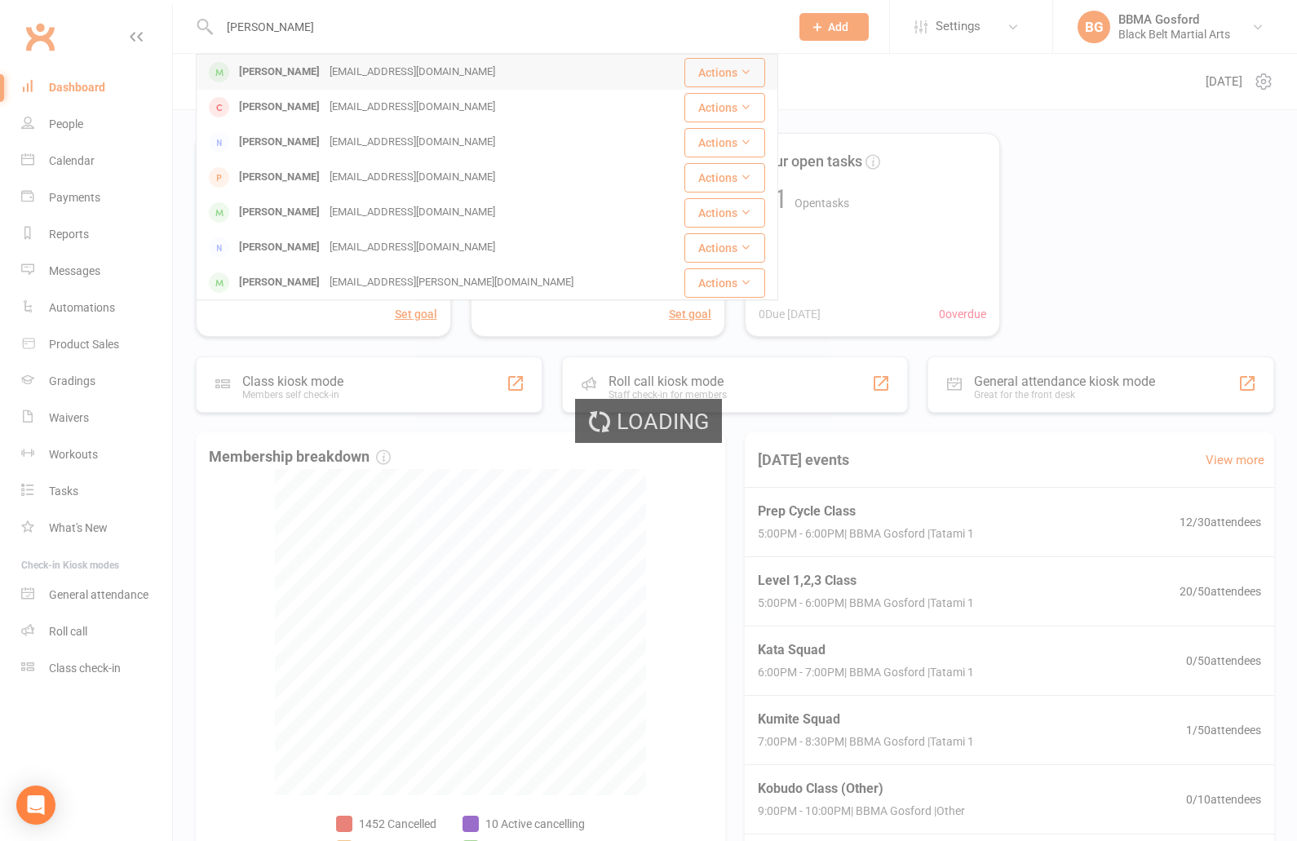
scroll to position [0, 0]
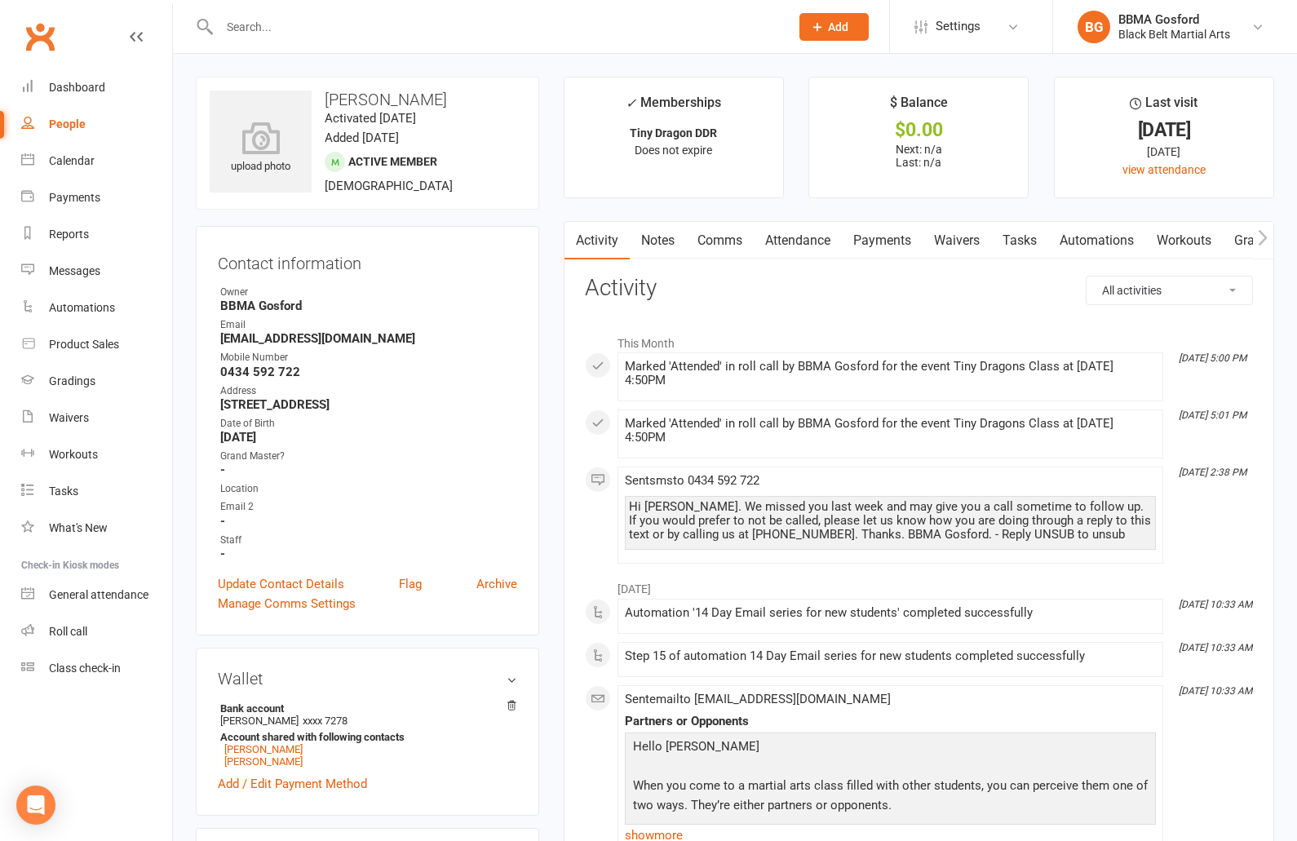
click at [868, 240] on link "Payments" at bounding box center [882, 241] width 81 height 38
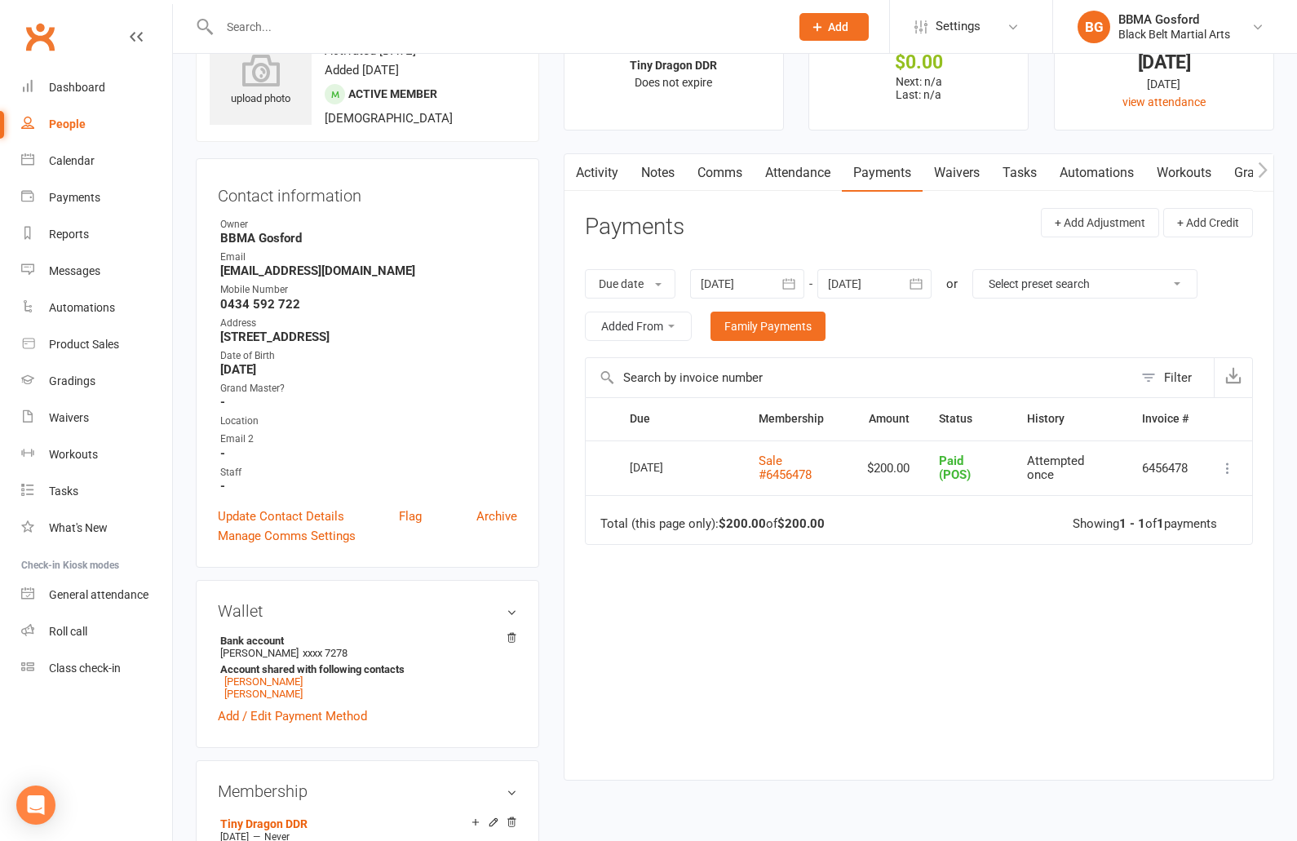
scroll to position [78, 0]
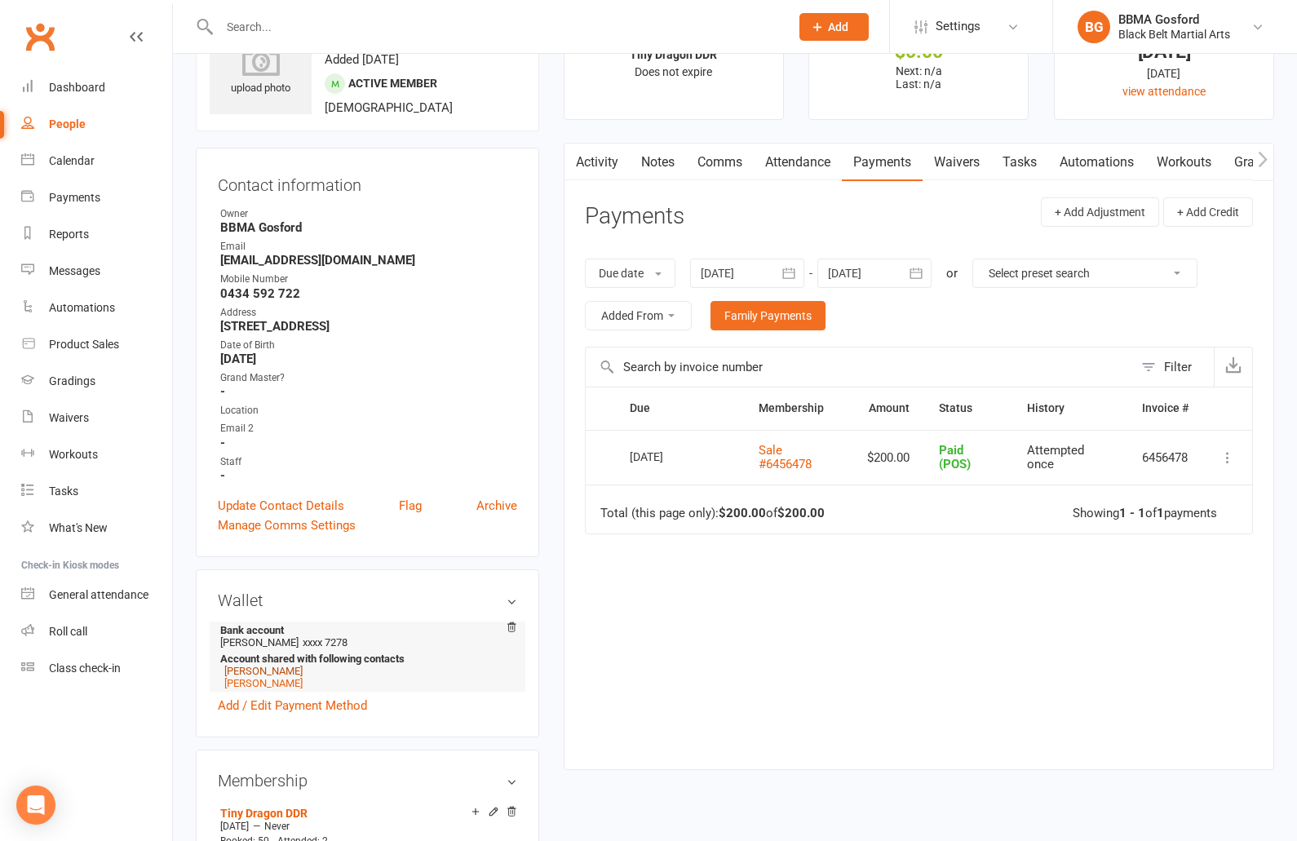
click at [263, 674] on link "Elijah Barrett" at bounding box center [263, 671] width 78 height 12
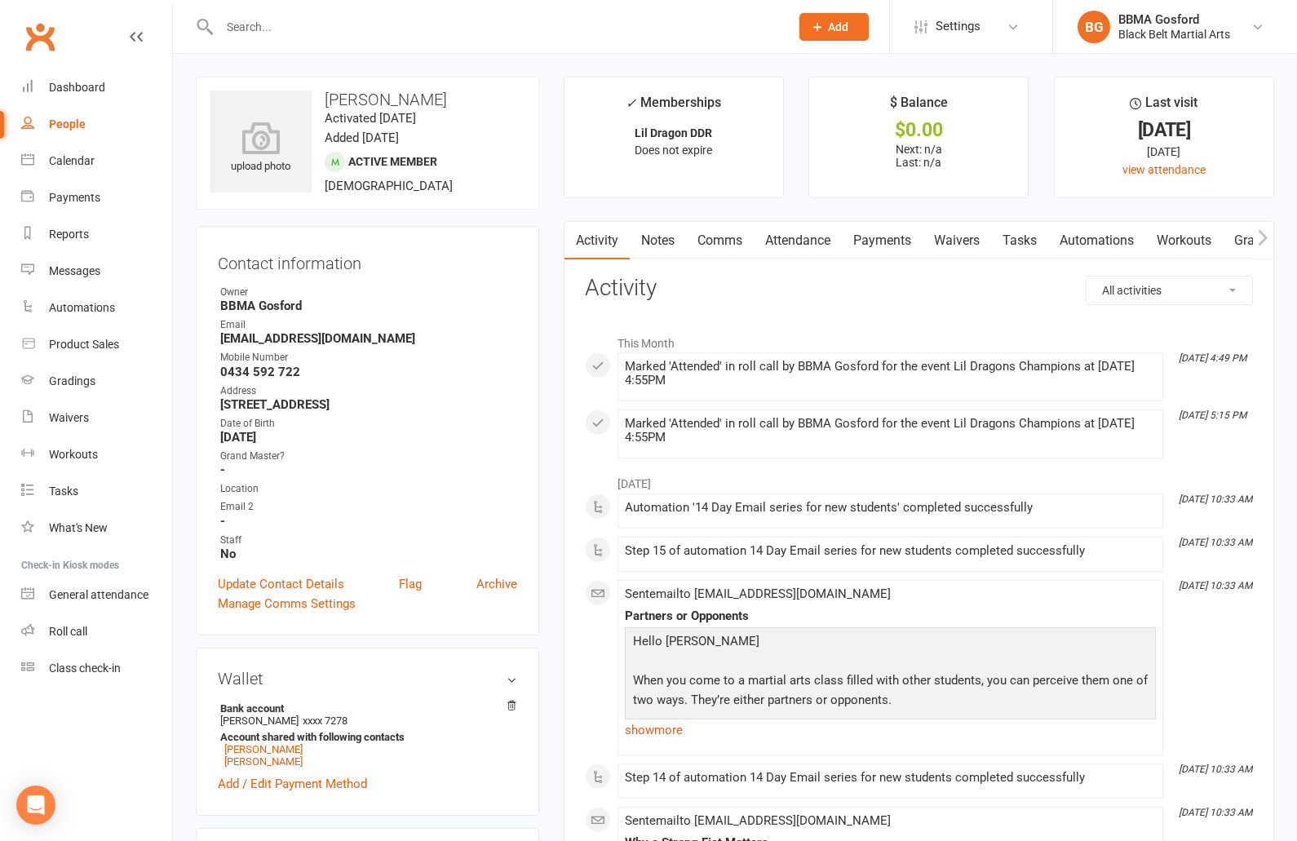
click at [886, 243] on link "Payments" at bounding box center [882, 241] width 81 height 38
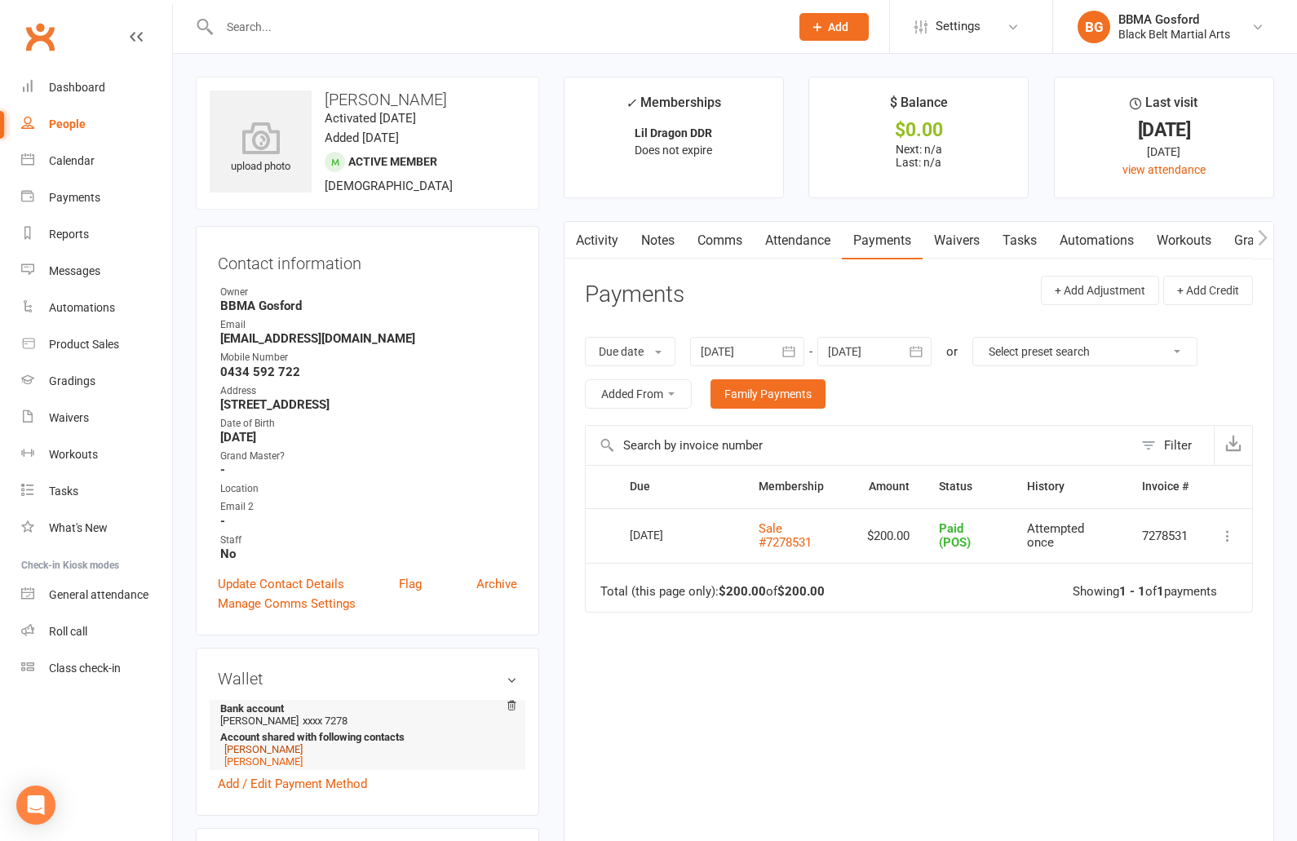
click at [275, 753] on link "Lewis Barrett" at bounding box center [263, 749] width 78 height 12
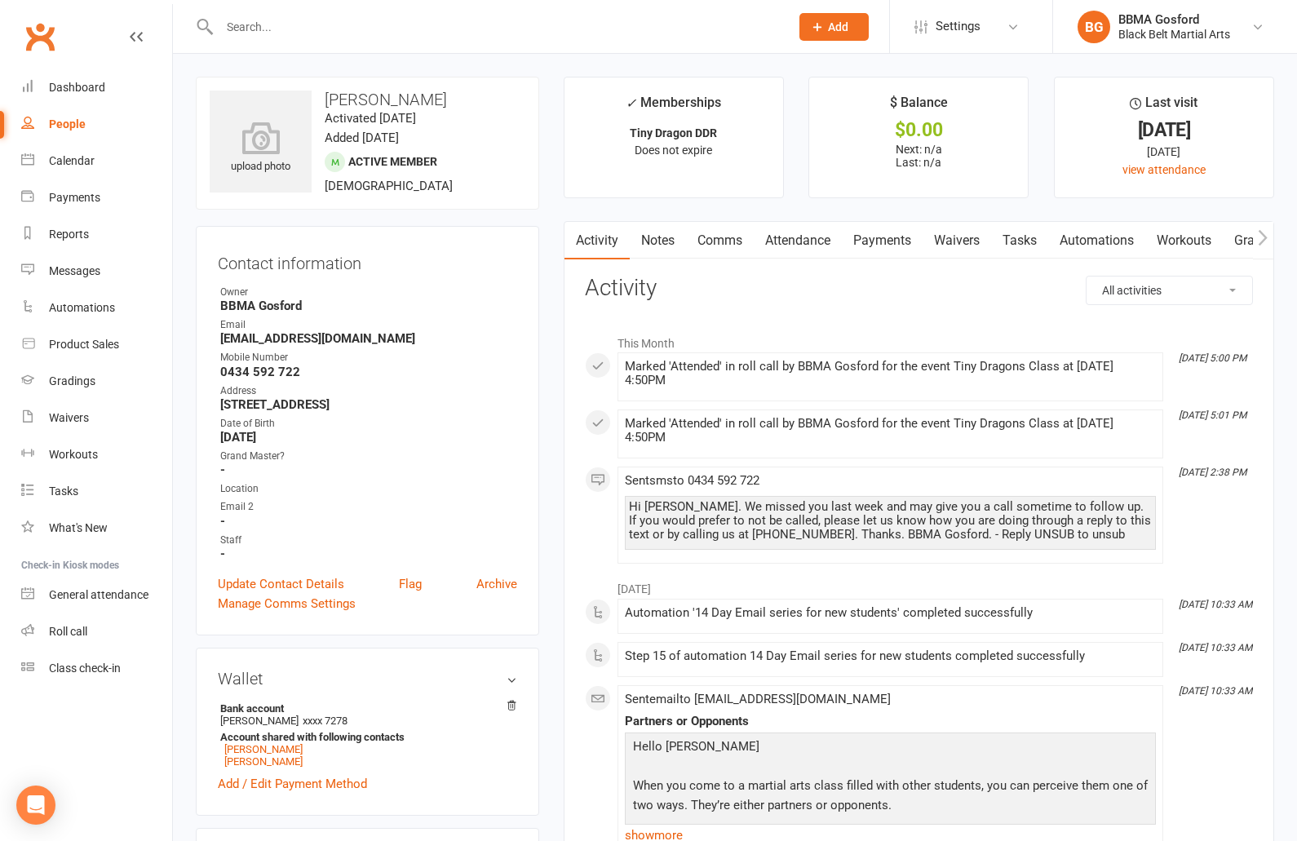
click at [892, 236] on link "Payments" at bounding box center [882, 241] width 81 height 38
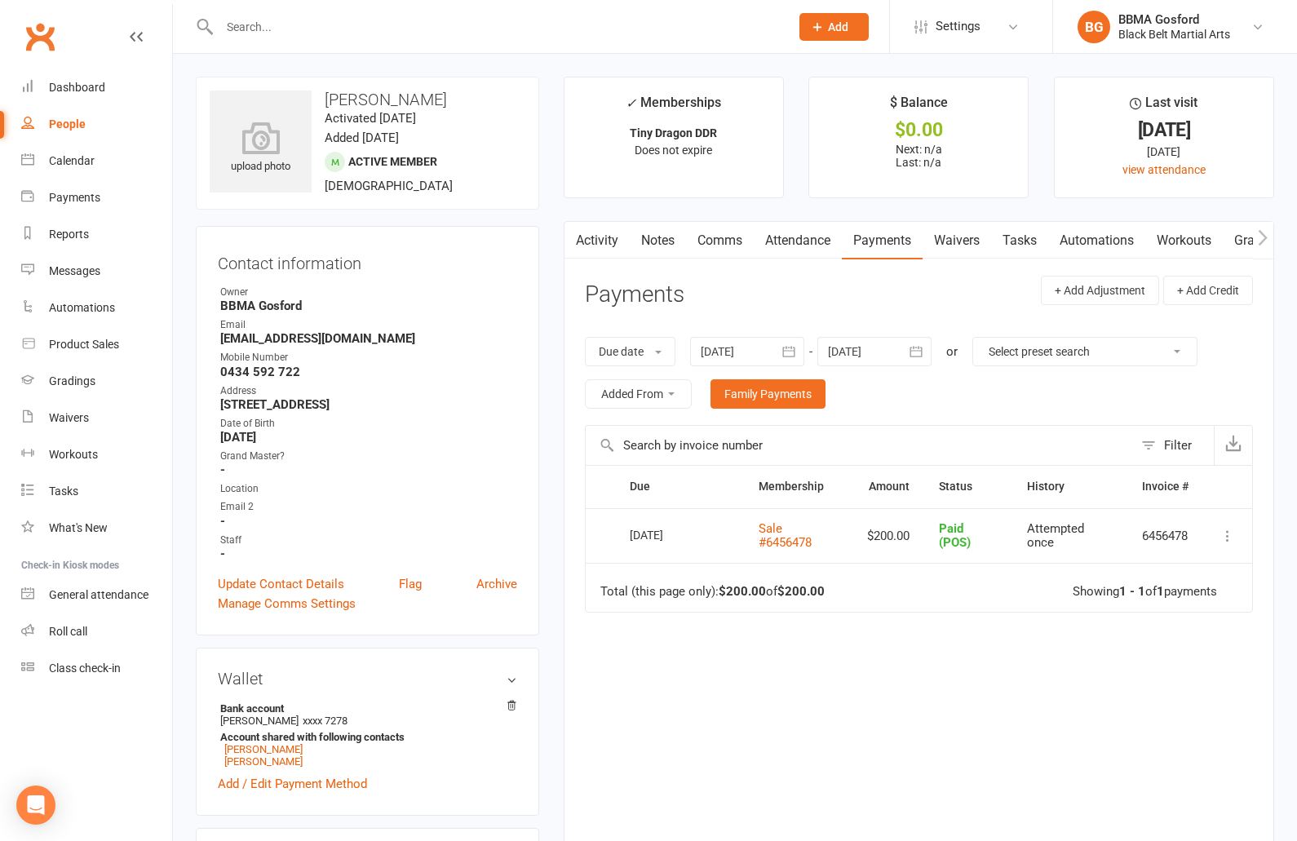
click at [285, 24] on input "text" at bounding box center [495, 26] width 563 height 23
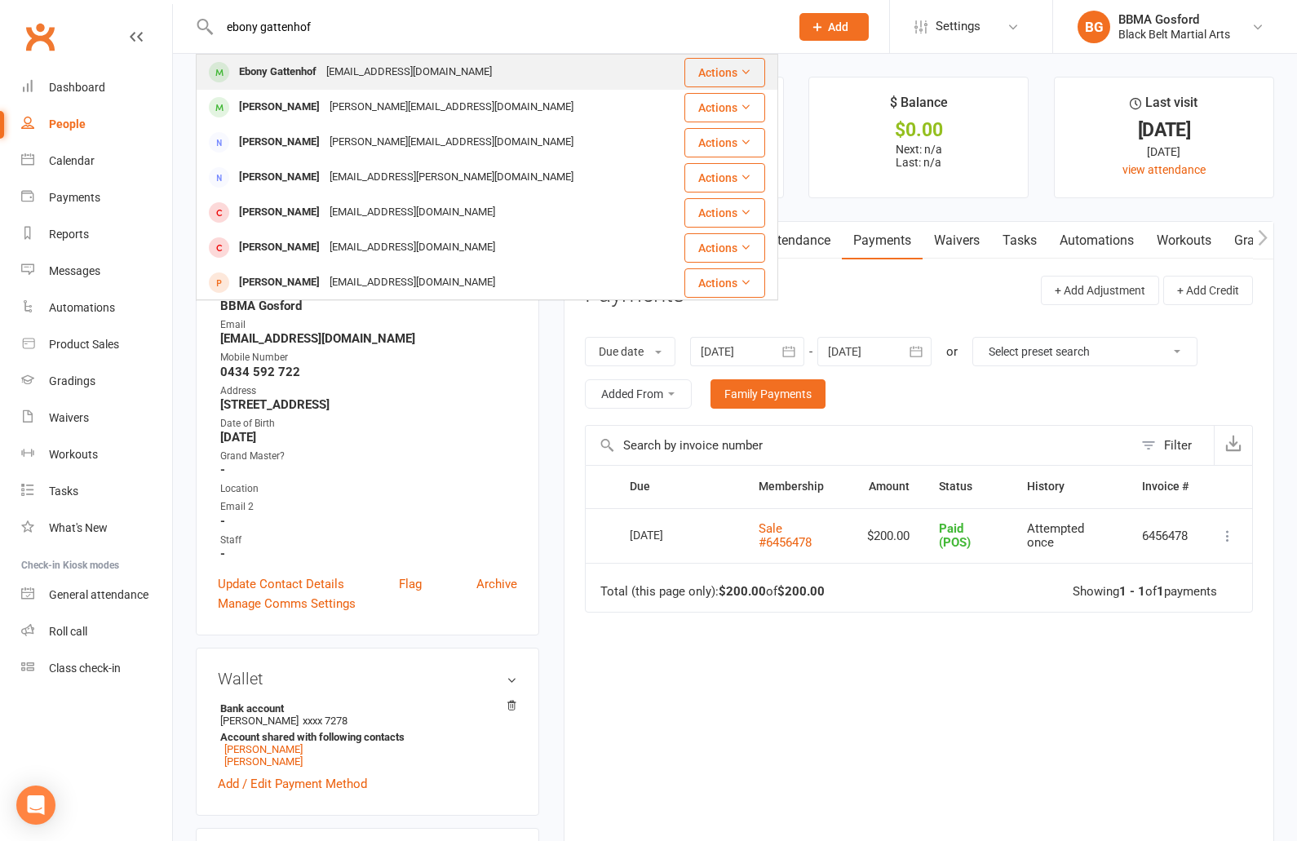
type input "ebony gattenhof"
click at [293, 68] on div "Ebony Gattenhof" at bounding box center [277, 72] width 87 height 24
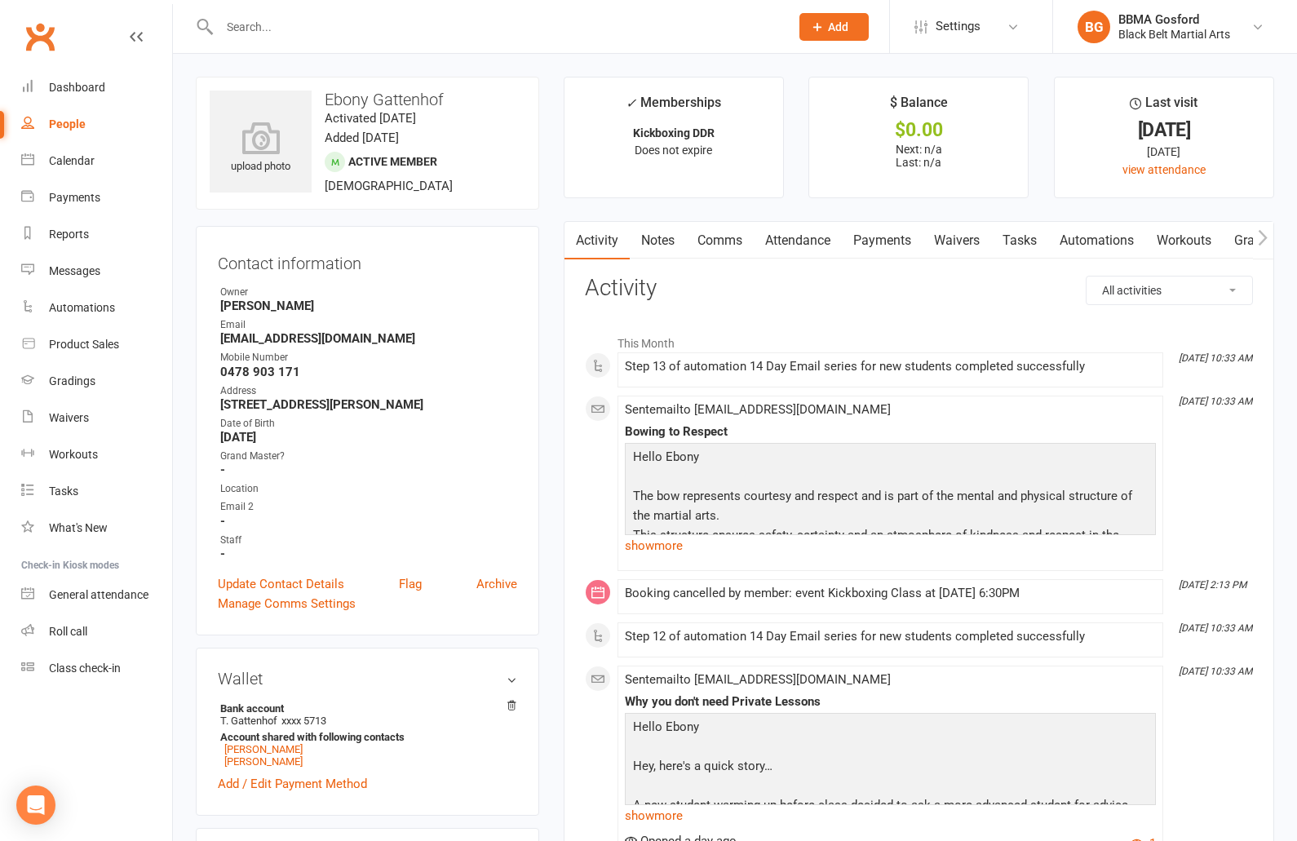
click at [886, 235] on link "Payments" at bounding box center [882, 241] width 81 height 38
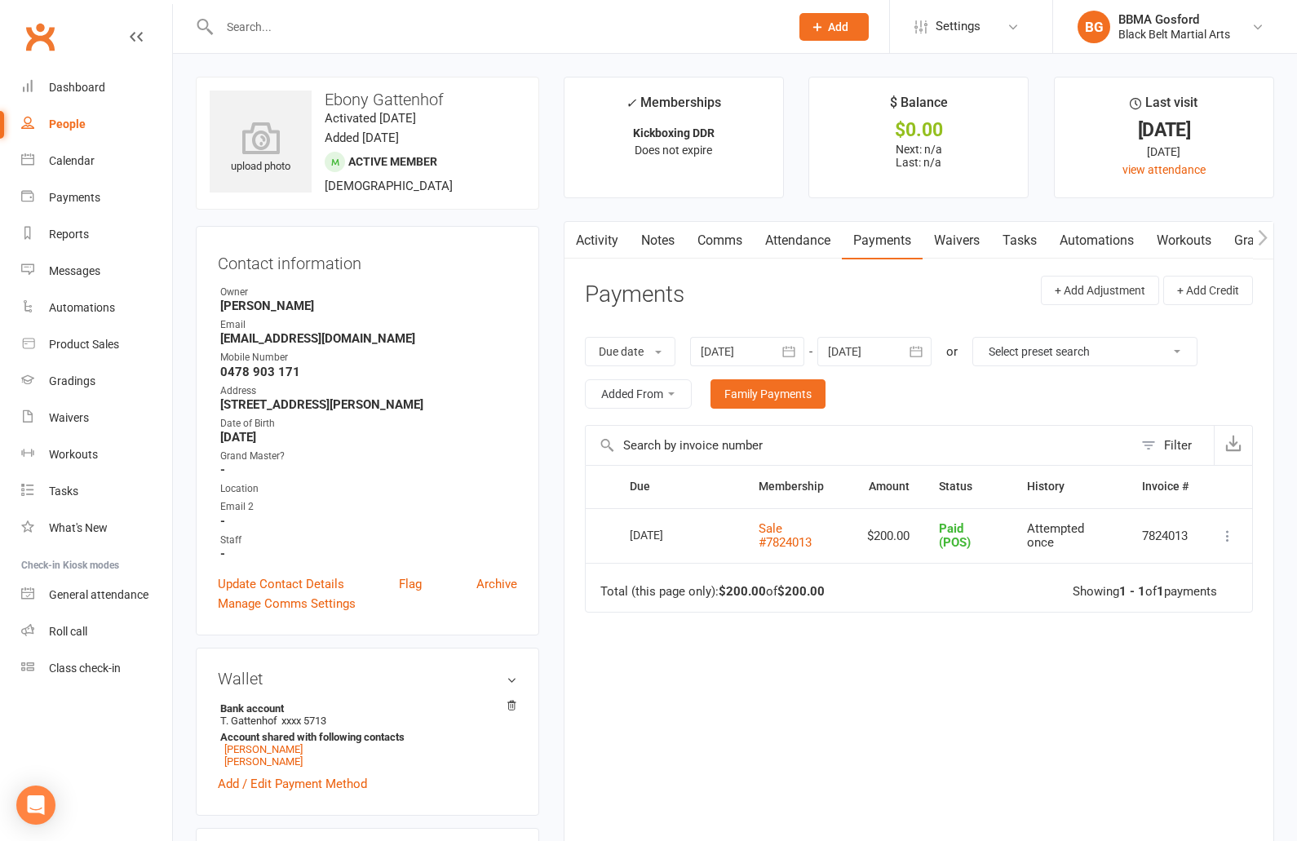
click at [307, 32] on input "text" at bounding box center [495, 26] width 563 height 23
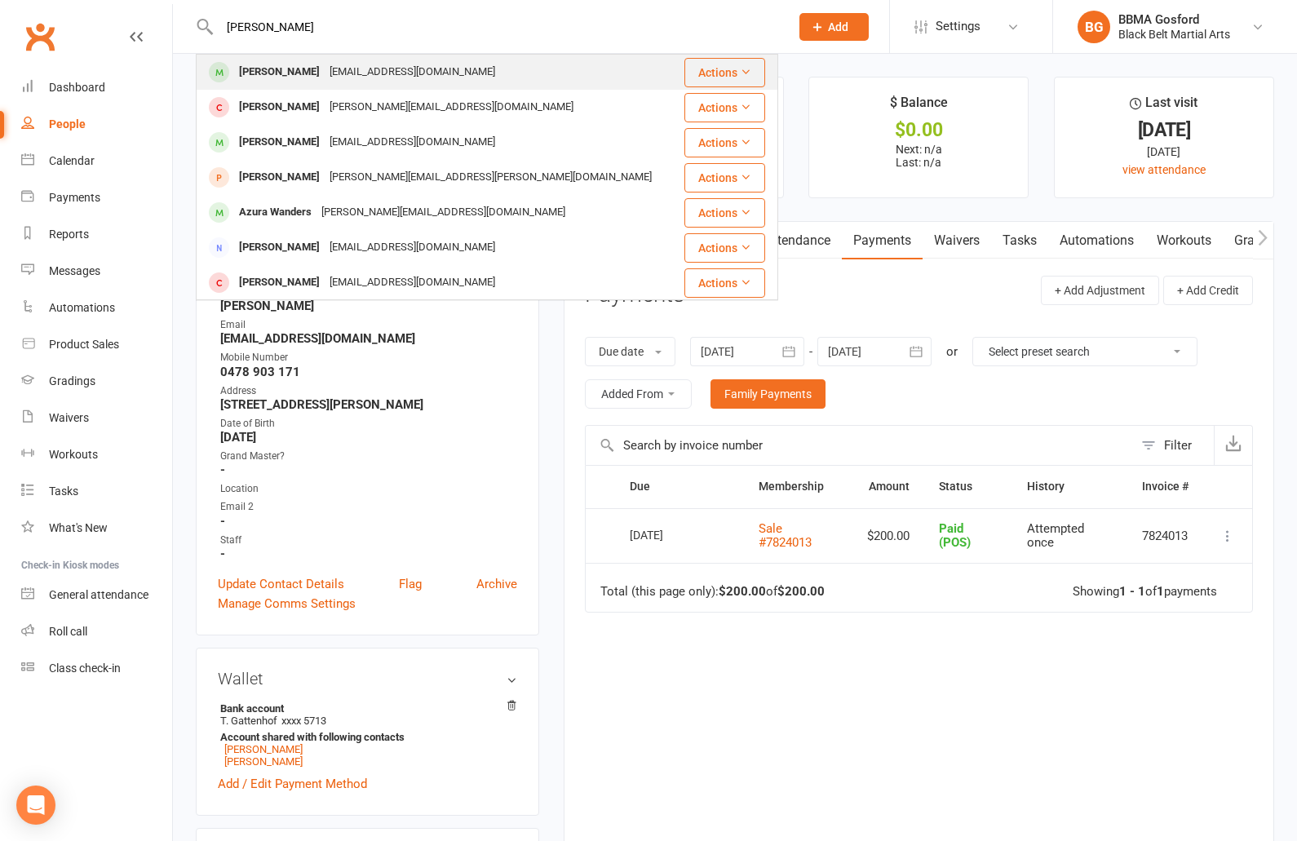
type input "aurora macd"
click at [307, 65] on div "Aurora MacDonnell" at bounding box center [279, 72] width 91 height 24
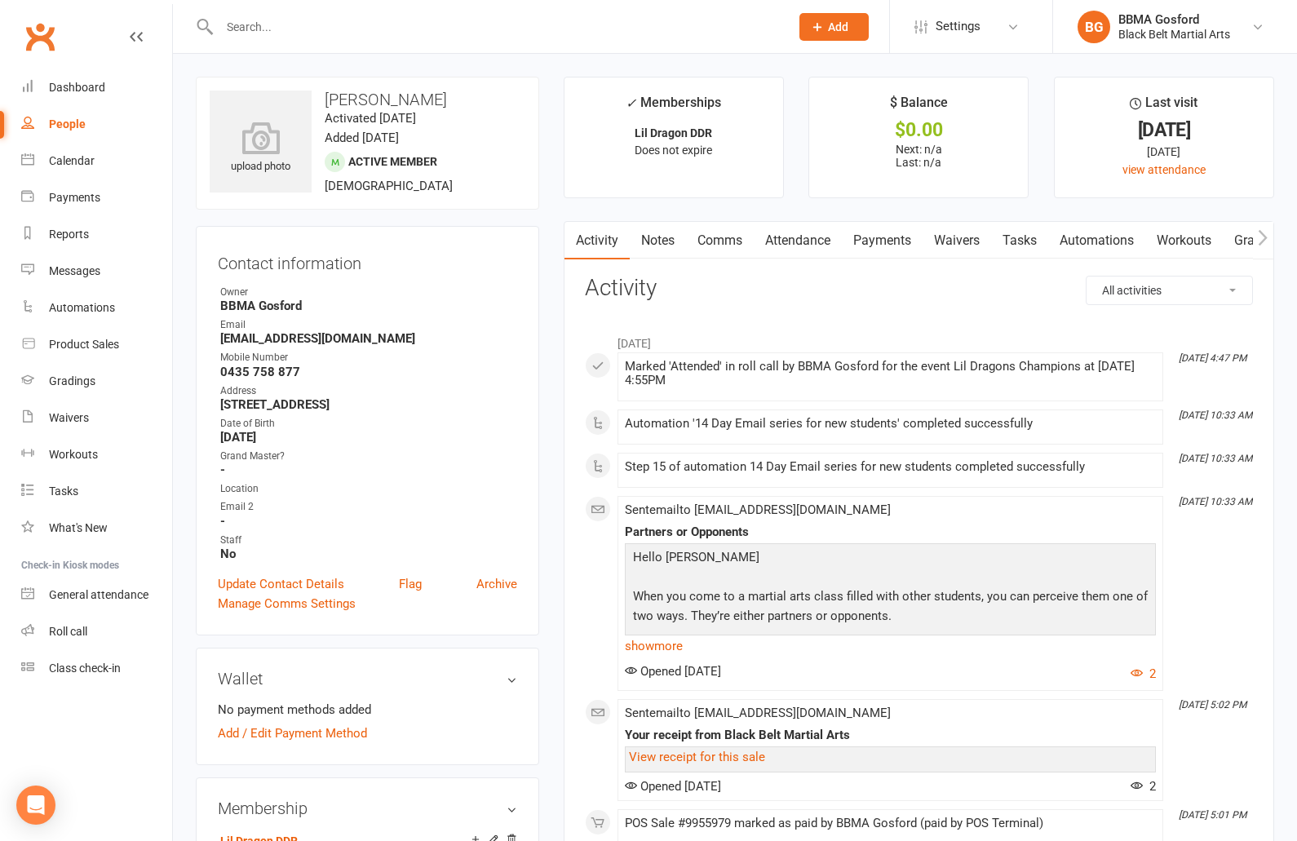
click at [884, 241] on link "Payments" at bounding box center [882, 241] width 81 height 38
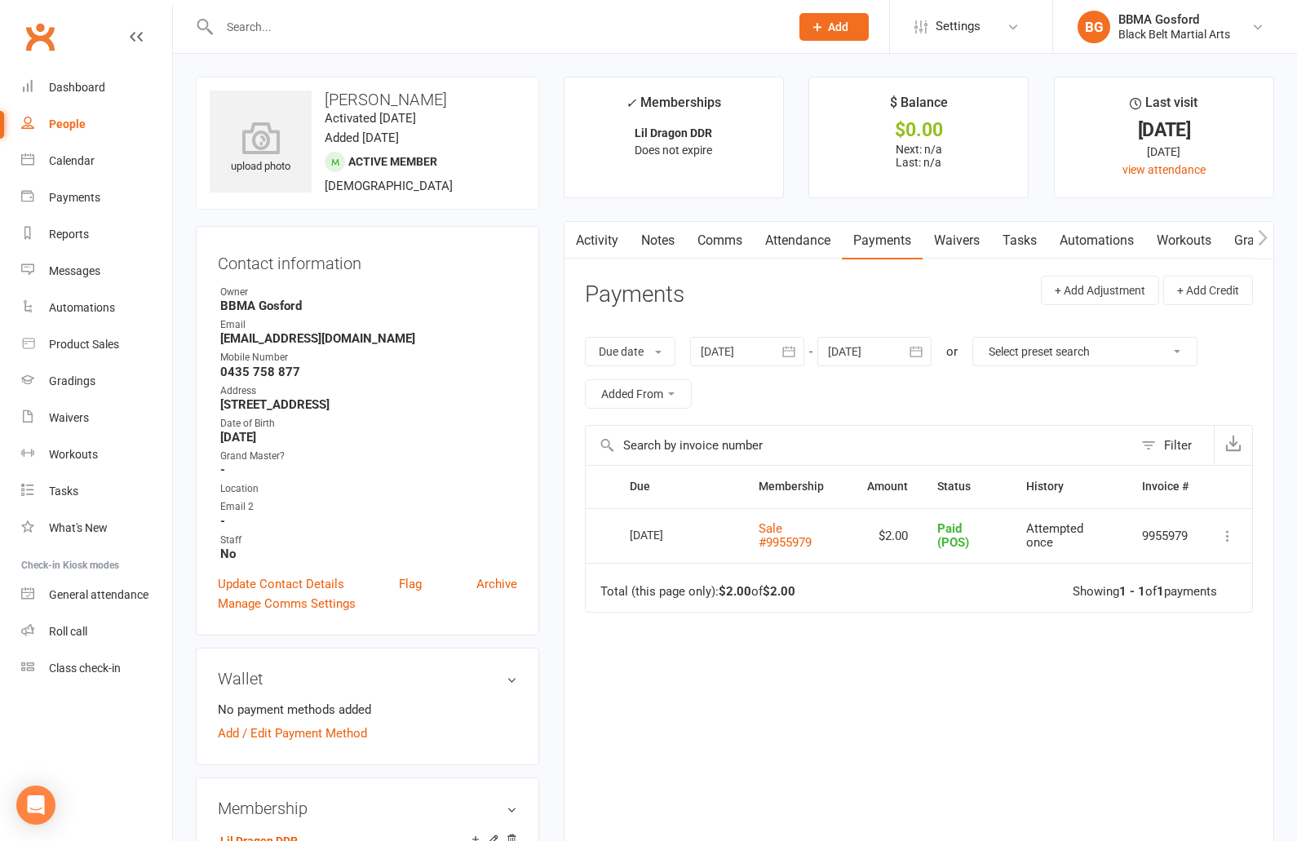
click at [778, 348] on button "button" at bounding box center [789, 351] width 29 height 29
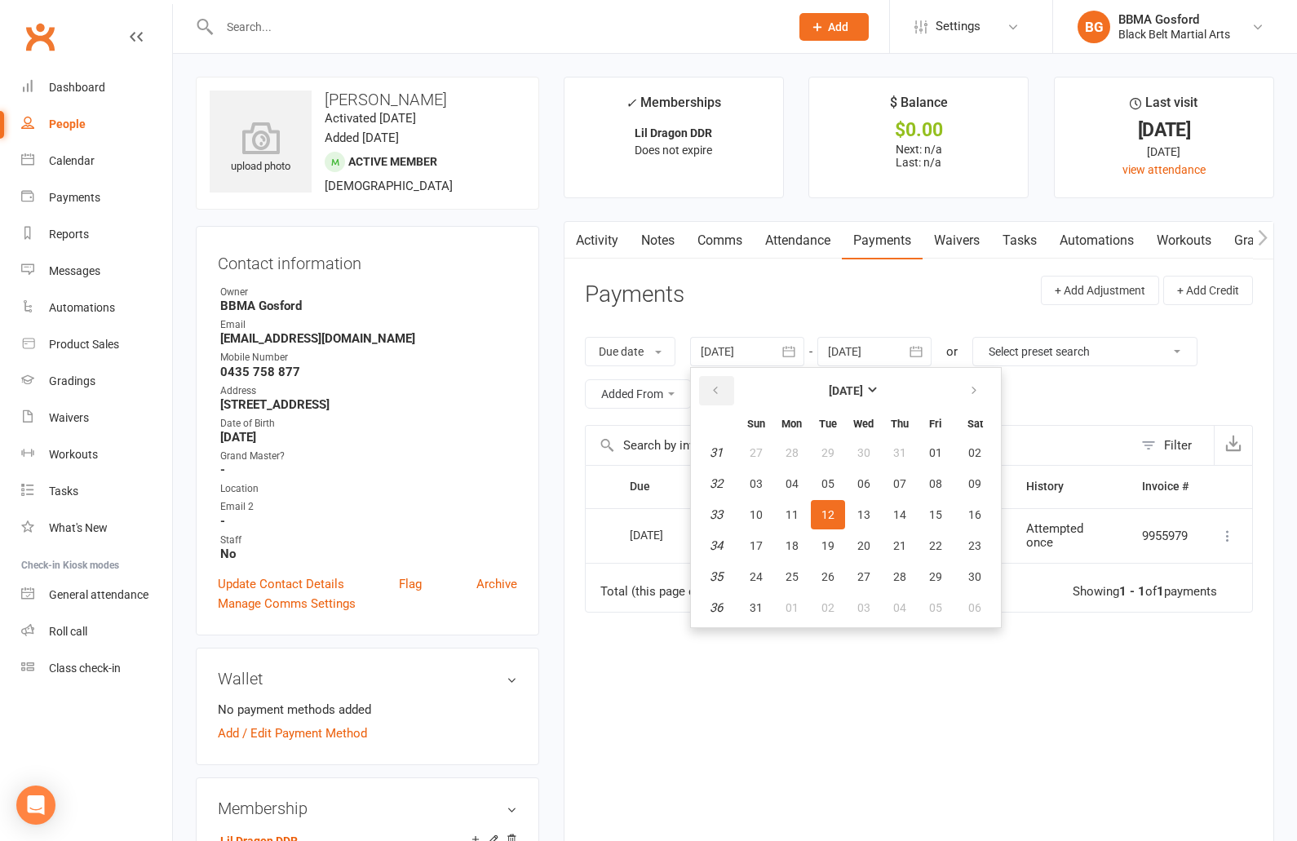
click at [711, 392] on button "button" at bounding box center [716, 390] width 35 height 29
click at [833, 449] on span "01" at bounding box center [827, 452] width 13 height 13
type input "[DATE]"
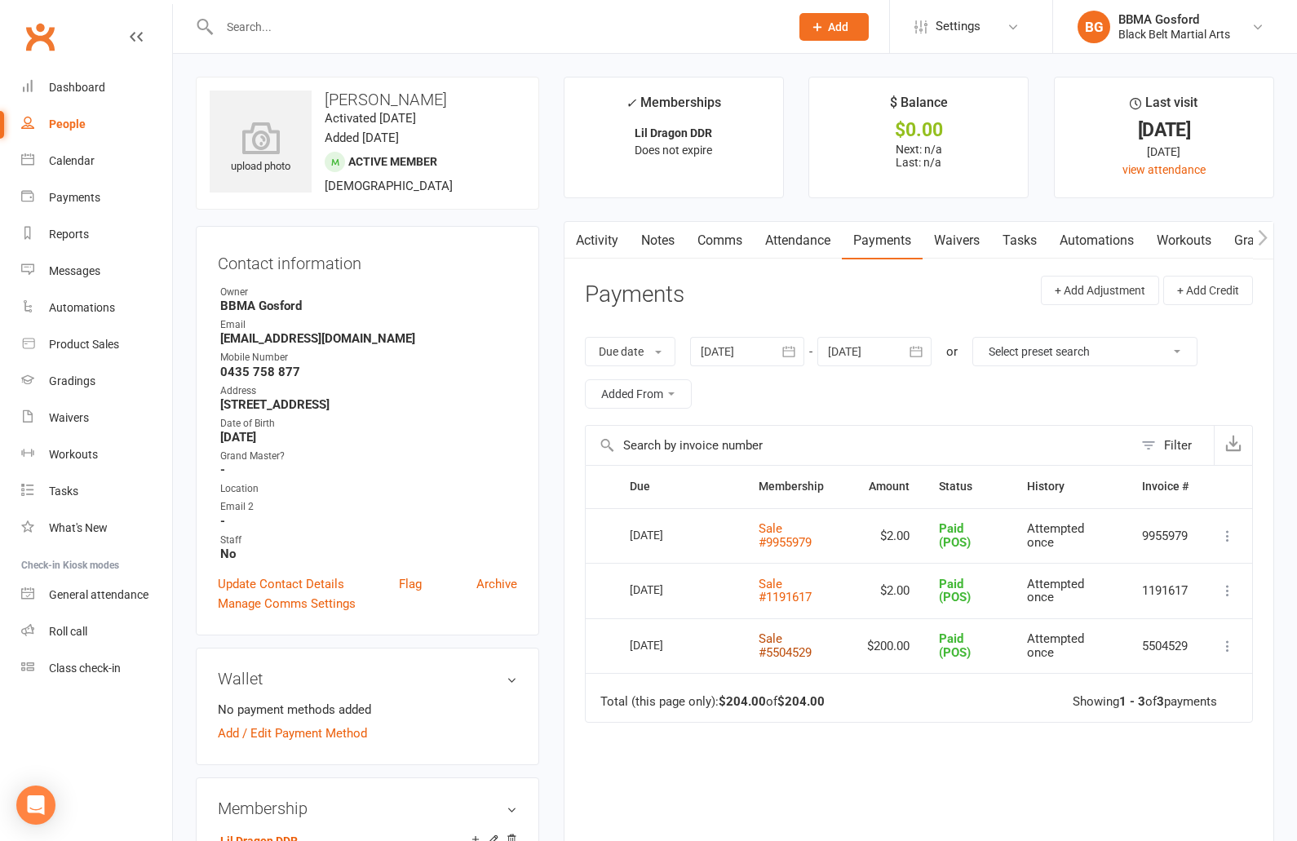
click at [769, 647] on link "Sale #5504529" at bounding box center [784, 645] width 53 height 29
click at [279, 24] on input "text" at bounding box center [495, 26] width 563 height 23
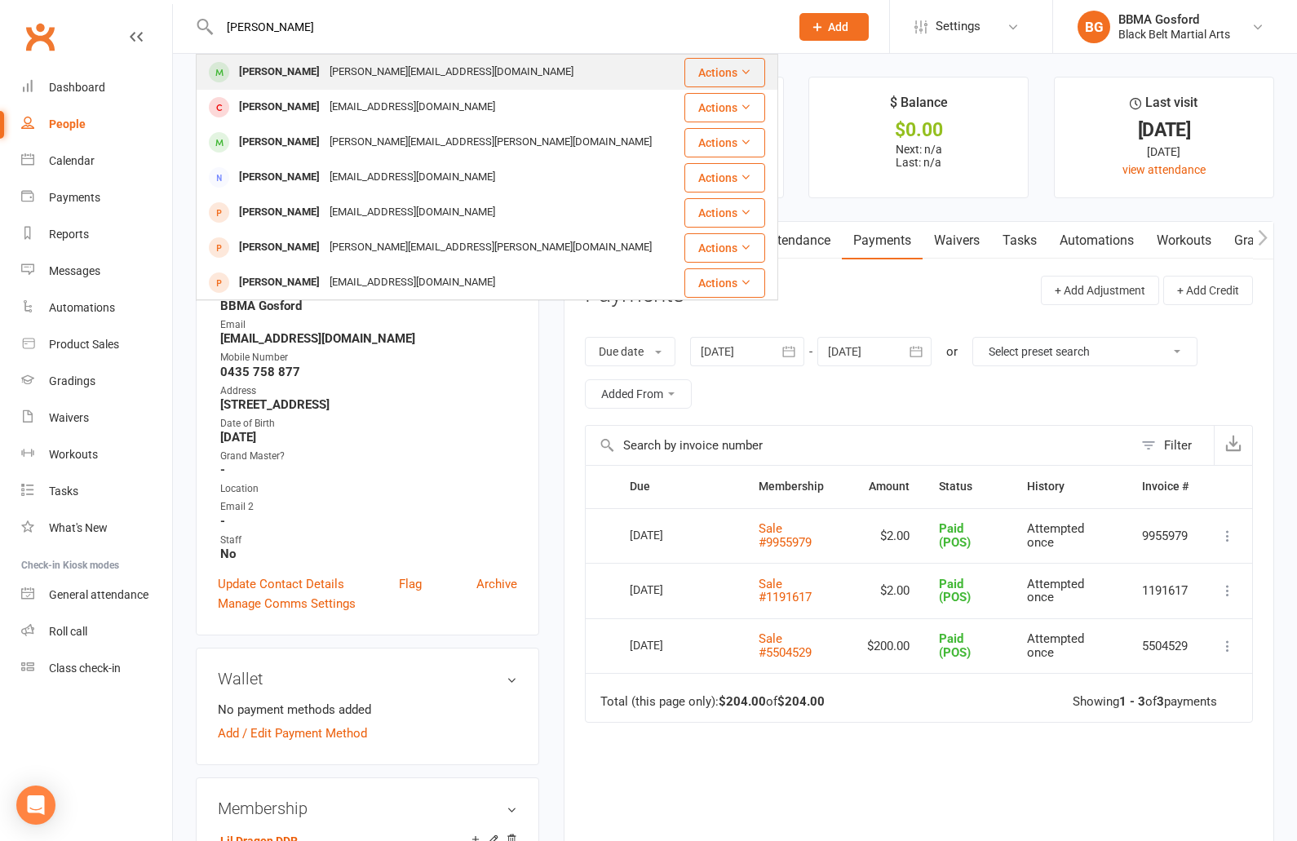
type input "oliver fink"
click at [256, 66] on div "Oliver Fink" at bounding box center [279, 72] width 91 height 24
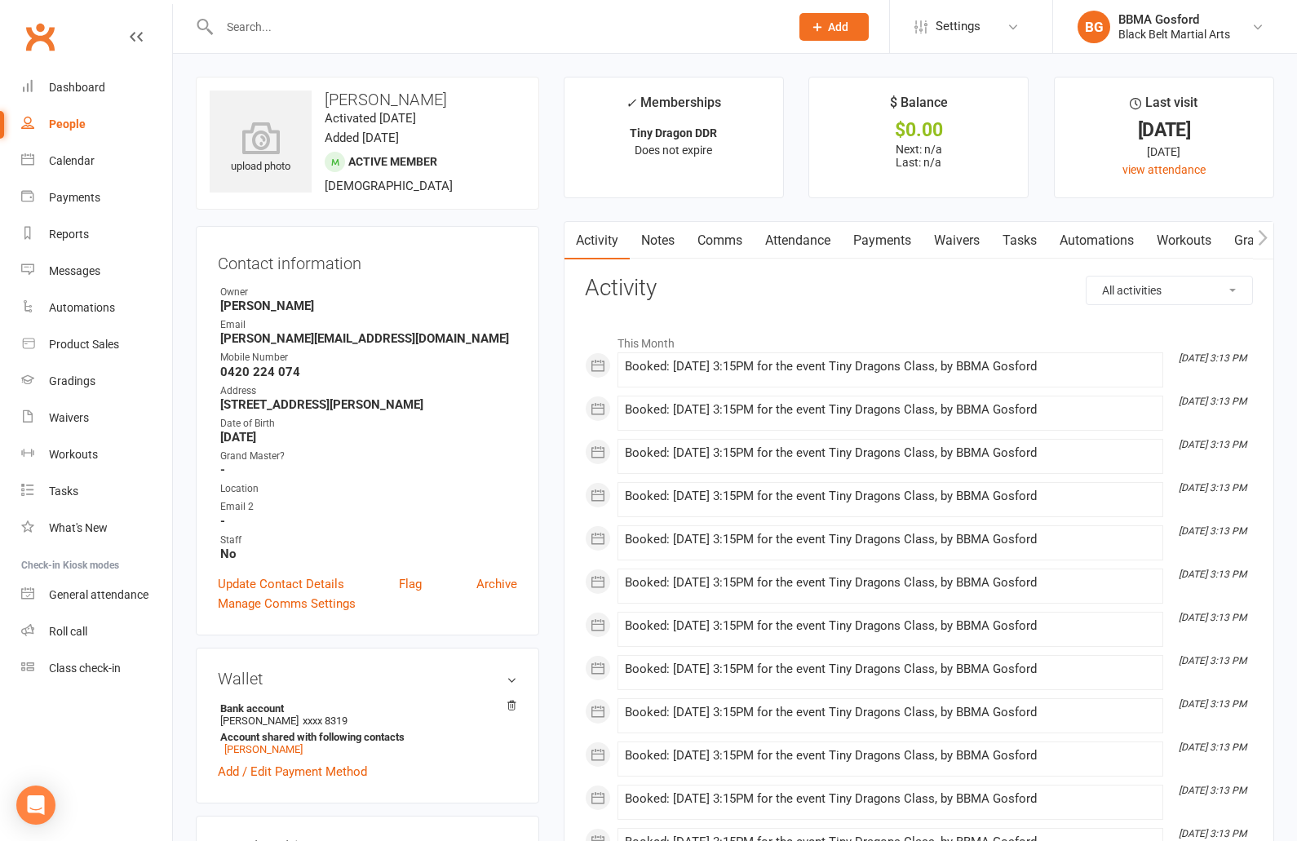
click at [866, 245] on link "Payments" at bounding box center [882, 241] width 81 height 38
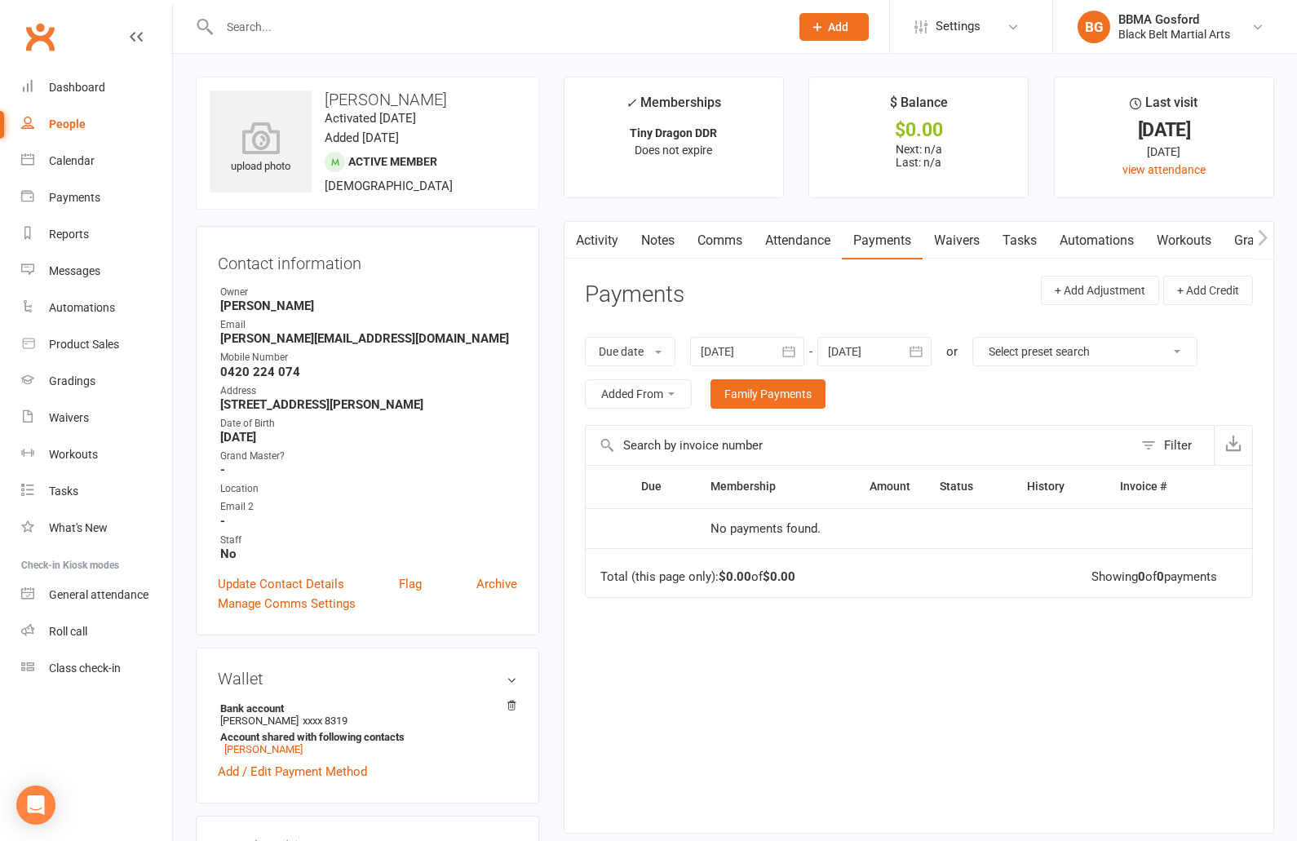
click at [789, 354] on icon "button" at bounding box center [788, 351] width 16 height 16
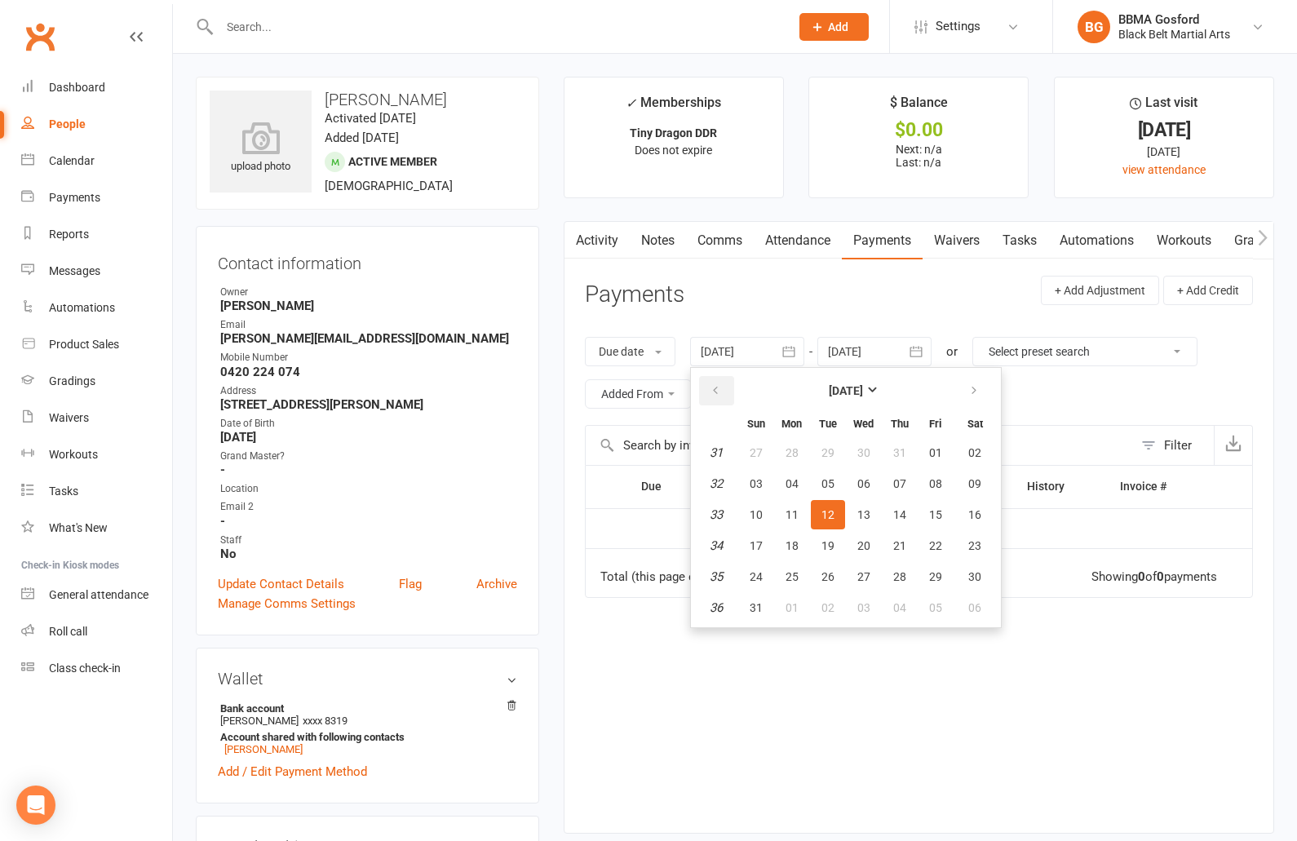
click at [714, 386] on icon "button" at bounding box center [714, 390] width 11 height 13
click at [767, 454] on button "01" at bounding box center [756, 452] width 34 height 29
type input "01 Jun 2025"
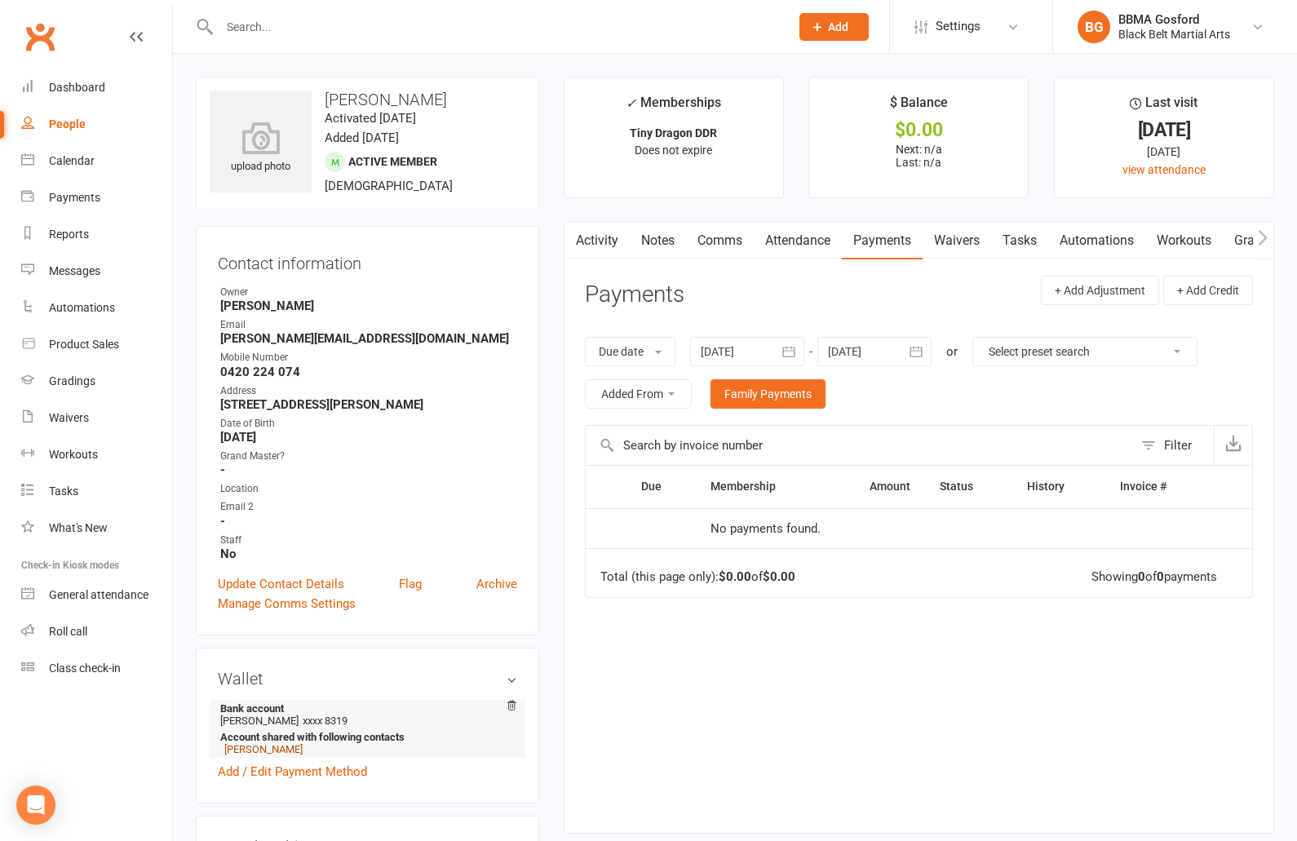
click at [253, 753] on link "Ben Fink" at bounding box center [263, 749] width 78 height 12
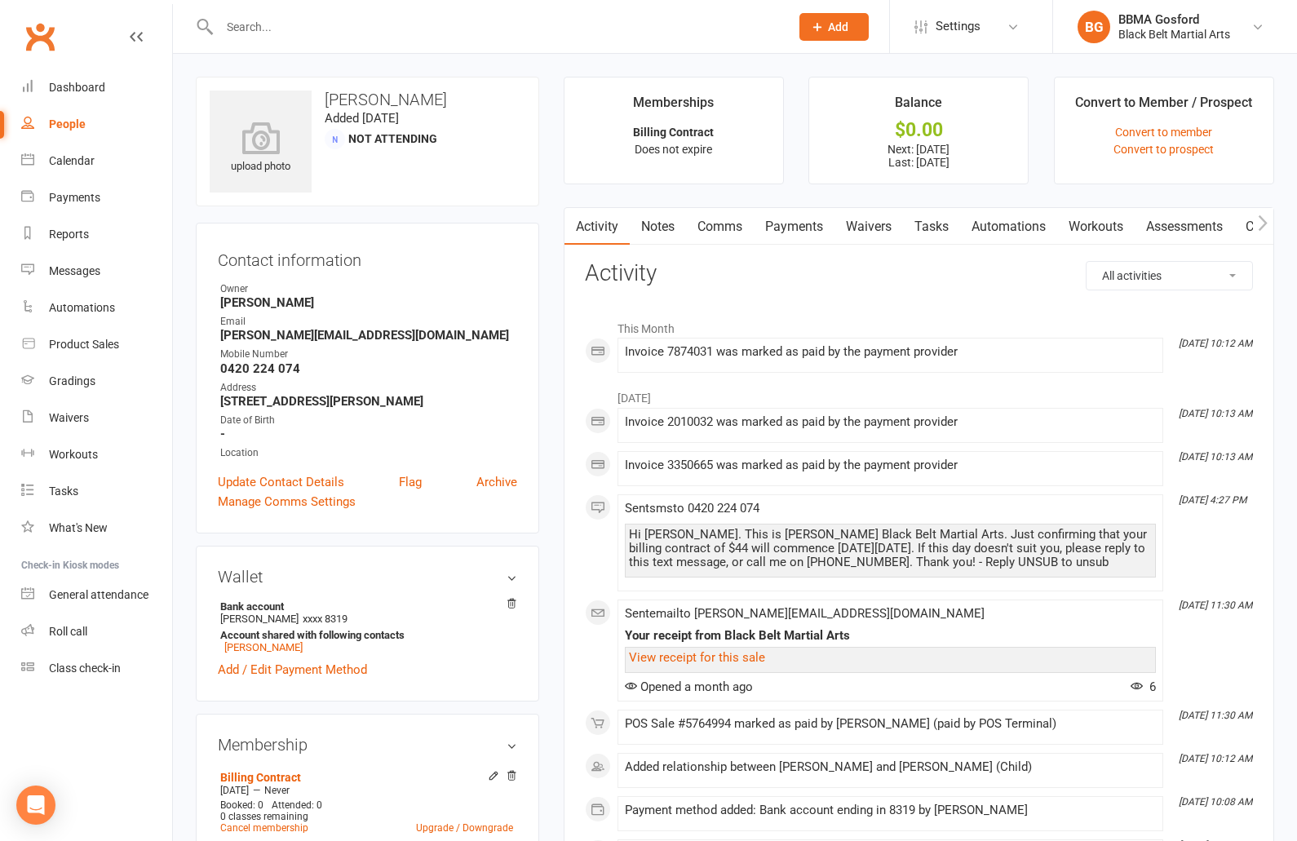
click at [811, 222] on link "Payments" at bounding box center [793, 227] width 81 height 38
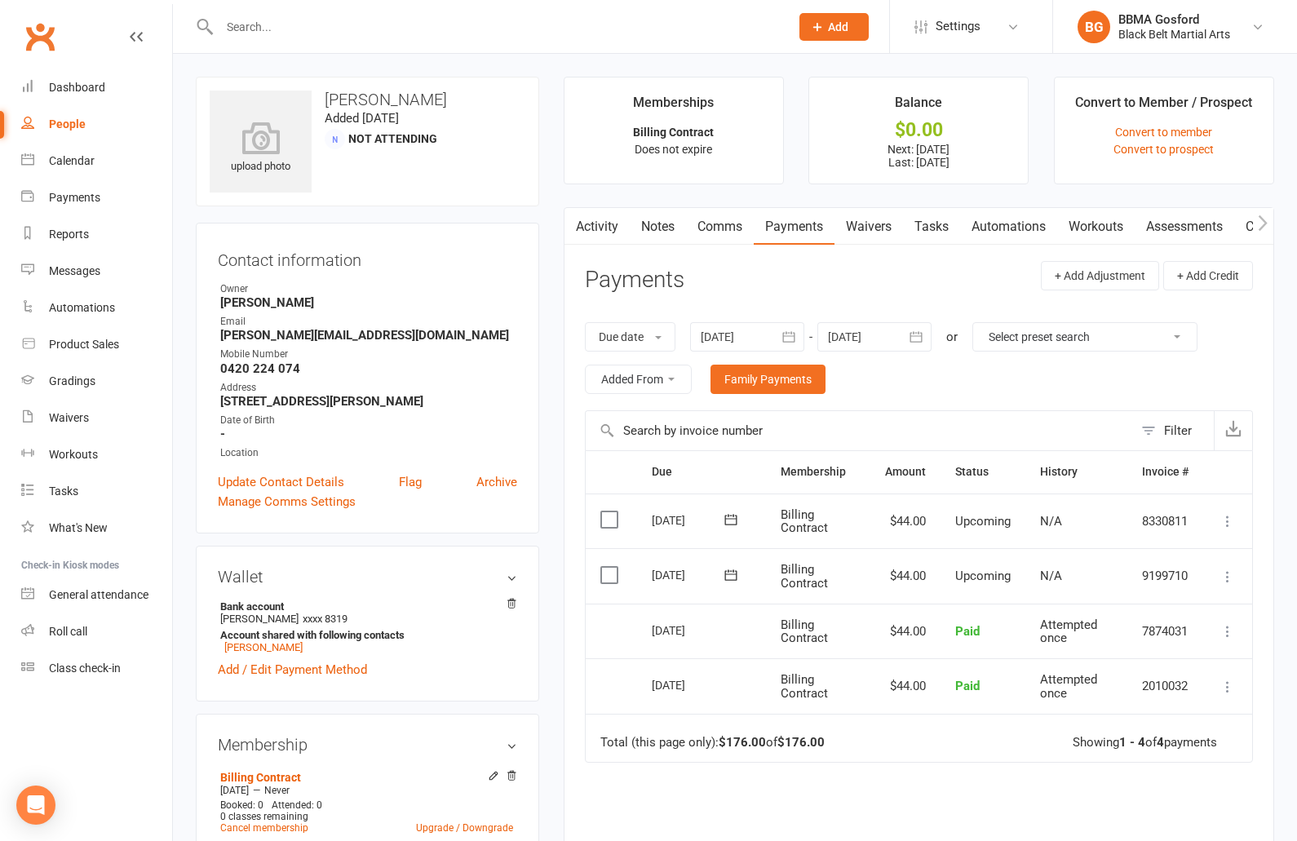
click at [784, 333] on icon "button" at bounding box center [788, 337] width 16 height 16
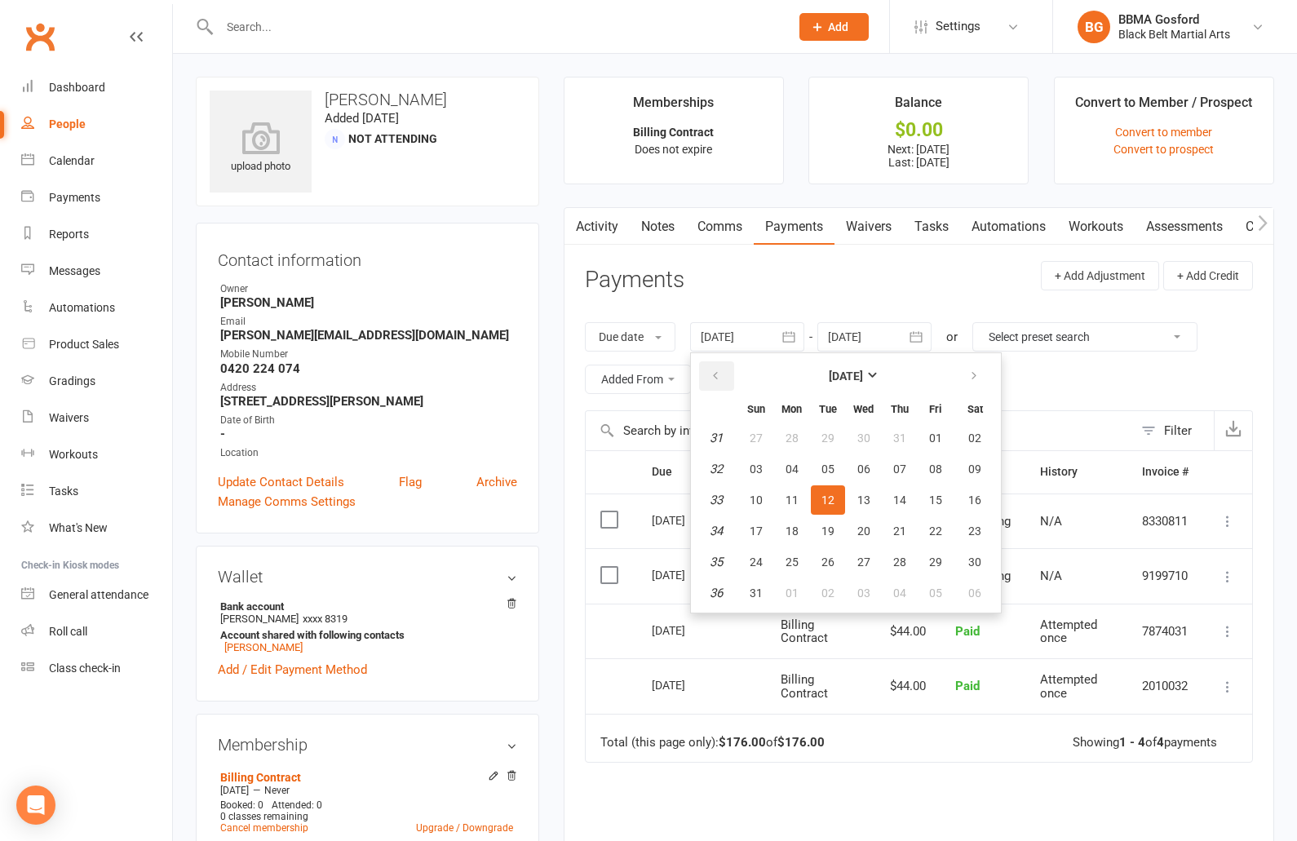
click at [722, 367] on button "button" at bounding box center [716, 375] width 35 height 29
click at [820, 437] on button "01" at bounding box center [828, 437] width 34 height 29
type input "[DATE]"
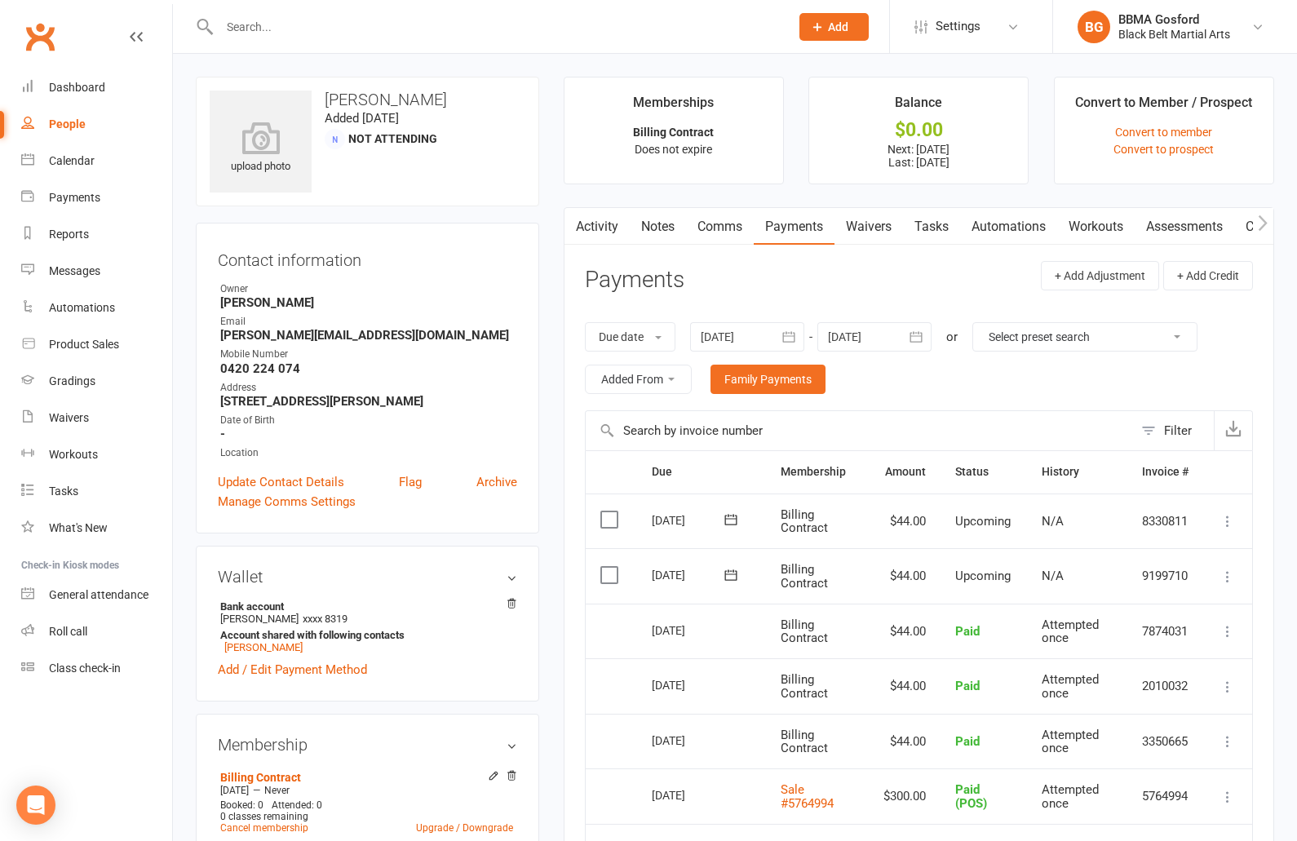
click at [271, 27] on input "text" at bounding box center [495, 26] width 563 height 23
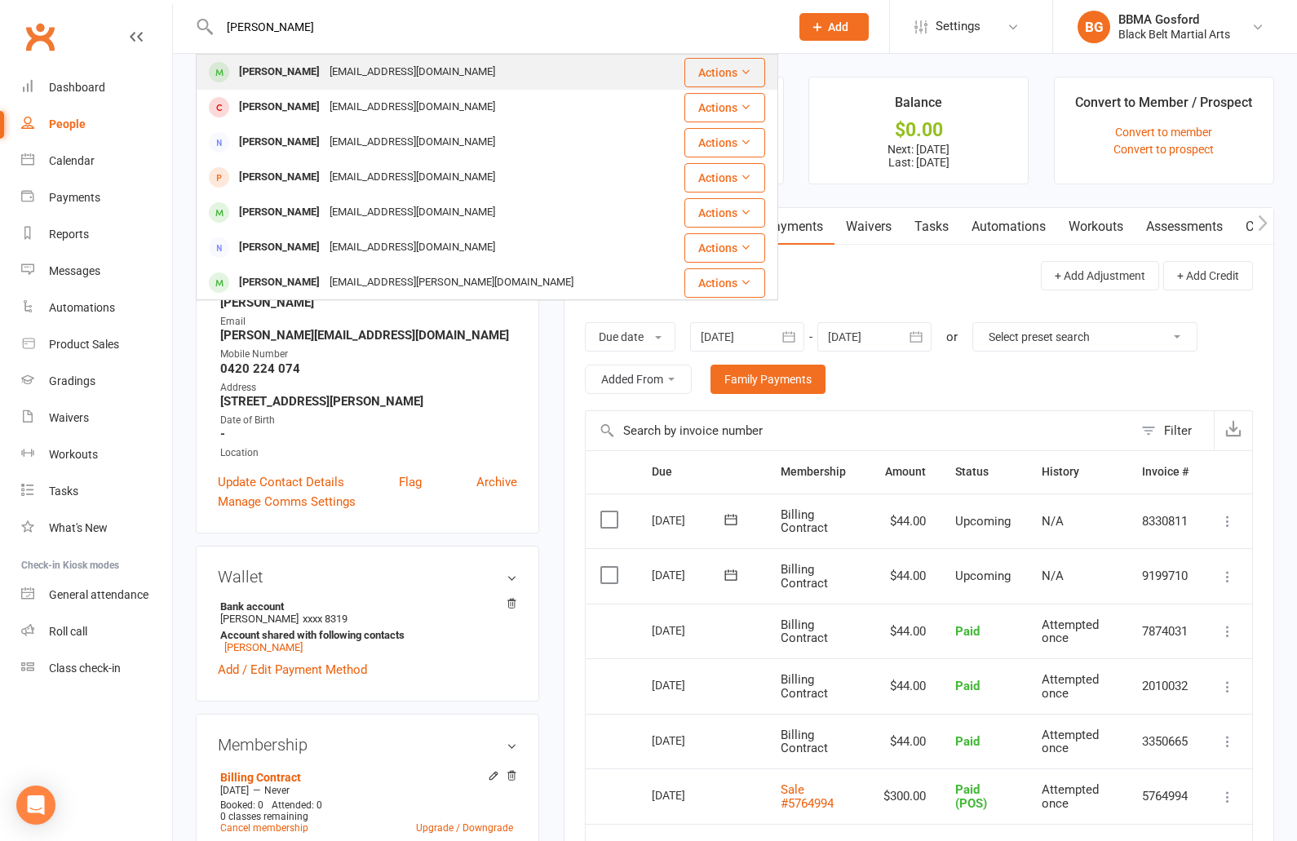
type input "lewis barrett"
click at [252, 60] on div "Lewis Barrett mkbarrett2020@outlook.com" at bounding box center [430, 71] width 466 height 33
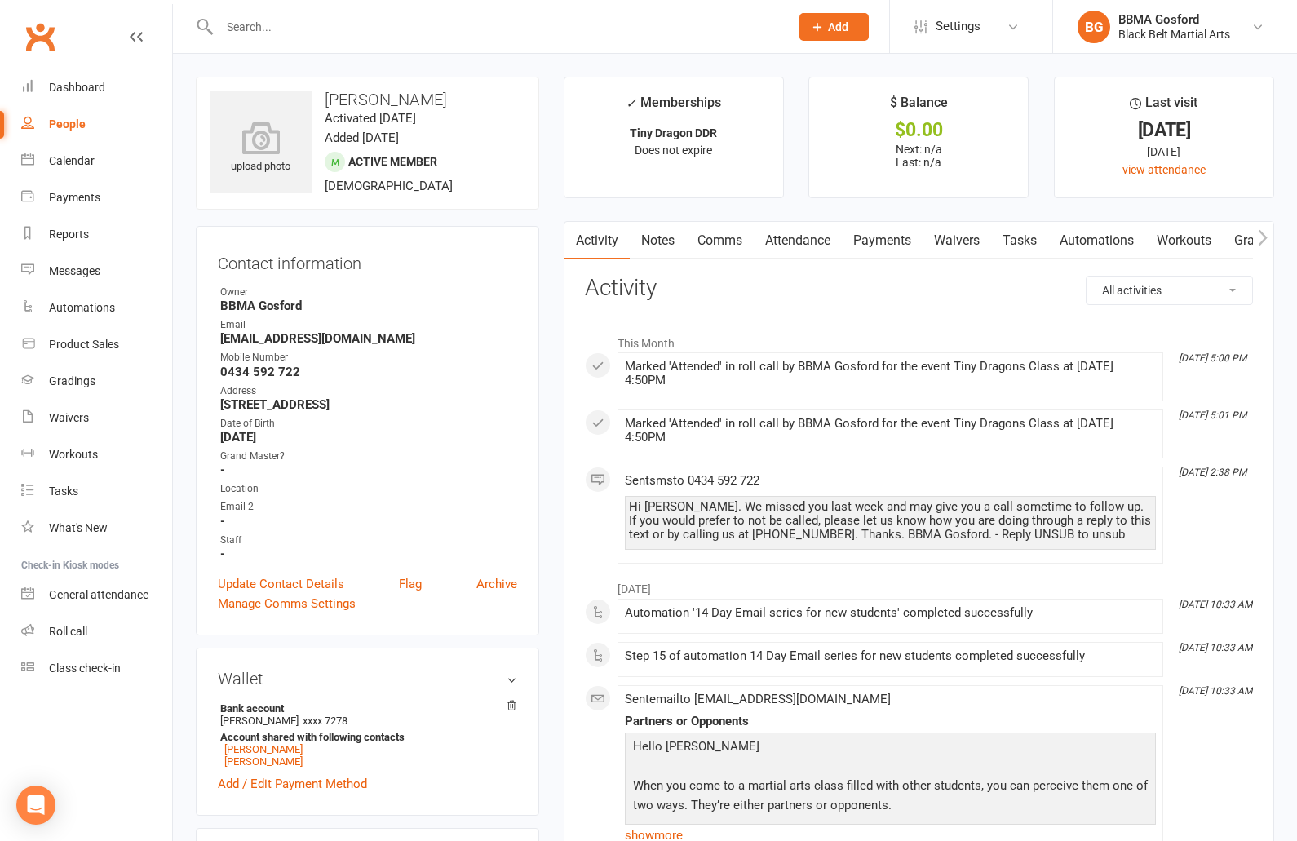
click at [886, 245] on link "Payments" at bounding box center [882, 241] width 81 height 38
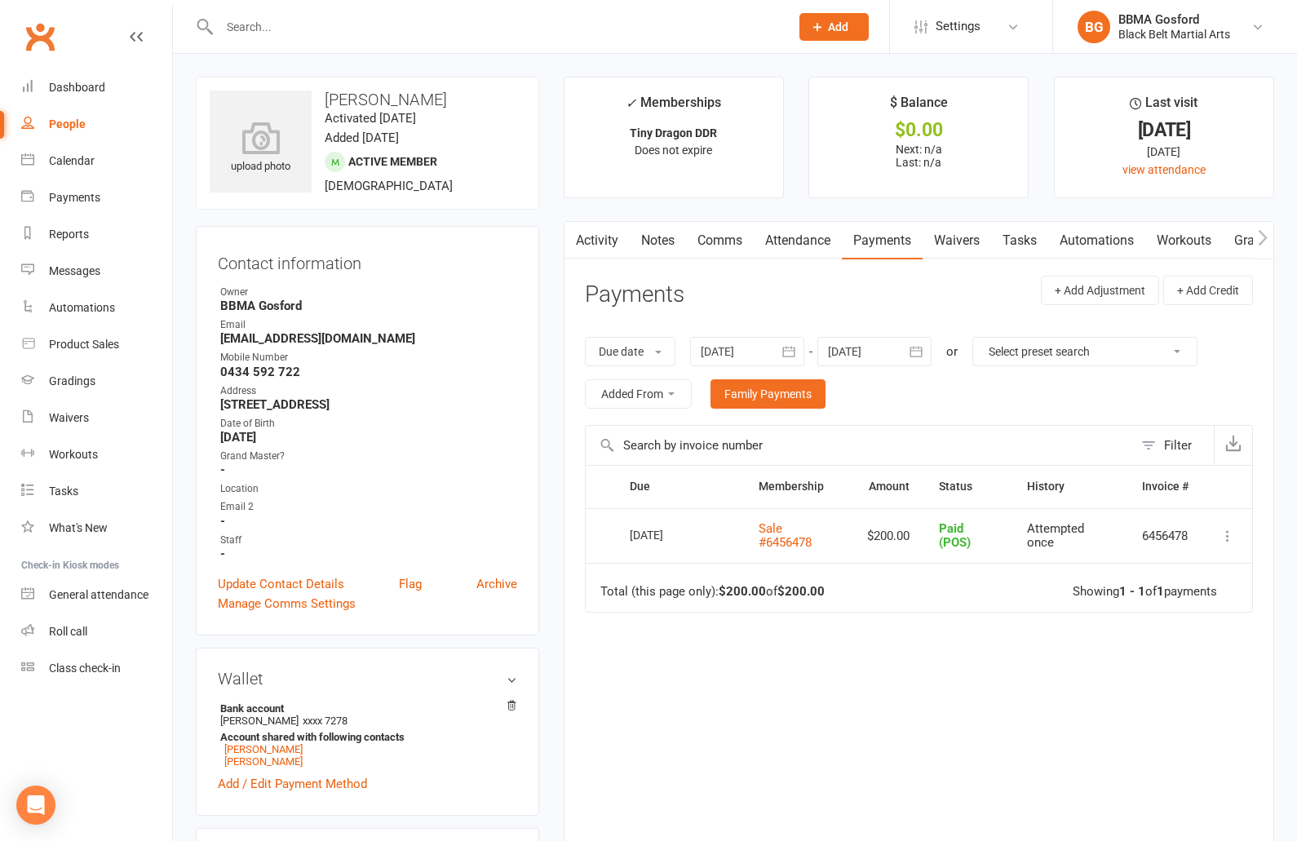
click at [315, 29] on input "text" at bounding box center [495, 26] width 563 height 23
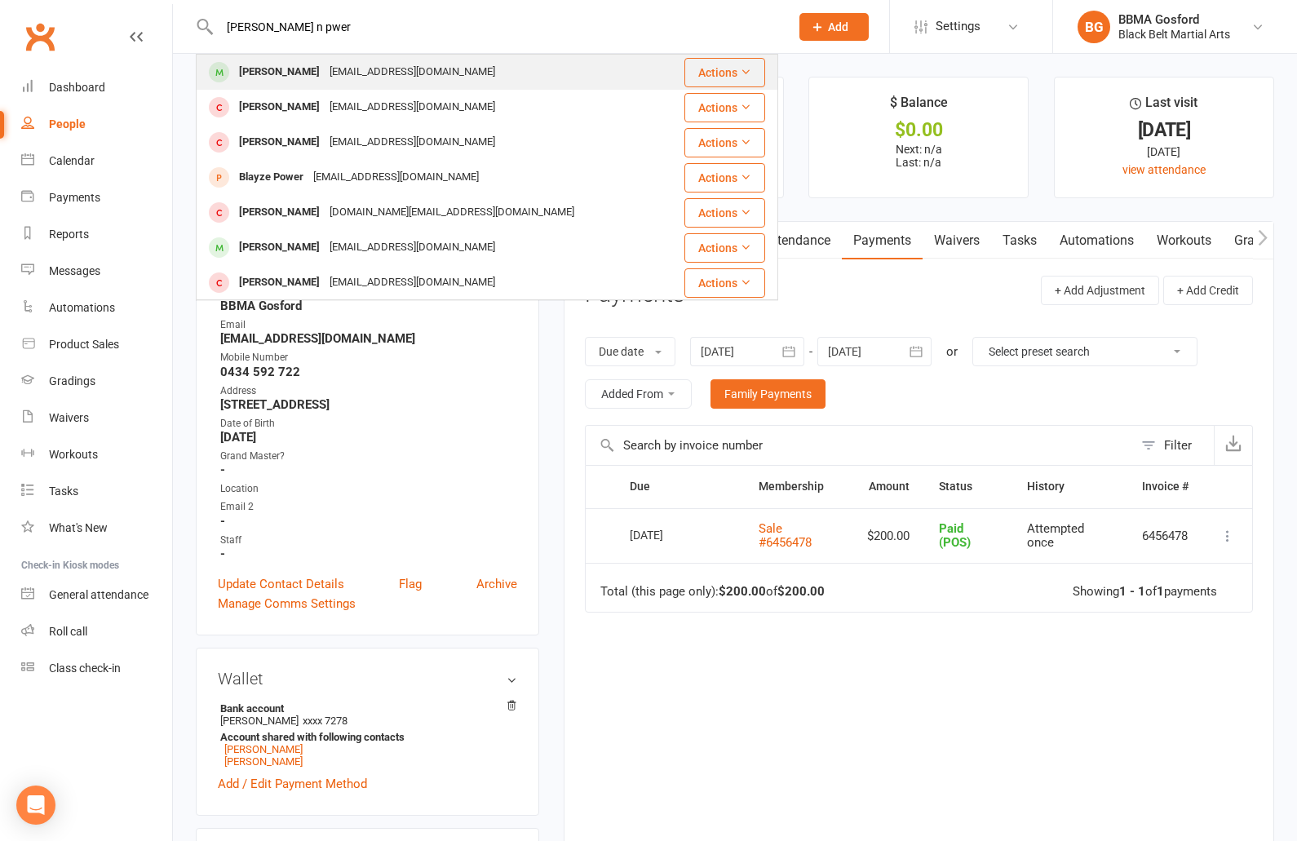
type input "etha n pwer"
click at [325, 70] on div "[EMAIL_ADDRESS][DOMAIN_NAME]" at bounding box center [412, 72] width 175 height 24
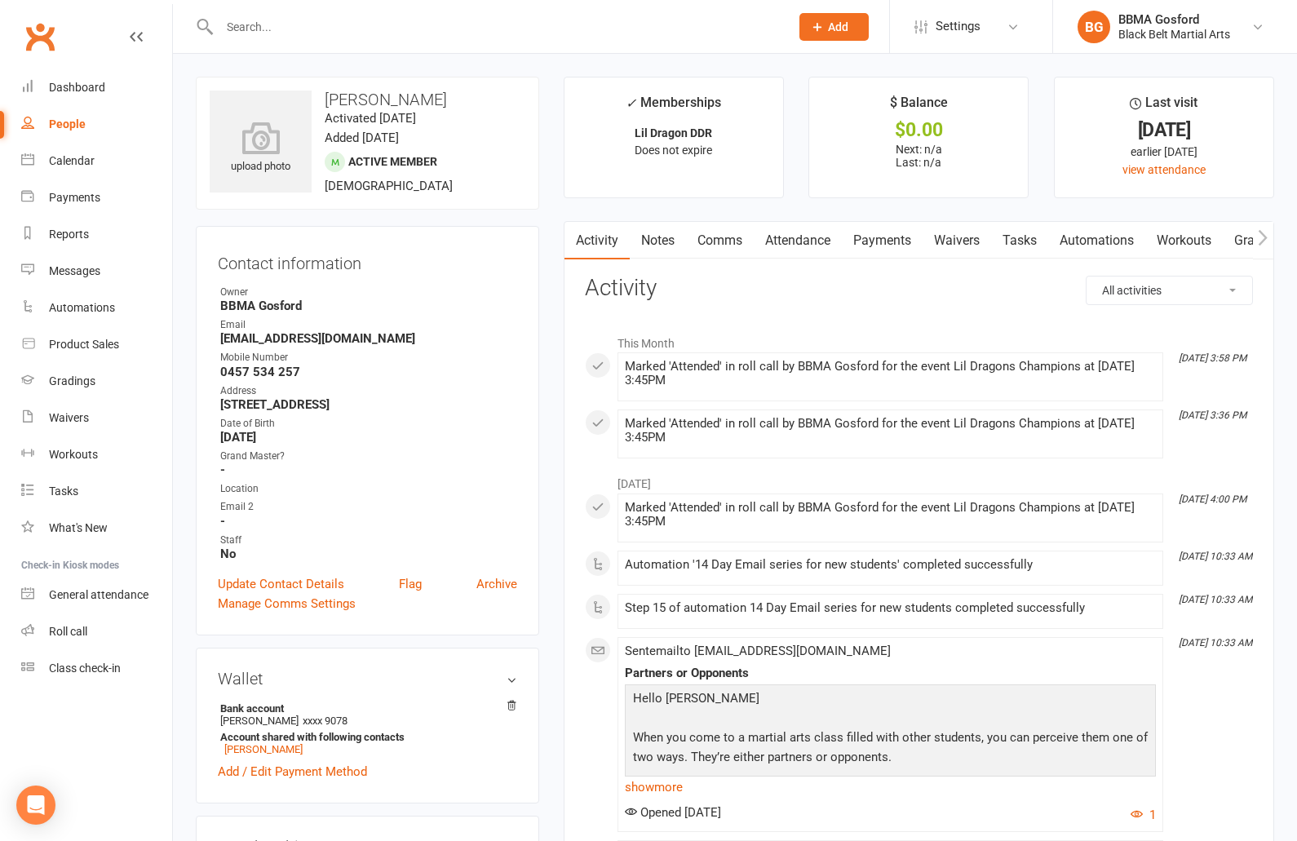
click at [874, 236] on link "Payments" at bounding box center [882, 241] width 81 height 38
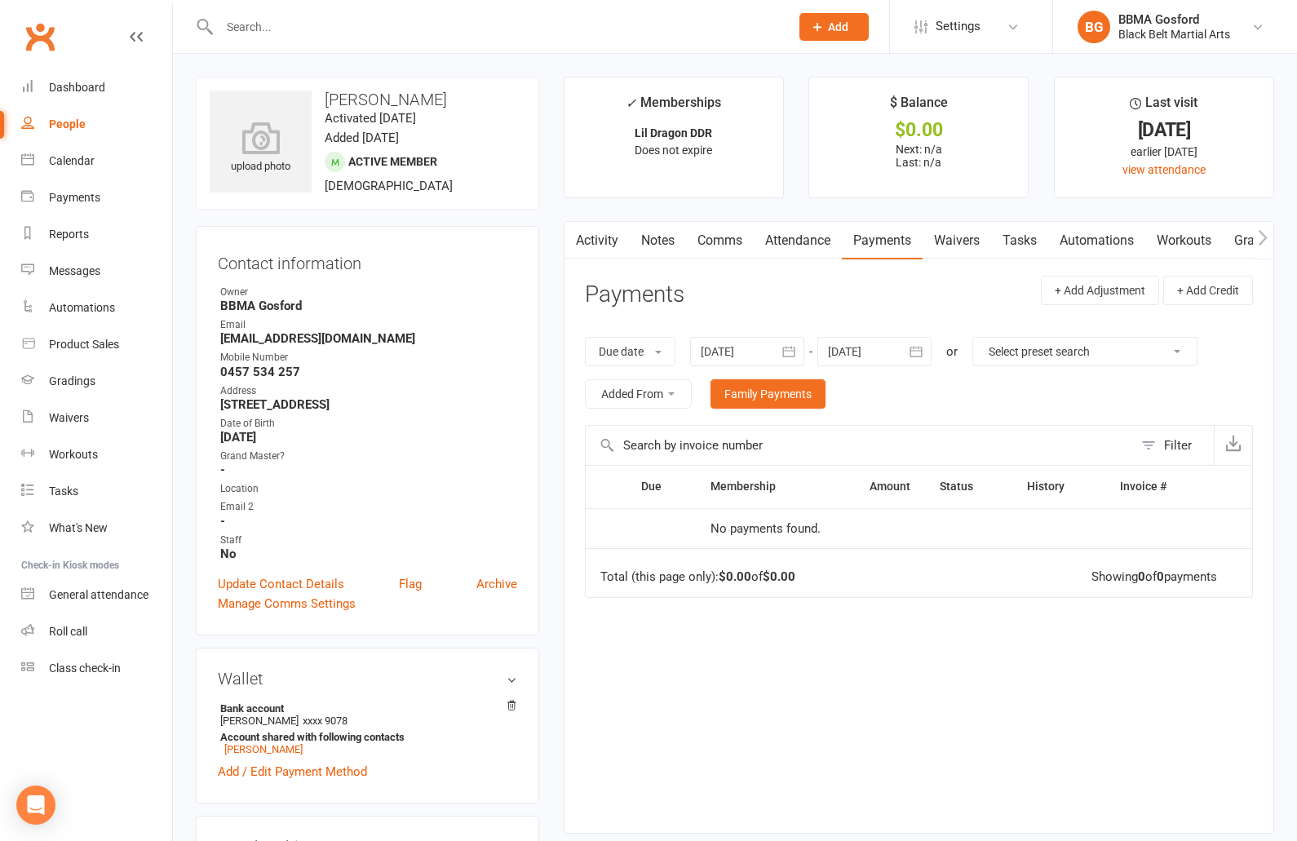
click at [784, 351] on icon "button" at bounding box center [788, 351] width 16 height 16
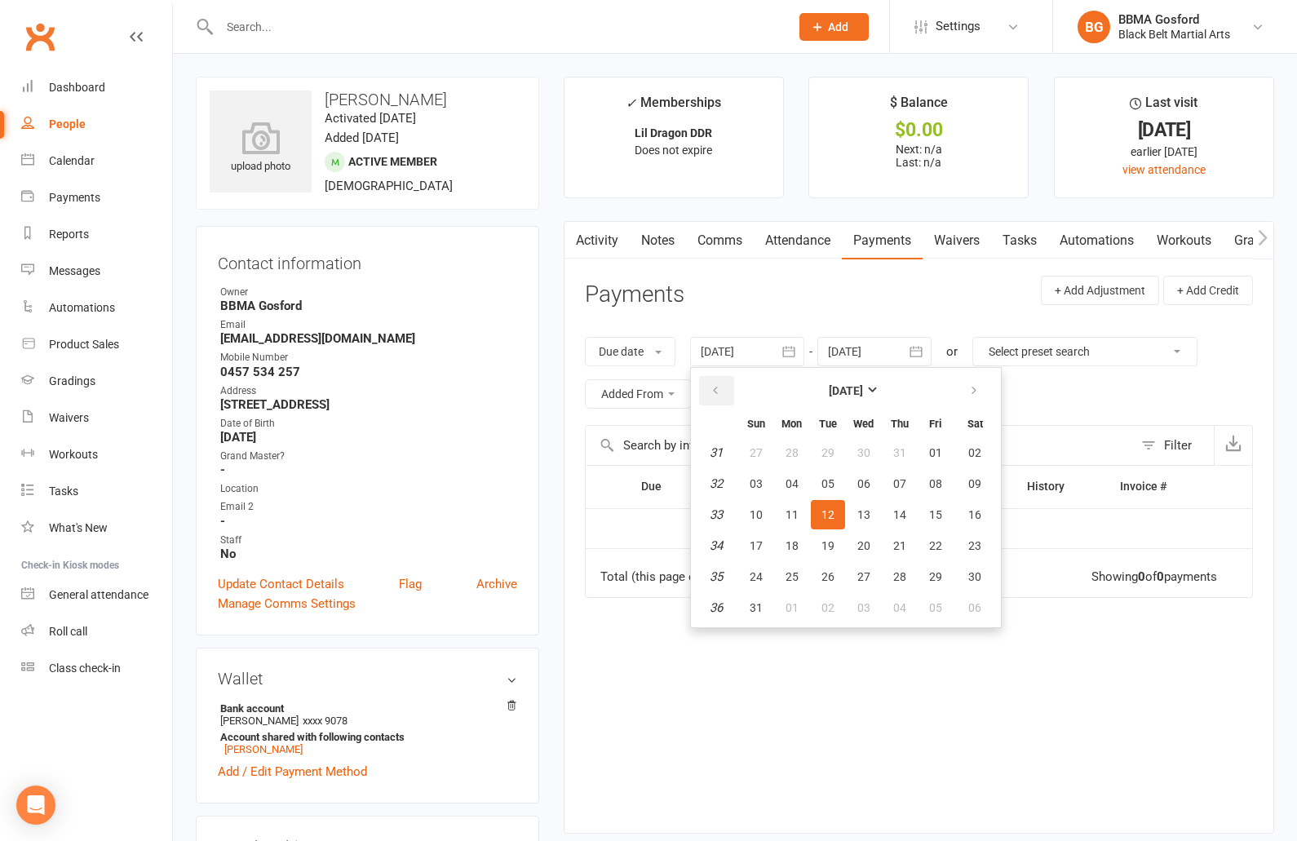
click at [718, 396] on icon "button" at bounding box center [714, 390] width 11 height 13
click at [827, 450] on span "01" at bounding box center [827, 452] width 13 height 13
type input "[DATE]"
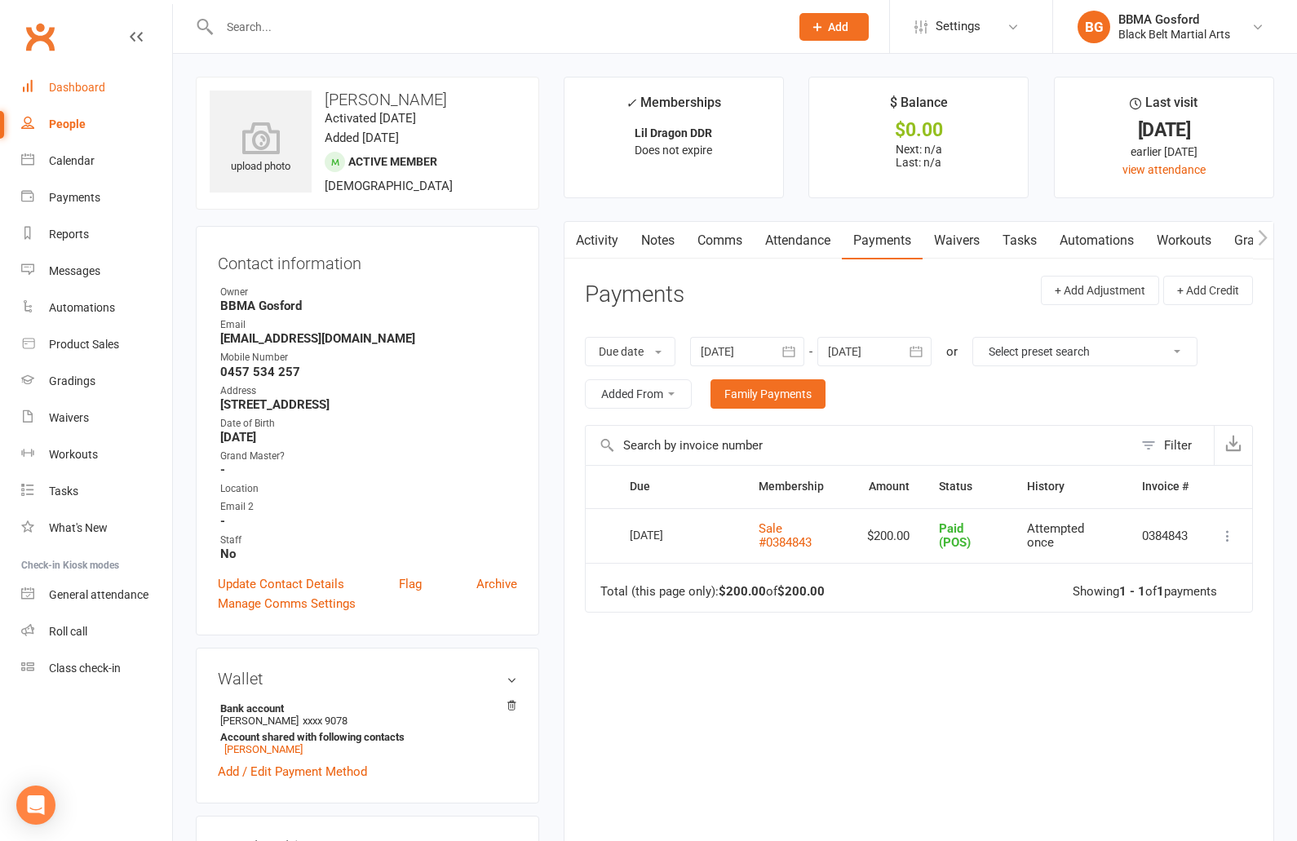
click at [83, 91] on div "Dashboard" at bounding box center [77, 87] width 56 height 13
